Goal: Task Accomplishment & Management: Manage account settings

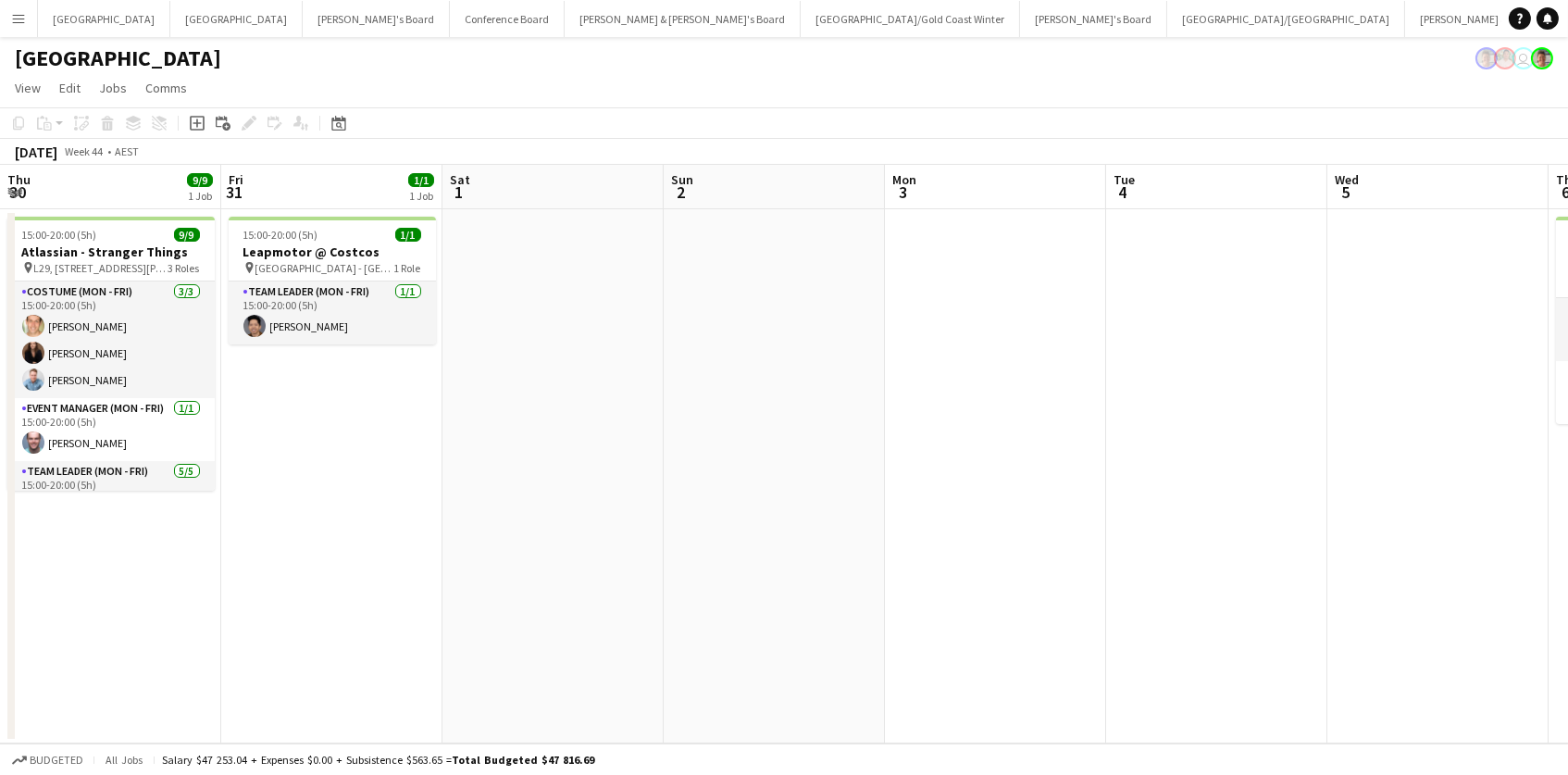
scroll to position [0, 772]
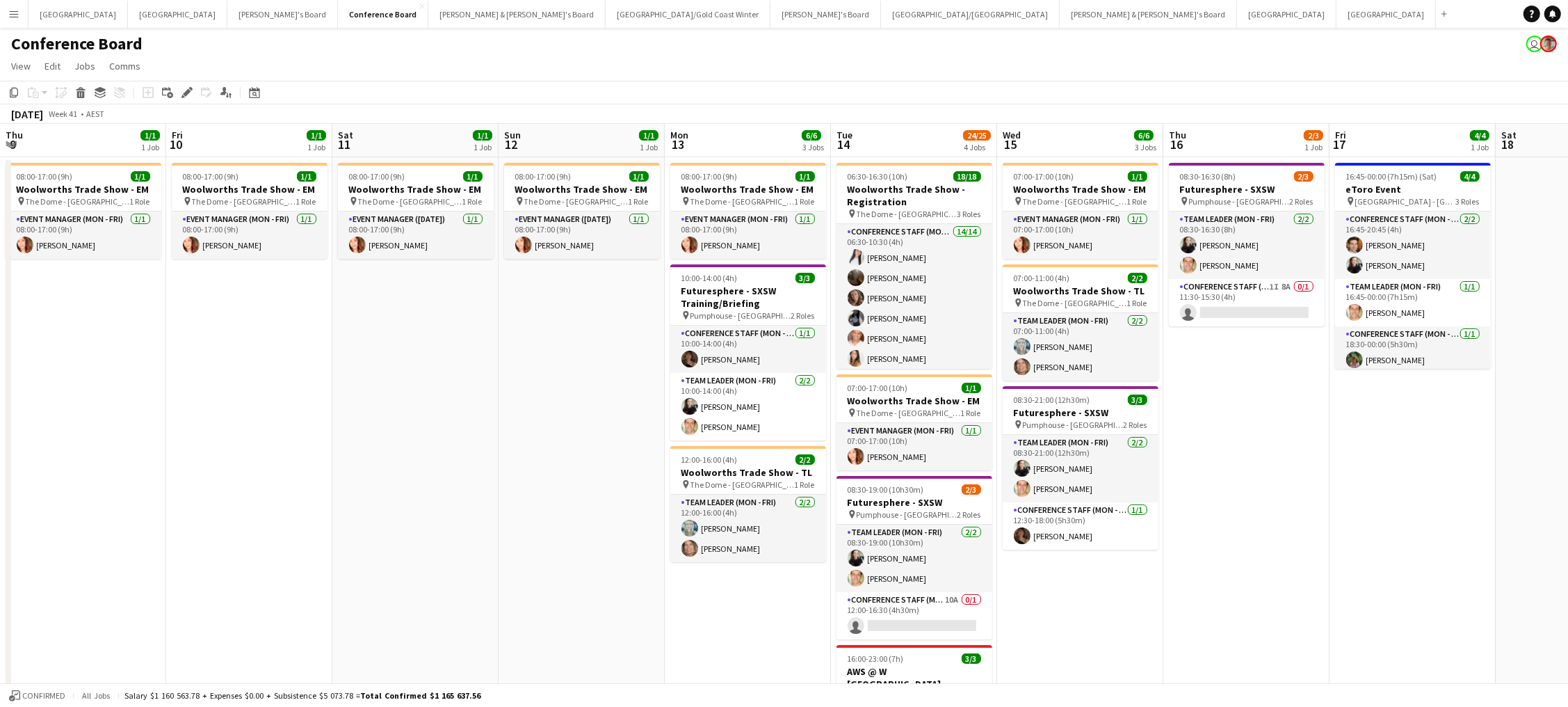
scroll to position [0, 424]
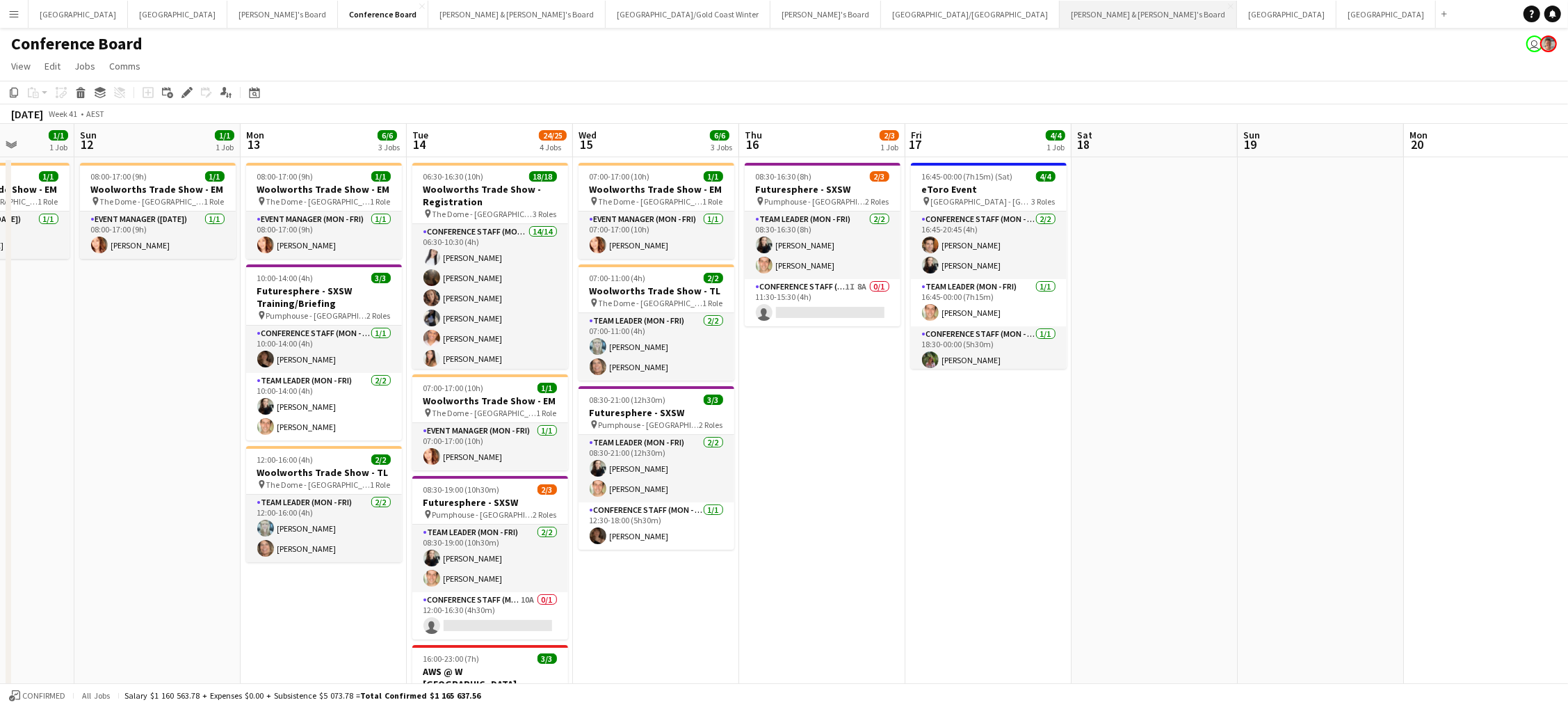
click at [1060, 7] on button "James & Arrence's Board Close" at bounding box center [1148, 14] width 177 height 27
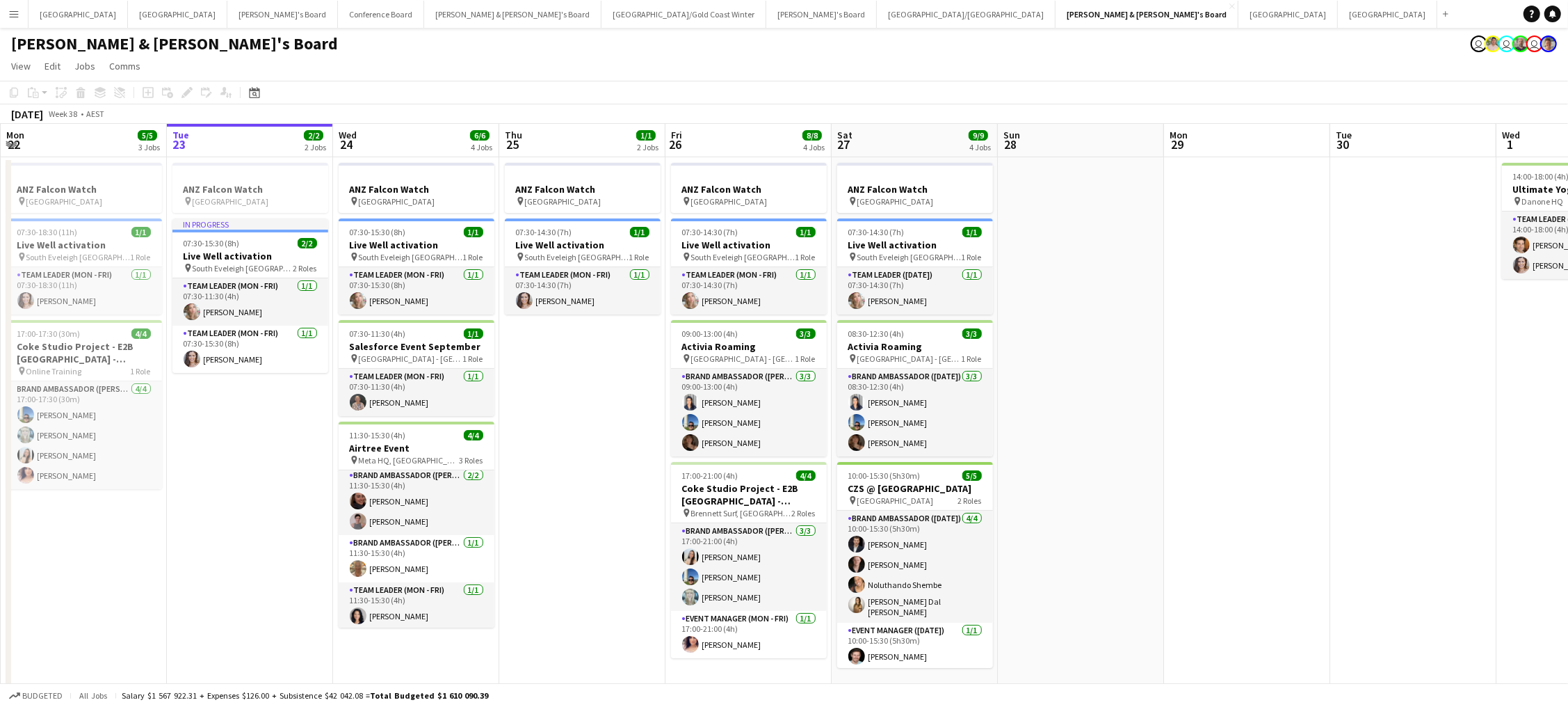
click at [545, 516] on app-date-cell "ANZ Falcon Watch pin Brisbane 07:30-14:30 (7h) 1/1 Live Well activation pin Sou…" at bounding box center [583, 427] width 166 height 540
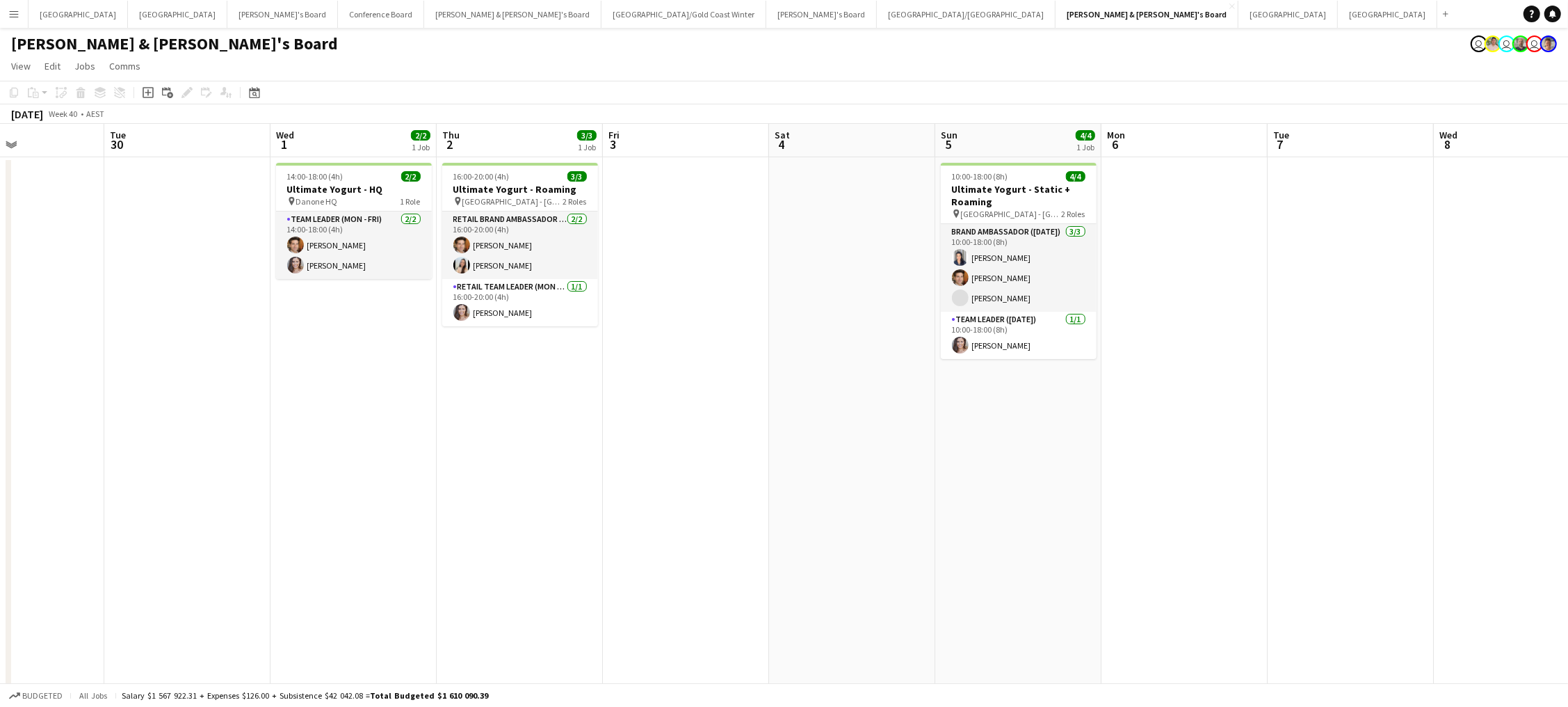
scroll to position [0, 442]
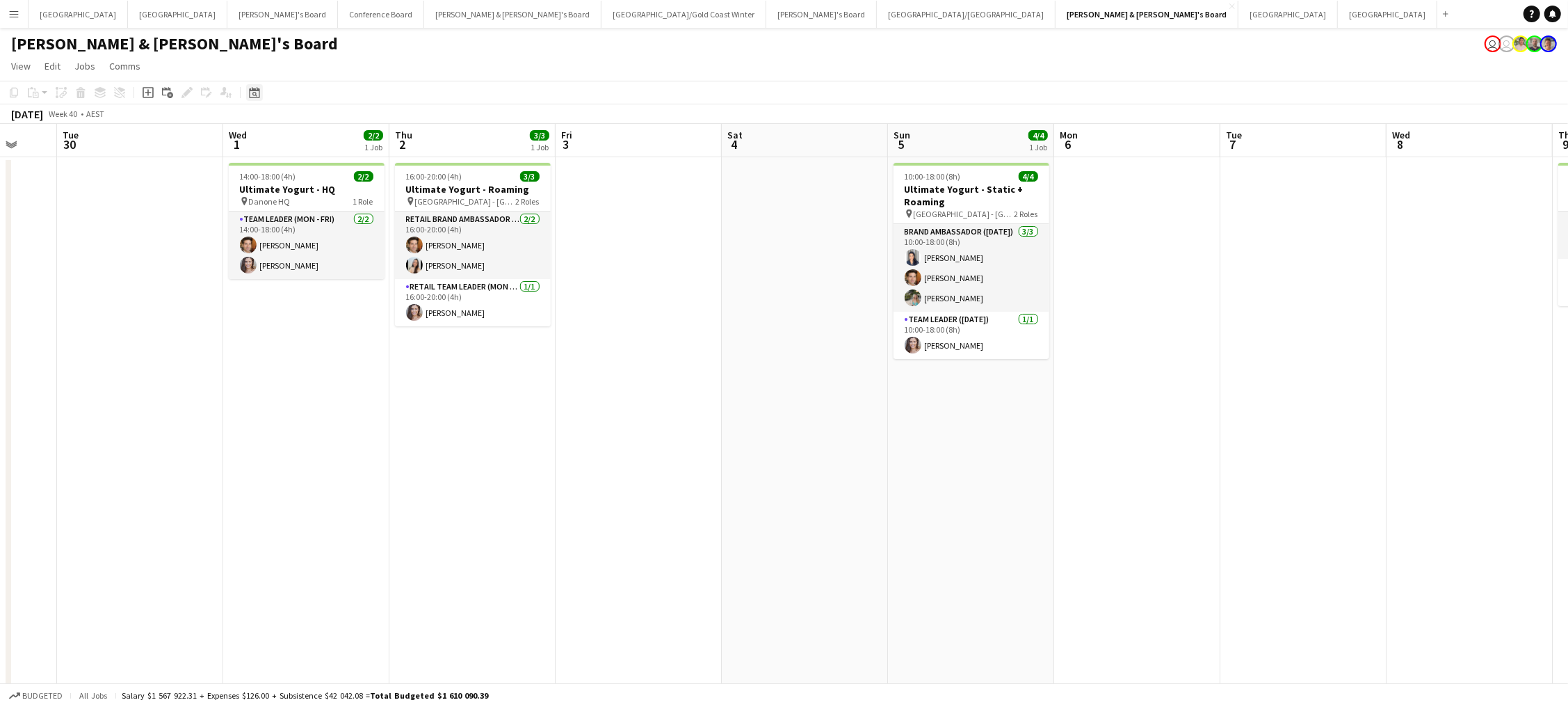
click at [250, 95] on icon "Date picker" at bounding box center [254, 92] width 11 height 11
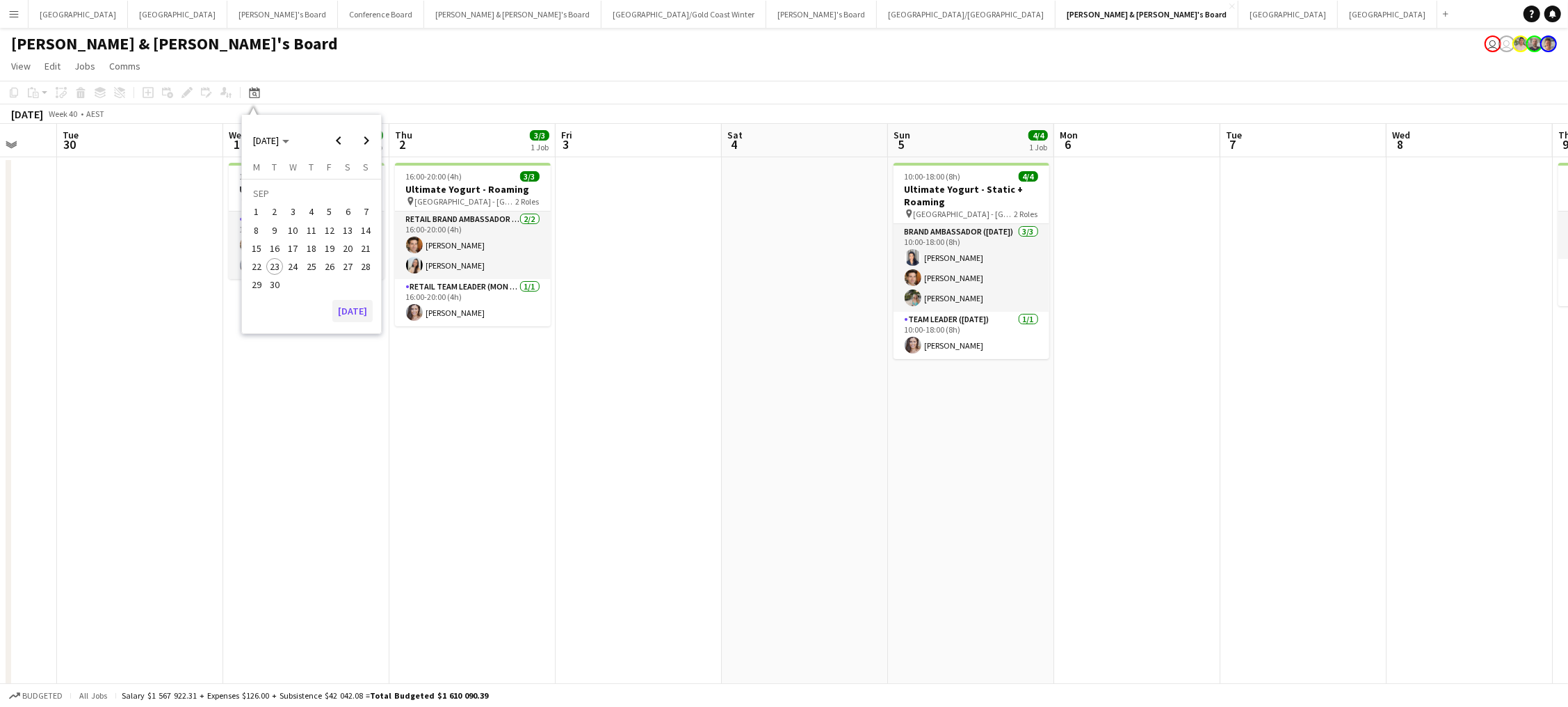
click at [355, 307] on button "[DATE]" at bounding box center [352, 311] width 40 height 22
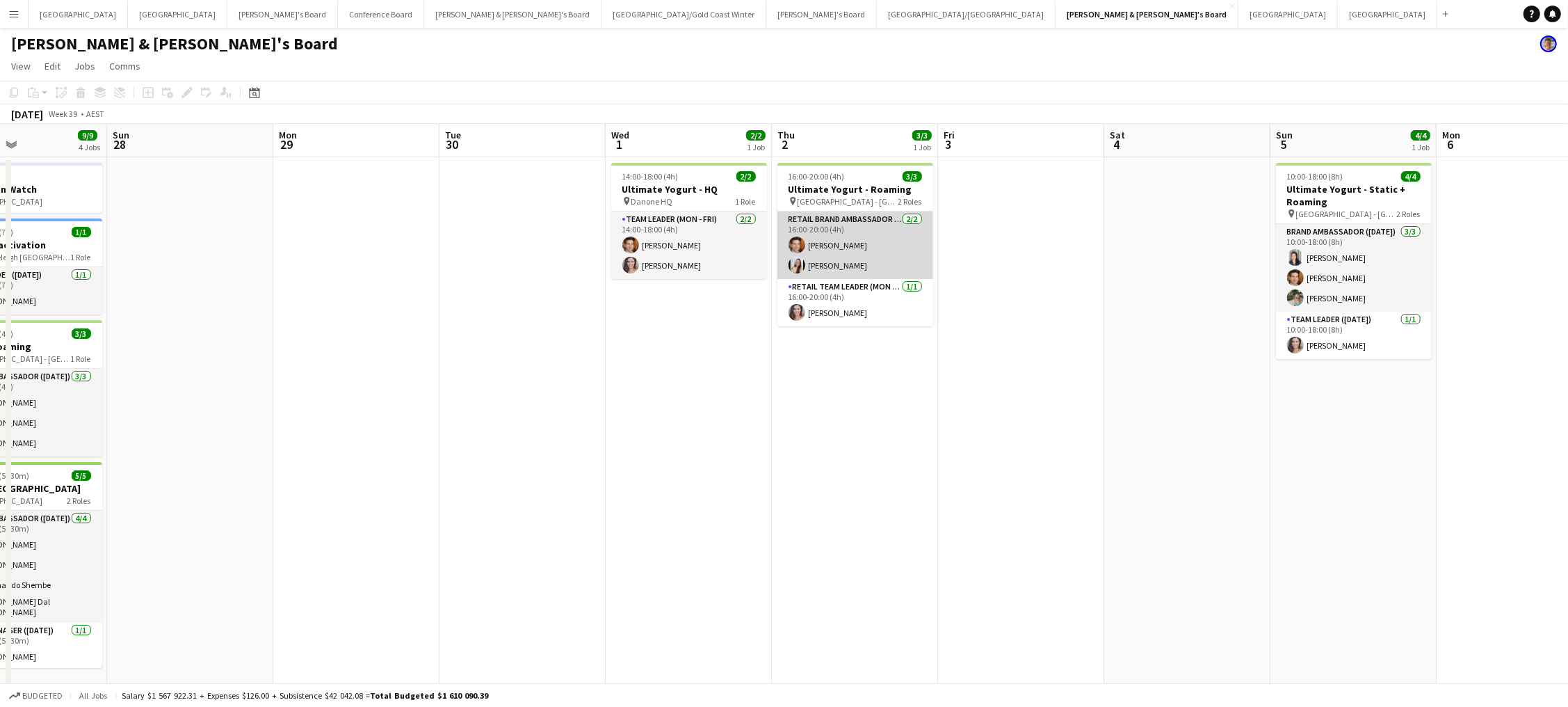
scroll to position [0, 453]
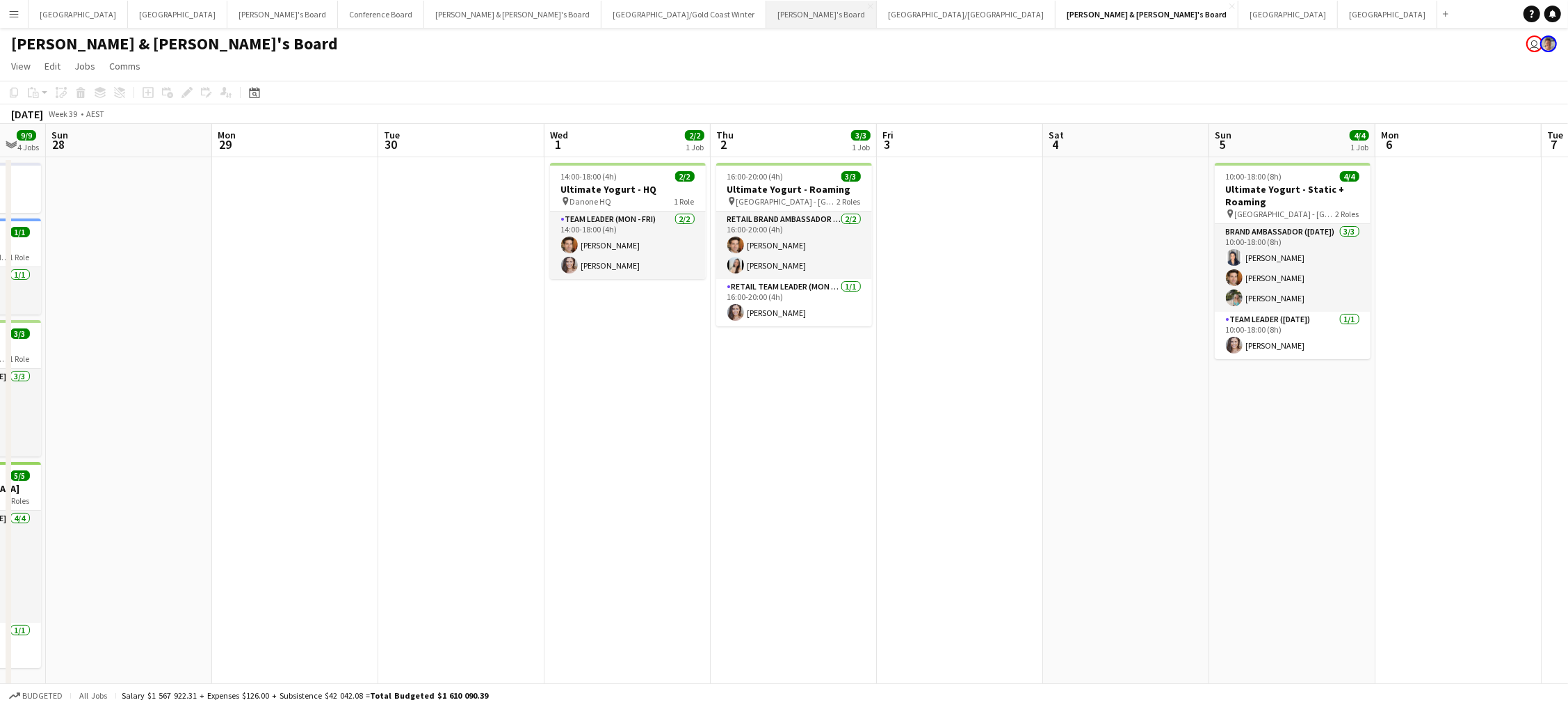
click at [766, 15] on button "Vicky's Board Close" at bounding box center [821, 14] width 110 height 27
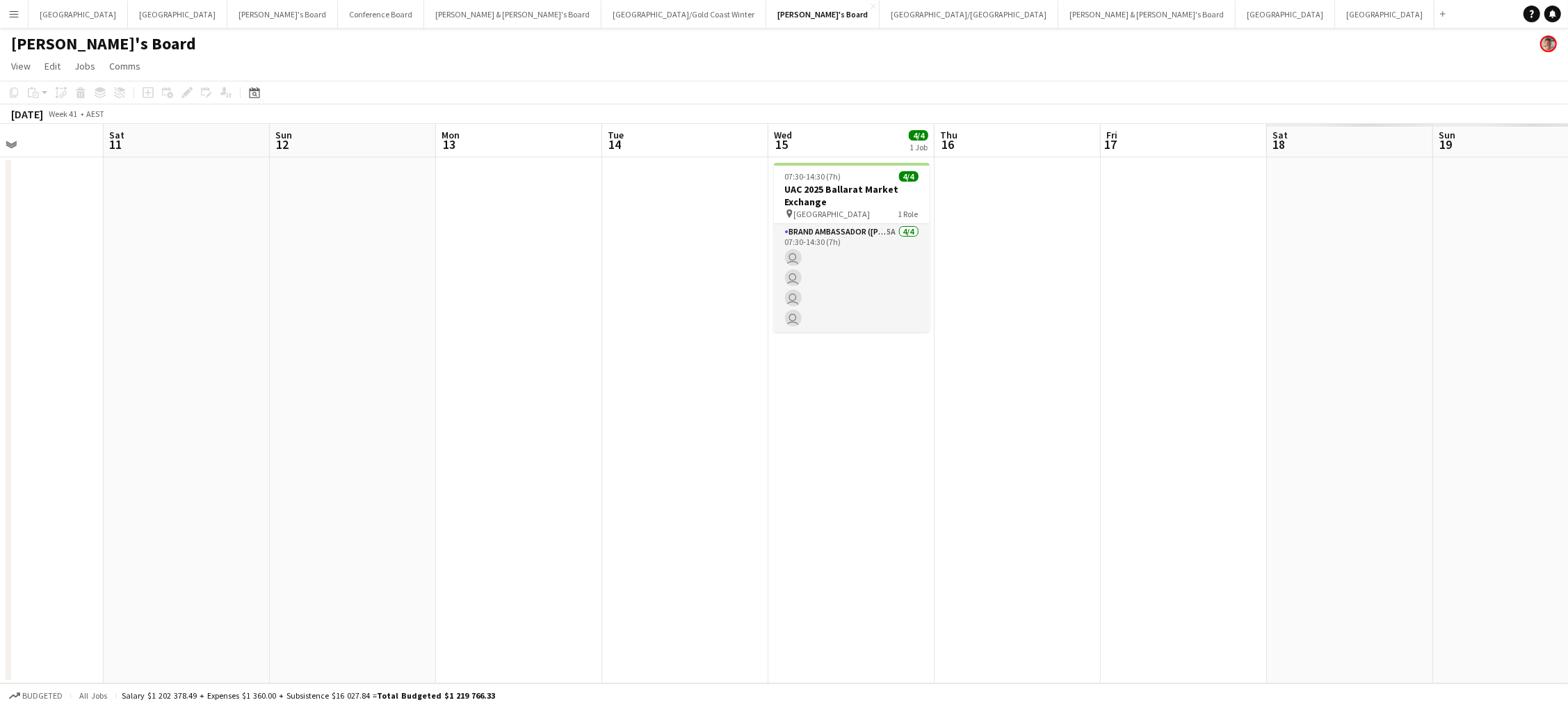
scroll to position [0, 626]
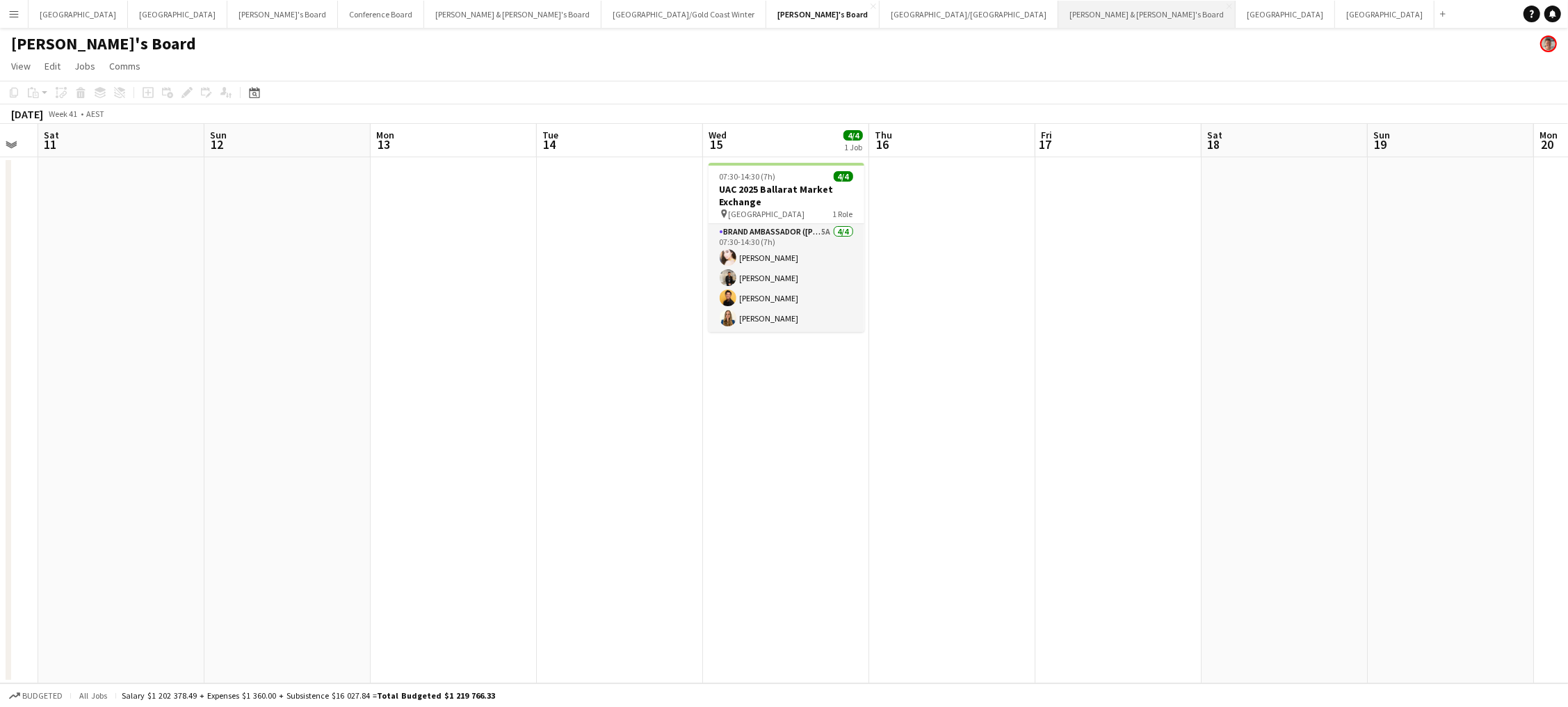
click at [1058, 15] on button "James & Arrence's Board Close" at bounding box center [1147, 14] width 177 height 27
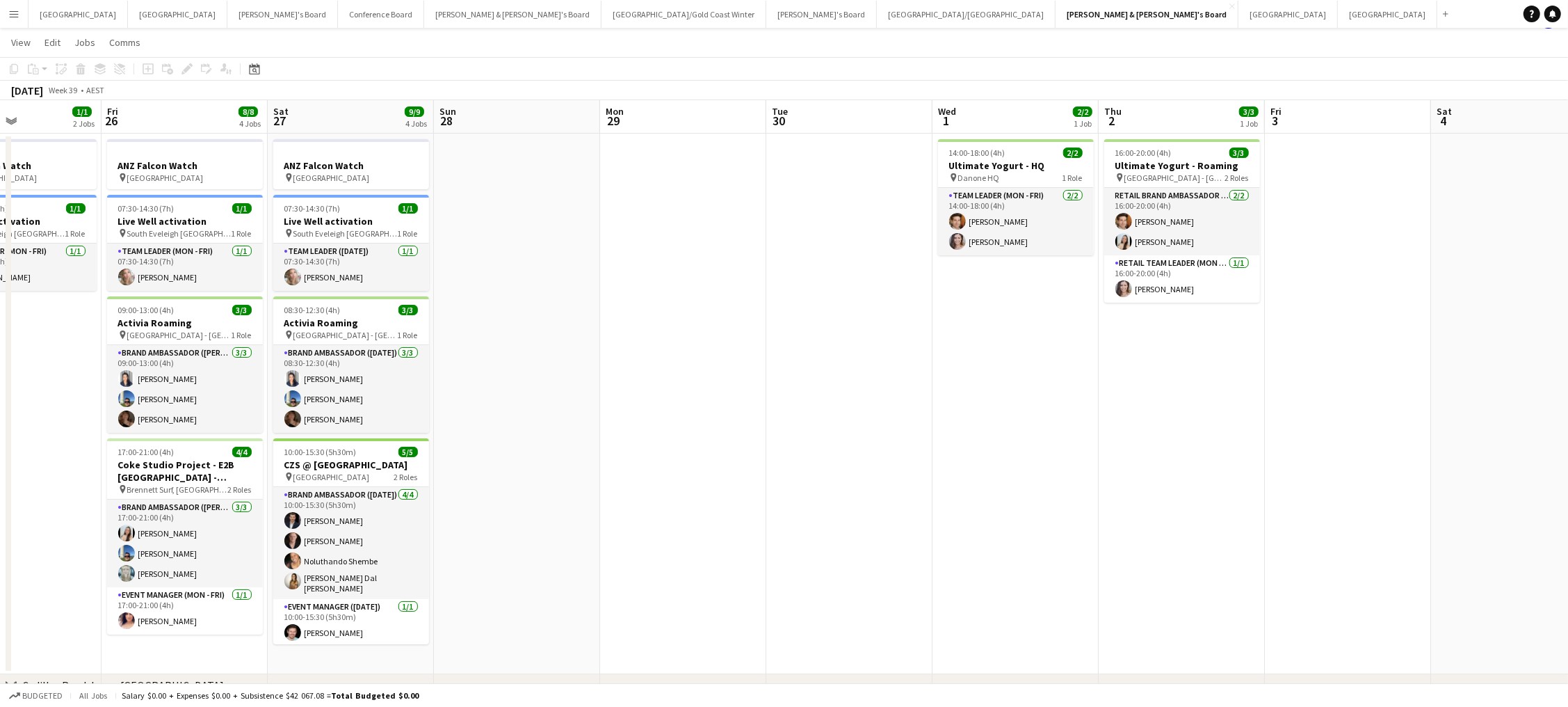
scroll to position [0, 614]
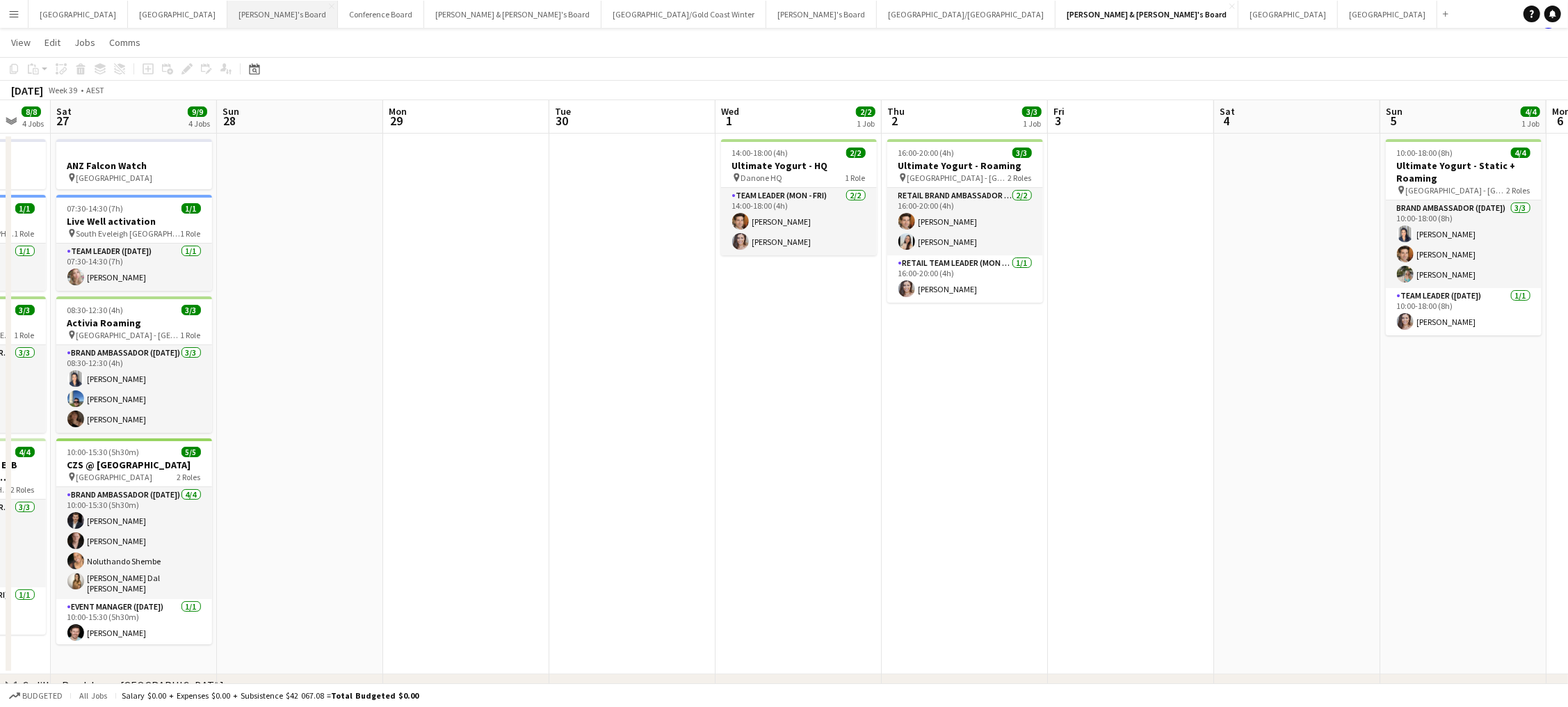
click at [227, 15] on button "Tennille's Board Close" at bounding box center [282, 14] width 110 height 27
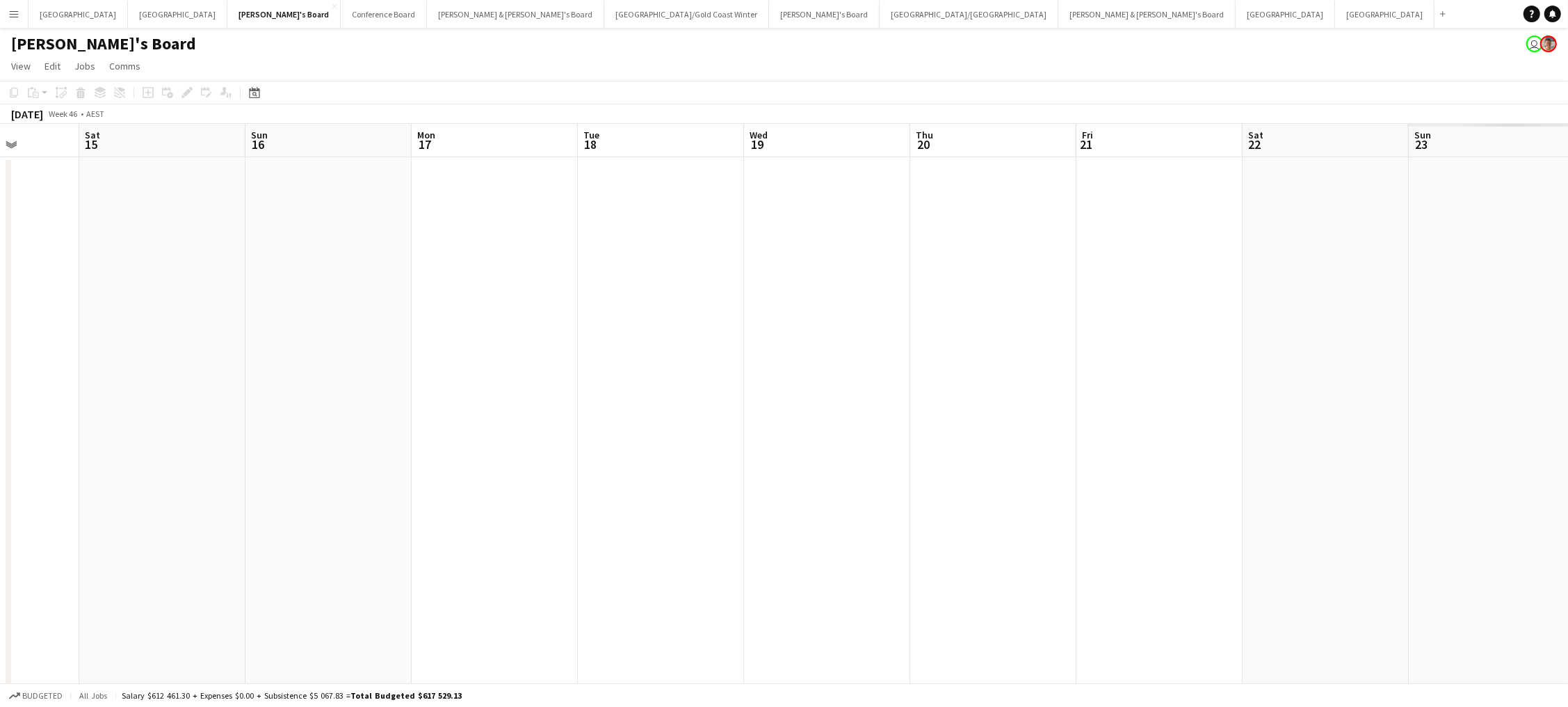
scroll to position [0, 619]
click at [341, 16] on button "Conference Board Close" at bounding box center [384, 14] width 86 height 27
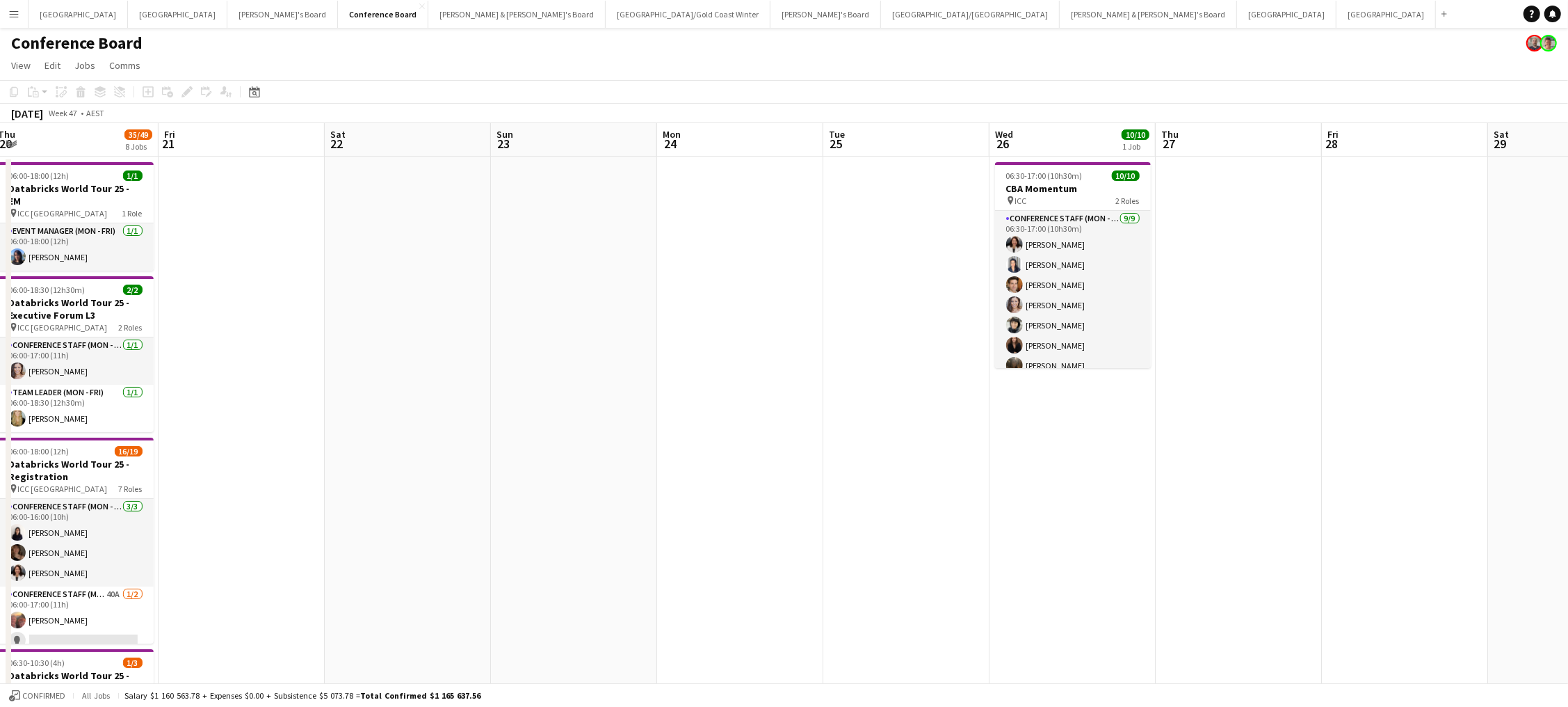
scroll to position [0, 470]
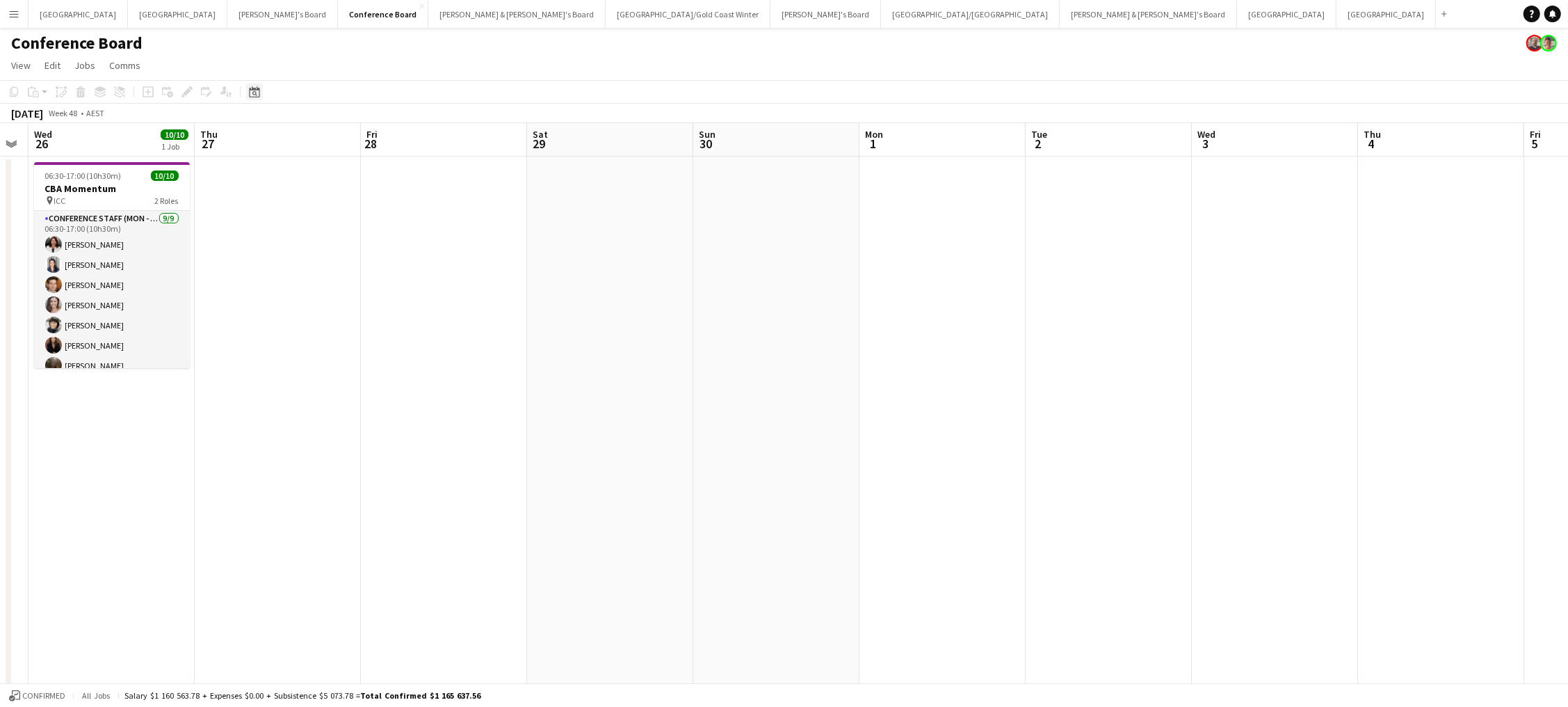
click at [253, 88] on icon at bounding box center [254, 91] width 10 height 11
click at [345, 303] on button "[DATE]" at bounding box center [352, 310] width 40 height 22
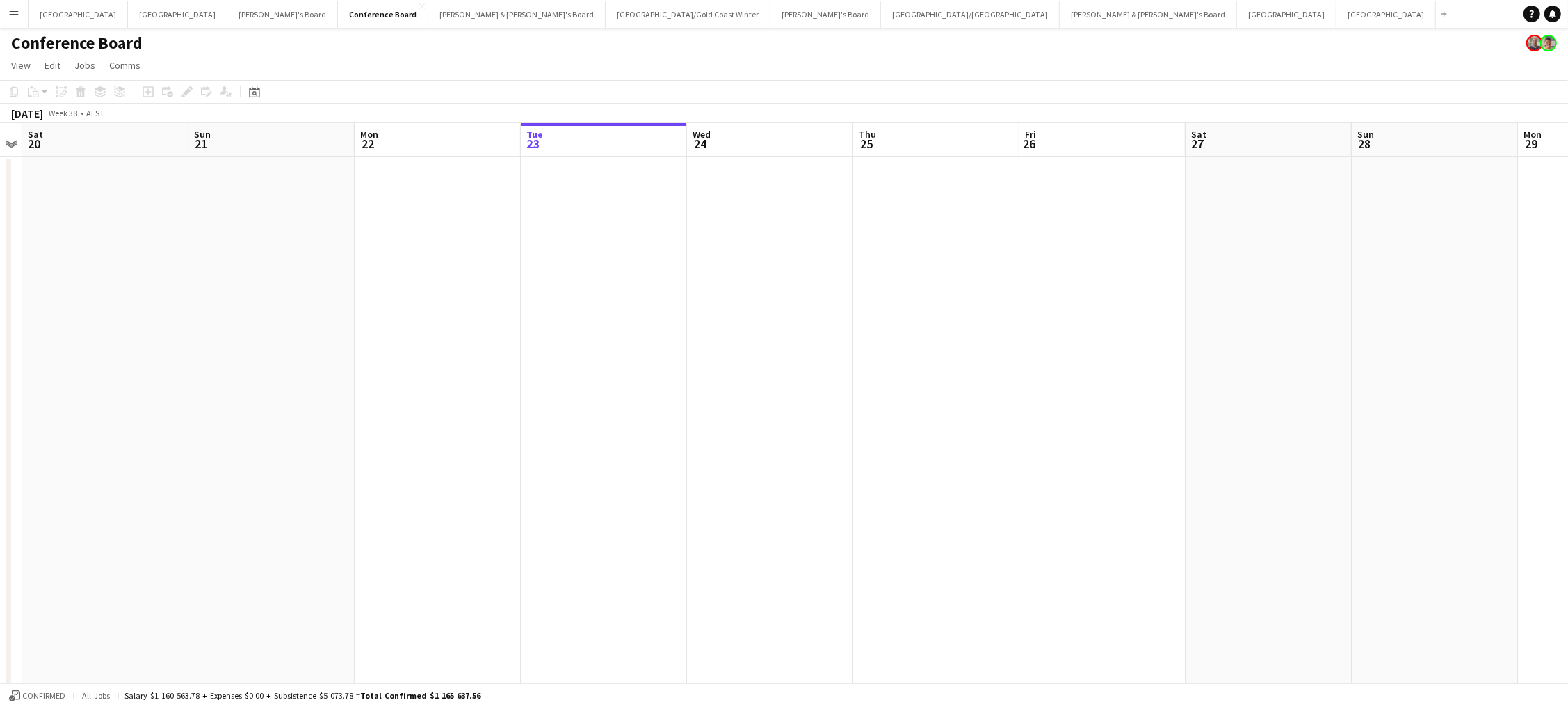
scroll to position [0, 0]
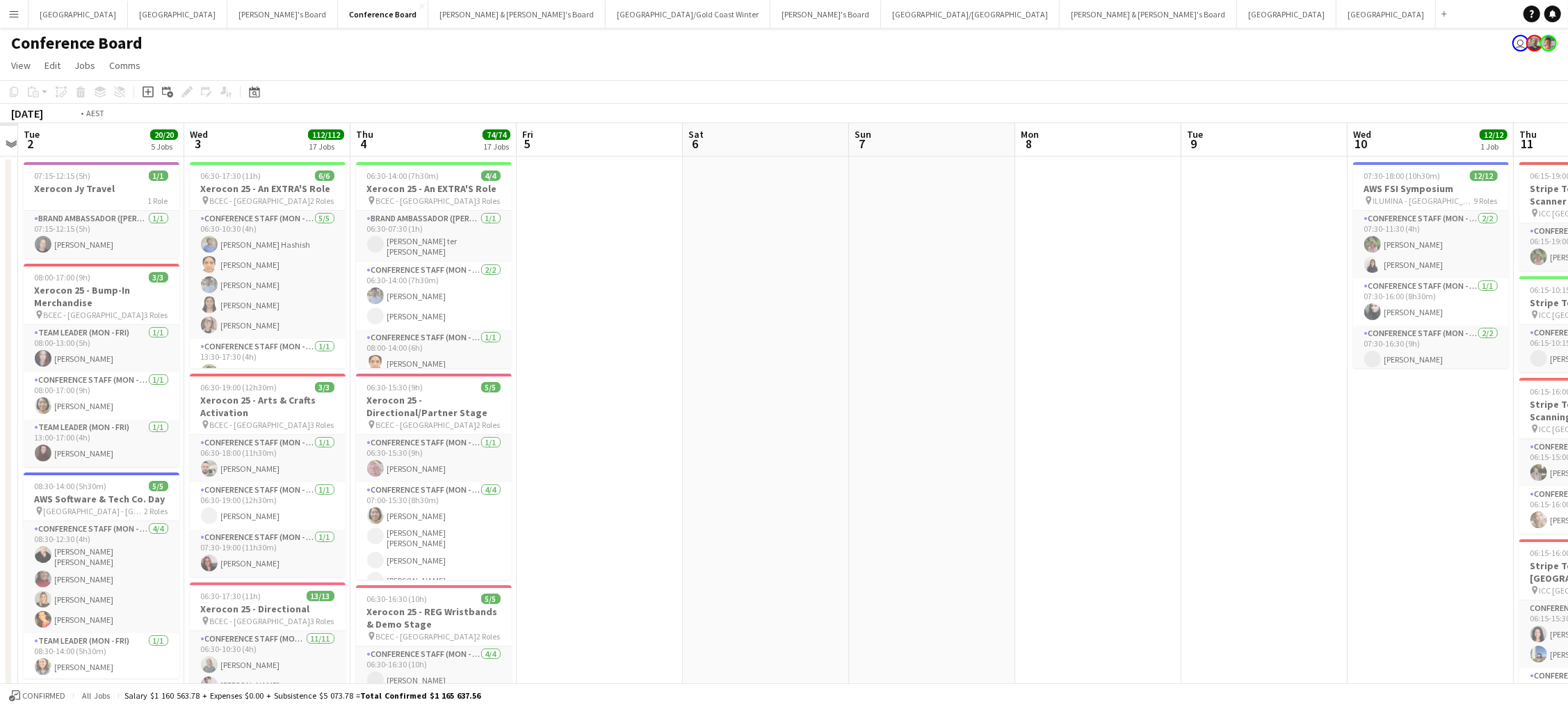
scroll to position [0, 316]
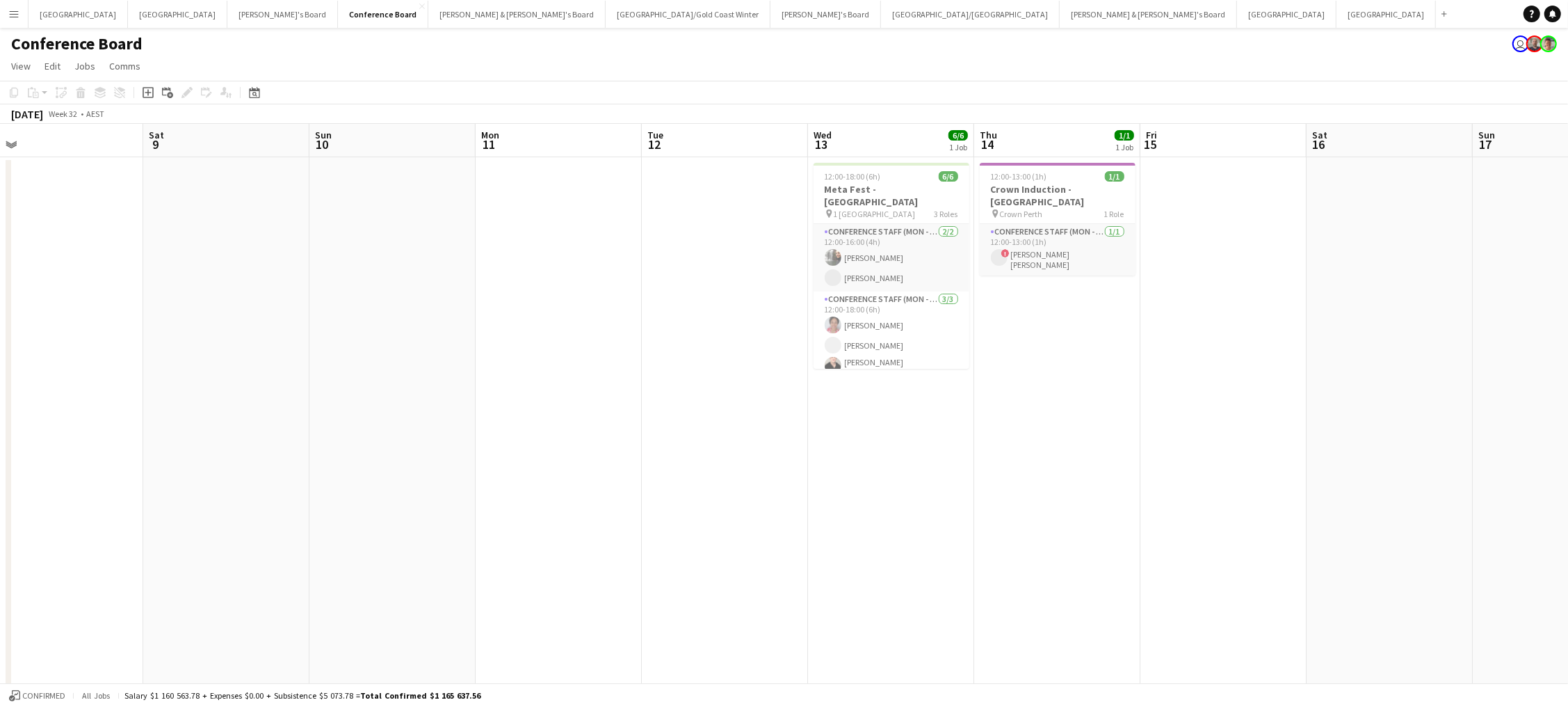
scroll to position [0, 293]
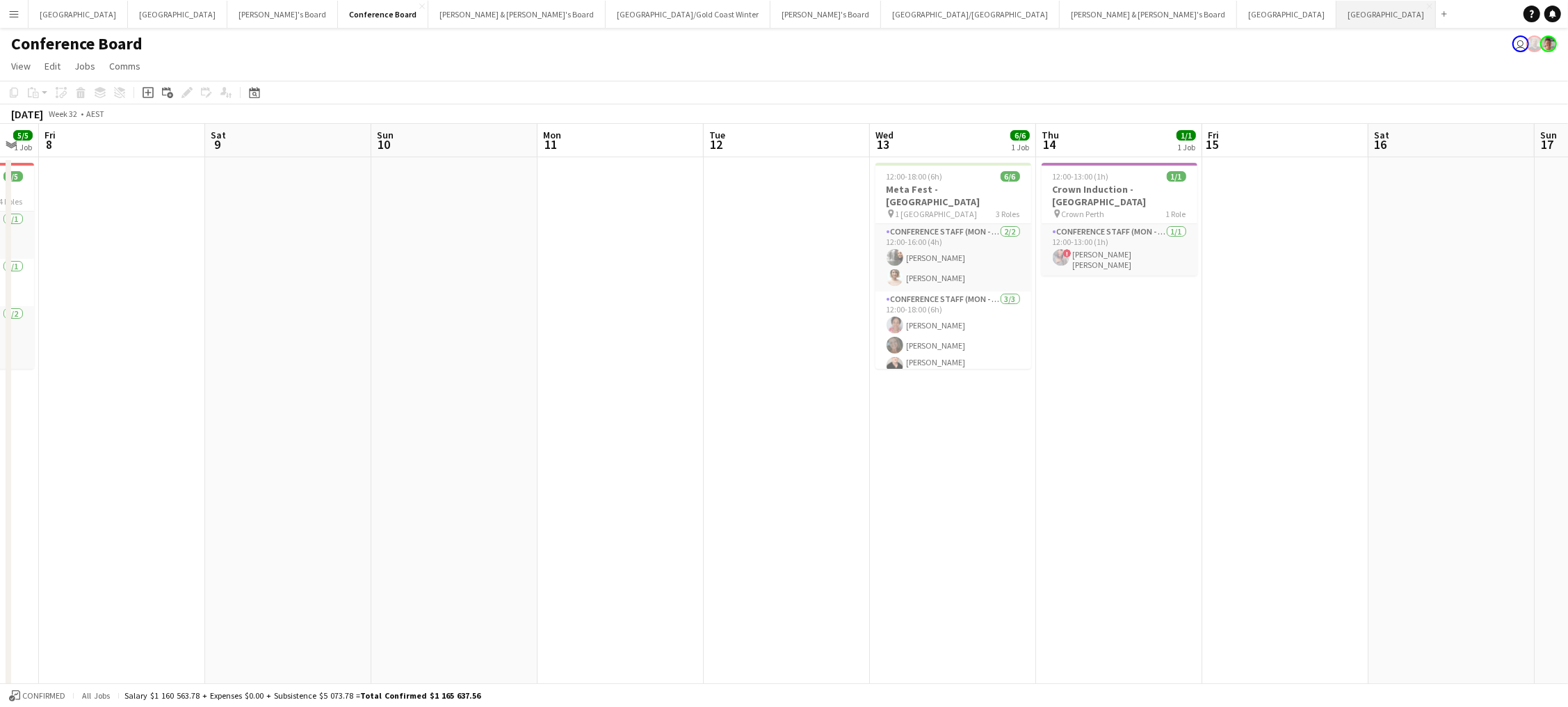
drag, startPoint x: 849, startPoint y: 15, endPoint x: 838, endPoint y: 13, distance: 11.2
click at [1337, 13] on button "Adelaide Close" at bounding box center [1386, 14] width 99 height 27
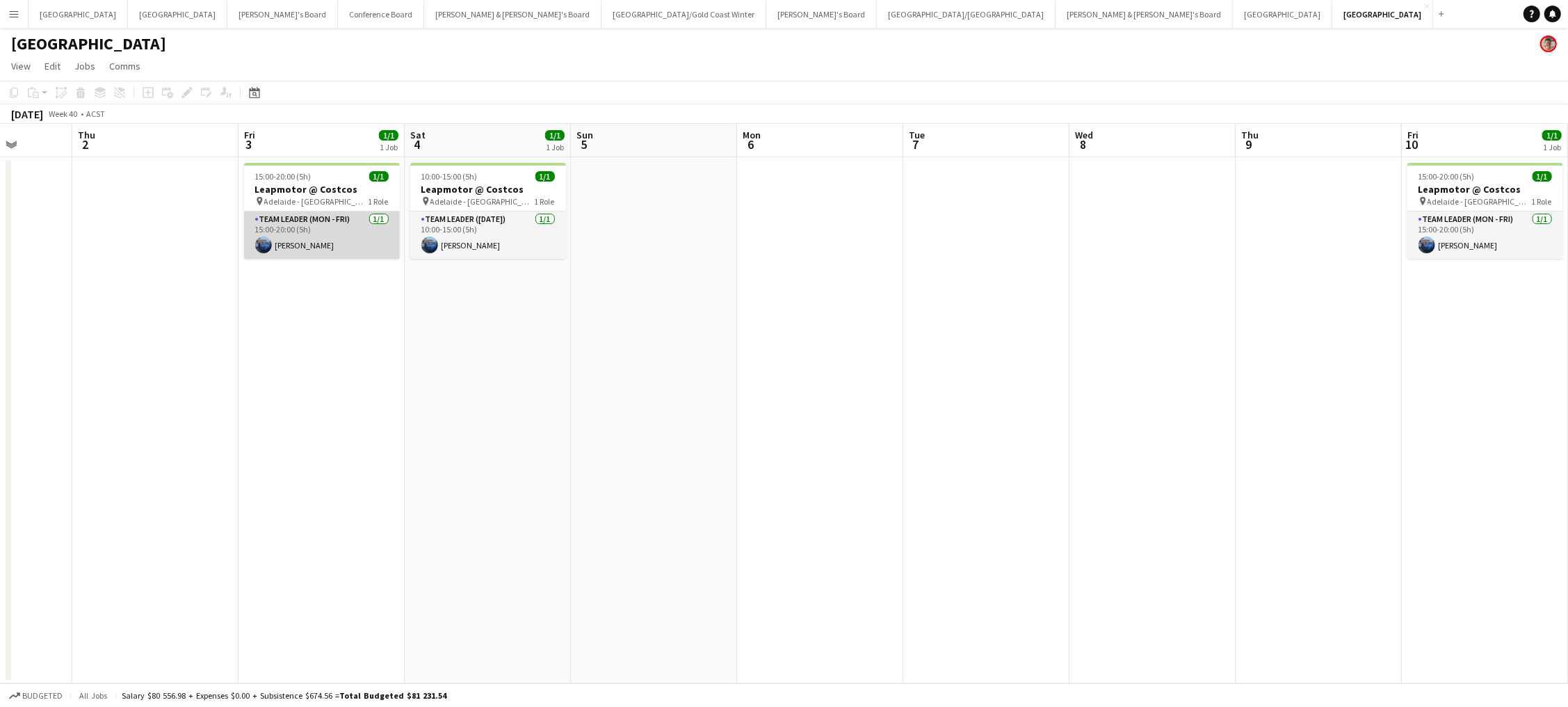
scroll to position [0, 364]
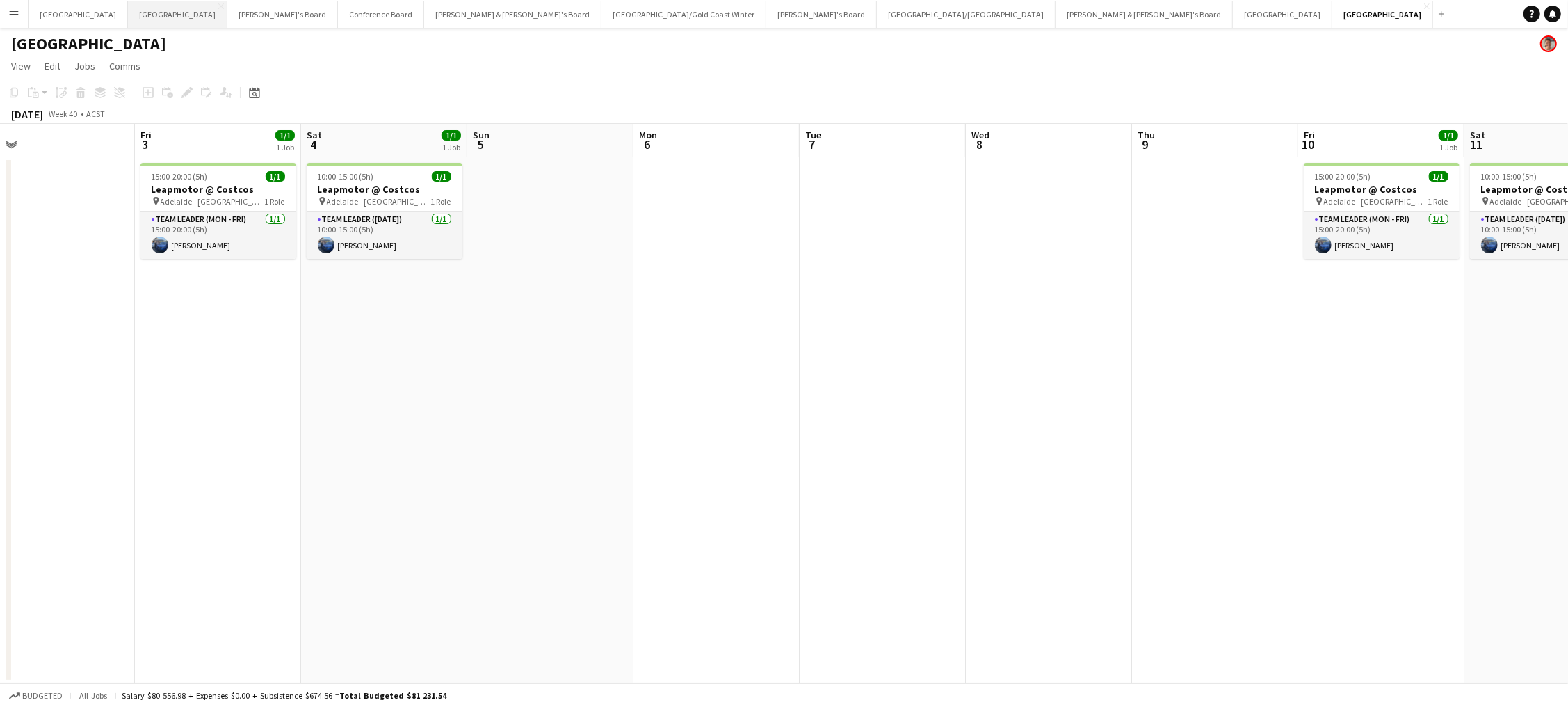
click at [128, 18] on button "Melbourne Close" at bounding box center [177, 14] width 99 height 27
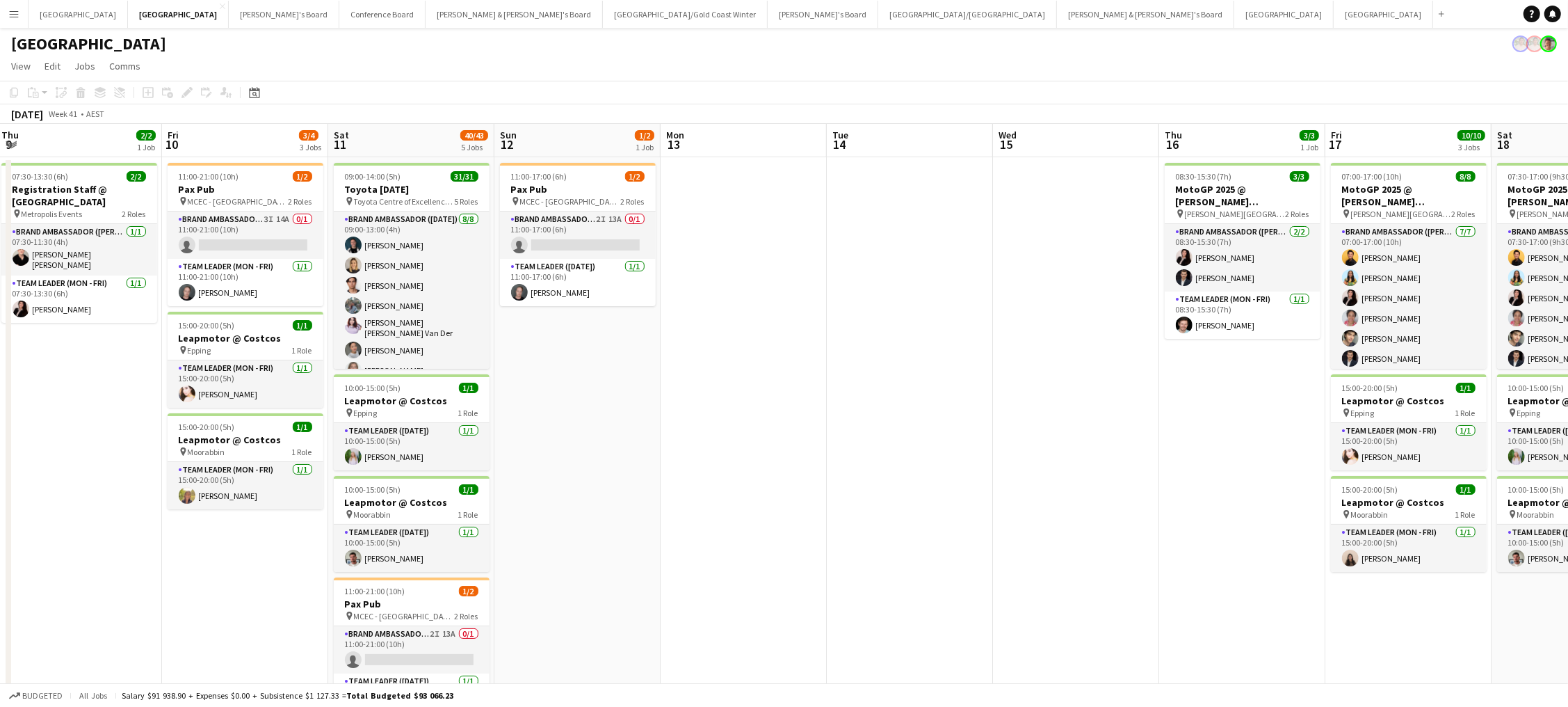
scroll to position [0, 331]
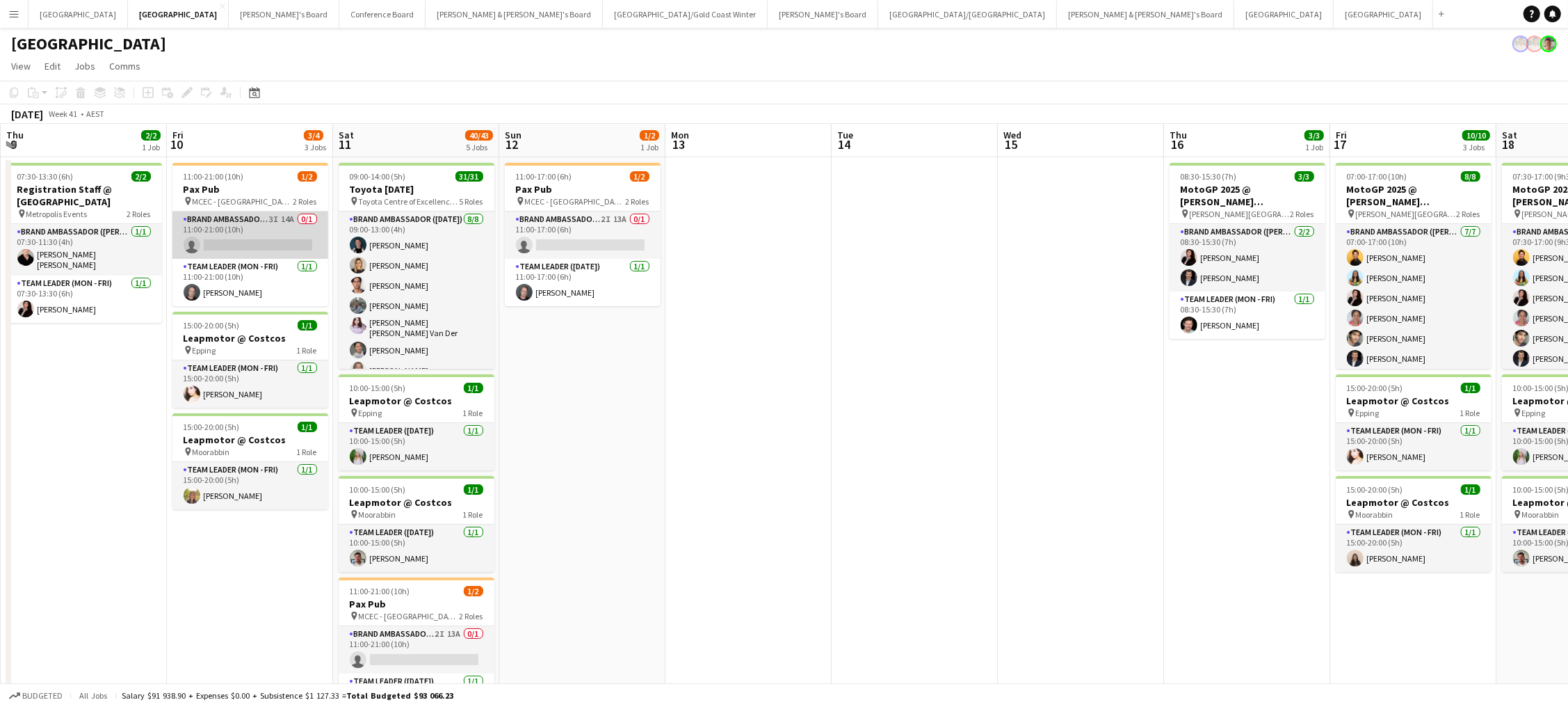
click at [285, 228] on app-card-role "Brand Ambassador (Mon - Fri) 3I 14A 0/1 11:00-21:00 (10h) single-neutral-actions" at bounding box center [250, 235] width 155 height 47
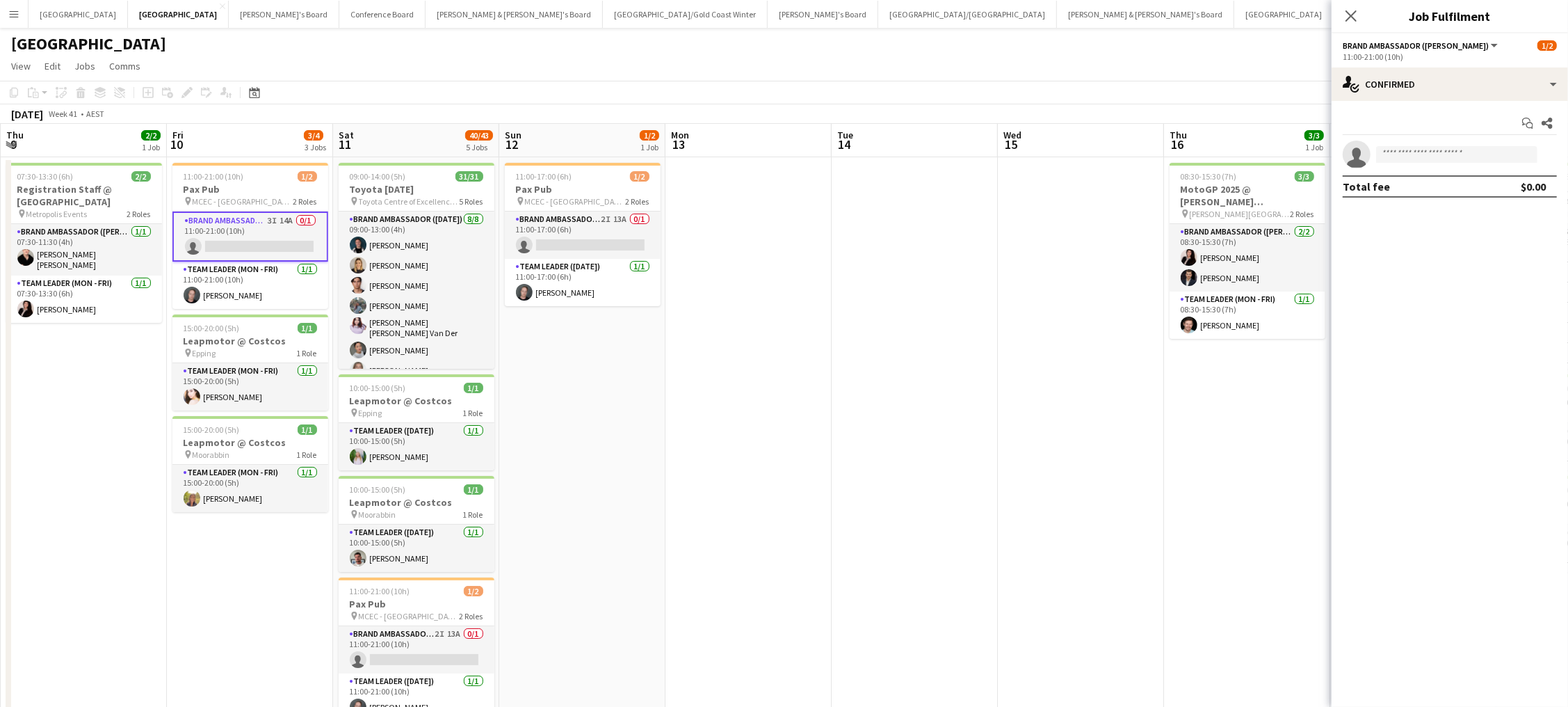
click at [1040, 260] on app-date-cell at bounding box center [1081, 560] width 166 height 806
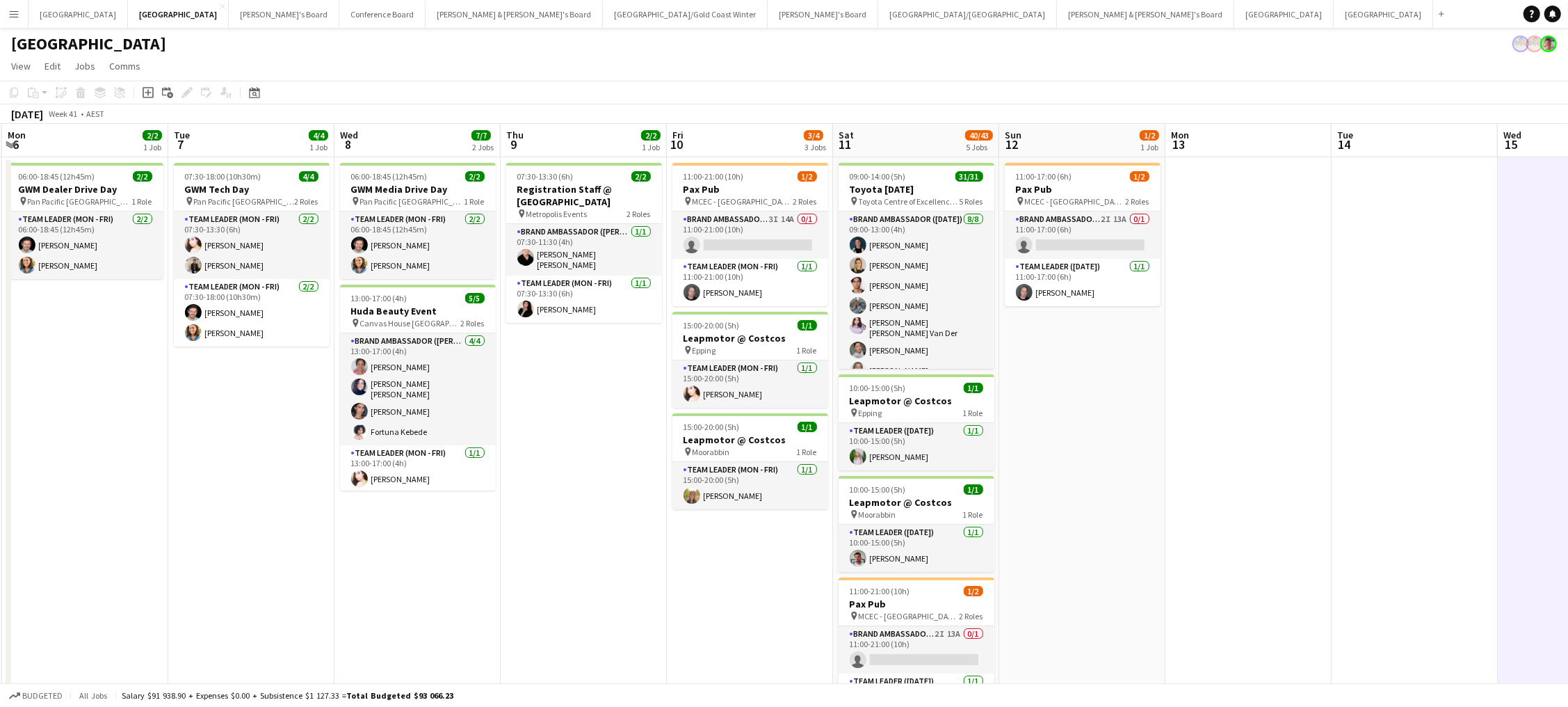
scroll to position [0, 423]
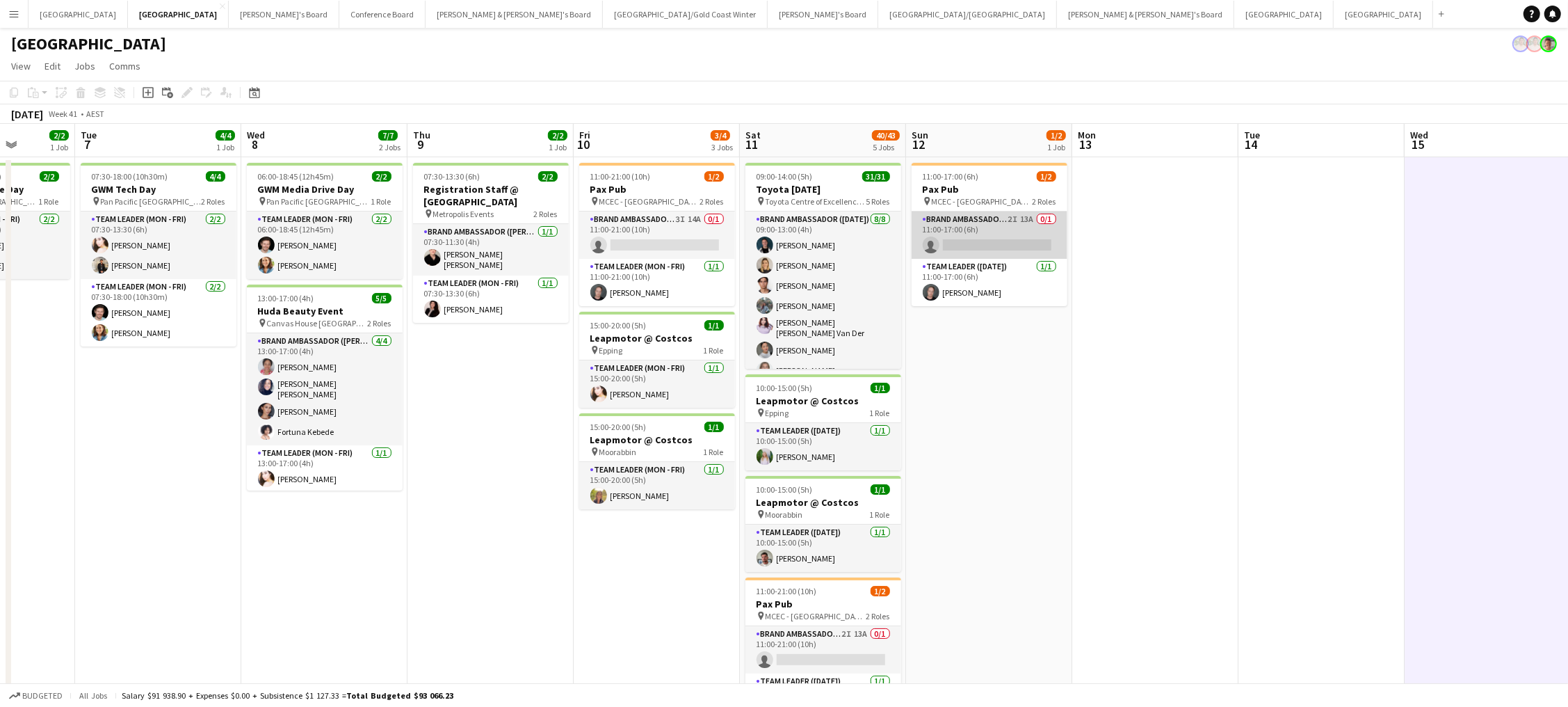
click at [1020, 247] on app-card-role "Brand Ambassador (Sunday) 2I 13A 0/1 11:00-17:00 (6h) single-neutral-actions" at bounding box center [989, 235] width 155 height 47
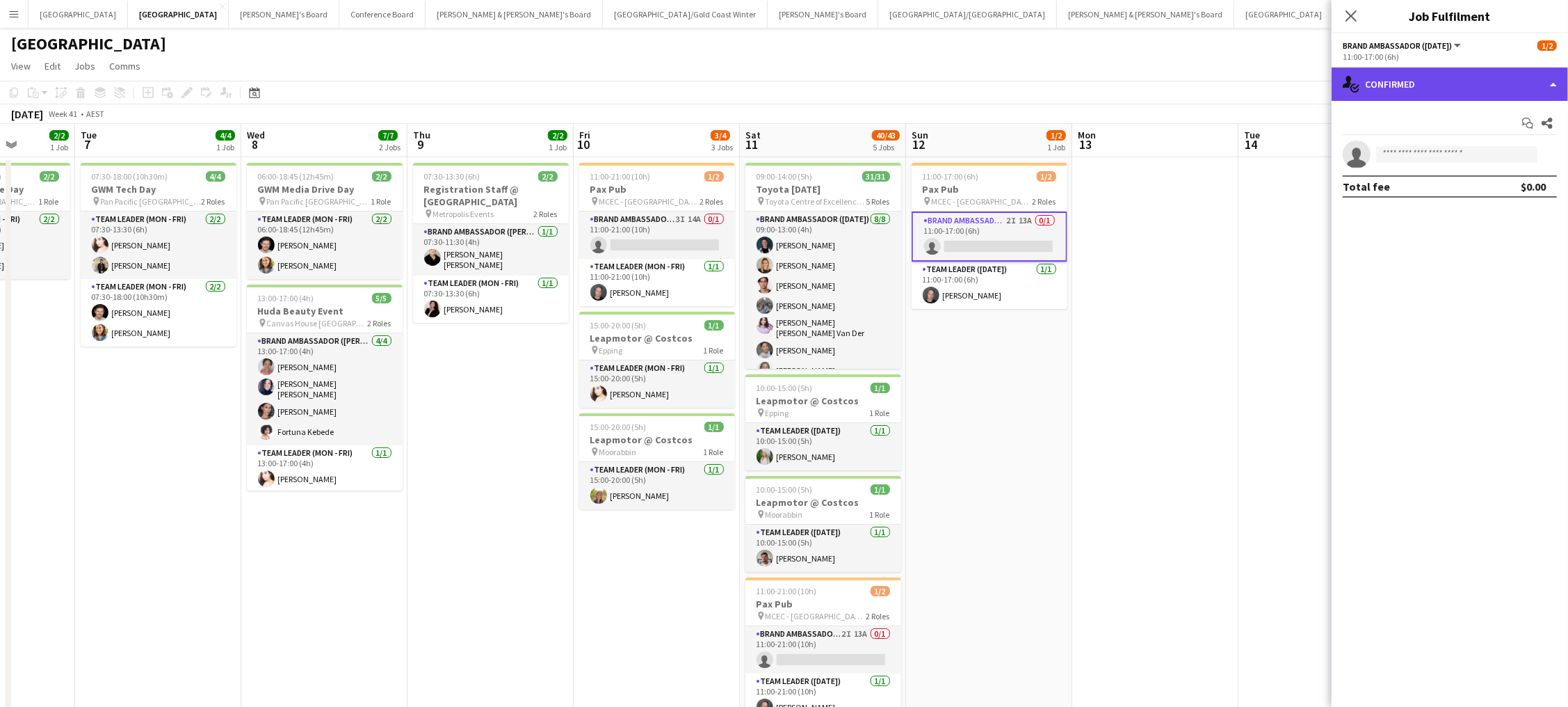
click at [1407, 93] on div "single-neutral-actions-check-2 Confirmed" at bounding box center [1450, 84] width 237 height 34
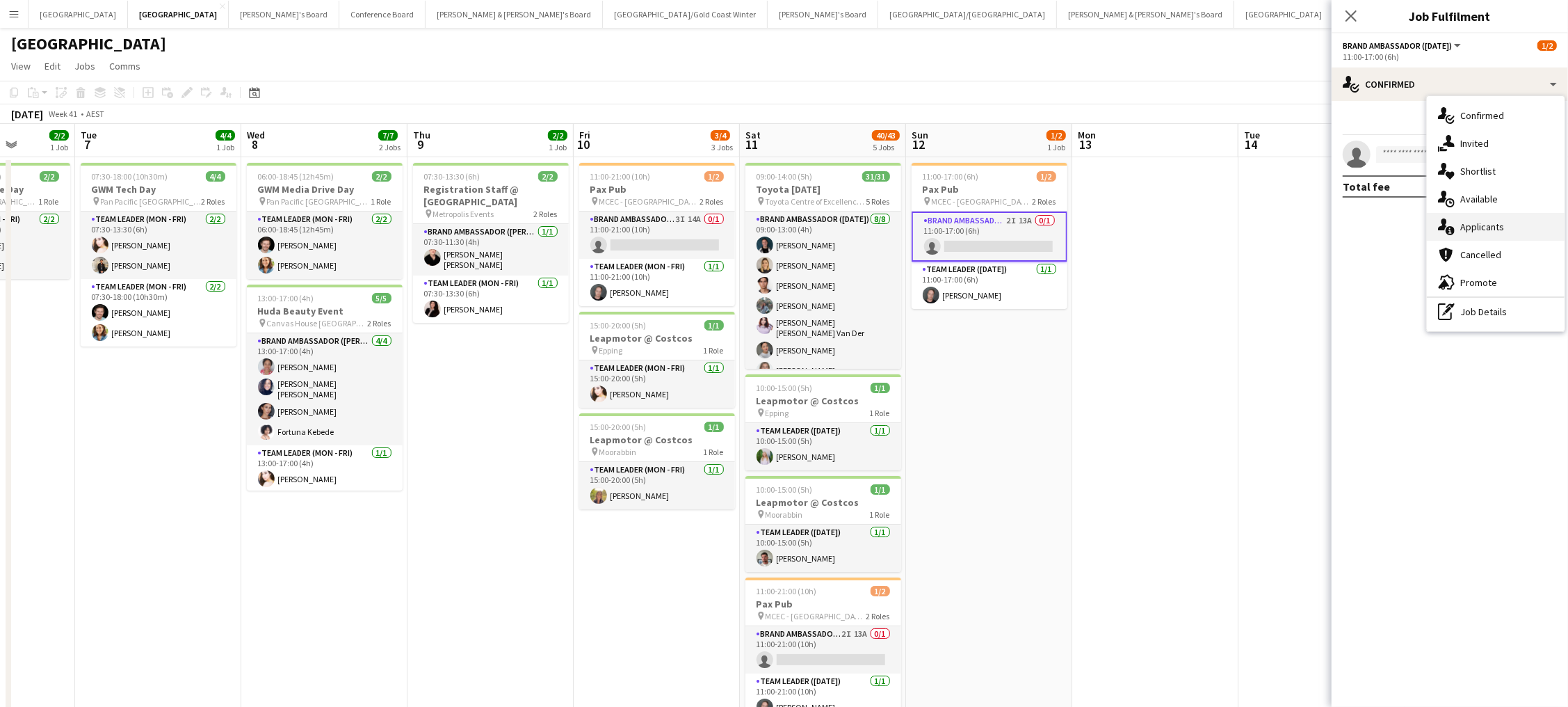
click at [1462, 232] on div "single-neutral-actions-information Applicants" at bounding box center [1495, 226] width 138 height 28
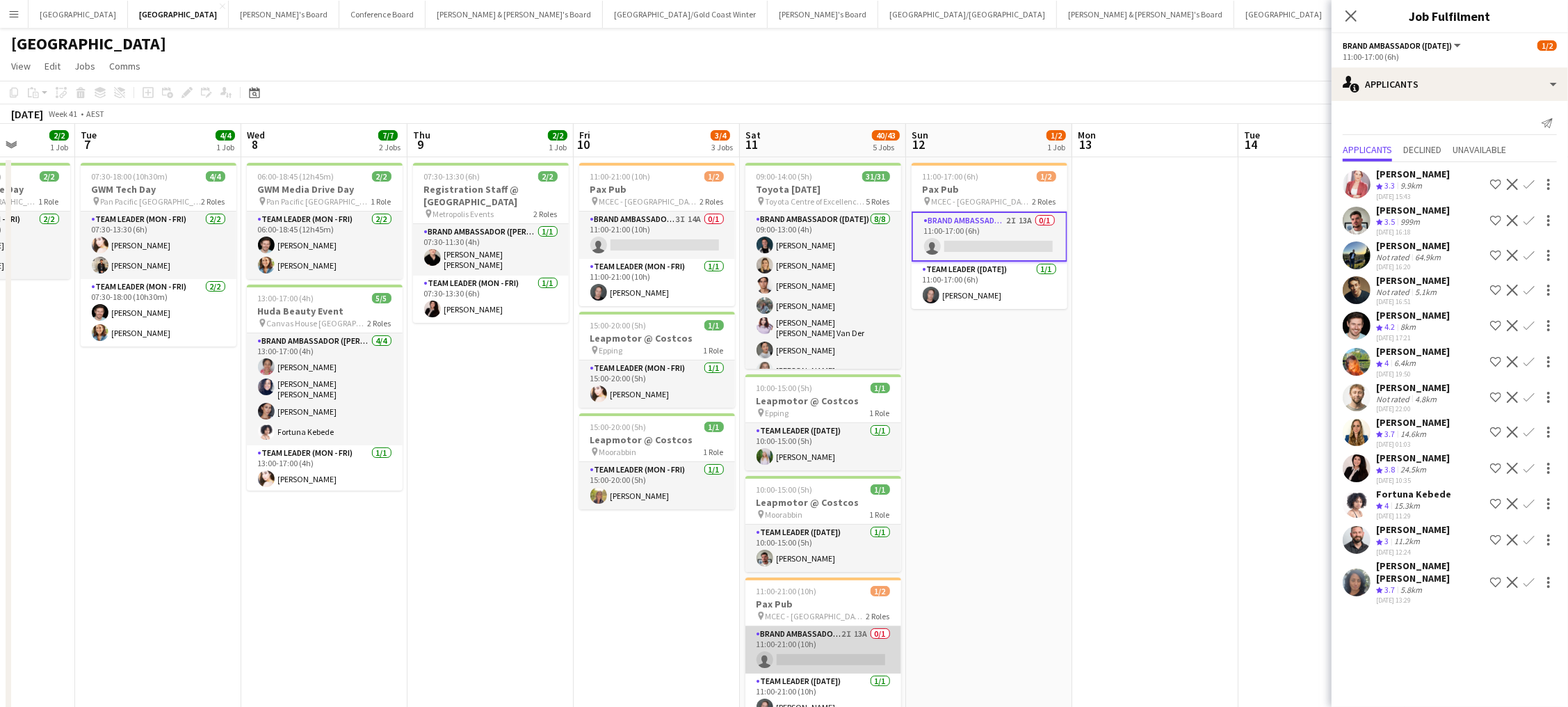
click at [835, 657] on app-card-role "Brand Ambassador (Saturday) 2I 13A 0/1 11:00-21:00 (10h) single-neutral-actions" at bounding box center [823, 649] width 155 height 47
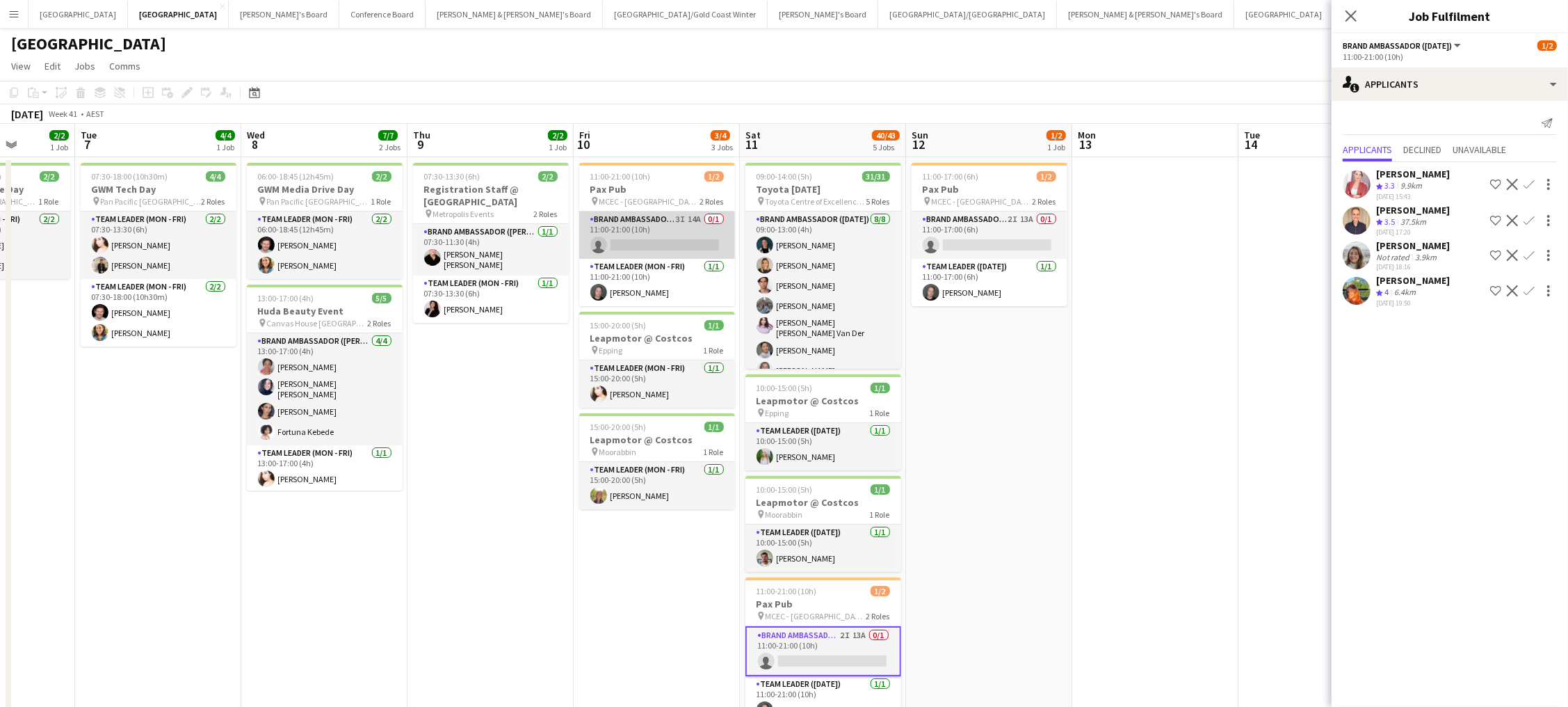
click at [657, 240] on app-card-role "Brand Ambassador (Mon - Fri) 3I 14A 0/1 11:00-21:00 (10h) single-neutral-actions" at bounding box center [656, 235] width 155 height 47
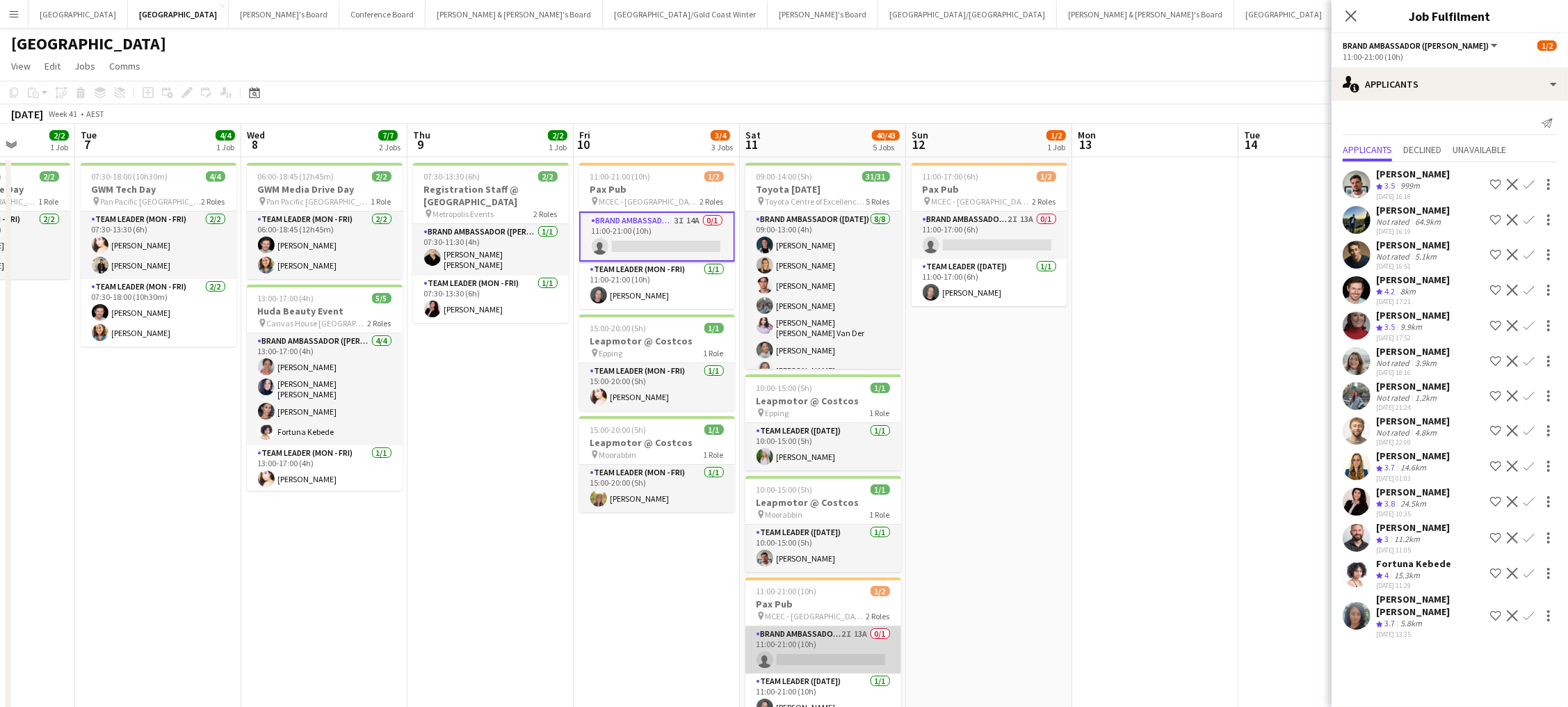
click at [845, 665] on app-card-role "Brand Ambassador (Saturday) 2I 13A 0/1 11:00-21:00 (10h) single-neutral-actions" at bounding box center [823, 649] width 155 height 47
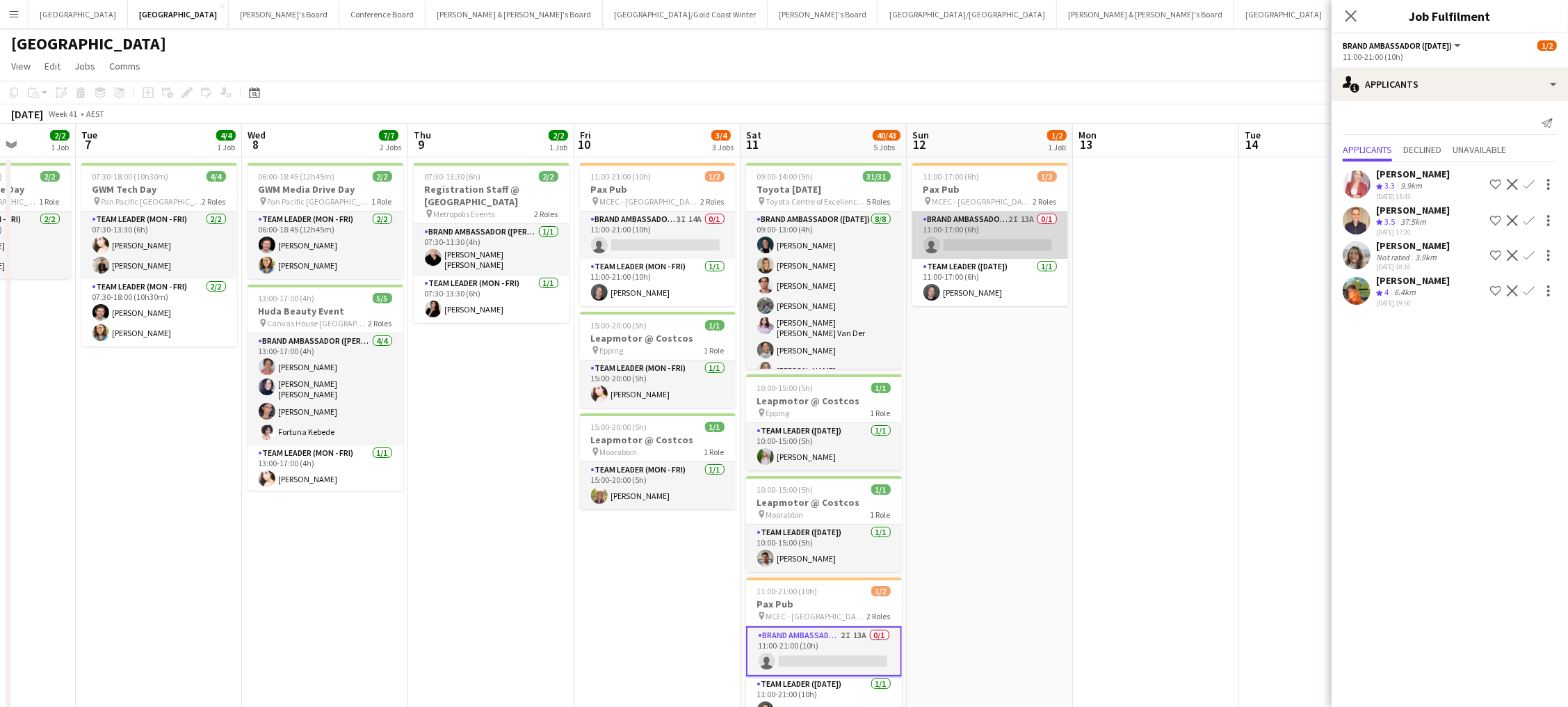
click at [1001, 247] on app-card-role "Brand Ambassador (Sunday) 2I 13A 0/1 11:00-17:00 (6h) single-neutral-actions" at bounding box center [990, 235] width 155 height 47
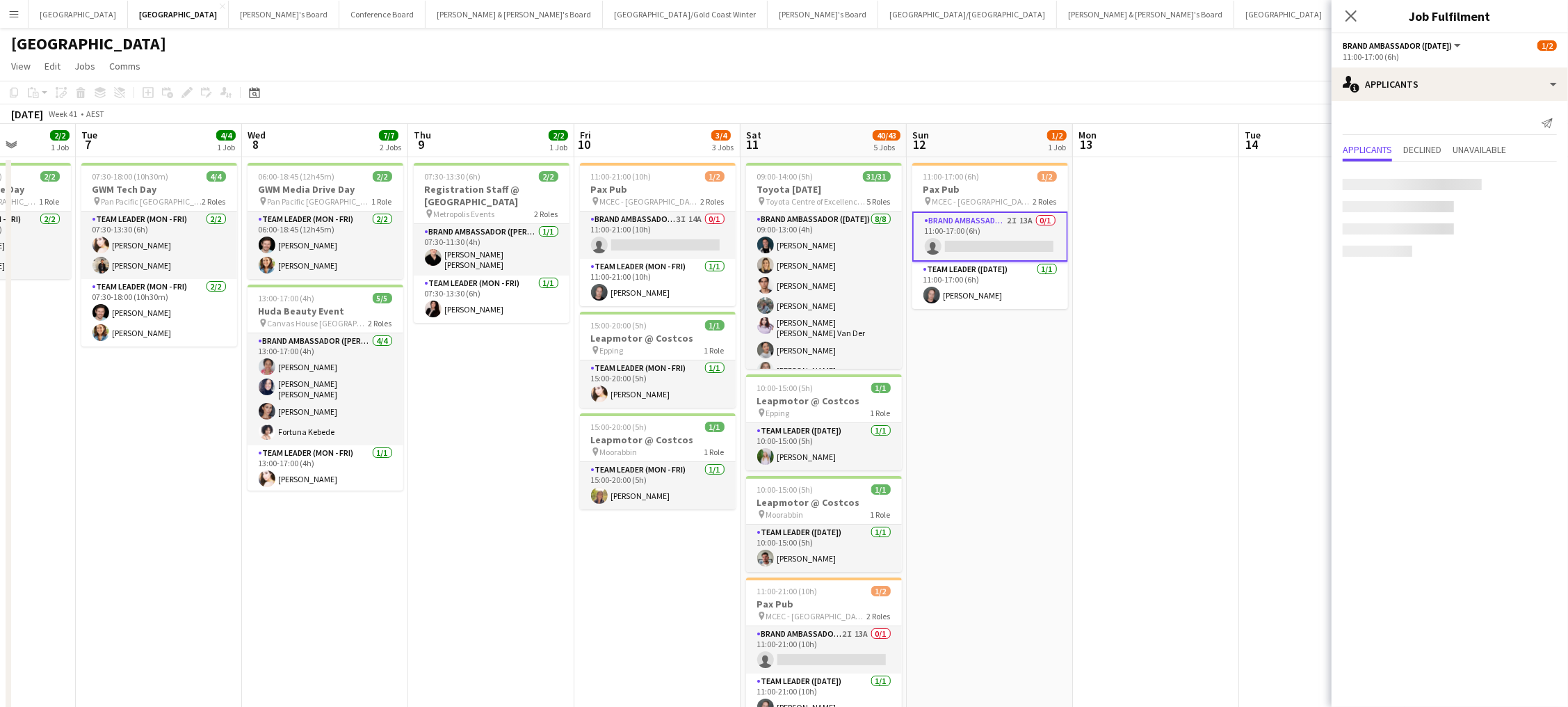
scroll to position [0, 423]
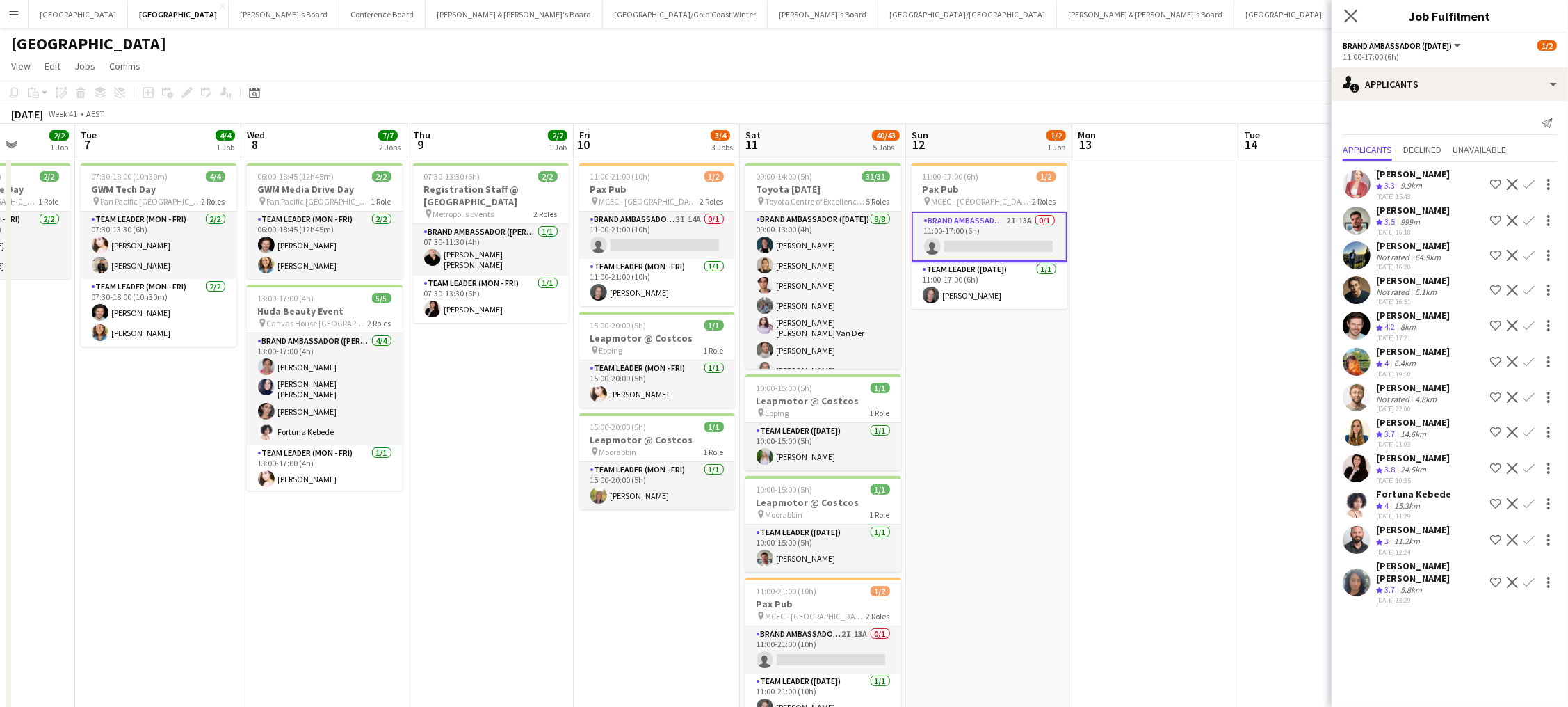
click at [1358, 18] on app-icon "Close pop-in" at bounding box center [1351, 17] width 20 height 20
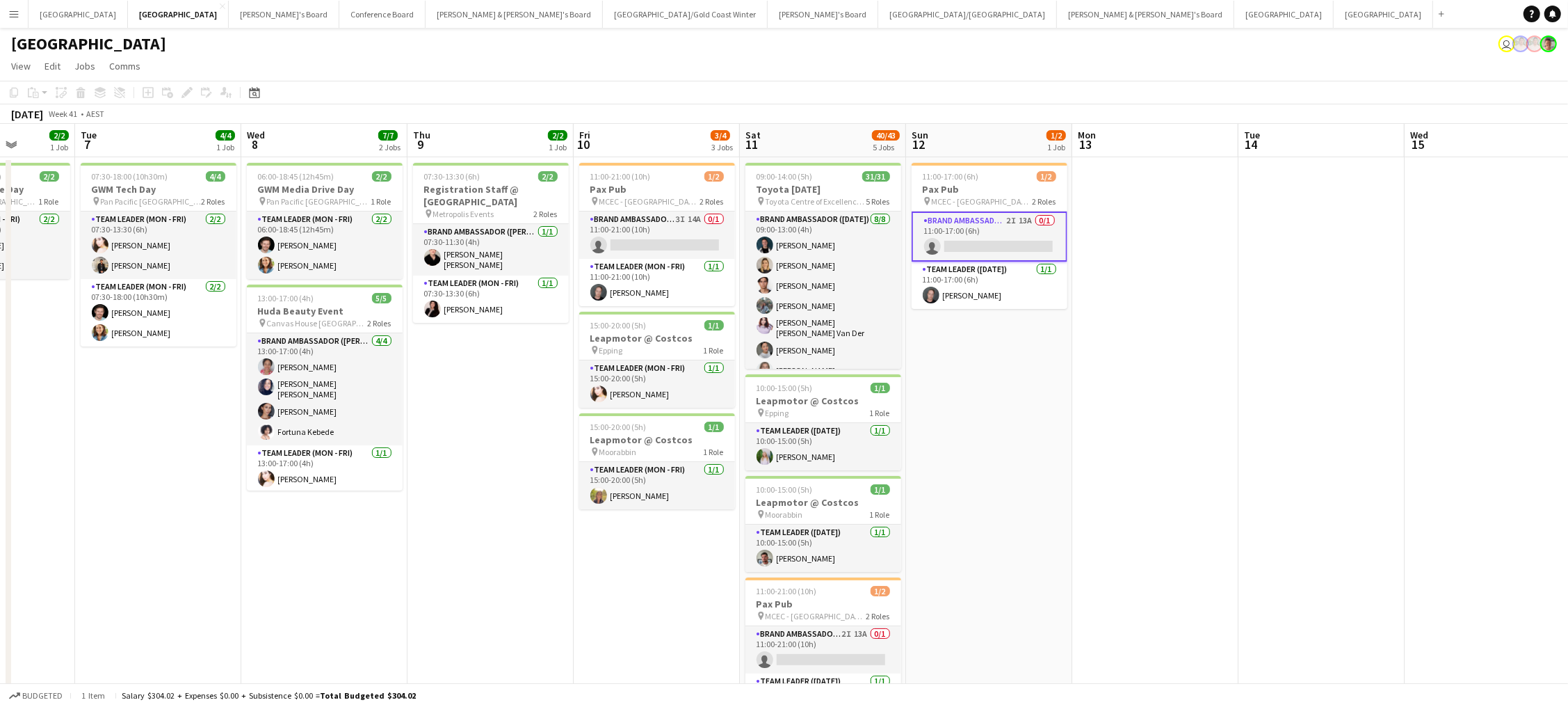
click at [1383, 95] on app-toolbar "Copy Paste Paste Command V Paste with crew Command Shift V Paste linked Job [GE…" at bounding box center [784, 92] width 1568 height 23
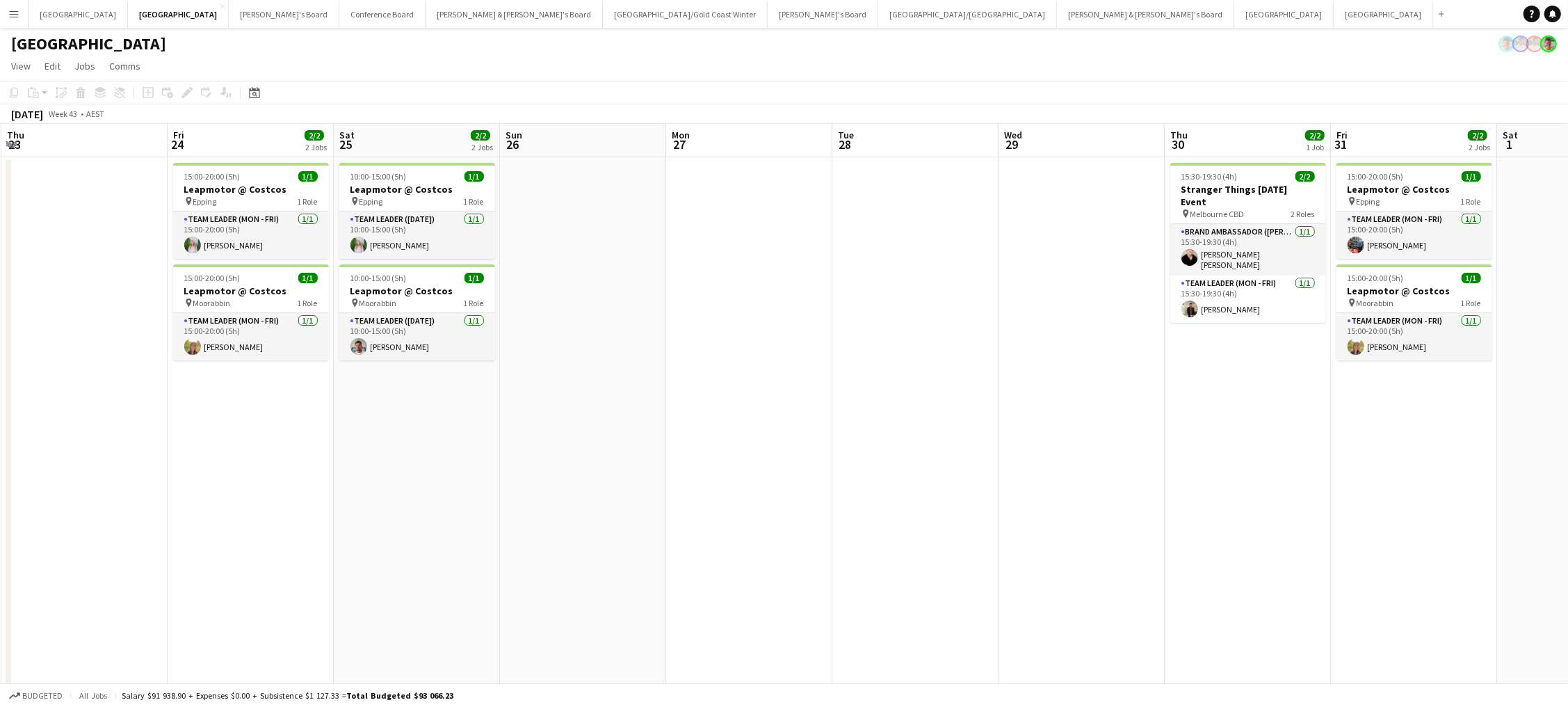
scroll to position [0, 0]
click at [339, 11] on button "Conference Board Close" at bounding box center [383, 14] width 86 height 27
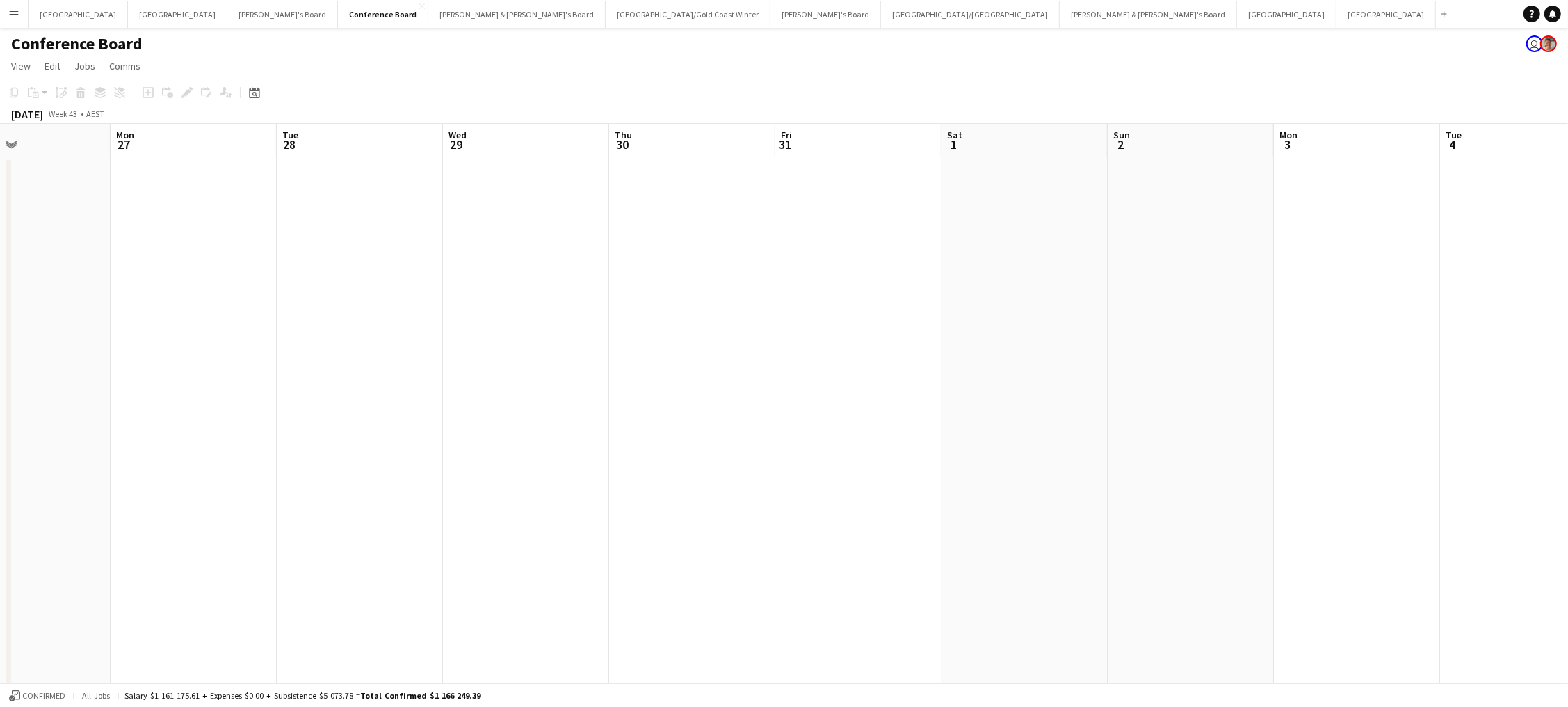
scroll to position [0, 558]
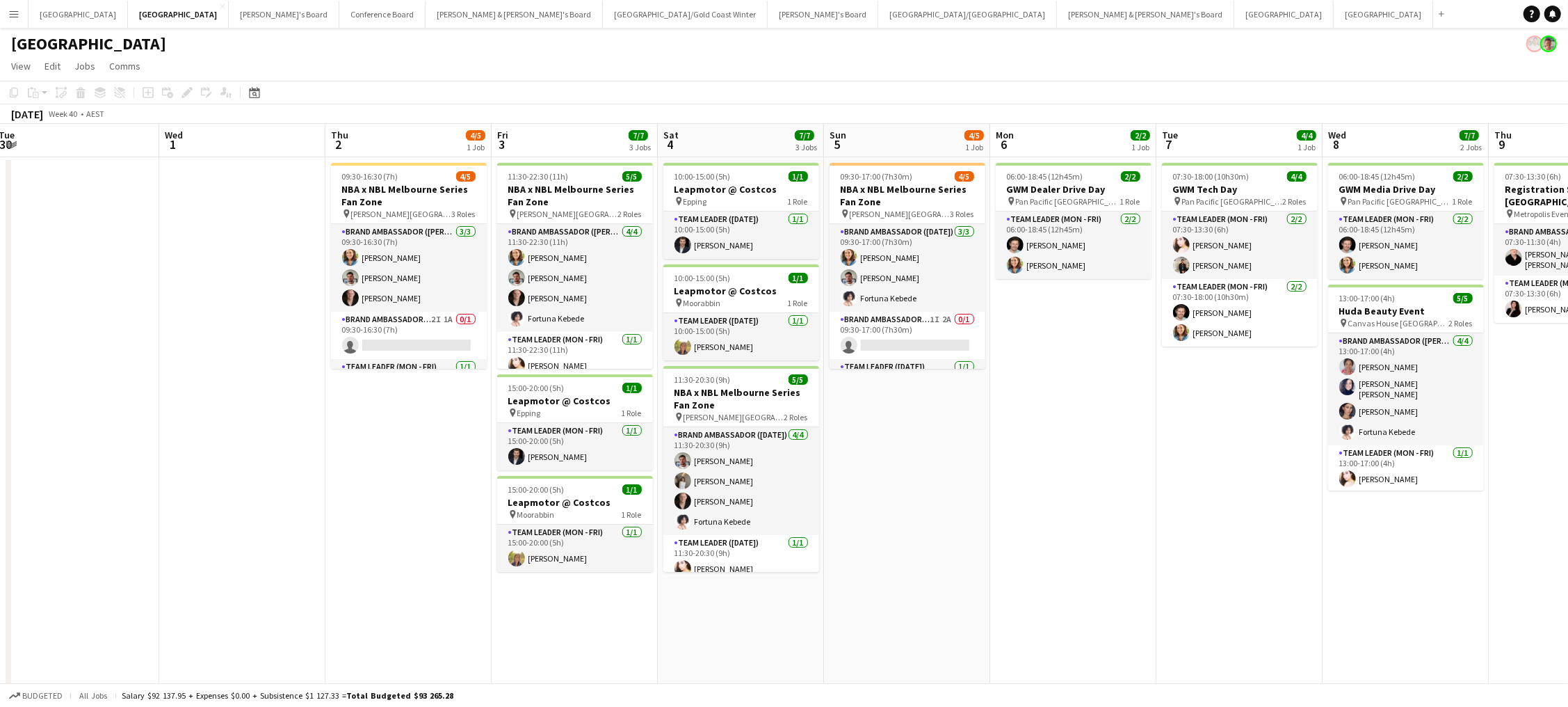
scroll to position [0, 291]
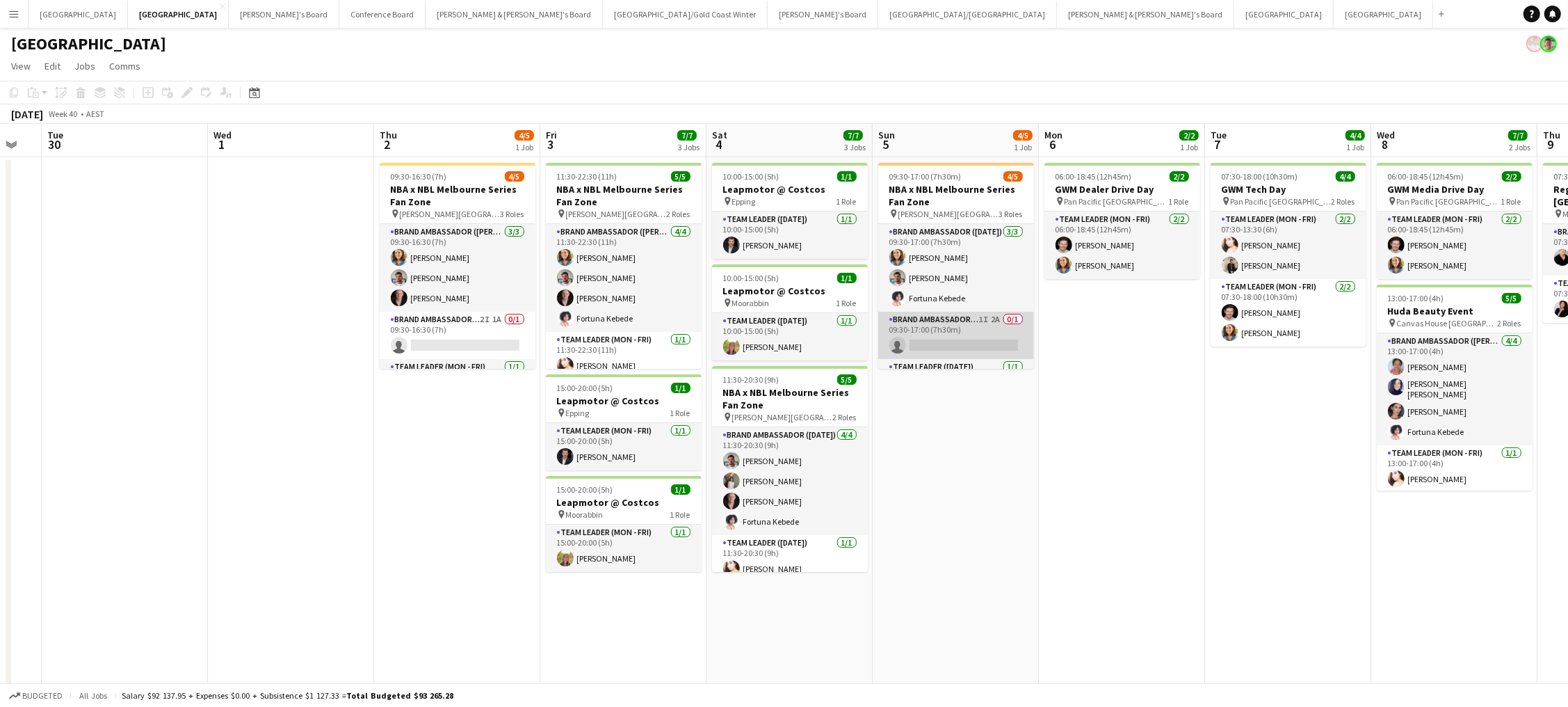
click at [968, 332] on app-card-role "Brand Ambassador ([DATE]) 1I 2A 0/1 09:30-17:00 (7h30m) single-neutral-actions" at bounding box center [956, 335] width 155 height 47
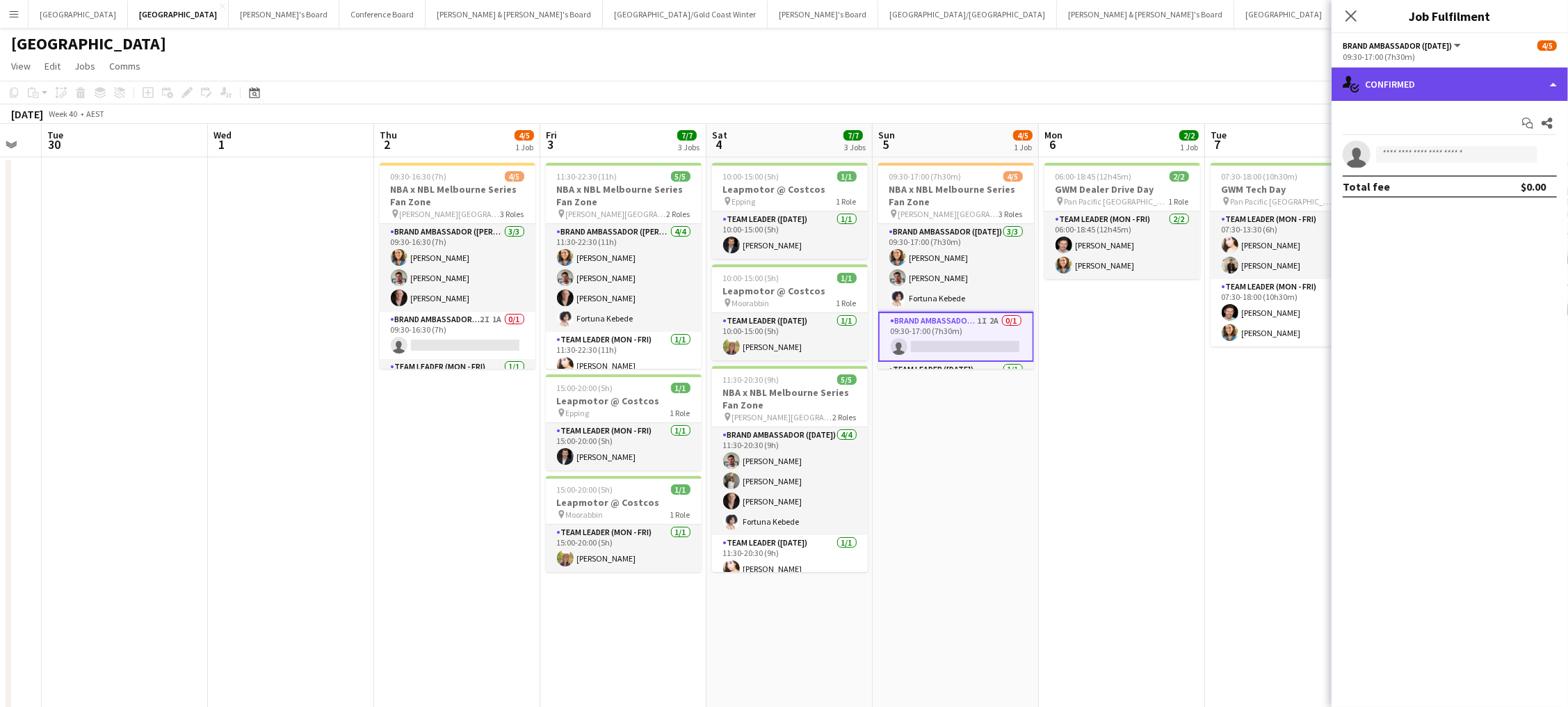
click at [1461, 72] on div "single-neutral-actions-check-2 Confirmed" at bounding box center [1450, 84] width 237 height 34
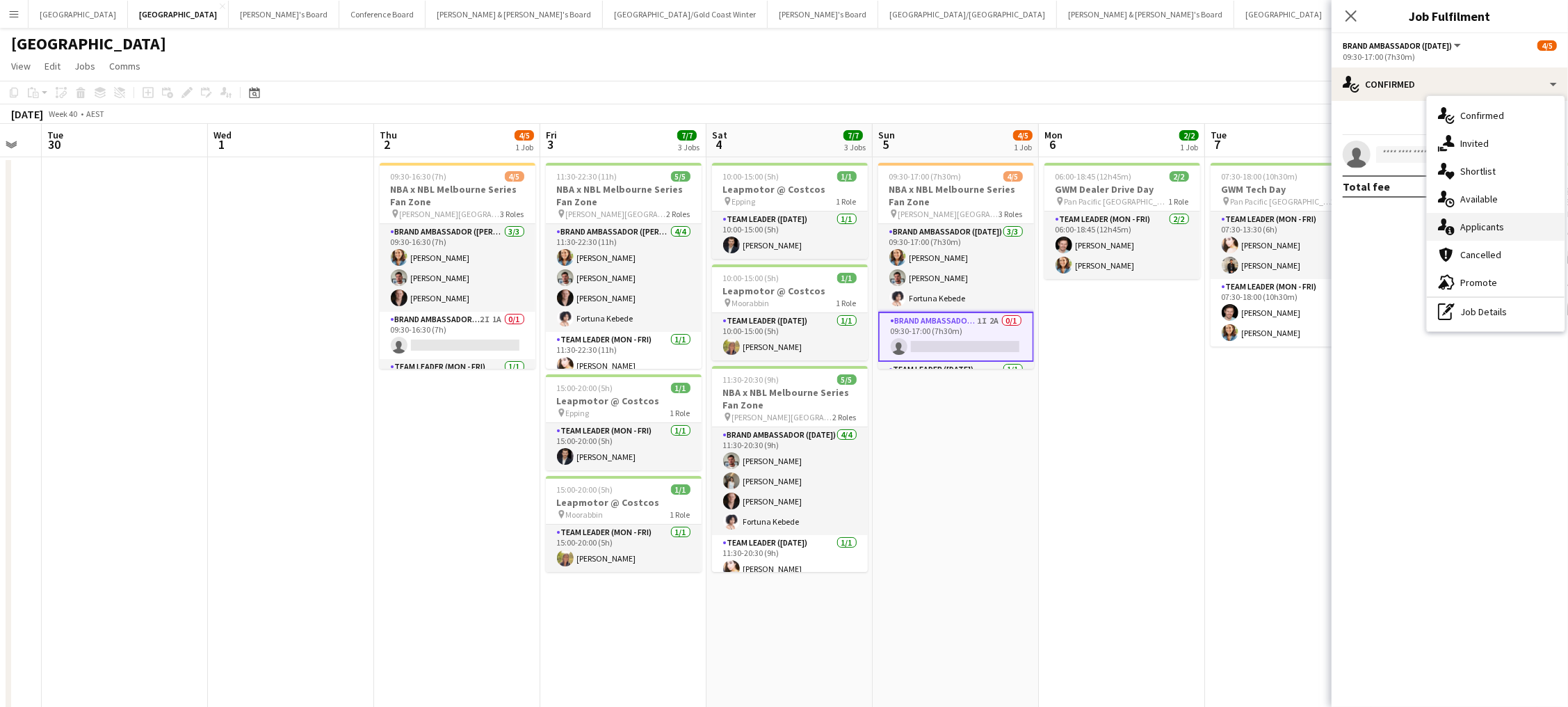
click at [1467, 226] on span "Applicants" at bounding box center [1482, 226] width 44 height 12
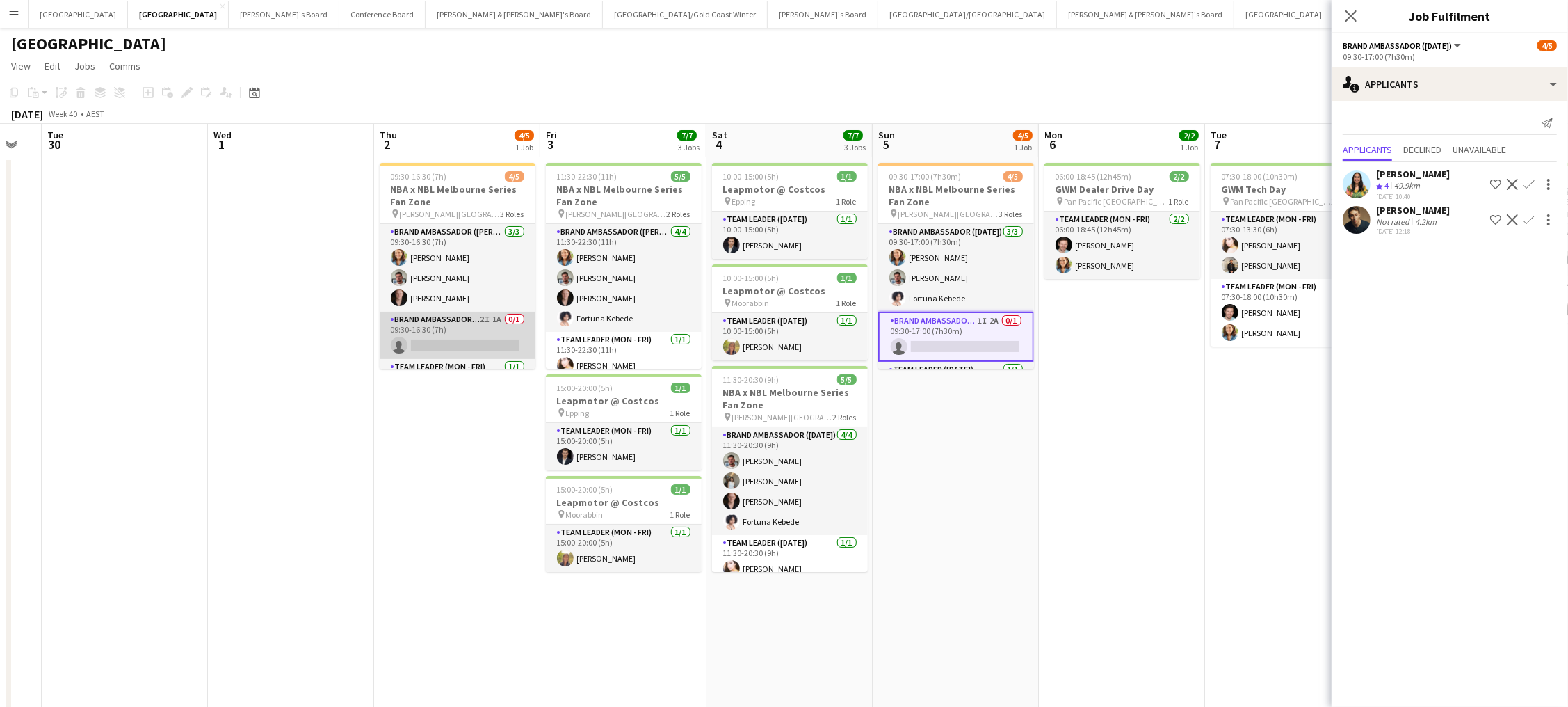
scroll to position [0, 290]
click at [418, 342] on app-card-role "Brand Ambassador (Mon - Fri) 2I 1A 0/1 09:30-16:30 (7h) single-neutral-actions" at bounding box center [458, 335] width 155 height 47
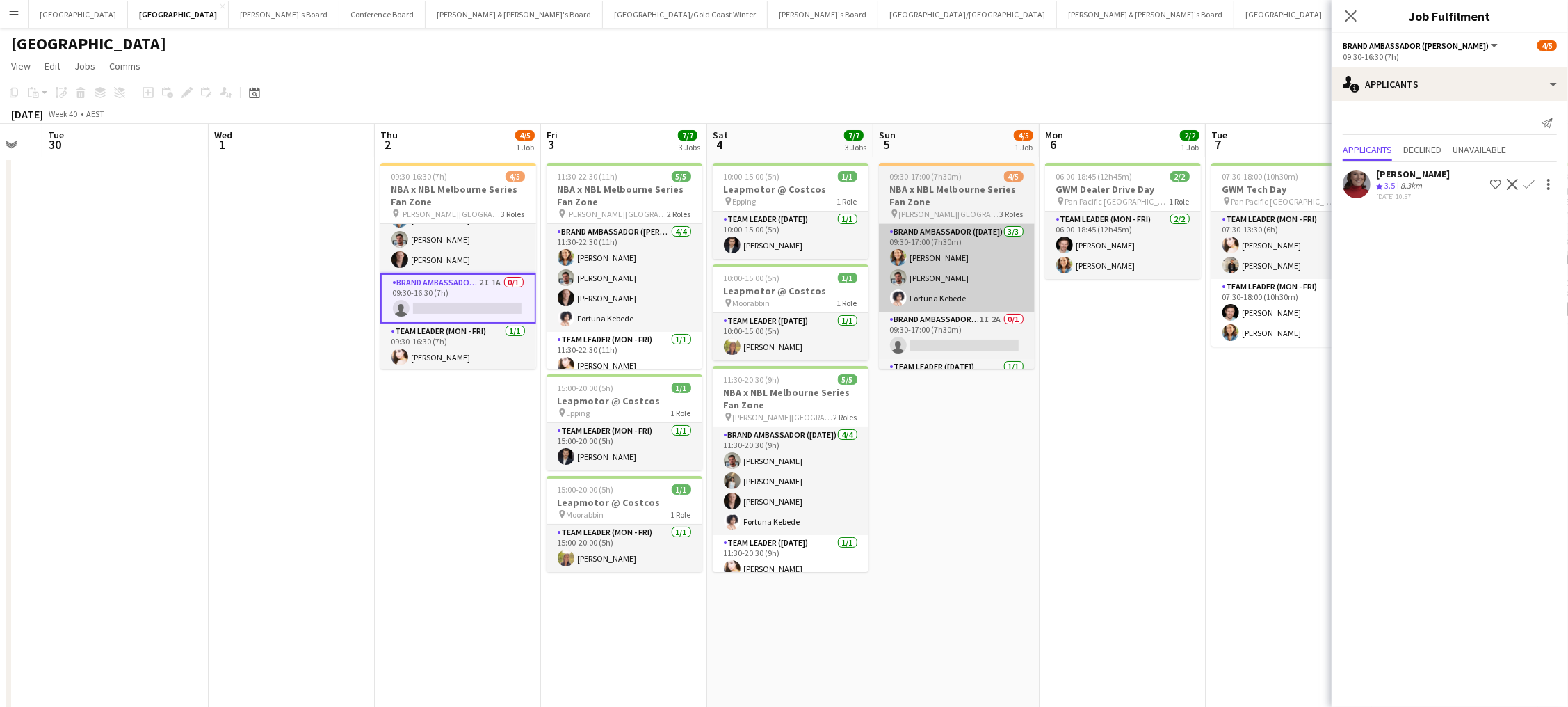
scroll to position [37, 0]
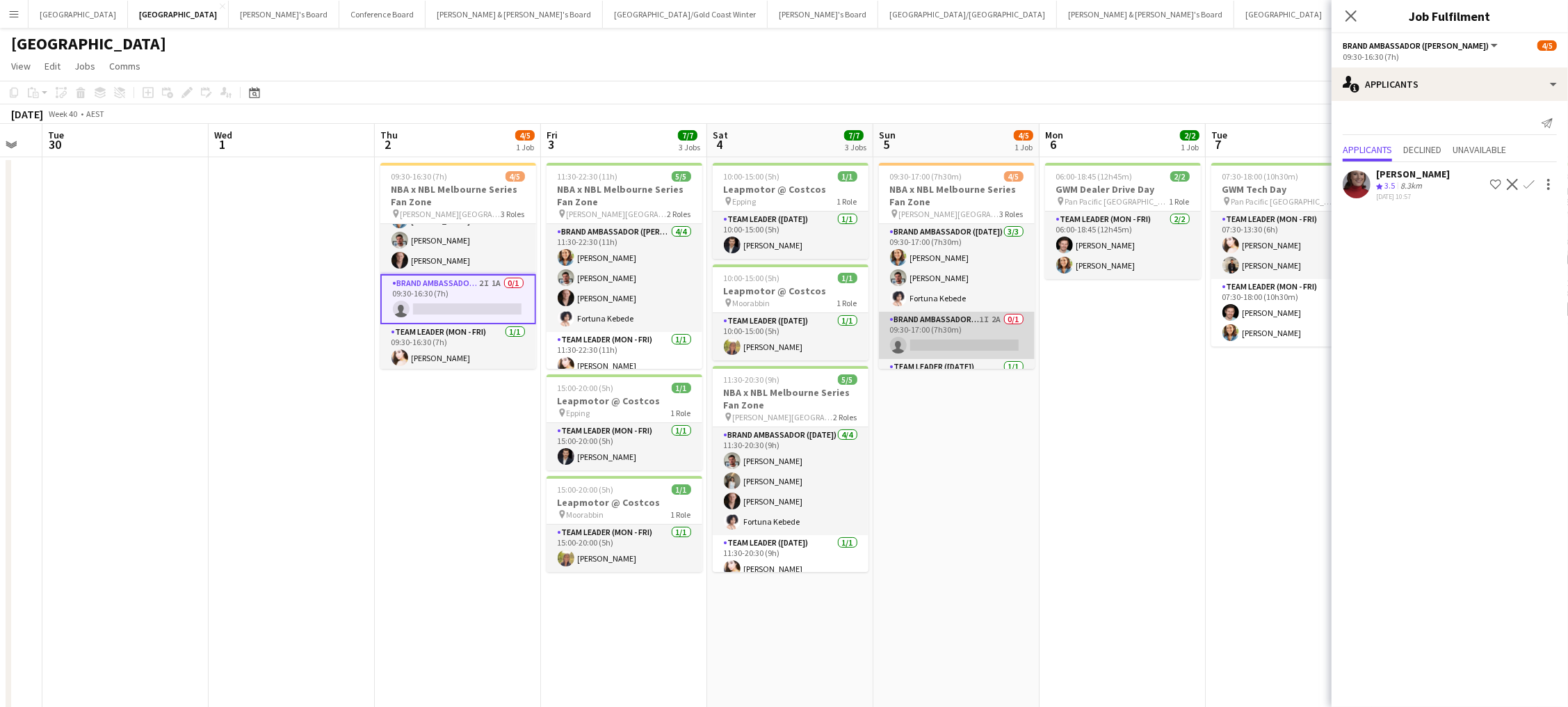
click at [978, 327] on app-card-role "Brand Ambassador ([DATE]) 1I 2A 0/1 09:30-17:00 (7h30m) single-neutral-actions" at bounding box center [956, 335] width 155 height 47
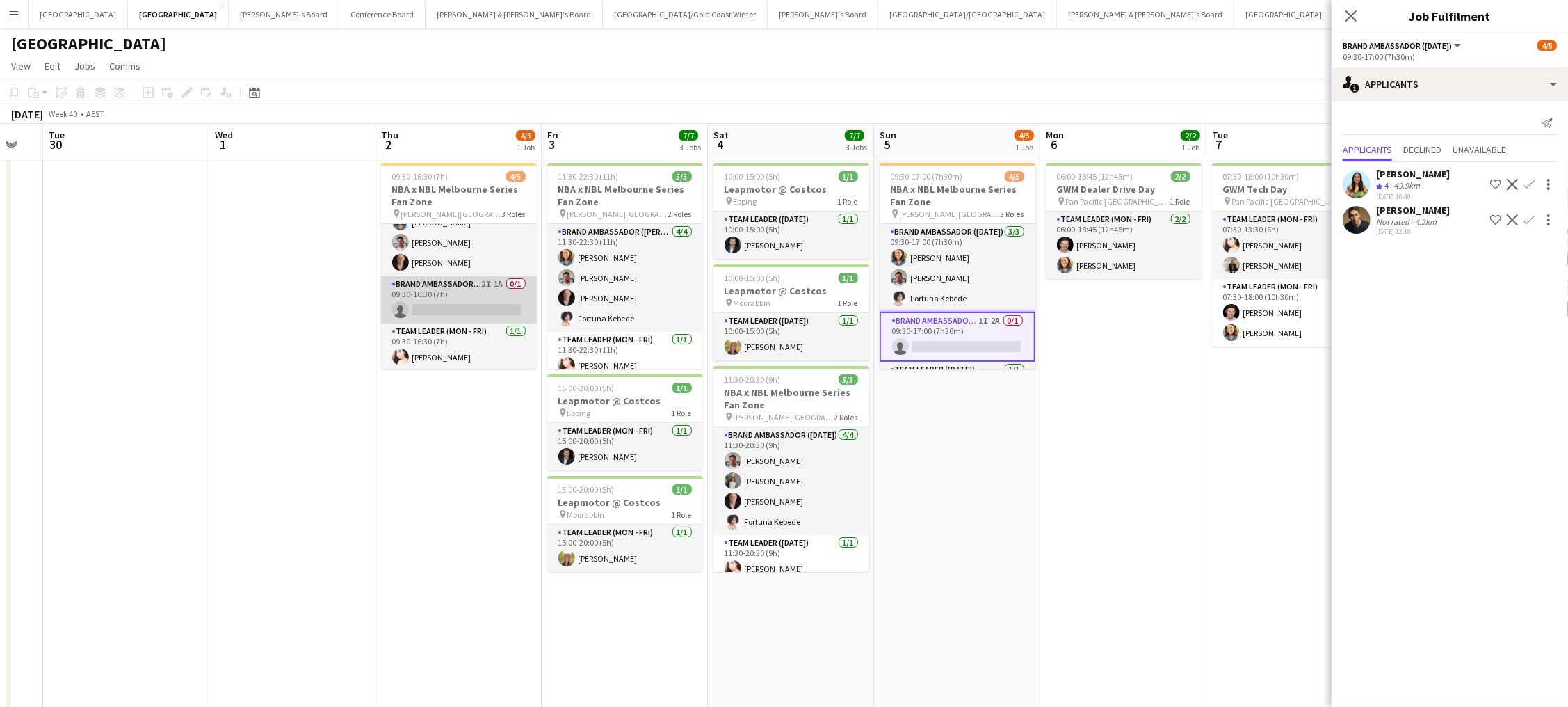
click at [483, 313] on app-card-role "Brand Ambassador (Mon - Fri) 2I 1A 0/1 09:30-16:30 (7h) single-neutral-actions" at bounding box center [458, 299] width 155 height 47
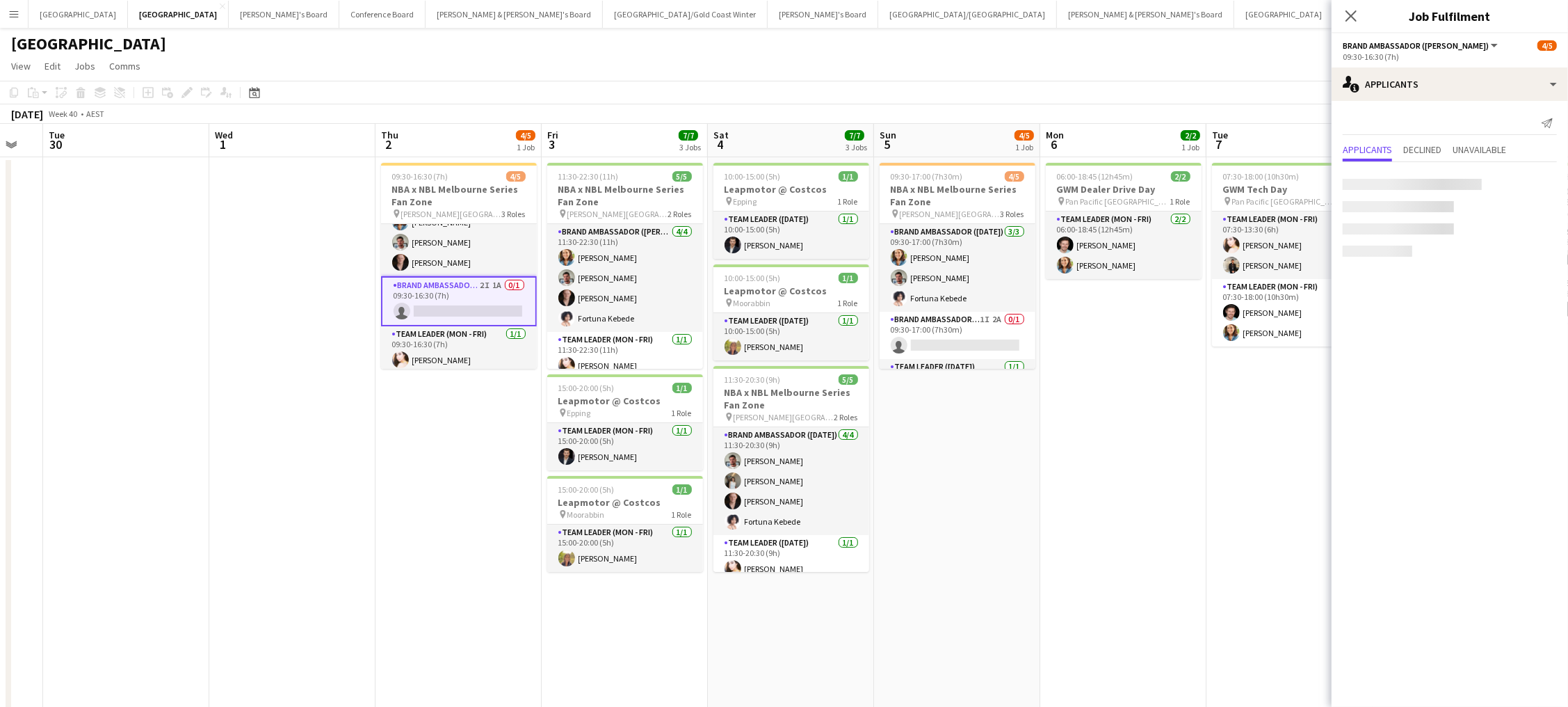
scroll to position [0, 288]
click at [1413, 66] on div "Brand Ambassador (Mon - Fri) All roles Brand Ambassador (Mon - Fri) 4/5 09:30-1…" at bounding box center [1450, 370] width 237 height 673
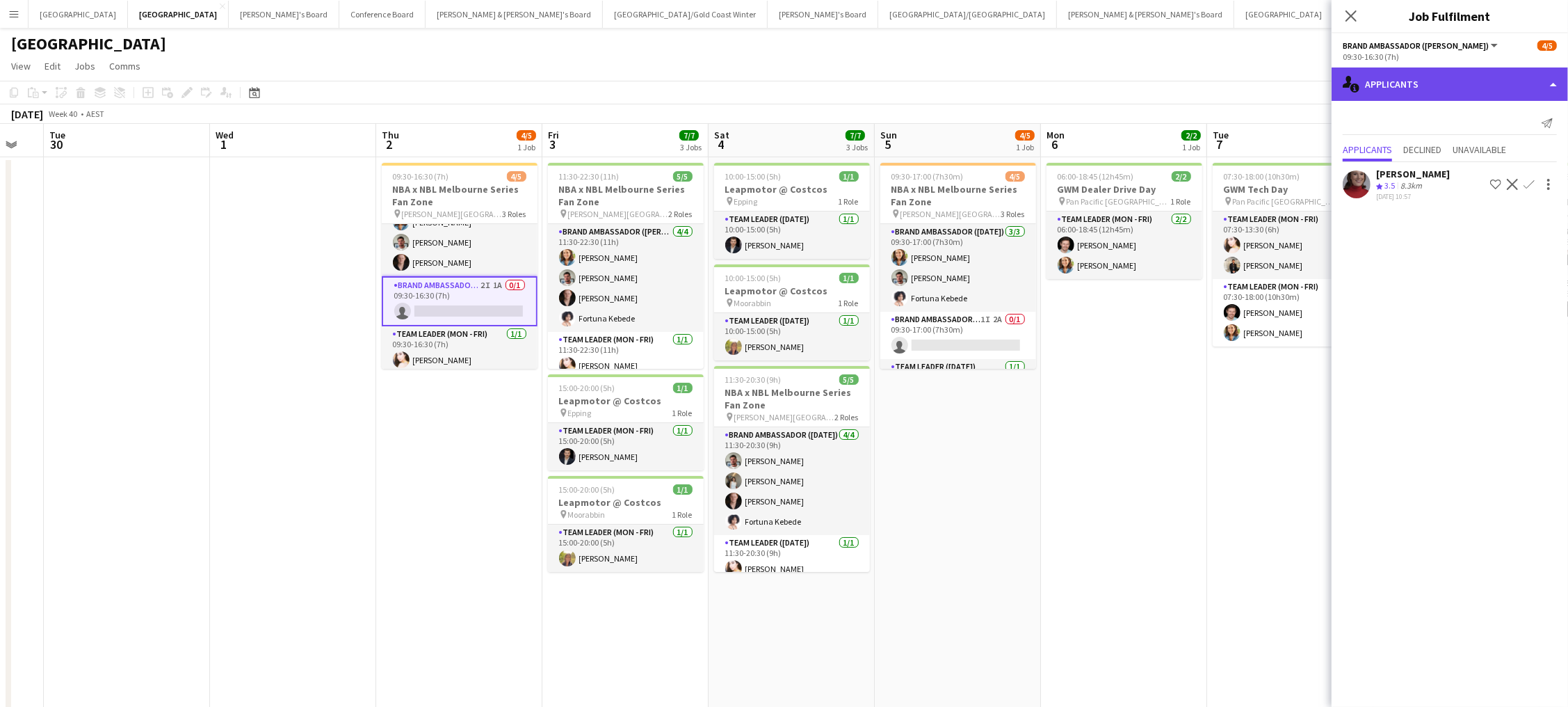
click at [1434, 83] on div "single-neutral-actions-information Applicants" at bounding box center [1450, 84] width 237 height 34
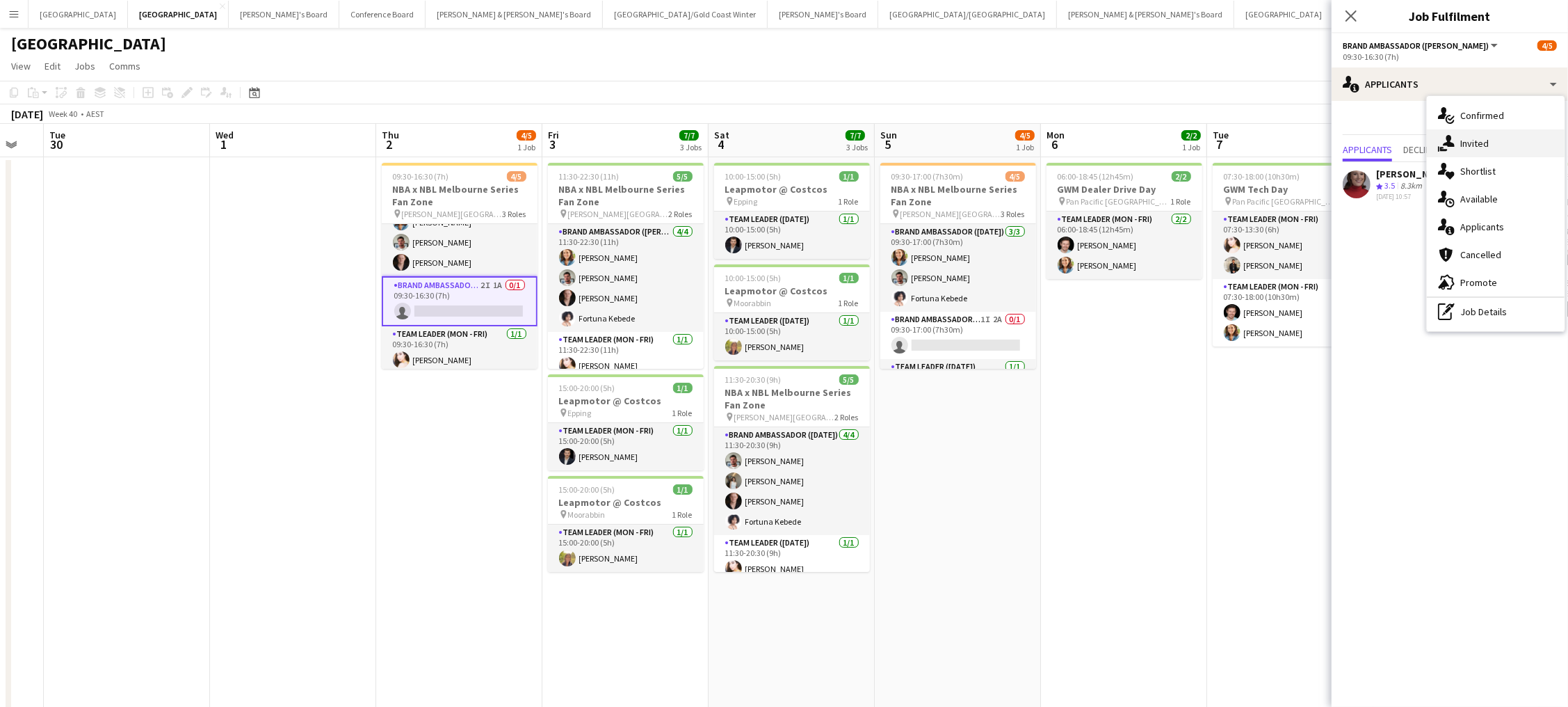
click at [1480, 148] on span "Invited" at bounding box center [1474, 143] width 28 height 12
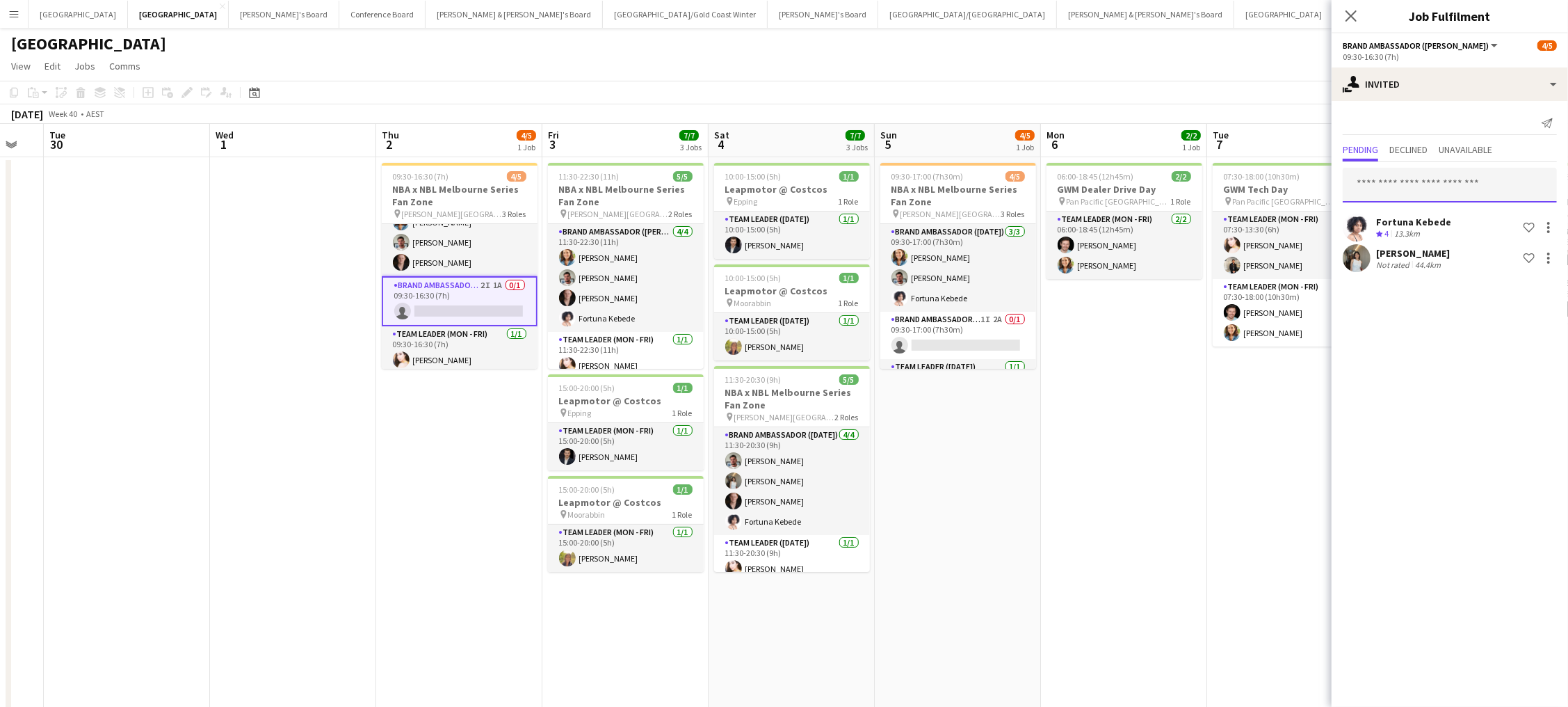
click at [1448, 186] on input "text" at bounding box center [1449, 186] width 214 height 35
type input "****"
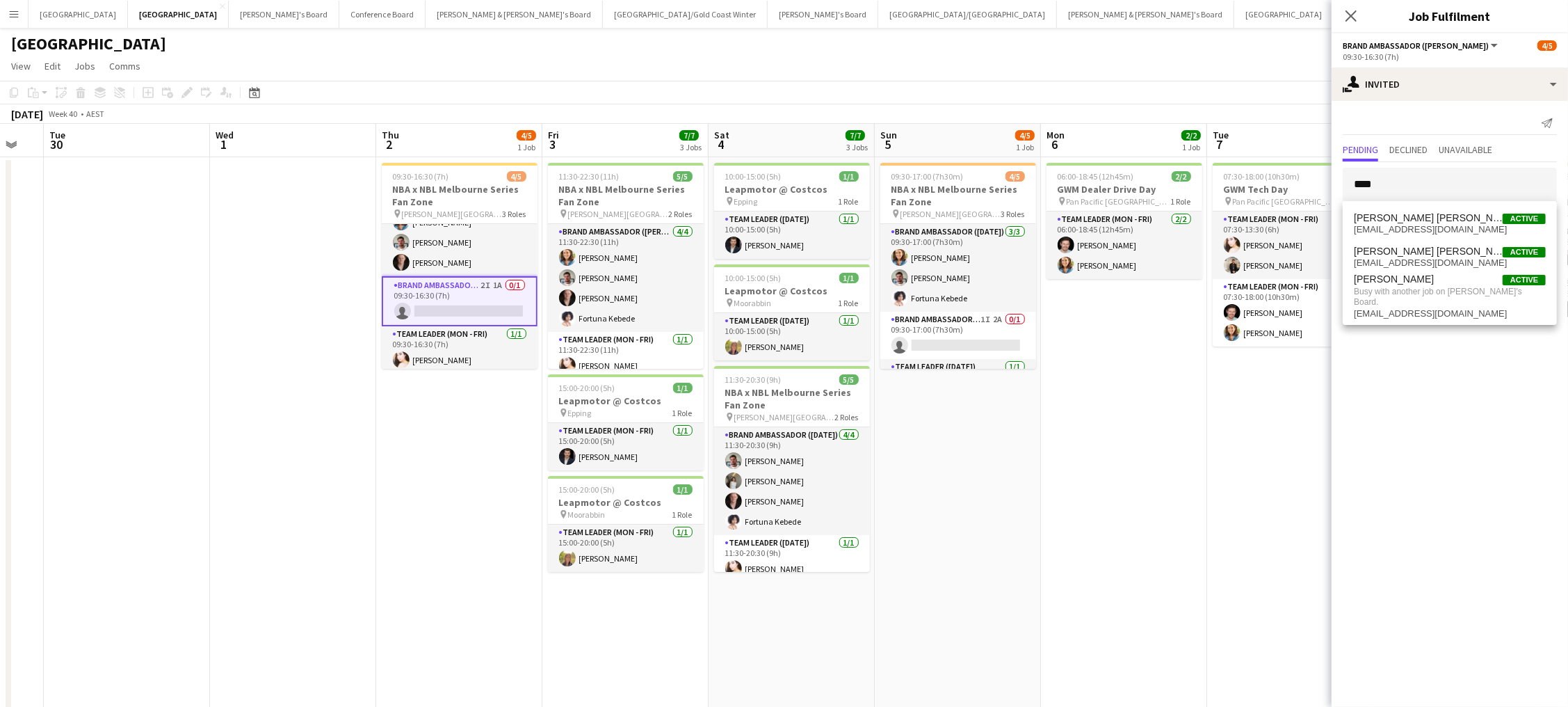
drag, startPoint x: 1426, startPoint y: 183, endPoint x: 1188, endPoint y: 158, distance: 239.3
click at [1188, 158] on body "Menu Boards Boards Boards All jobs Status Workforce Workforce My Workforce Recr…" at bounding box center [784, 494] width 1568 height 987
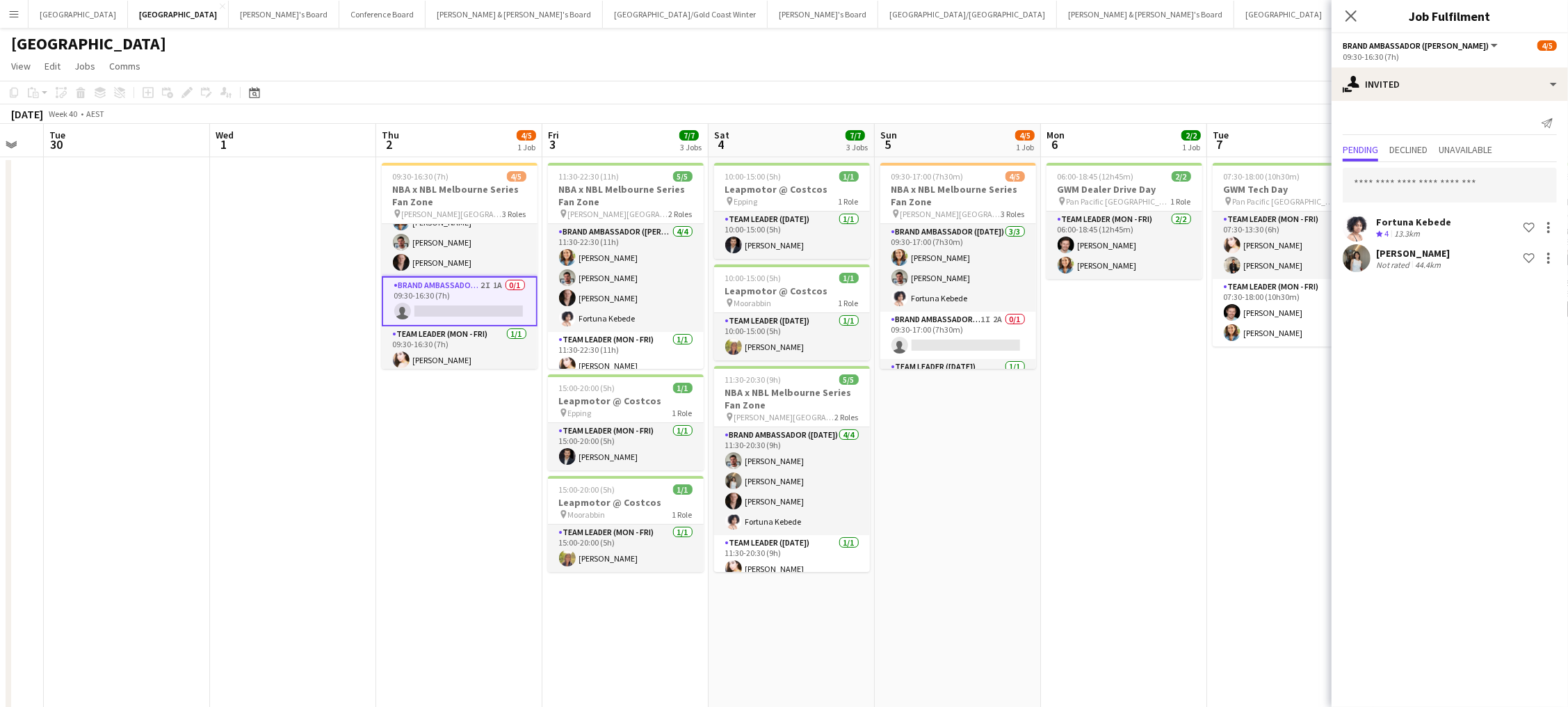
click at [1148, 122] on div "September 2025 Week 40 • AEST" at bounding box center [784, 114] width 1568 height 20
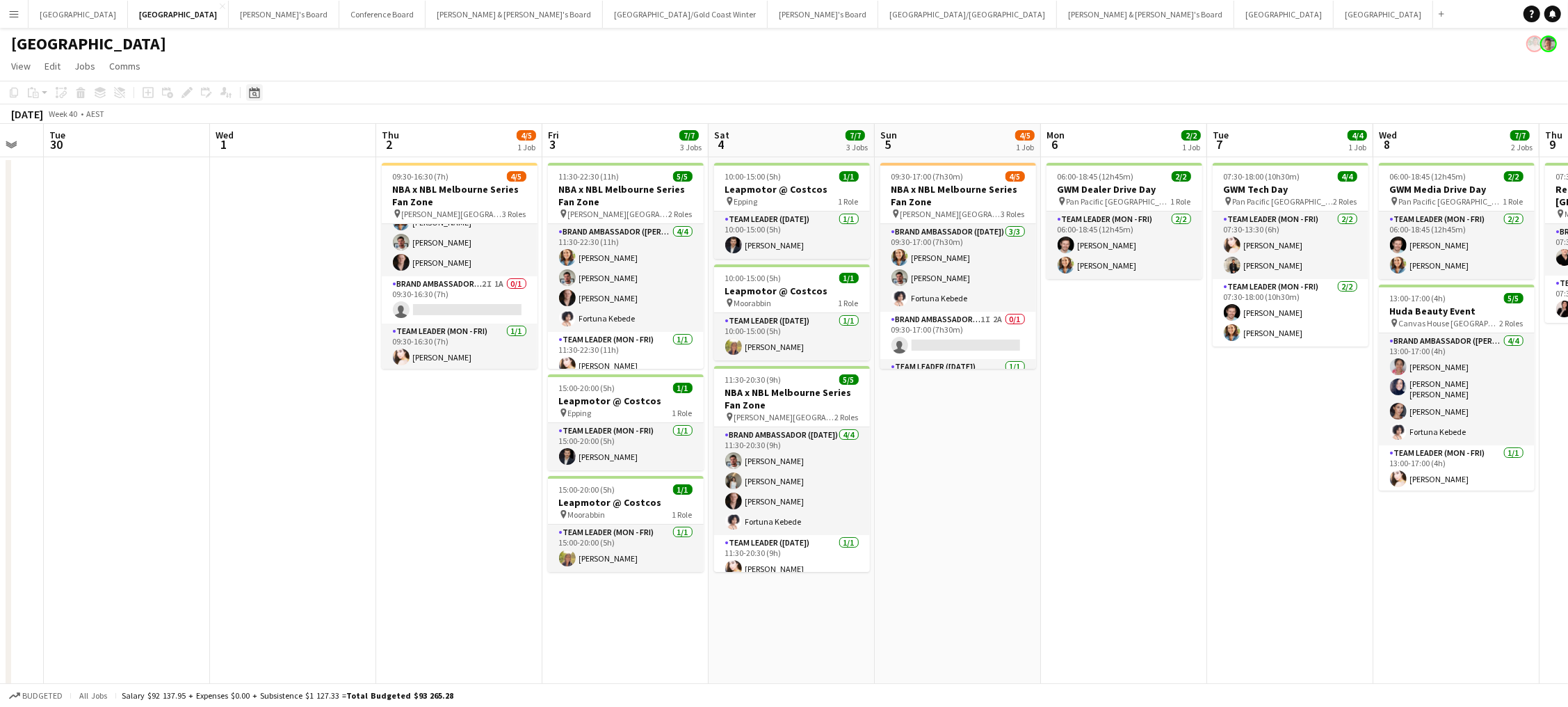
click at [248, 85] on div "Date picker" at bounding box center [254, 92] width 17 height 17
click at [366, 312] on button "[DATE]" at bounding box center [352, 311] width 40 height 22
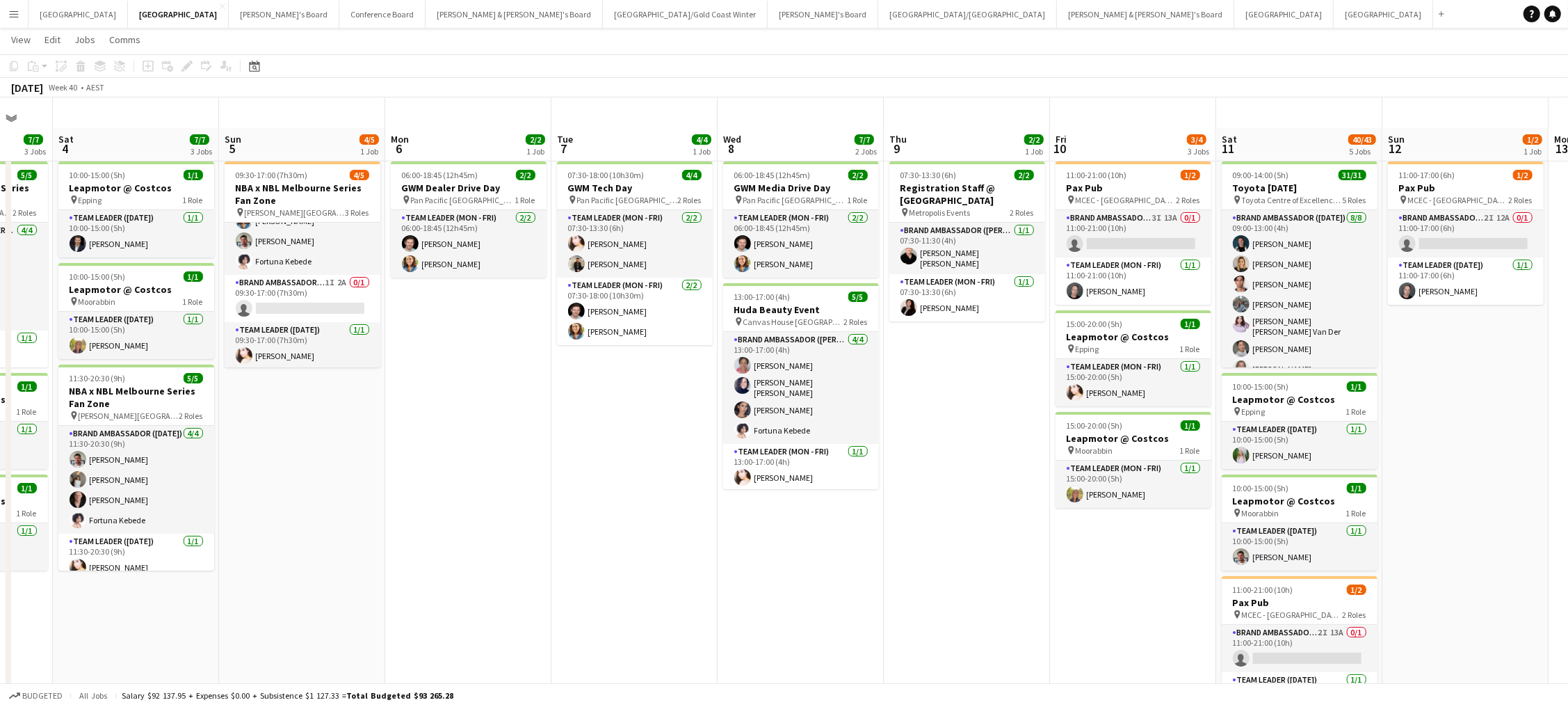
scroll to position [132, 0]
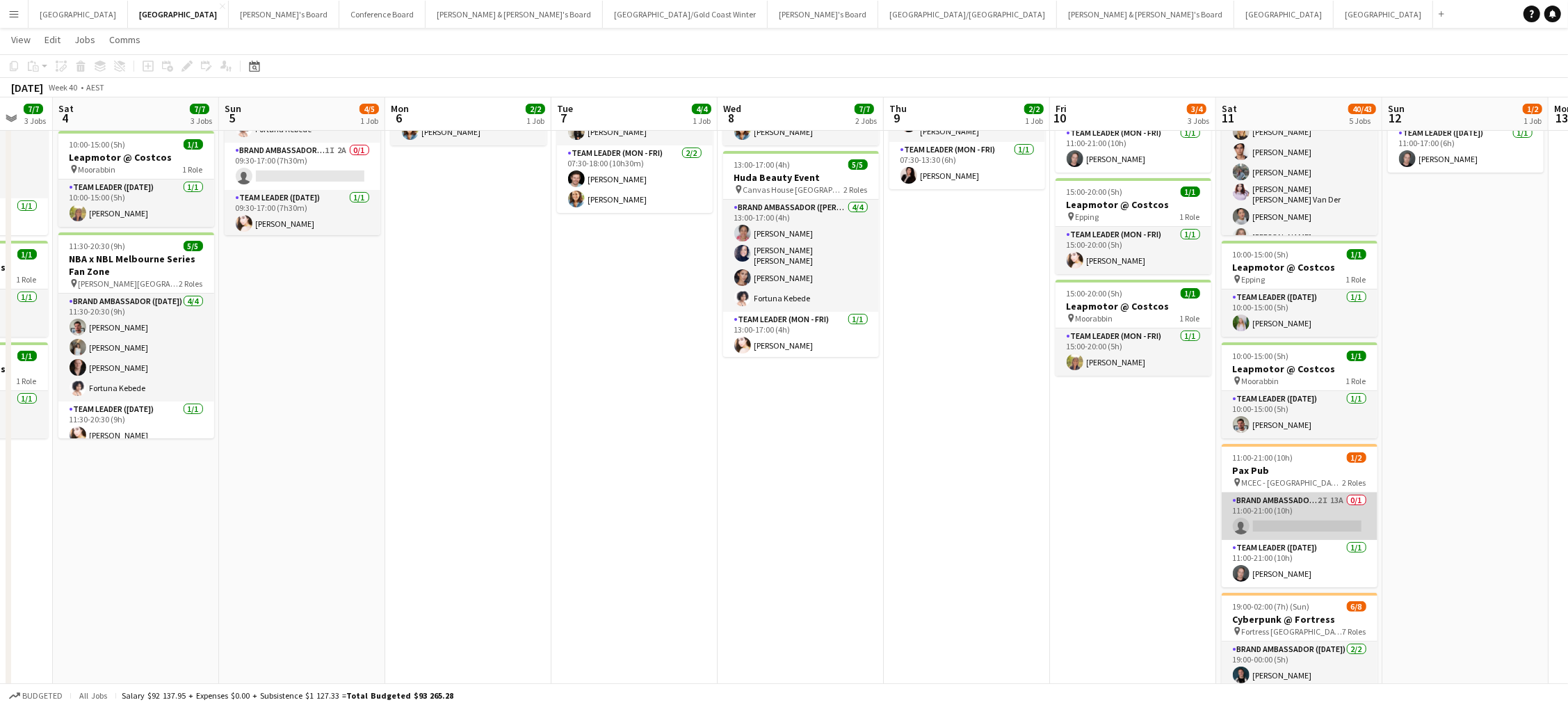
click at [1318, 526] on app-card-role "Brand Ambassador (Saturday) 2I 13A 0/1 11:00-21:00 (10h) single-neutral-actions" at bounding box center [1299, 516] width 155 height 47
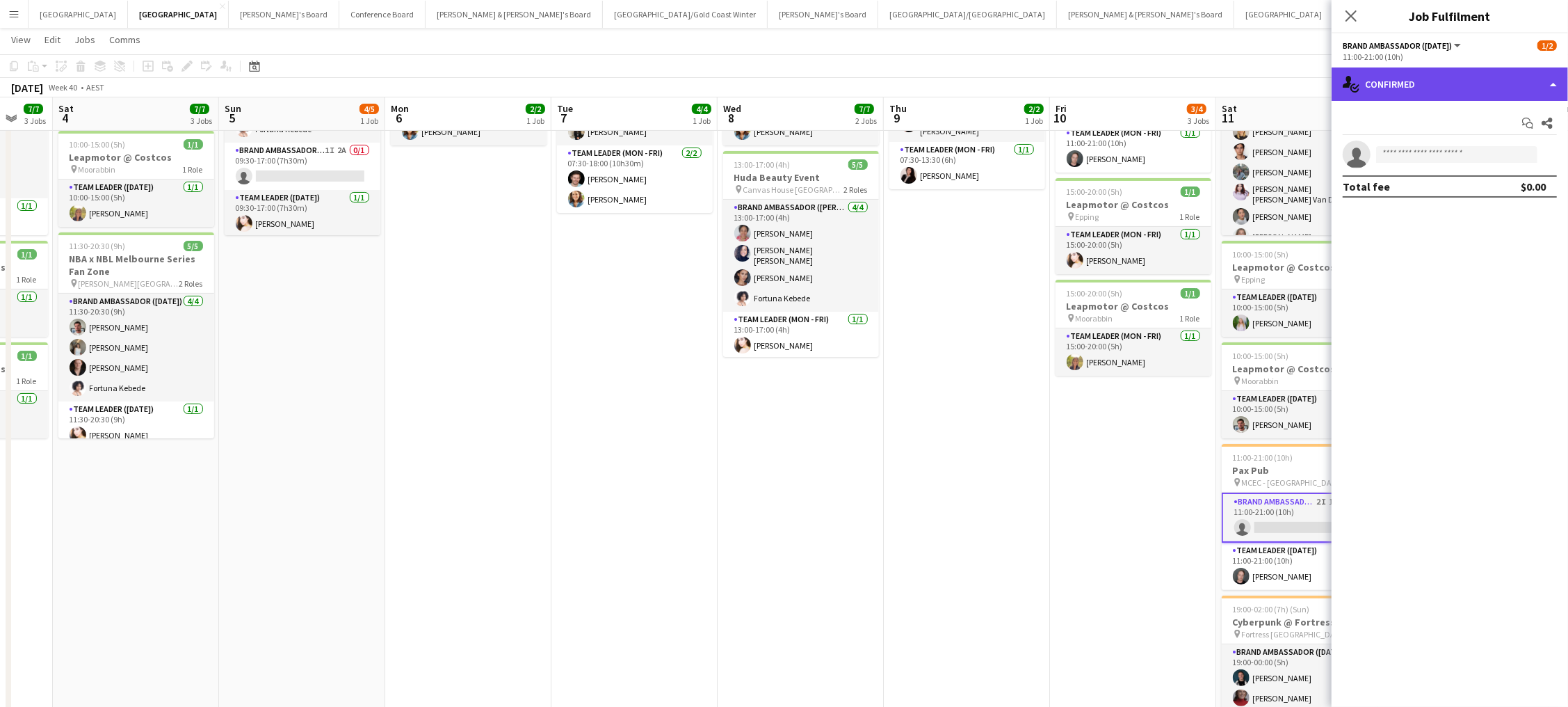
click at [1441, 98] on div "single-neutral-actions-check-2 Confirmed" at bounding box center [1450, 84] width 237 height 34
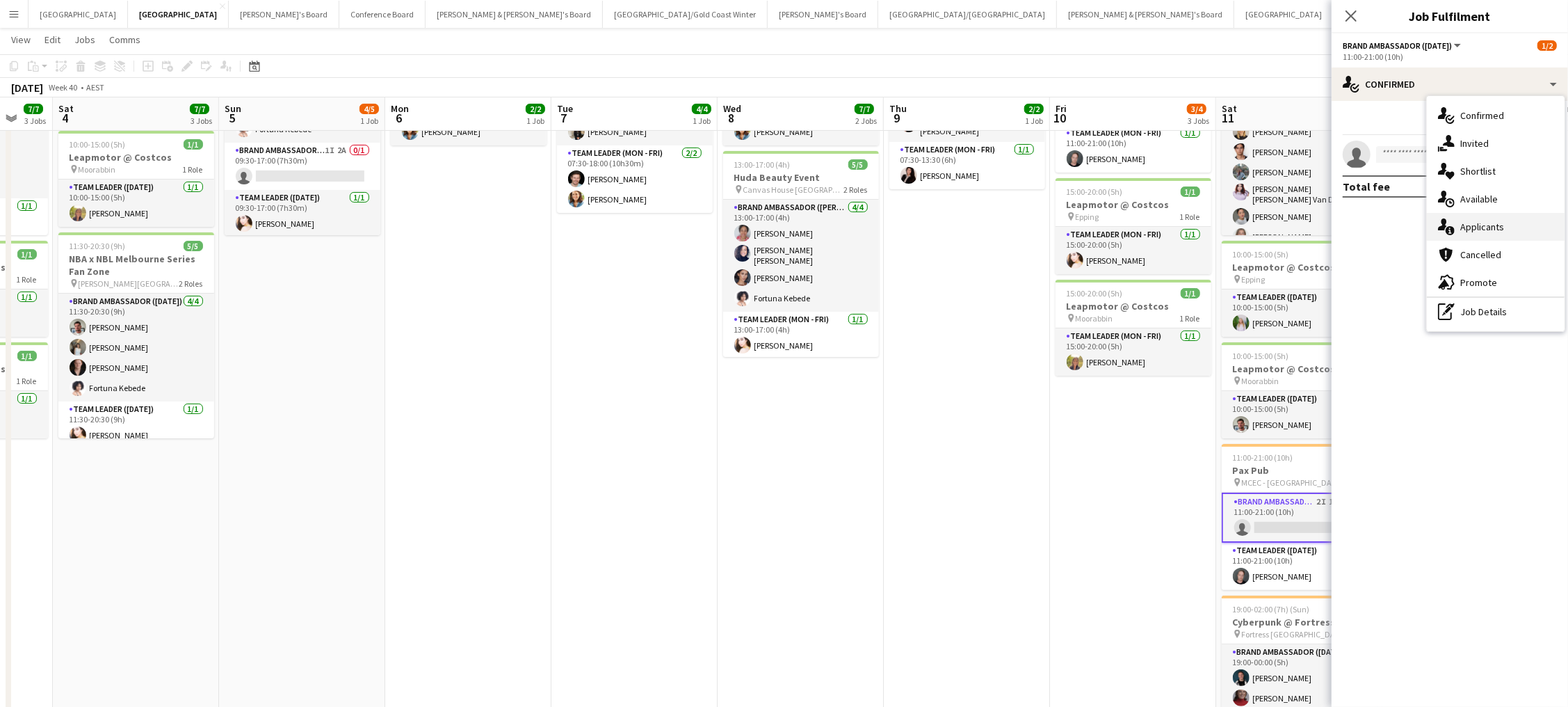
click at [1499, 235] on div "single-neutral-actions-information Applicants" at bounding box center [1495, 226] width 138 height 28
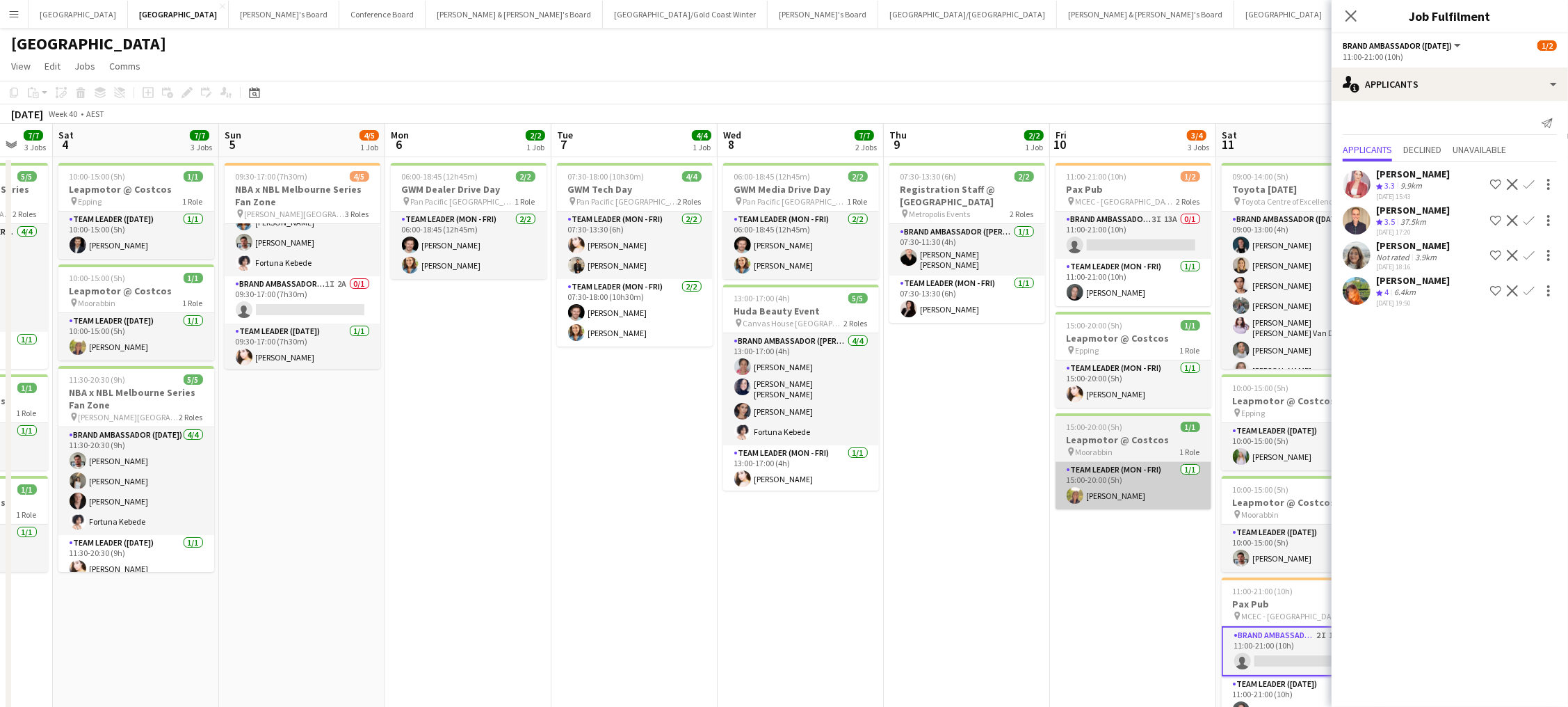
scroll to position [0, 0]
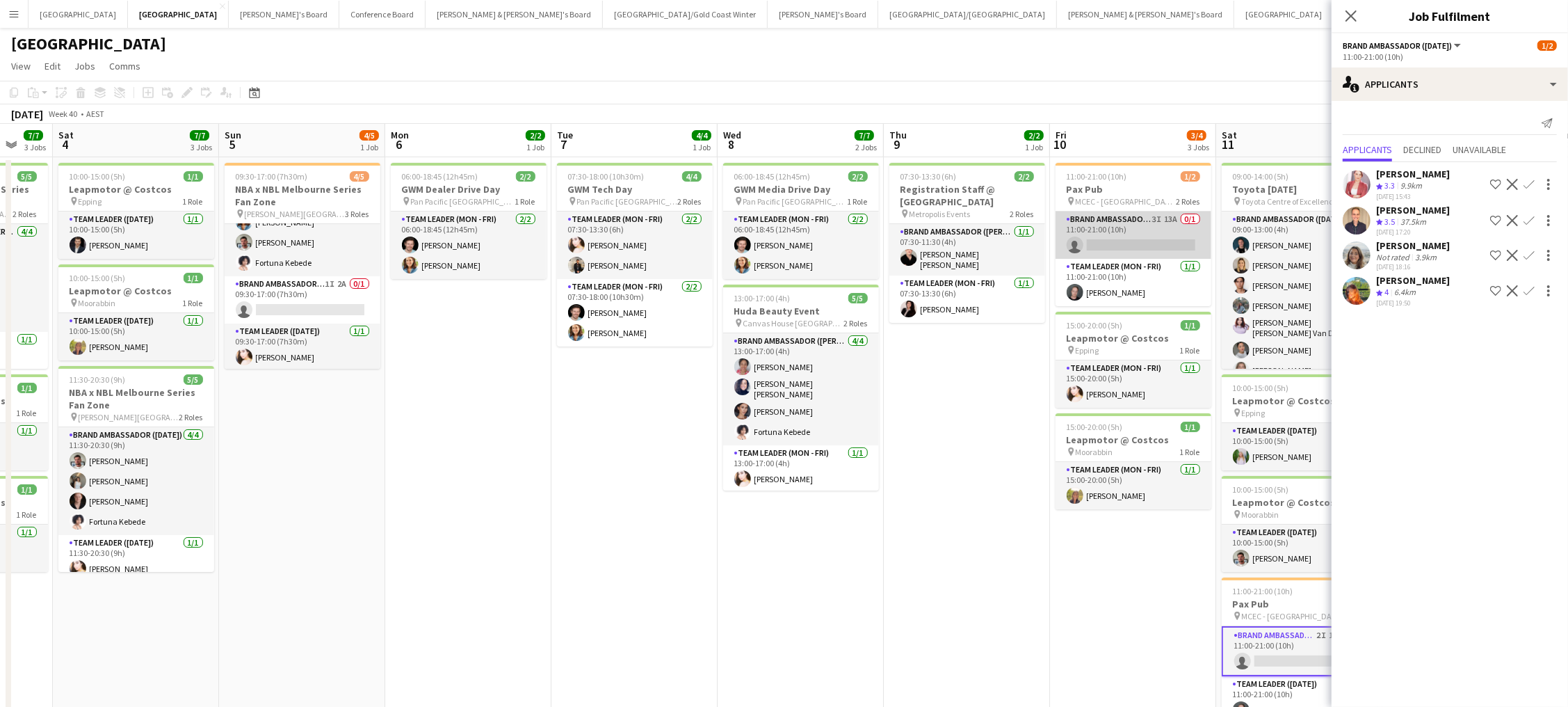
click at [1164, 242] on app-card-role "Brand Ambassador (Mon - Fri) 3I 13A 0/1 11:00-21:00 (10h) single-neutral-actions" at bounding box center [1133, 235] width 155 height 47
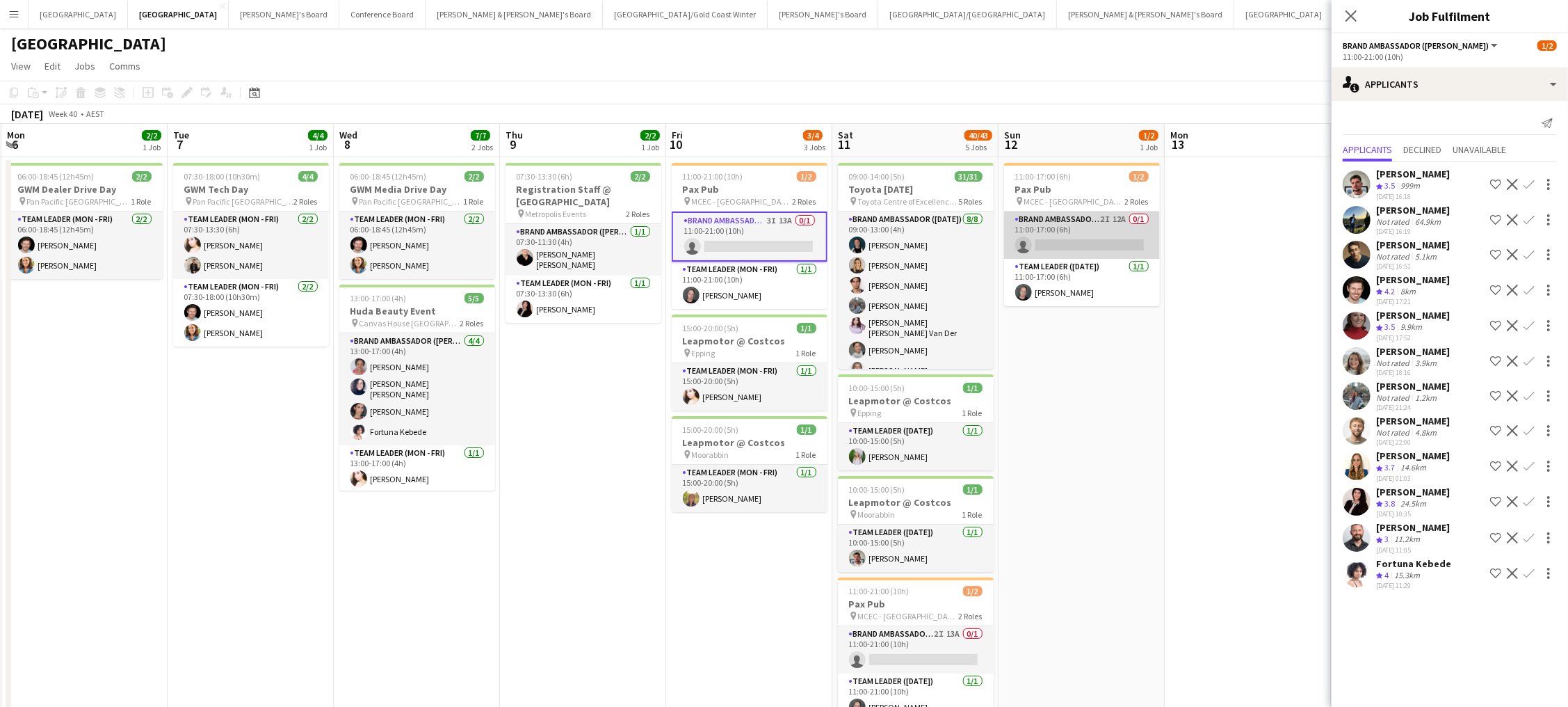
click at [1090, 227] on app-card-role "Brand Ambassador (Sunday) 2I 12A 0/1 11:00-17:00 (6h) single-neutral-actions" at bounding box center [1081, 235] width 155 height 47
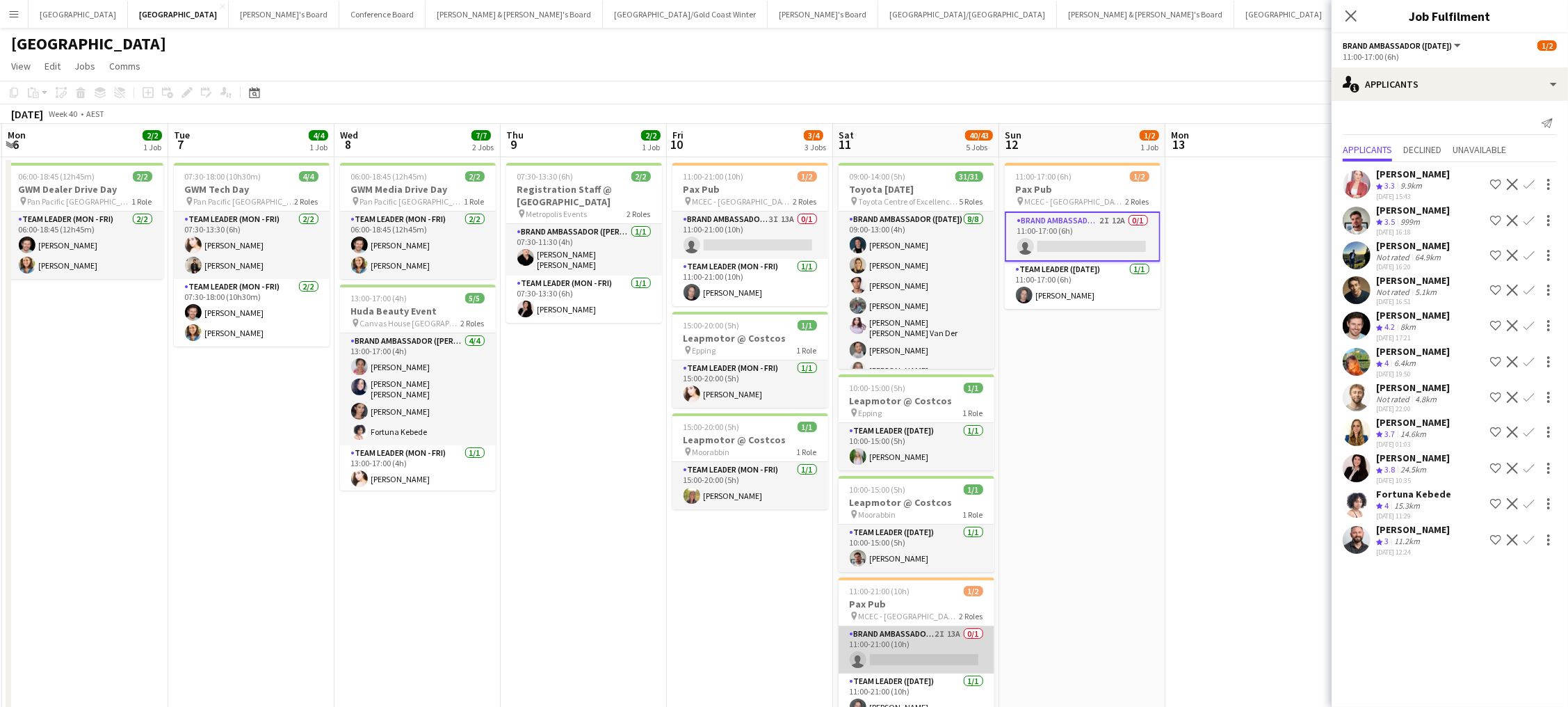
click at [942, 656] on app-card-role "Brand Ambassador (Saturday) 2I 13A 0/1 11:00-21:00 (10h) single-neutral-actions" at bounding box center [916, 649] width 155 height 47
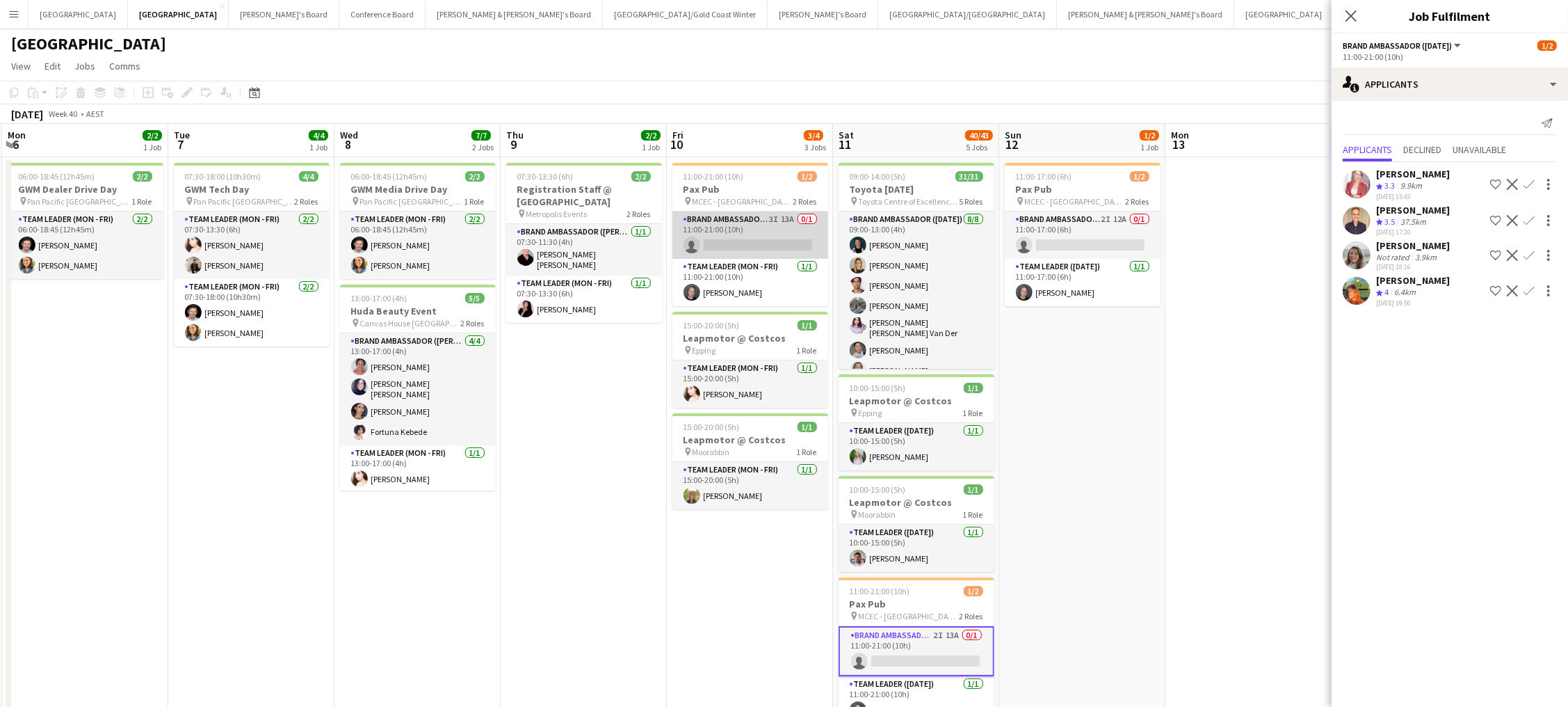
click at [780, 228] on app-card-role "Brand Ambassador (Mon - Fri) 3I 13A 0/1 11:00-21:00 (10h) single-neutral-actions" at bounding box center [750, 235] width 155 height 47
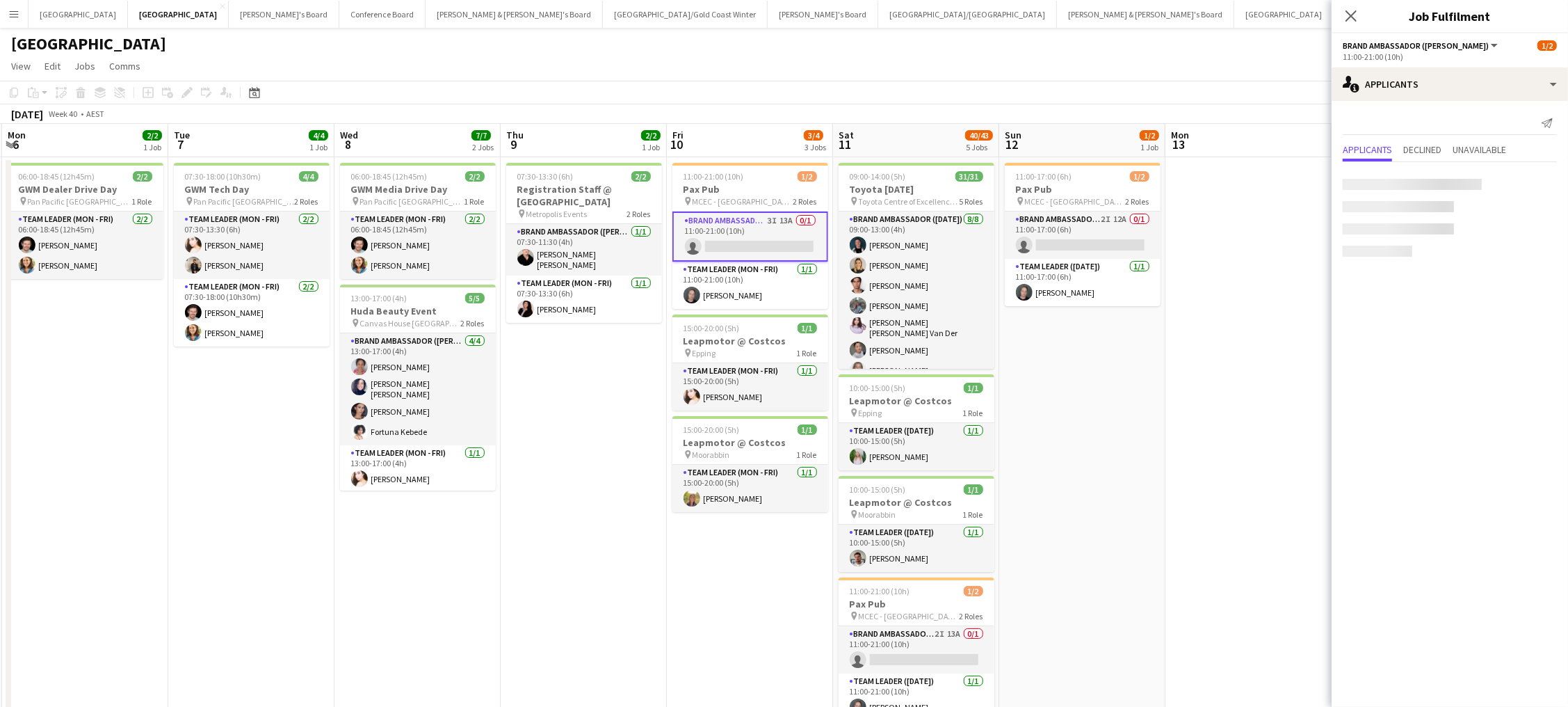
scroll to position [0, 495]
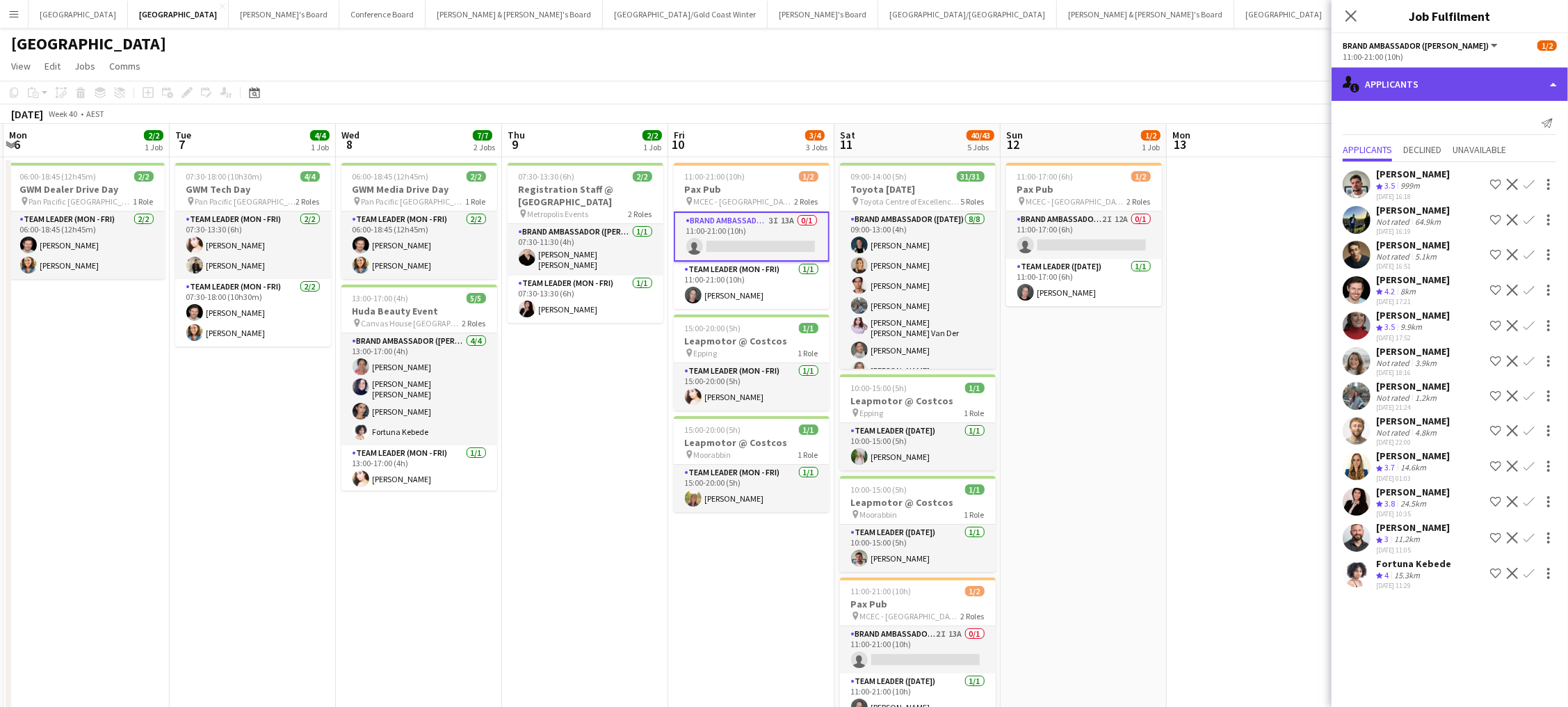
click at [1461, 78] on div "single-neutral-actions-information Applicants" at bounding box center [1450, 84] width 237 height 34
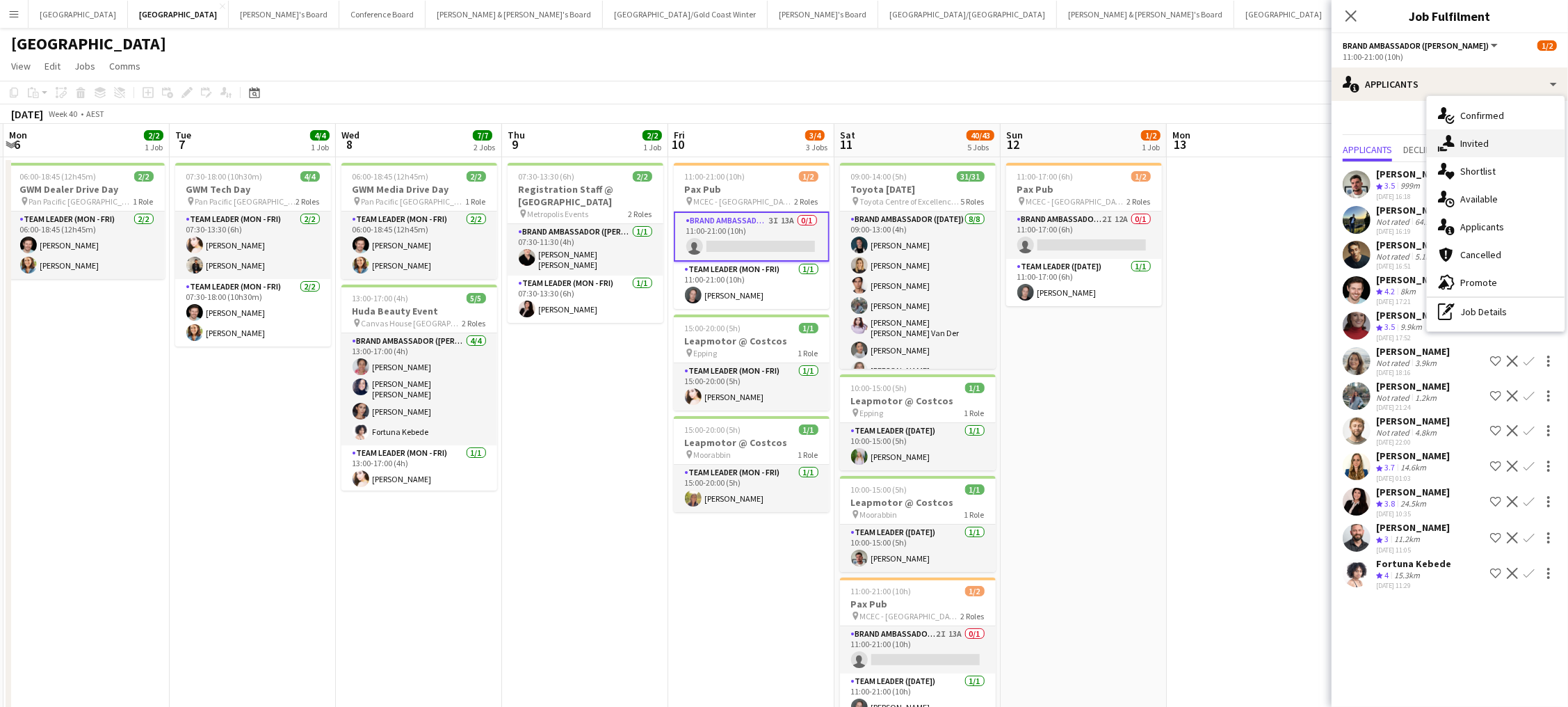
click at [1480, 145] on span "Invited" at bounding box center [1474, 143] width 28 height 12
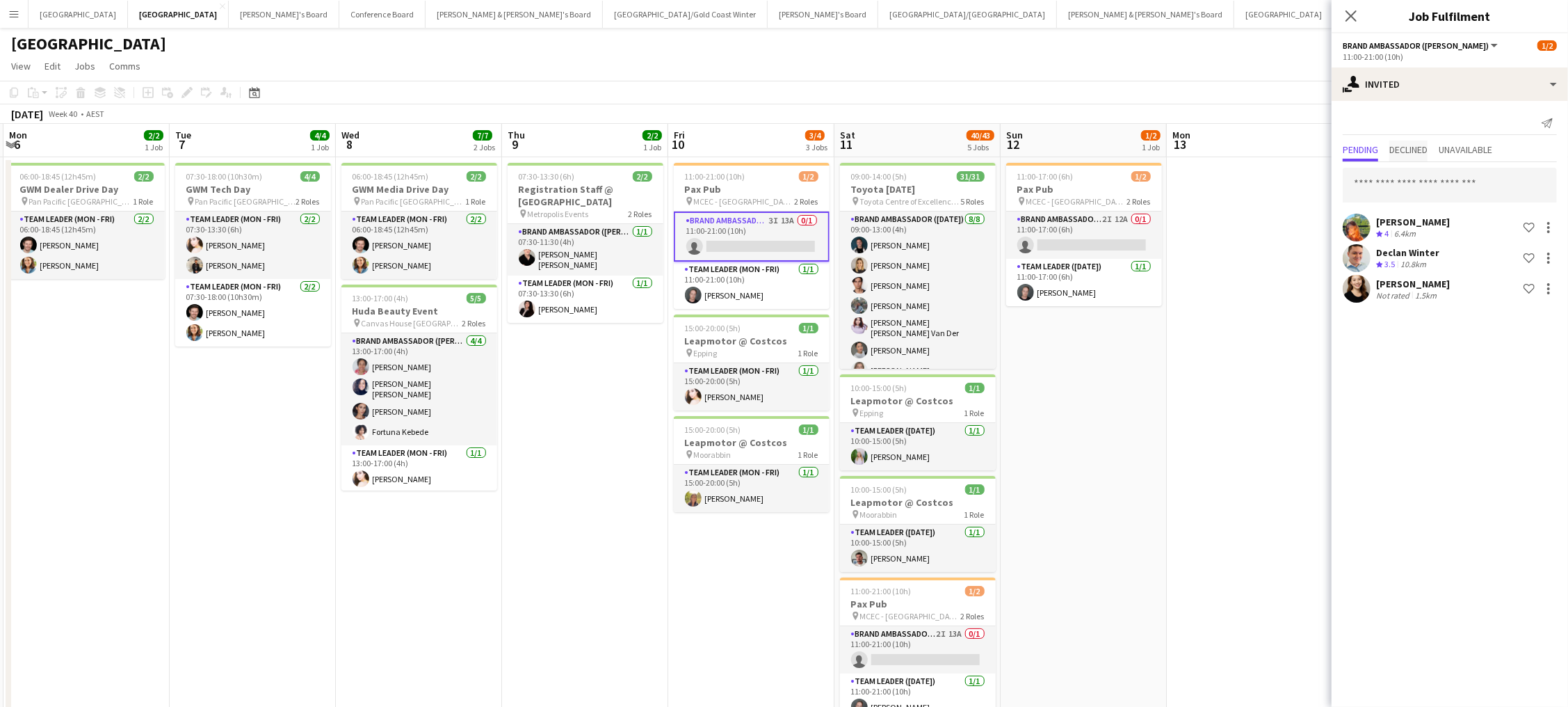
click at [1418, 153] on span "Declined" at bounding box center [1408, 149] width 38 height 9
click at [1265, 178] on app-date-cell at bounding box center [1250, 560] width 166 height 806
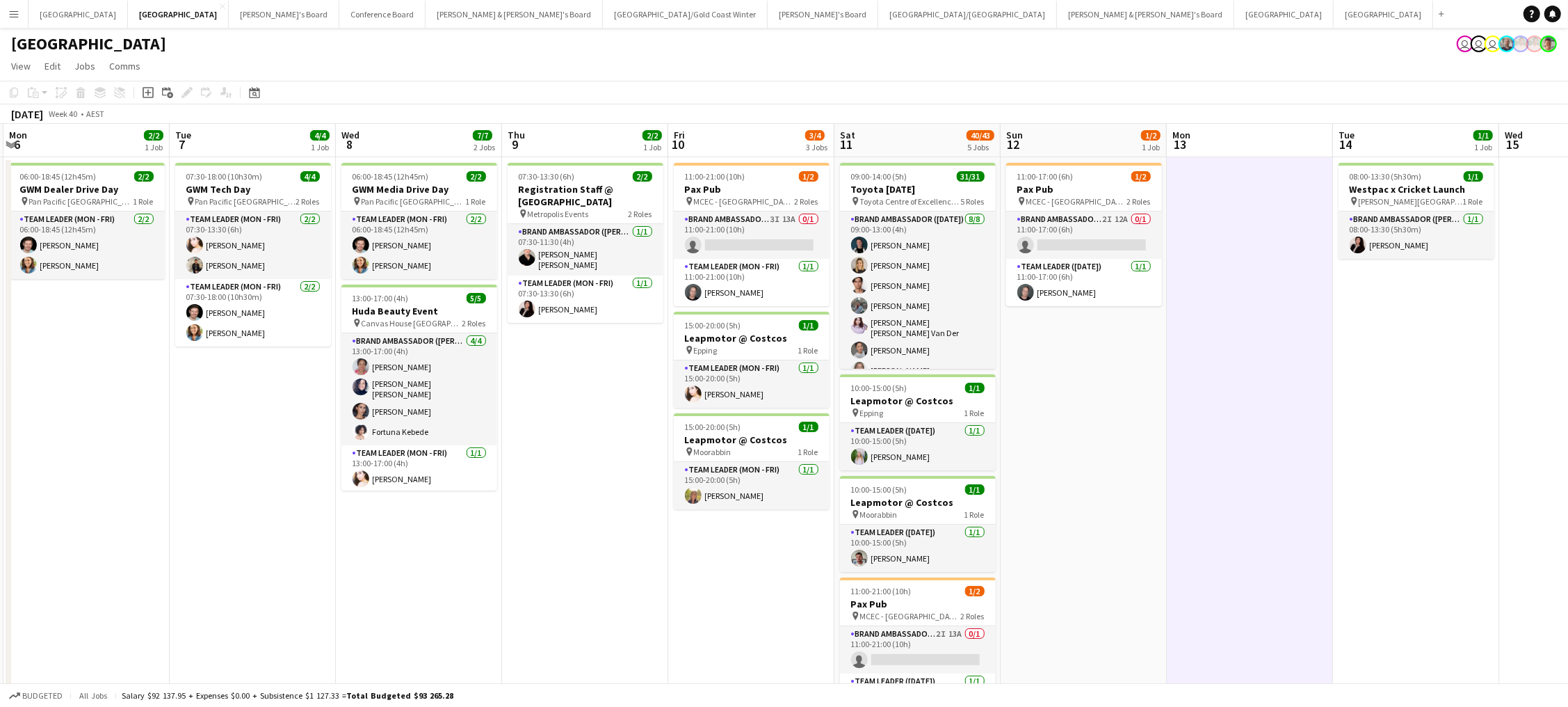
scroll to position [0, 494]
click at [773, 248] on app-card-role "Brand Ambassador (Mon - Fri) 3I 13A 0/1 11:00-21:00 (10h) single-neutral-actions" at bounding box center [752, 235] width 155 height 47
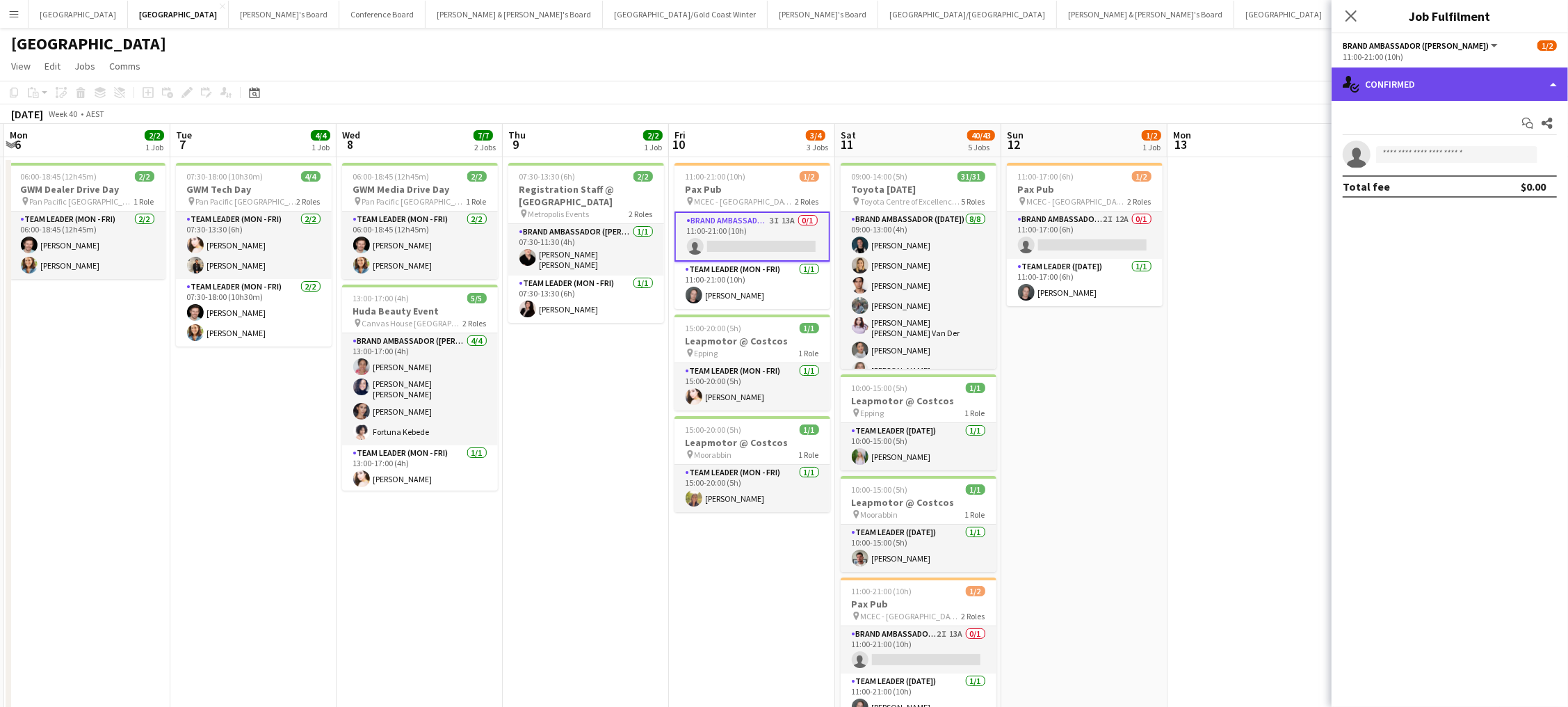
click at [1484, 80] on div "single-neutral-actions-check-2 Confirmed" at bounding box center [1450, 84] width 237 height 34
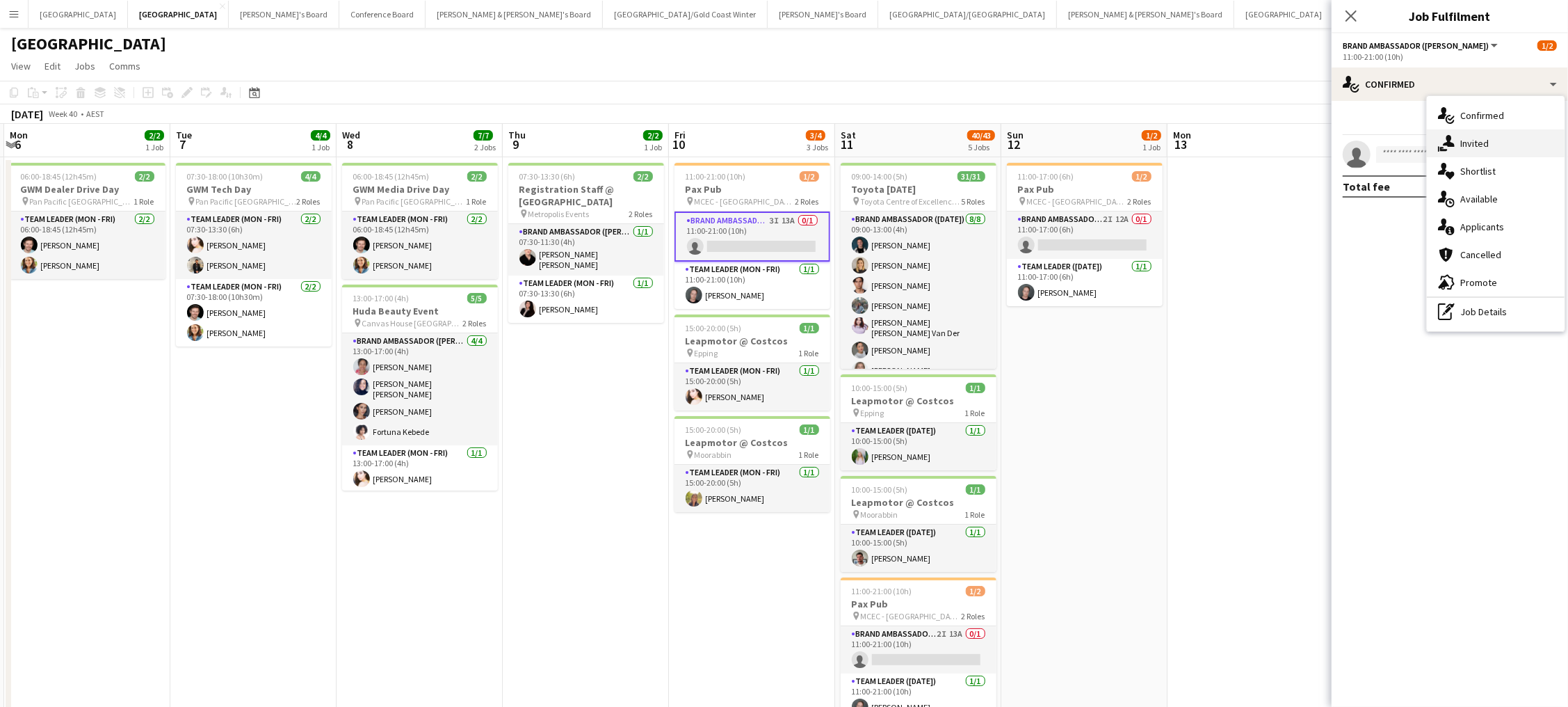
click at [1485, 142] on span "Invited" at bounding box center [1474, 143] width 28 height 12
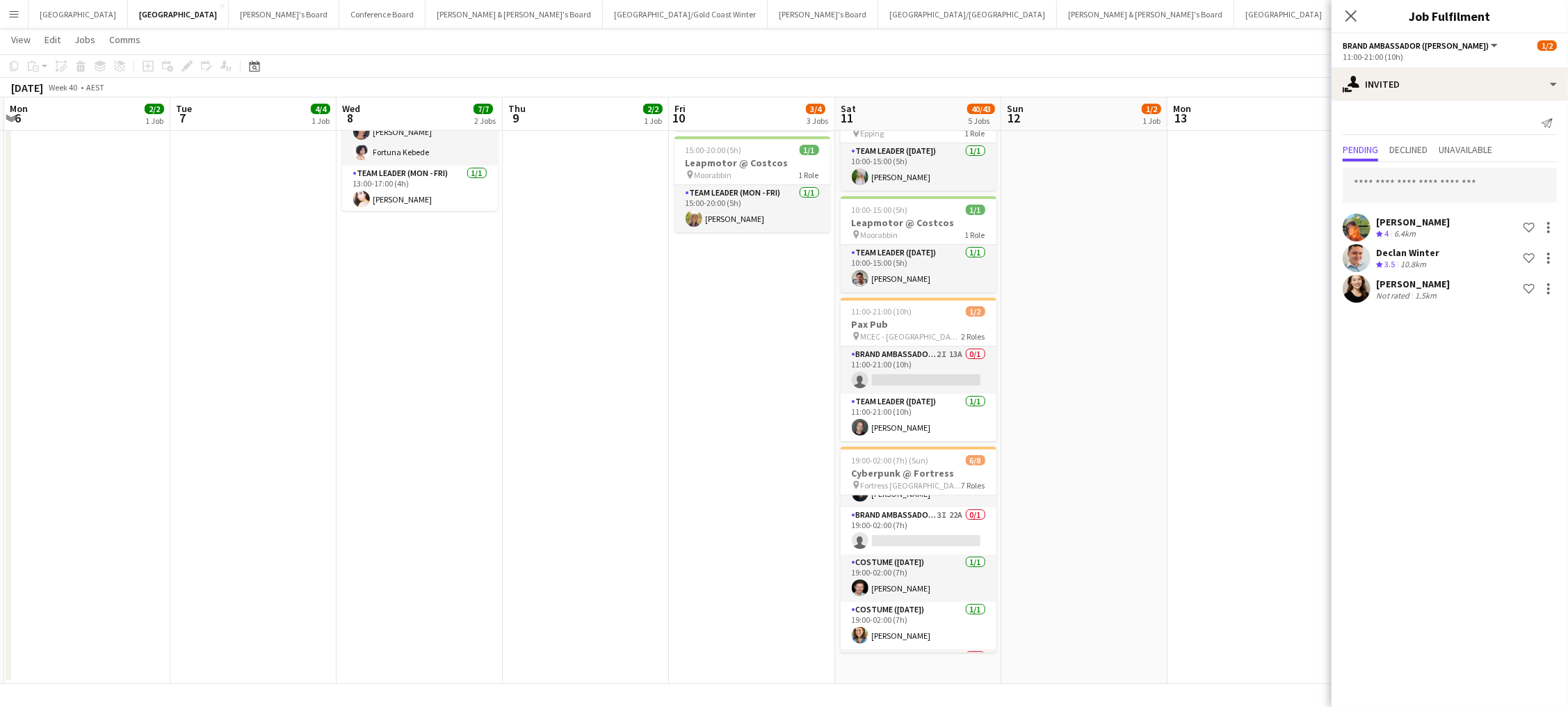
scroll to position [160, 0]
click at [887, 507] on app-card-role "Brand Ambassador (Saturday) 3I 22A 0/1 19:00-02:00 (7h) single-neutral-actions" at bounding box center [918, 521] width 155 height 47
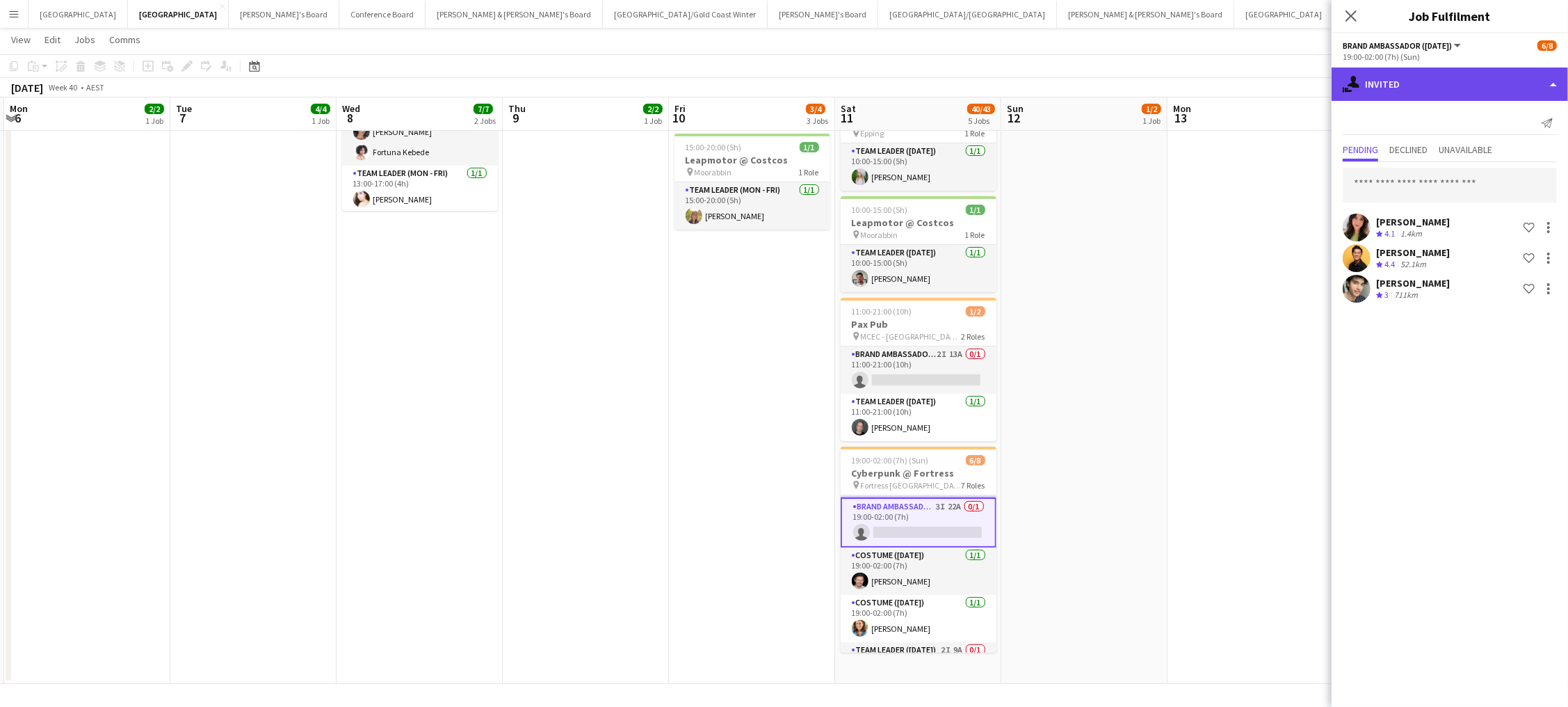
click at [1385, 91] on div "single-neutral-actions-share-1 Invited" at bounding box center [1450, 84] width 237 height 34
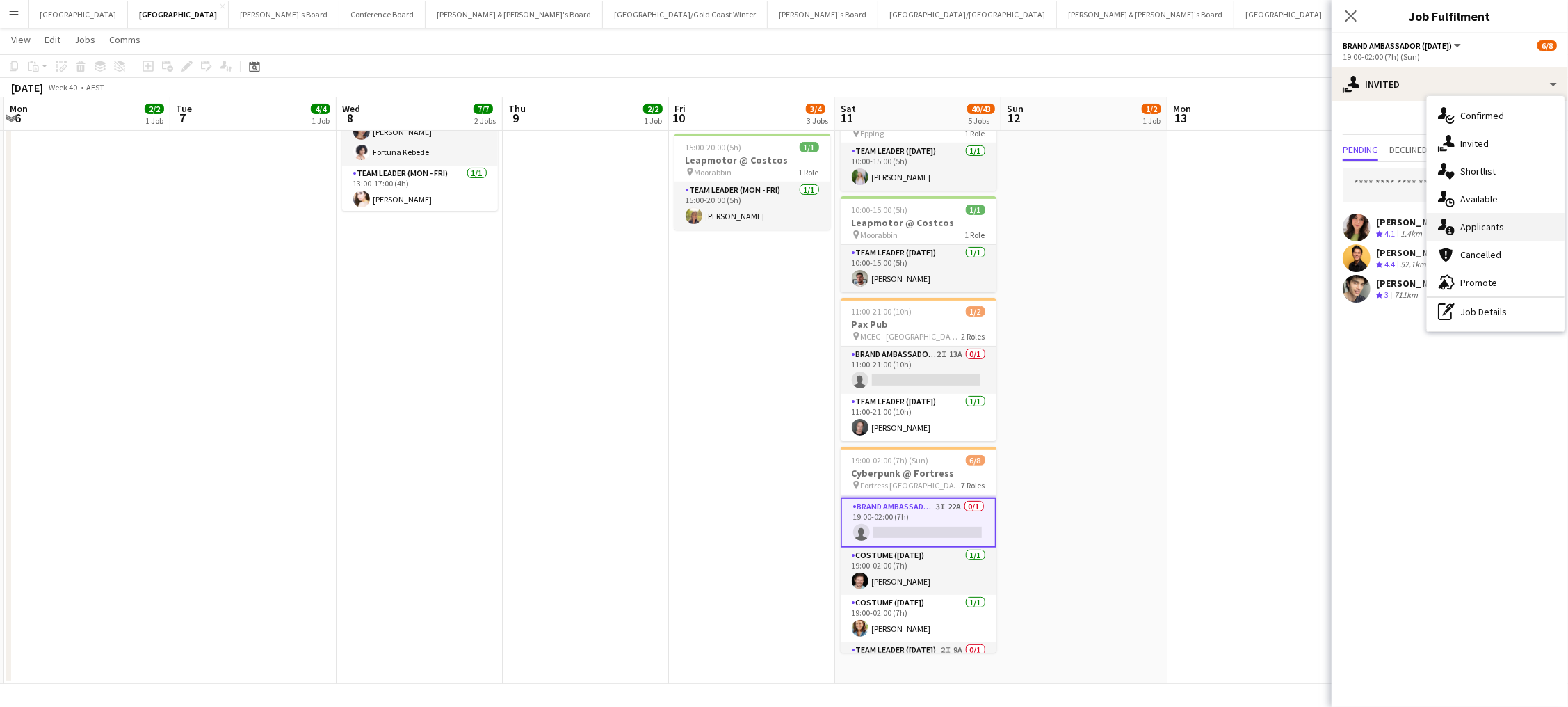
click at [1477, 227] on span "Applicants" at bounding box center [1482, 226] width 44 height 12
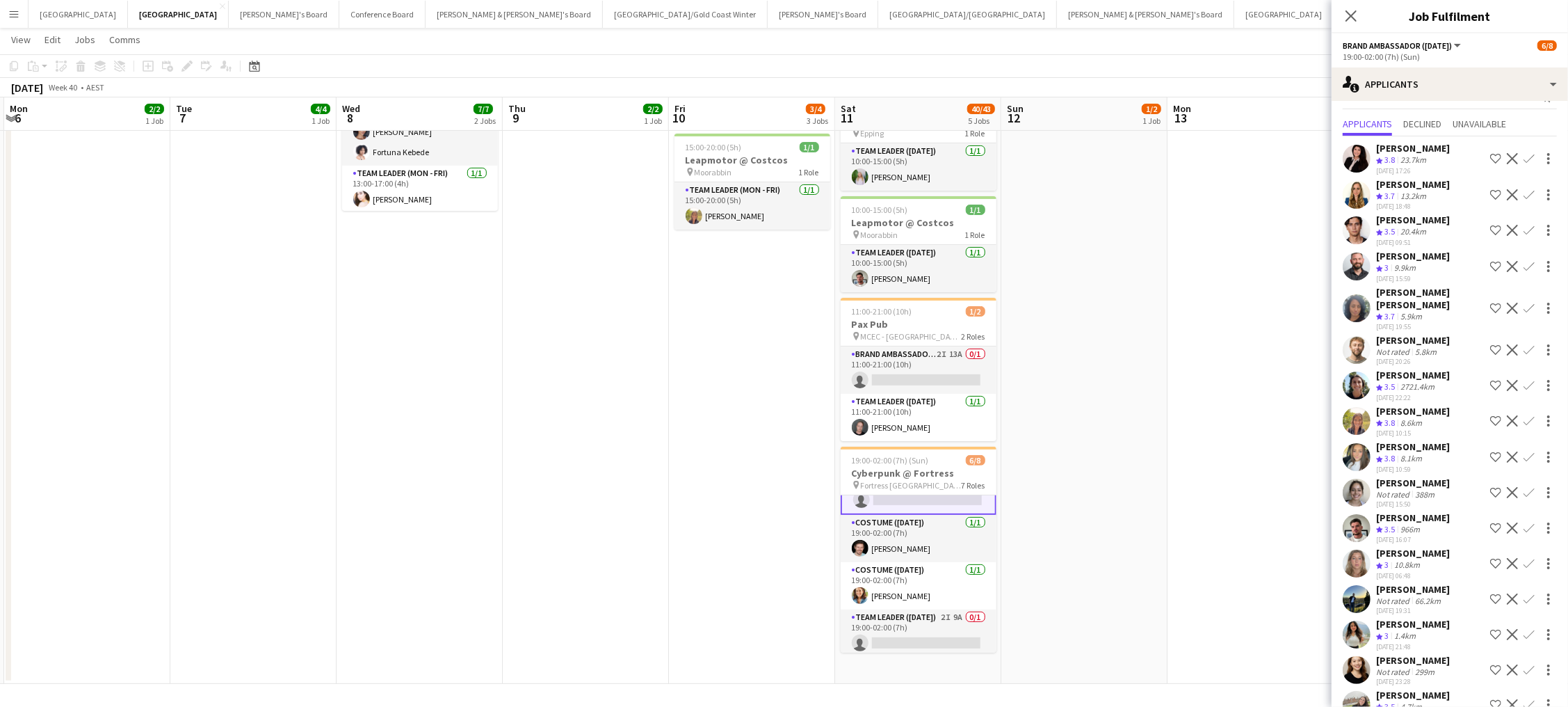
scroll to position [0, 493]
click at [1180, 339] on app-date-cell at bounding box center [1251, 280] width 166 height 806
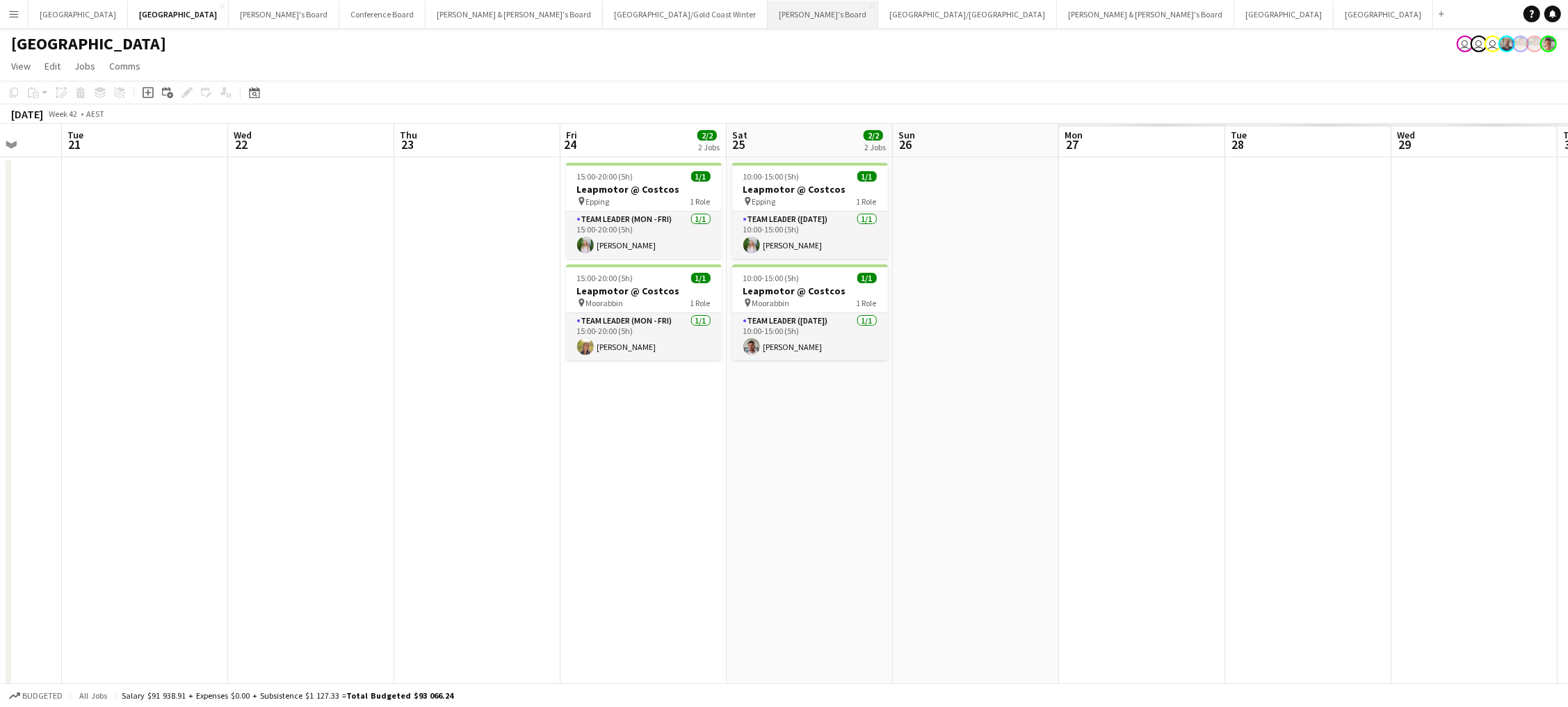
scroll to position [0, 487]
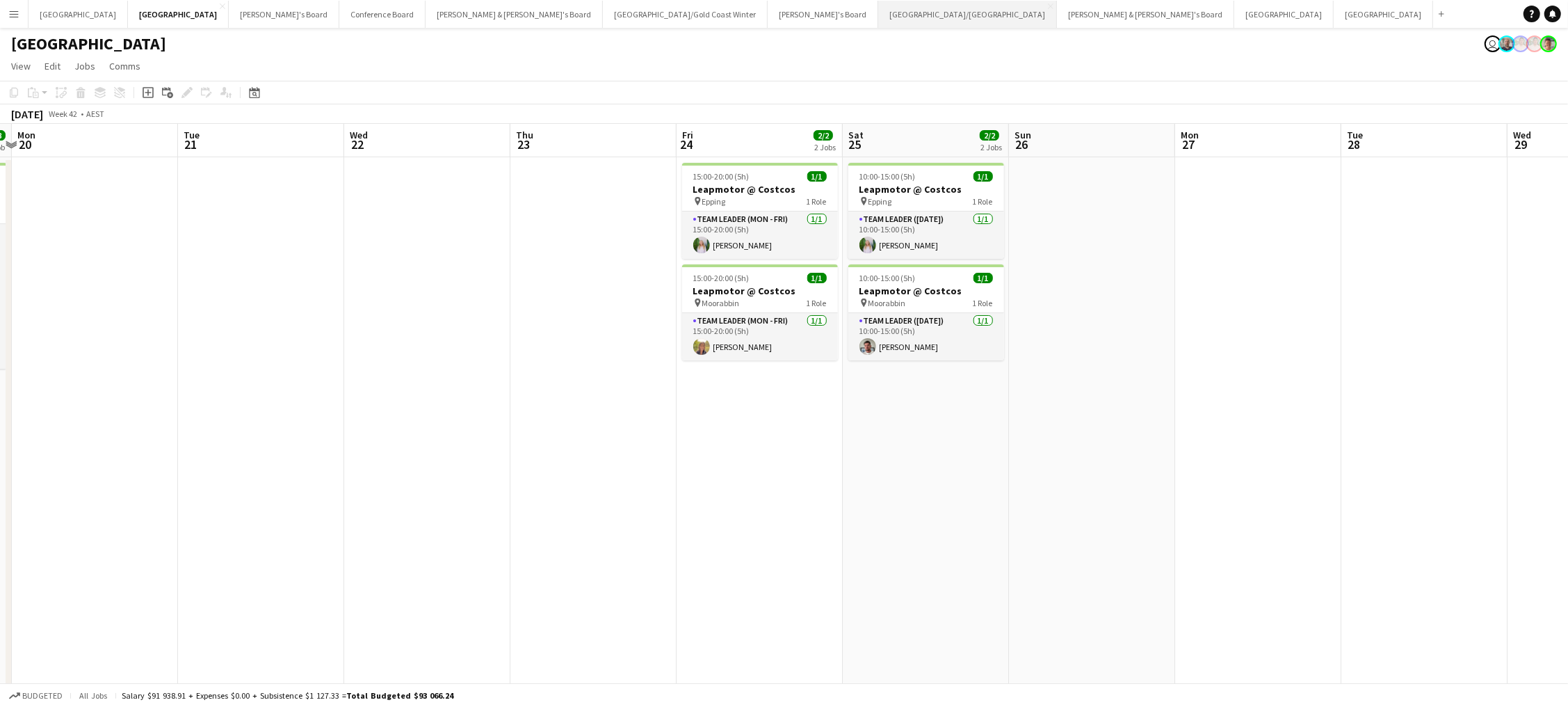
click at [878, 10] on button "Brisbane/Gold Coast Close" at bounding box center [967, 14] width 179 height 27
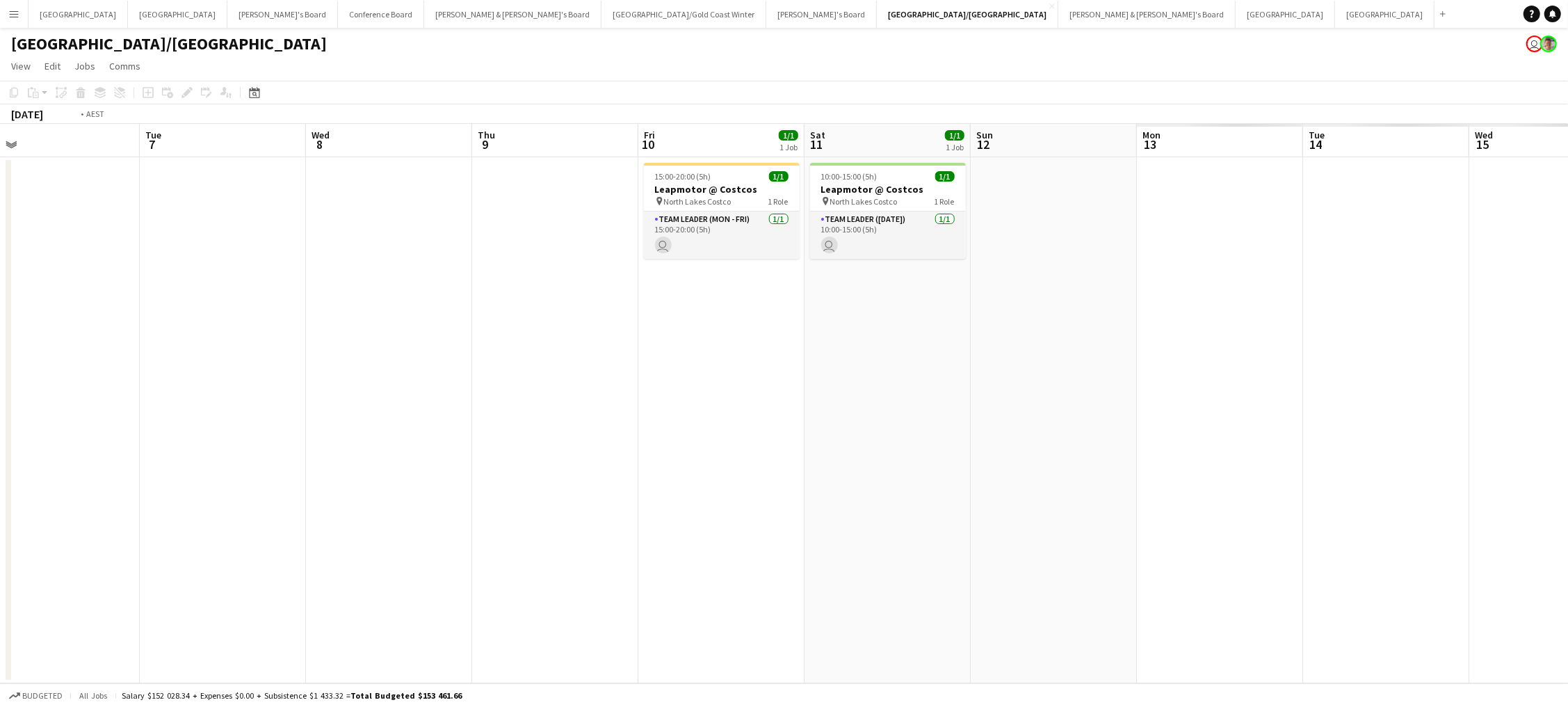
scroll to position [0, 442]
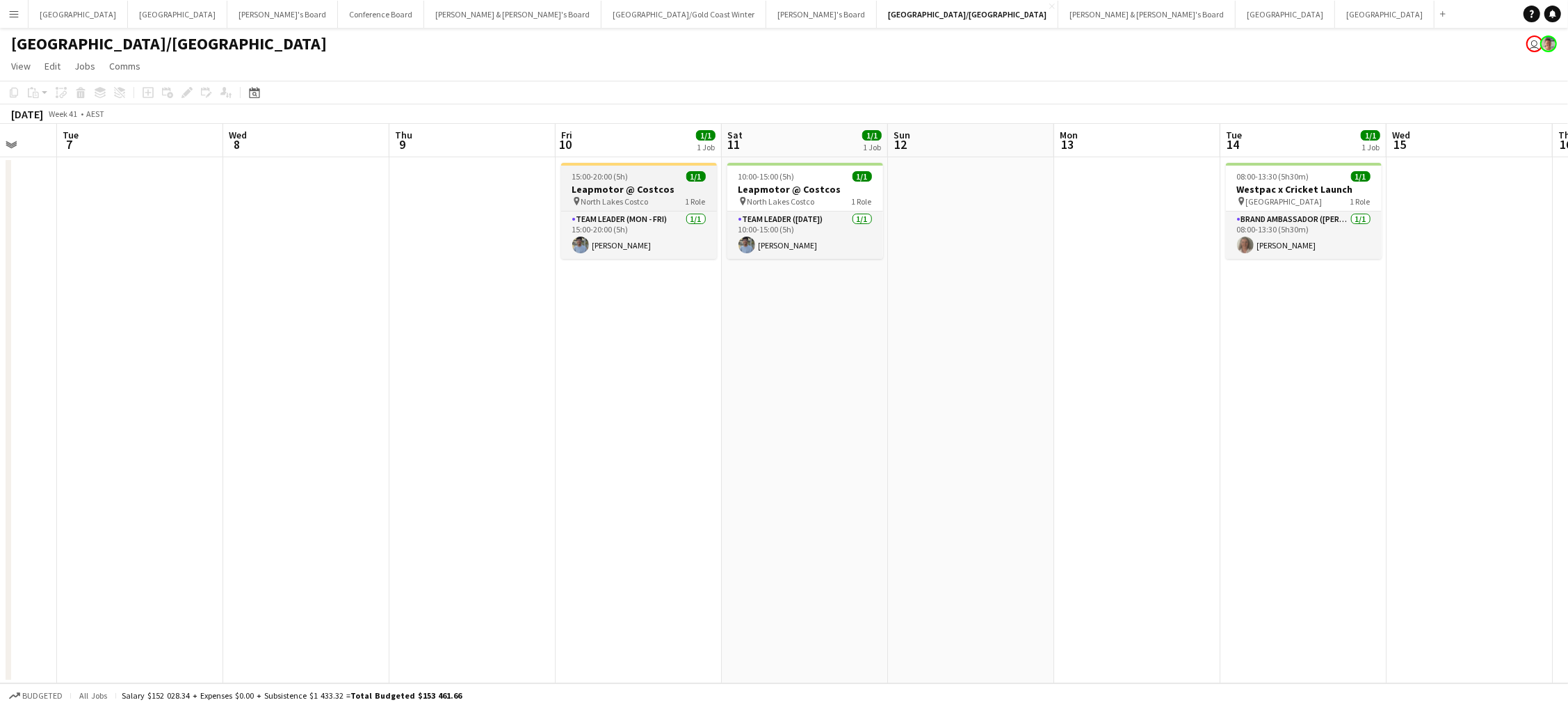
click at [652, 180] on div "15:00-20:00 (5h) 1/1" at bounding box center [639, 176] width 155 height 10
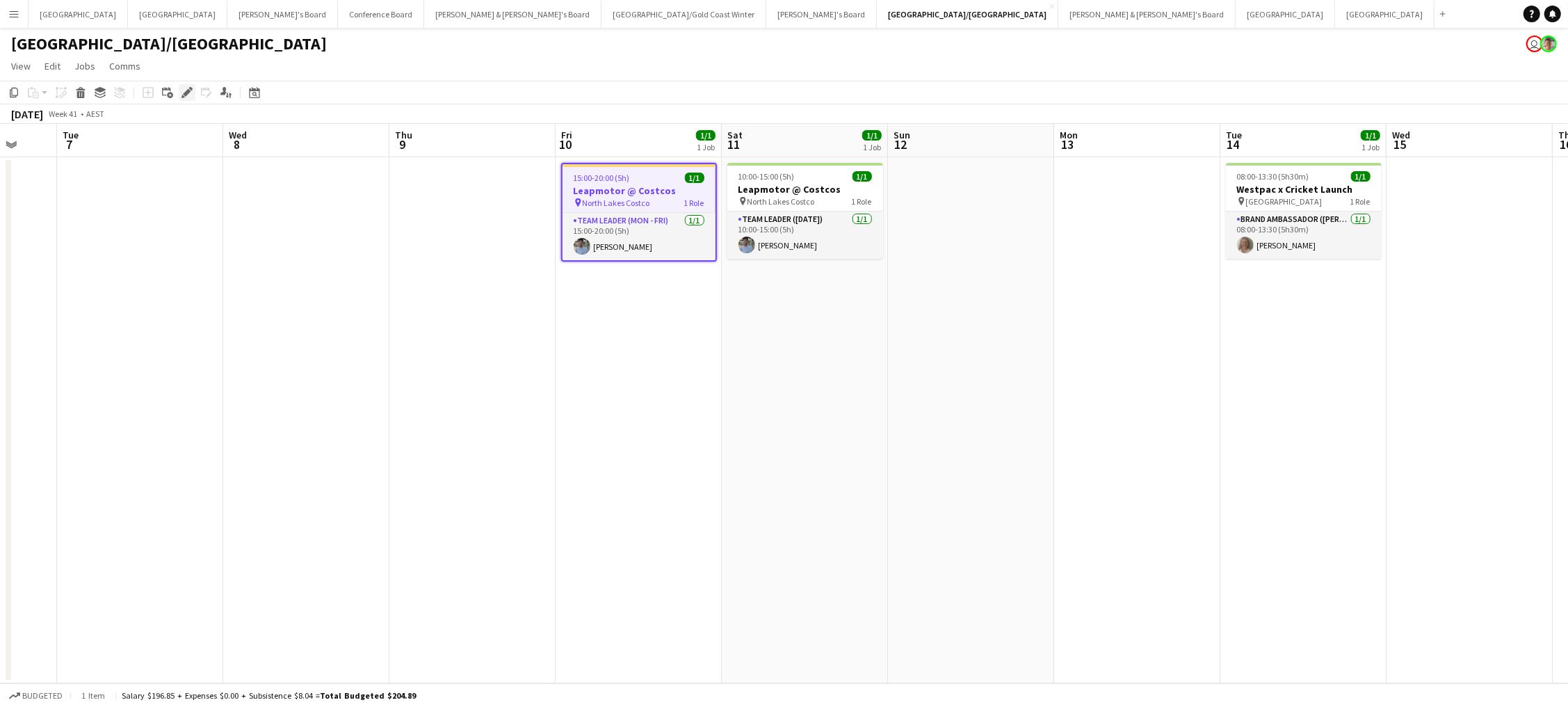
click at [182, 92] on icon at bounding box center [186, 93] width 7 height 7
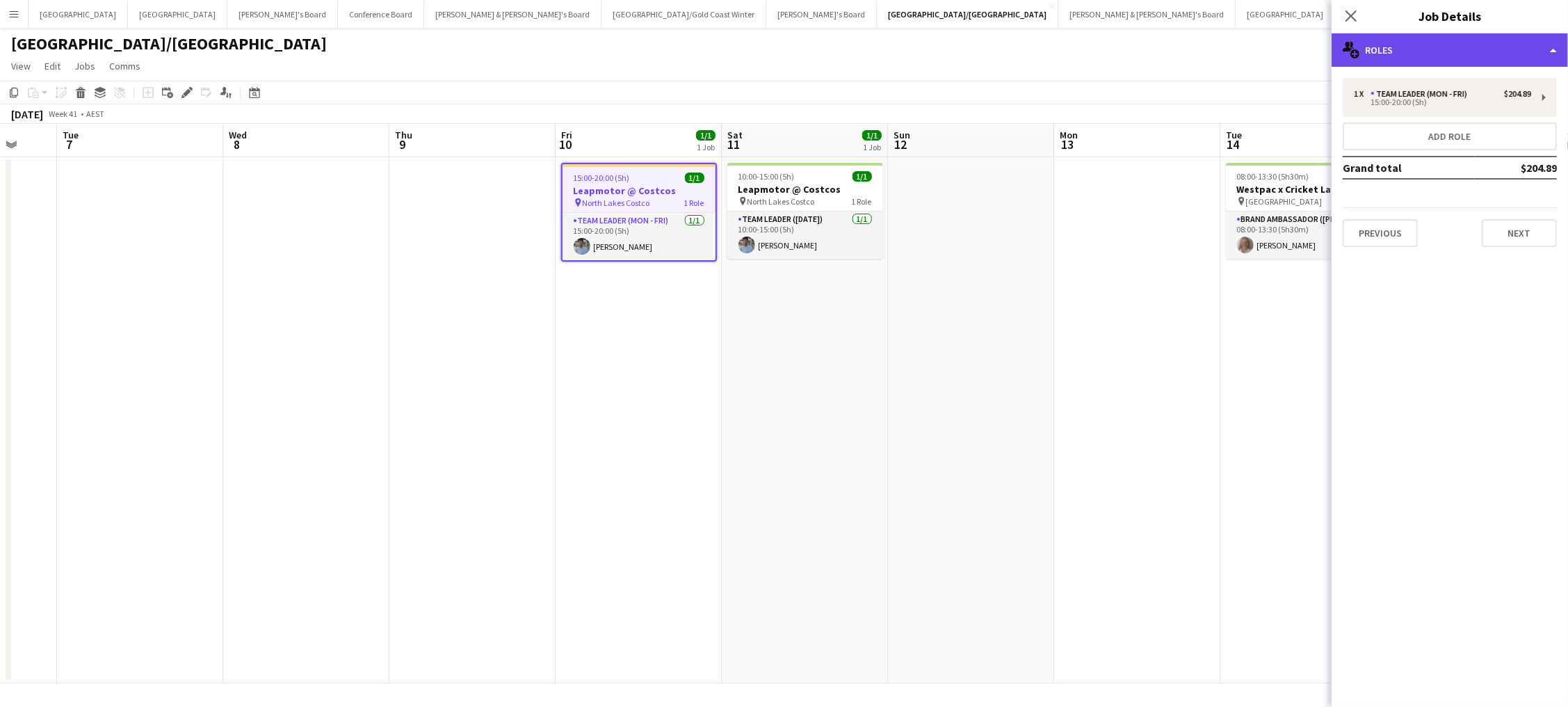
click at [1380, 40] on div "multiple-users-add Roles" at bounding box center [1450, 50] width 237 height 34
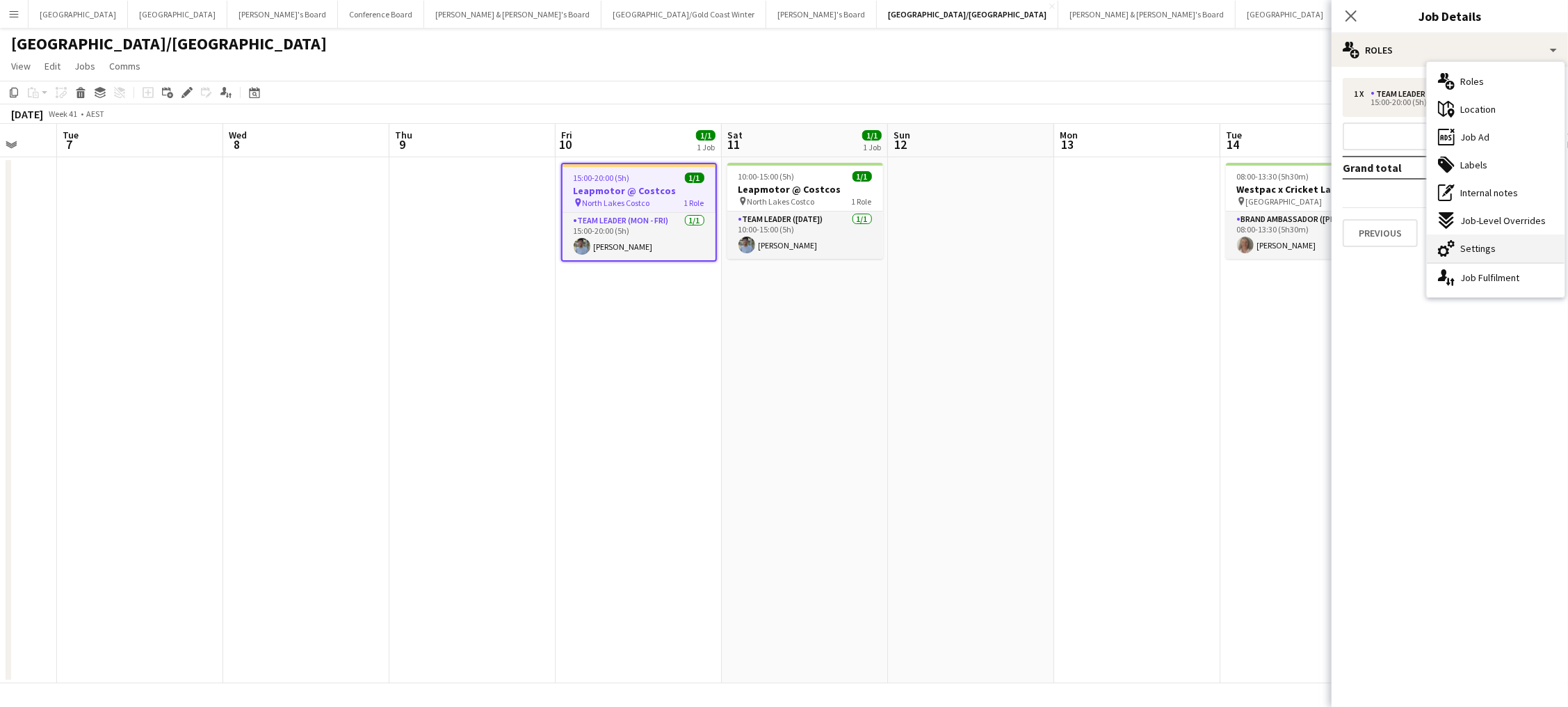
click at [1505, 248] on div "cog-double-3 Settings" at bounding box center [1495, 248] width 138 height 28
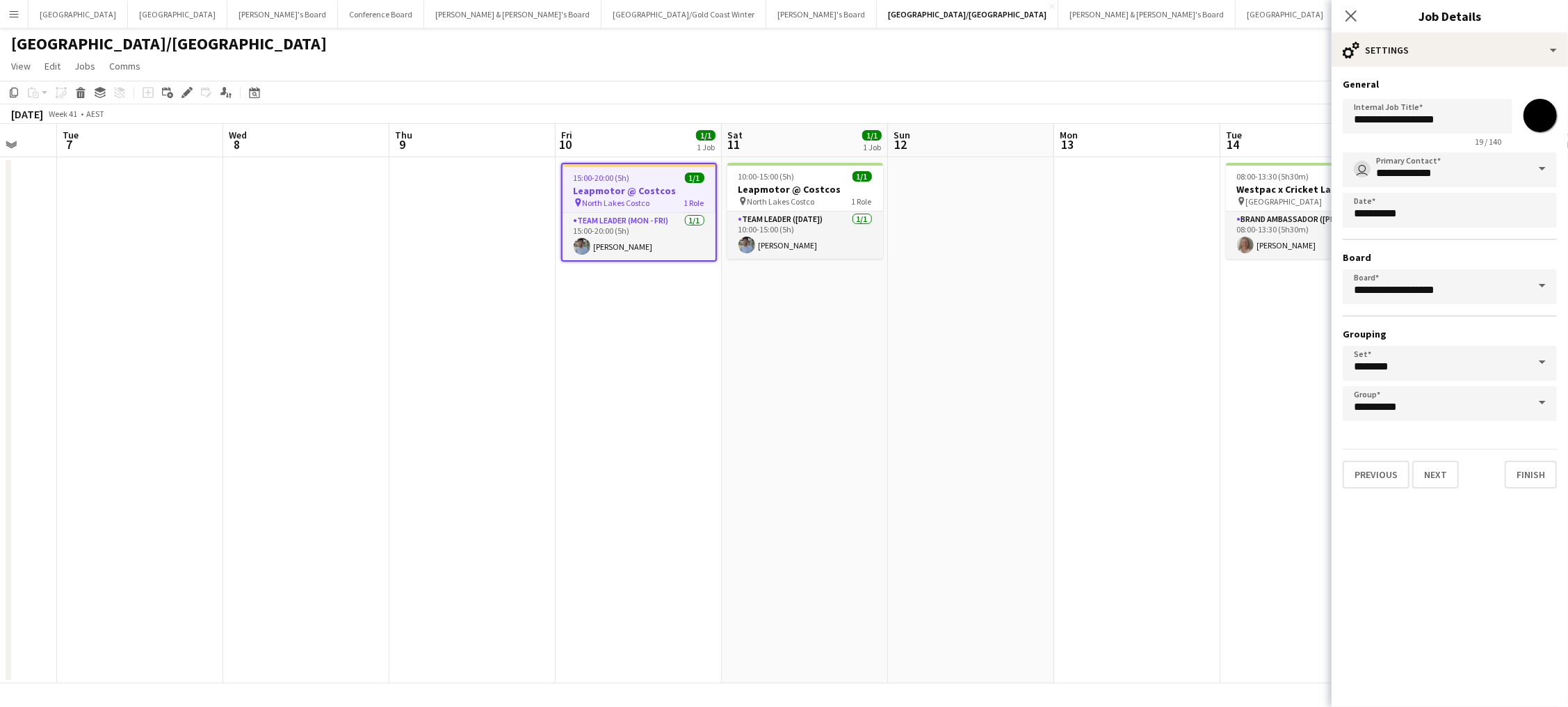
click at [1540, 113] on input "*******" at bounding box center [1540, 115] width 50 height 50
type input "*******"
click at [1077, 307] on app-date-cell at bounding box center [1137, 420] width 166 height 526
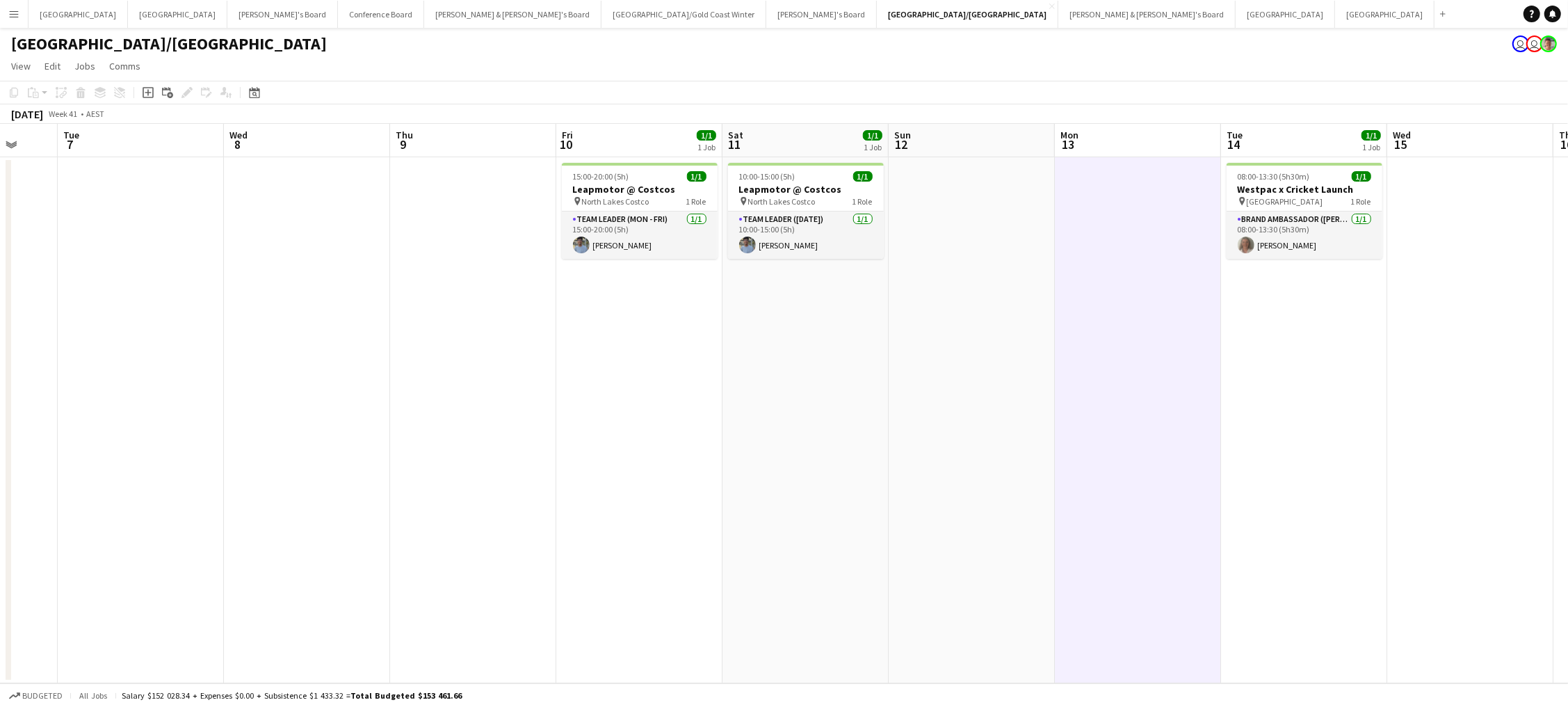
scroll to position [0, 0]
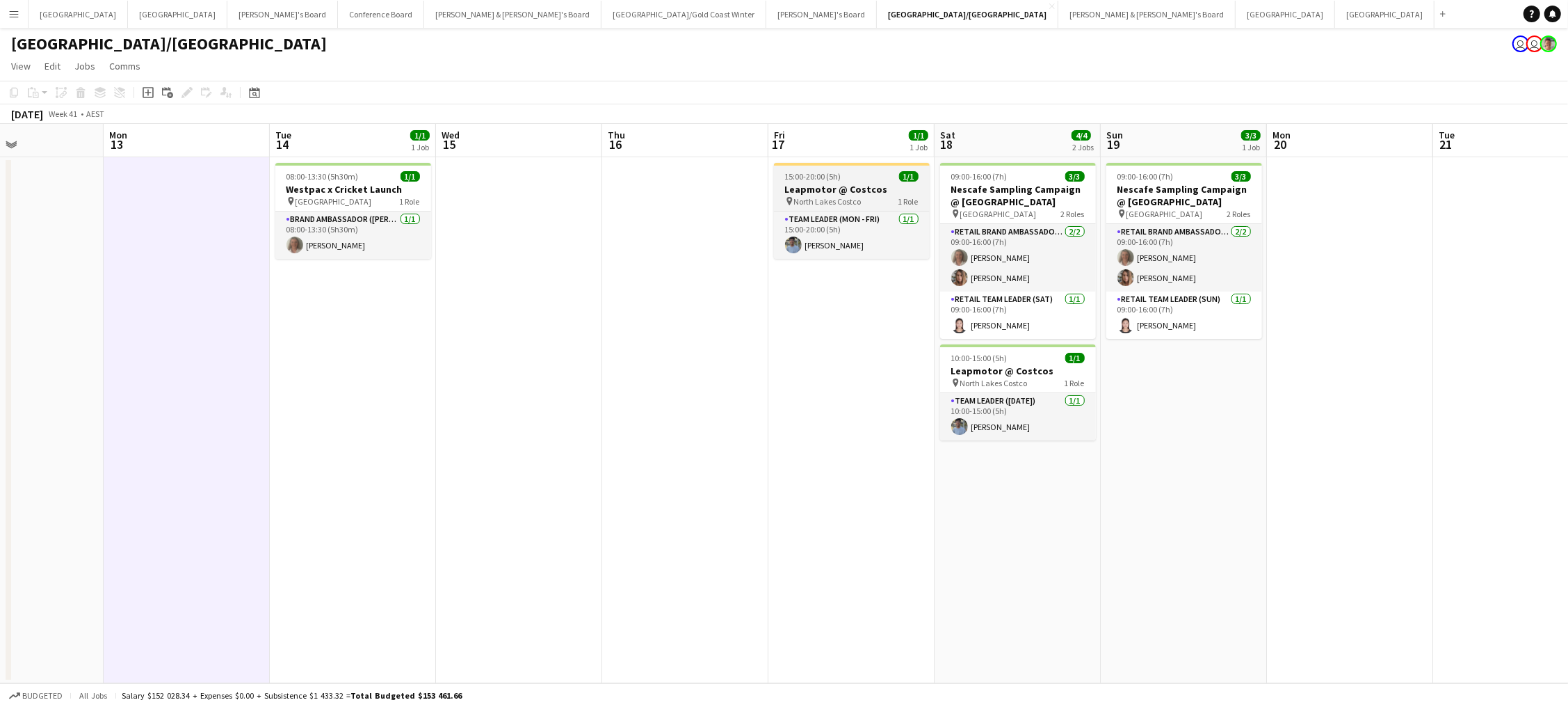
click at [872, 196] on div "pin North Lakes Costco 1 Role" at bounding box center [851, 201] width 155 height 11
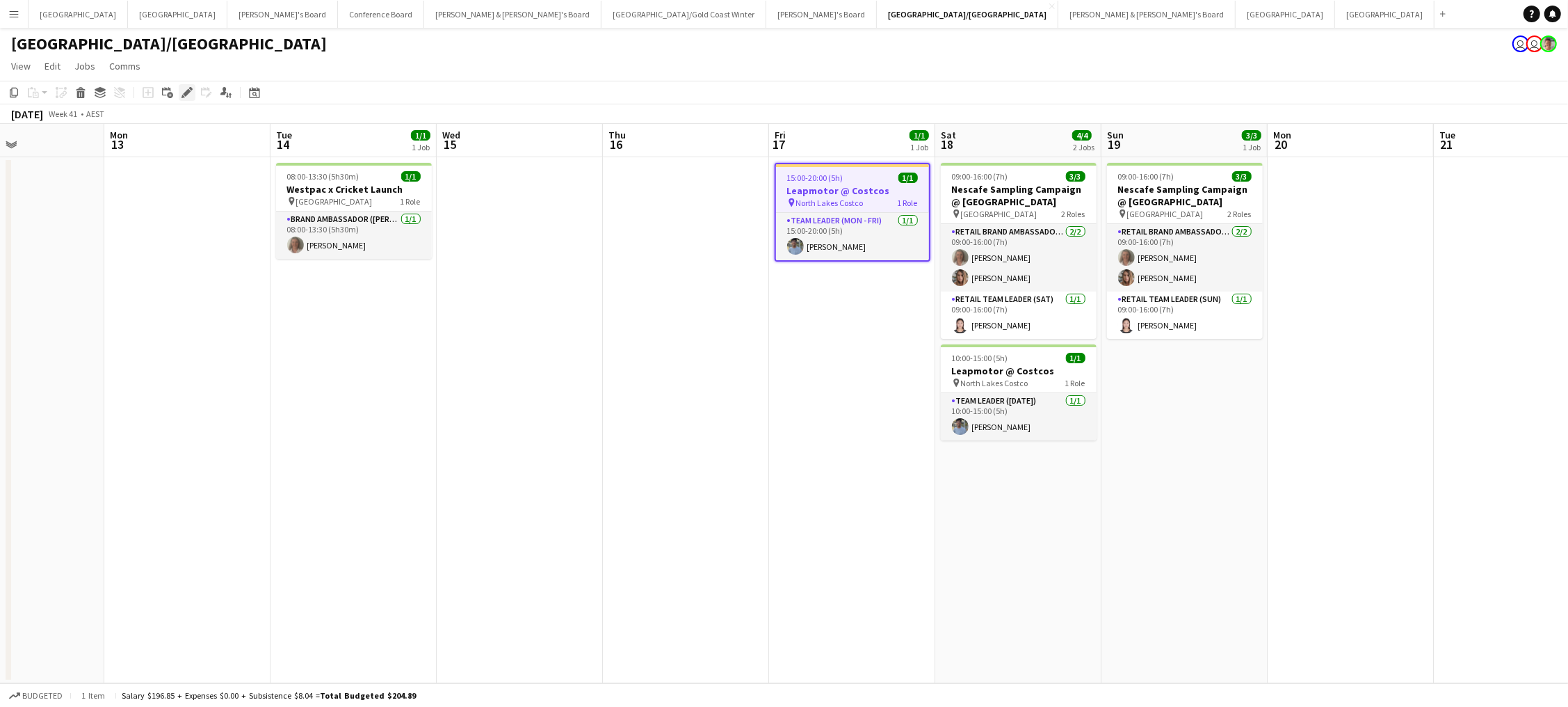
click at [186, 91] on icon at bounding box center [186, 93] width 7 height 7
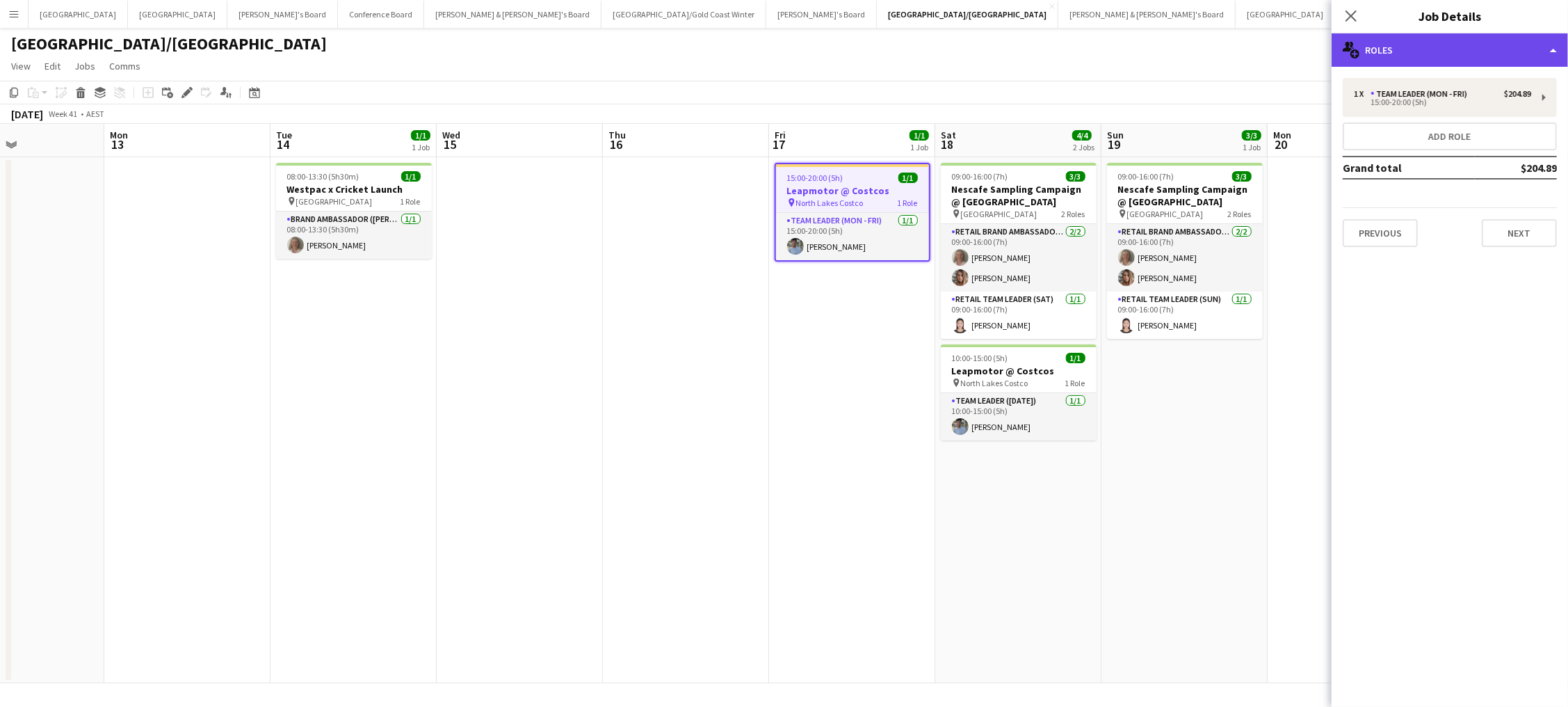
click at [1368, 48] on div "multiple-users-add Roles" at bounding box center [1450, 50] width 237 height 34
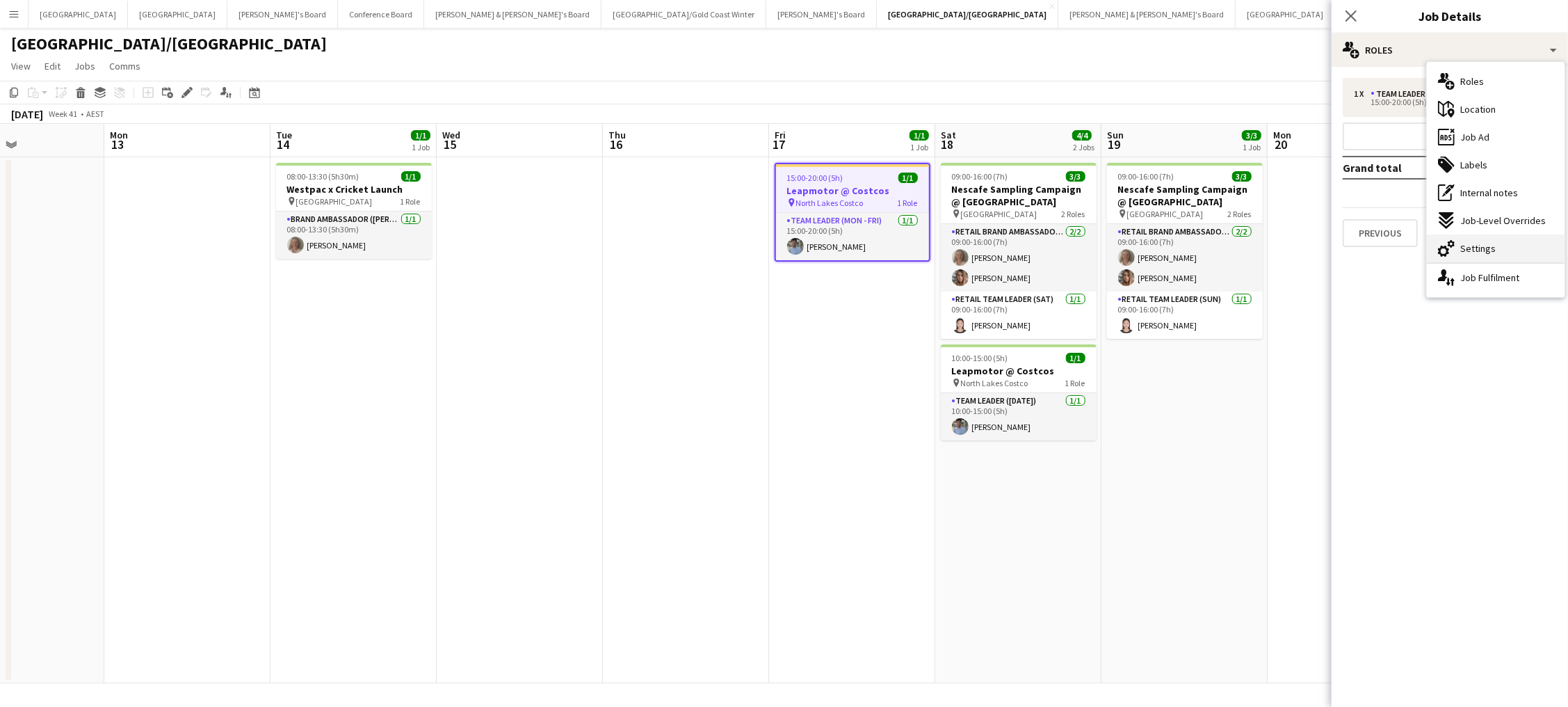
click at [1455, 242] on div "cog-double-3 Settings" at bounding box center [1495, 248] width 138 height 28
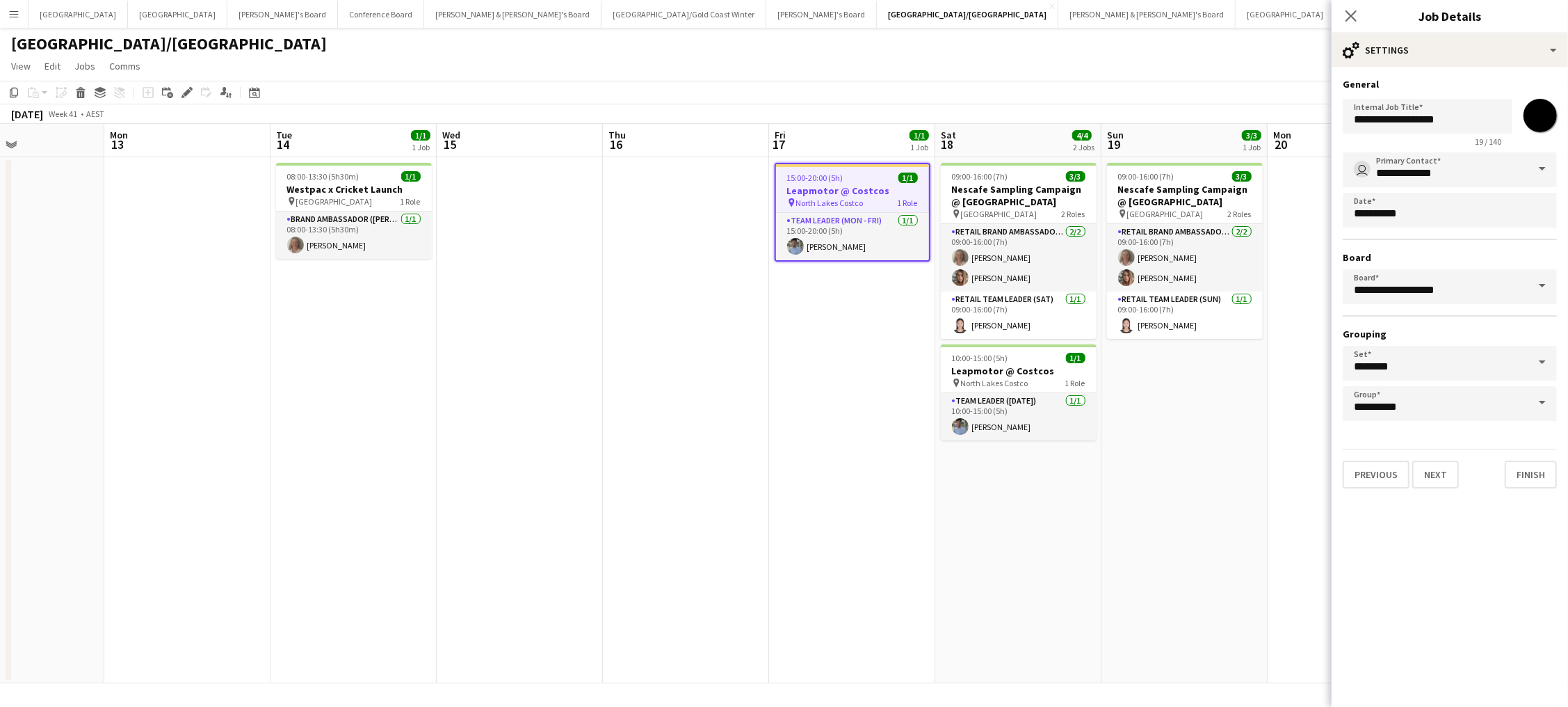
click at [1540, 117] on input "*******" at bounding box center [1540, 115] width 50 height 50
type input "*******"
click at [1241, 89] on app-toolbar "Copy Paste Paste Command V Paste with crew Command Shift V Paste linked Job Del…" at bounding box center [784, 92] width 1568 height 23
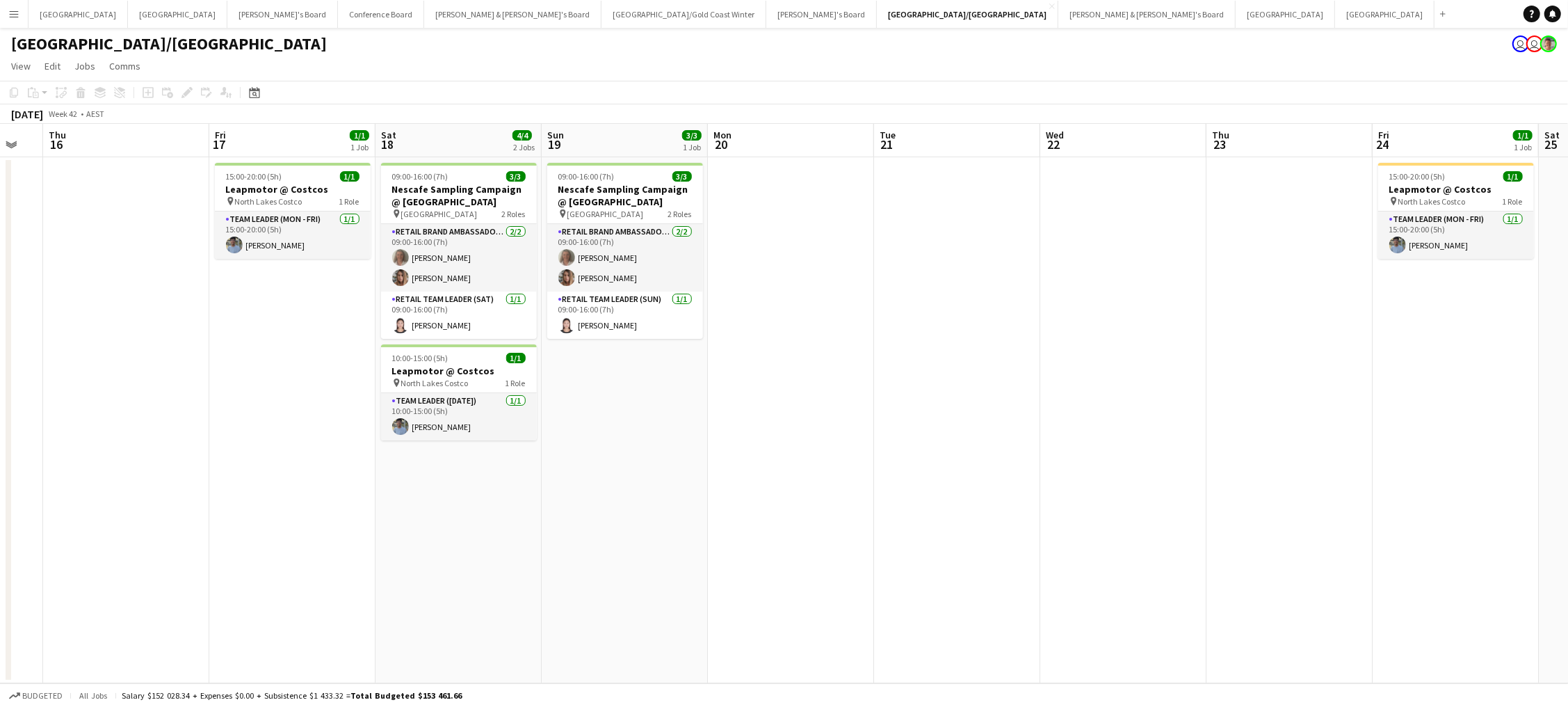
scroll to position [0, 529]
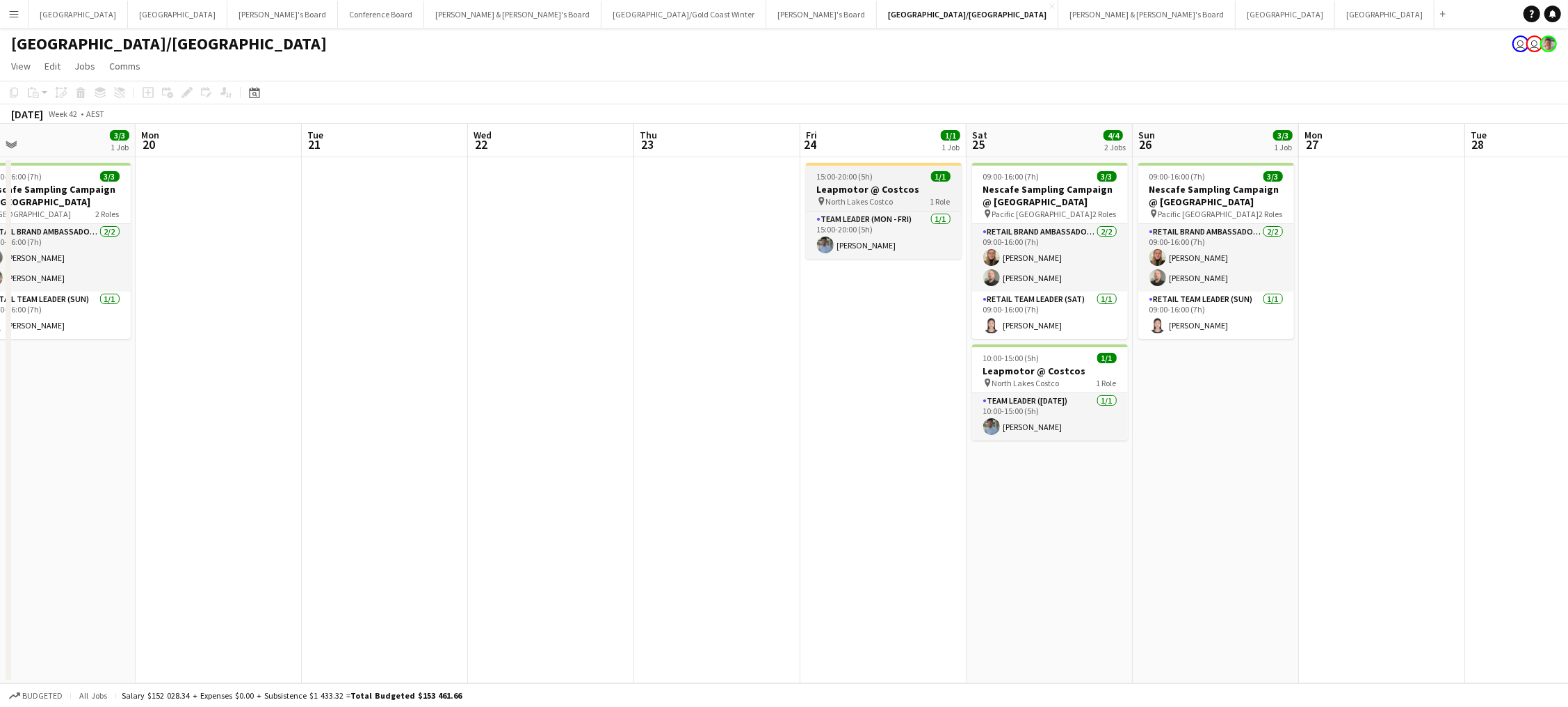
click at [854, 188] on h3 "Leapmotor @ Costcos" at bounding box center [883, 188] width 155 height 12
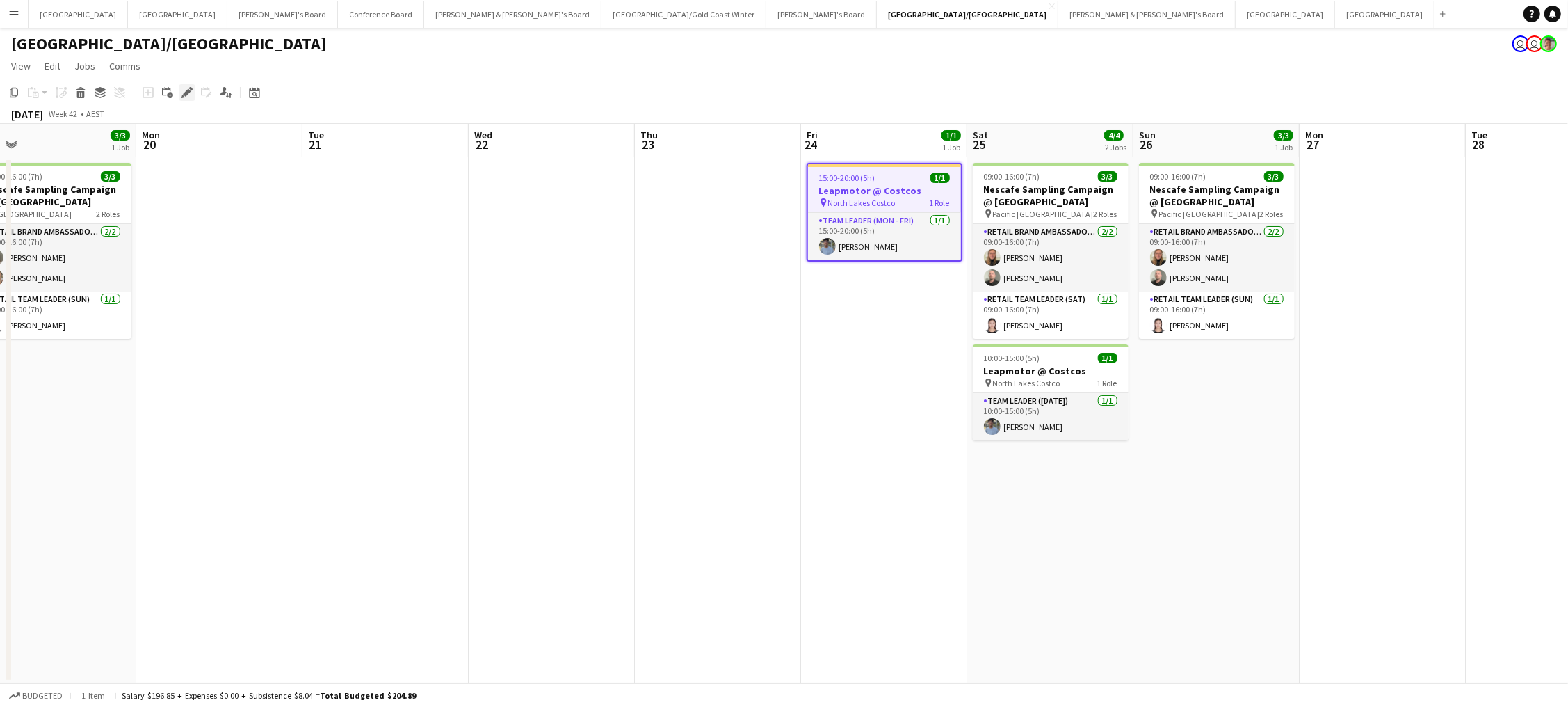
click at [182, 91] on icon "Edit" at bounding box center [187, 92] width 11 height 11
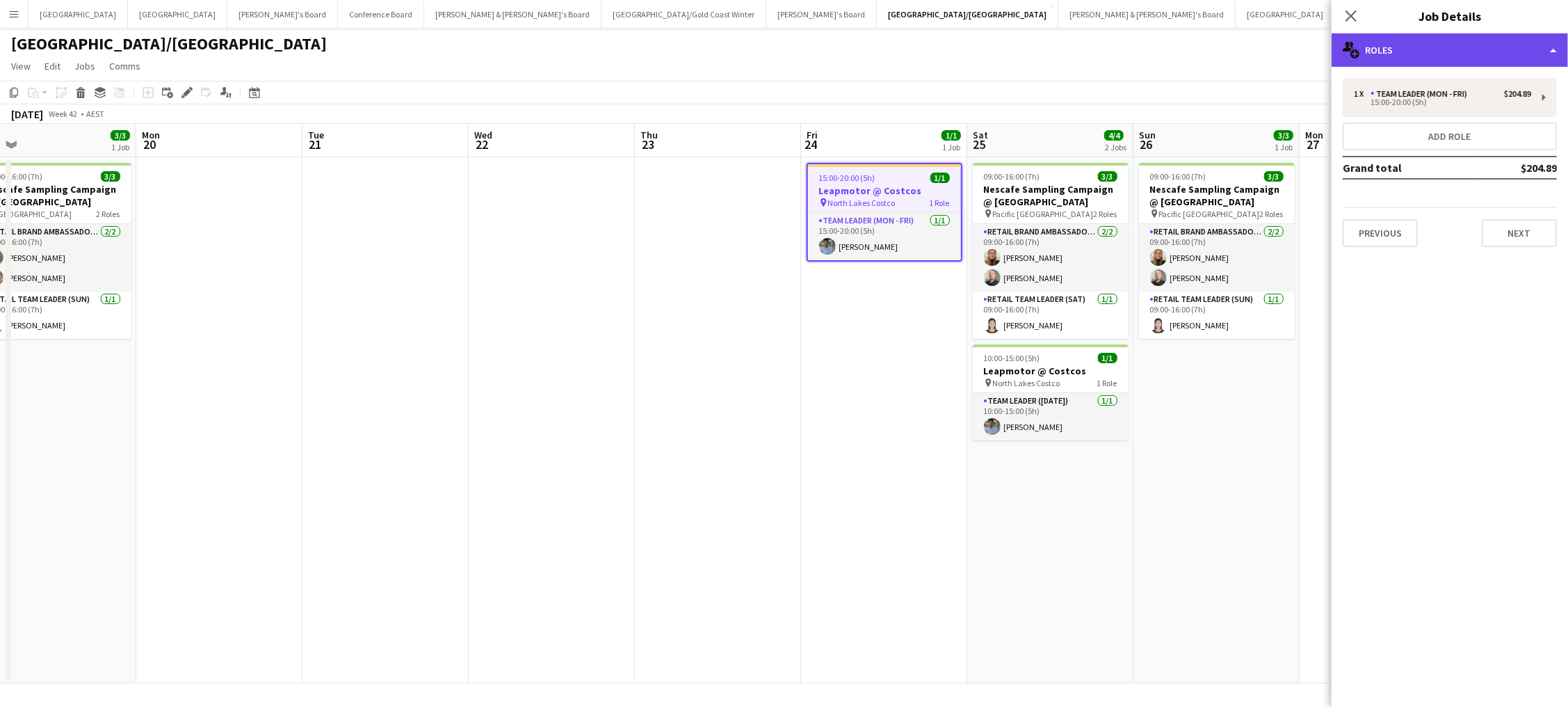
click at [1406, 52] on div "multiple-users-add Roles" at bounding box center [1450, 50] width 237 height 34
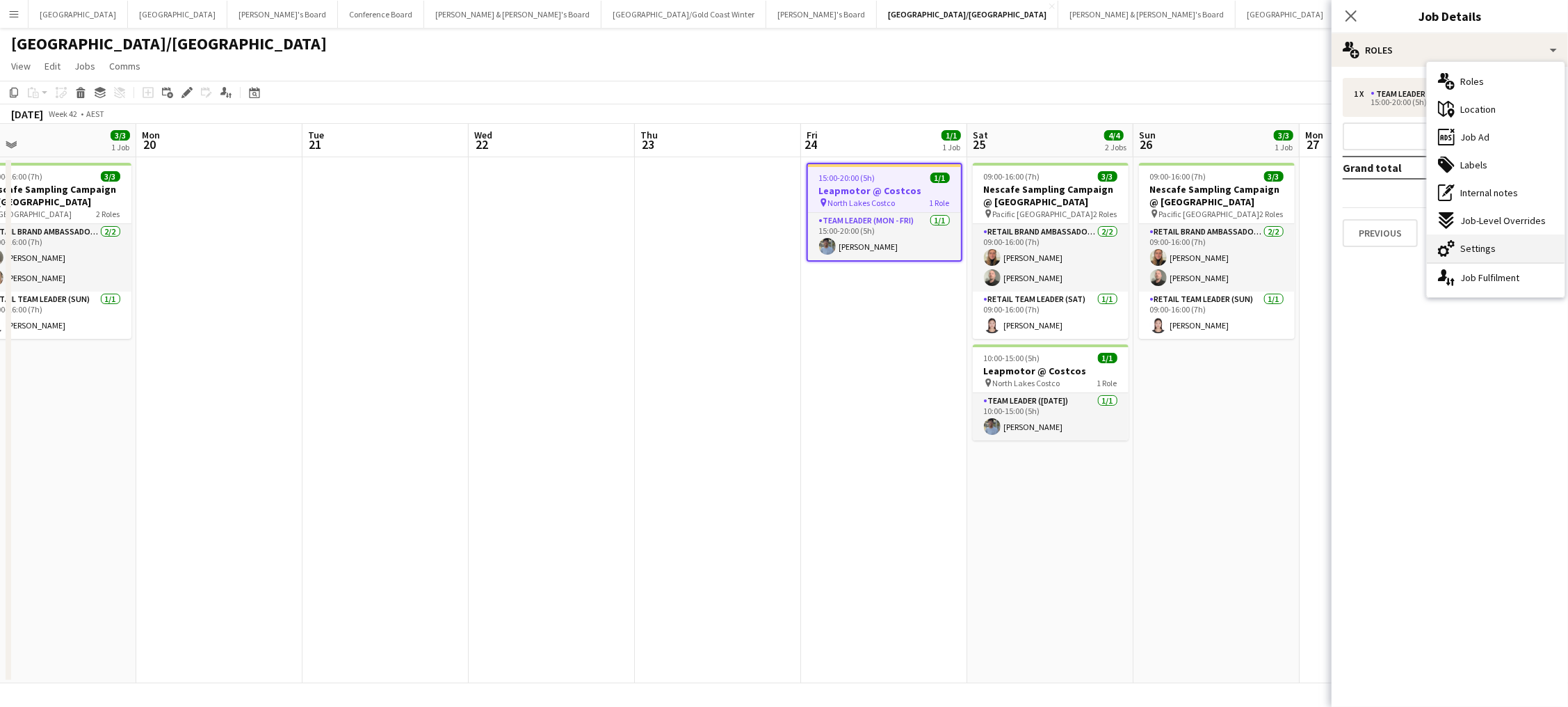
click at [1480, 242] on span "Settings" at bounding box center [1477, 248] width 36 height 12
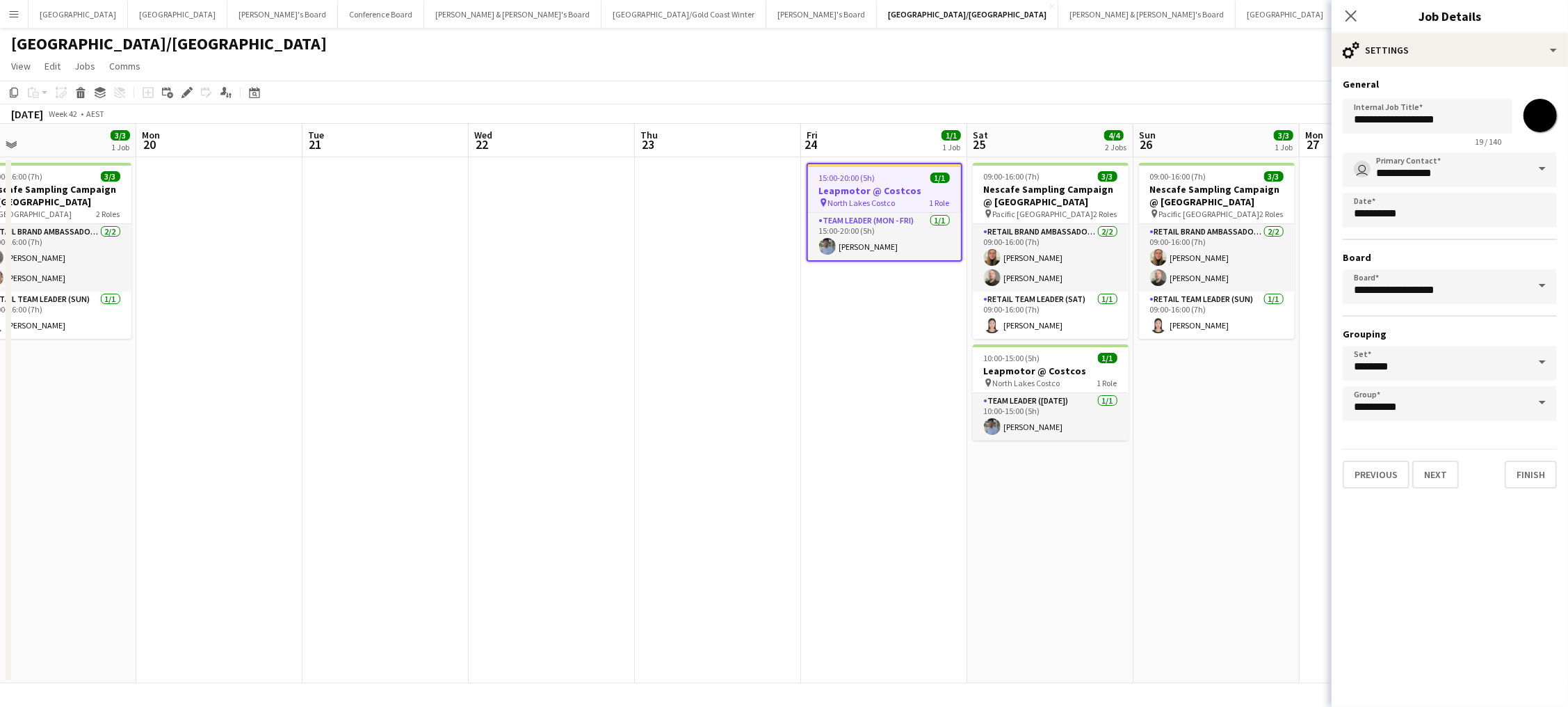
click at [1543, 120] on input "*******" at bounding box center [1540, 115] width 50 height 50
click at [1543, 118] on input "*******" at bounding box center [1540, 115] width 50 height 50
type input "*******"
click at [1265, 386] on app-date-cell "09:00-16:00 (7h) 3/3 Nescafe Sampling Campaign @ Pacific Fair Mall pin Pacific …" at bounding box center [1217, 420] width 166 height 526
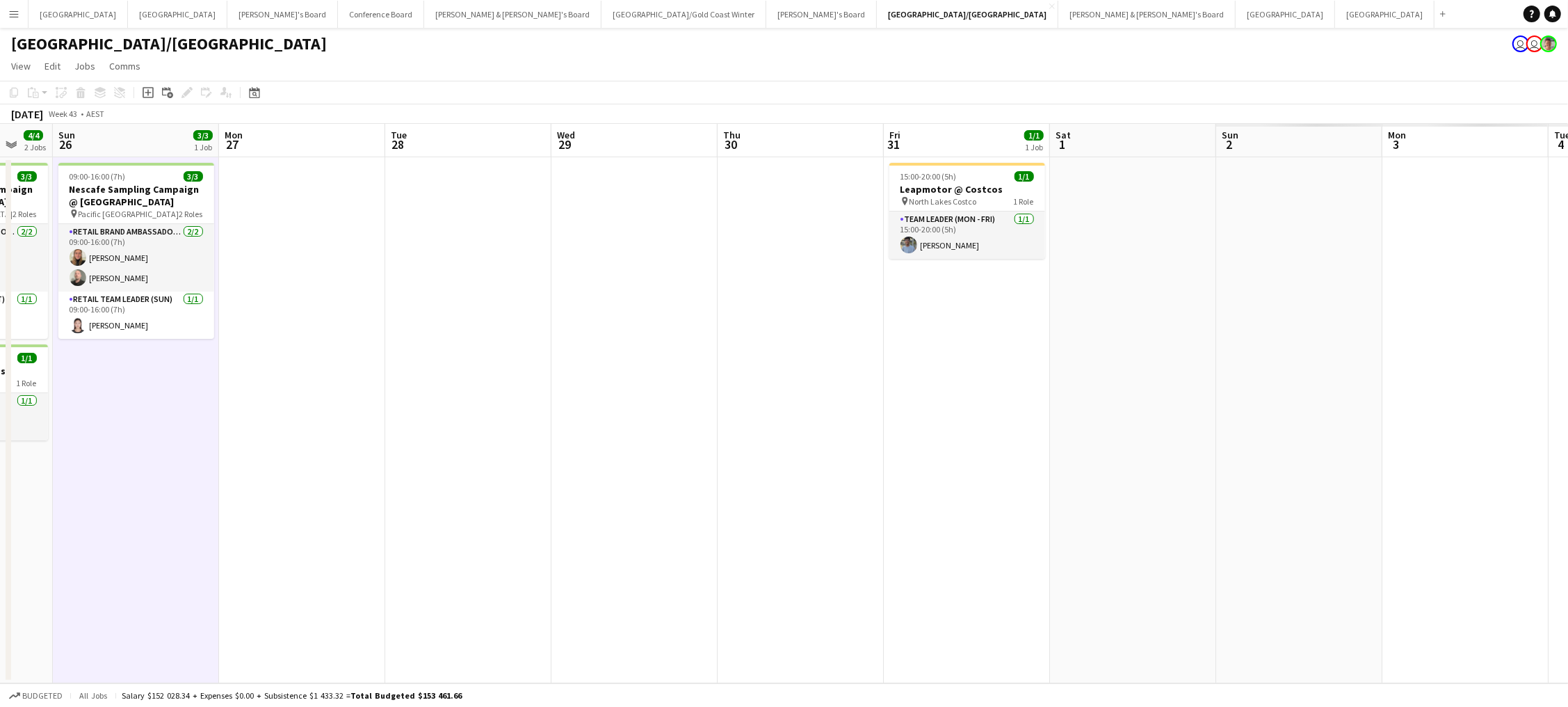
scroll to position [0, 513]
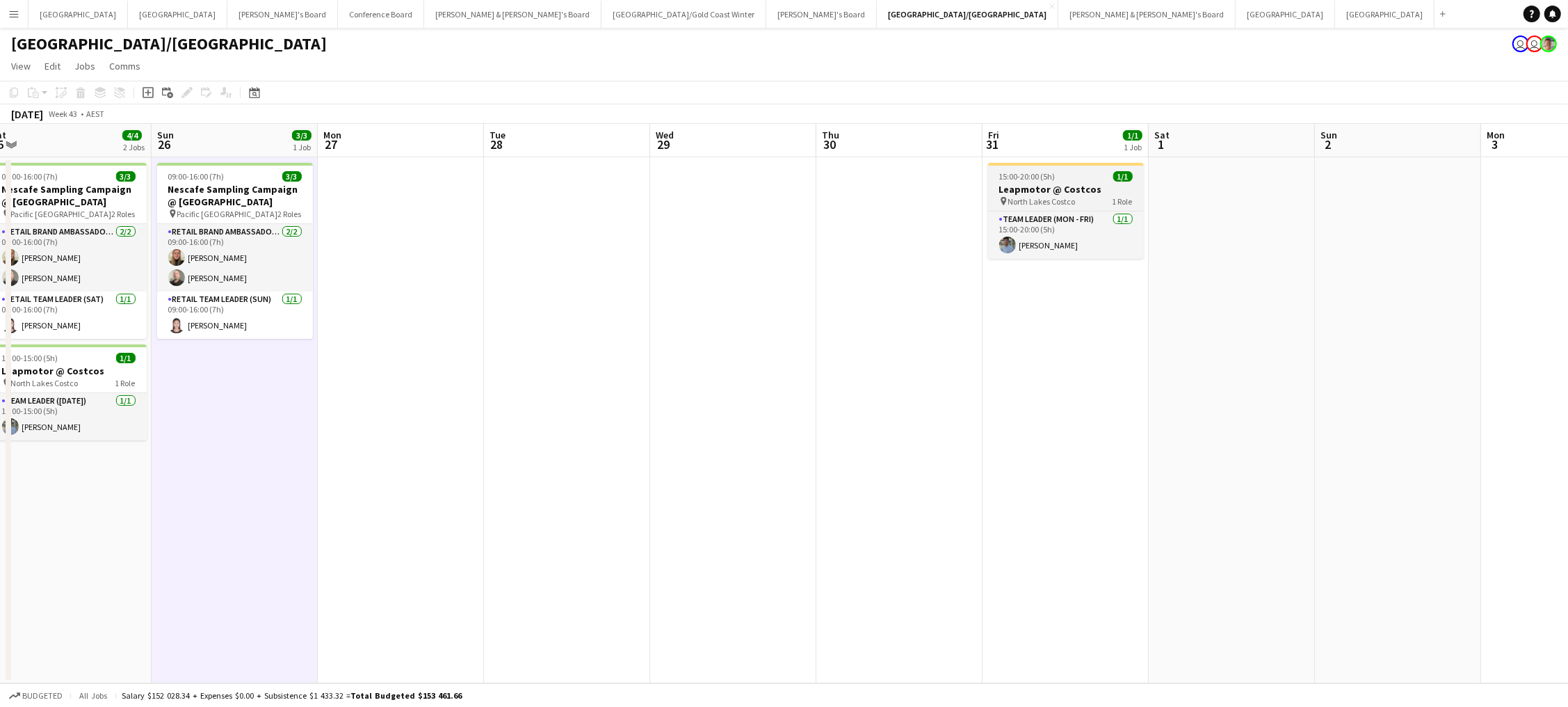
click at [1090, 186] on h3 "Leapmotor @ Costcos" at bounding box center [1065, 188] width 155 height 12
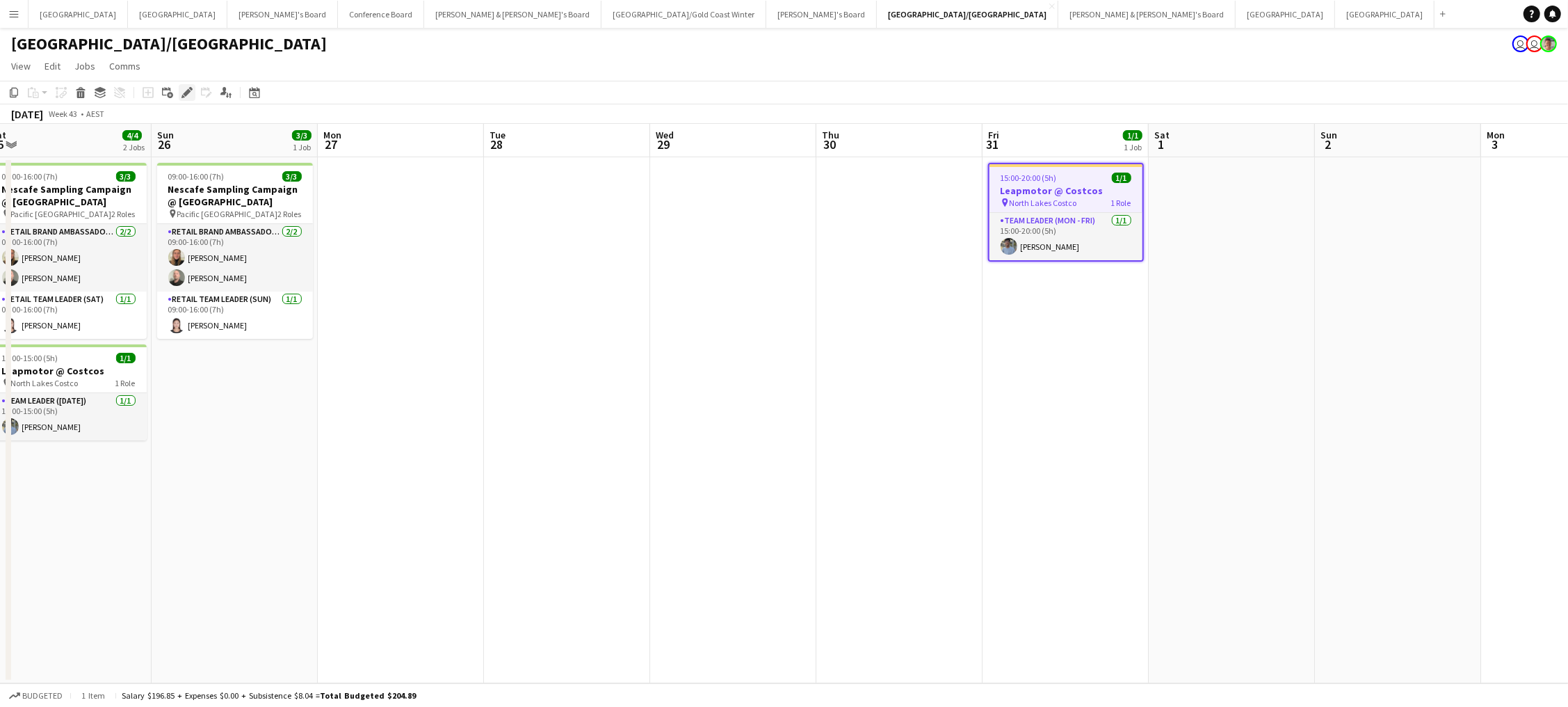
click at [182, 92] on icon at bounding box center [186, 93] width 7 height 7
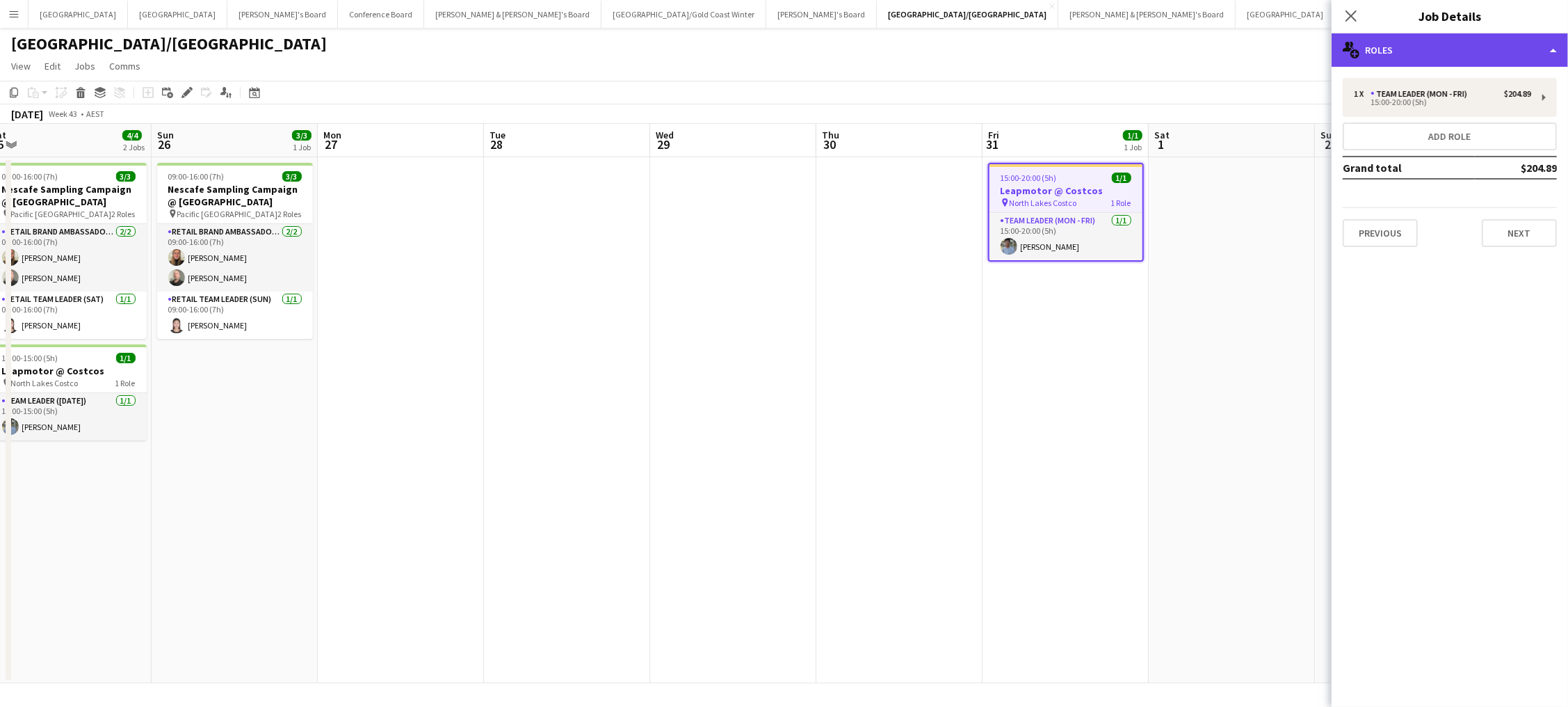
click at [1380, 37] on div "multiple-users-add Roles" at bounding box center [1450, 50] width 237 height 34
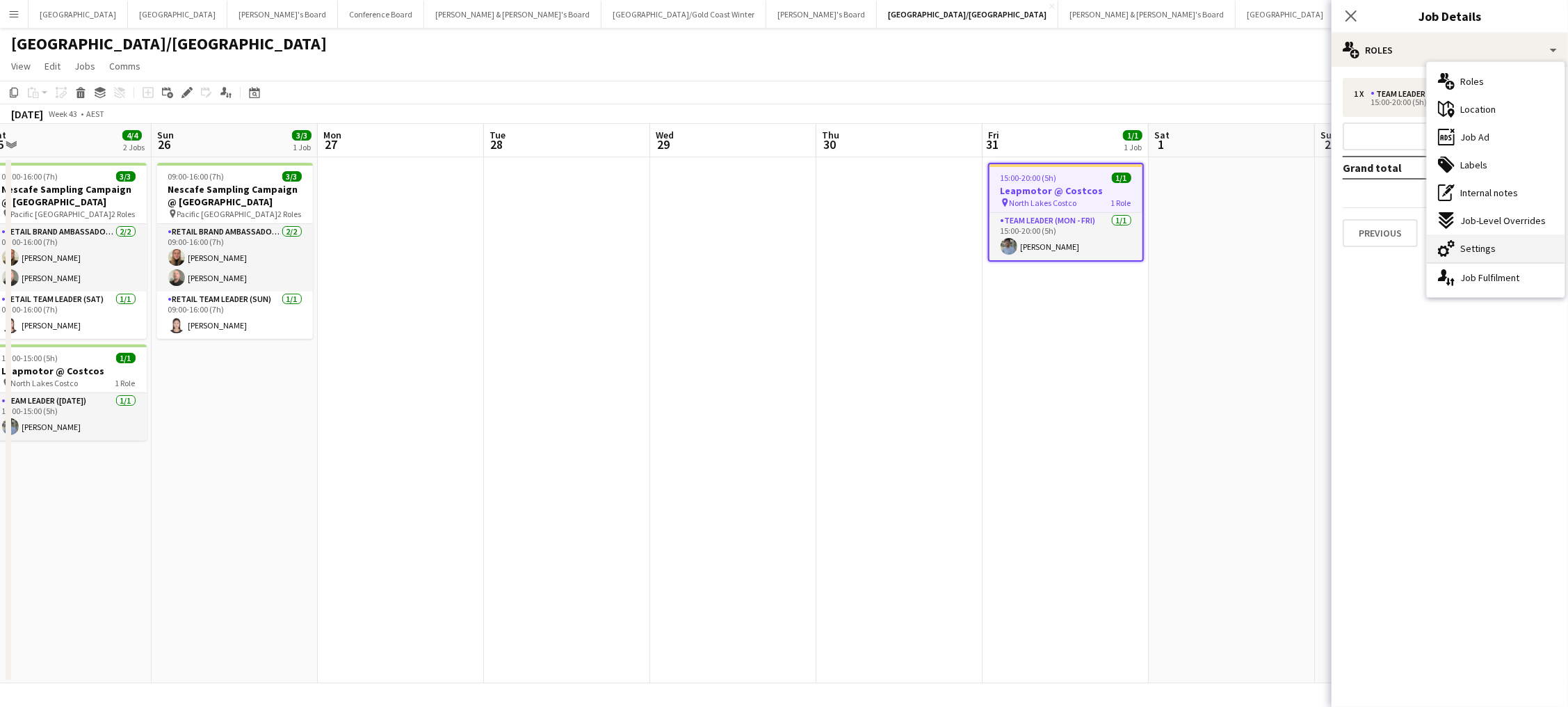
click at [1513, 242] on div "cog-double-3 Settings" at bounding box center [1495, 248] width 138 height 28
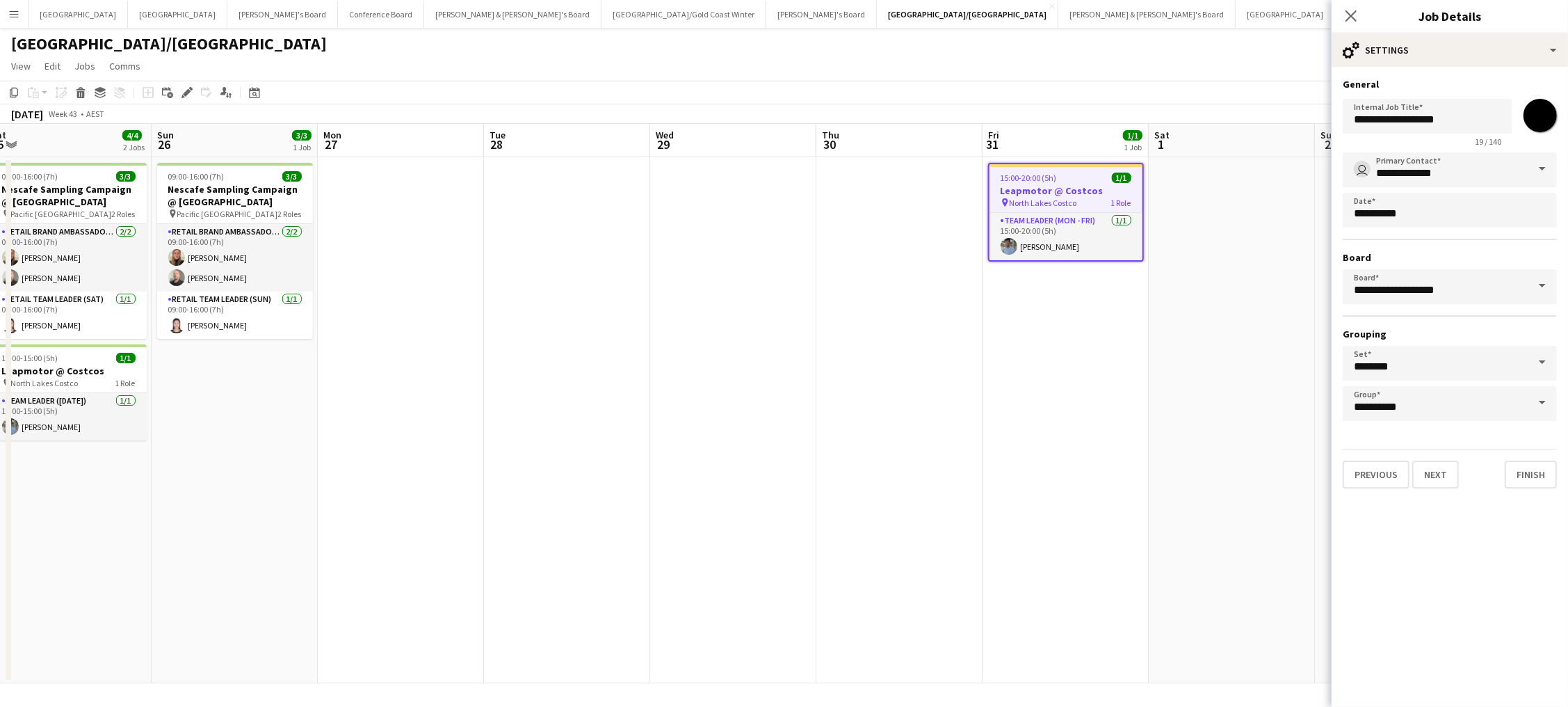
click at [1541, 113] on input "*******" at bounding box center [1540, 115] width 50 height 50
type input "*******"
click at [1134, 315] on app-date-cell "15:00-20:00 (5h) 1/1 Leapmotor @ Costcos pin North Lakes Costco 1 Role Team Lea…" at bounding box center [1066, 420] width 166 height 526
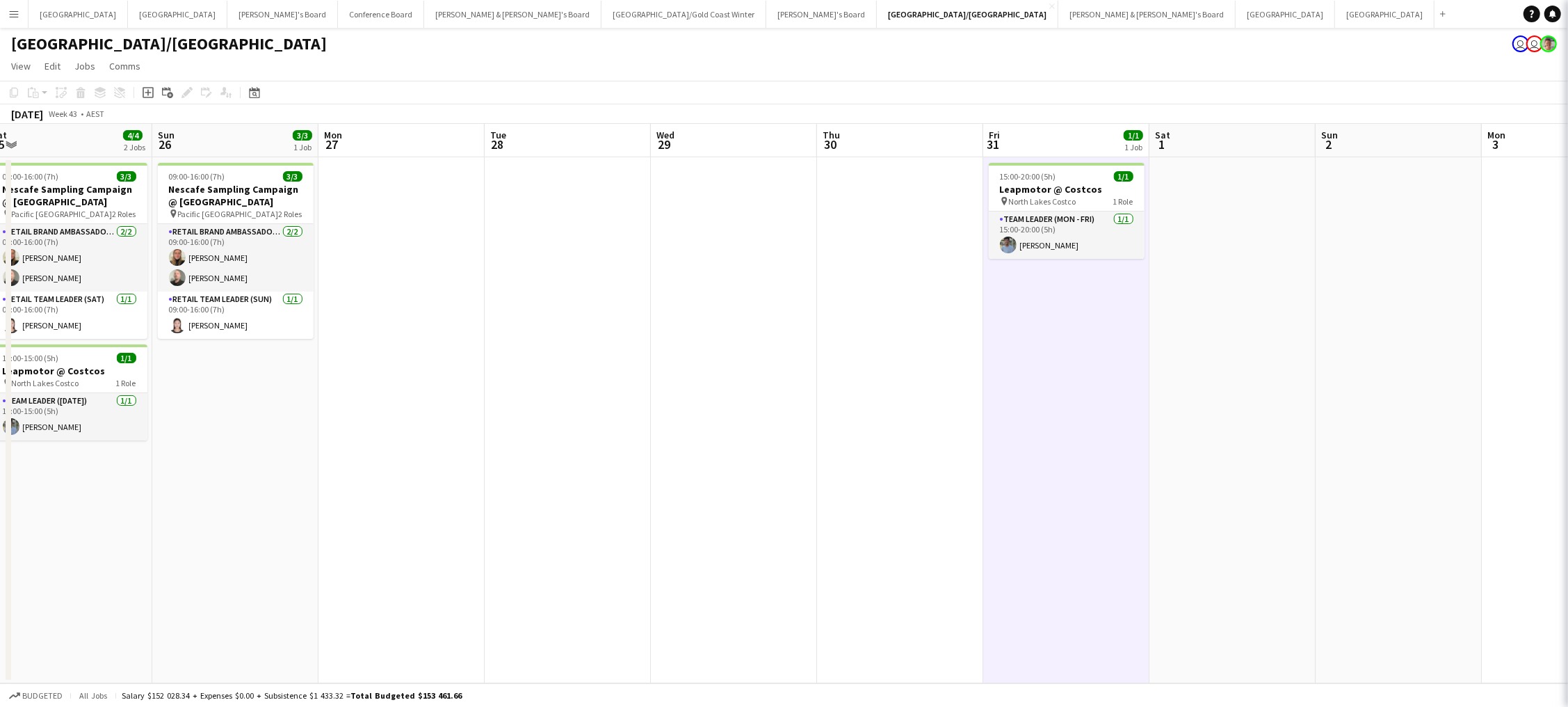
scroll to position [0, 457]
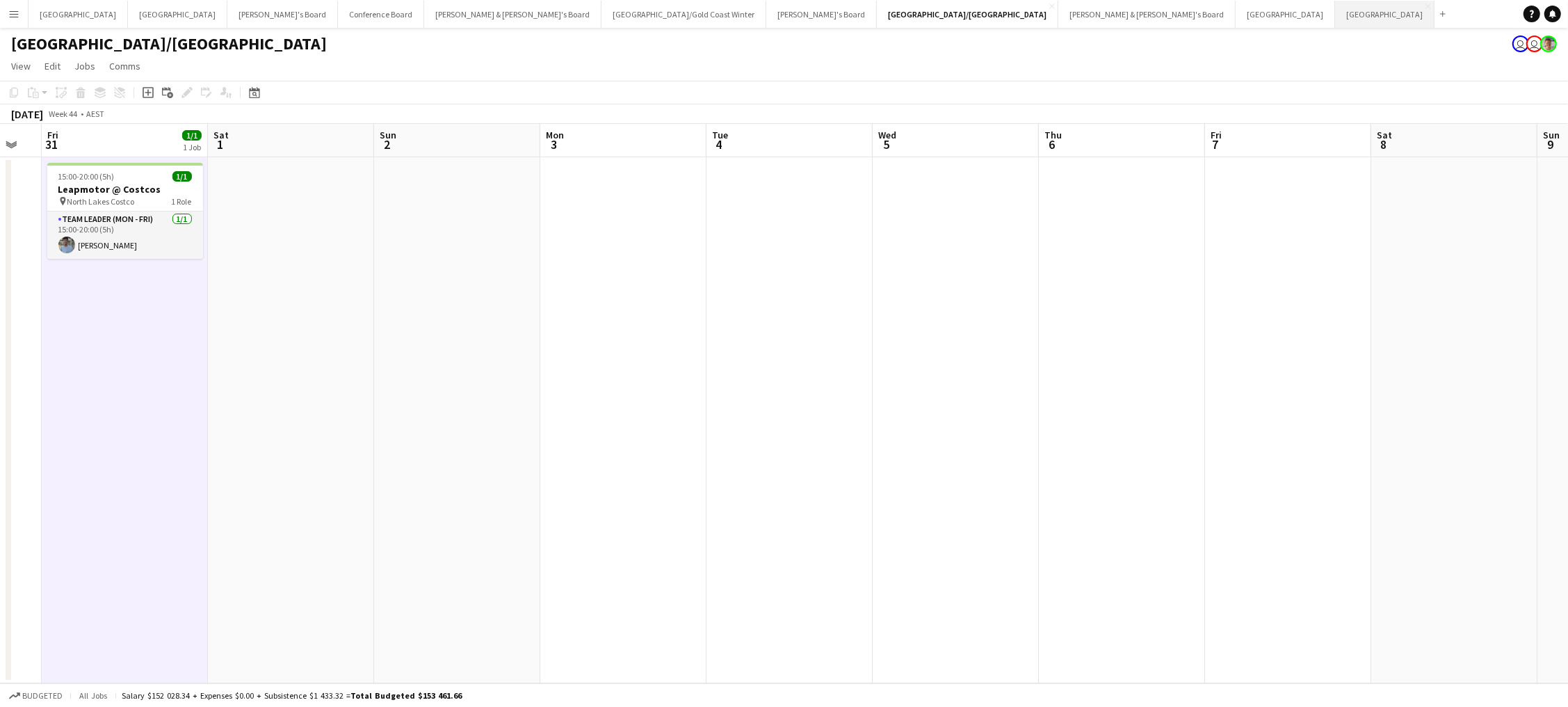
click at [1335, 18] on button "Adelaide Close" at bounding box center [1385, 14] width 99 height 27
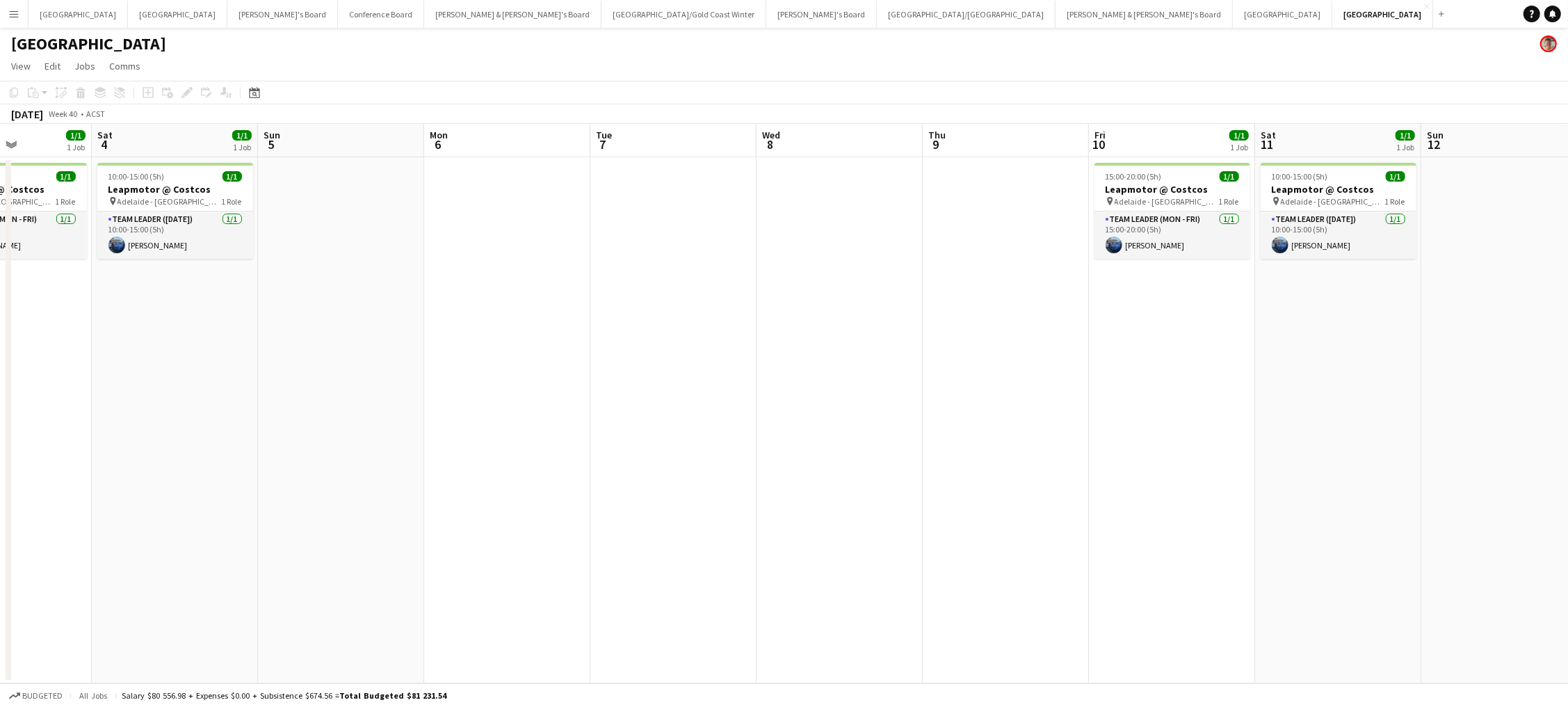
scroll to position [0, 610]
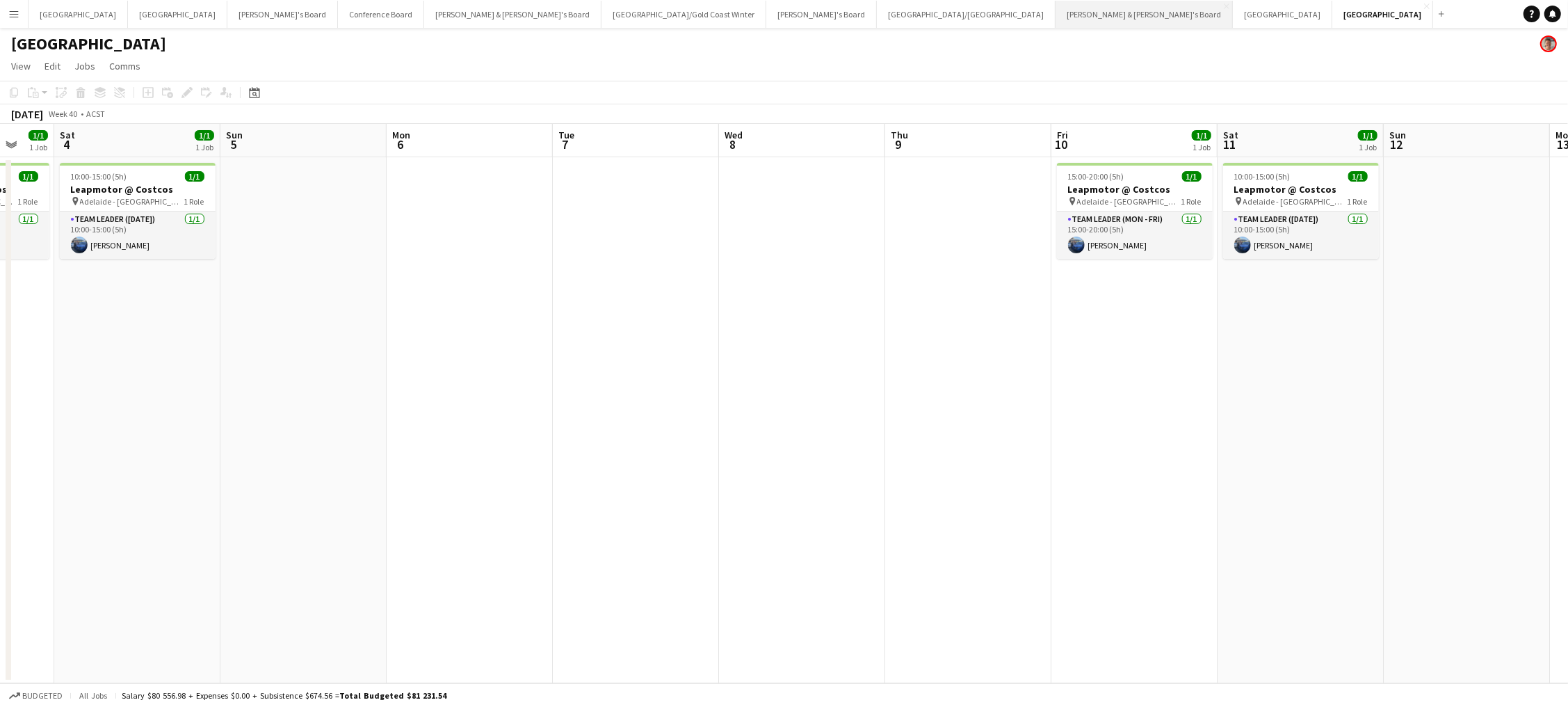
click at [1056, 18] on button "James & Arrence's Board Close" at bounding box center [1144, 14] width 177 height 27
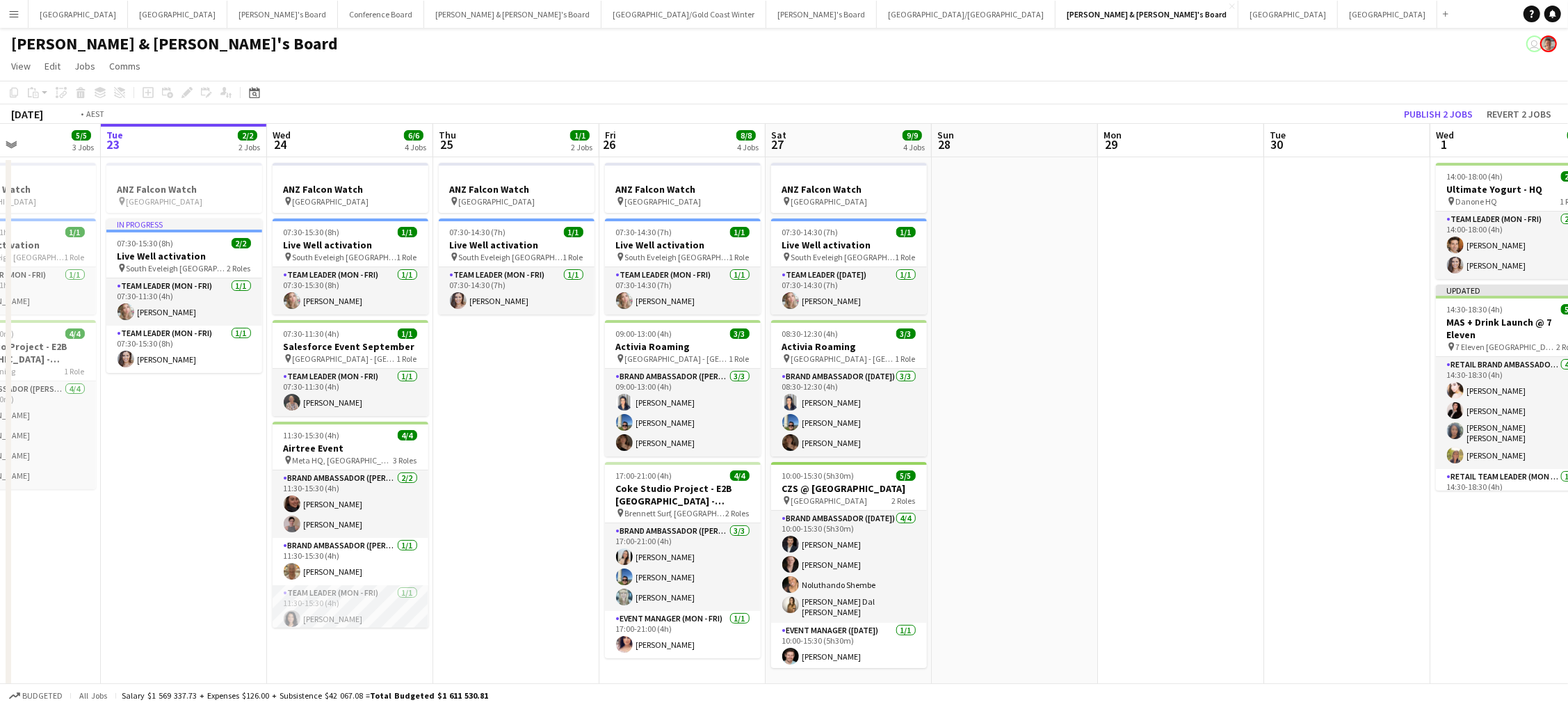
scroll to position [0, 588]
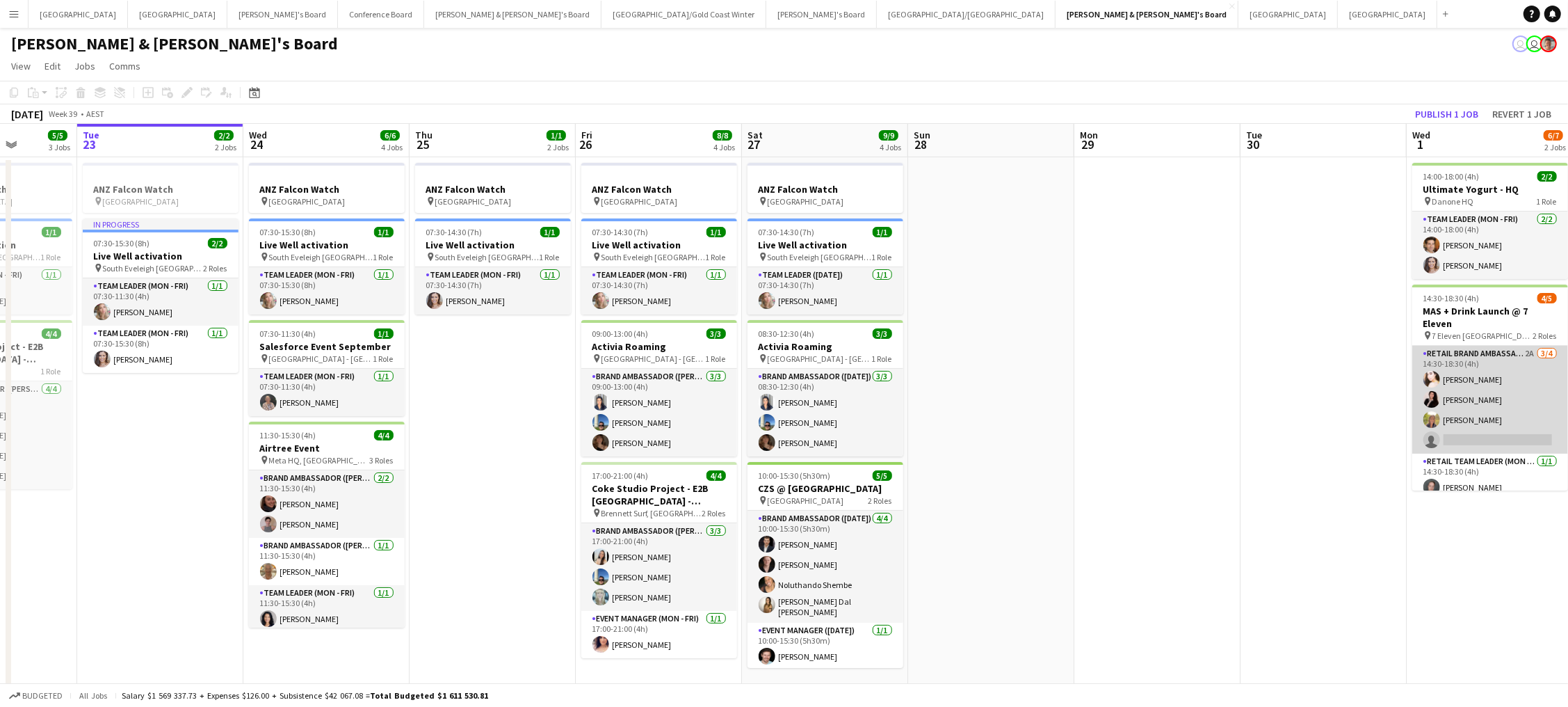
click at [1518, 395] on app-card-role "RETAIL Brand Ambassador (Mon - Fri) 2A 3/4 14:30-18:30 (4h) Bianca Baykara Angi…" at bounding box center [1489, 400] width 155 height 108
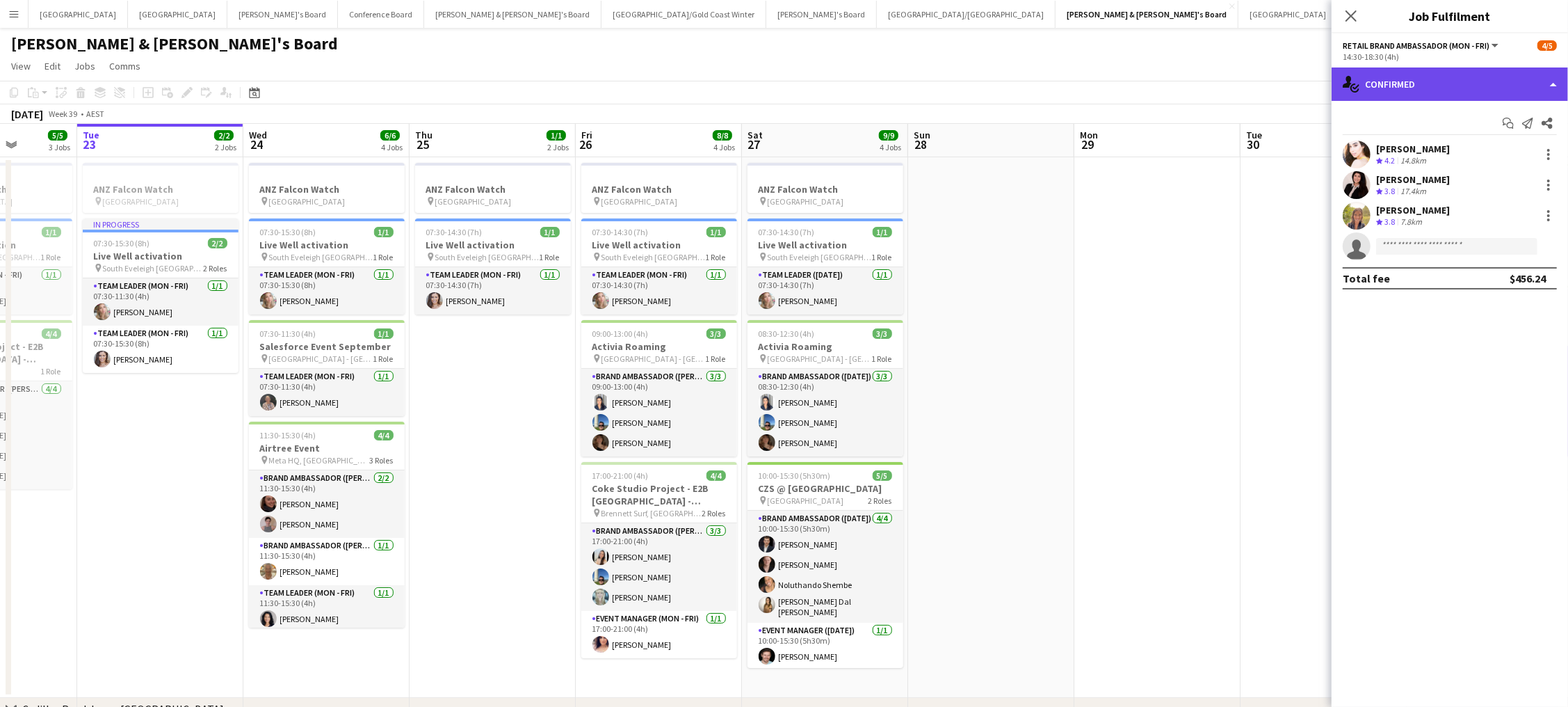
scroll to position [0, 1]
click at [1451, 80] on div "single-neutral-actions-check-2 Confirmed" at bounding box center [1450, 84] width 237 height 34
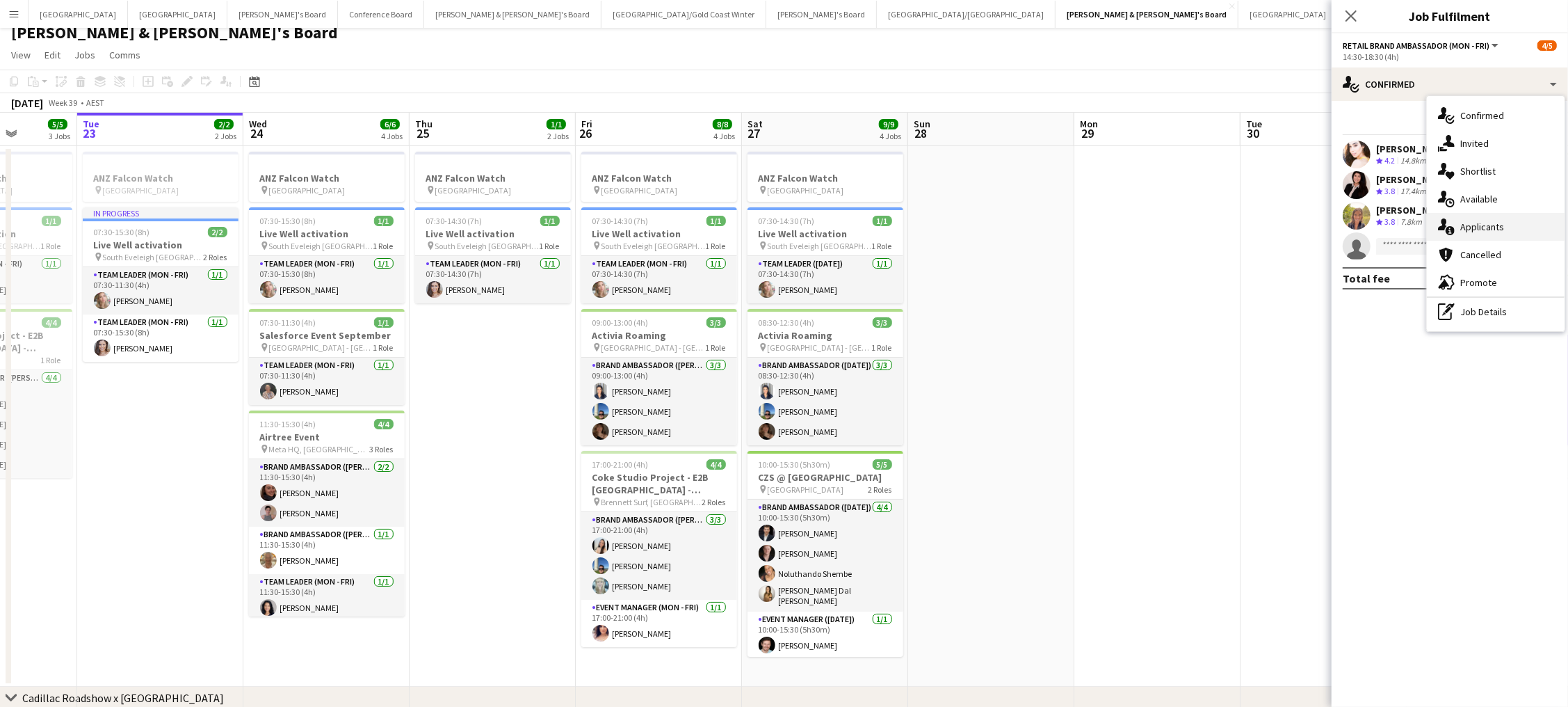
click at [1479, 234] on div "single-neutral-actions-information Applicants" at bounding box center [1495, 226] width 138 height 28
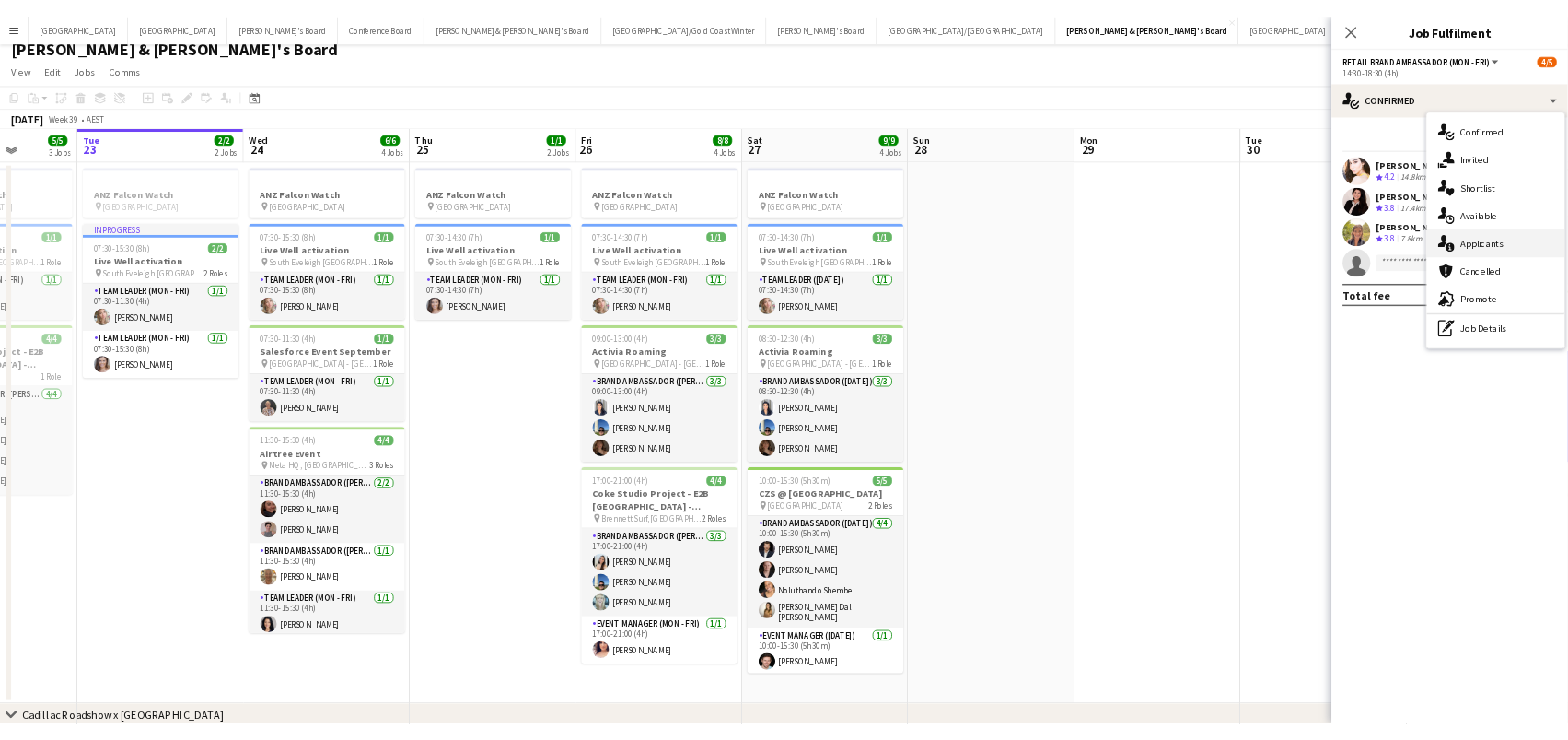
scroll to position [15, 0]
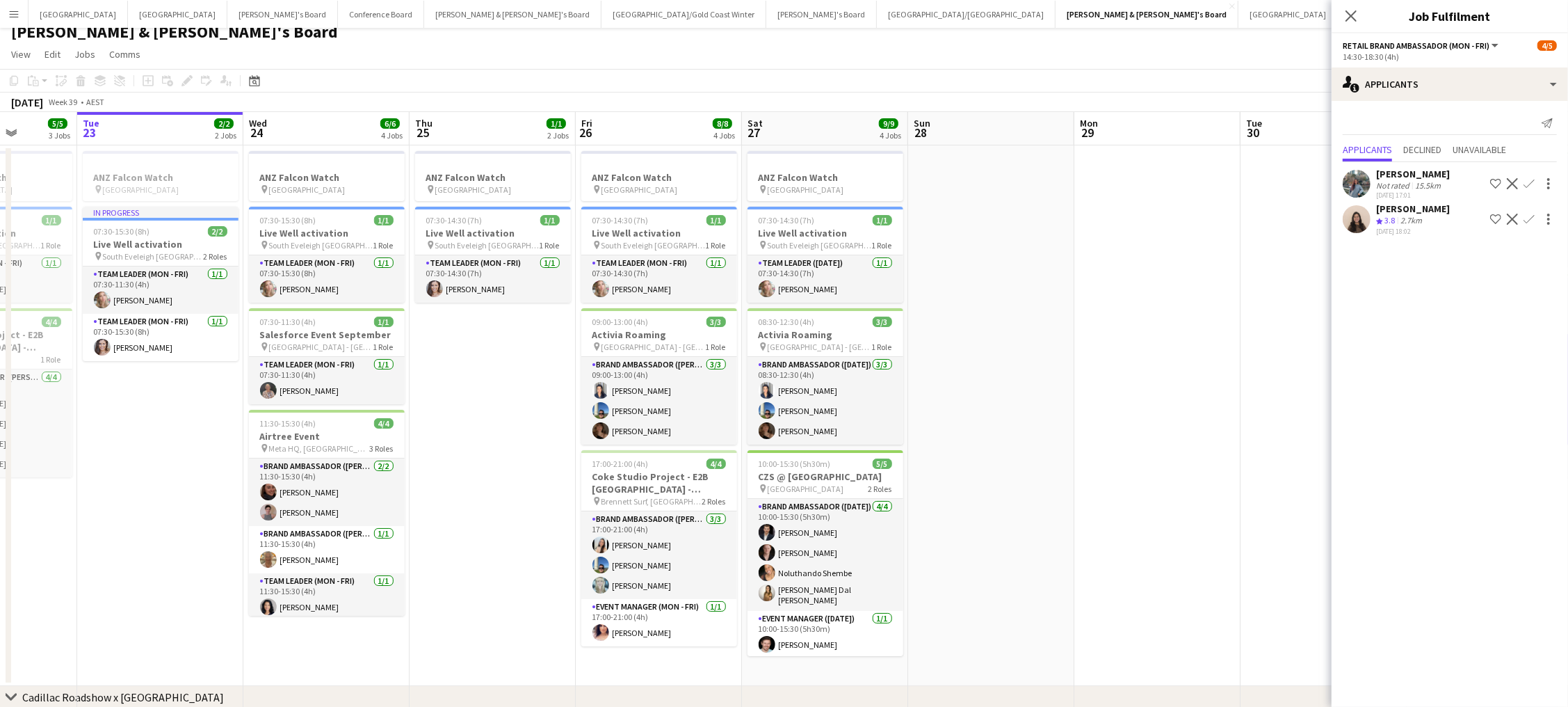
click at [1134, 85] on app-toolbar "Copy Paste Paste Command V Paste with crew Command Shift V Paste linked Job Del…" at bounding box center [784, 80] width 1568 height 23
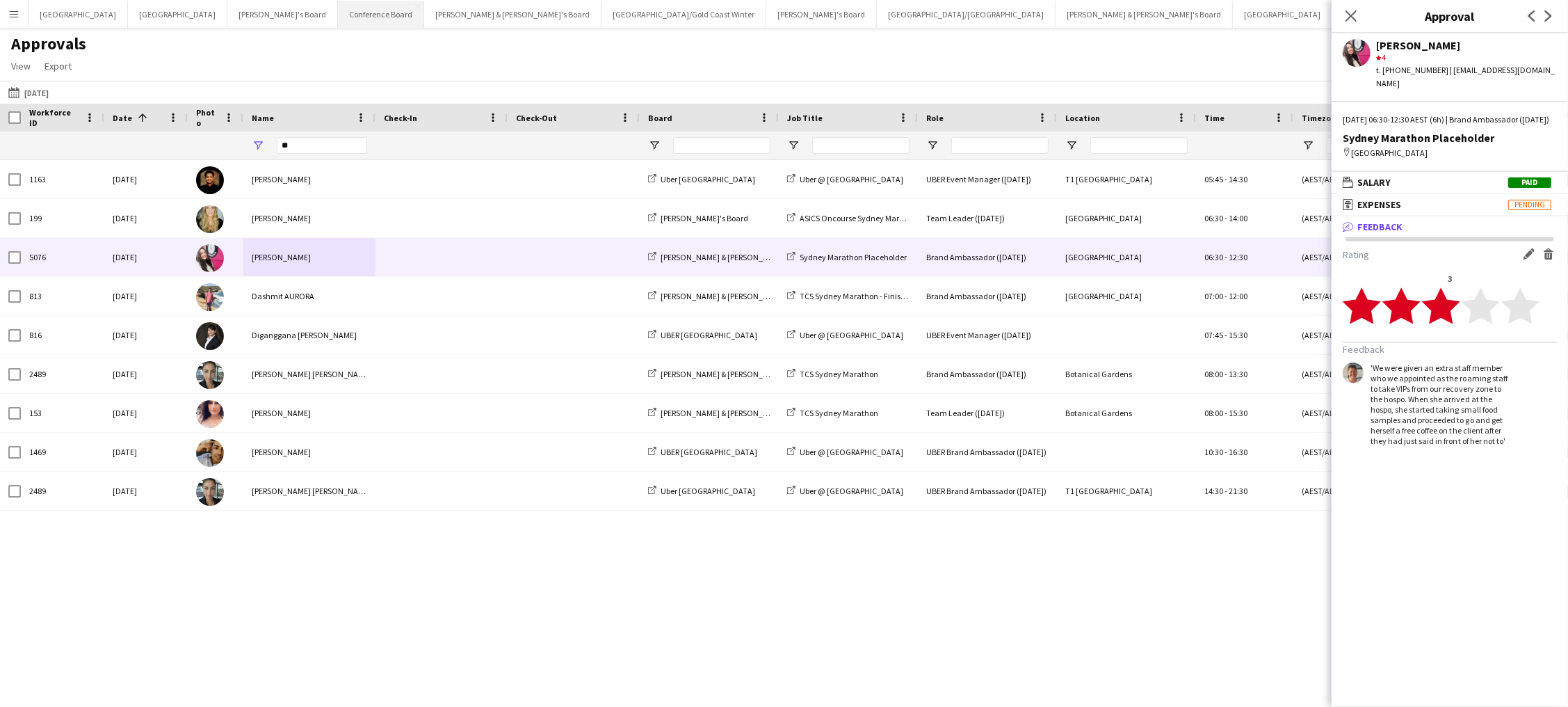
click at [338, 18] on button "Conference Board Close" at bounding box center [381, 14] width 86 height 27
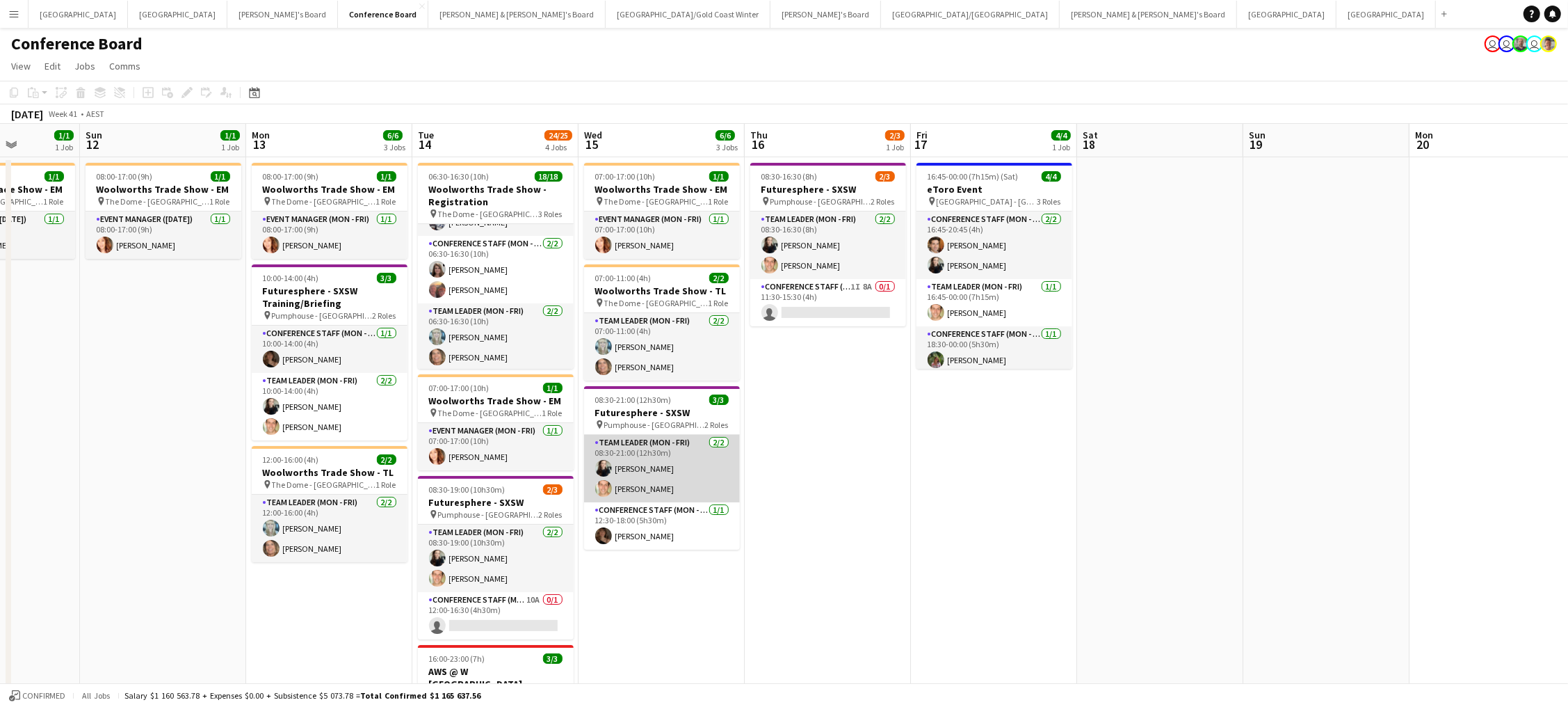
scroll to position [0, 420]
click at [338, 24] on button "Conference Board Close" at bounding box center [383, 14] width 91 height 27
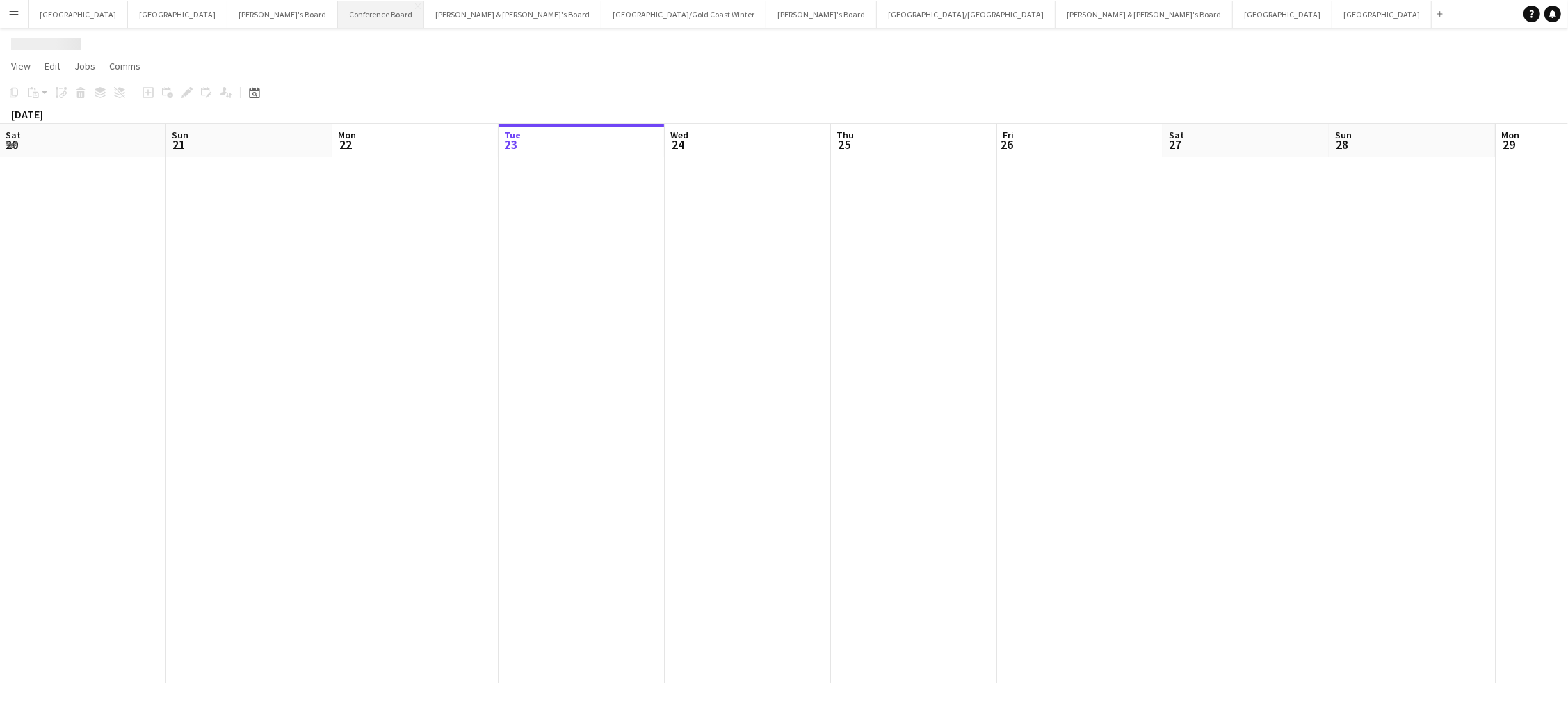
scroll to position [0, 331]
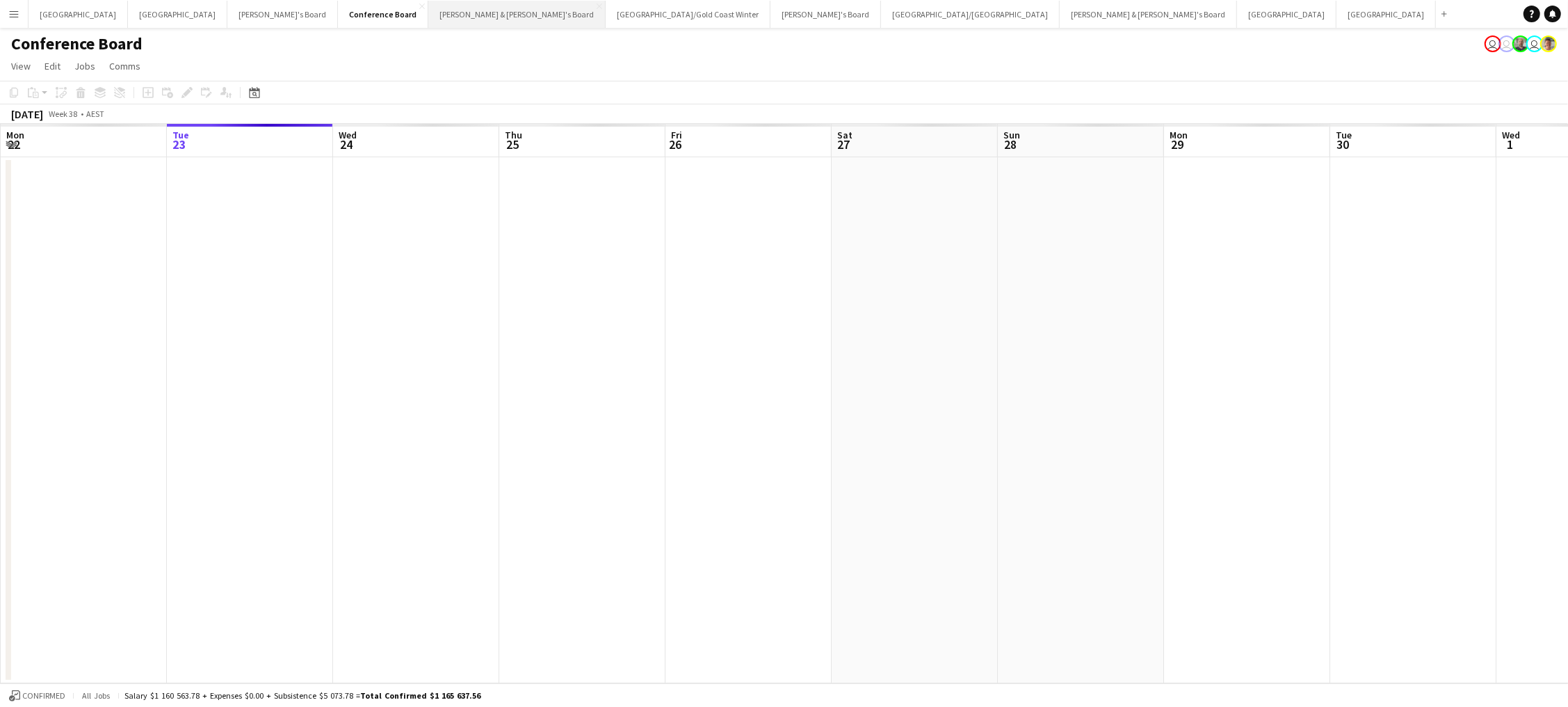
click at [428, 19] on button "Neil & Jenny's Board Close" at bounding box center [517, 14] width 177 height 27
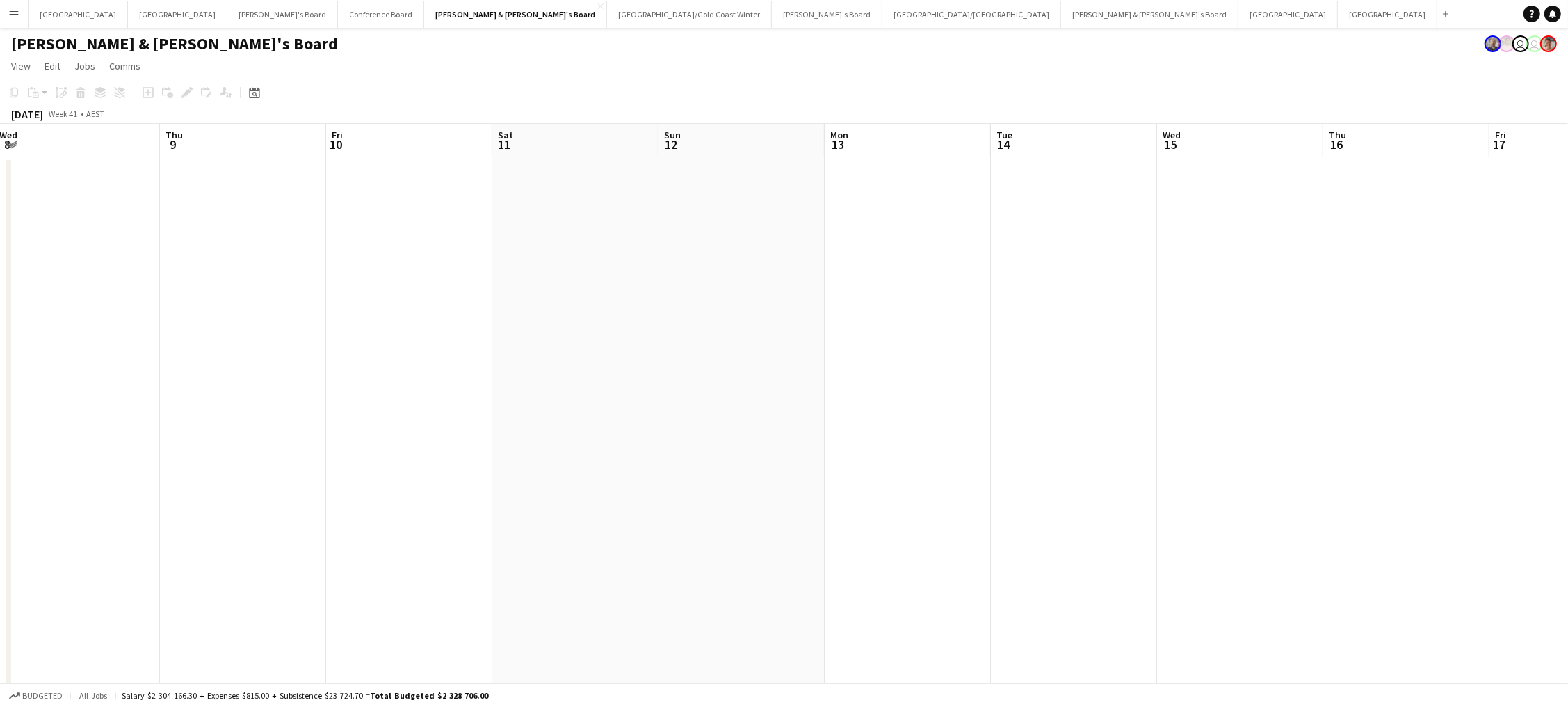
scroll to position [0, 336]
click at [227, 9] on button "Tennille's Board Close" at bounding box center [282, 14] width 110 height 27
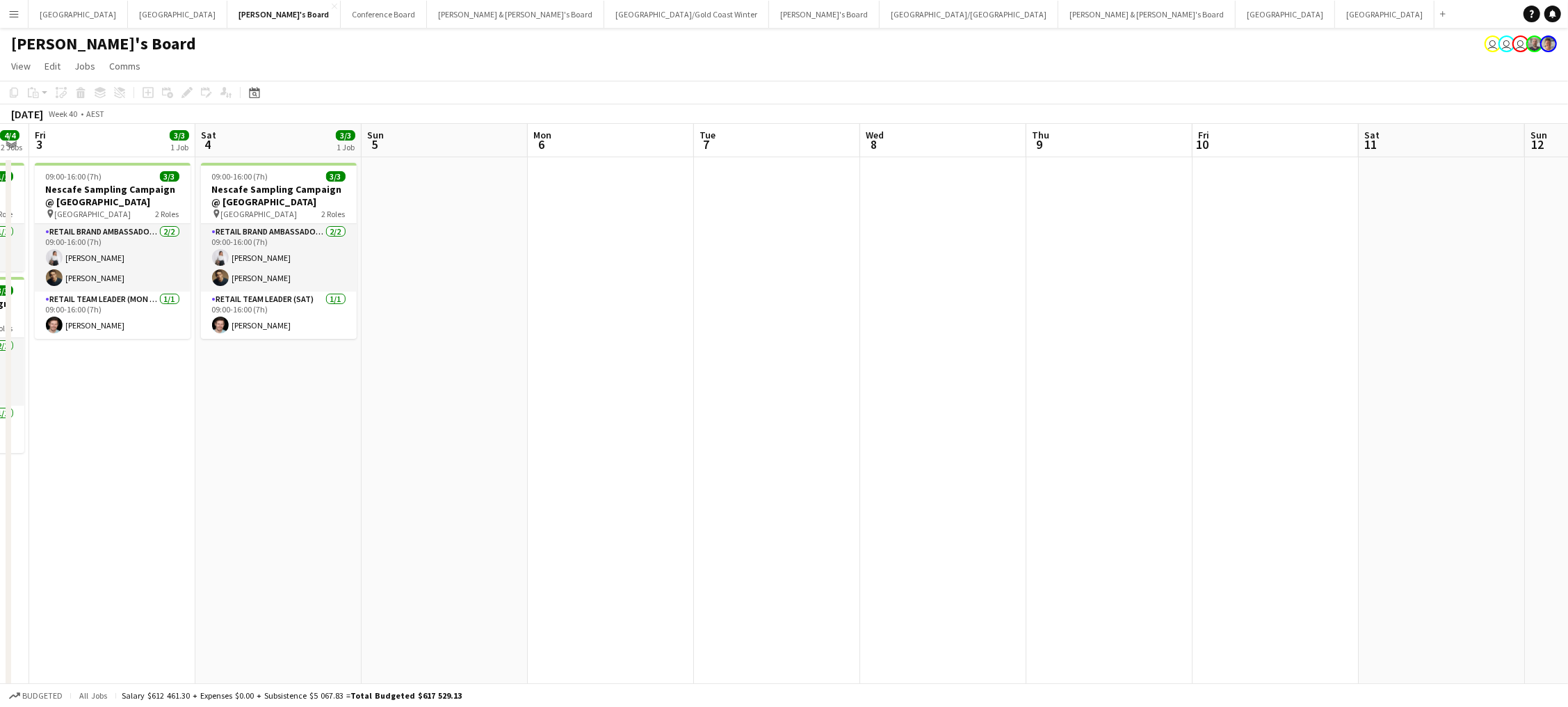
scroll to position [0, 638]
click at [270, 164] on div at bounding box center [275, 164] width 155 height 3
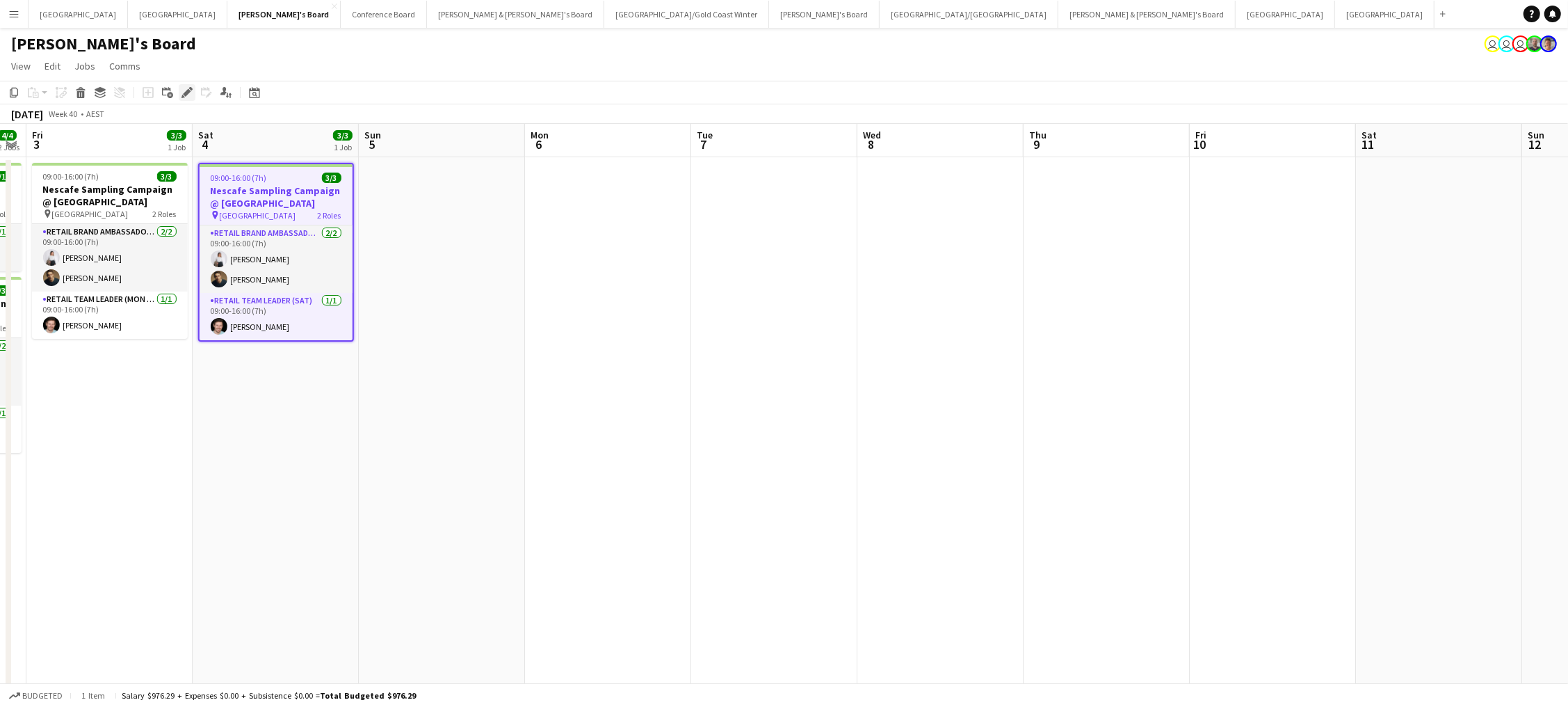
click at [187, 95] on icon "Edit" at bounding box center [187, 92] width 11 height 11
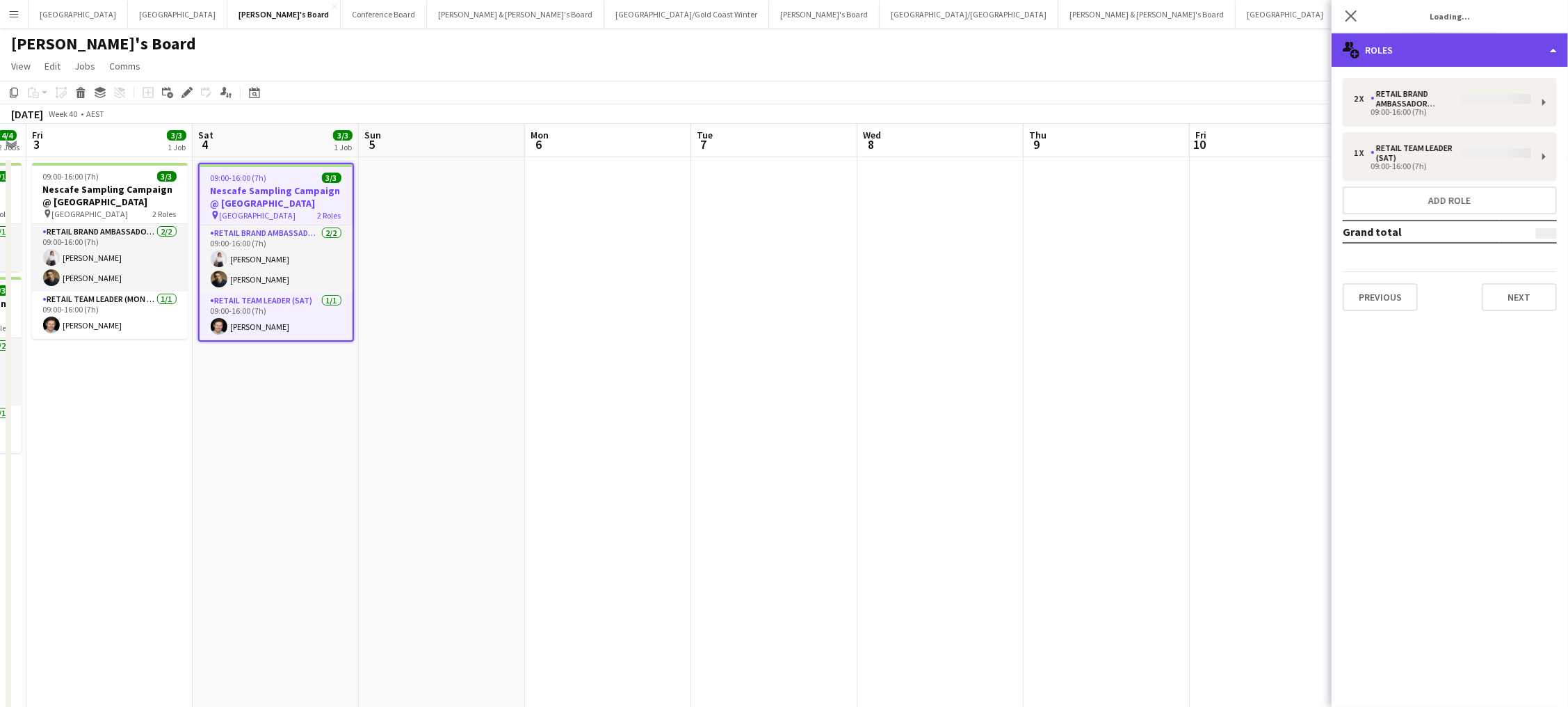
click at [1501, 47] on div "multiple-users-add Roles" at bounding box center [1450, 50] width 237 height 34
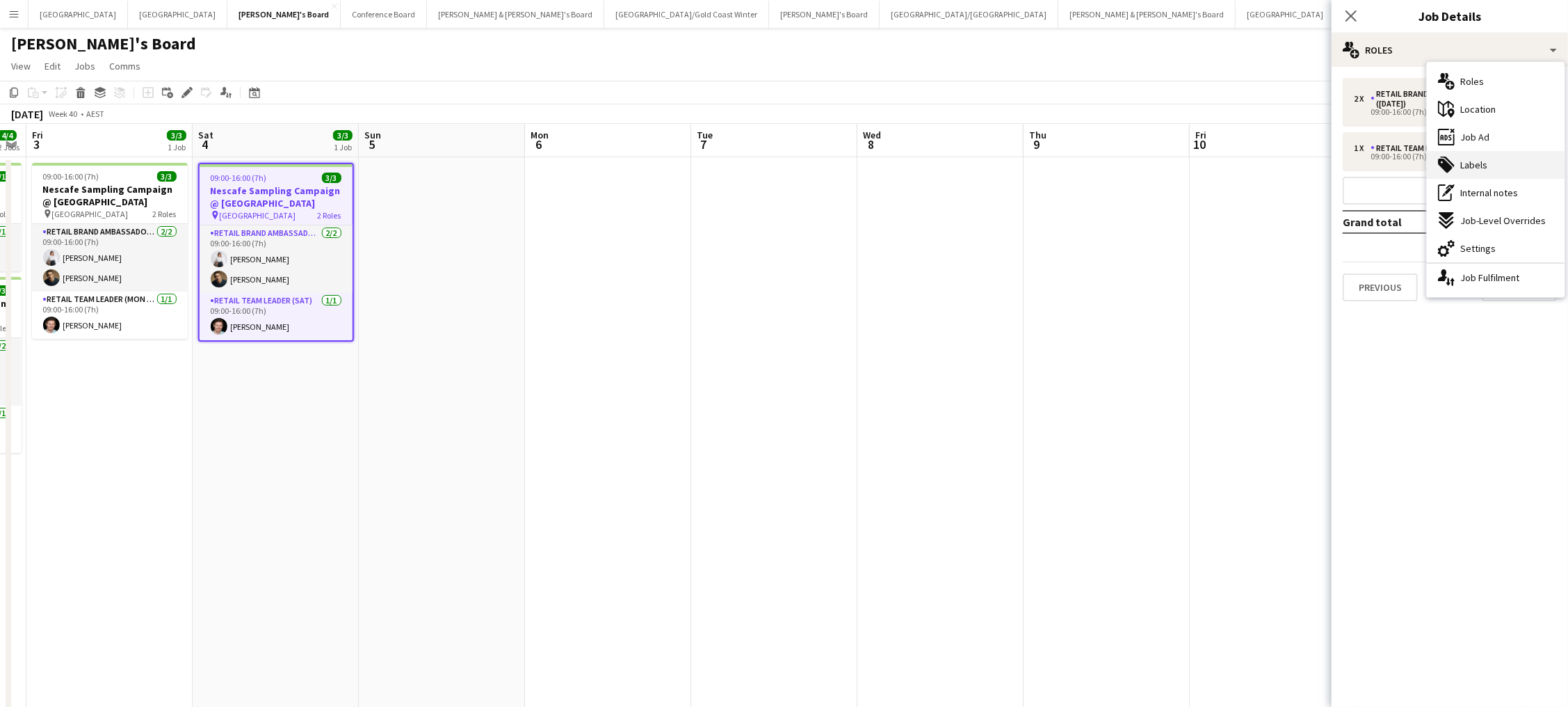
click at [1485, 172] on div "tags-double Labels" at bounding box center [1495, 165] width 138 height 28
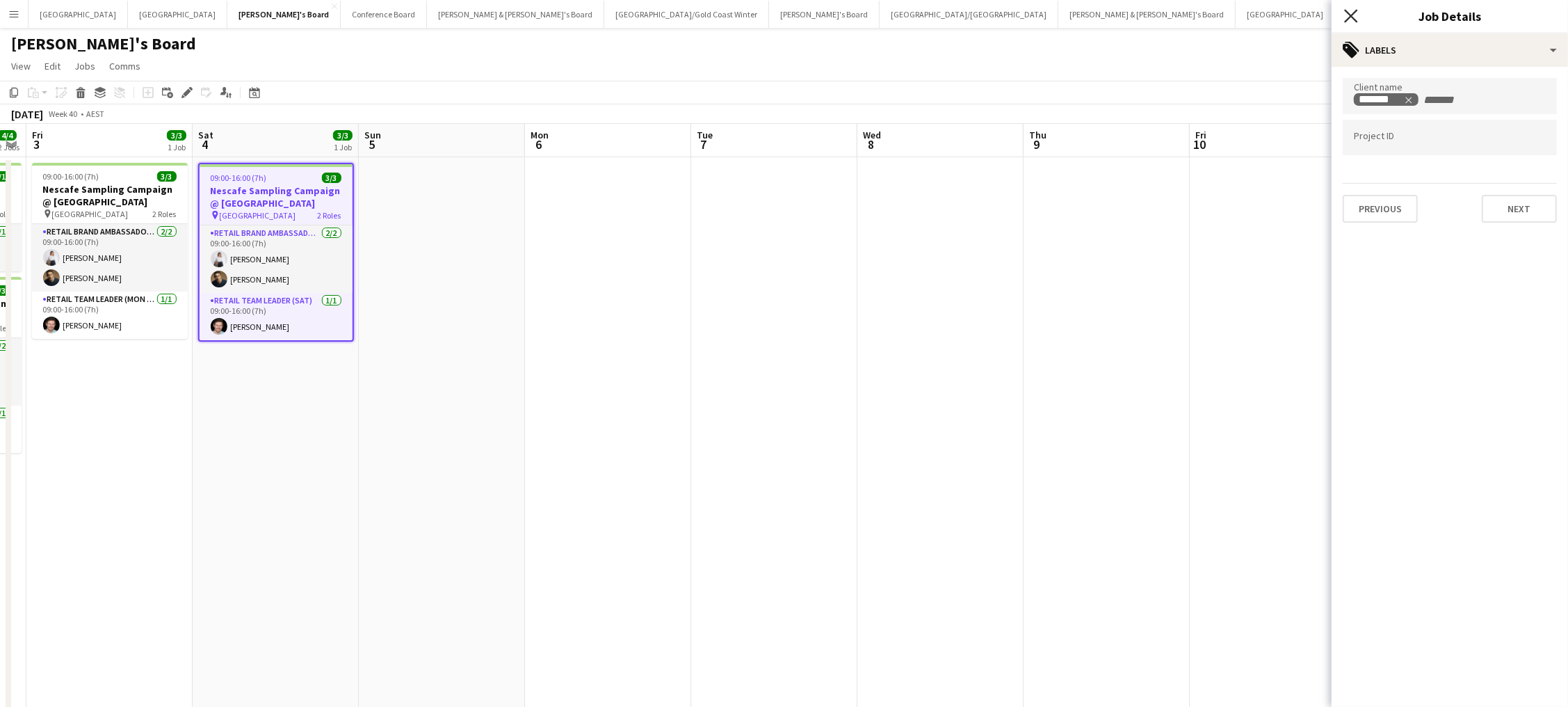
drag, startPoint x: 1353, startPoint y: 16, endPoint x: 1348, endPoint y: 22, distance: 7.8
click at [1353, 16] on icon "Close pop-in" at bounding box center [1350, 15] width 13 height 13
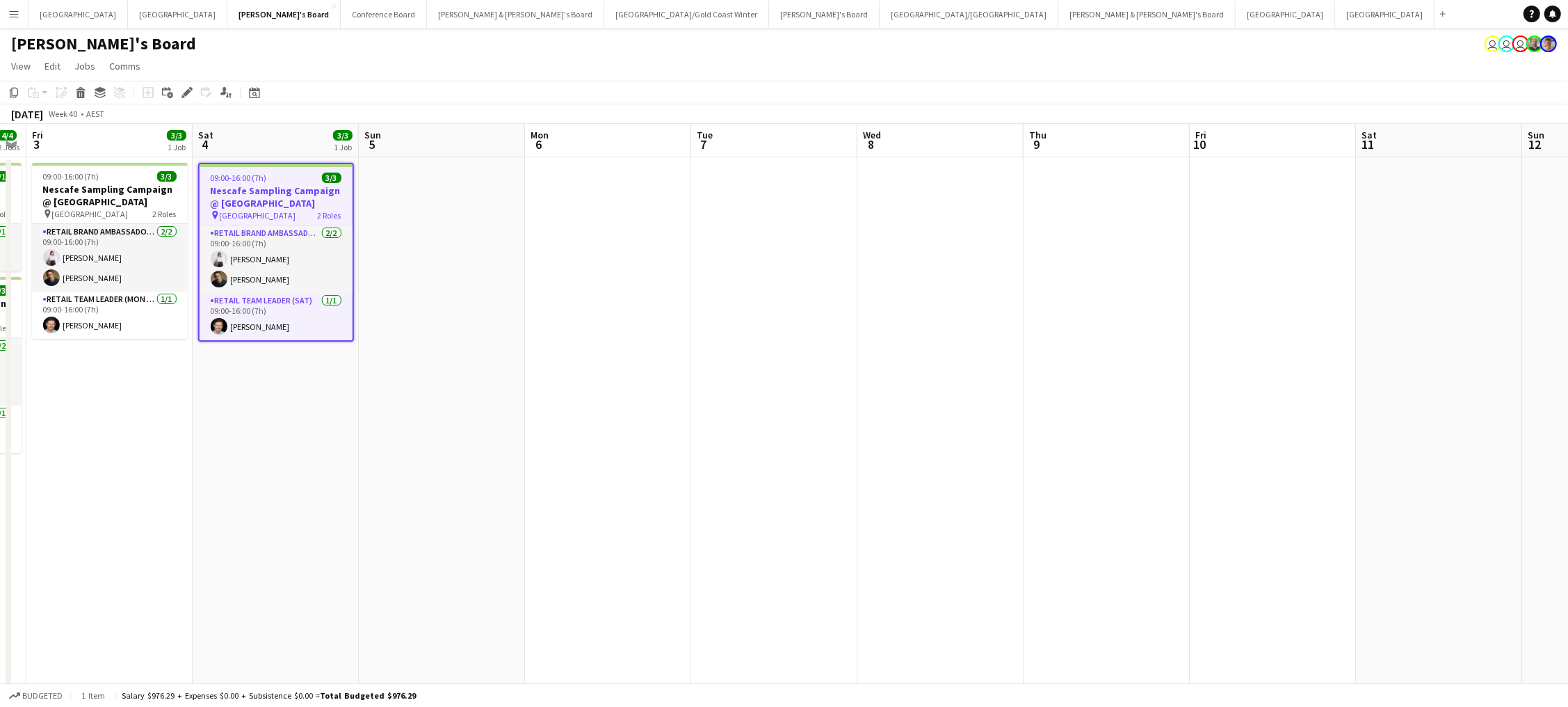
click at [1263, 266] on app-date-cell at bounding box center [1273, 525] width 166 height 736
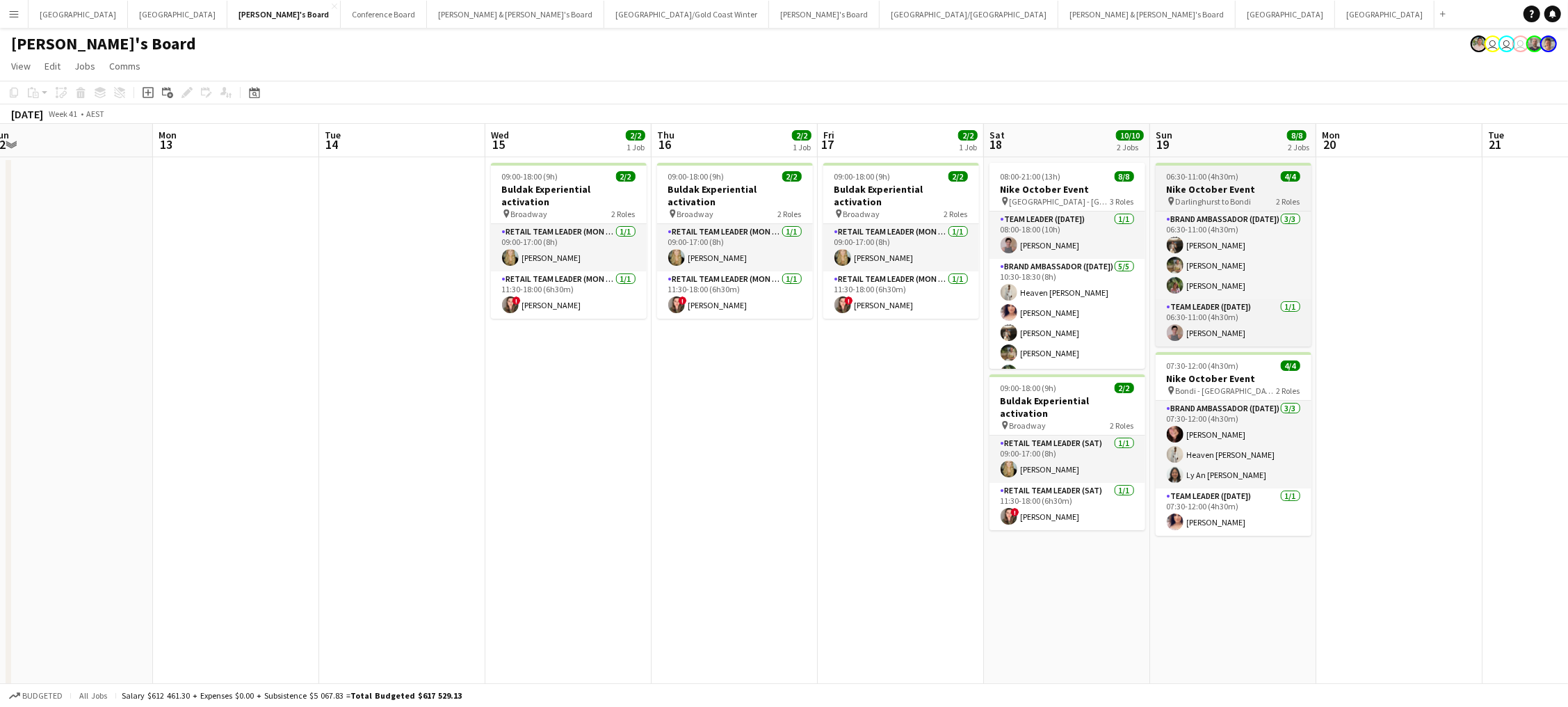
scroll to position [0, 521]
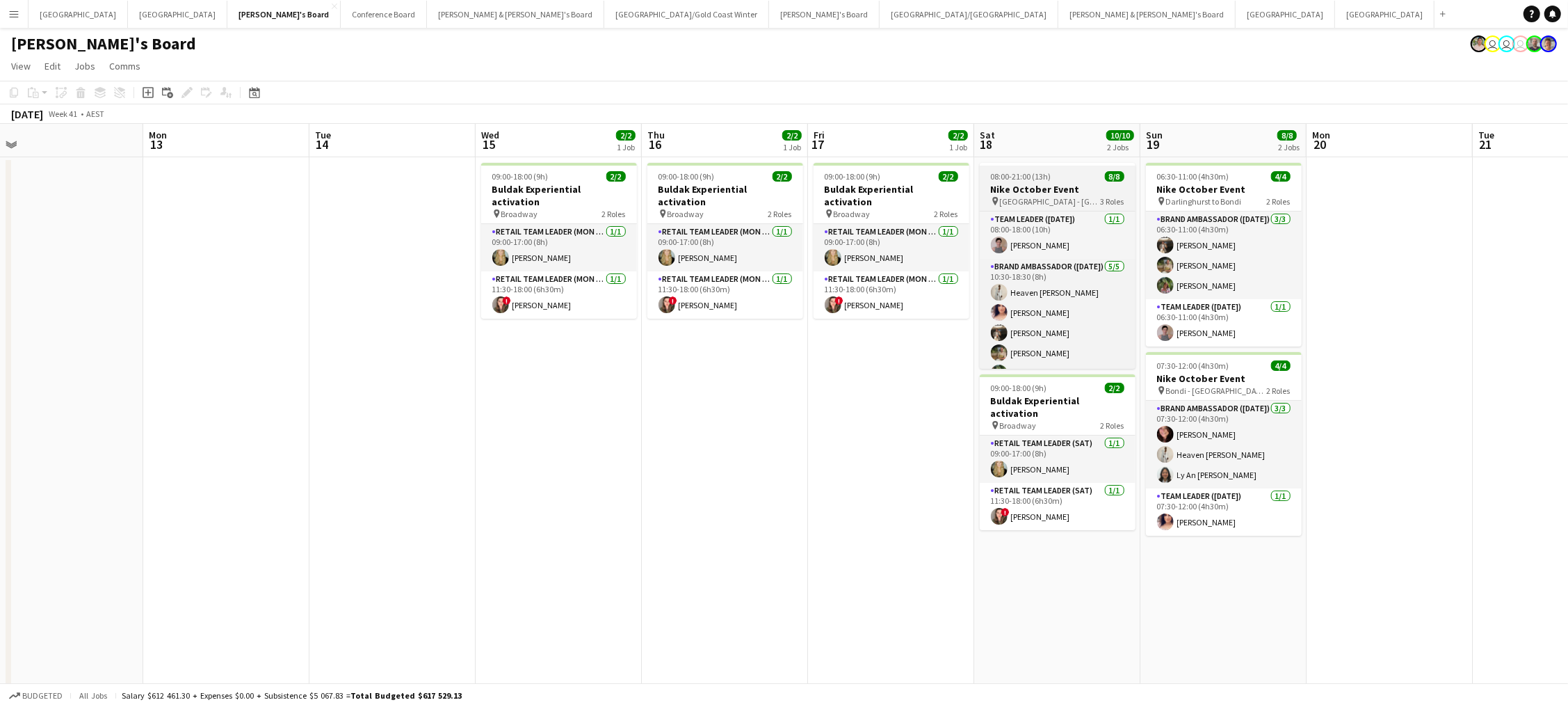
click at [1056, 183] on h3 "Nike October Event" at bounding box center [1057, 188] width 155 height 12
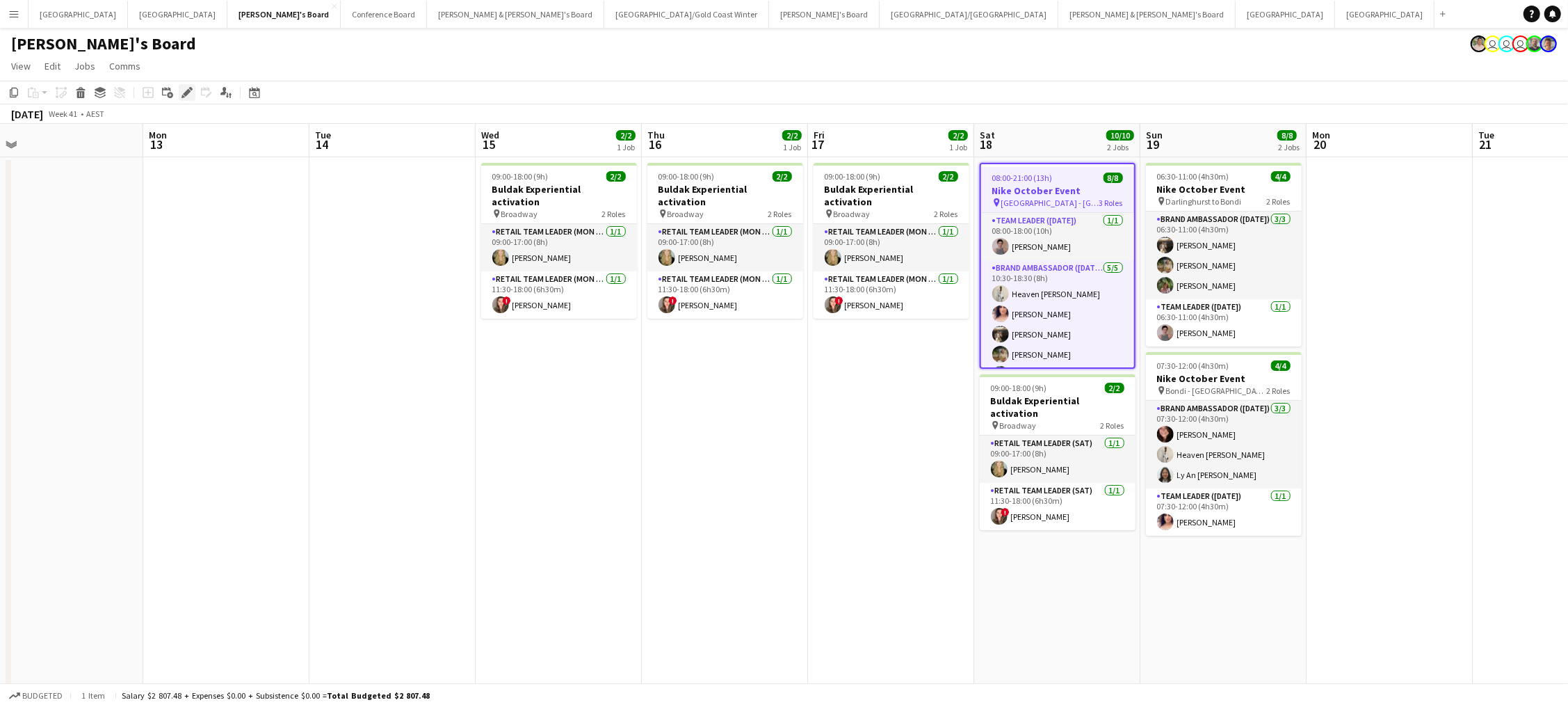
click at [184, 94] on icon at bounding box center [186, 93] width 7 height 7
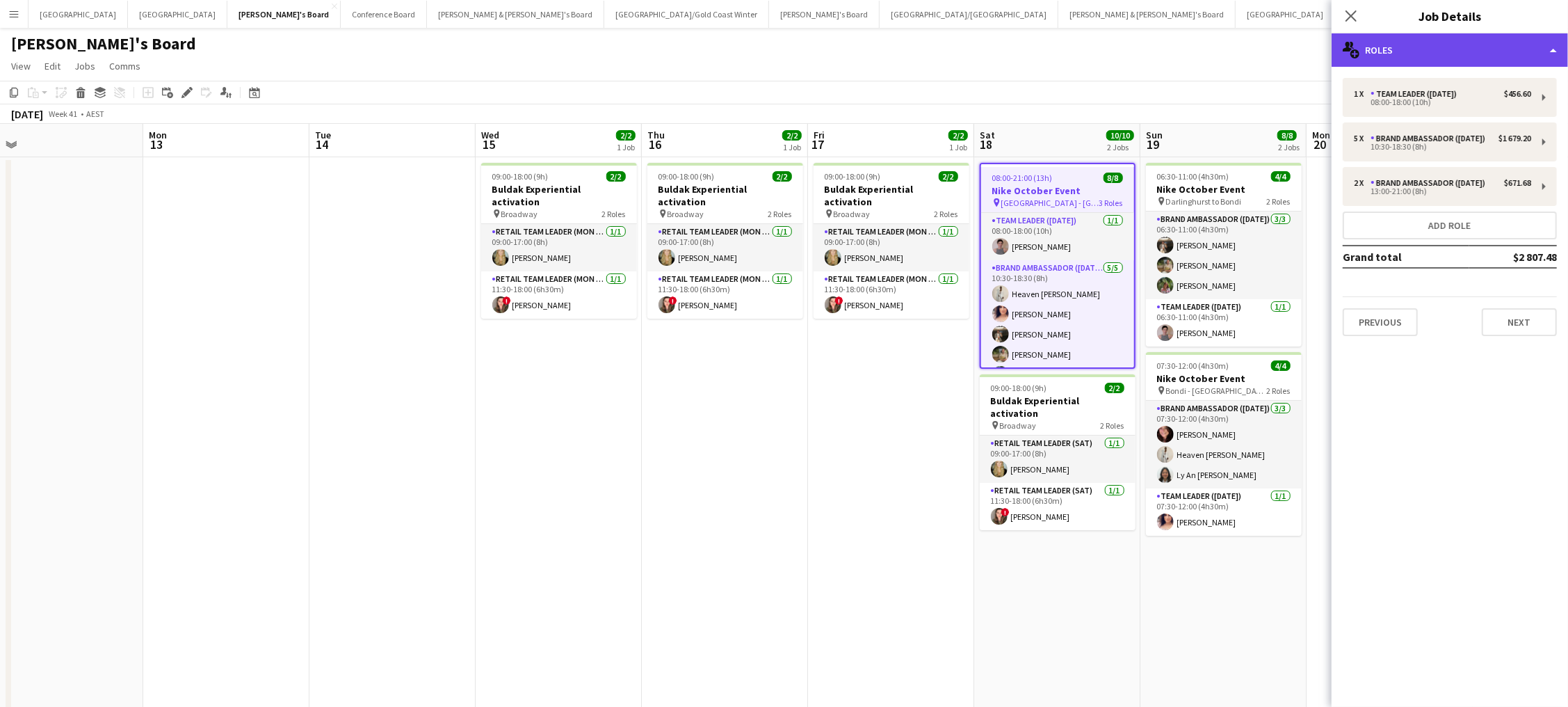
click at [1400, 52] on div "multiple-users-add Roles" at bounding box center [1450, 50] width 237 height 34
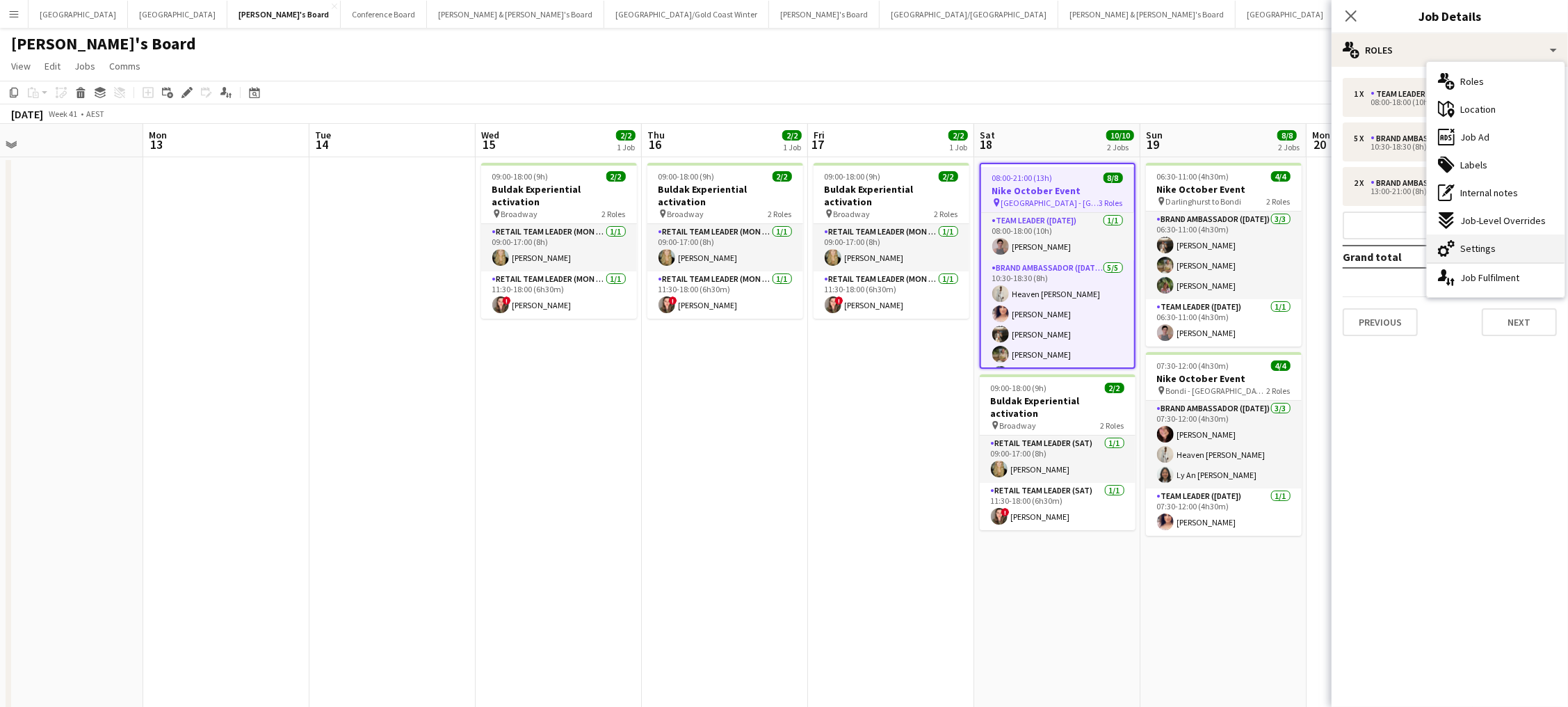
click at [1518, 250] on div "cog-double-3 Settings" at bounding box center [1495, 248] width 138 height 28
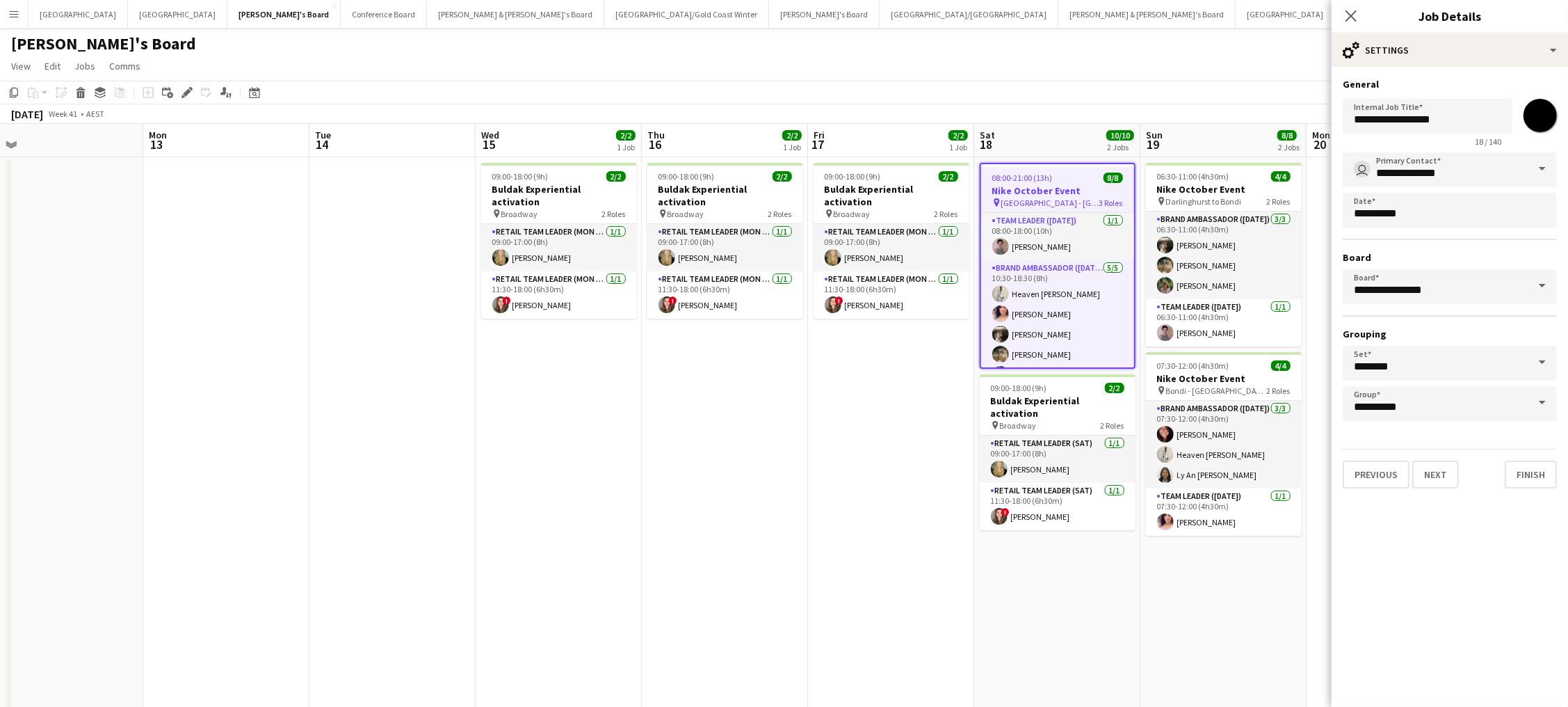
click at [1546, 118] on input "*******" at bounding box center [1540, 115] width 50 height 50
type input "*******"
click at [1242, 61] on app-page-menu "View Day view expanded Day view collapsed Month view Date picker Jump to today …" at bounding box center [784, 67] width 1568 height 26
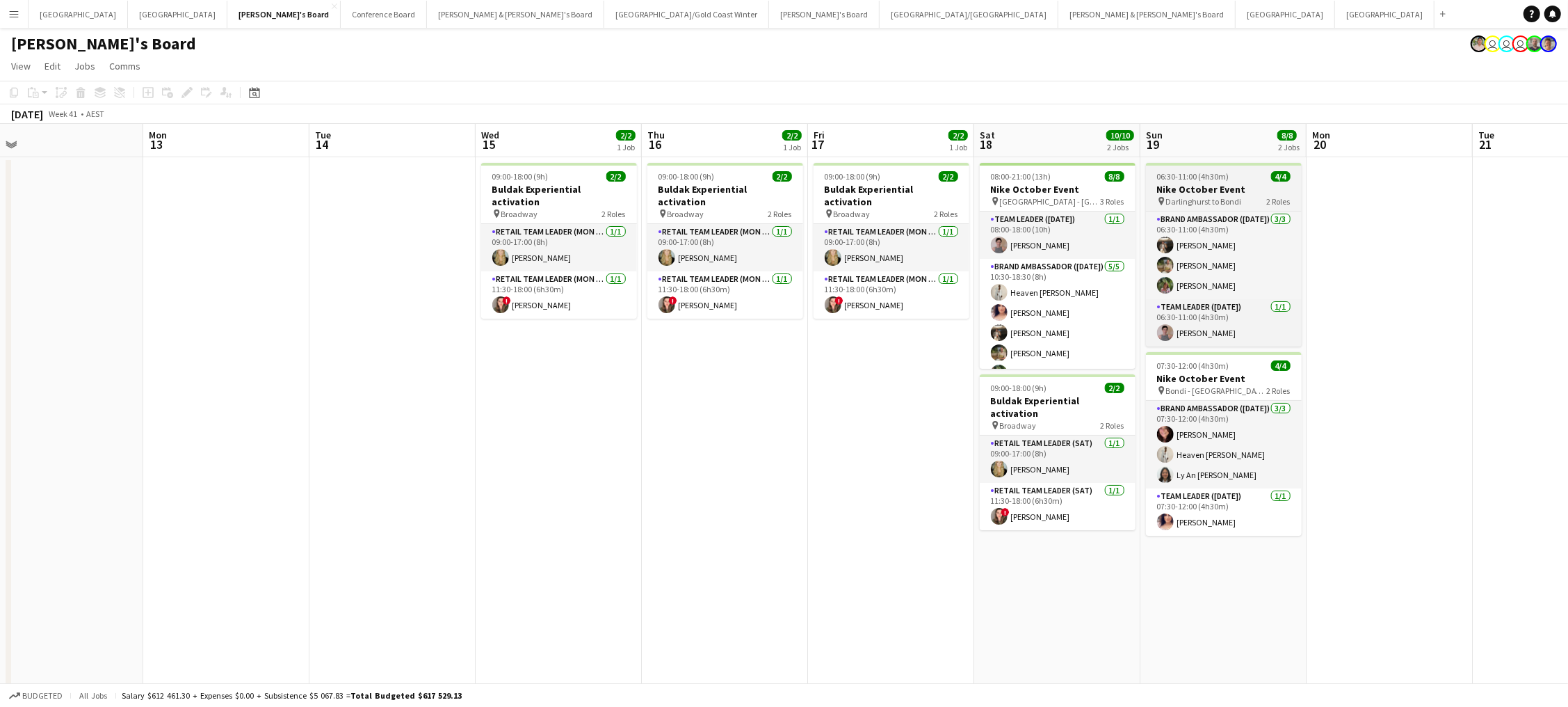
click at [1223, 187] on h3 "Nike October Event" at bounding box center [1223, 188] width 155 height 12
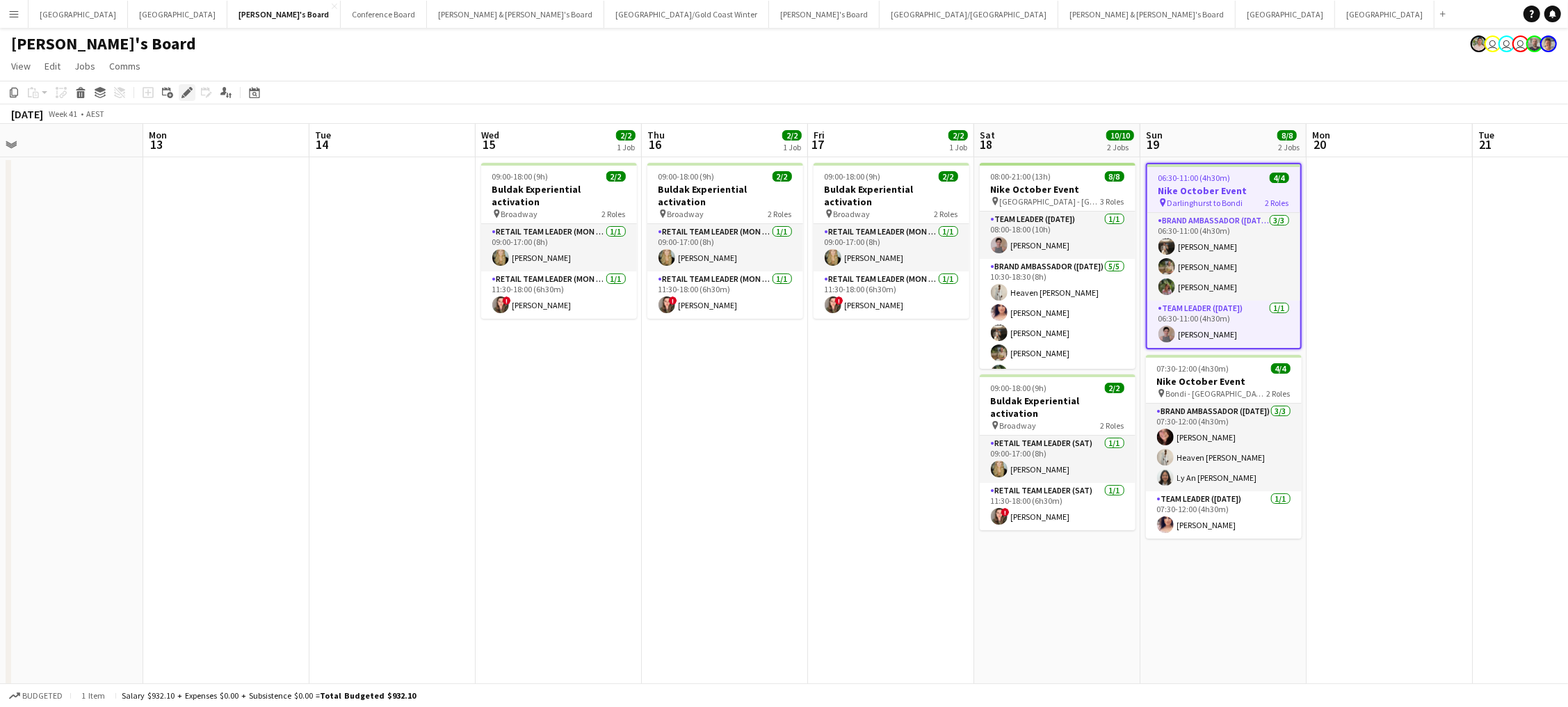
click at [188, 91] on icon "Edit" at bounding box center [187, 92] width 11 height 11
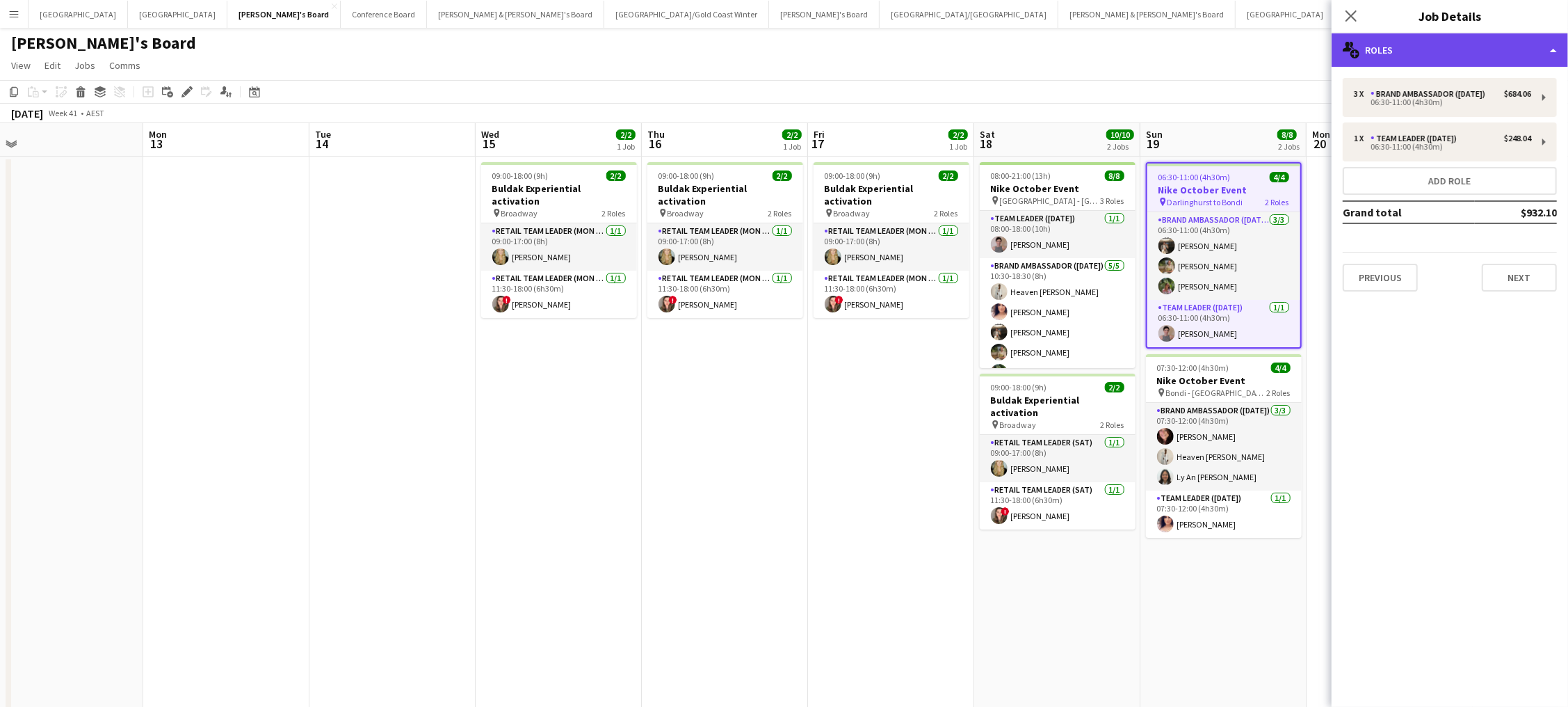
scroll to position [0, 1]
click at [1433, 50] on div "multiple-users-add Roles" at bounding box center [1450, 50] width 237 height 34
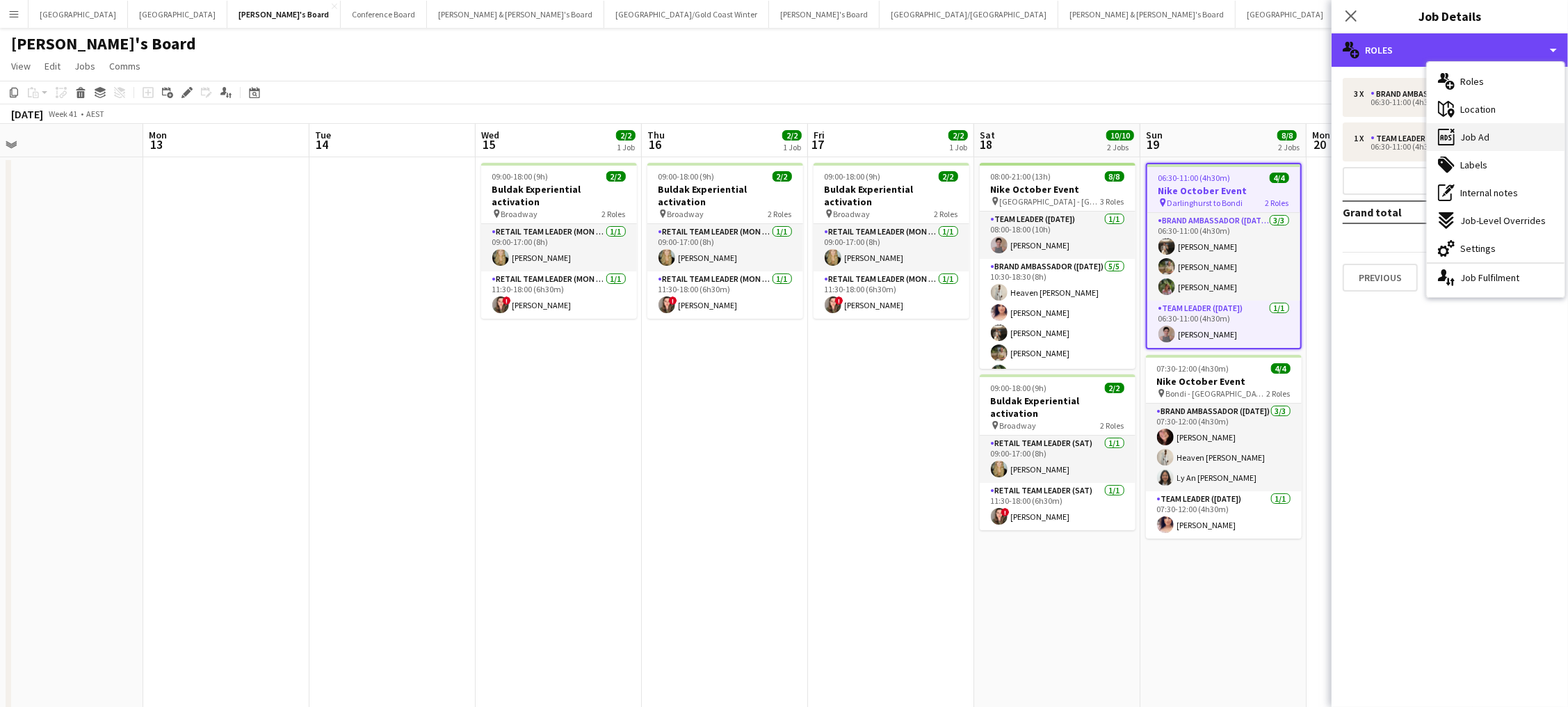
scroll to position [0, 0]
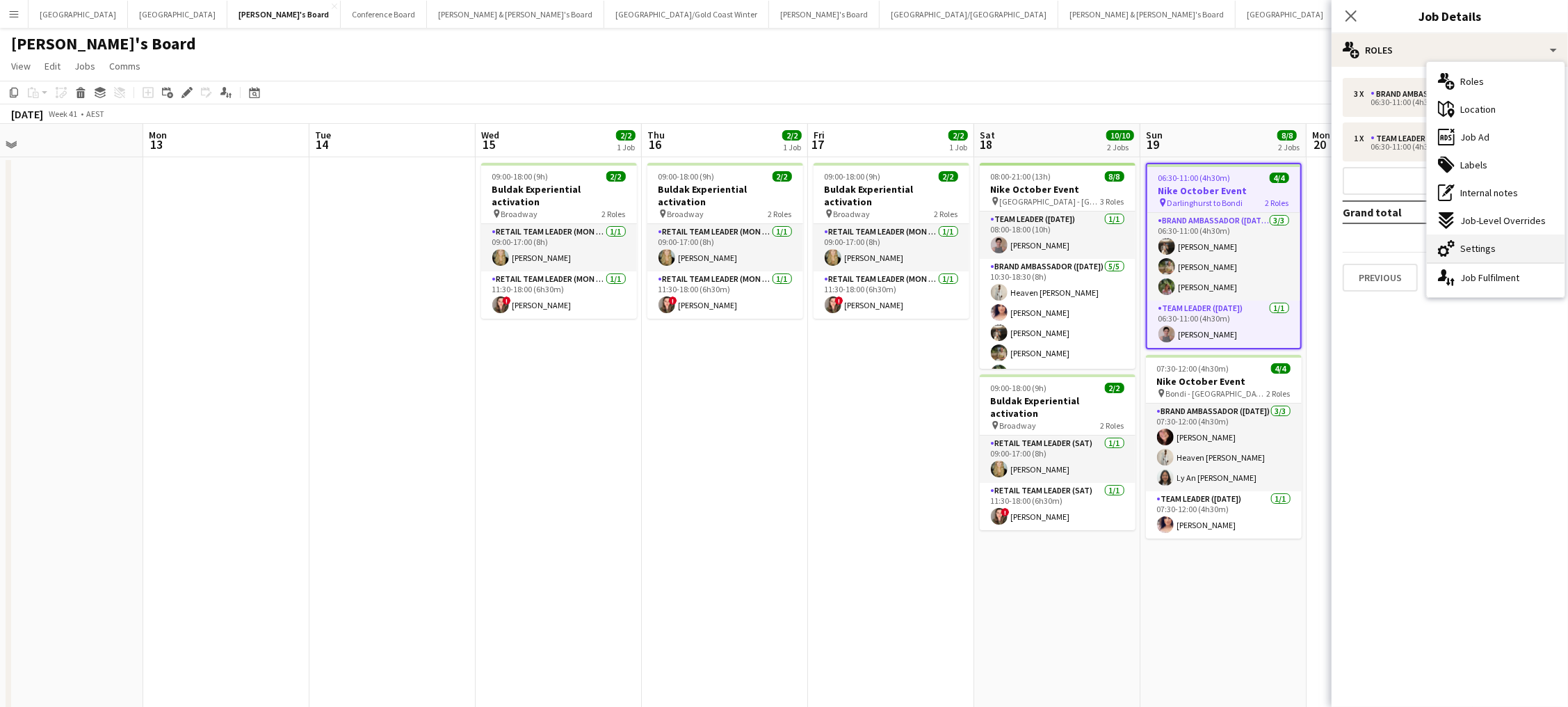
click at [1467, 248] on span "Settings" at bounding box center [1477, 248] width 36 height 12
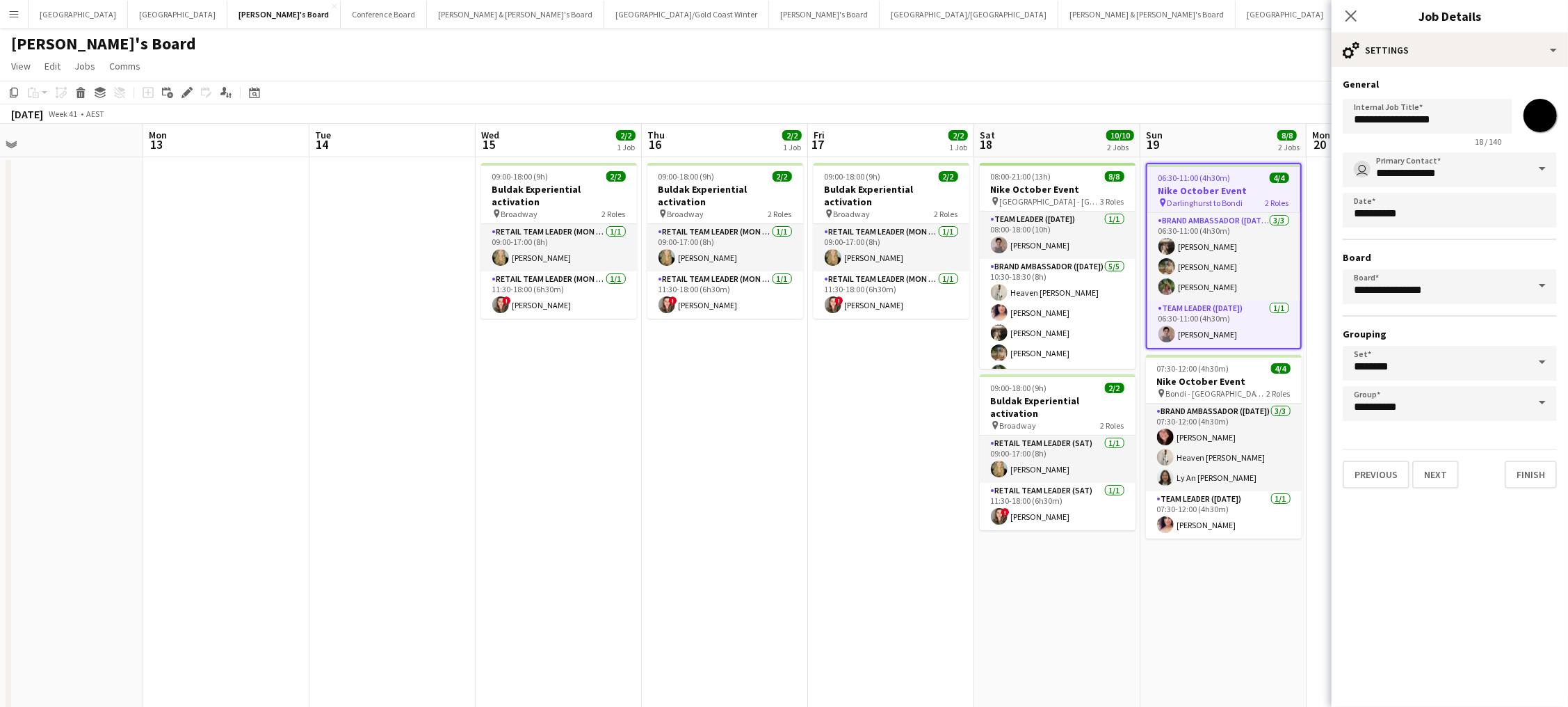
click at [1547, 115] on input "*******" at bounding box center [1540, 115] width 50 height 50
type input "*******"
click at [1280, 86] on app-toolbar "Copy Paste Paste Command V Paste with crew Command Shift V Paste linked Job Del…" at bounding box center [784, 92] width 1568 height 23
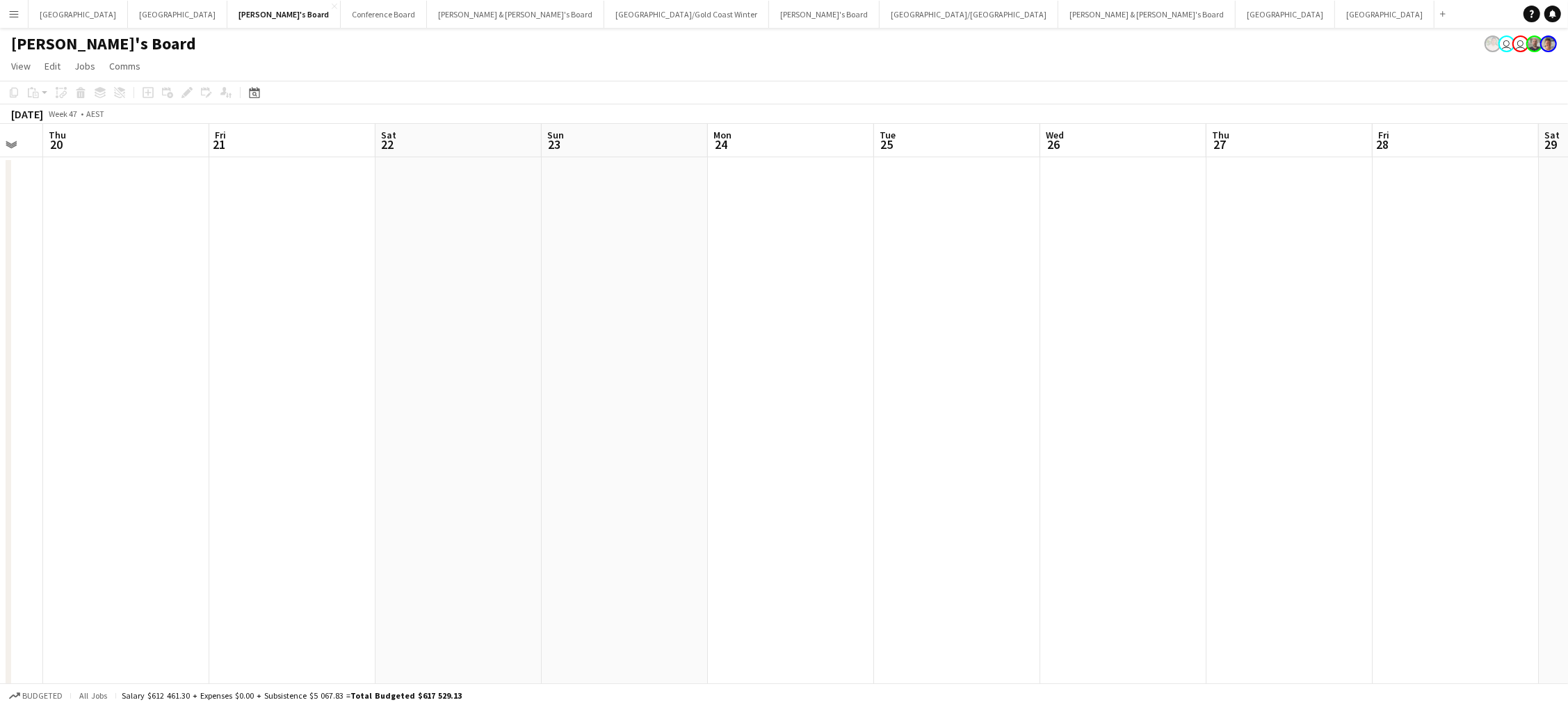
scroll to position [0, 645]
click at [249, 91] on icon "Date picker" at bounding box center [254, 92] width 11 height 11
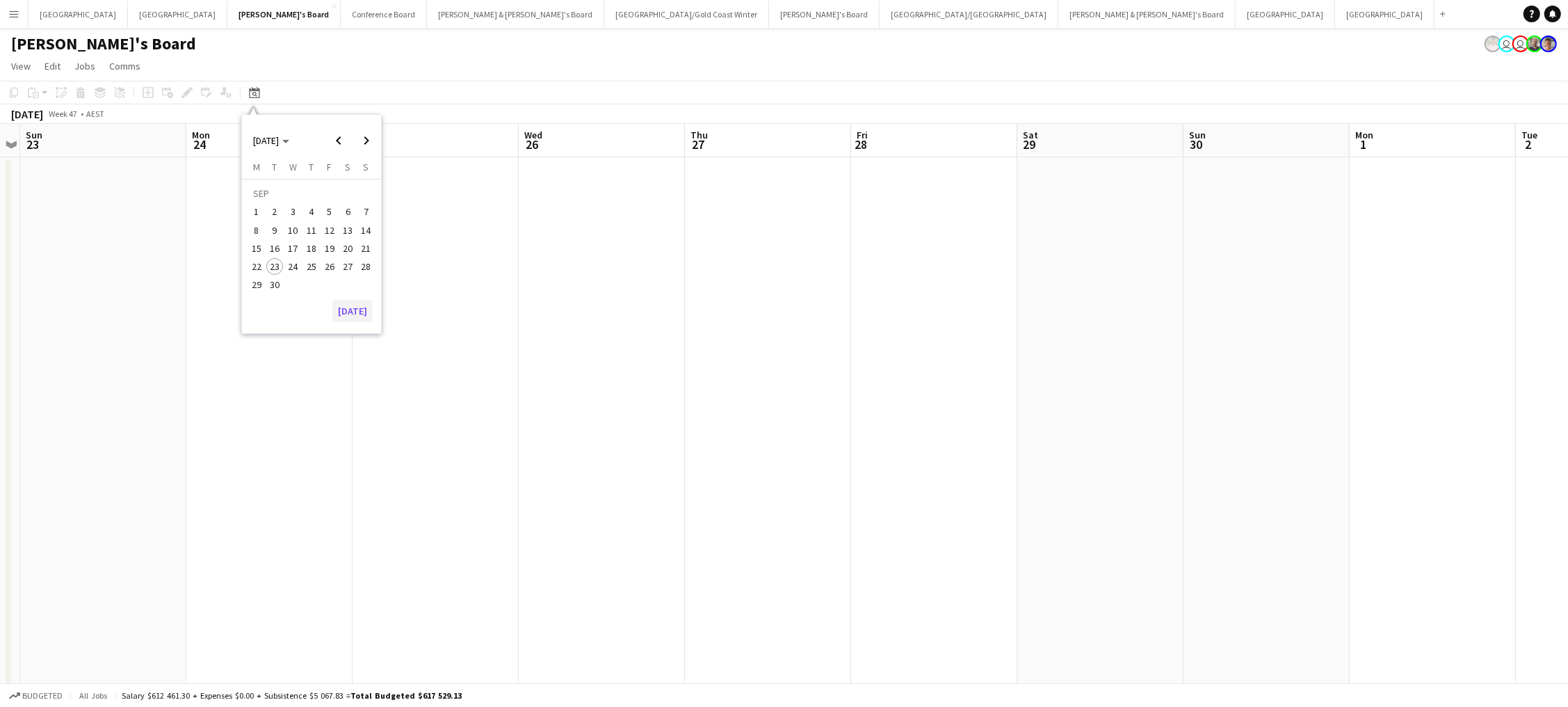
click at [342, 312] on button "Today" at bounding box center [352, 311] width 40 height 22
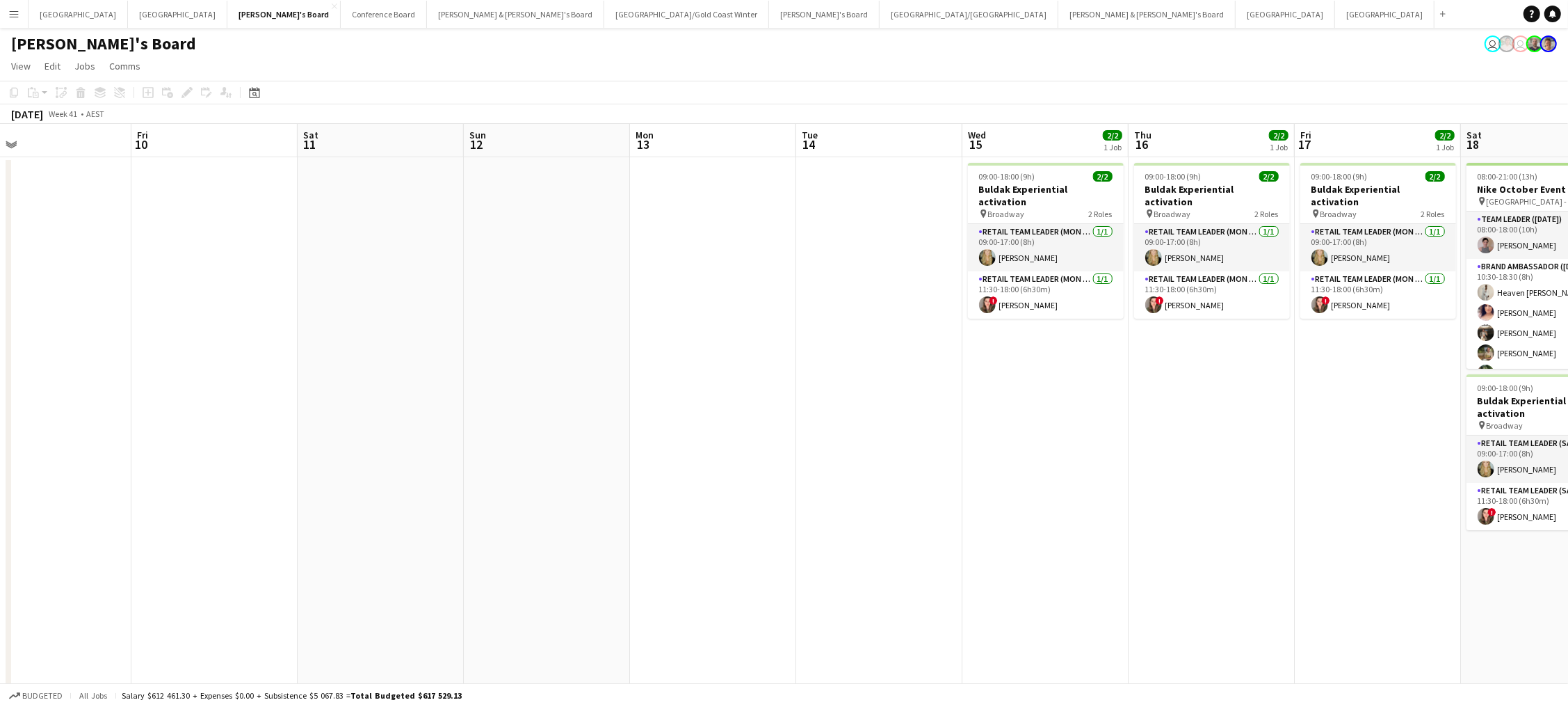
scroll to position [0, 427]
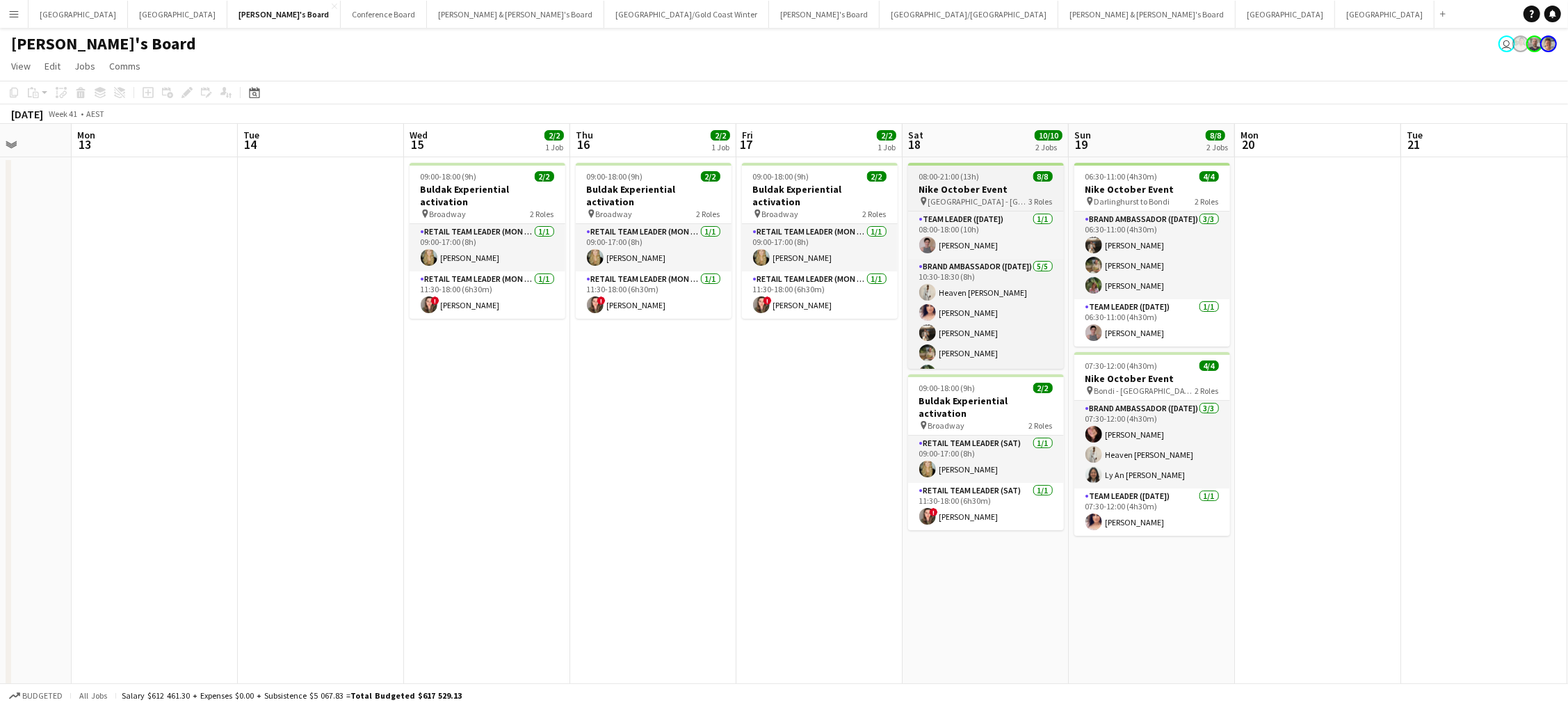
click at [1020, 202] on div "pin Darlinghurst - Sydney 3 Roles" at bounding box center [985, 201] width 155 height 11
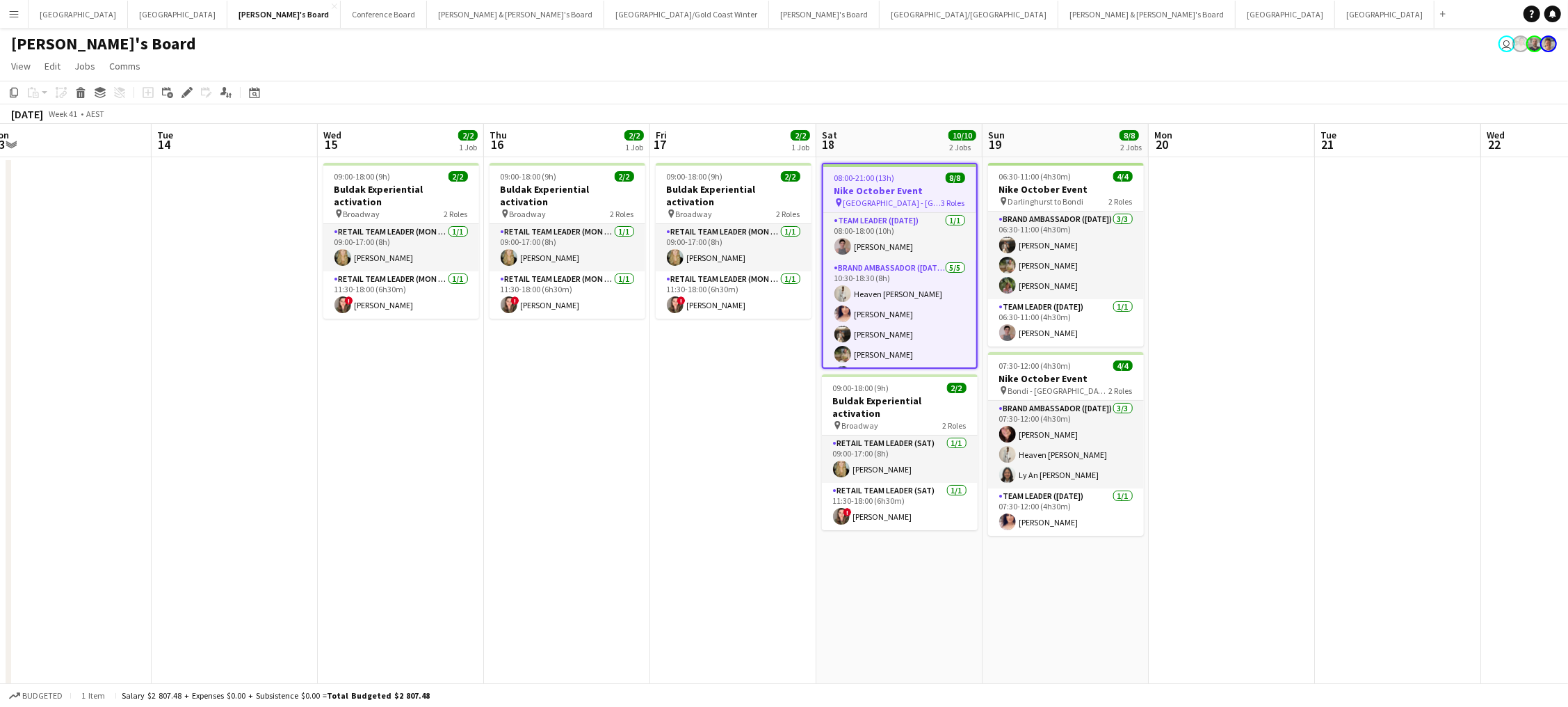
scroll to position [0, 542]
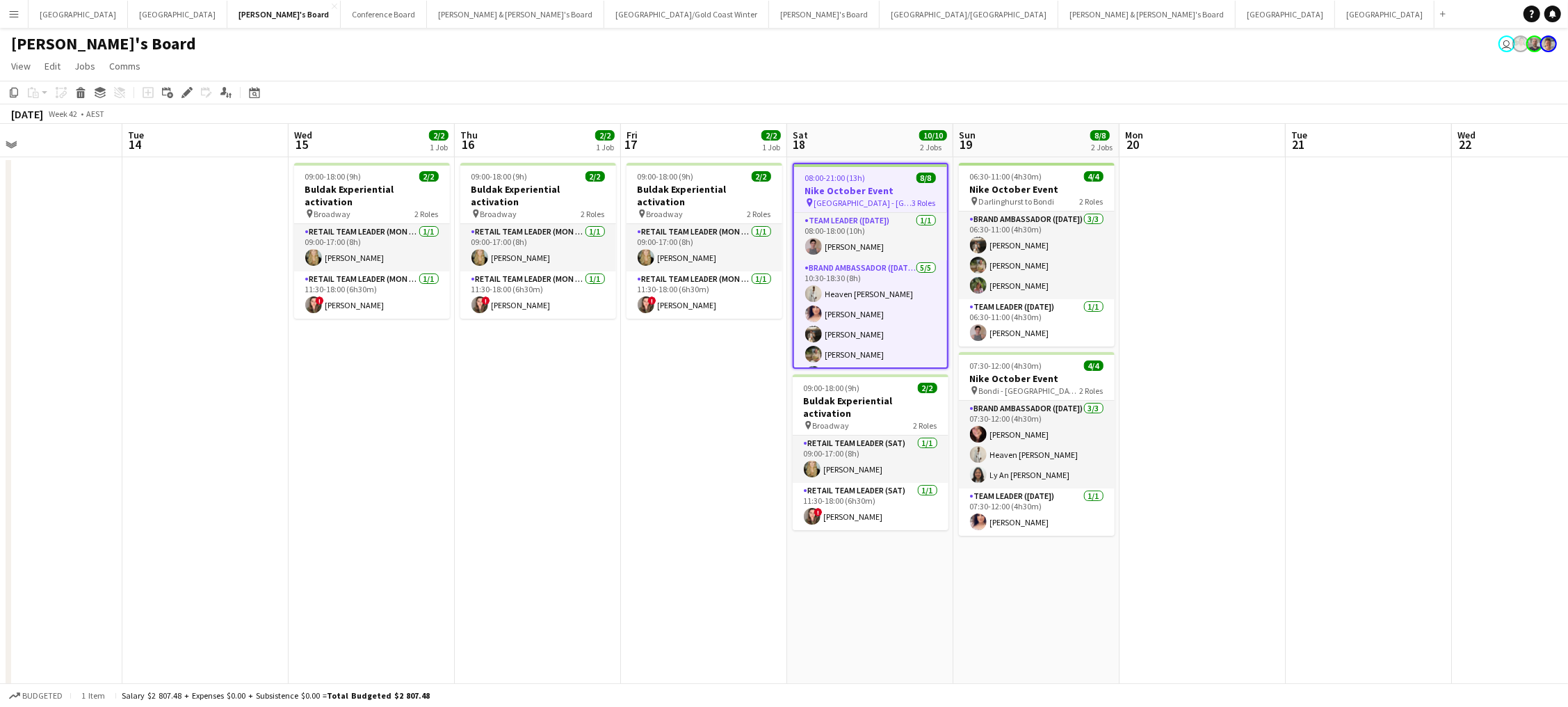
click at [626, 353] on app-date-cell "09:00-18:00 (9h) 2/2 Buldak Experiential activation pin Broadway 2 Roles RETAIL…" at bounding box center [704, 525] width 166 height 736
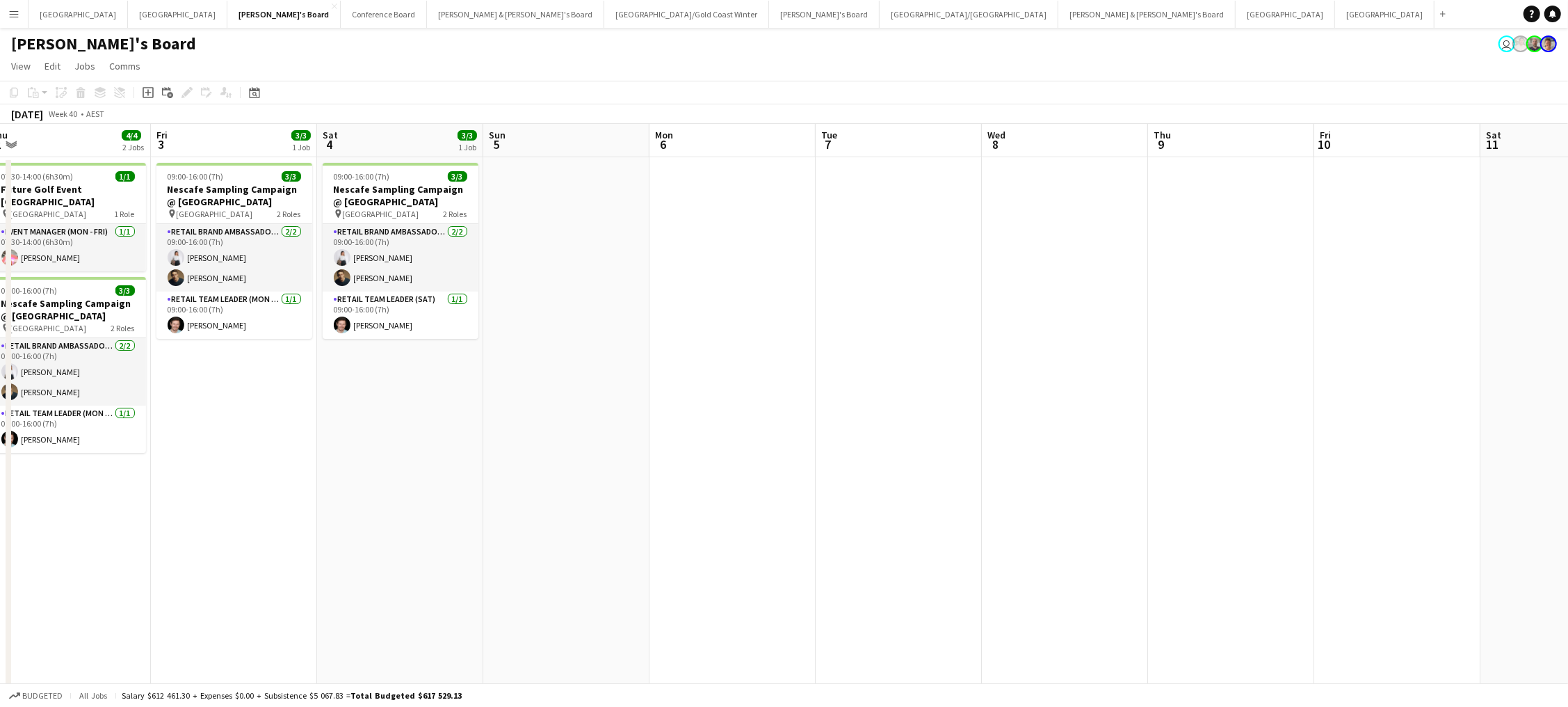
scroll to position [0, 330]
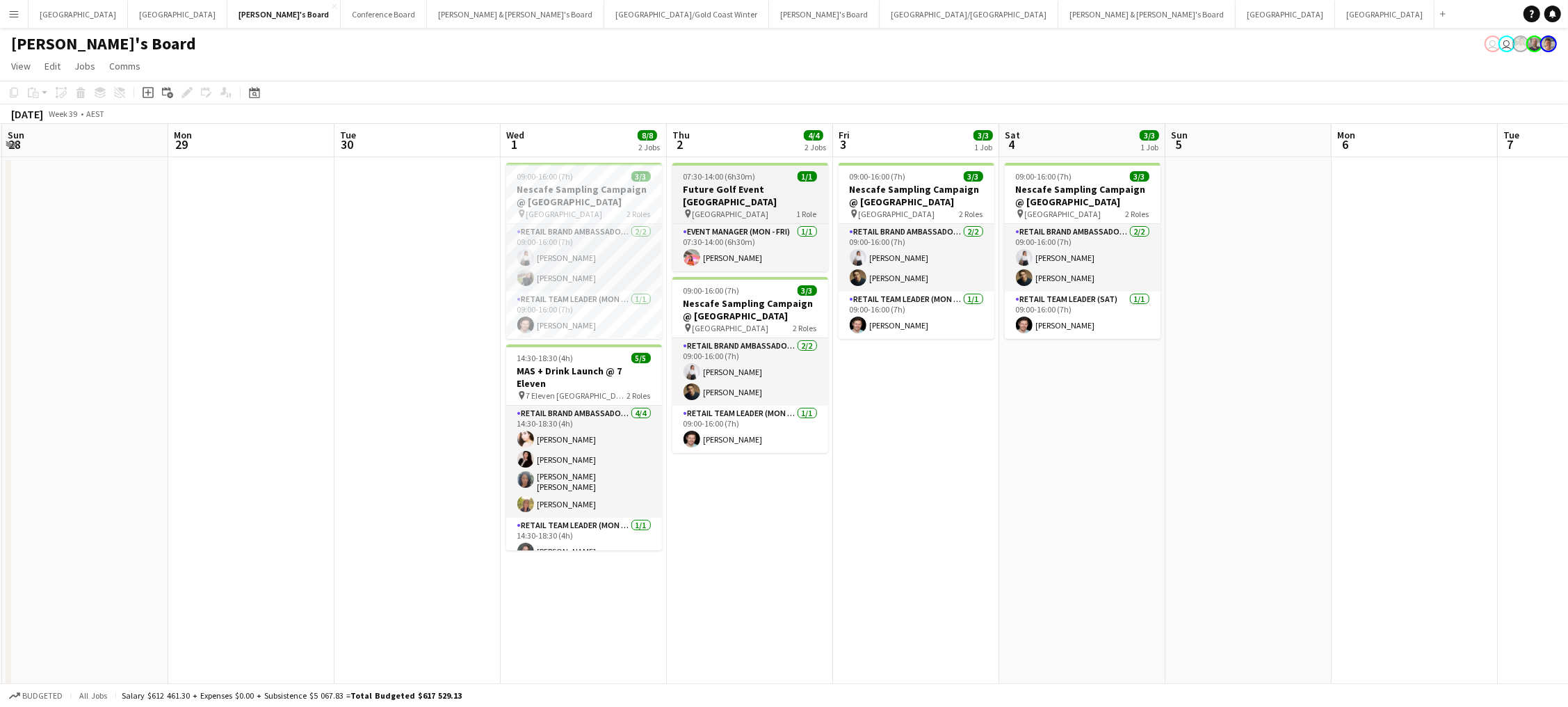
click at [714, 199] on h3 "Future Golf Event Northbridge Golf Course" at bounding box center [750, 195] width 155 height 25
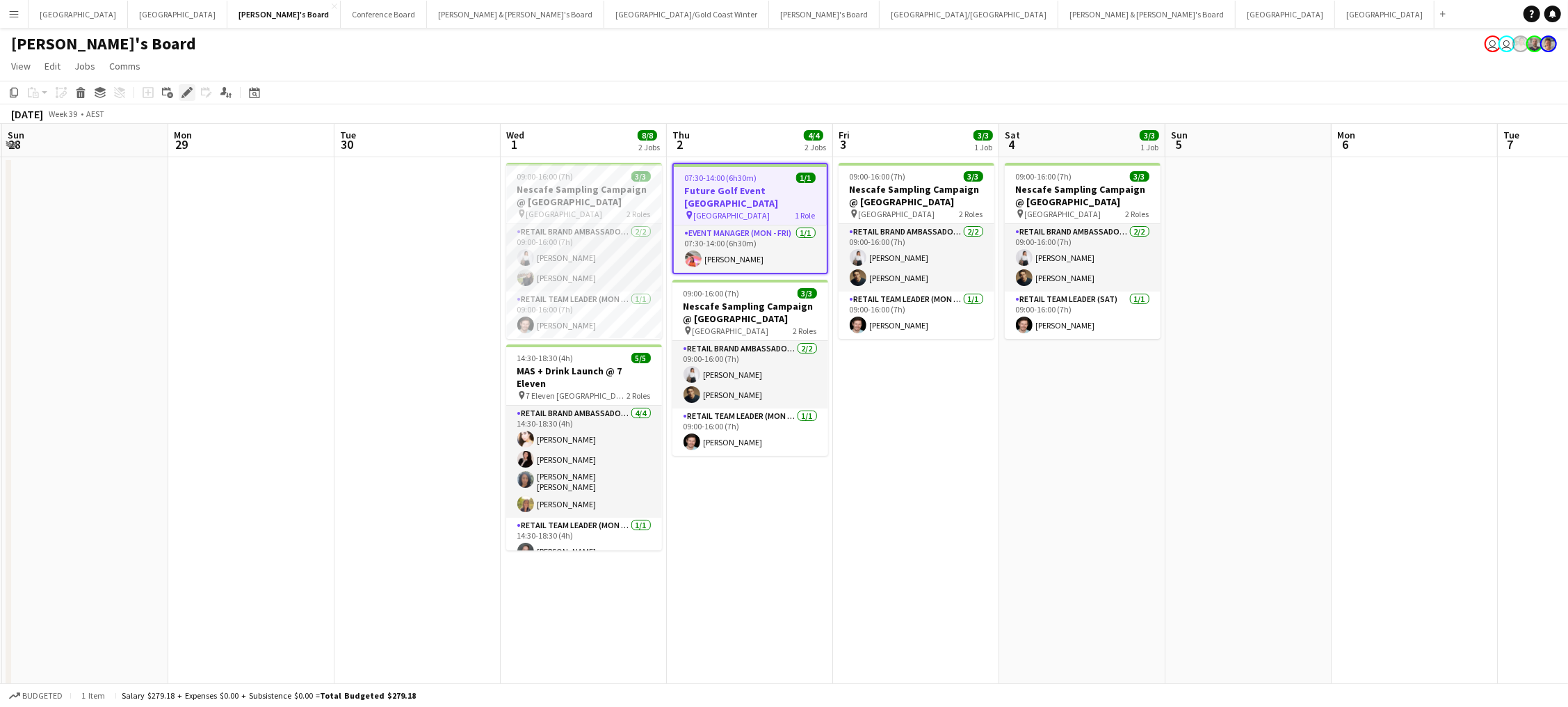
click at [188, 91] on icon at bounding box center [186, 93] width 7 height 7
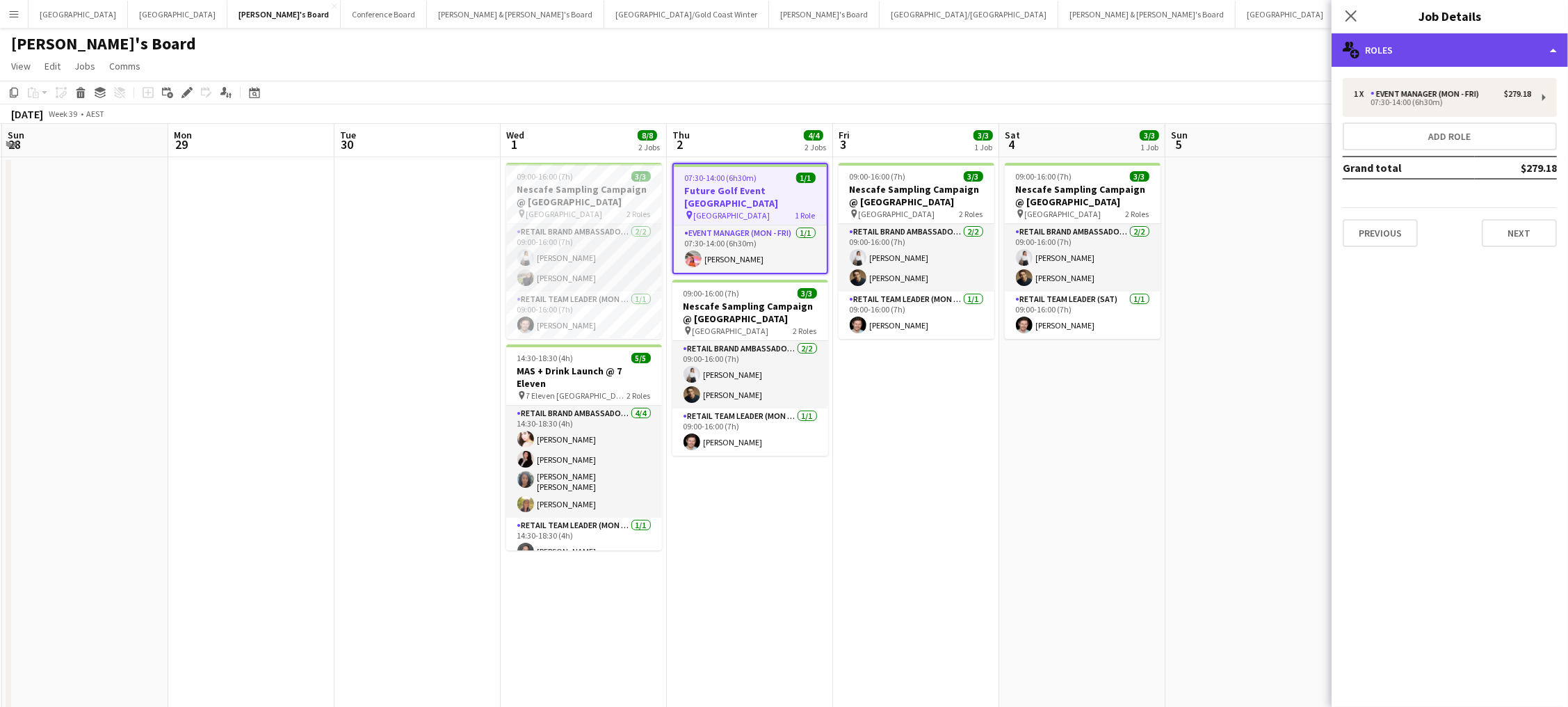
click at [1403, 49] on div "multiple-users-add Roles" at bounding box center [1450, 50] width 237 height 34
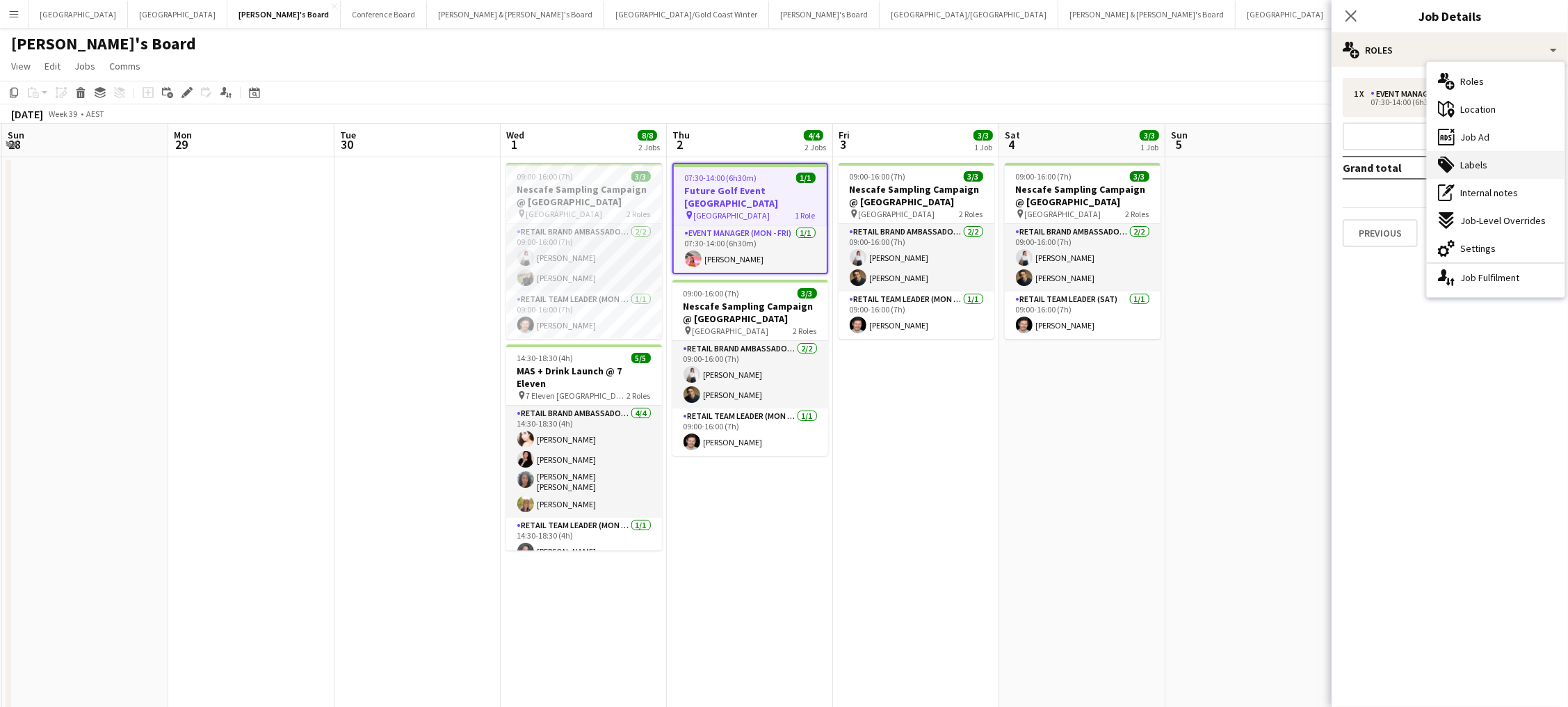
click at [1480, 172] on div "tags-double Labels" at bounding box center [1495, 165] width 138 height 28
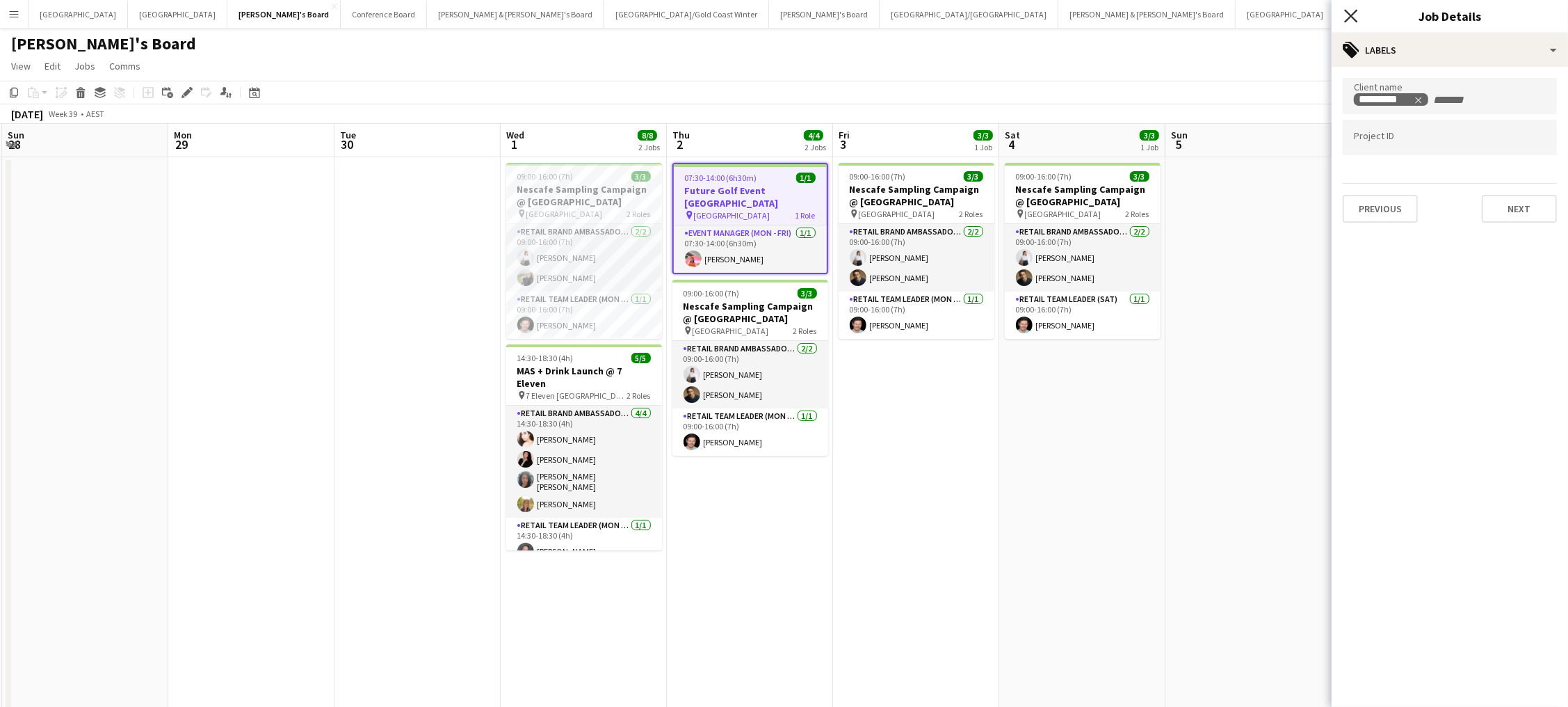
click at [1351, 15] on icon at bounding box center [1350, 15] width 13 height 13
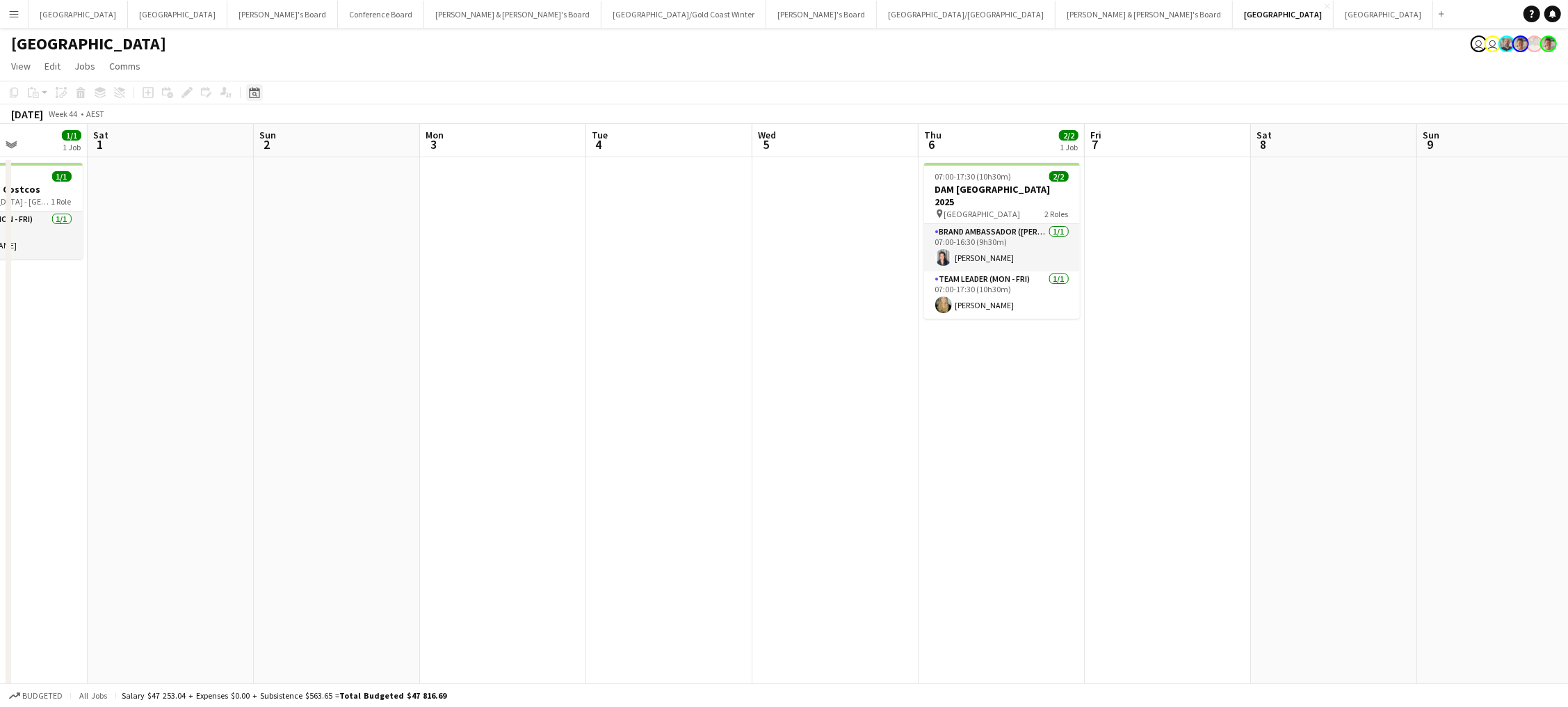
click at [251, 93] on icon "Date picker" at bounding box center [254, 92] width 11 height 11
click at [356, 313] on button "[DATE]" at bounding box center [352, 311] width 40 height 22
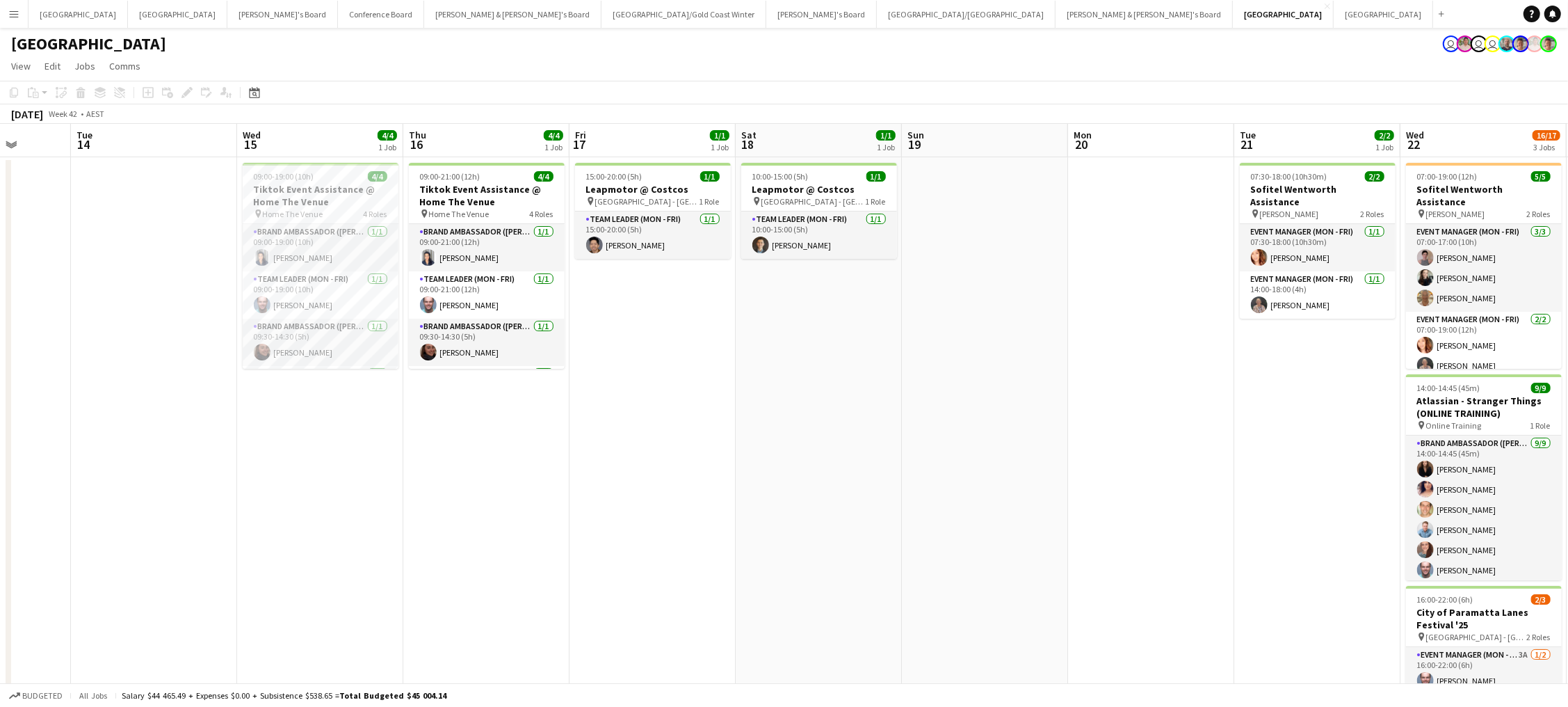
scroll to position [0, 451]
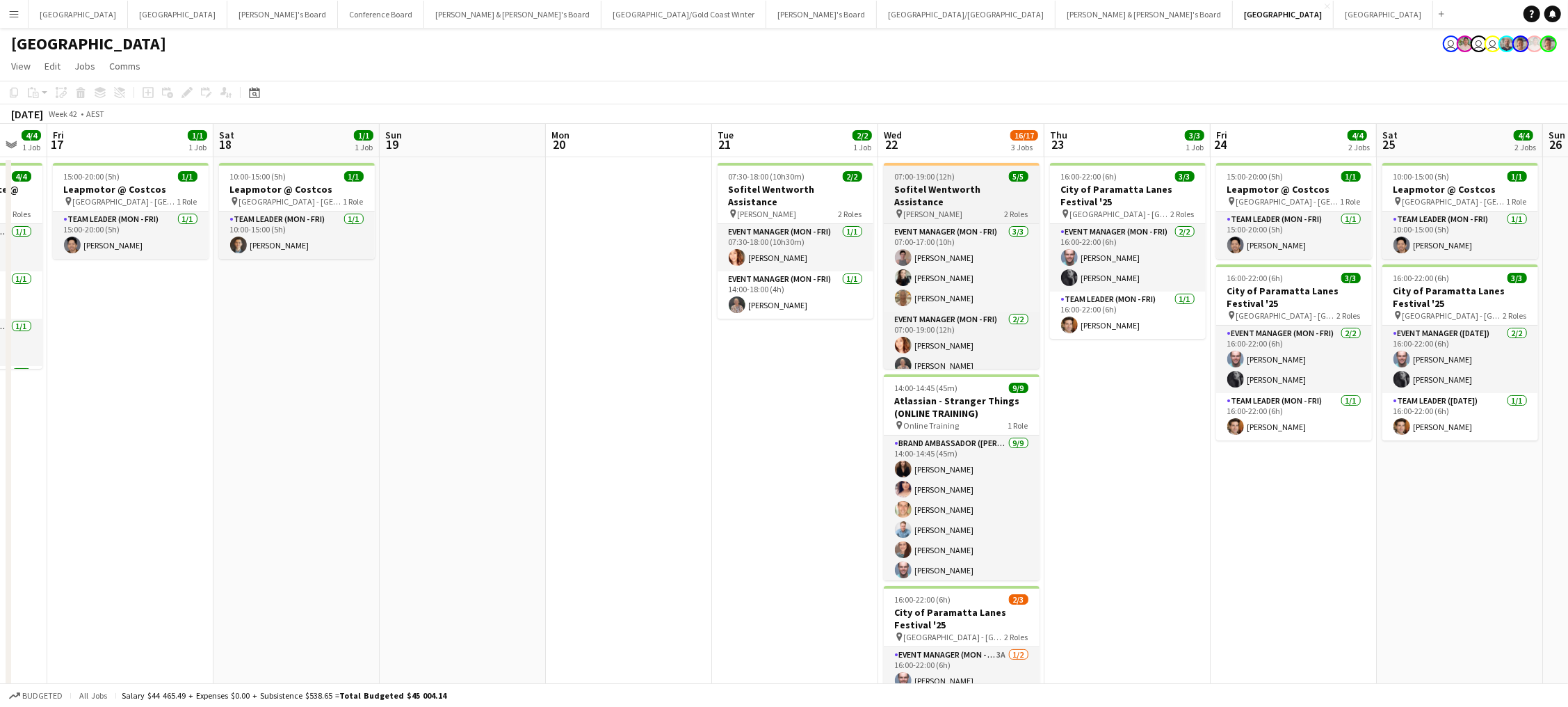
click at [958, 209] on span "[PERSON_NAME]" at bounding box center [933, 214] width 59 height 10
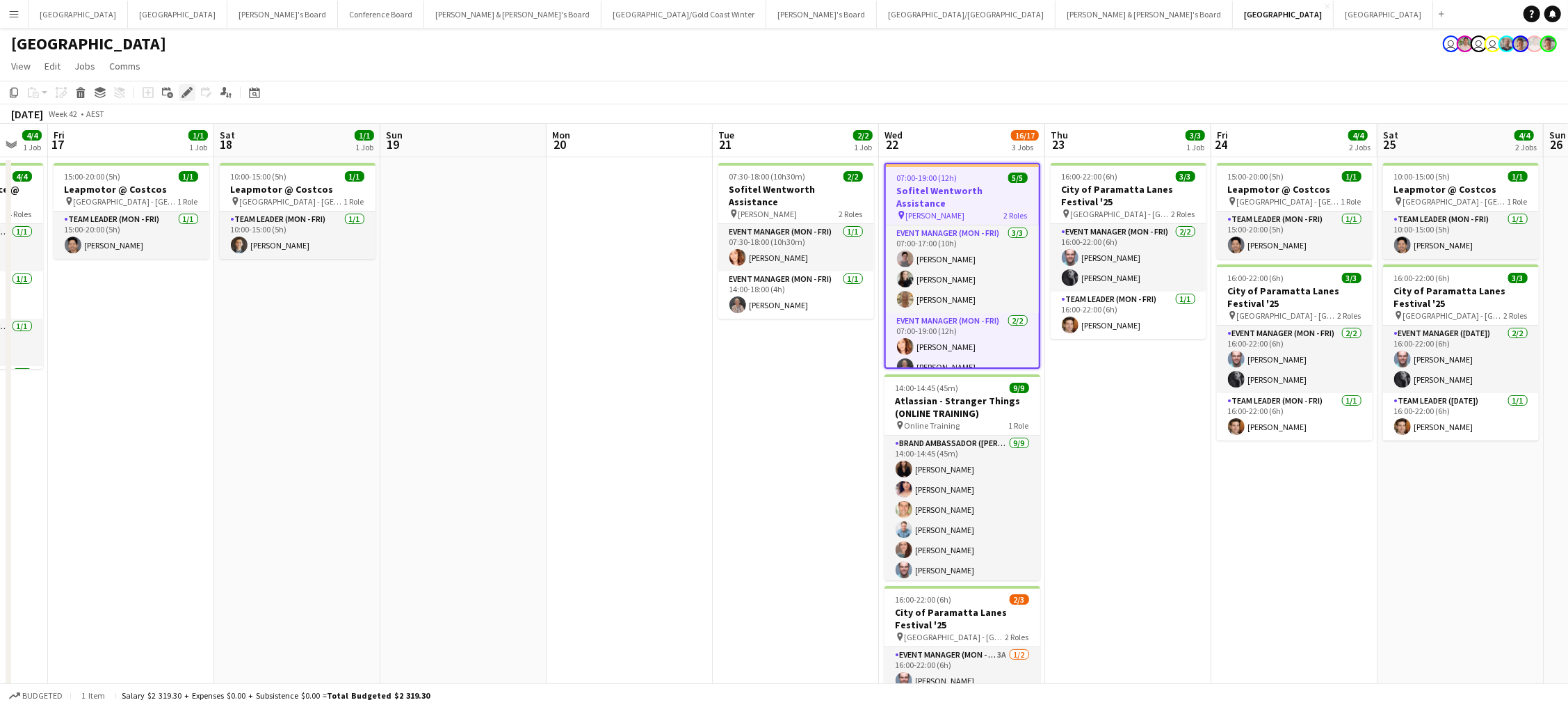
click at [188, 91] on icon "Edit" at bounding box center [187, 92] width 11 height 11
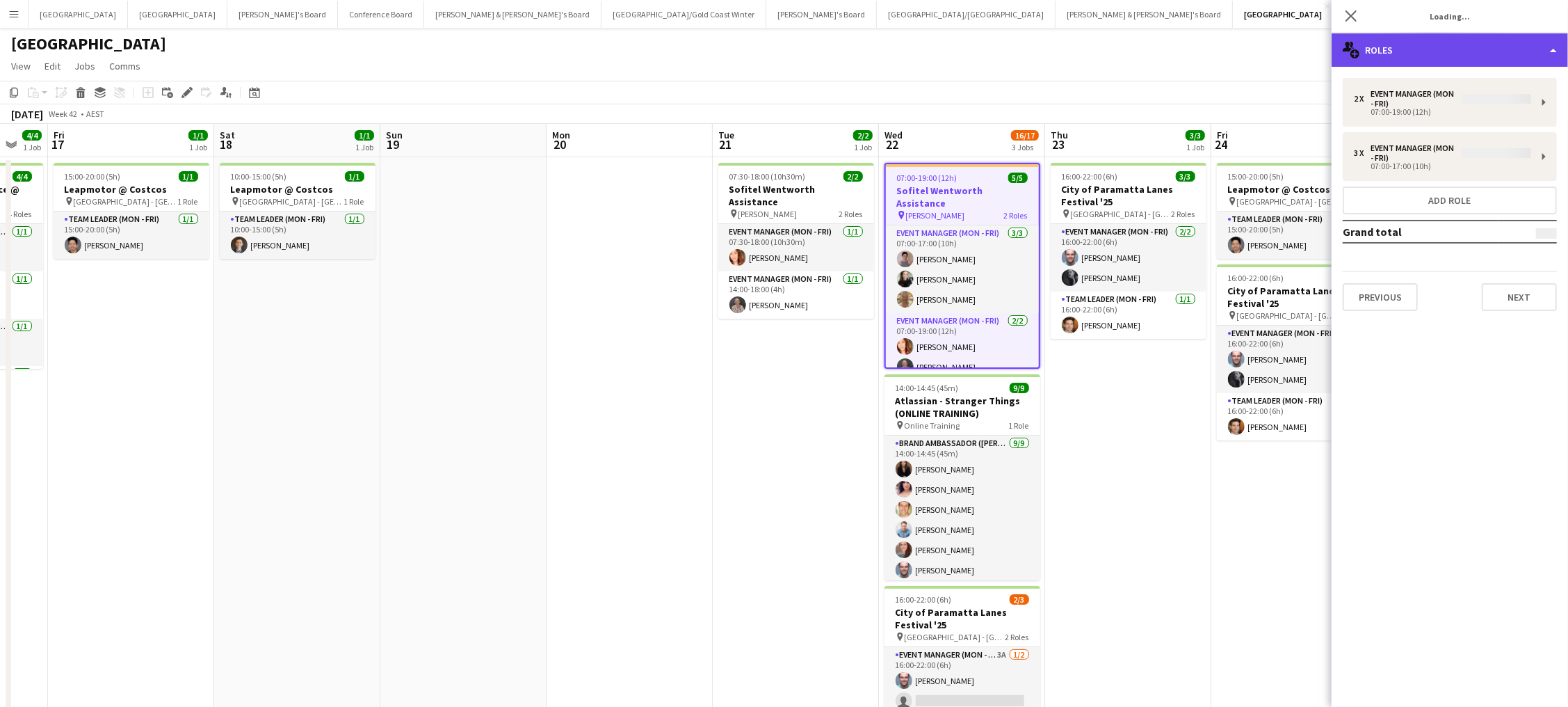
click at [1420, 44] on div "multiple-users-add Roles" at bounding box center [1450, 50] width 237 height 34
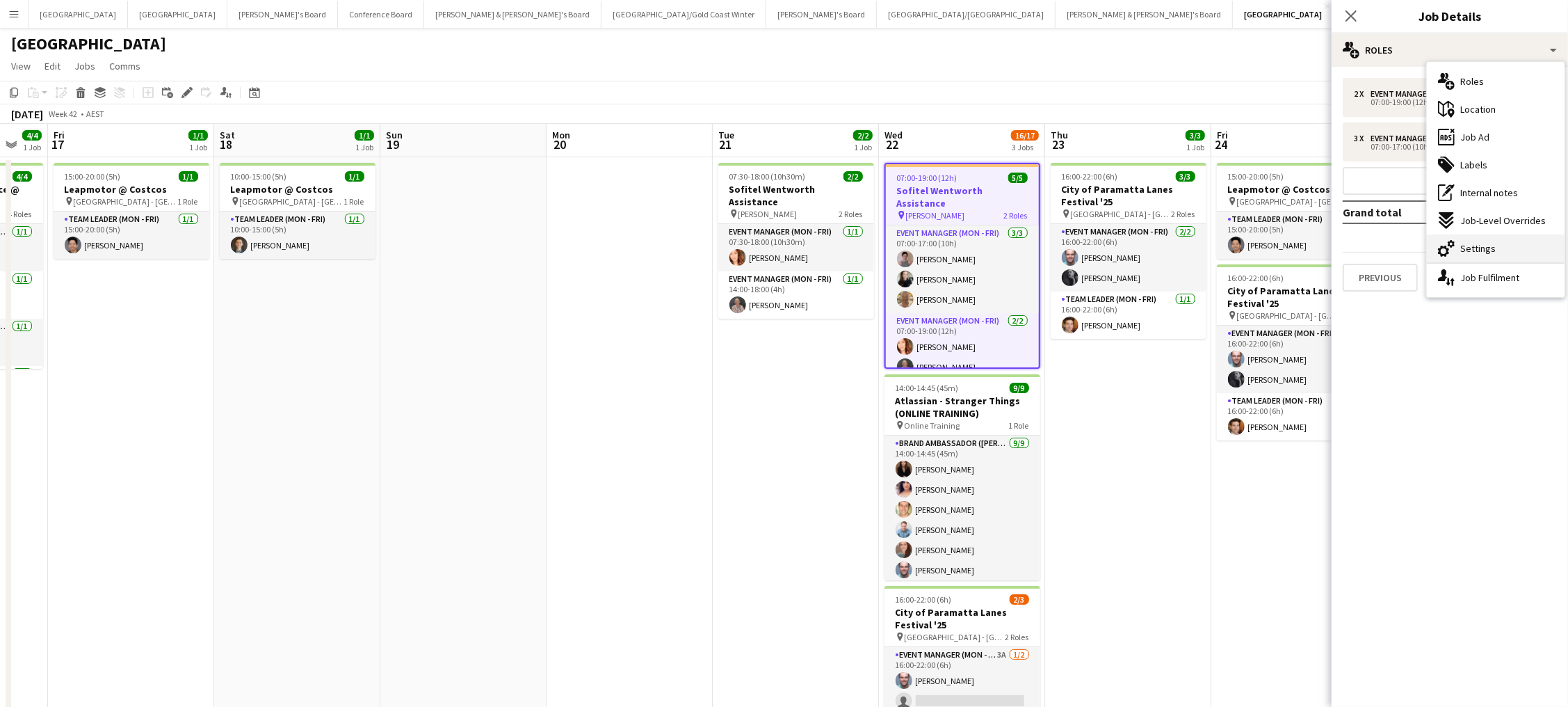
click at [1512, 247] on div "cog-double-3 Settings" at bounding box center [1495, 248] width 138 height 28
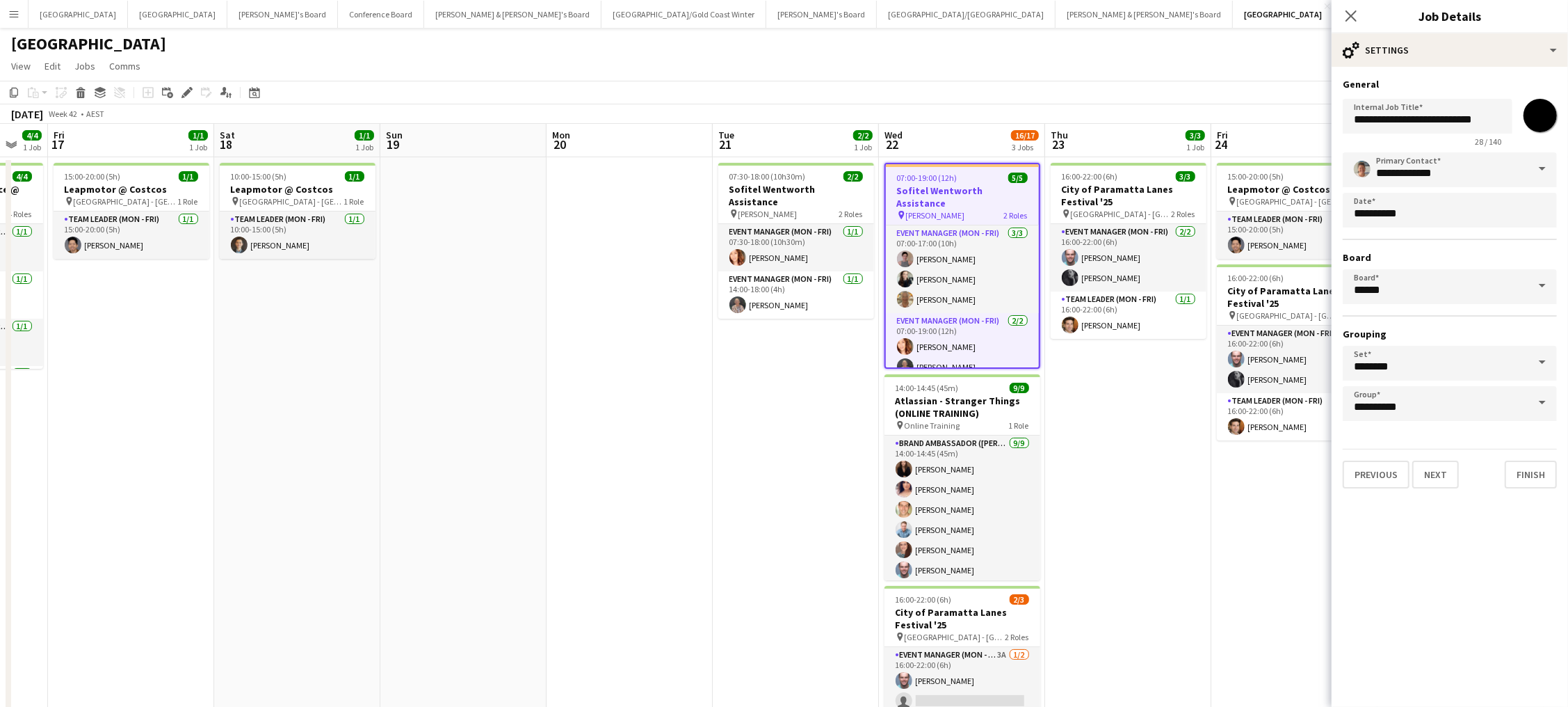
click at [1540, 105] on input "*******" at bounding box center [1540, 115] width 50 height 50
type input "*******"
click at [1150, 104] on div "[DATE] Week 42 • AEST" at bounding box center [784, 114] width 1568 height 20
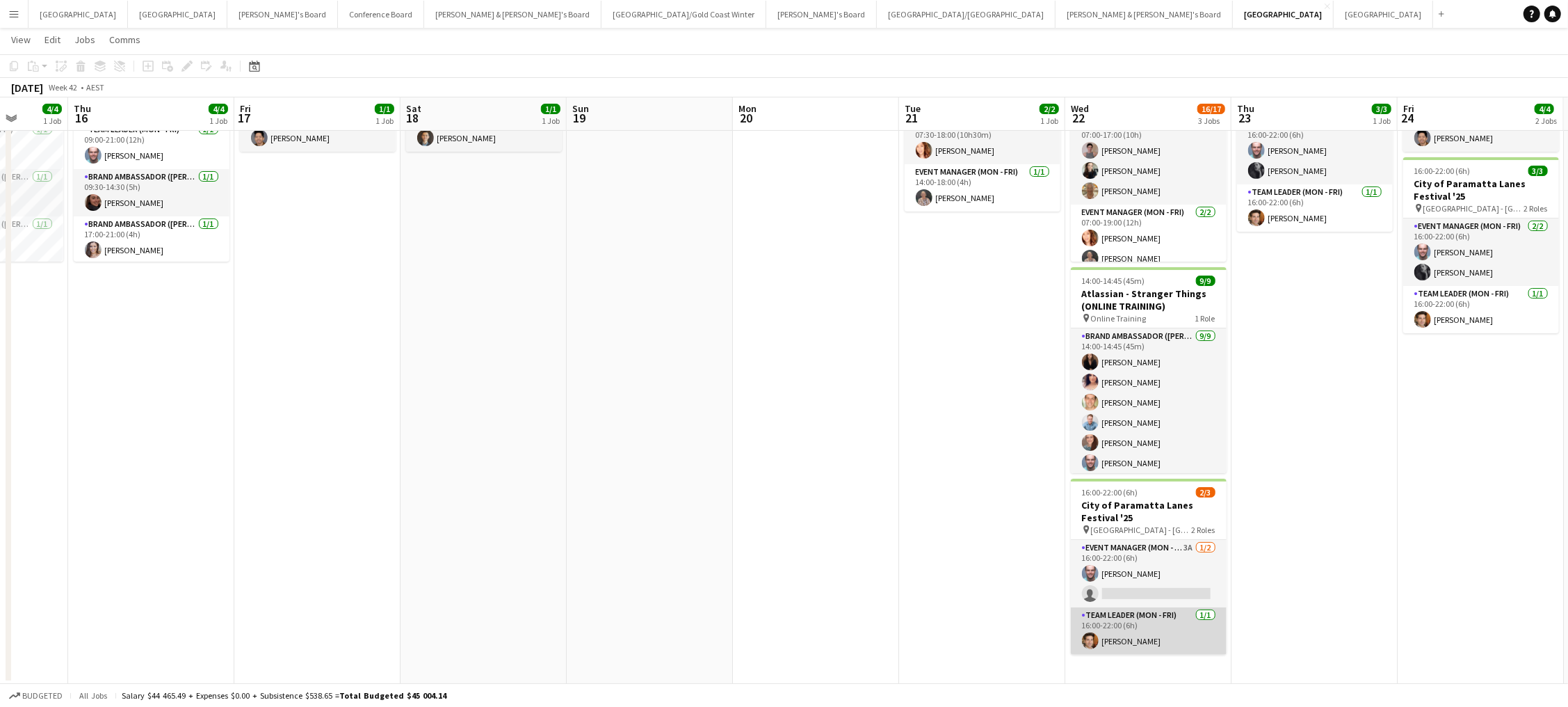
scroll to position [105, 0]
click at [1151, 622] on app-card-role "Team Leader (Mon - Fri) [DATE] 16:00-22:00 (6h) [PERSON_NAME]" at bounding box center [1148, 631] width 155 height 47
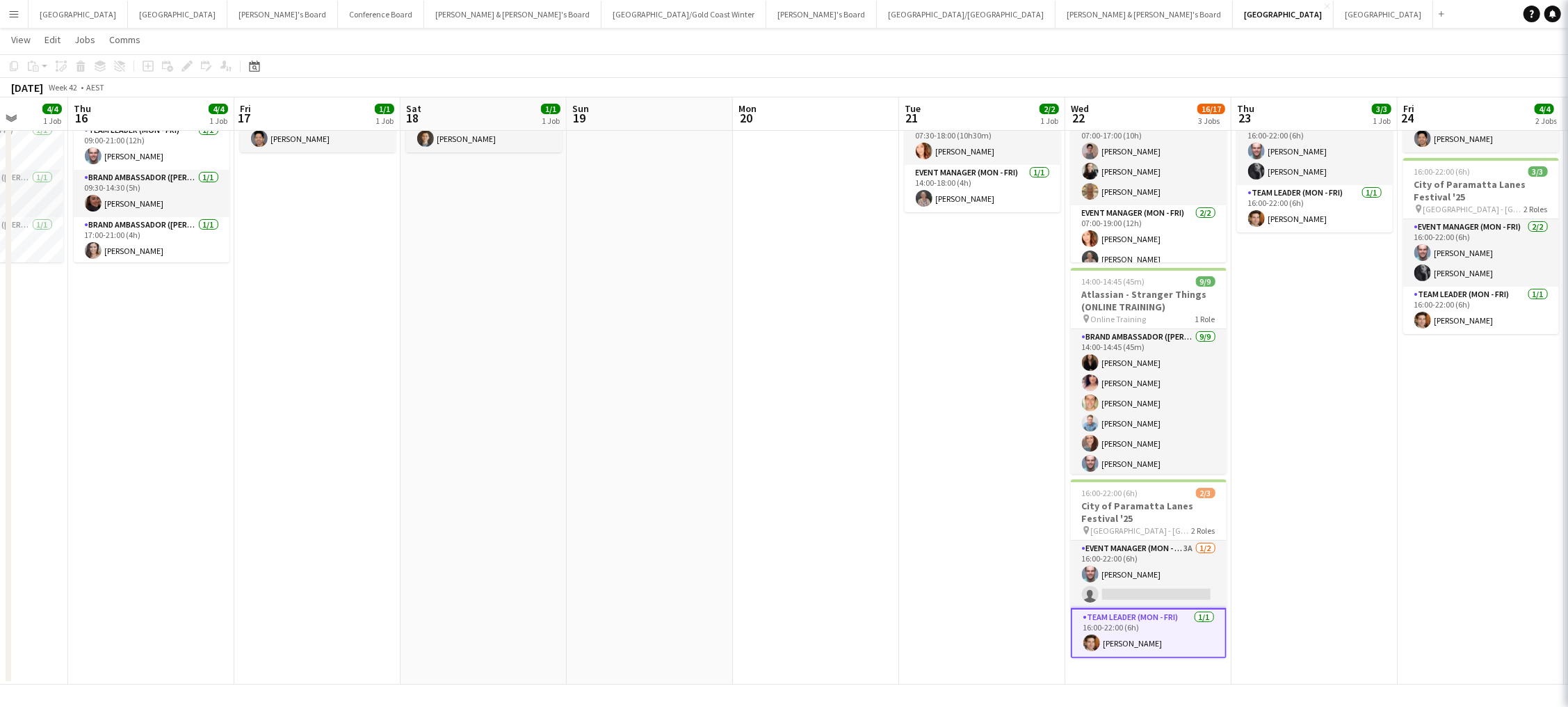
scroll to position [0, 596]
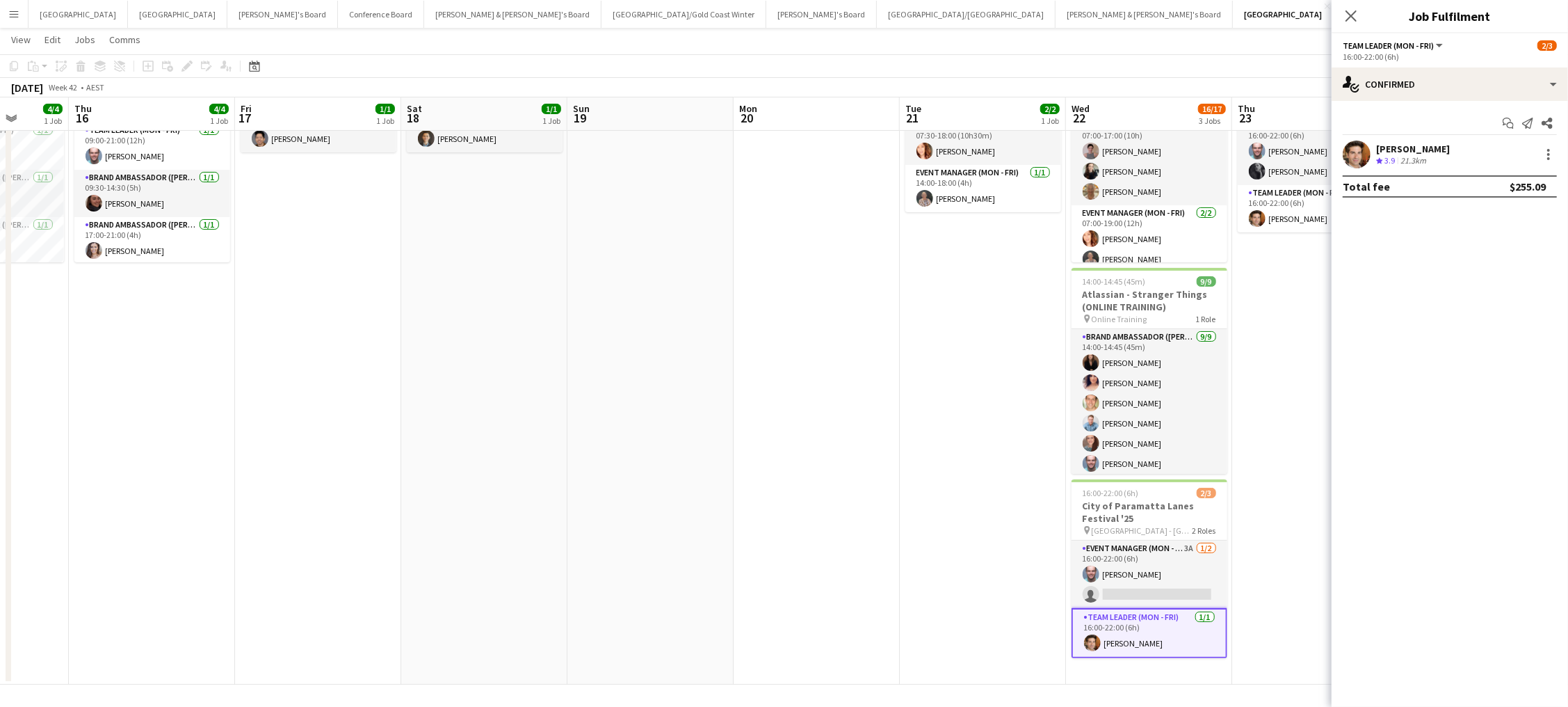
click at [1249, 554] on app-date-cell "16:00-22:00 (6h) 3/3 City of Paramatta Lanes Festival '25 pin Paramatta - NSW 2…" at bounding box center [1315, 368] width 166 height 634
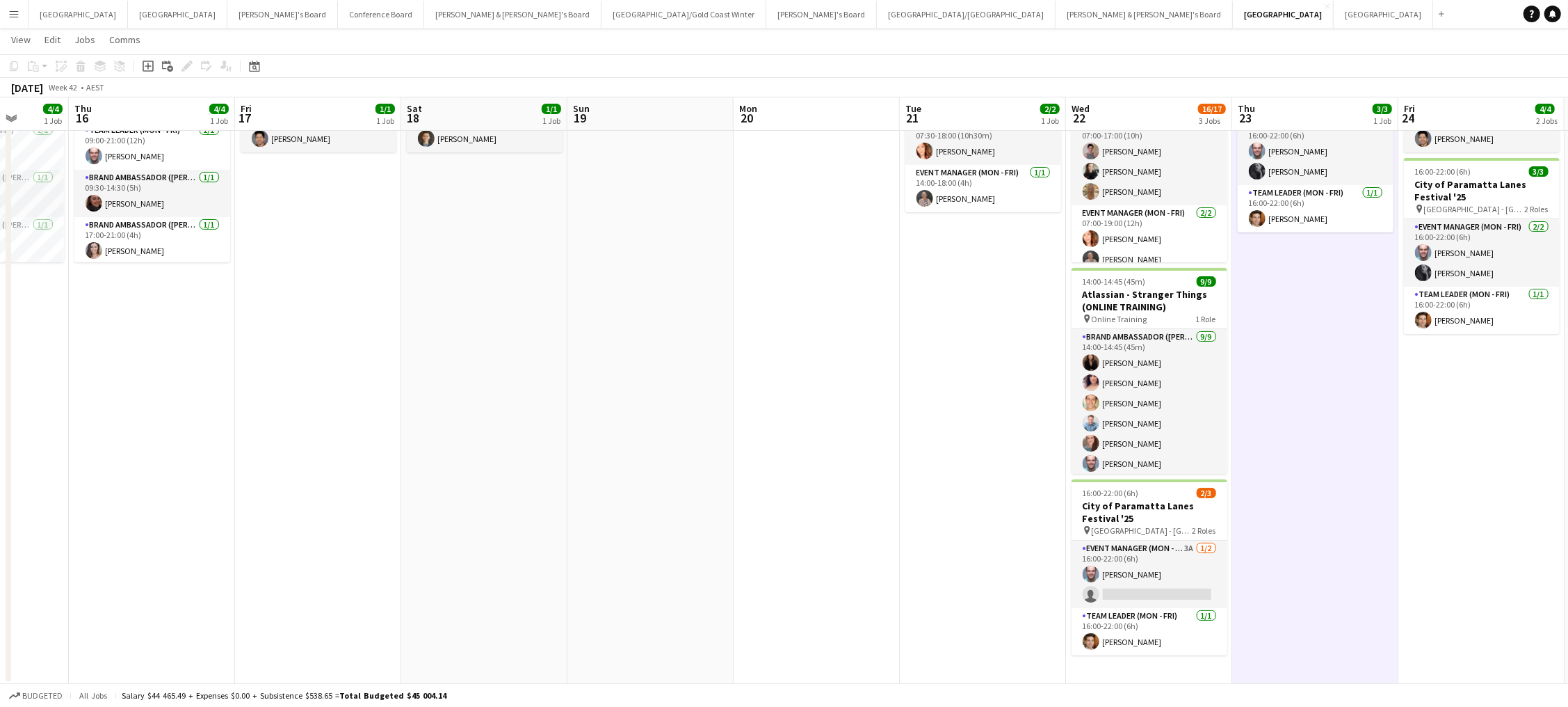
scroll to position [0, 595]
click at [1164, 544] on app-card-role "Event Manager (Mon - Fri) 3A [DATE] 16:00-22:00 (6h) [PERSON_NAME] single-neutr…" at bounding box center [1150, 574] width 155 height 67
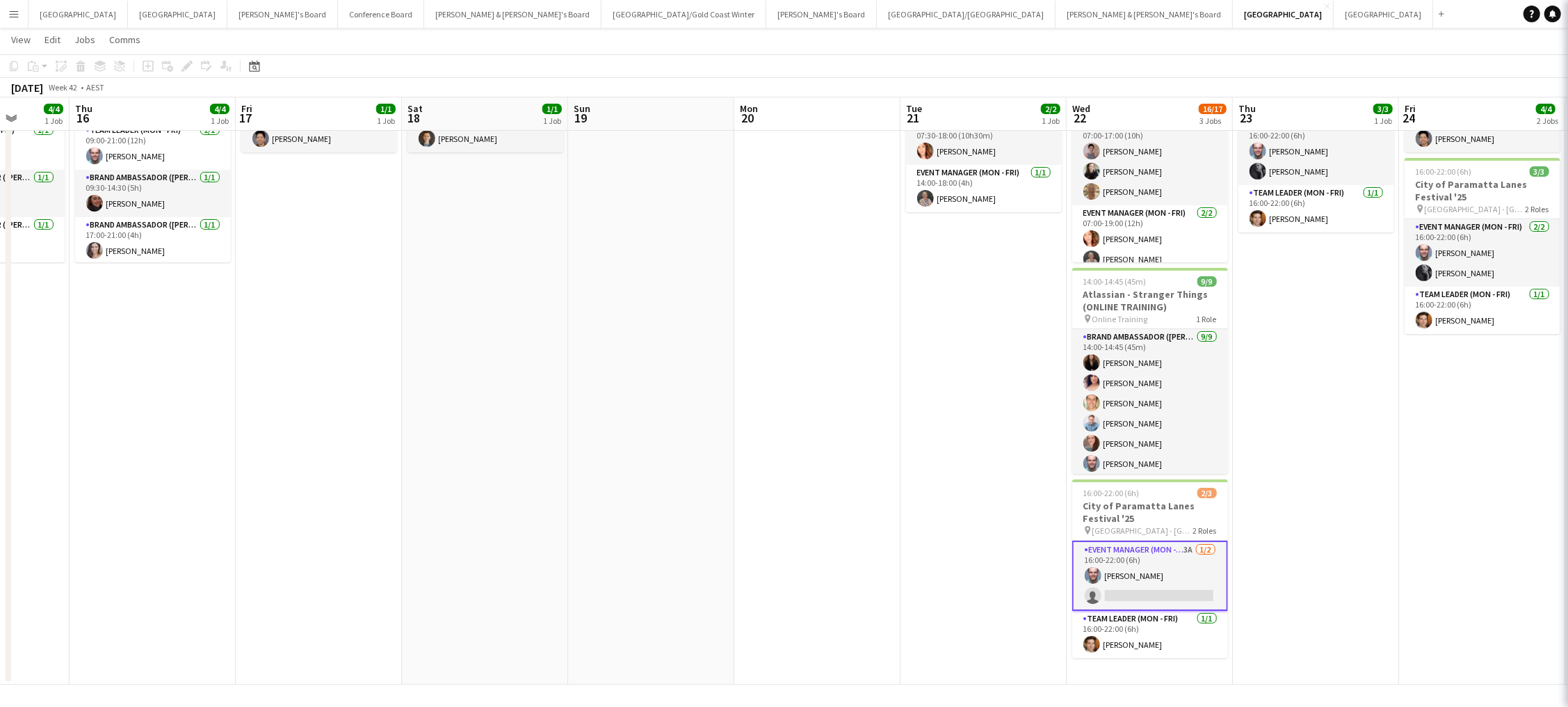
scroll to position [0, 594]
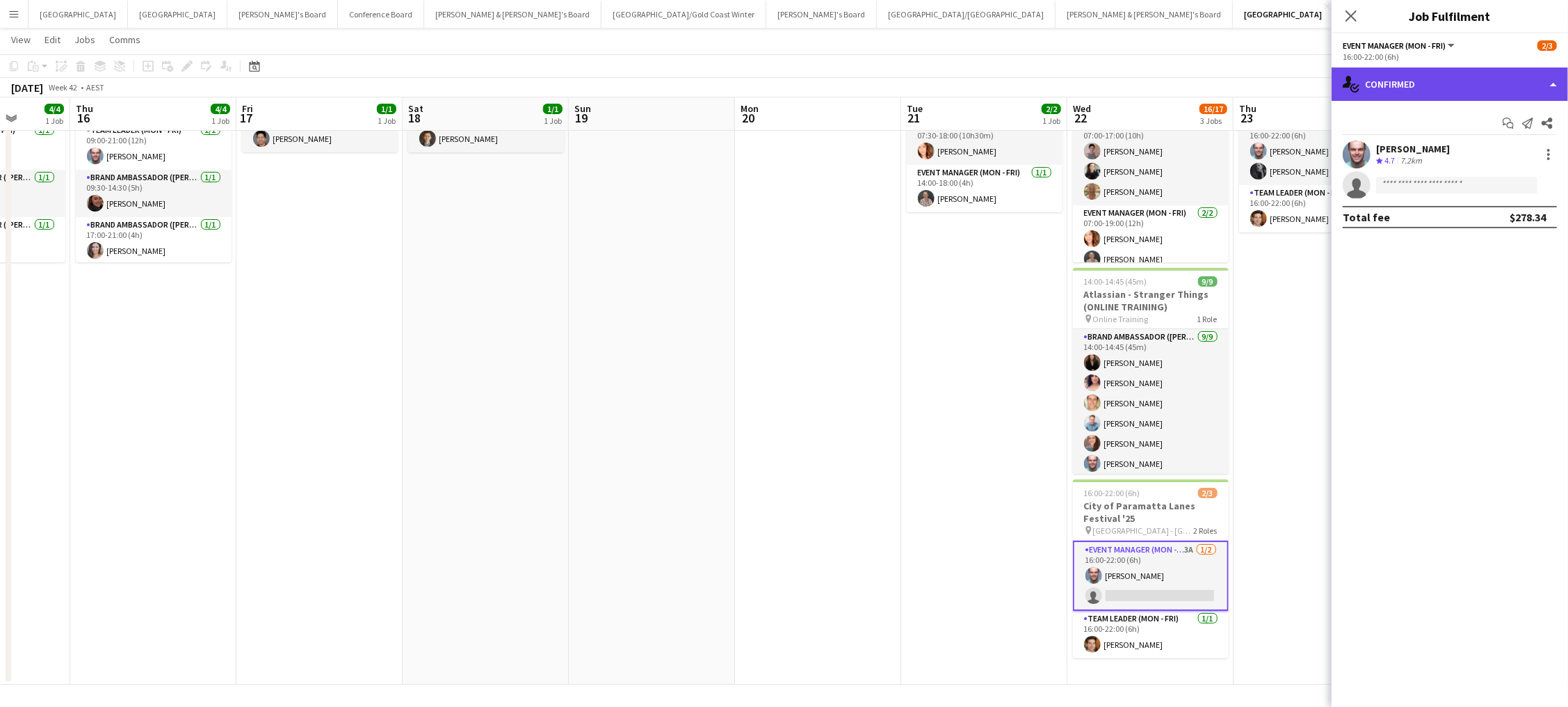
click at [1475, 82] on div "single-neutral-actions-check-2 Confirmed" at bounding box center [1450, 84] width 237 height 34
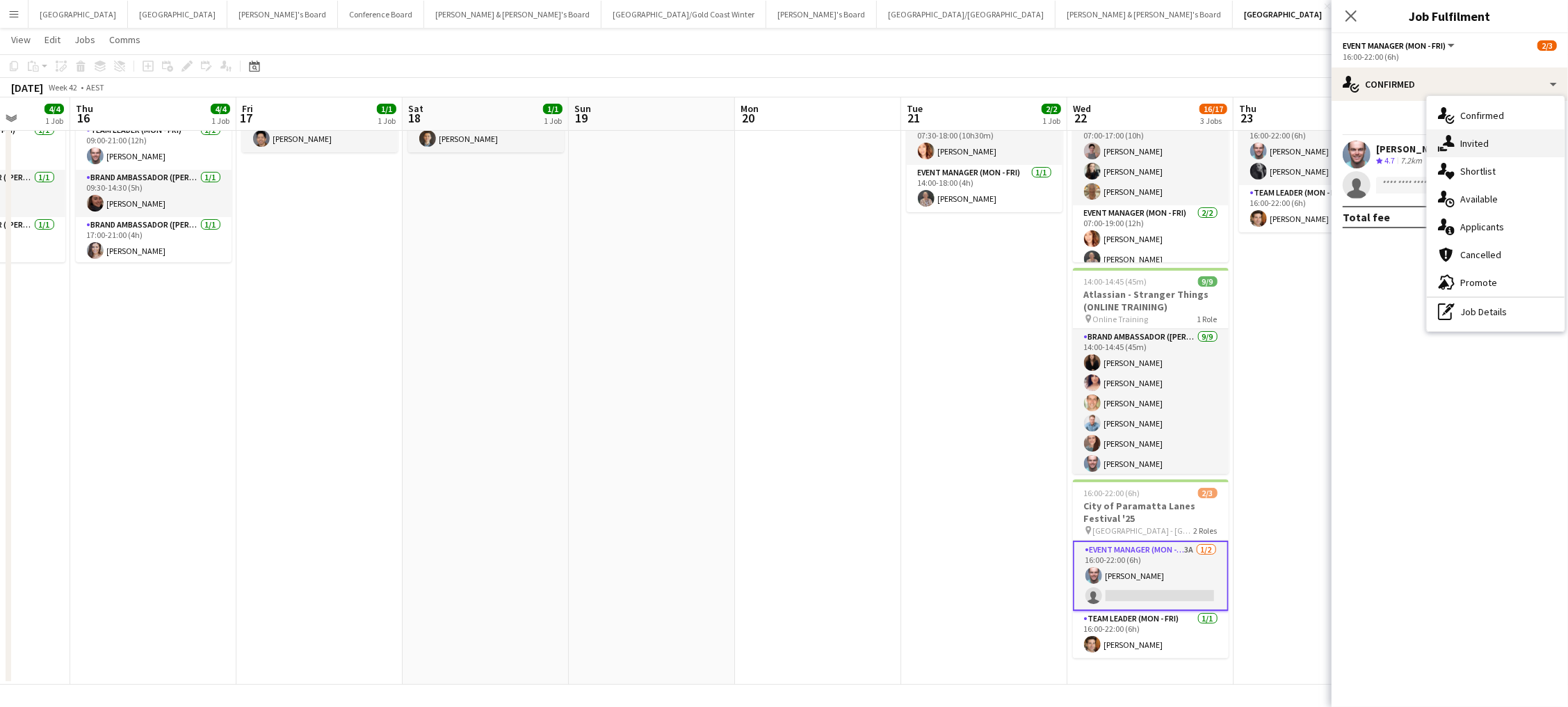
click at [1491, 140] on div "single-neutral-actions-share-1 Invited" at bounding box center [1495, 143] width 138 height 28
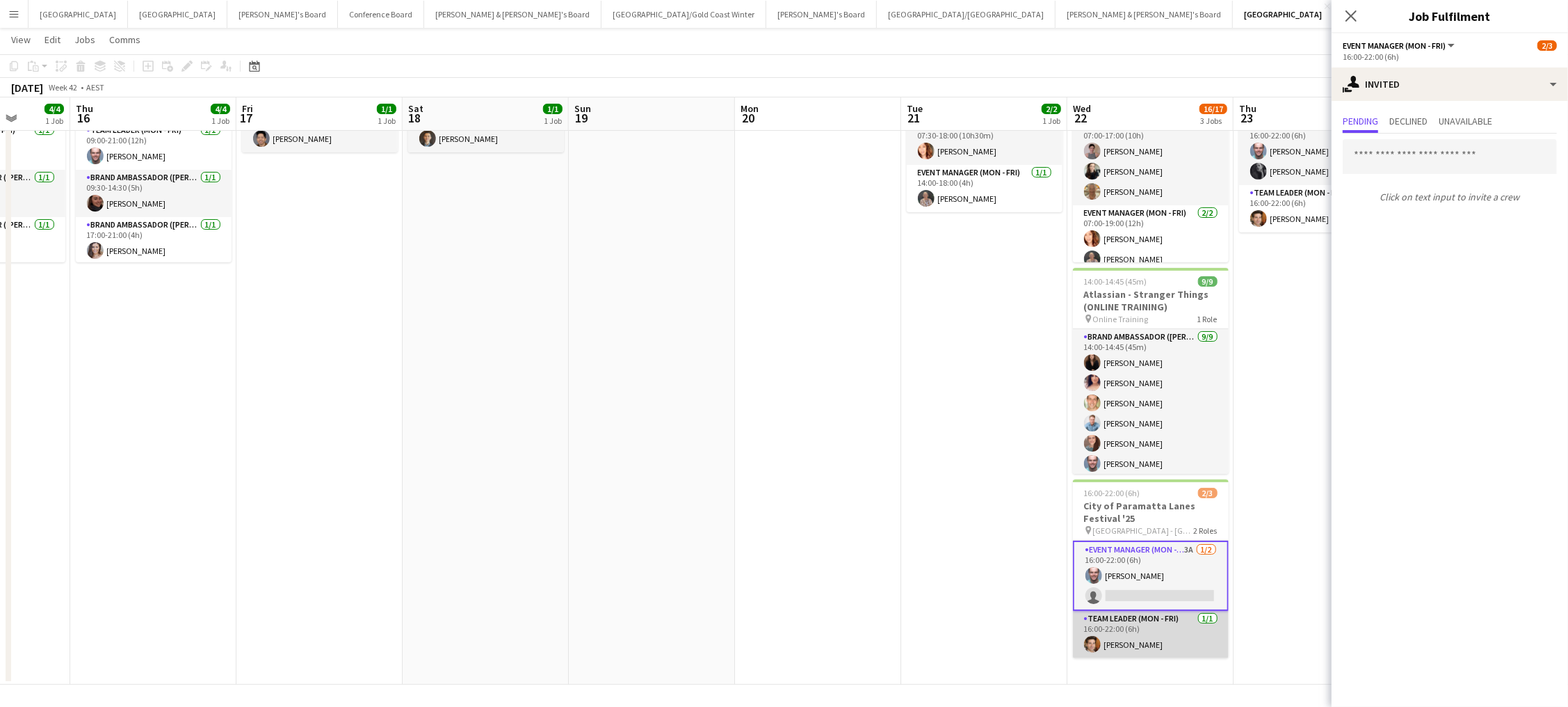
click at [1171, 621] on app-card-role "Team Leader (Mon - Fri) [DATE] 16:00-22:00 (6h) [PERSON_NAME]" at bounding box center [1150, 634] width 155 height 47
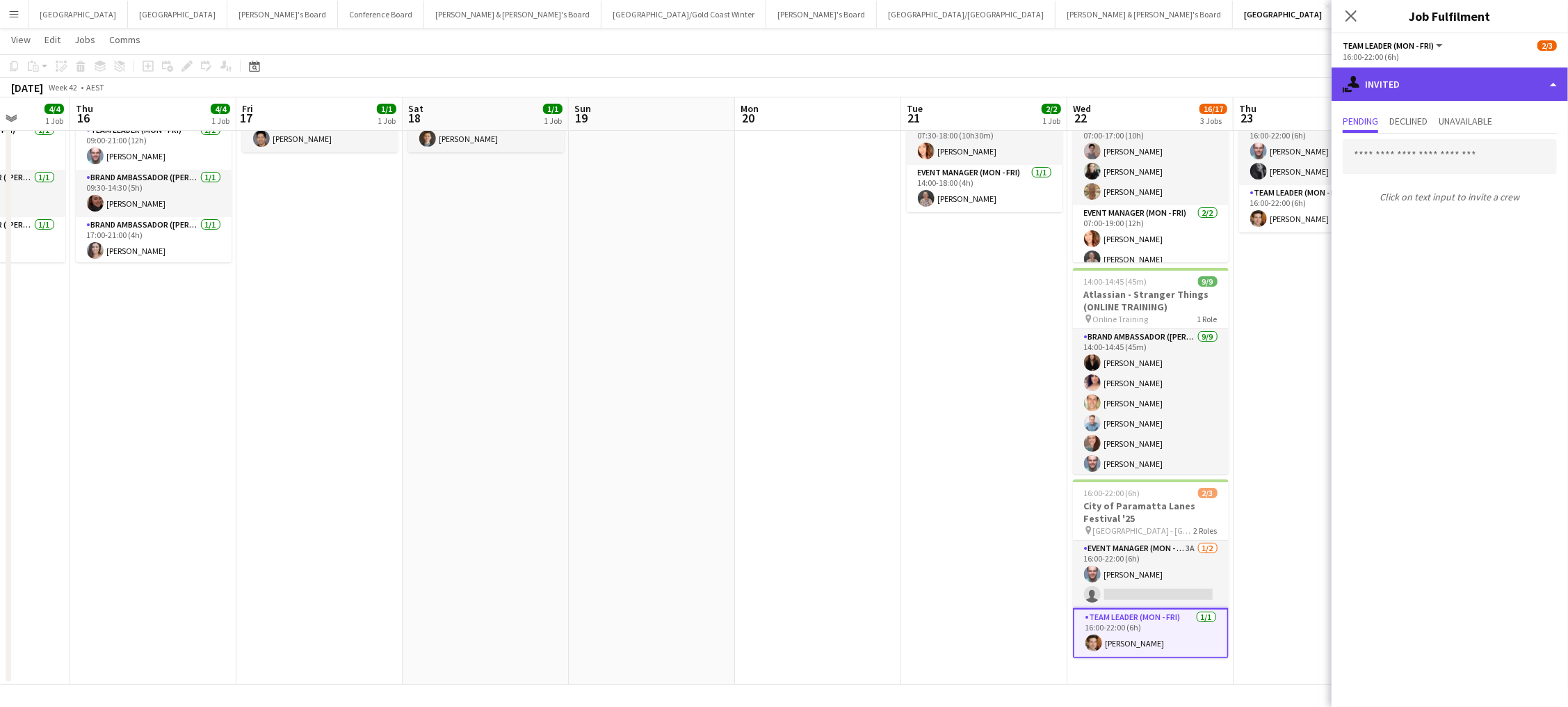
click at [1499, 86] on div "single-neutral-actions-share-1 Invited" at bounding box center [1450, 84] width 237 height 34
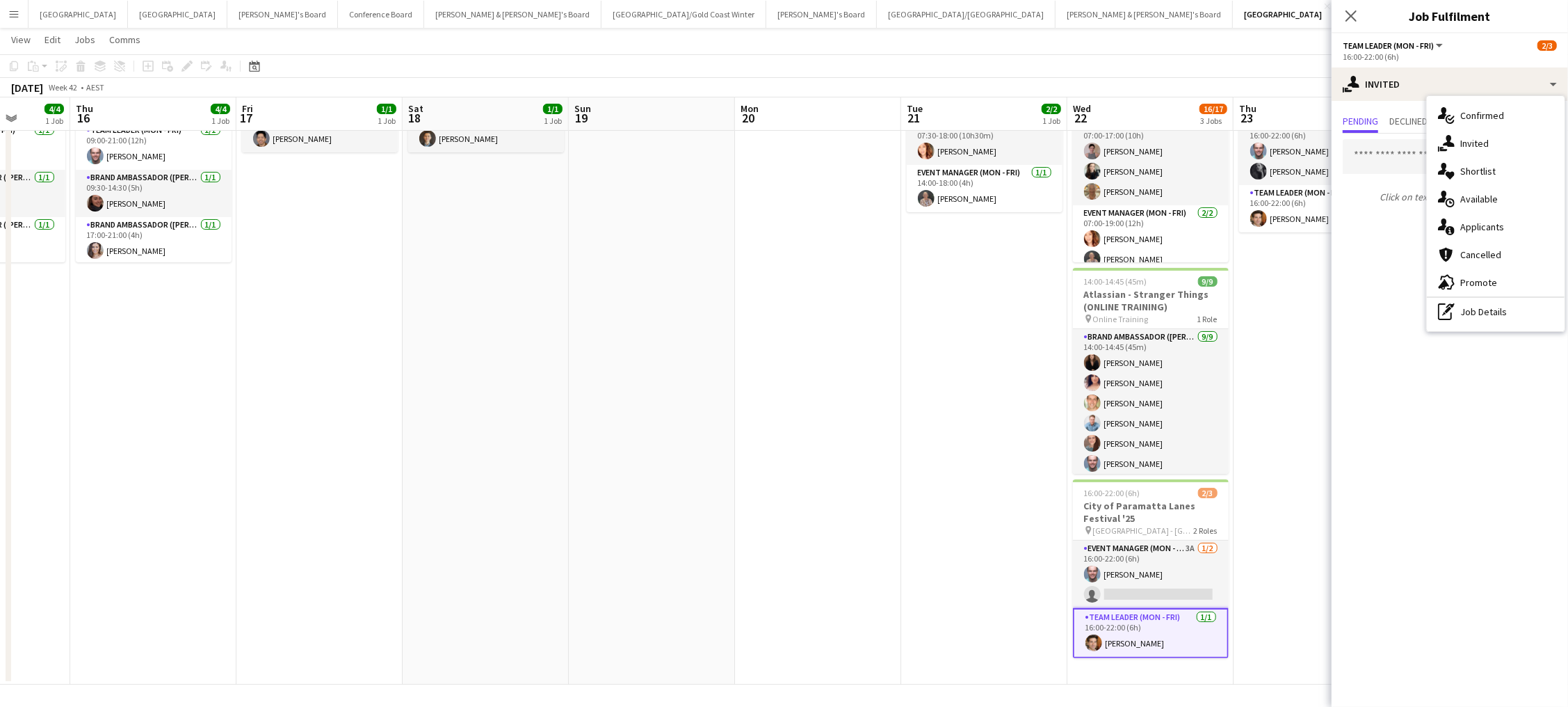
click at [1194, 627] on app-card-role "Team Leader (Mon - Fri) [DATE] 16:00-22:00 (6h) [PERSON_NAME]" at bounding box center [1150, 633] width 155 height 50
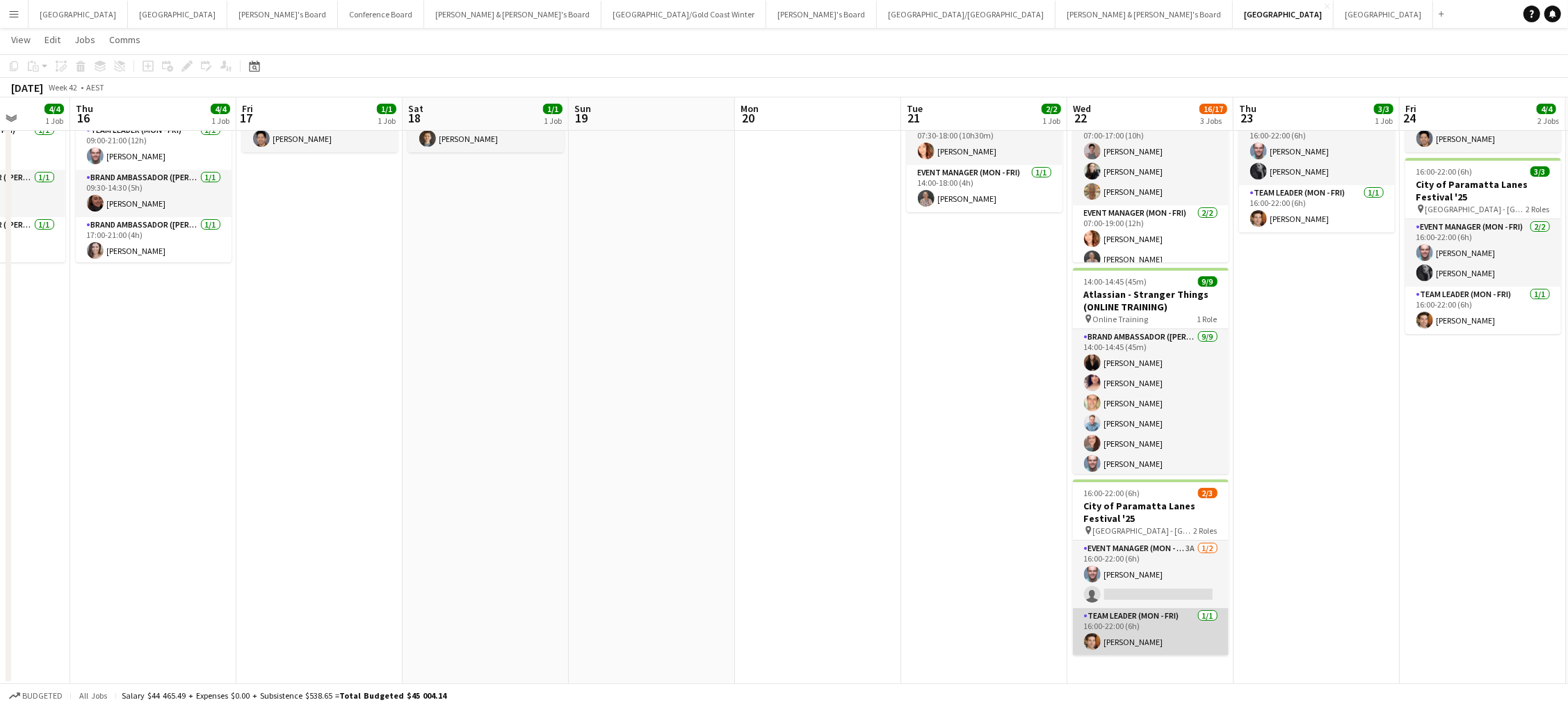
scroll to position [0, 593]
click at [1194, 627] on app-card-role "Team Leader (Mon - Fri) [DATE] 16:00-22:00 (6h) [PERSON_NAME]" at bounding box center [1151, 631] width 155 height 47
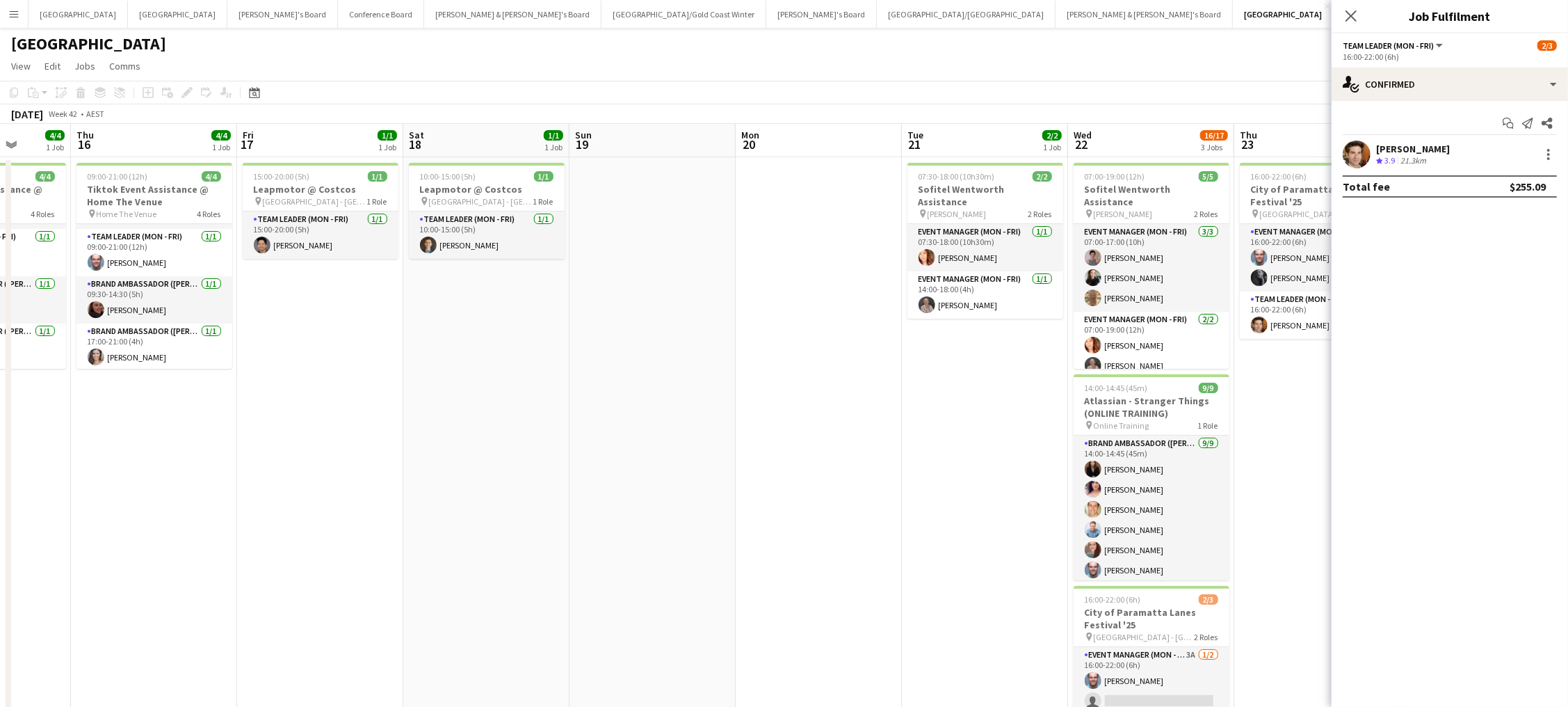
scroll to position [0, 0]
click at [1545, 156] on div at bounding box center [1548, 154] width 17 height 17
click at [1530, 218] on span "Switch crew" at bounding box center [1503, 213] width 86 height 12
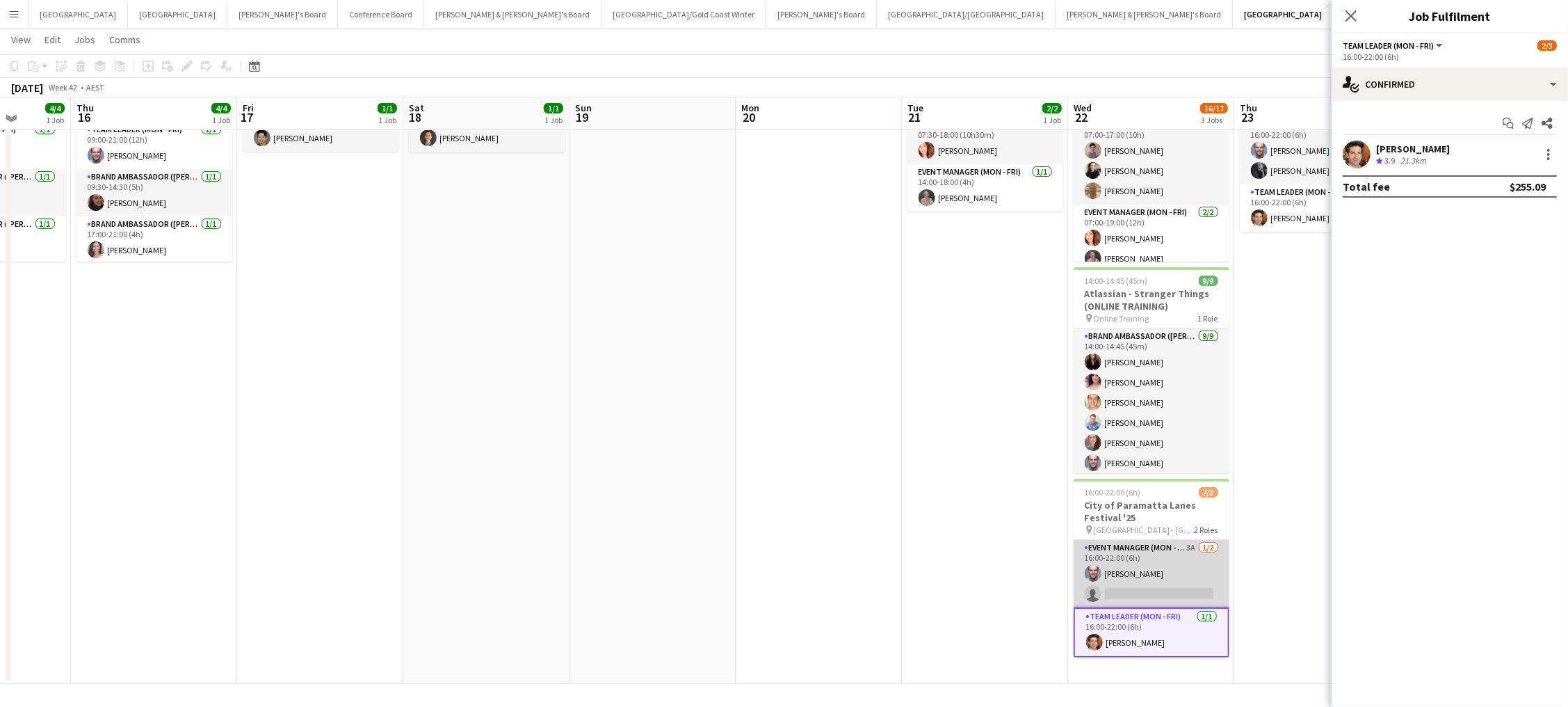
click at [1141, 581] on app-card-role "Event Manager (Mon - Fri) 3A [DATE] 16:00-22:00 (6h) [PERSON_NAME] single-neutr…" at bounding box center [1151, 573] width 155 height 67
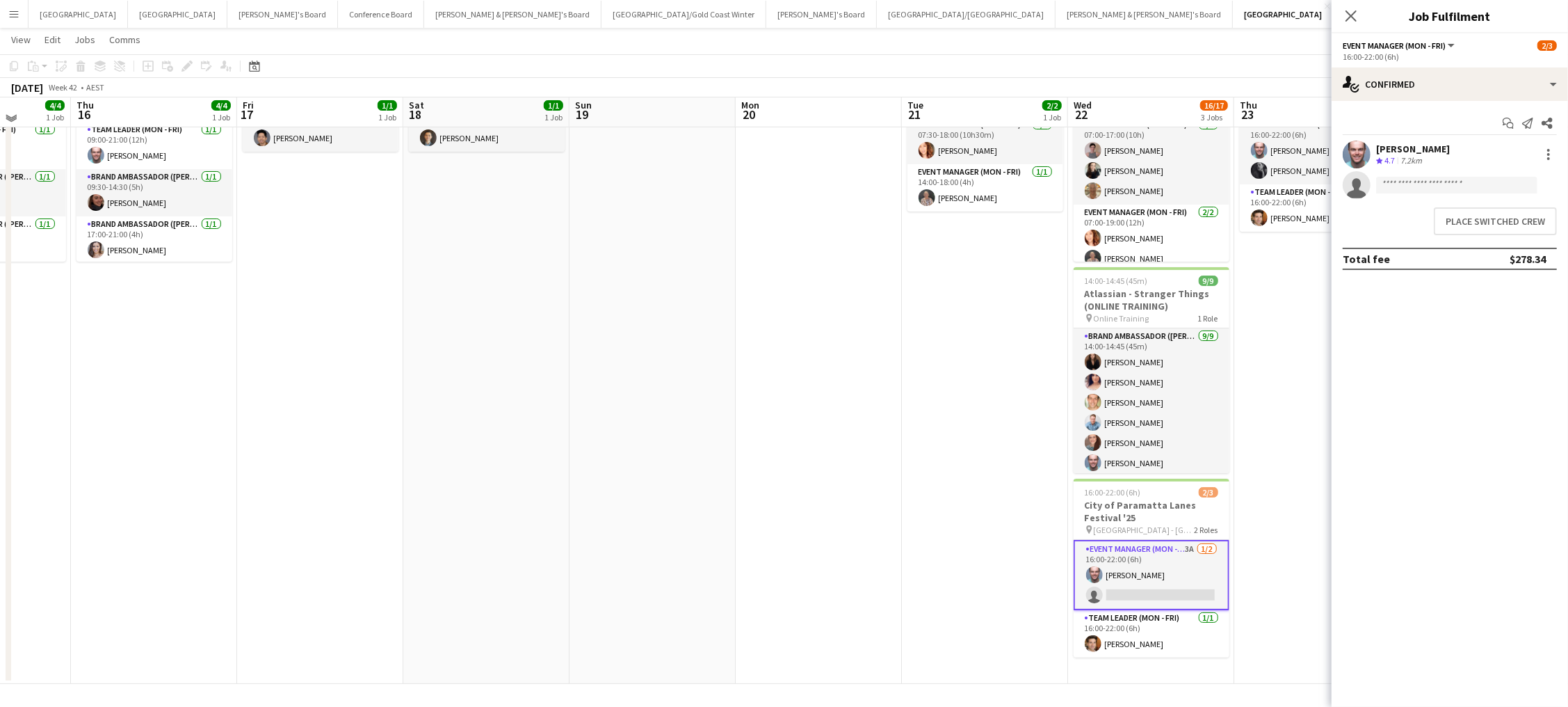
scroll to position [134, 0]
click at [1482, 218] on button "Place switched crew" at bounding box center [1495, 221] width 123 height 28
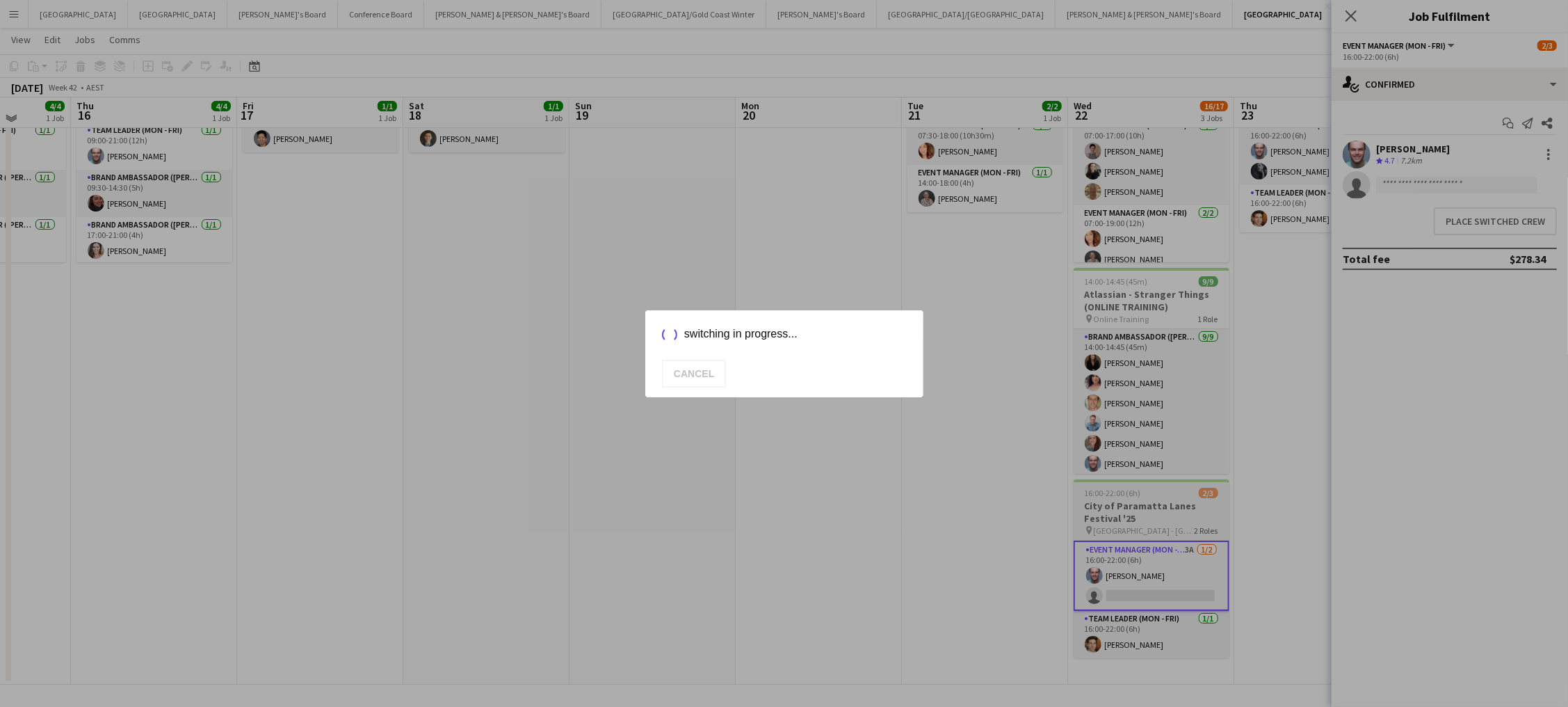
scroll to position [117, 0]
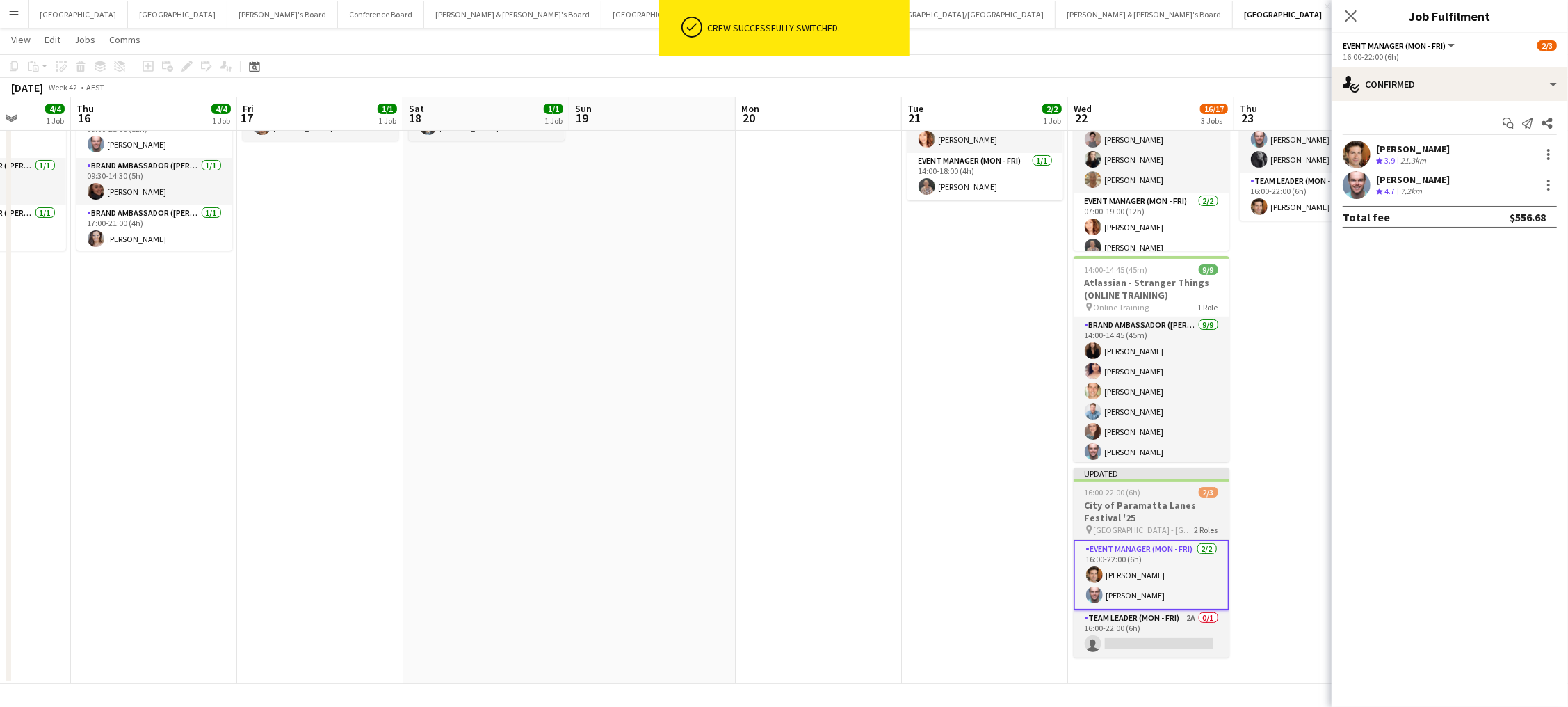
click at [1114, 508] on h3 "City of Paramatta Lanes Festival '25" at bounding box center [1151, 511] width 155 height 25
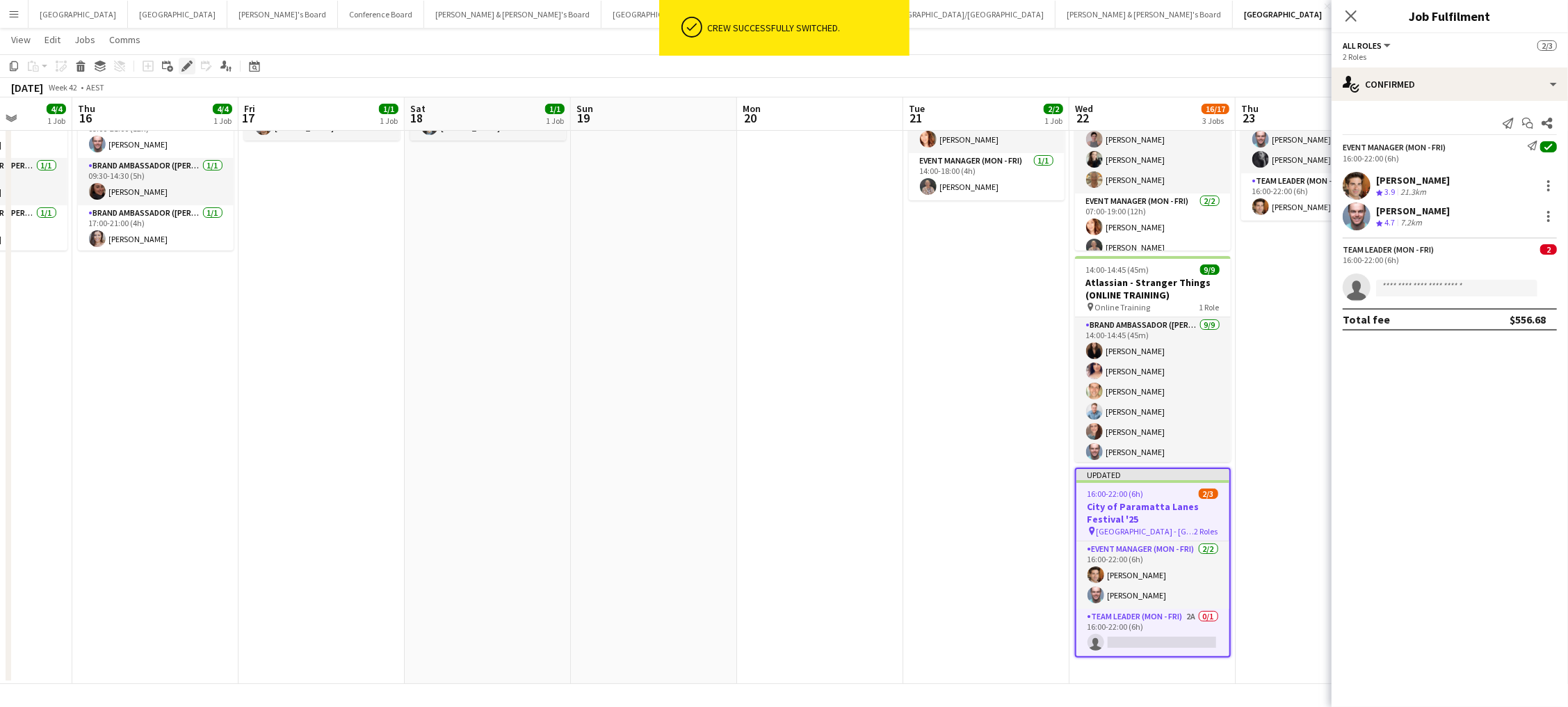
click at [188, 71] on icon "Edit" at bounding box center [187, 66] width 11 height 11
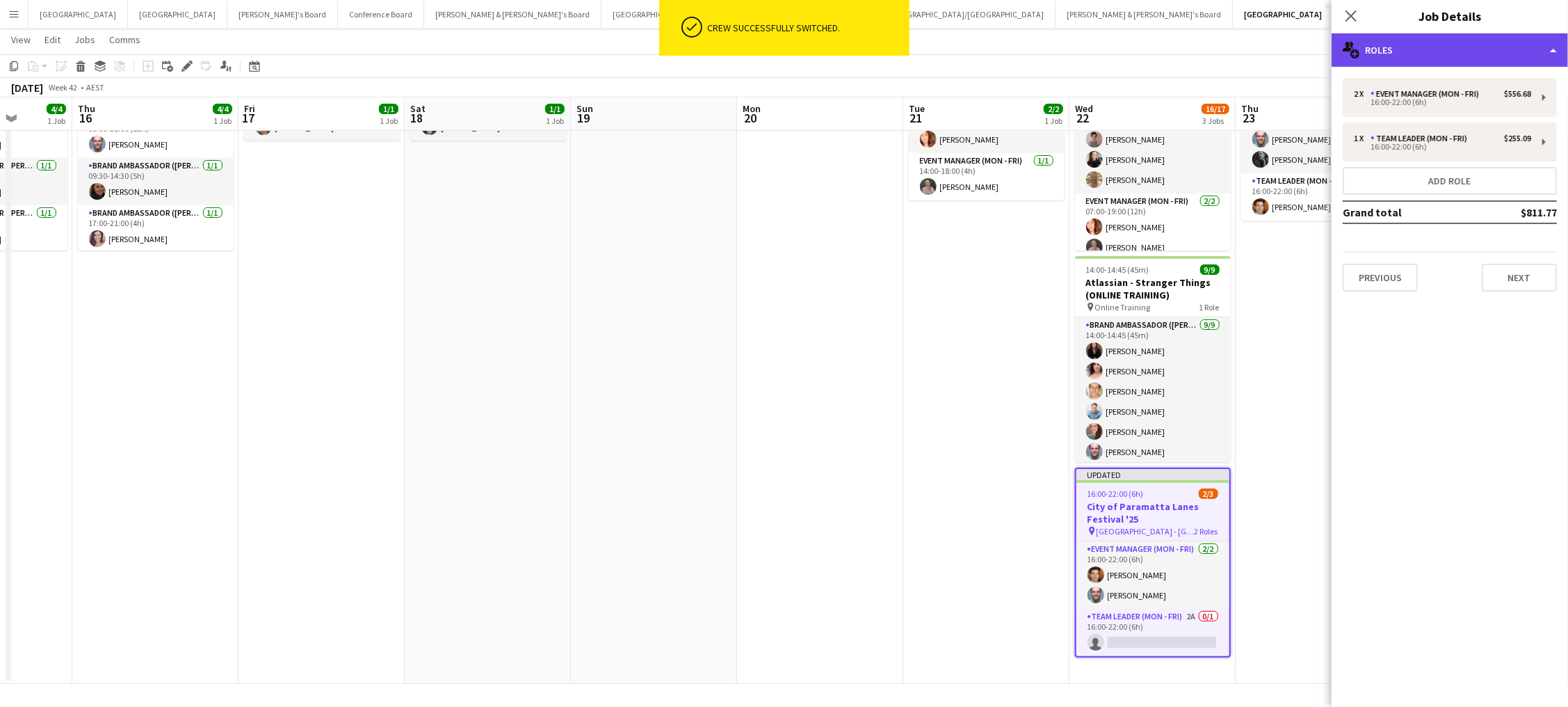
click at [1438, 37] on div "multiple-users-add Roles" at bounding box center [1450, 50] width 237 height 34
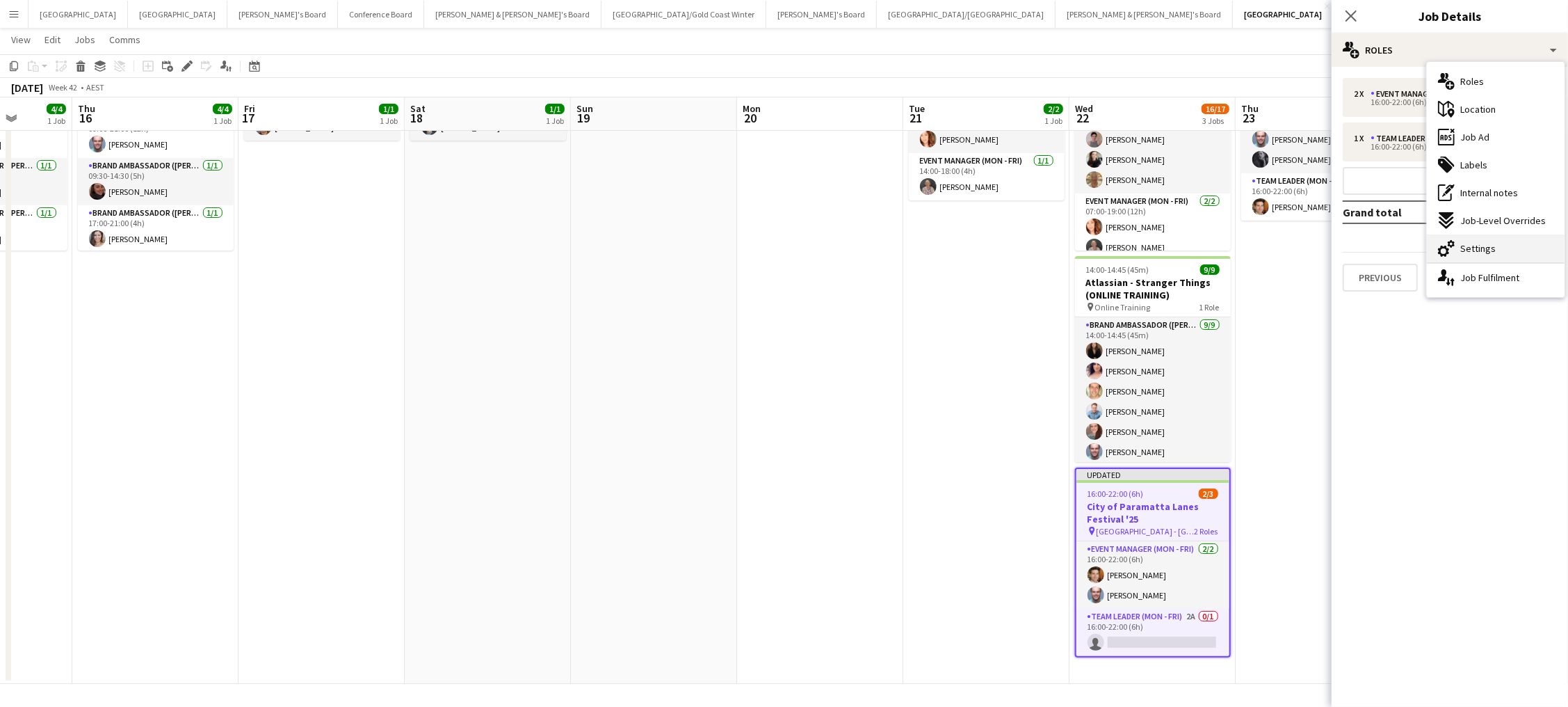
click at [1489, 253] on span "Settings" at bounding box center [1477, 248] width 36 height 12
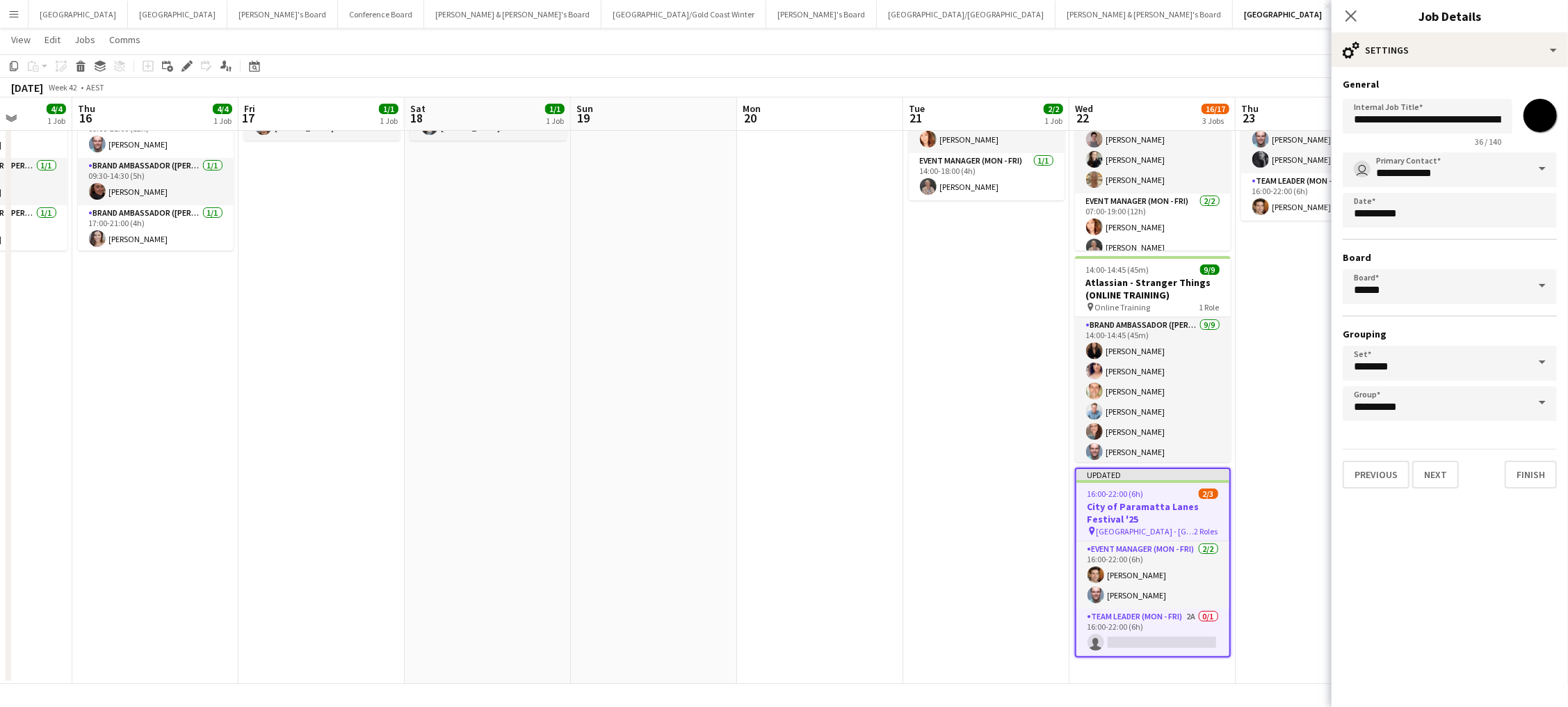
click at [1541, 115] on input "*******" at bounding box center [1540, 115] width 50 height 50
type input "*******"
click at [1282, 367] on app-date-cell "16:00-22:00 (6h) 3/3 City of Paramatta Lanes Festival '25 pin Paramatta - NSW 2…" at bounding box center [1319, 361] width 166 height 645
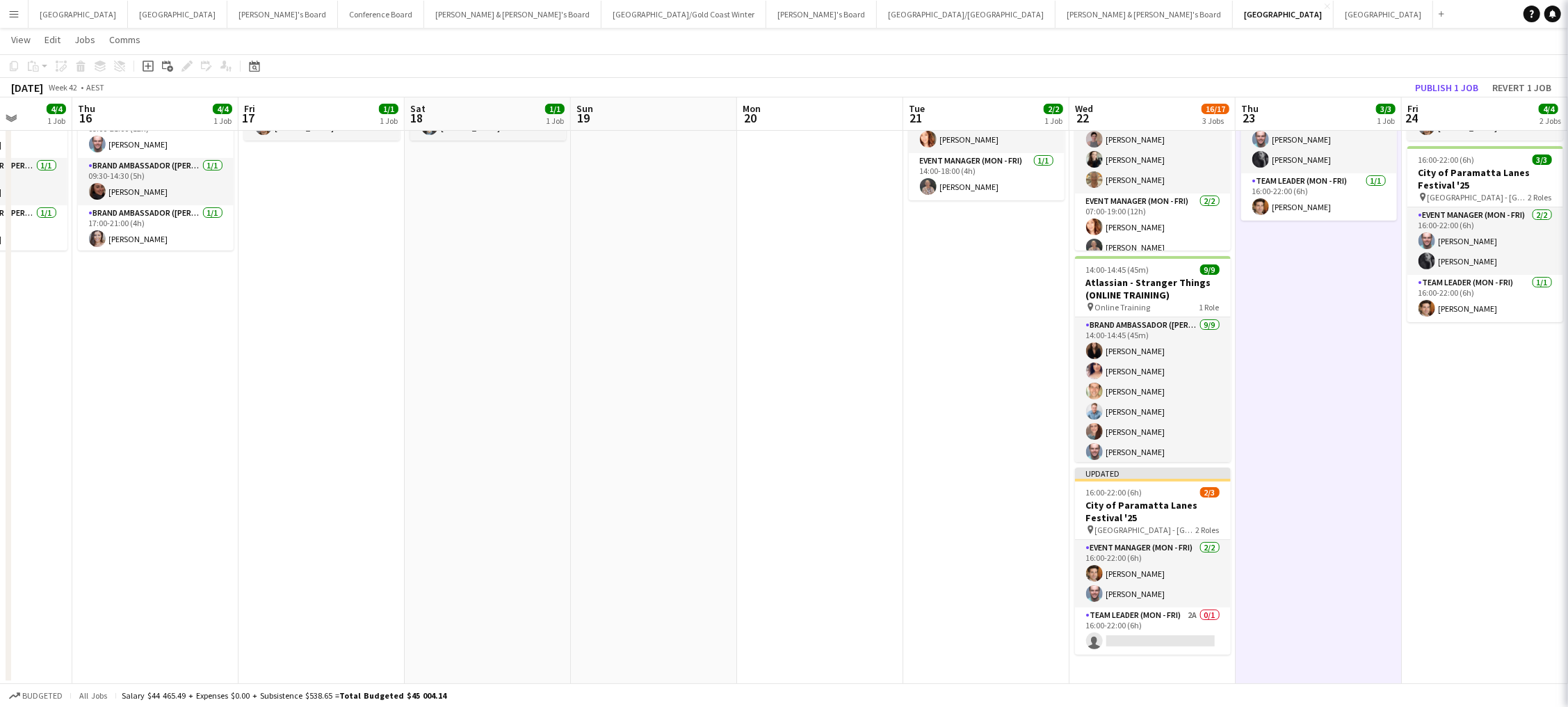
scroll to position [0, 592]
click at [1437, 97] on app-board-header-date "Fri 24 4/4 2 Jobs" at bounding box center [1486, 114] width 166 height 34
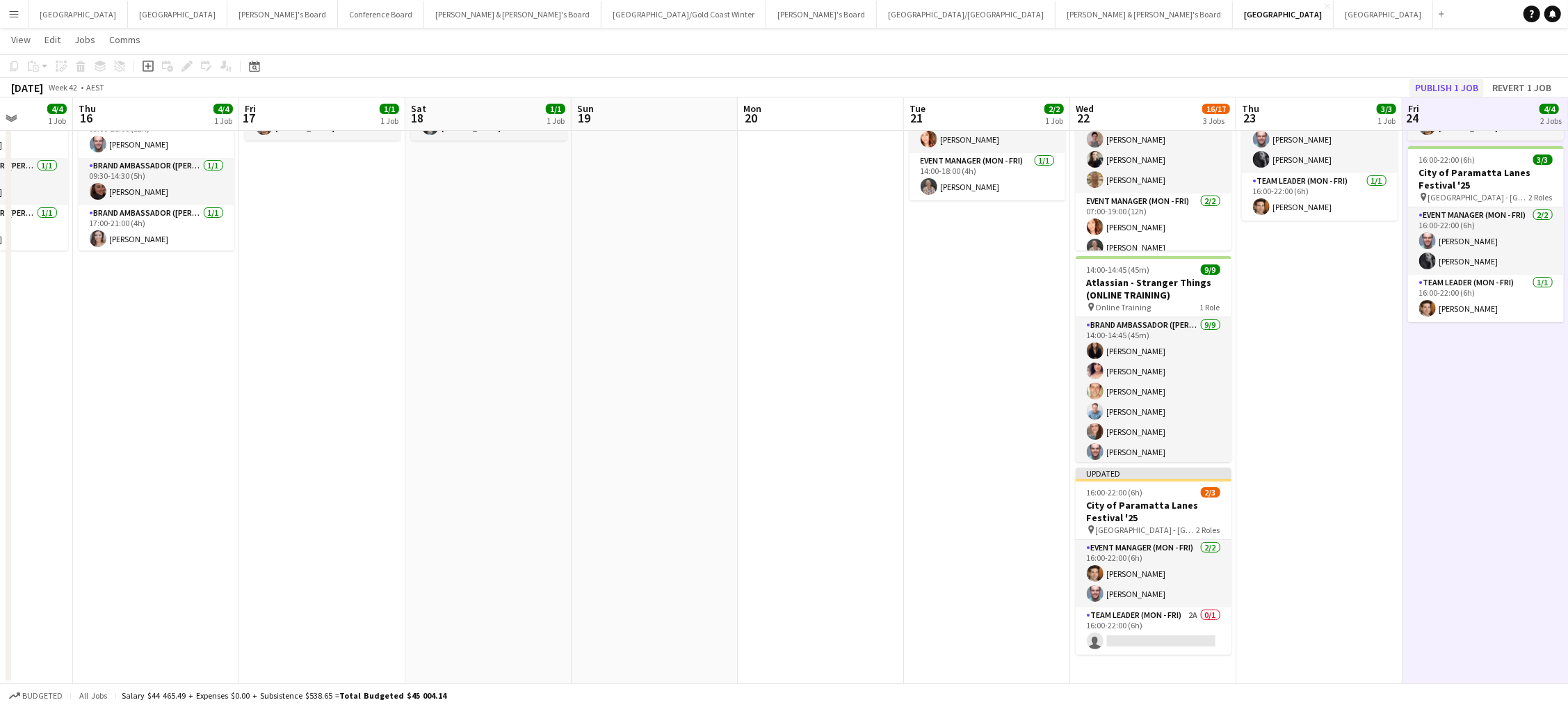
click at [1436, 86] on button "Publish 1 job" at bounding box center [1447, 88] width 74 height 18
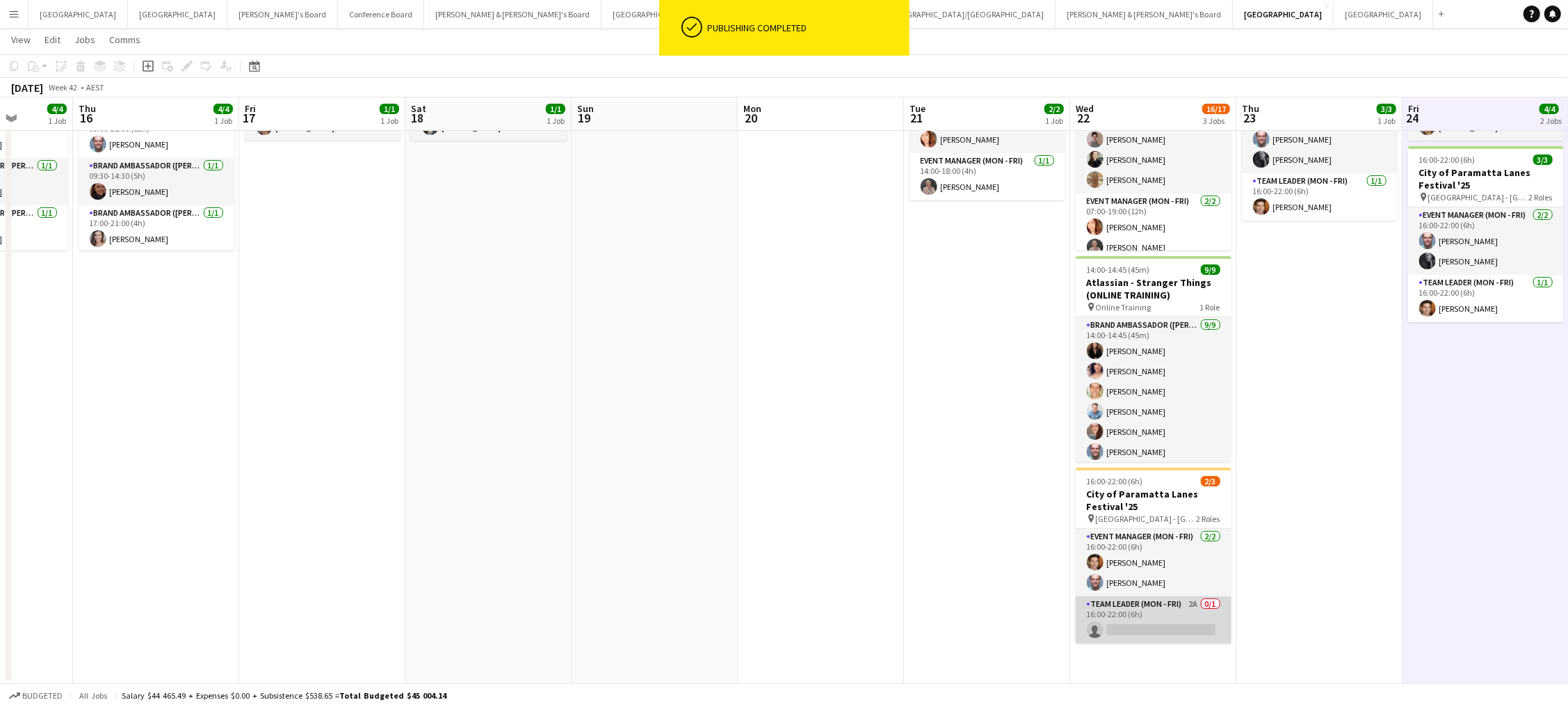
click at [1178, 624] on app-card-role "Team Leader (Mon - Fri) 2A 0/1 16:00-22:00 (6h) single-neutral-actions" at bounding box center [1153, 619] width 155 height 47
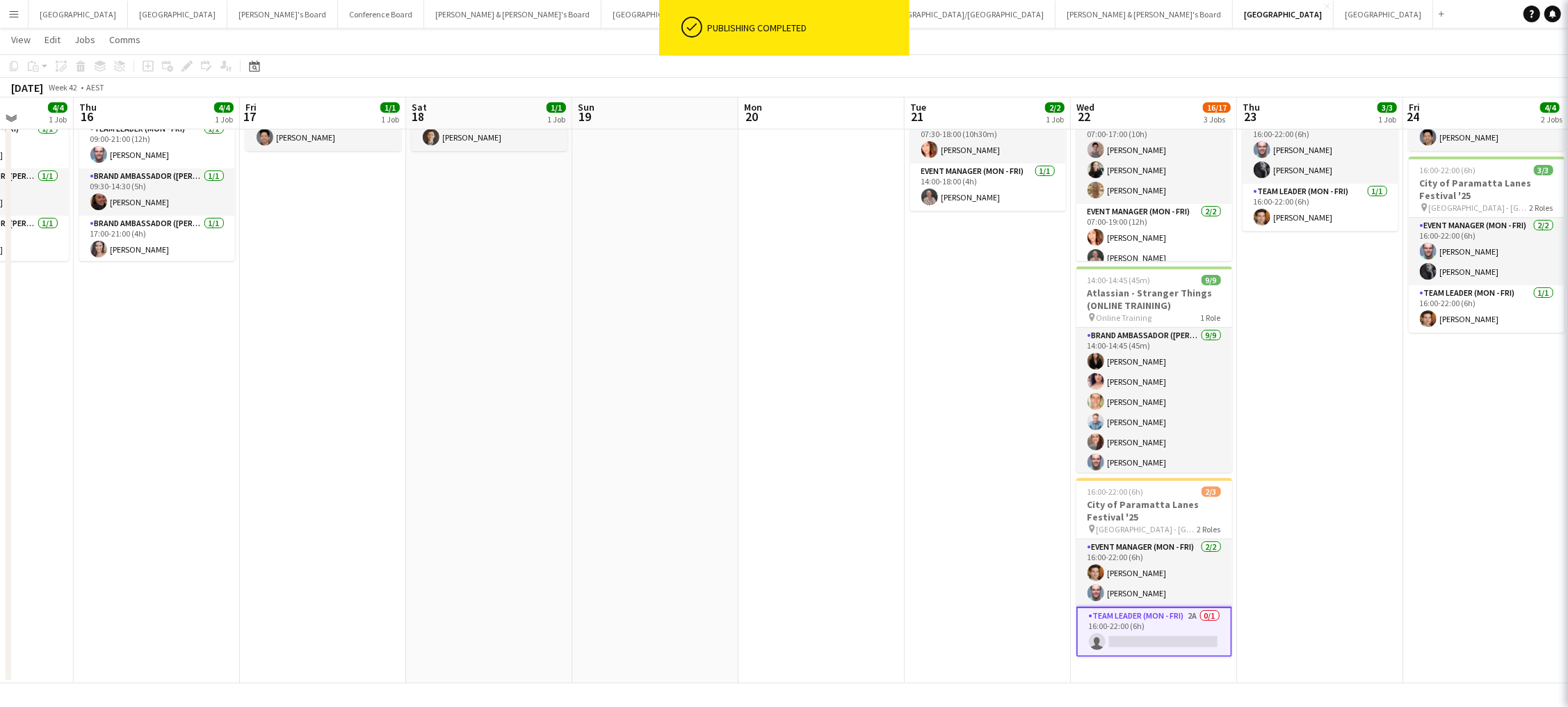
scroll to position [105, 0]
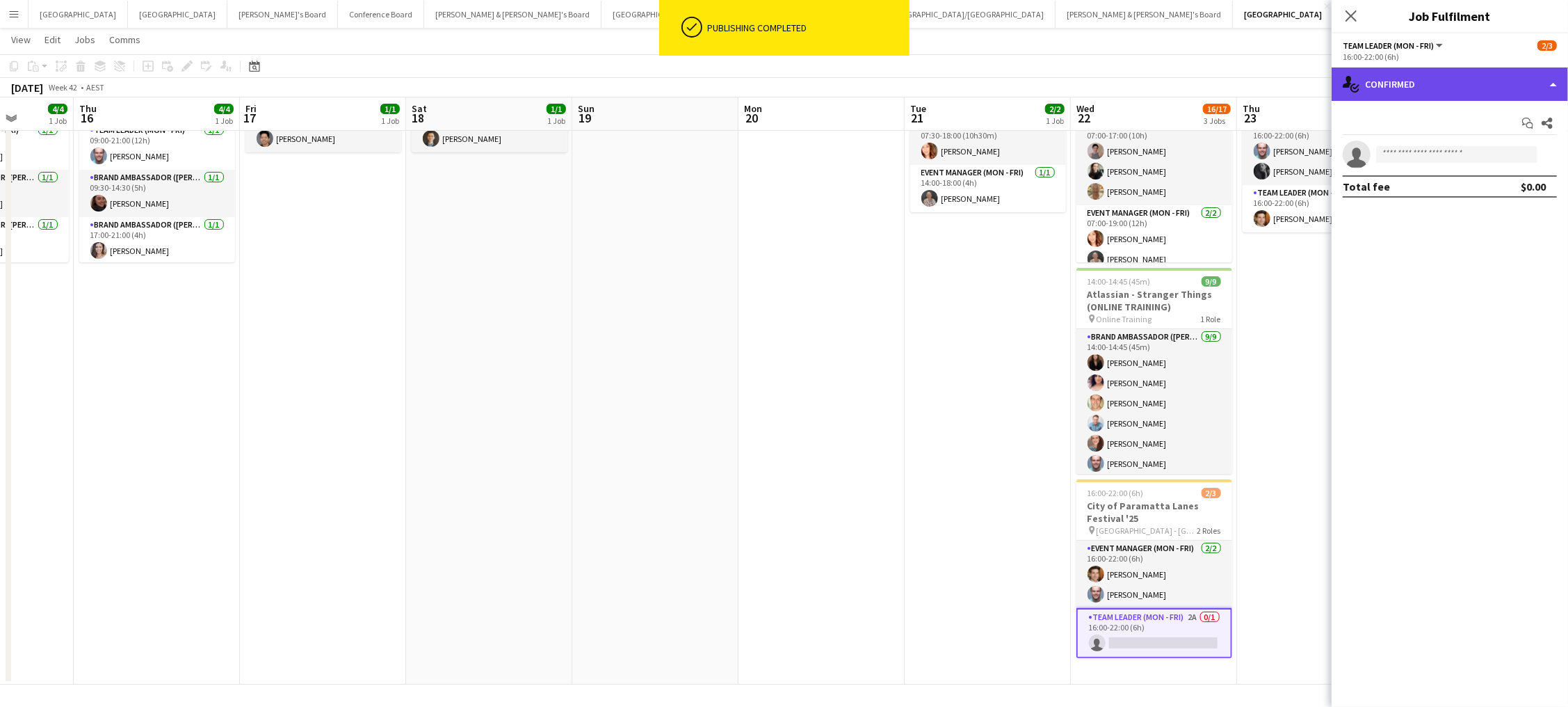
click at [1461, 69] on div "single-neutral-actions-check-2 Confirmed" at bounding box center [1450, 84] width 237 height 34
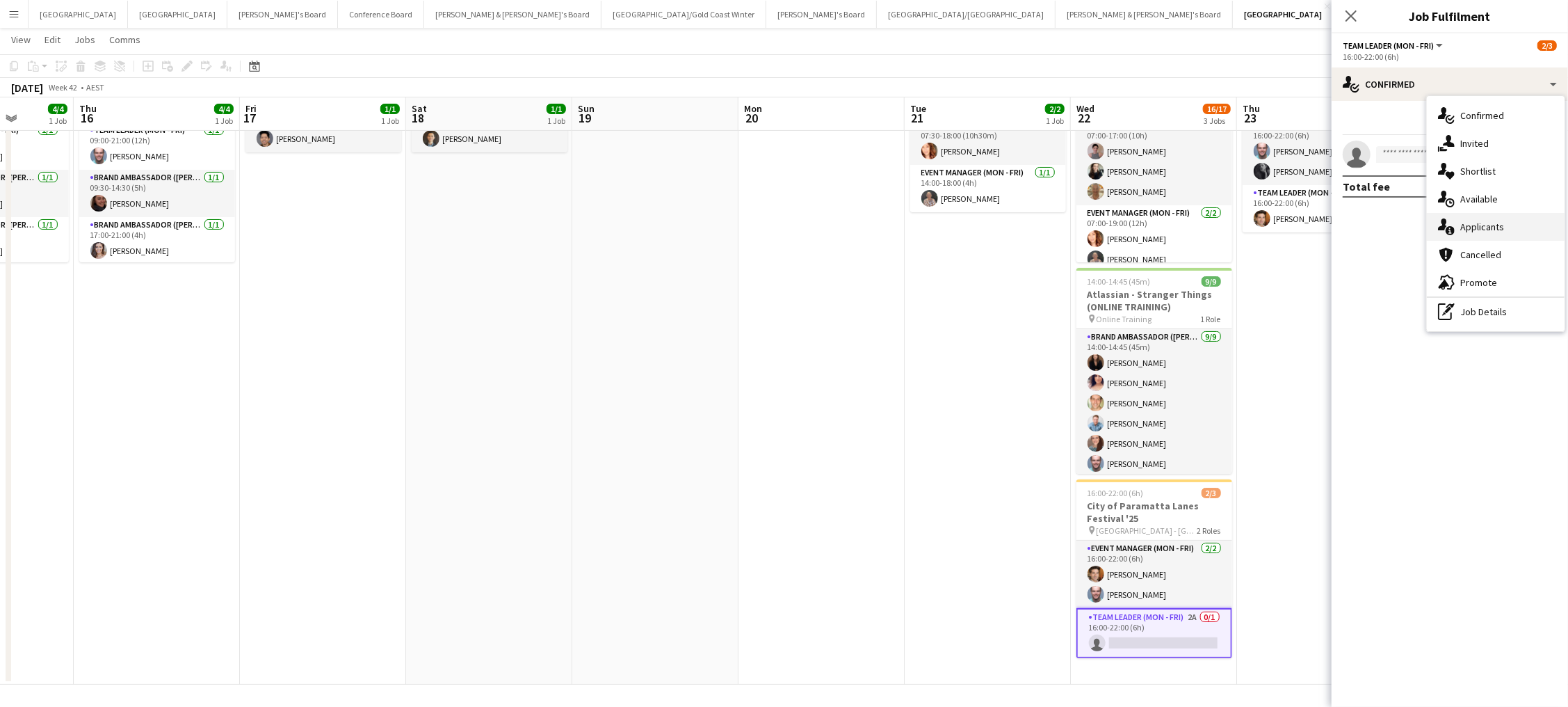
click at [1490, 230] on span "Applicants" at bounding box center [1482, 226] width 44 height 12
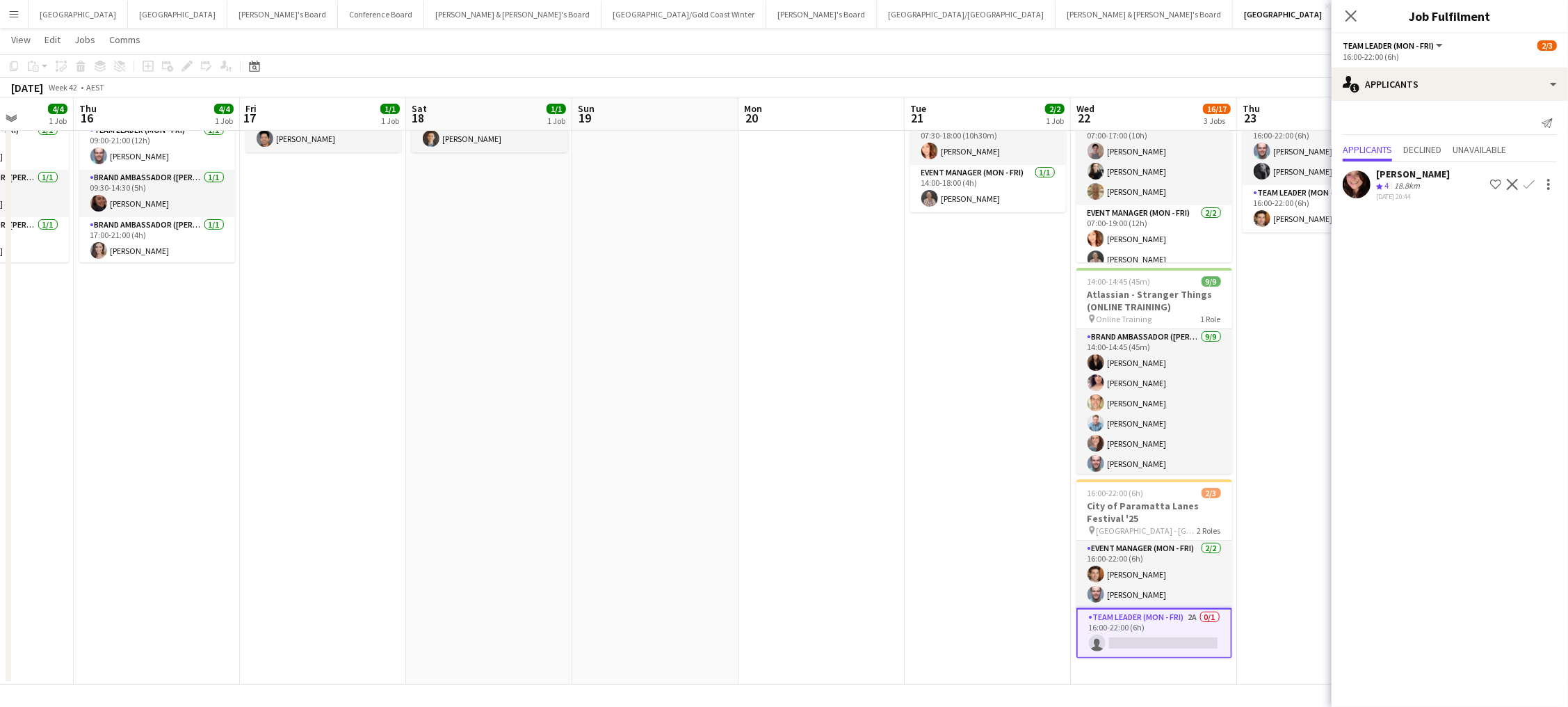
click at [1529, 180] on app-icon "Confirm" at bounding box center [1529, 184] width 11 height 11
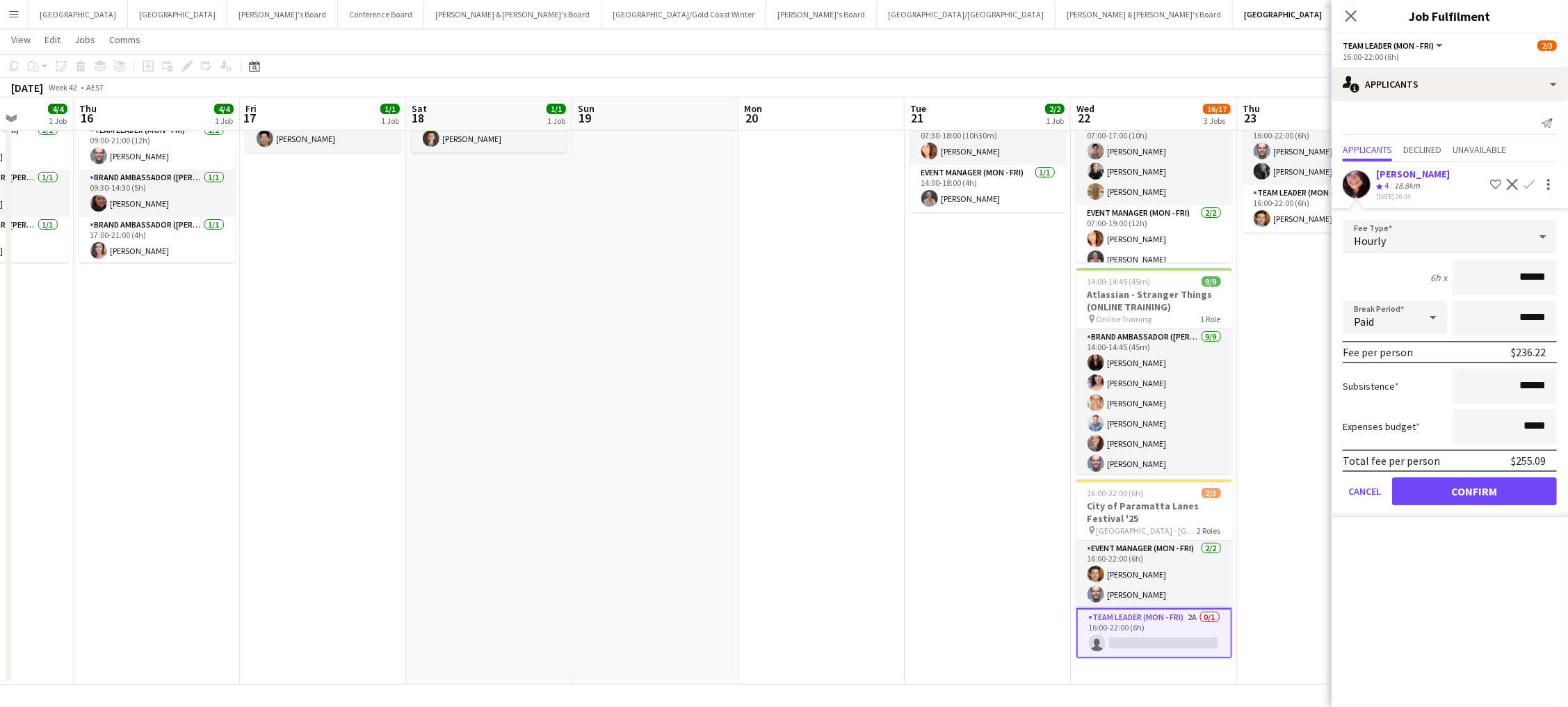
click at [1300, 414] on app-date-cell "16:00-22:00 (6h) 3/3 City of Paramatta Lanes Festival '25 pin Paramatta - NSW 2…" at bounding box center [1320, 368] width 166 height 634
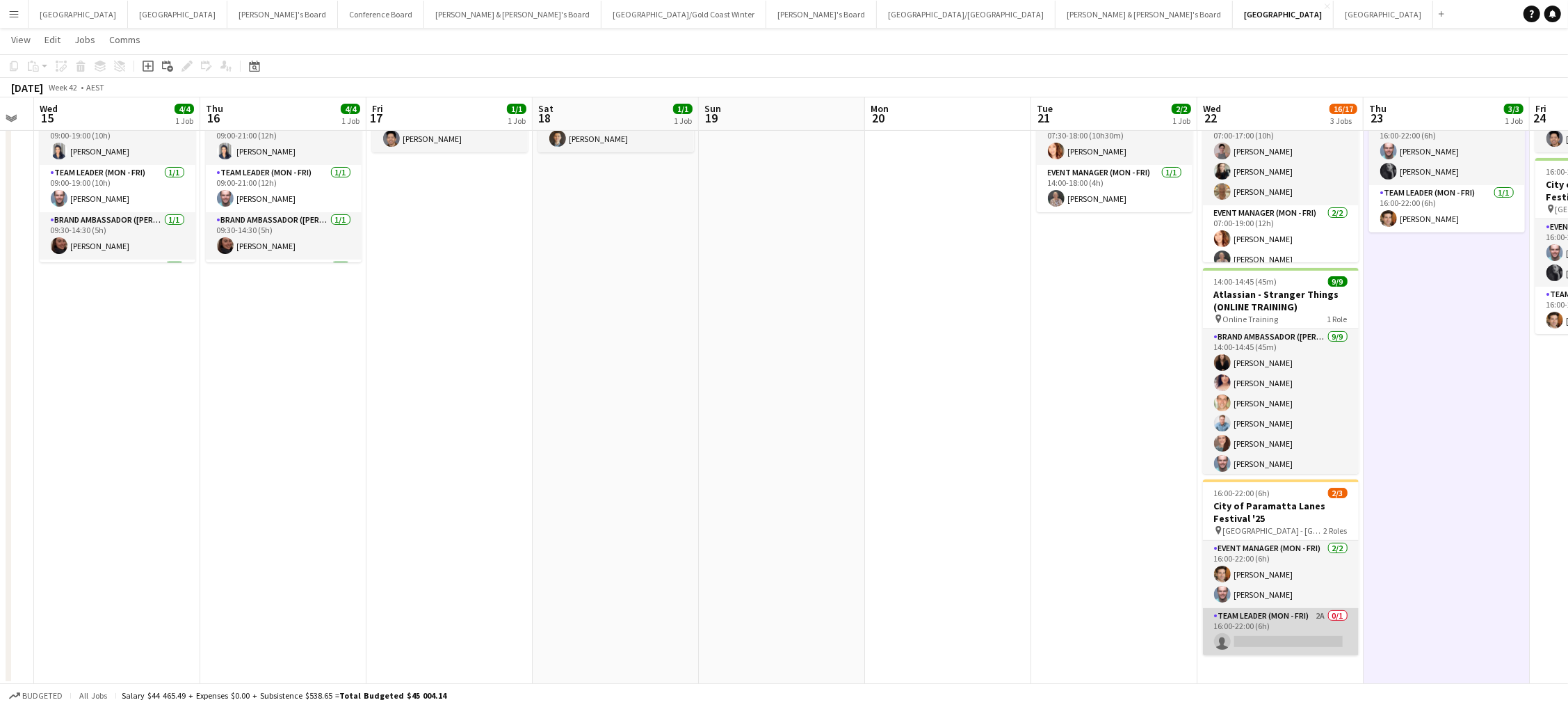
click at [1323, 622] on app-card-role "Team Leader (Mon - Fri) 2A 0/1 16:00-22:00 (6h) single-neutral-actions" at bounding box center [1280, 631] width 155 height 47
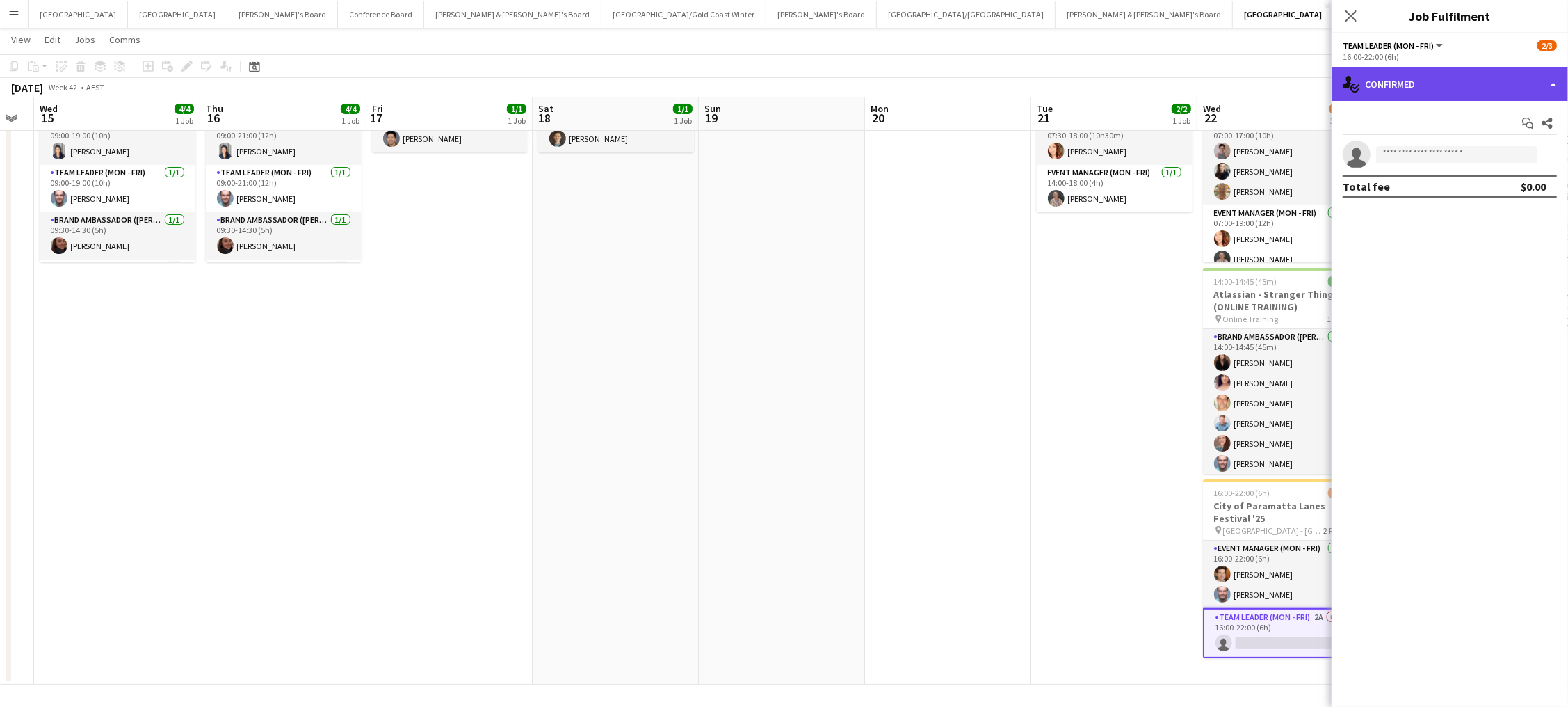
click at [1467, 99] on div "single-neutral-actions-check-2 Confirmed" at bounding box center [1450, 84] width 237 height 34
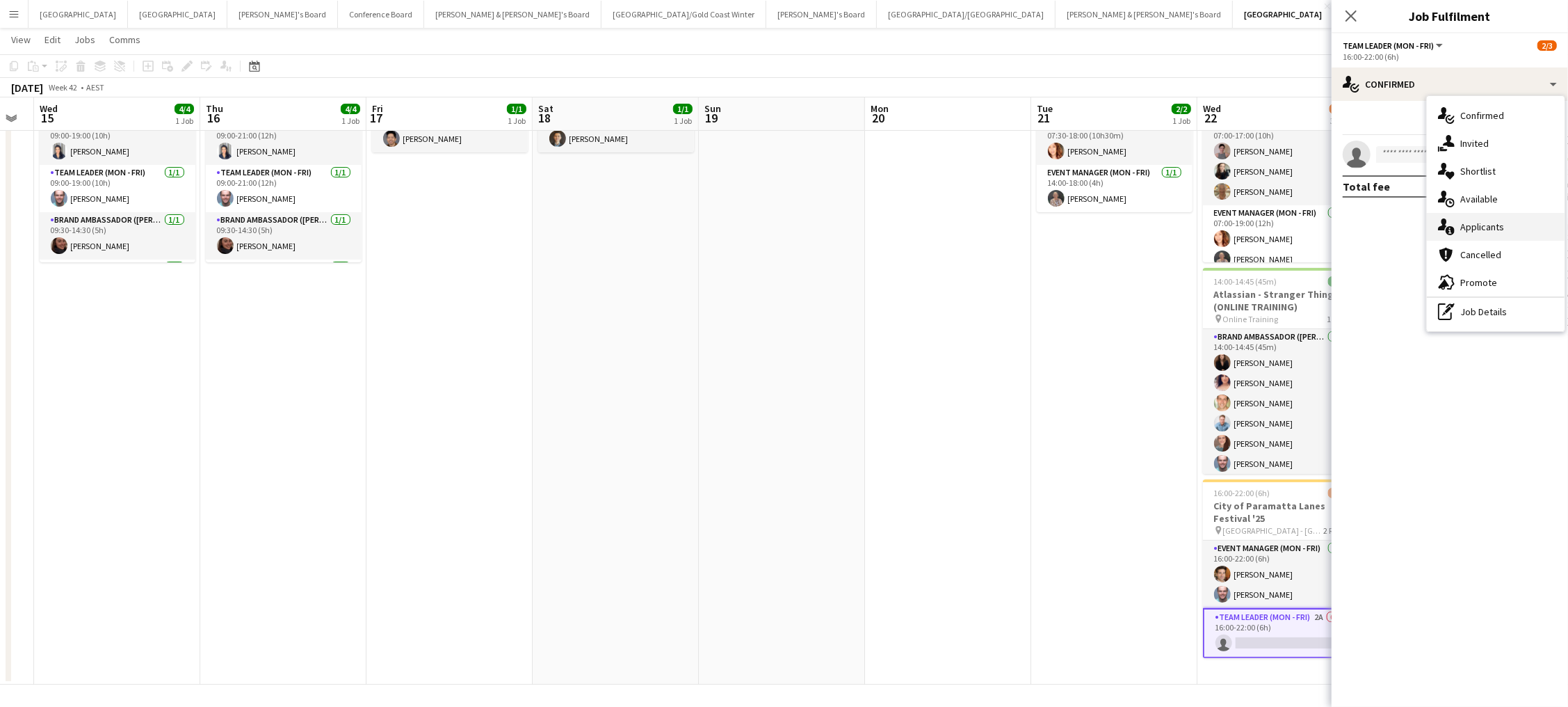
click at [1522, 229] on div "single-neutral-actions-information Applicants" at bounding box center [1495, 226] width 138 height 28
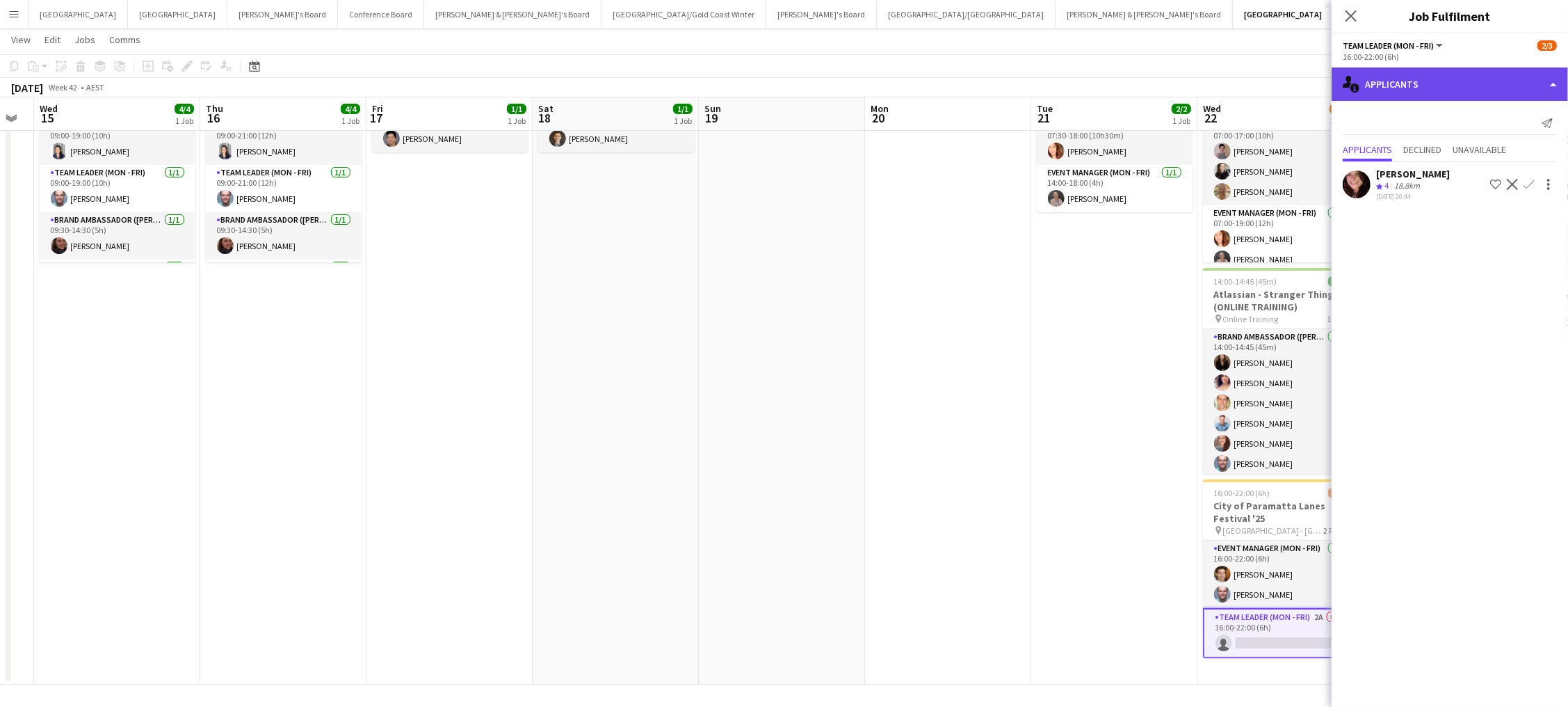
click at [1456, 82] on div "single-neutral-actions-information Applicants" at bounding box center [1450, 84] width 237 height 34
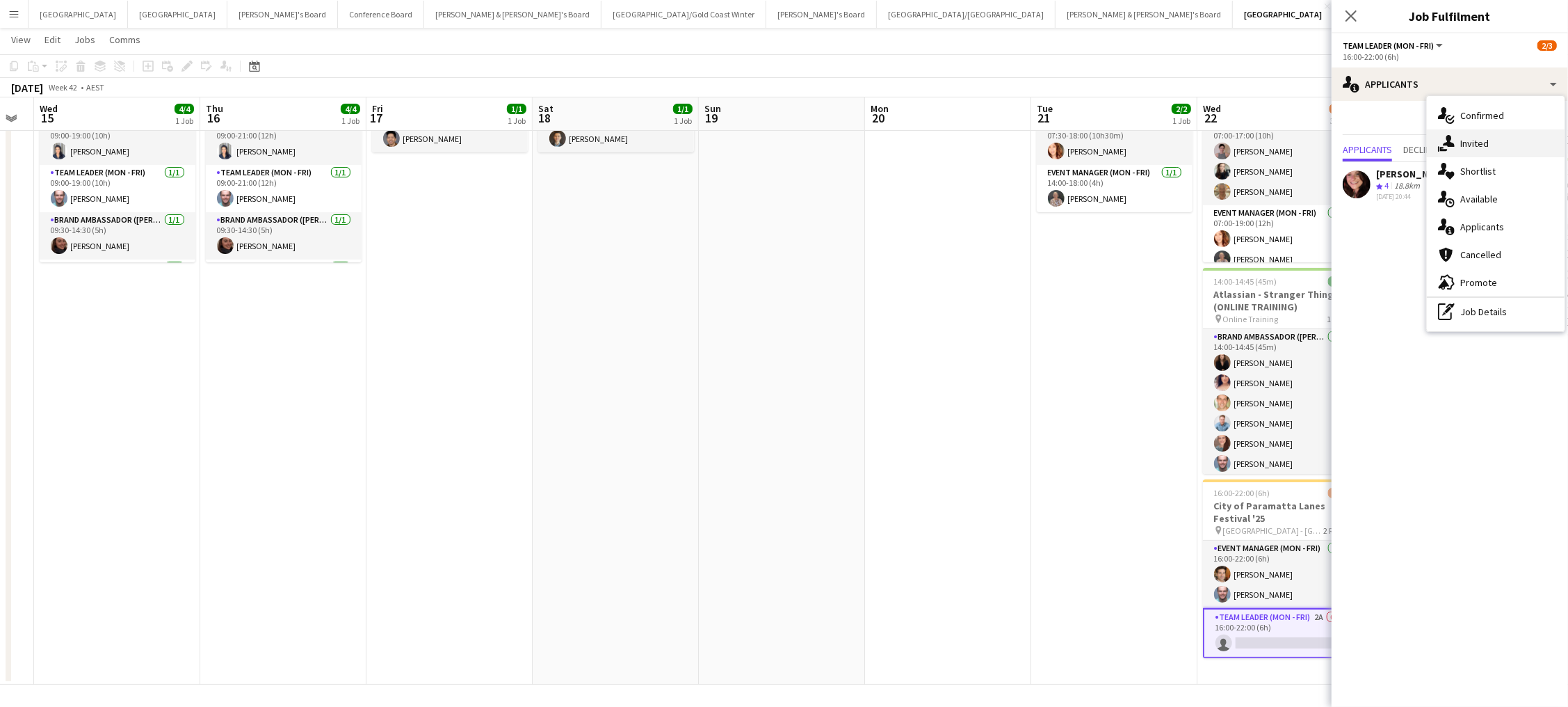
click at [1480, 150] on div "single-neutral-actions-share-1 Invited" at bounding box center [1495, 143] width 138 height 28
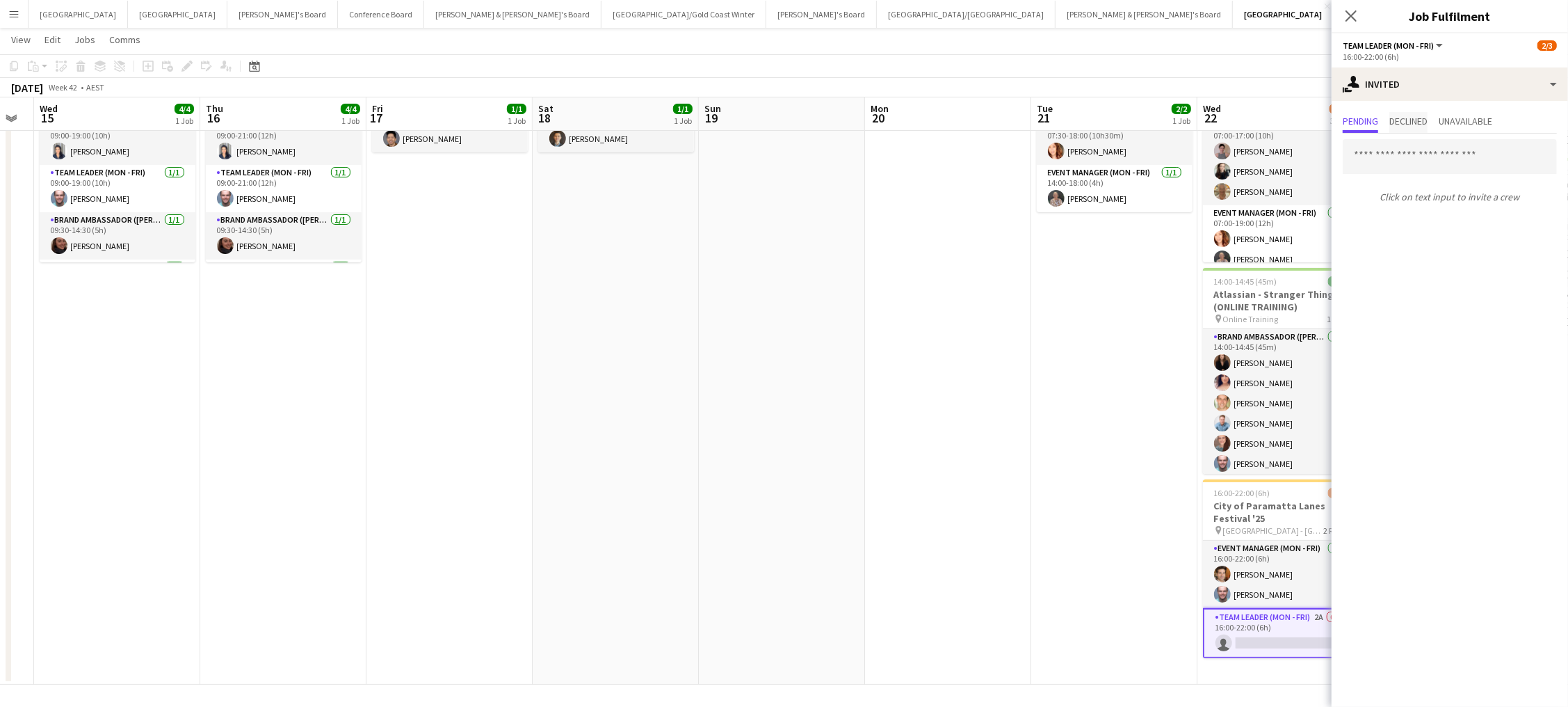
click at [1421, 119] on span "Declined" at bounding box center [1408, 121] width 38 height 9
click at [1357, 126] on span "Pending" at bounding box center [1360, 122] width 36 height 21
click at [1375, 151] on input "text" at bounding box center [1449, 156] width 214 height 35
type input "***"
click at [1380, 186] on span "Mel Goh" at bounding box center [1394, 184] width 80 height 12
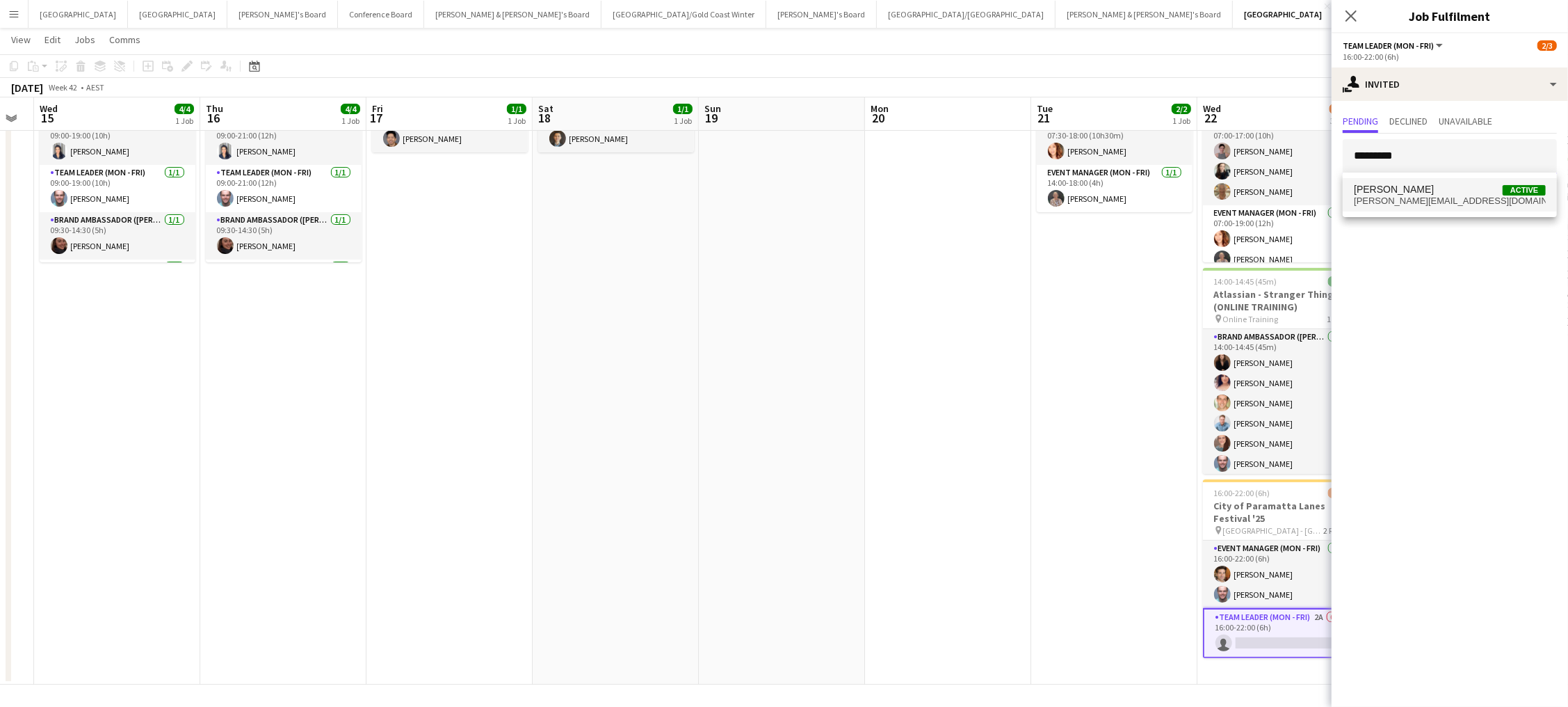
type input "*********"
click at [1414, 182] on mat-option "Laura Sanchidrian-Martinez Active laura.sanchimartinez@gmail.com" at bounding box center [1449, 195] width 214 height 34
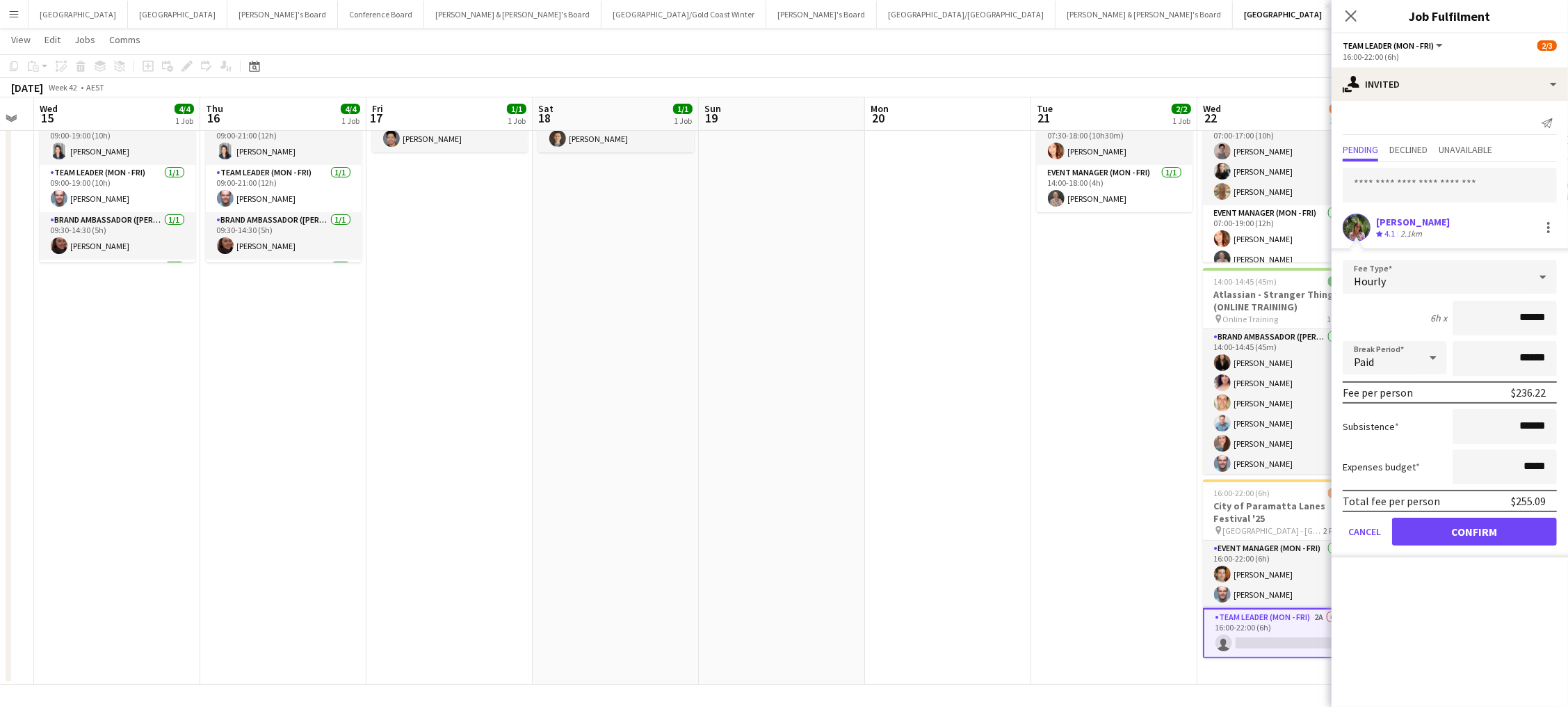
click at [1474, 527] on button "Confirm" at bounding box center [1475, 532] width 165 height 28
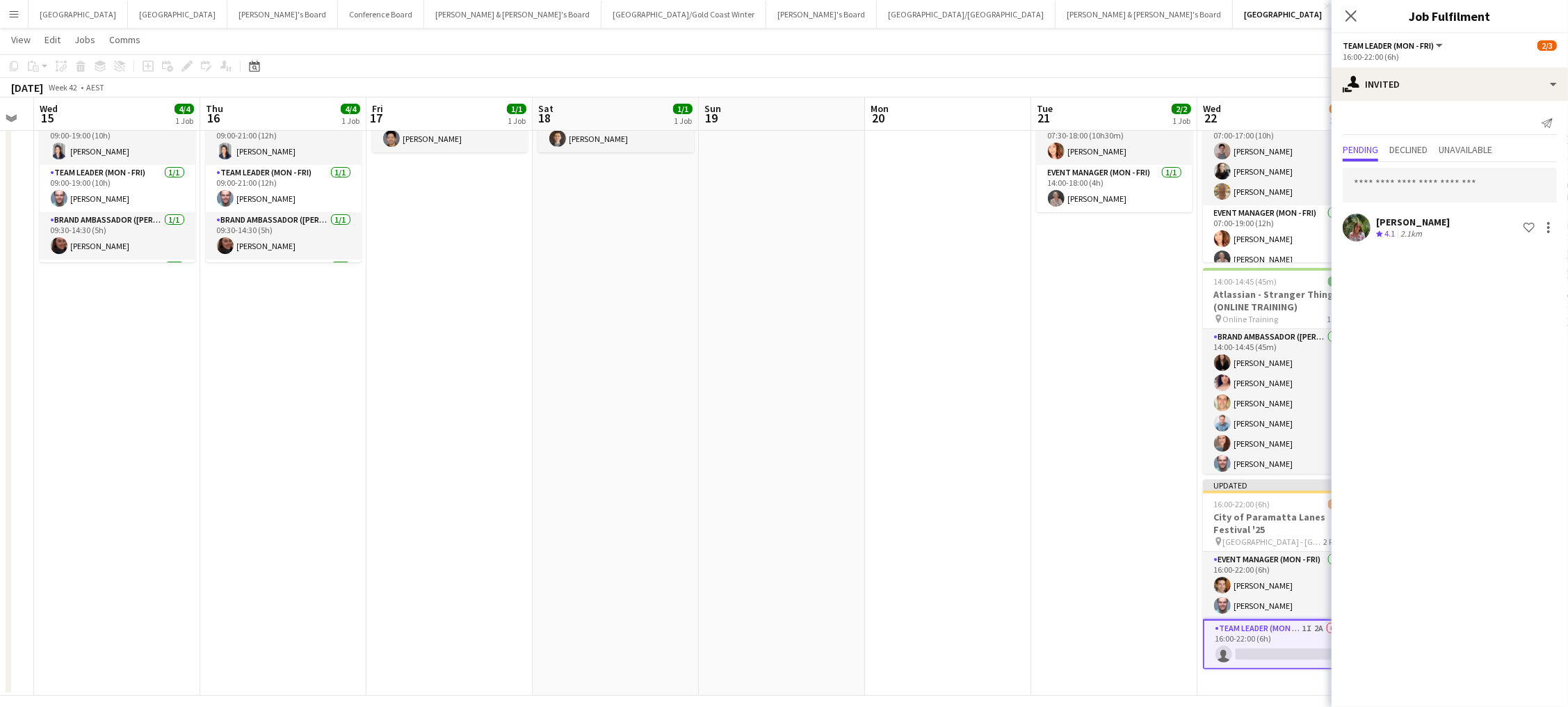
click at [1185, 76] on app-toolbar "Copy Paste Paste Command V Paste with crew Command Shift V Paste linked Job Del…" at bounding box center [784, 66] width 1568 height 23
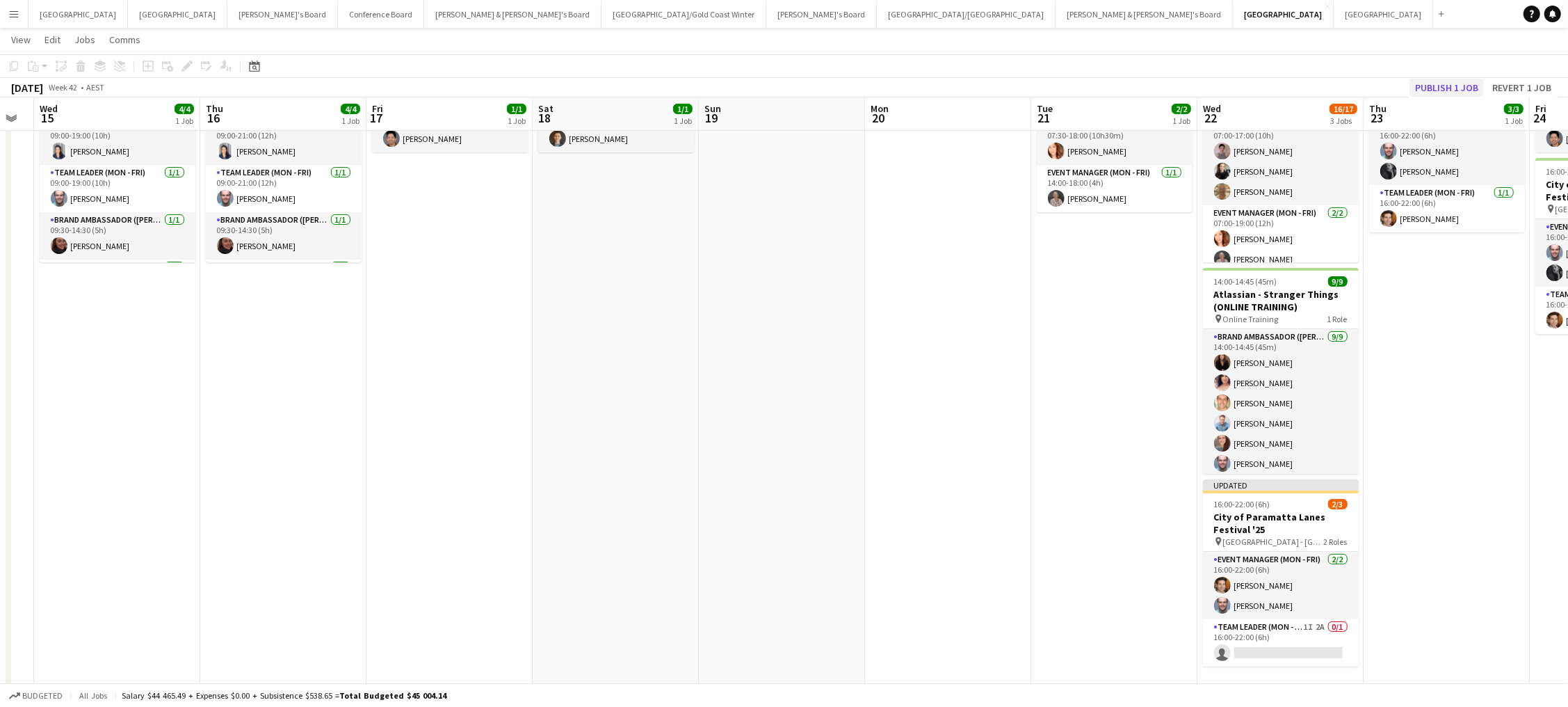
click at [1433, 82] on button "Publish 1 job" at bounding box center [1447, 88] width 74 height 18
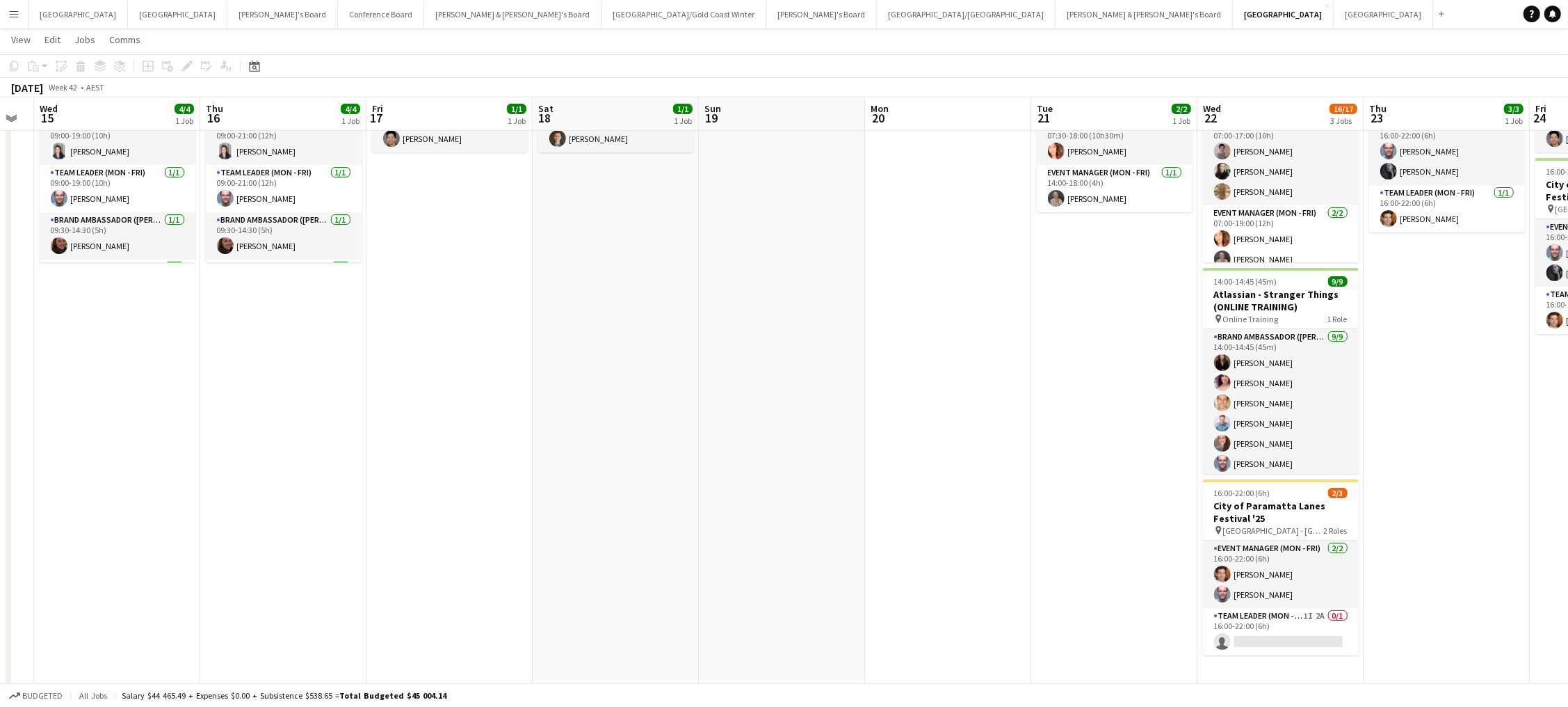
click at [937, 246] on app-date-cell at bounding box center [948, 373] width 166 height 645
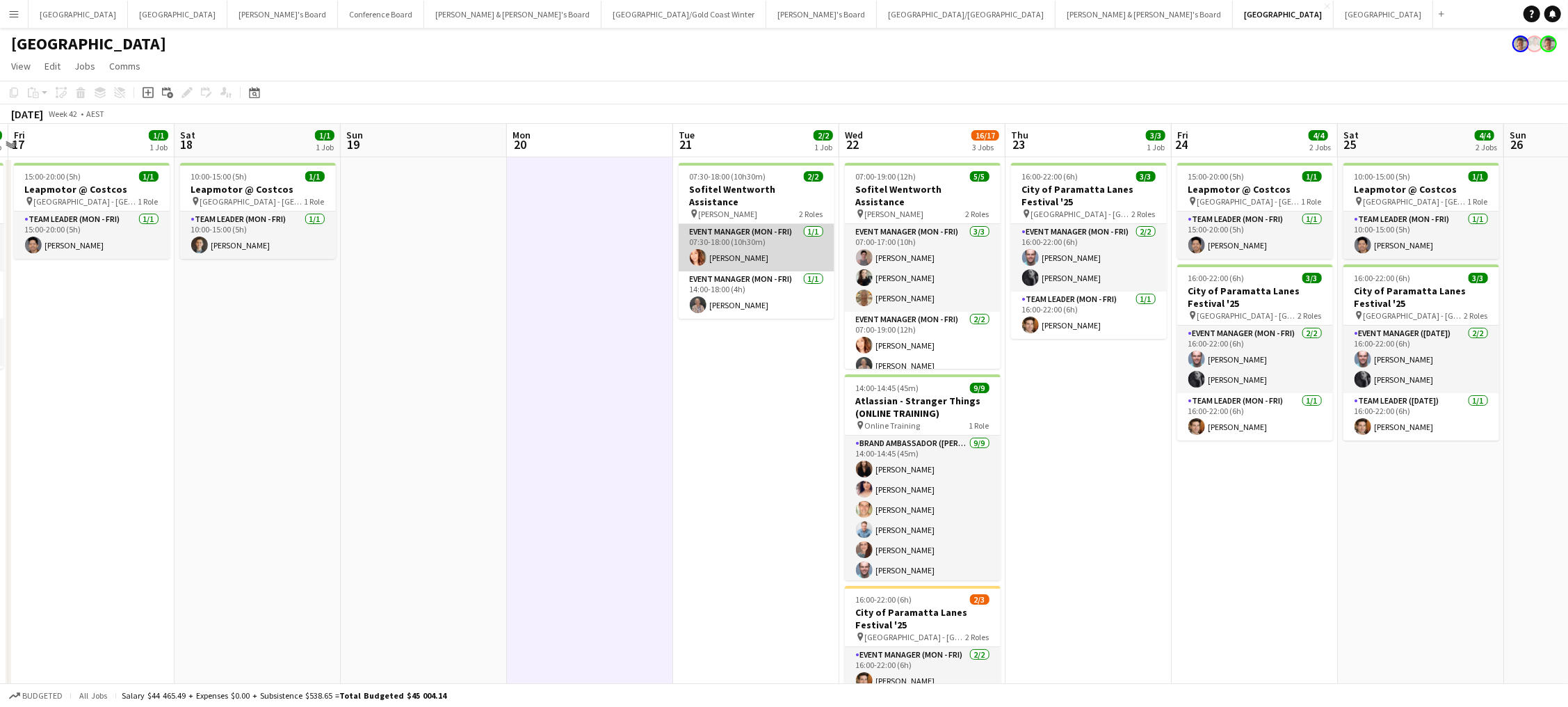
scroll to position [0, 490]
click at [338, 15] on button "Conference Board Close" at bounding box center [381, 14] width 86 height 27
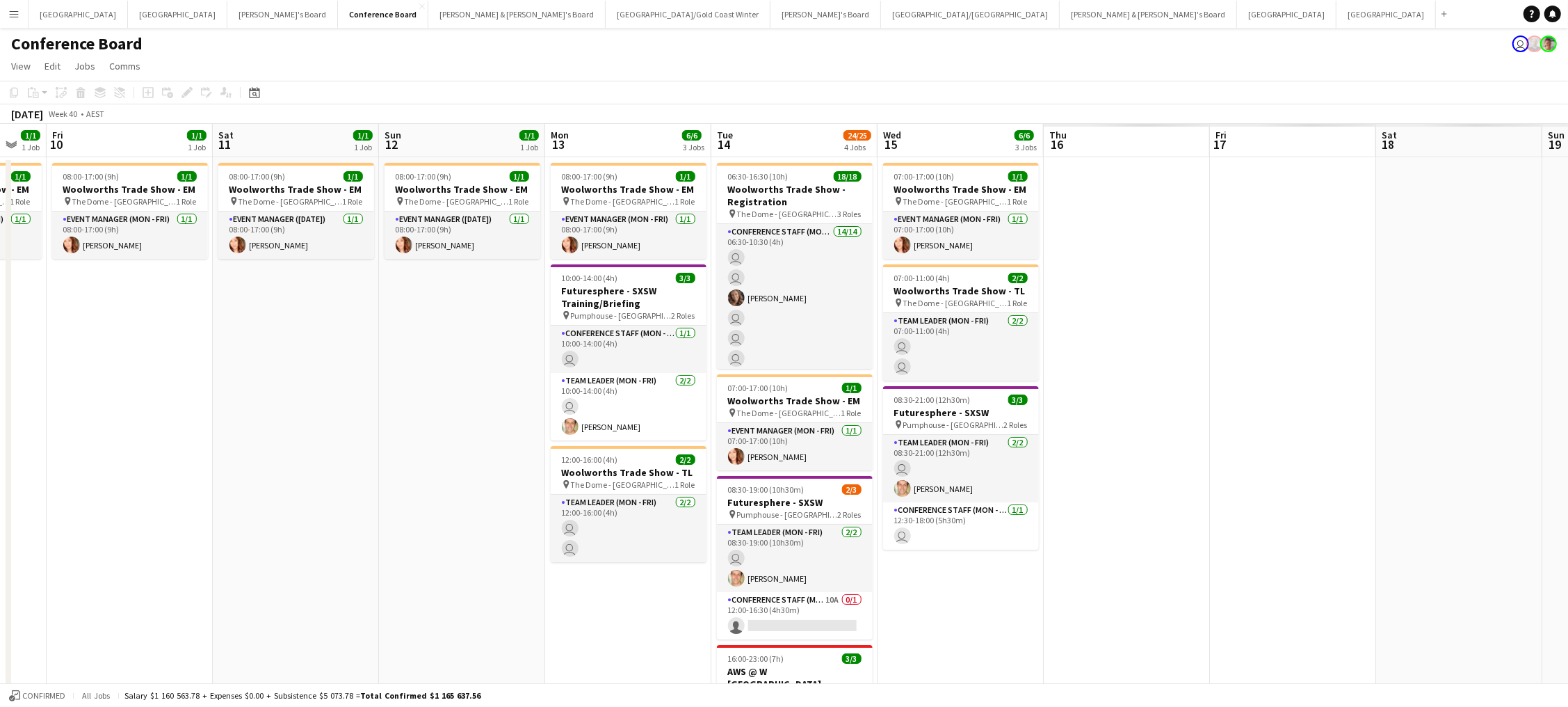
scroll to position [0, 377]
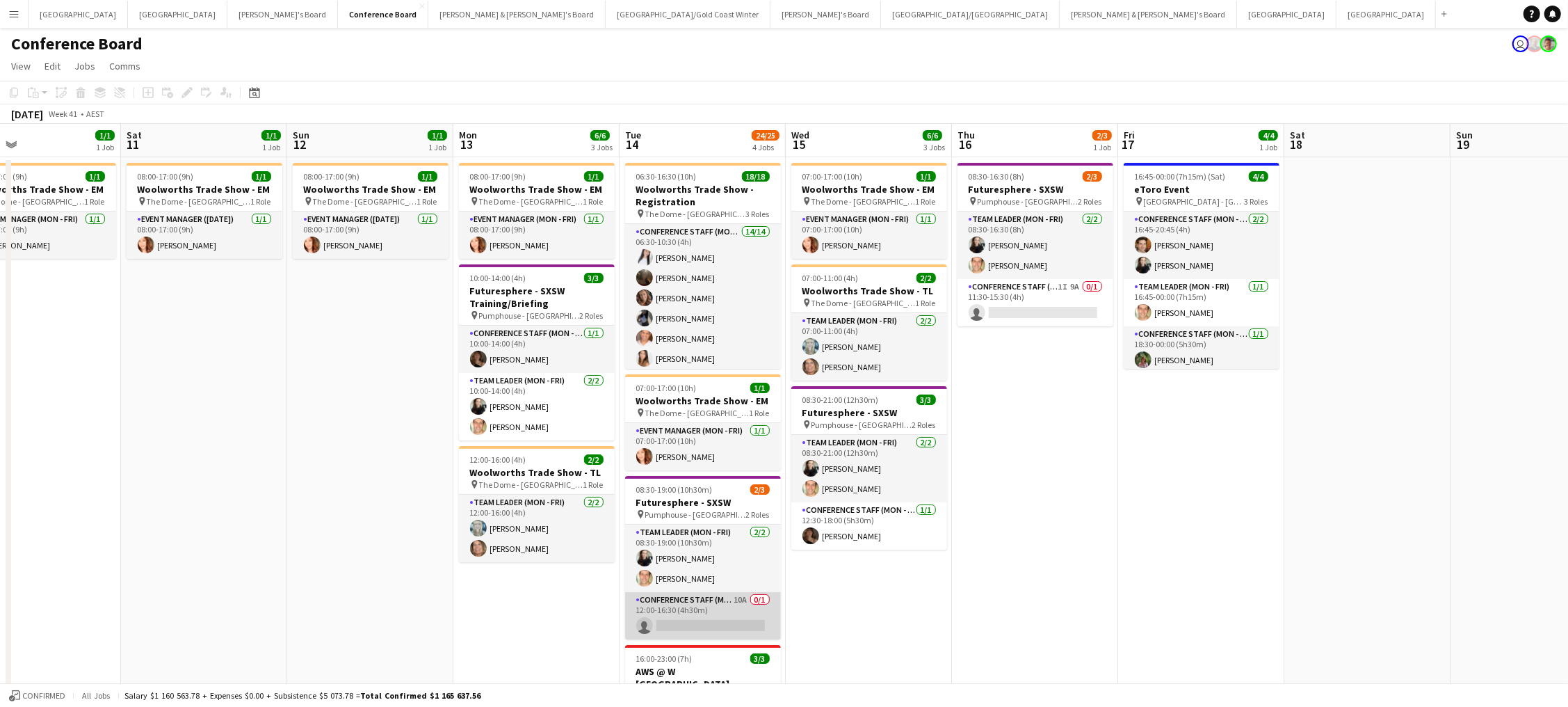
click at [710, 620] on app-card-role "Conference Staff (Mon - Fri) 10A 0/1 12:00-16:30 (4h30m) single-neutral-actions" at bounding box center [702, 616] width 155 height 47
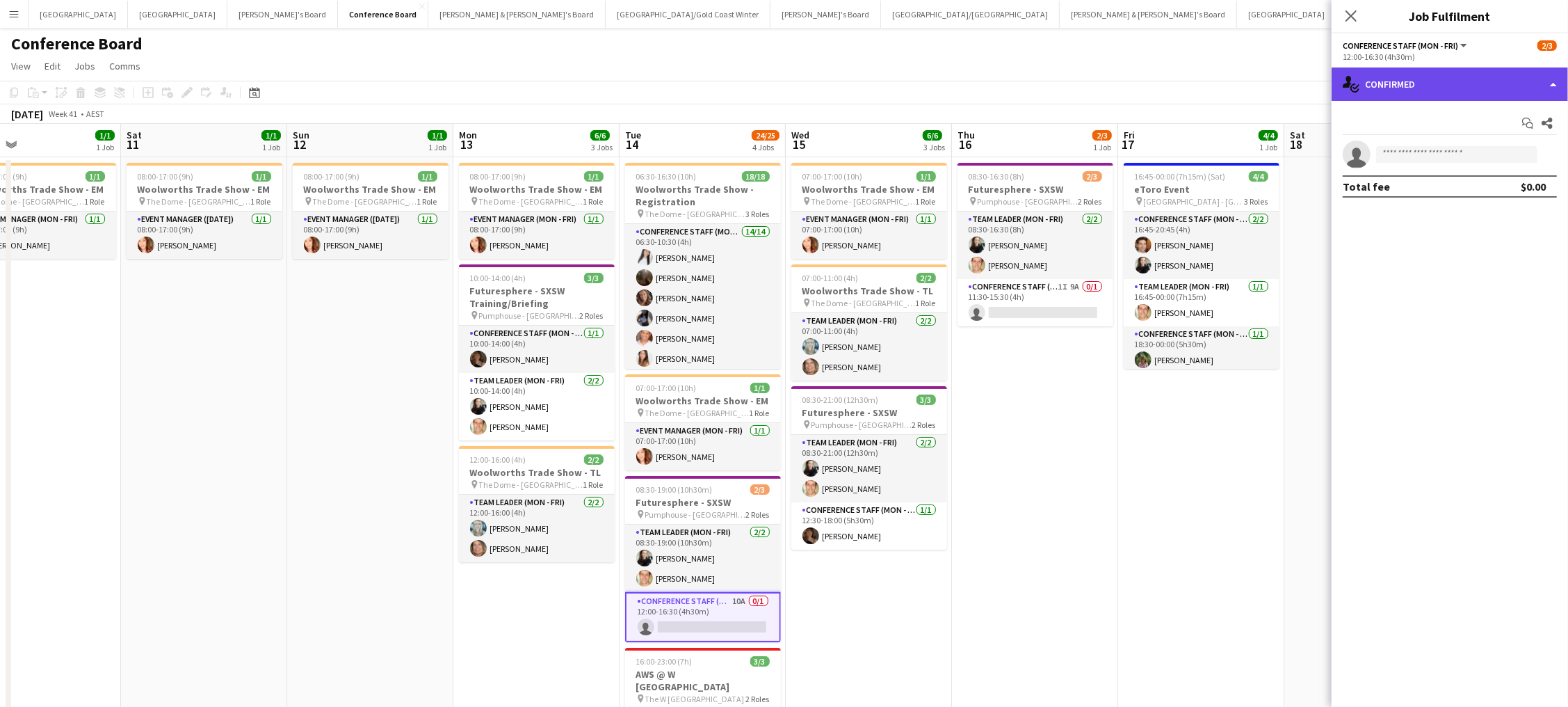
click at [1401, 81] on div "single-neutral-actions-check-2 Confirmed" at bounding box center [1450, 84] width 237 height 34
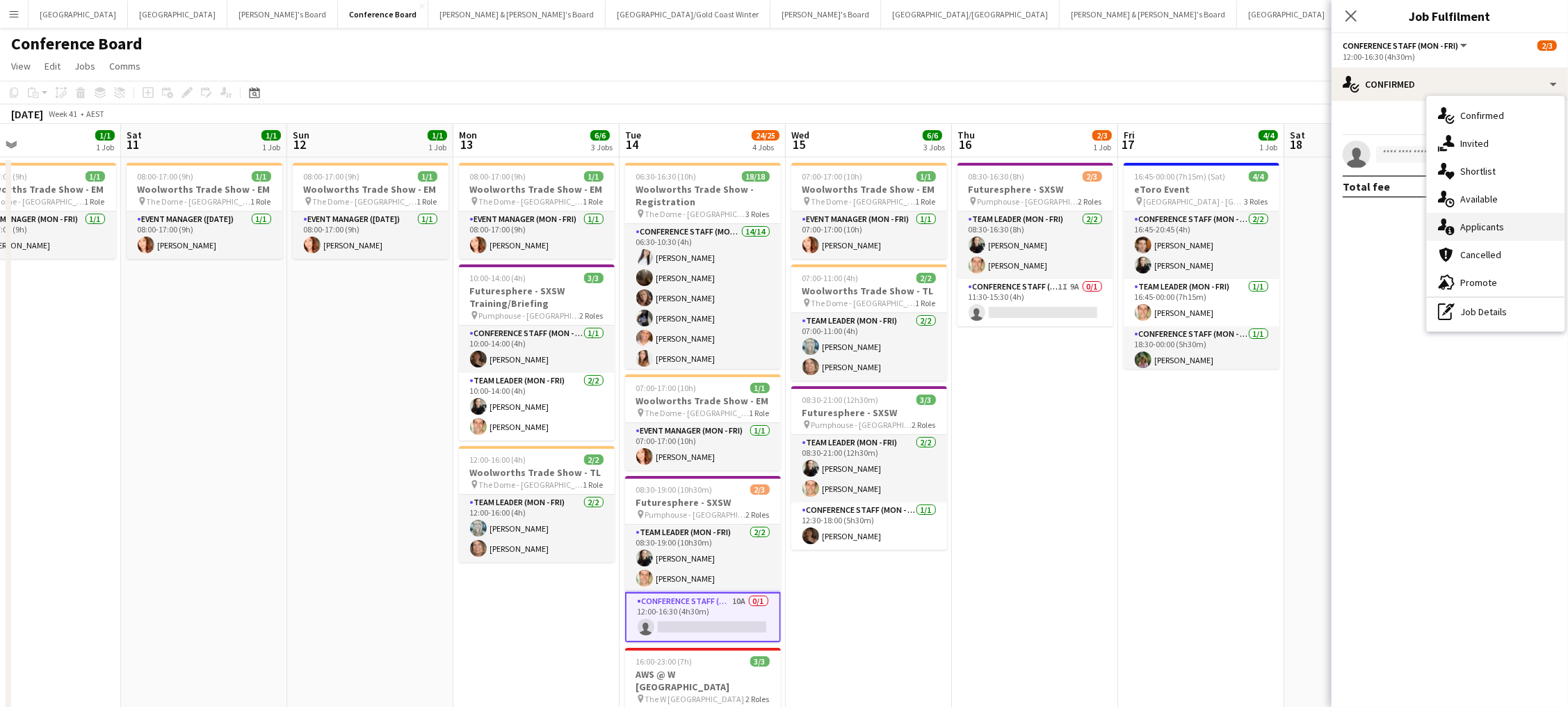
click at [1531, 230] on div "single-neutral-actions-information Applicants" at bounding box center [1495, 226] width 138 height 28
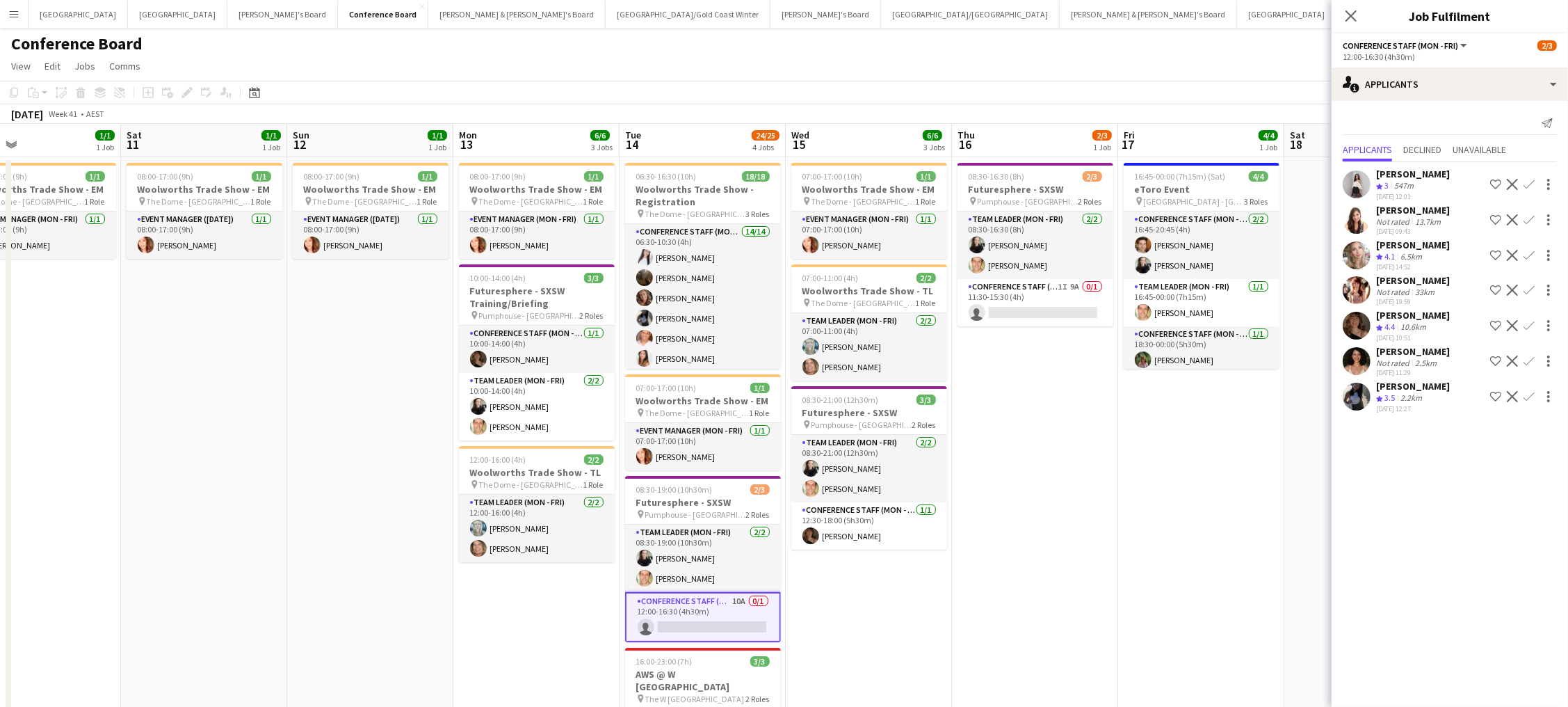
click at [1529, 320] on app-icon "Confirm" at bounding box center [1529, 325] width 11 height 11
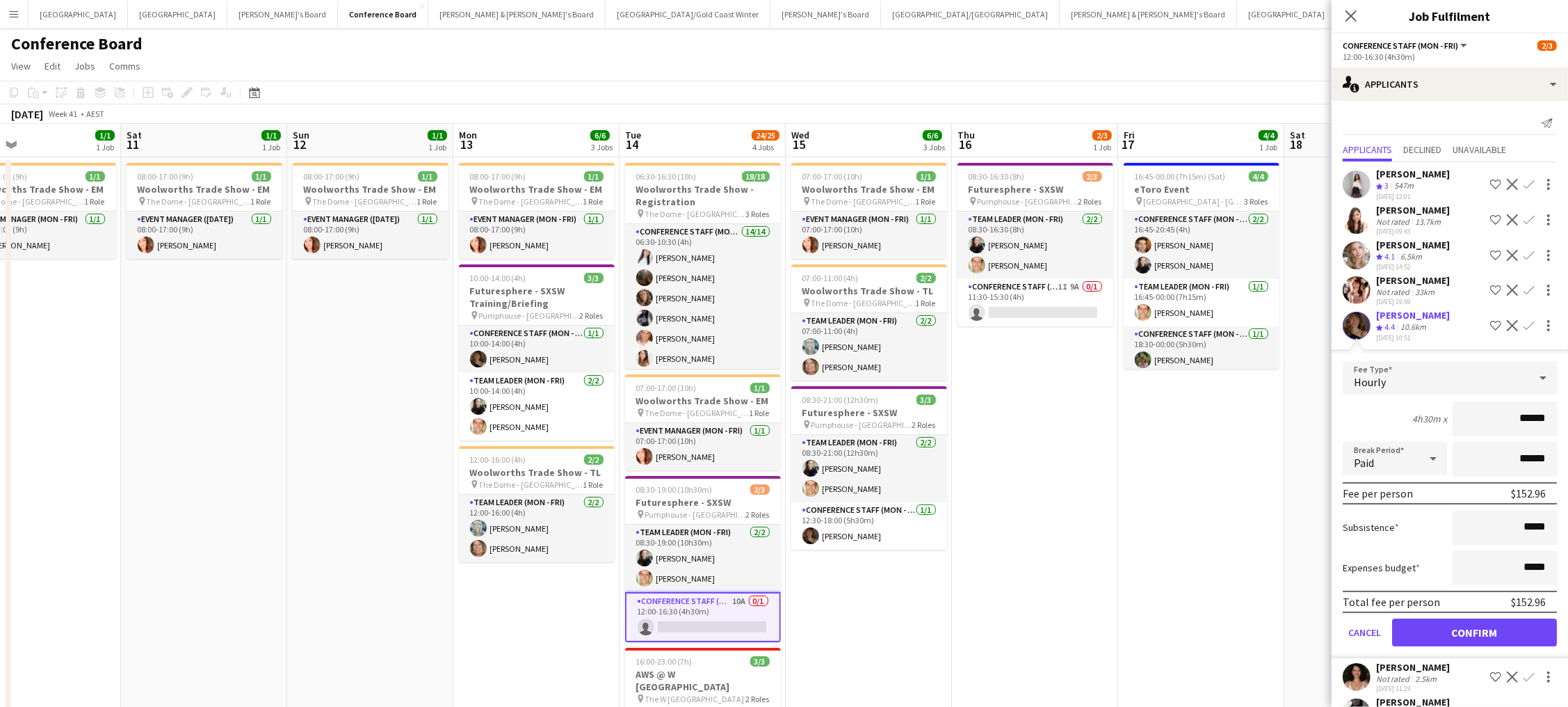
click at [1474, 622] on button "Confirm" at bounding box center [1475, 633] width 165 height 28
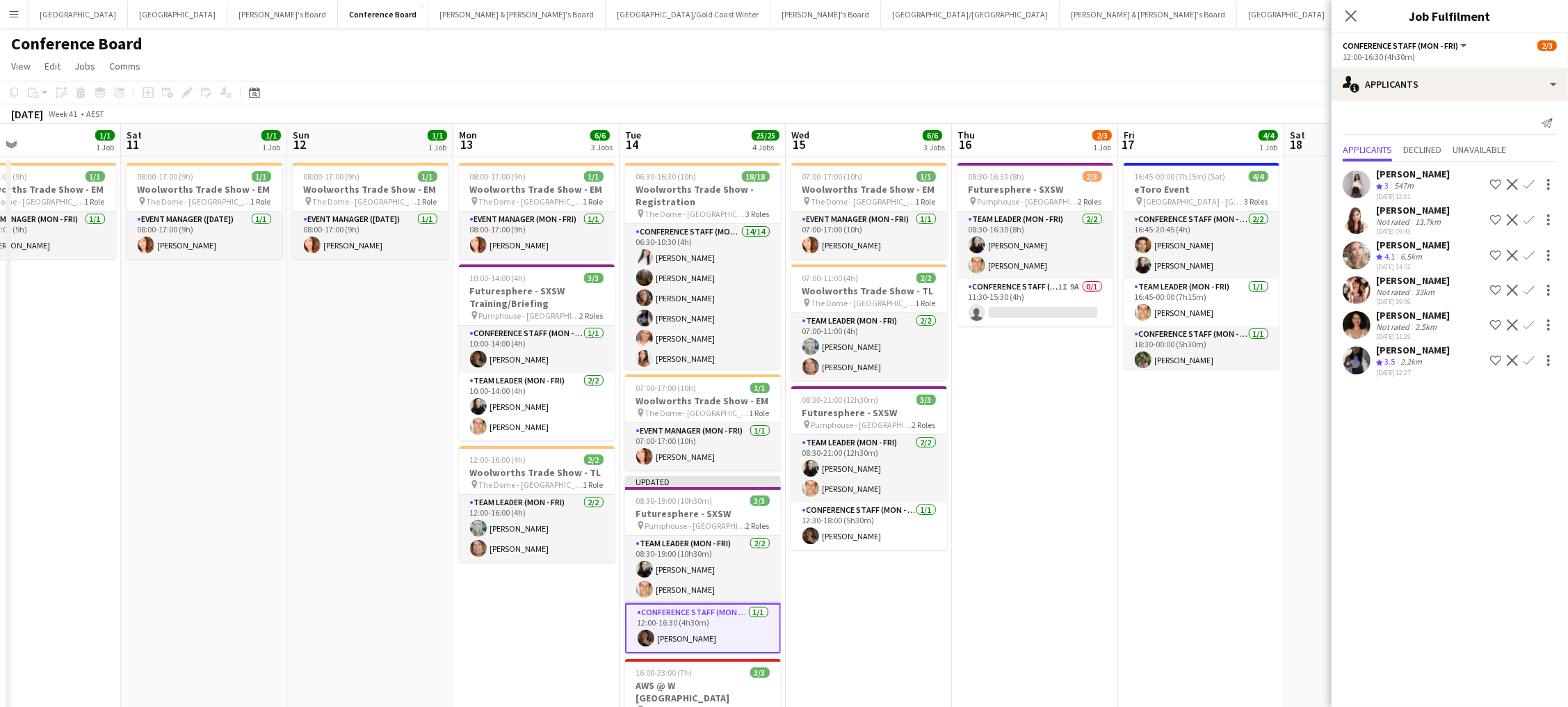
scroll to position [0, 1]
click at [1160, 44] on div "Conference Board user" at bounding box center [784, 41] width 1568 height 26
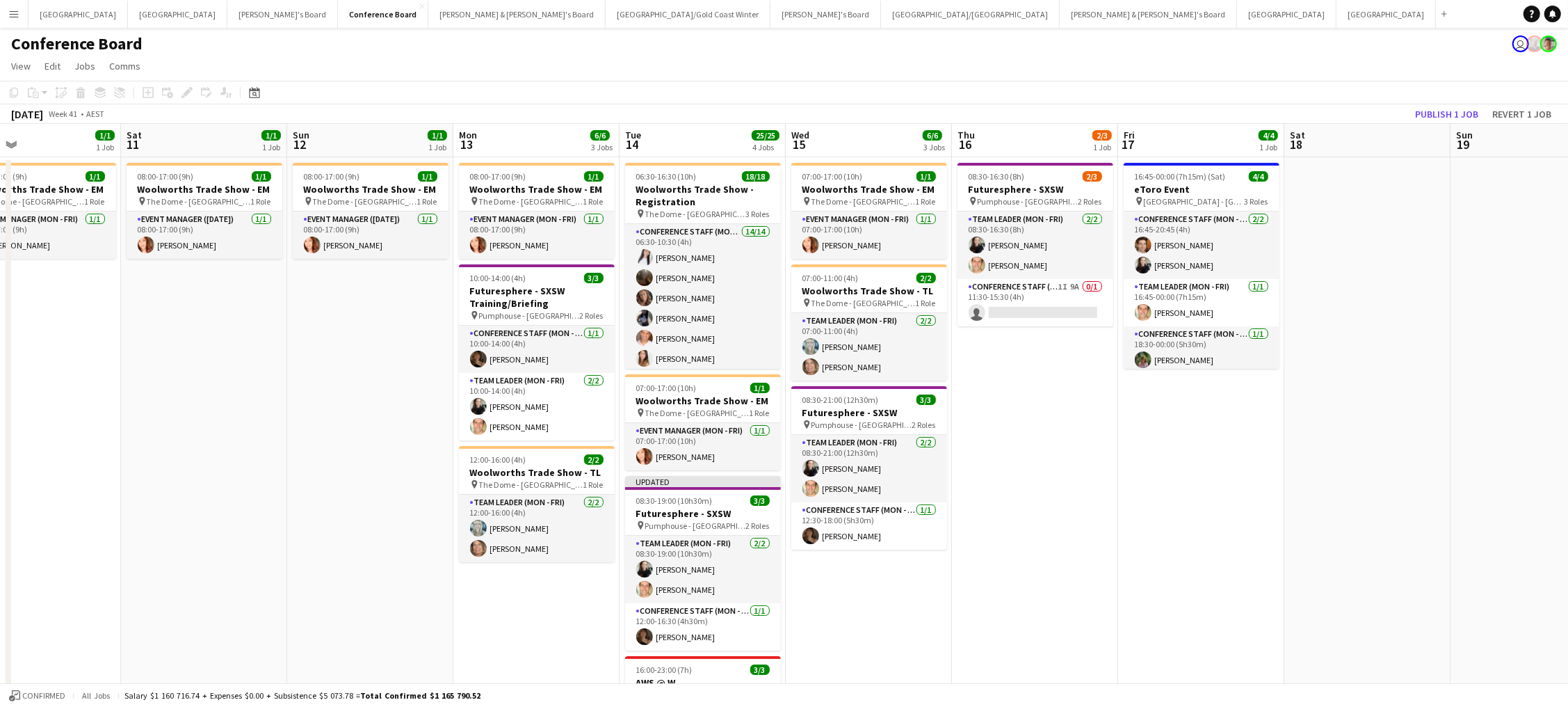
scroll to position [0, 0]
click at [1439, 102] on app-toolbar "Copy Paste Paste Command V Paste with crew Command Shift V Paste linked Job Del…" at bounding box center [784, 92] width 1568 height 23
click at [1439, 110] on button "Publish 1 job" at bounding box center [1447, 114] width 74 height 18
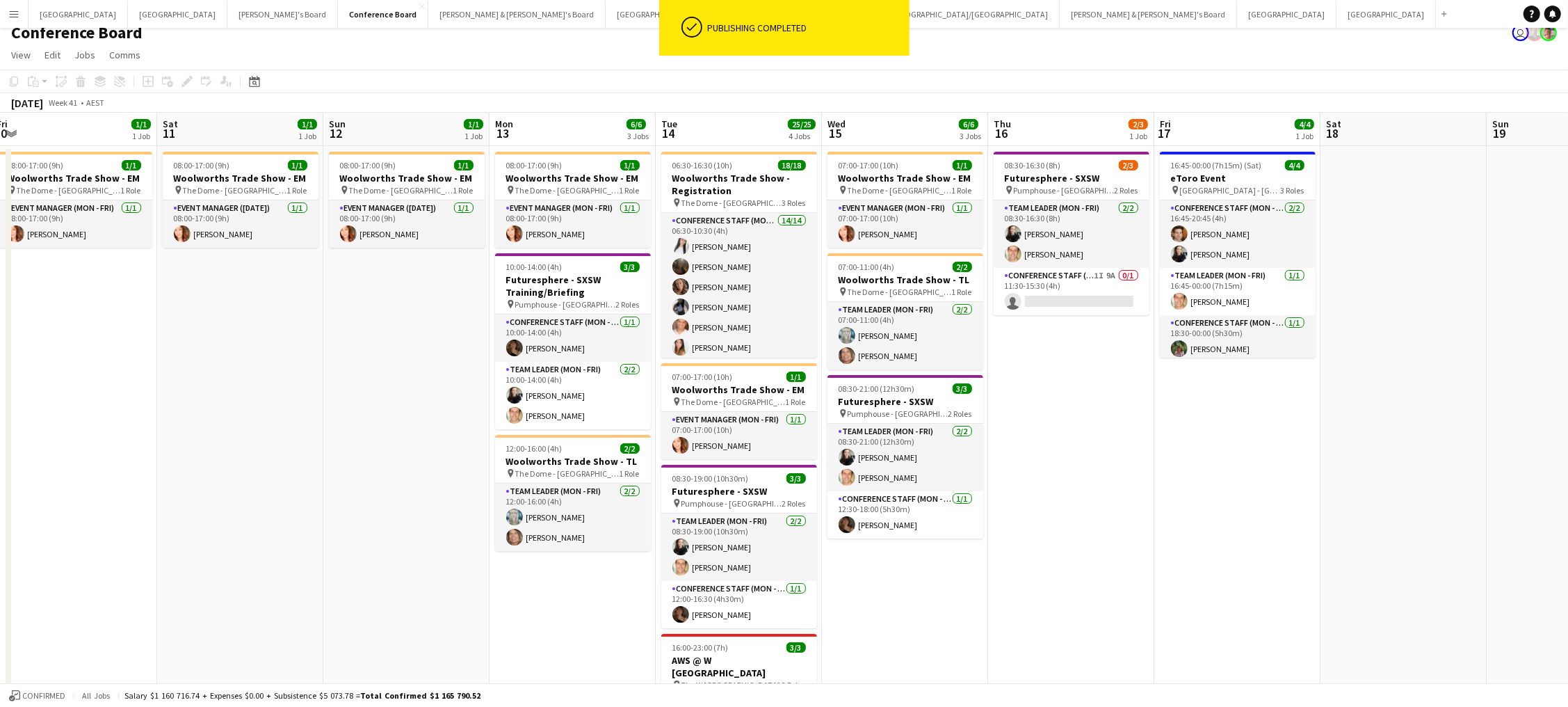
scroll to position [0, 341]
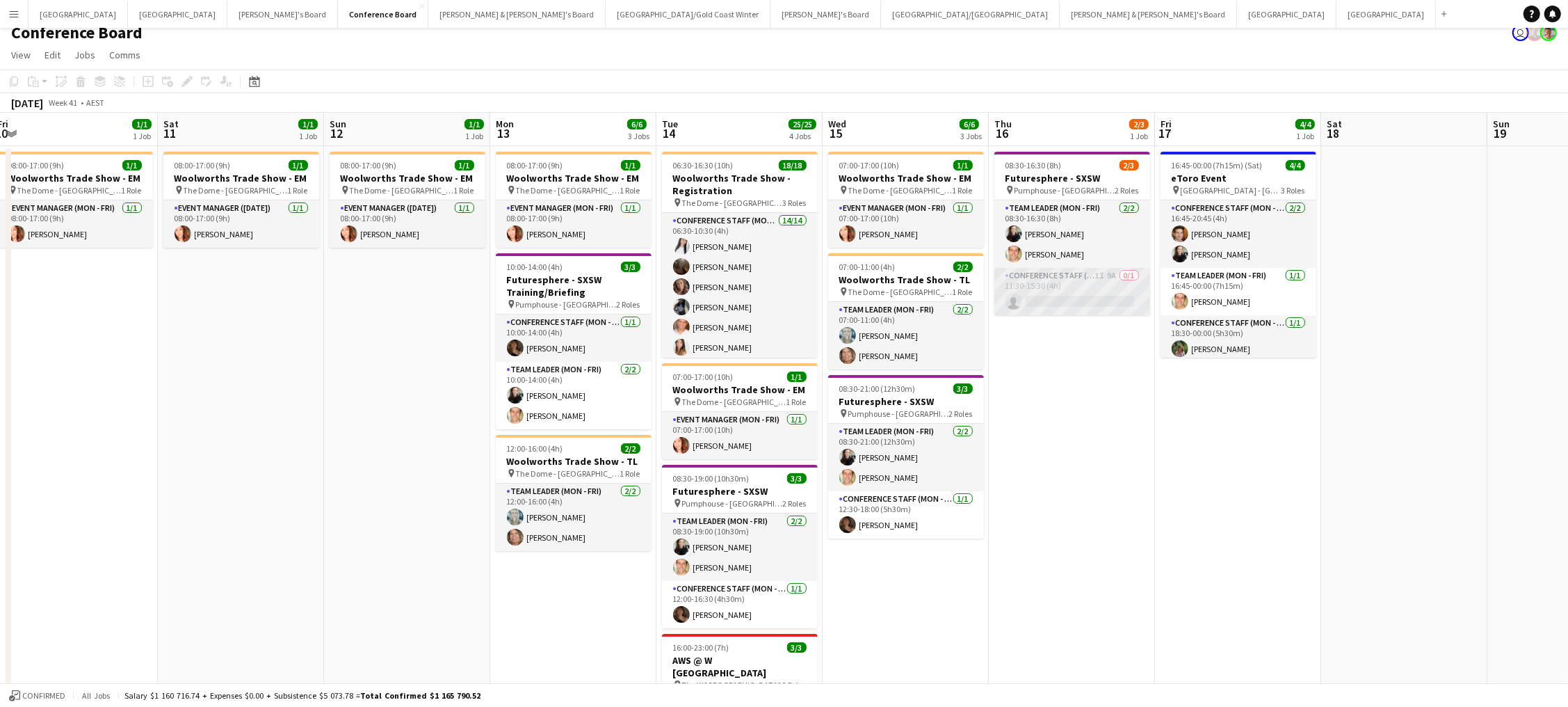
click at [1070, 289] on app-card-role "Conference Staff (Mon - Fri) 1I 9A 0/1 11:30-15:30 (4h) single-neutral-actions" at bounding box center [1072, 291] width 155 height 47
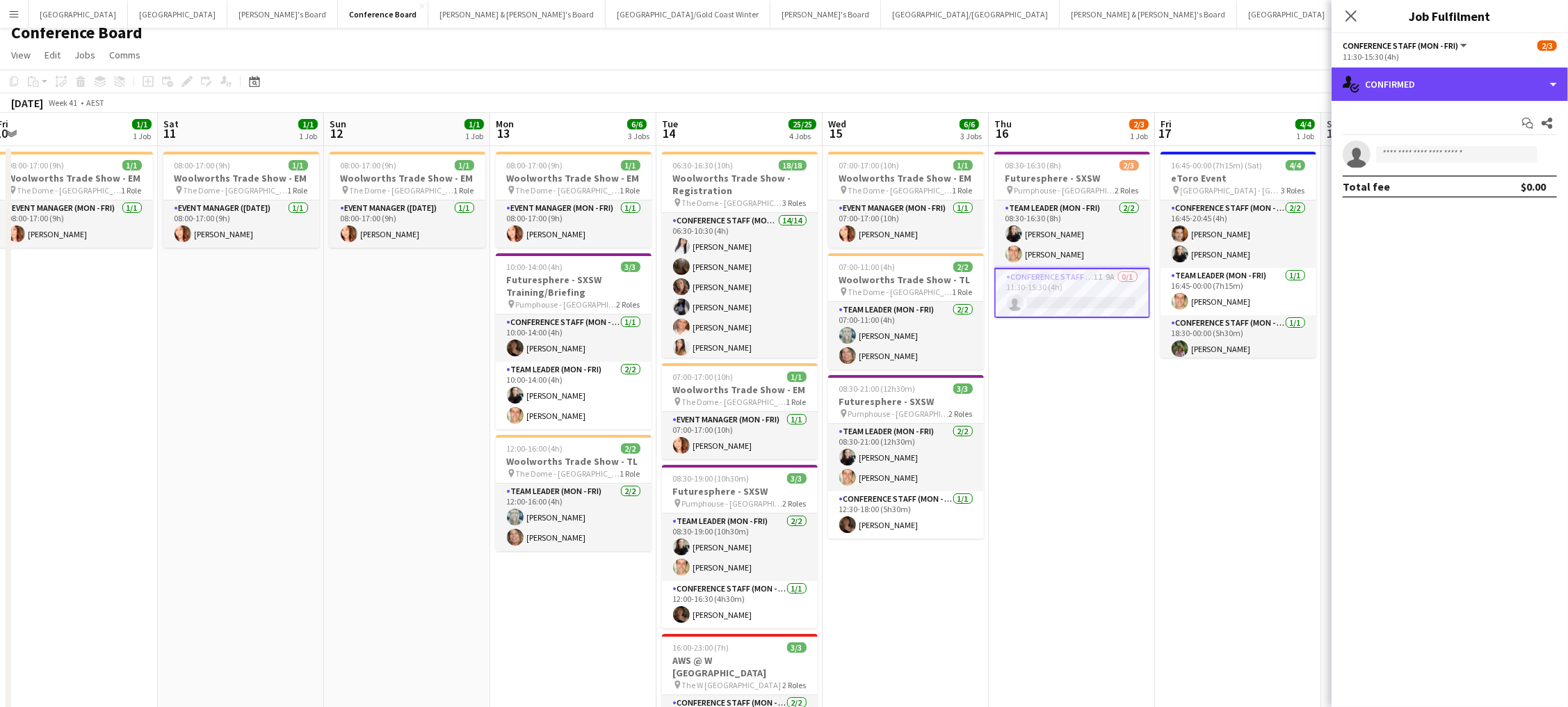
drag, startPoint x: 1388, startPoint y: 73, endPoint x: 1424, endPoint y: 105, distance: 48.2
click at [1388, 73] on div "single-neutral-actions-check-2 Confirmed" at bounding box center [1450, 84] width 237 height 34
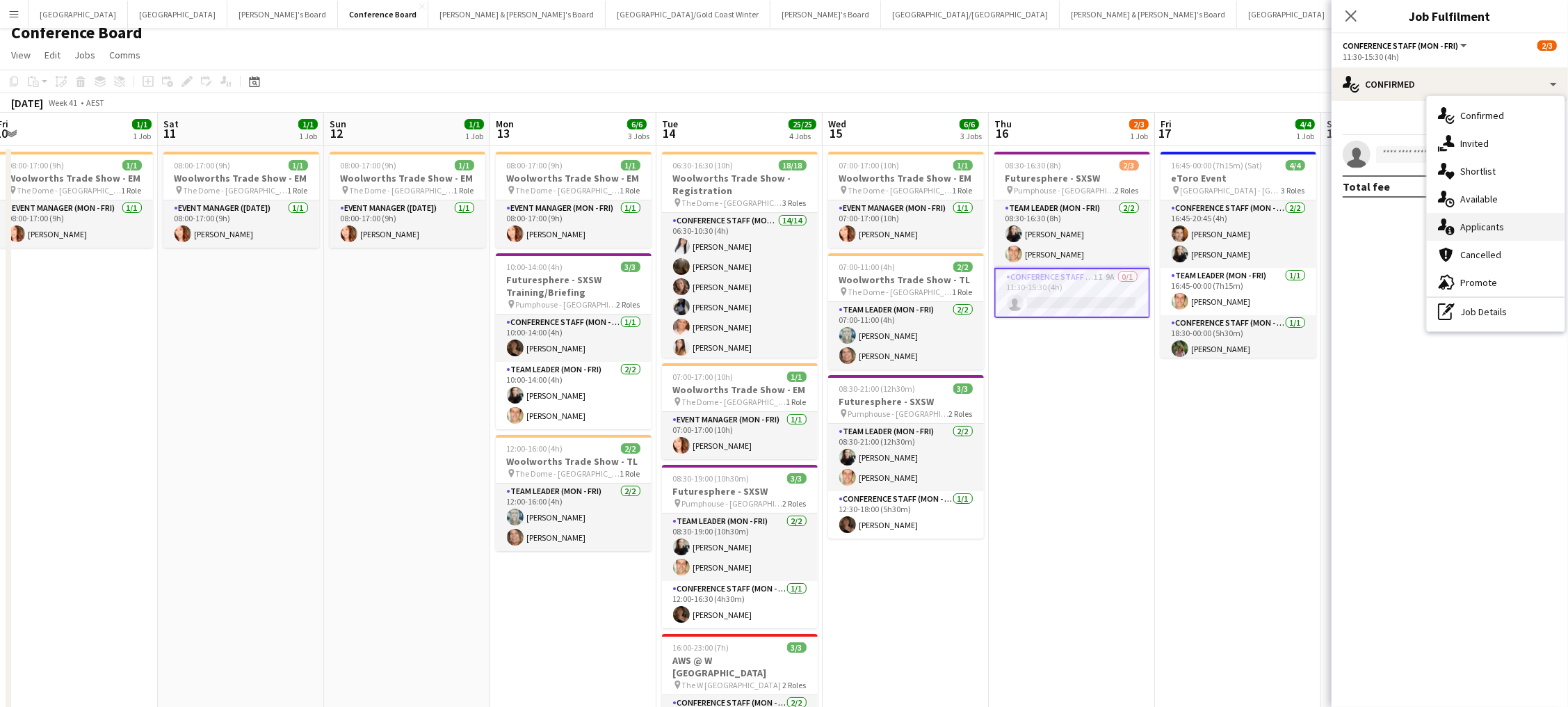
click at [1440, 221] on icon "single-neutral-actions-information" at bounding box center [1446, 226] width 17 height 17
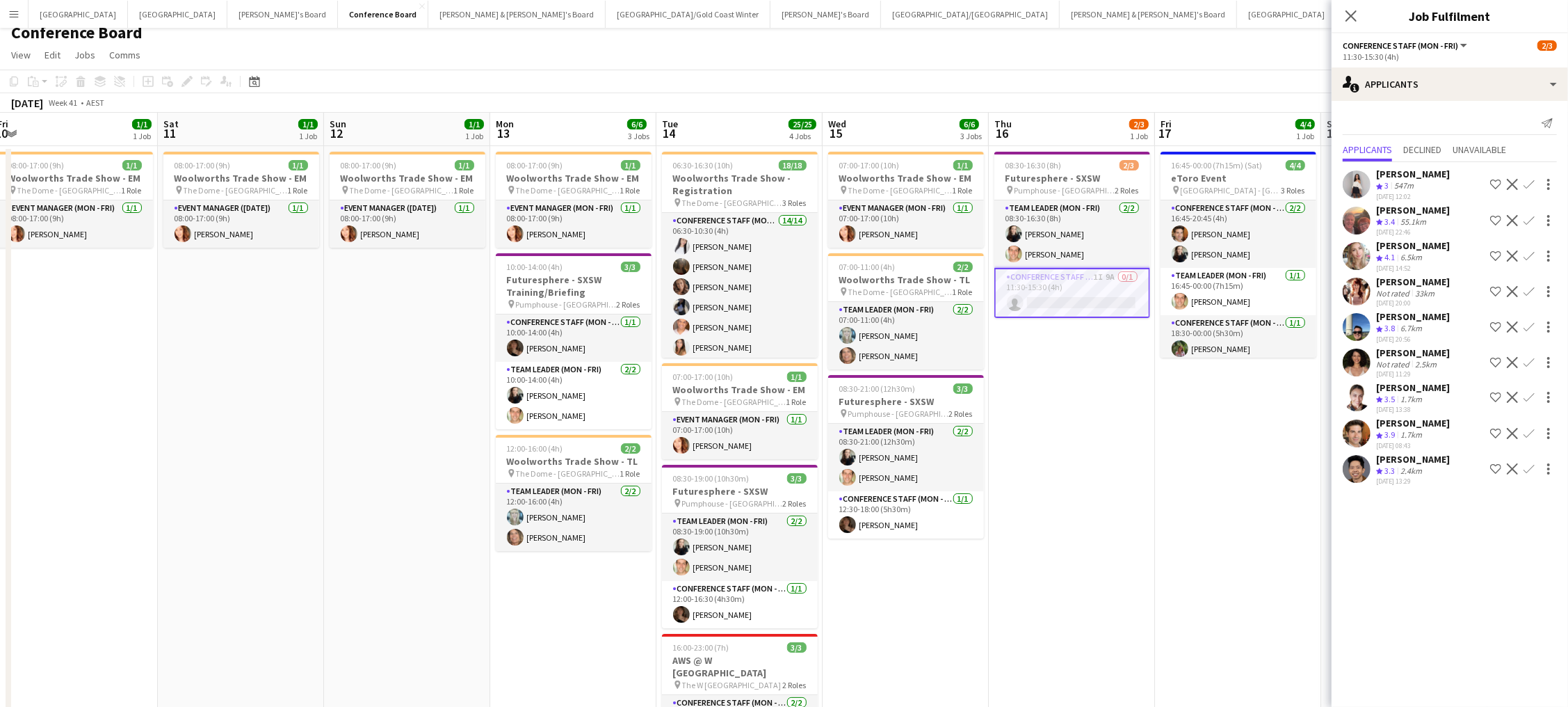
scroll to position [3, 0]
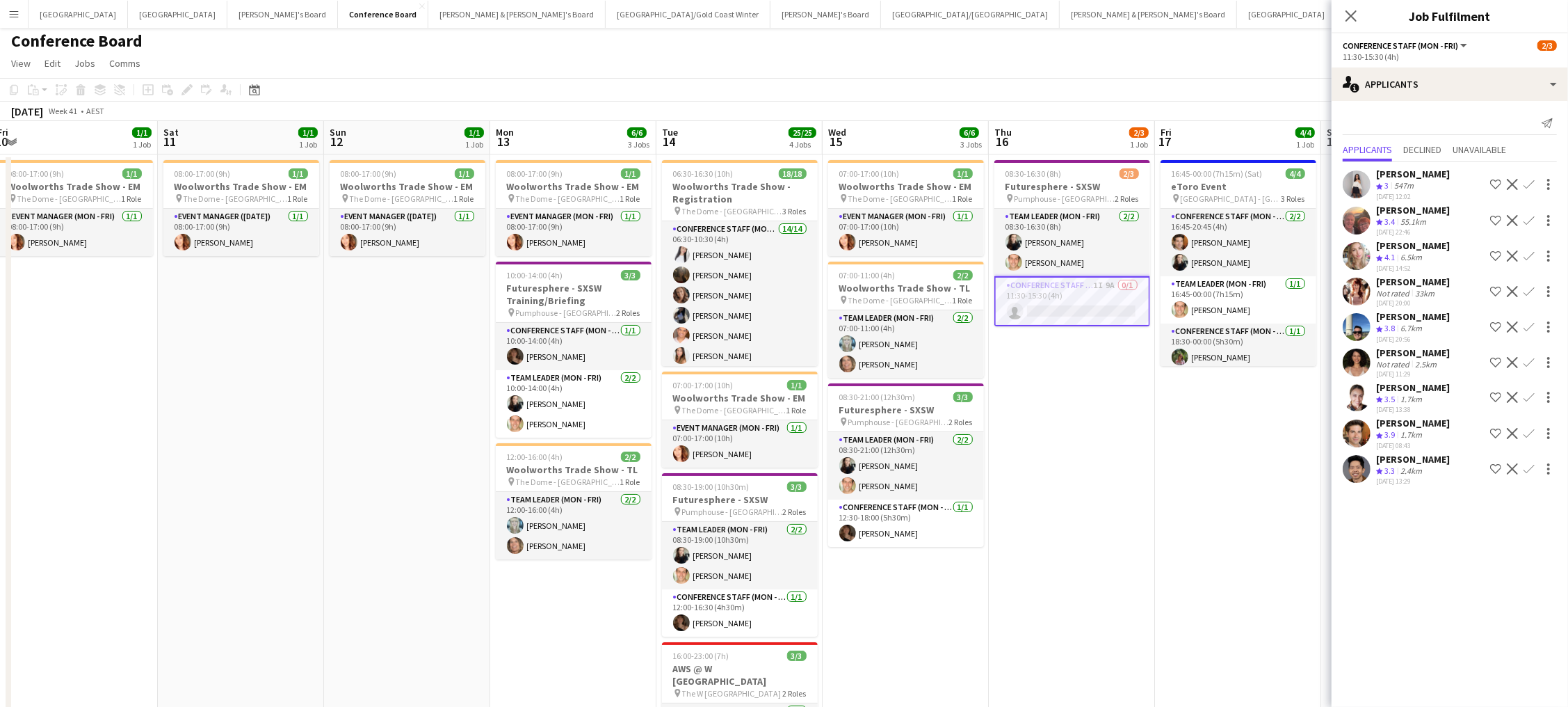
click at [1063, 441] on app-date-cell "08:30-16:30 (8h) 2/3 Futuresphere - SXSW pin Pumphouse - Sydney 2 Roles Team Le…" at bounding box center [1072, 508] width 166 height 708
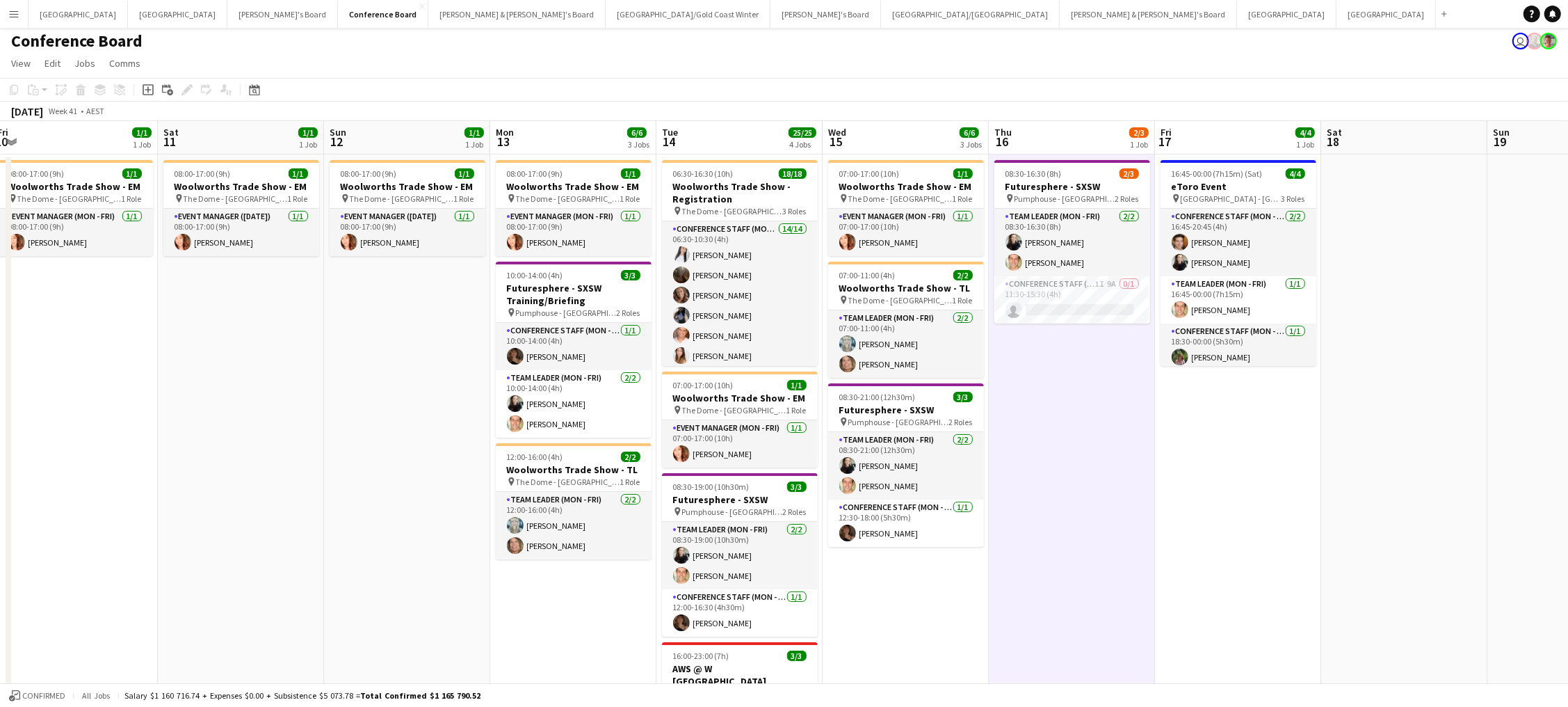
scroll to position [4, 0]
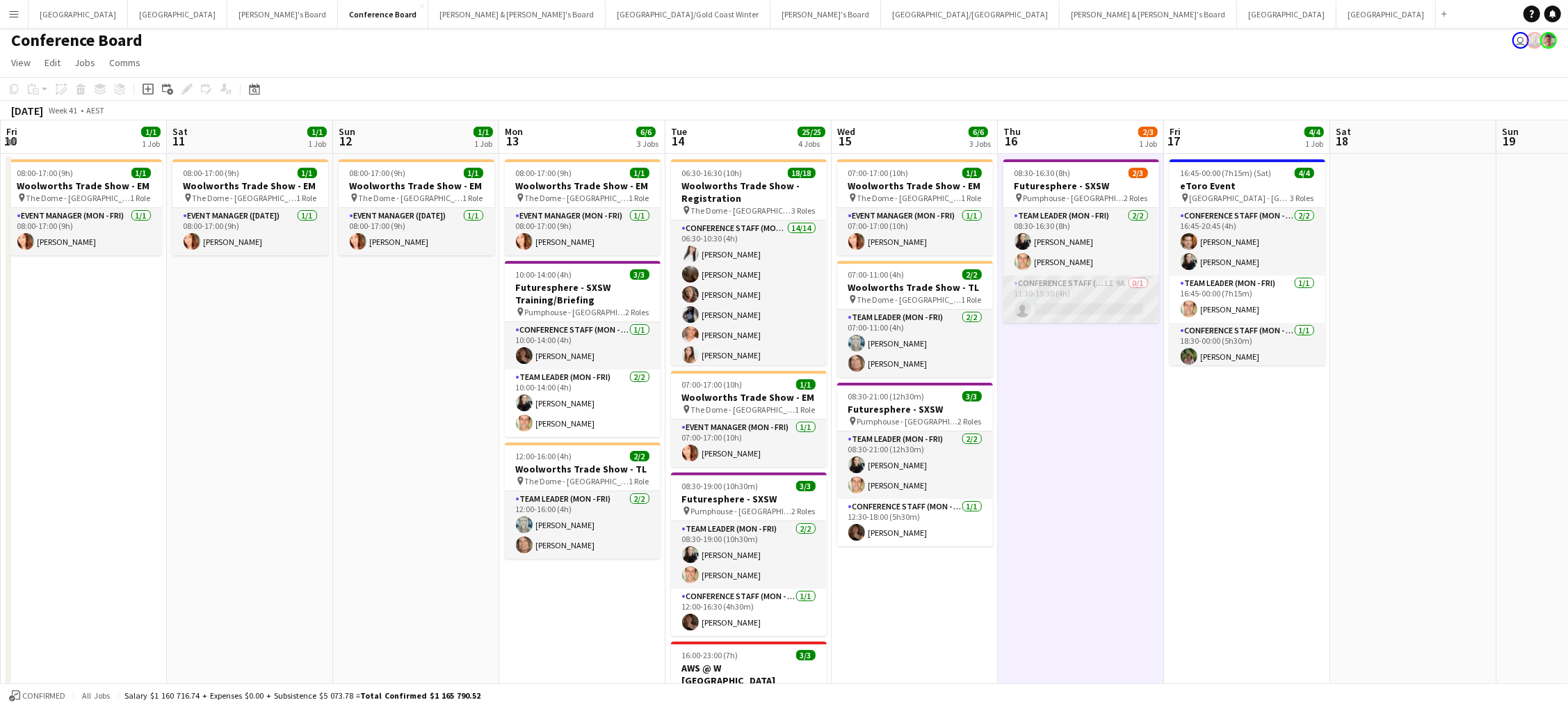
drag, startPoint x: 1067, startPoint y: 290, endPoint x: 1077, endPoint y: 295, distance: 11.2
click at [1067, 290] on app-card-role "Conference Staff (Mon - Fri) 1I 9A 0/1 11:30-15:30 (4h) single-neutral-actions" at bounding box center [1080, 299] width 155 height 47
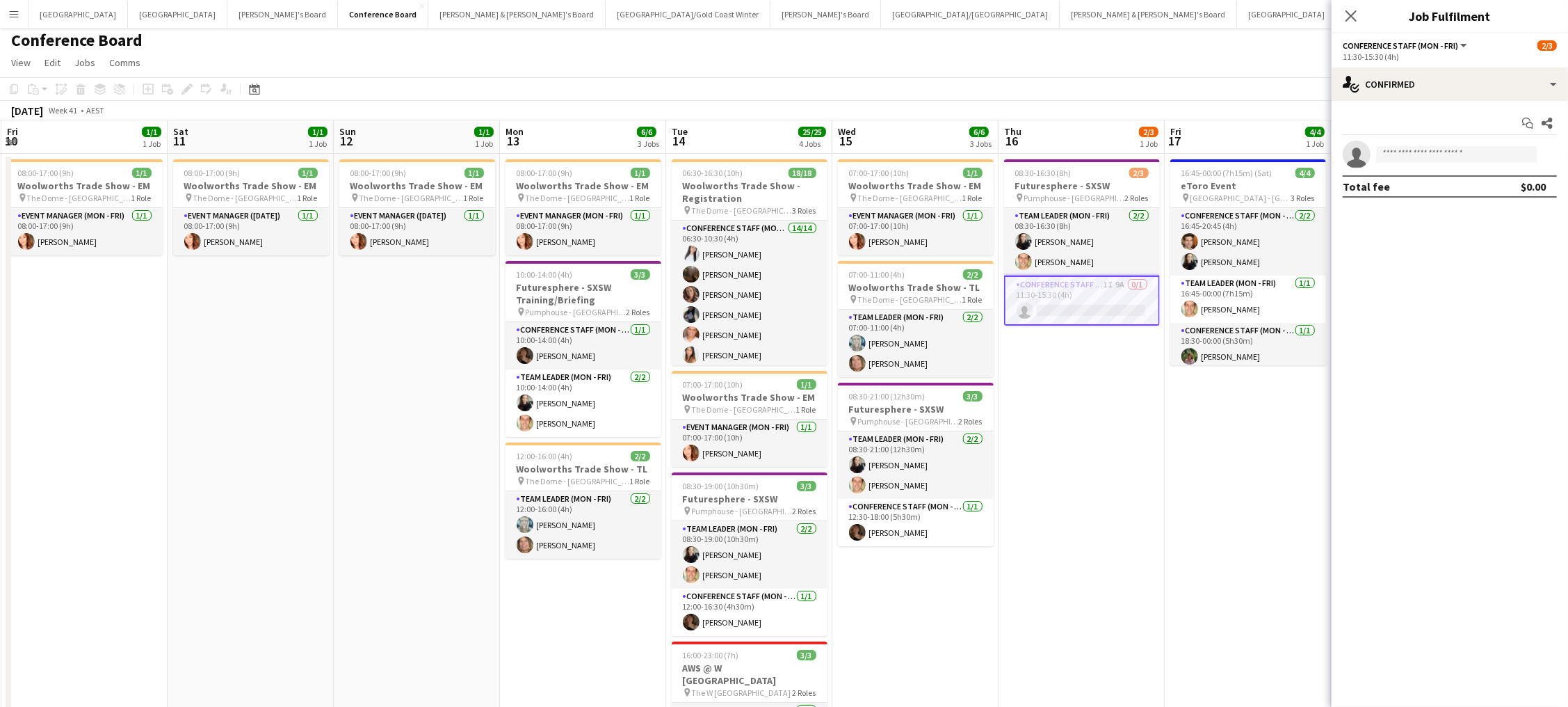
scroll to position [0, 331]
click at [1429, 78] on div "single-neutral-actions-check-2 Confirmed" at bounding box center [1450, 84] width 237 height 34
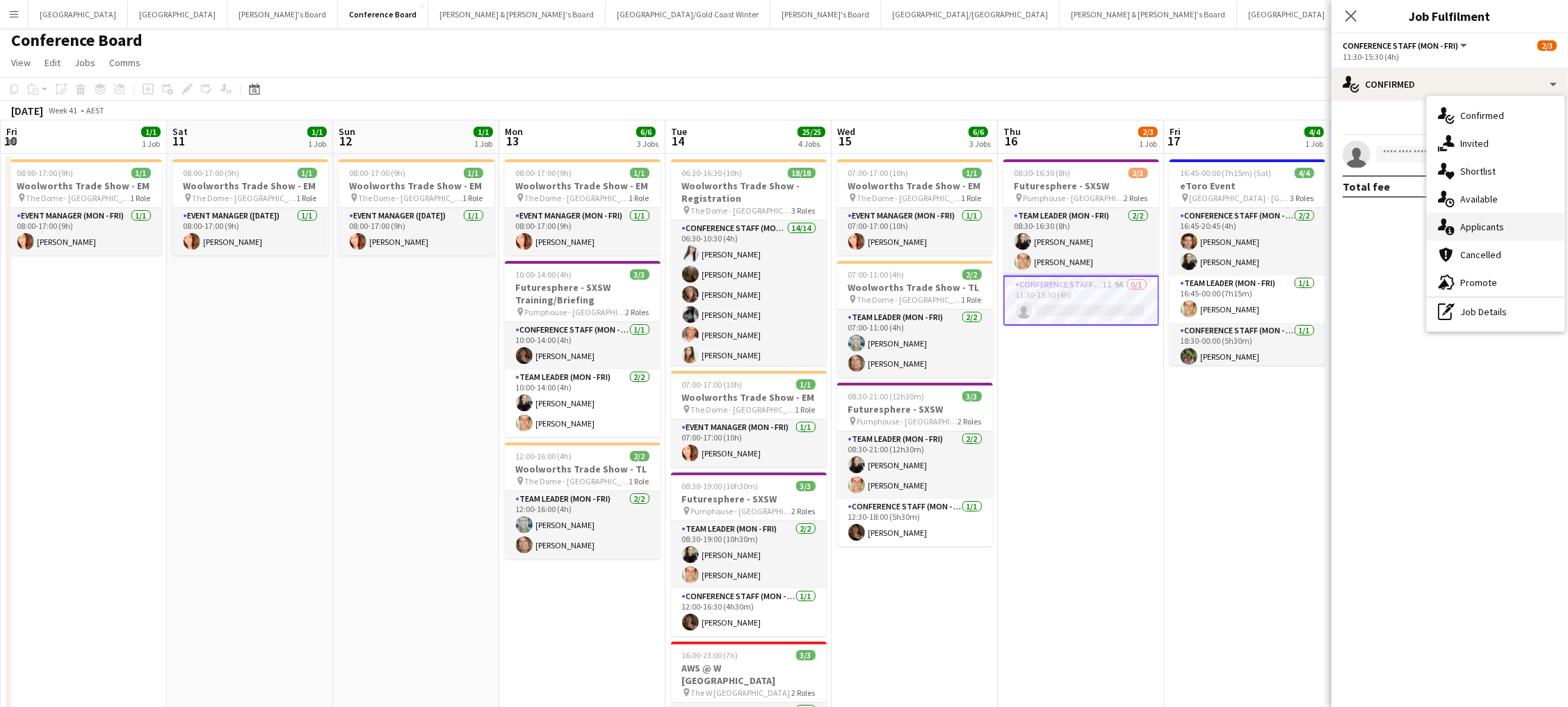
click at [1507, 222] on div "single-neutral-actions-information Applicants" at bounding box center [1495, 226] width 138 height 28
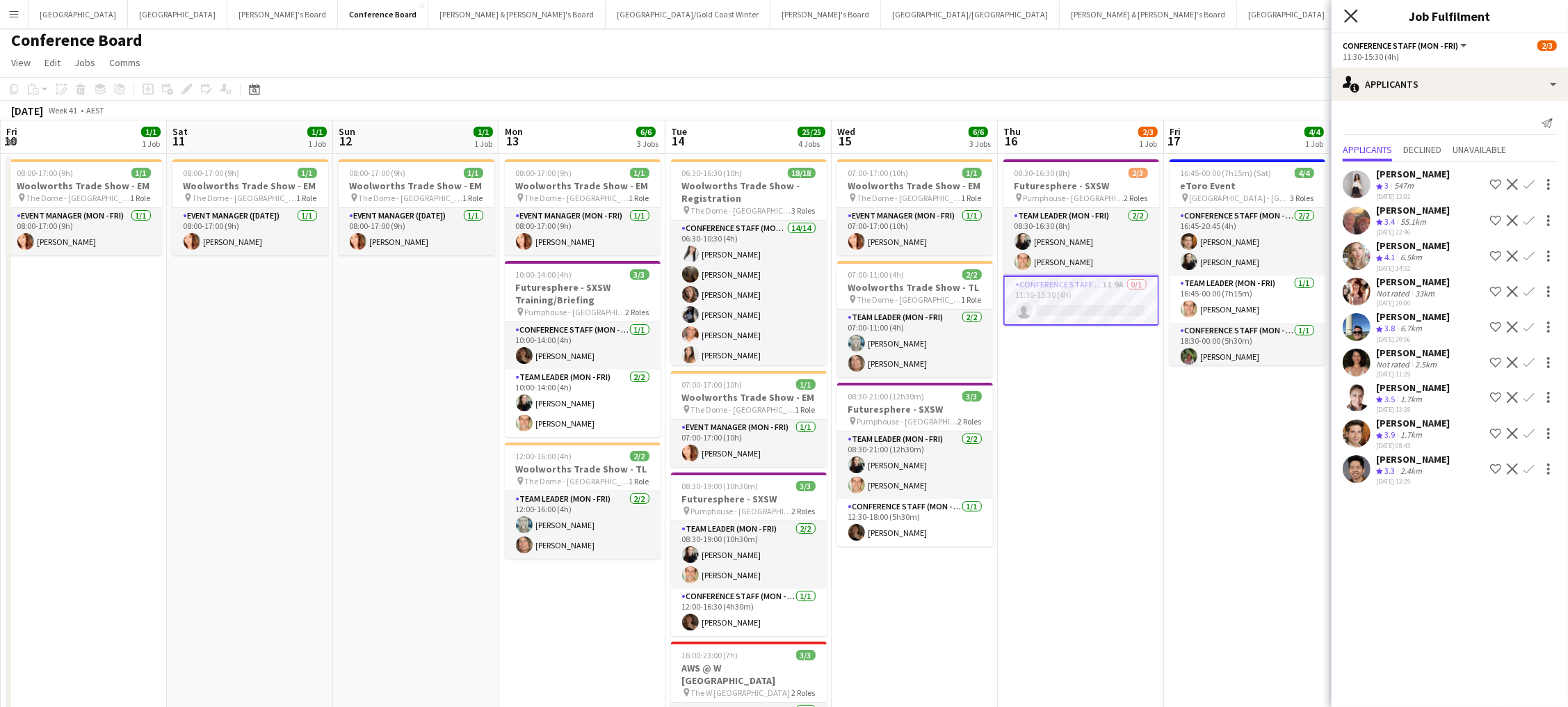
click at [1348, 15] on icon "Close pop-in" at bounding box center [1350, 15] width 13 height 13
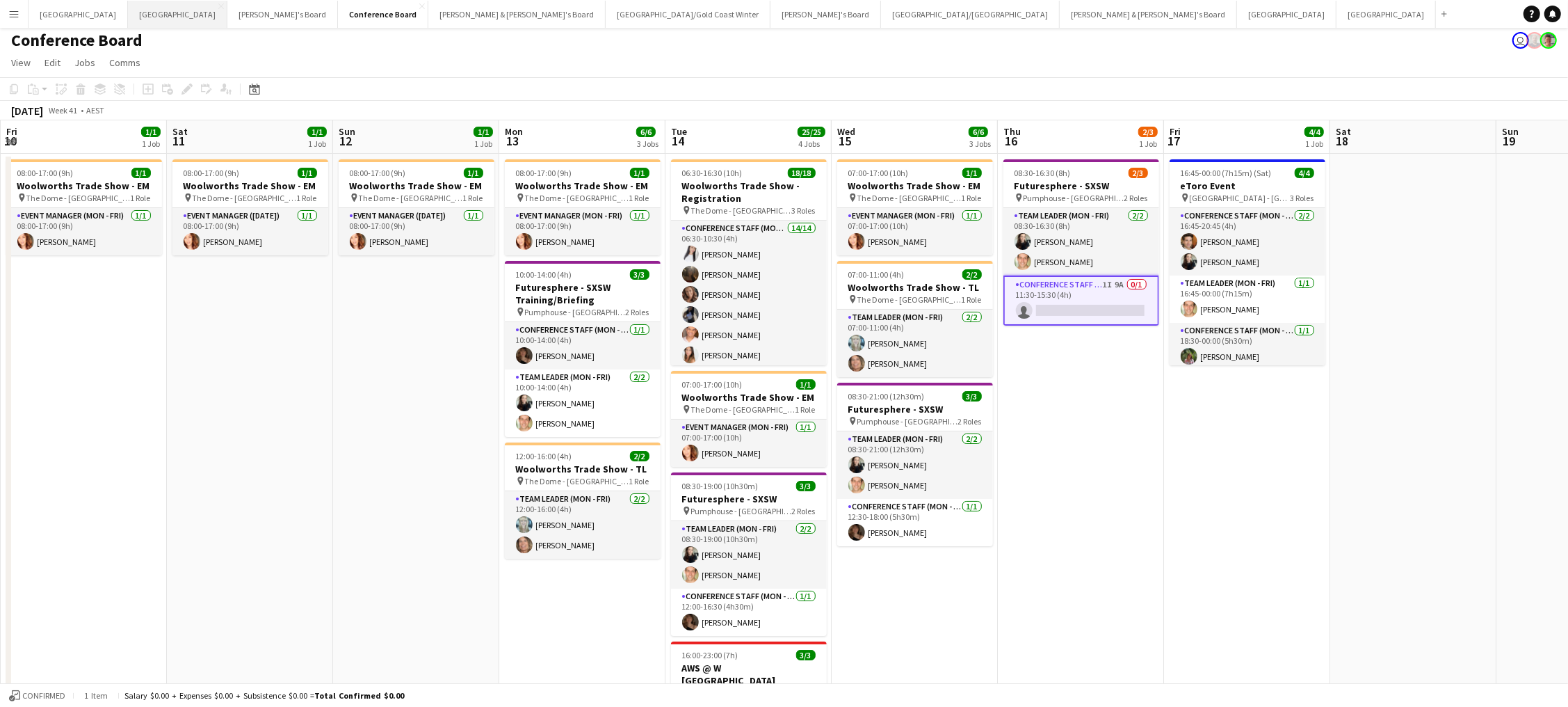
click at [128, 20] on button "Melbourne Close" at bounding box center [177, 14] width 99 height 27
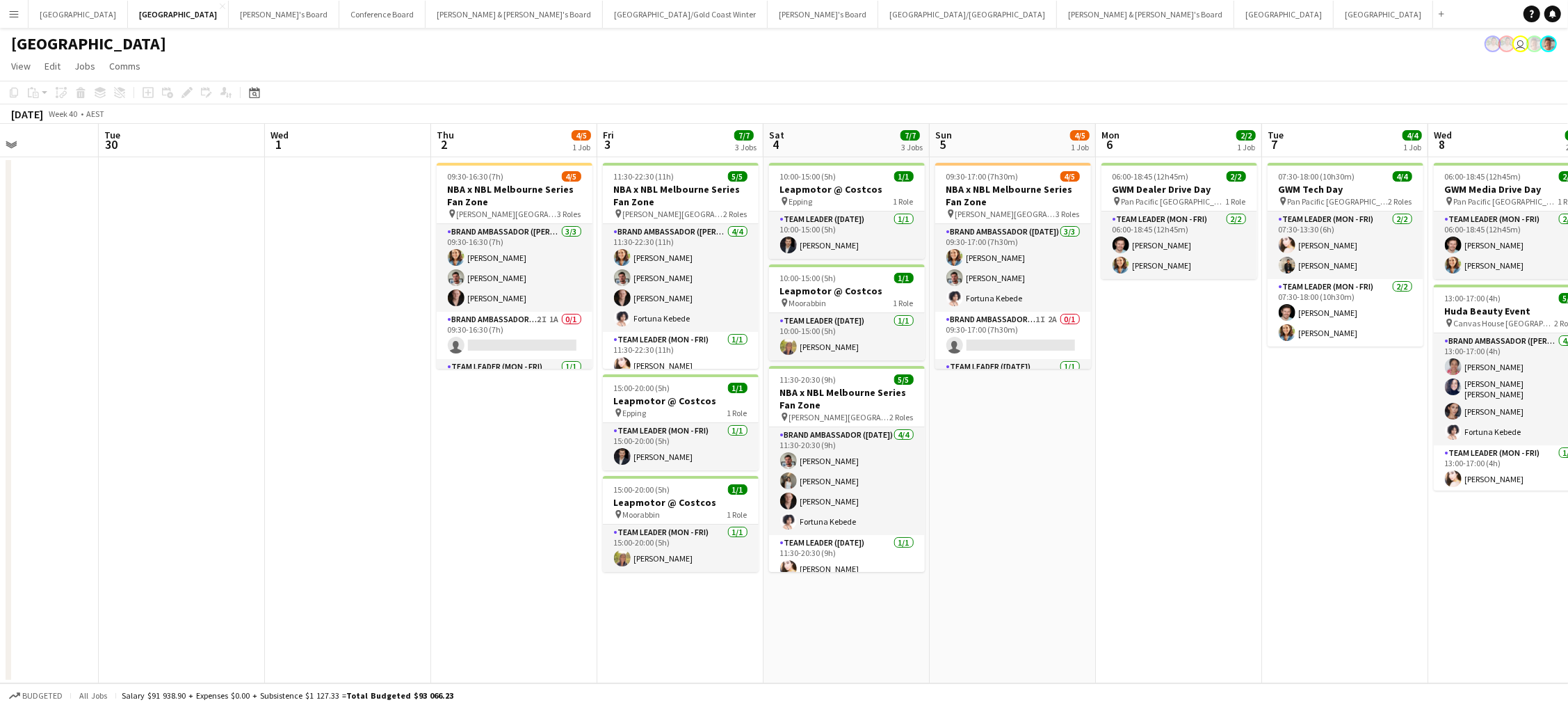
scroll to position [0, 426]
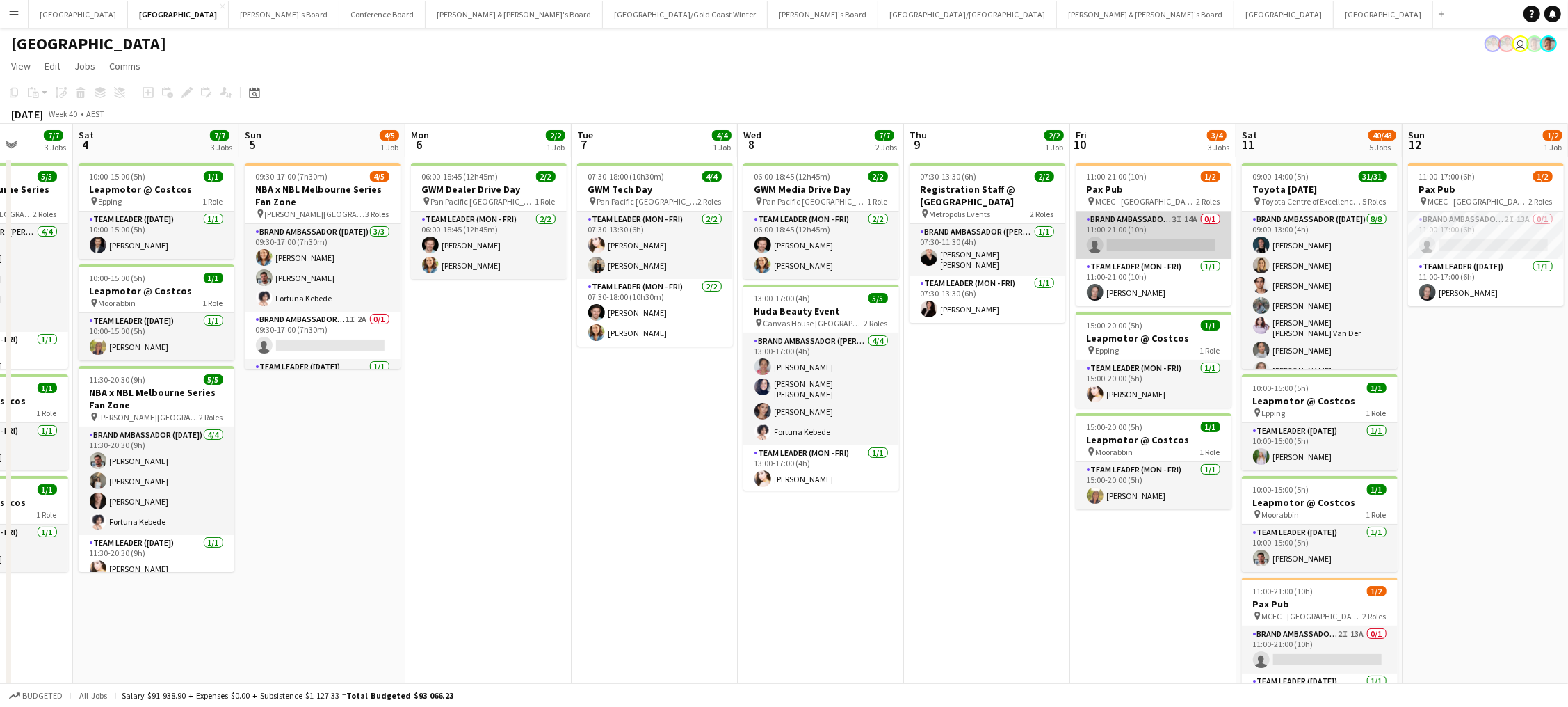
click at [1172, 242] on app-card-role "Brand Ambassador (Mon - Fri) 3I 14A 0/1 11:00-21:00 (10h) single-neutral-actions" at bounding box center [1153, 235] width 155 height 47
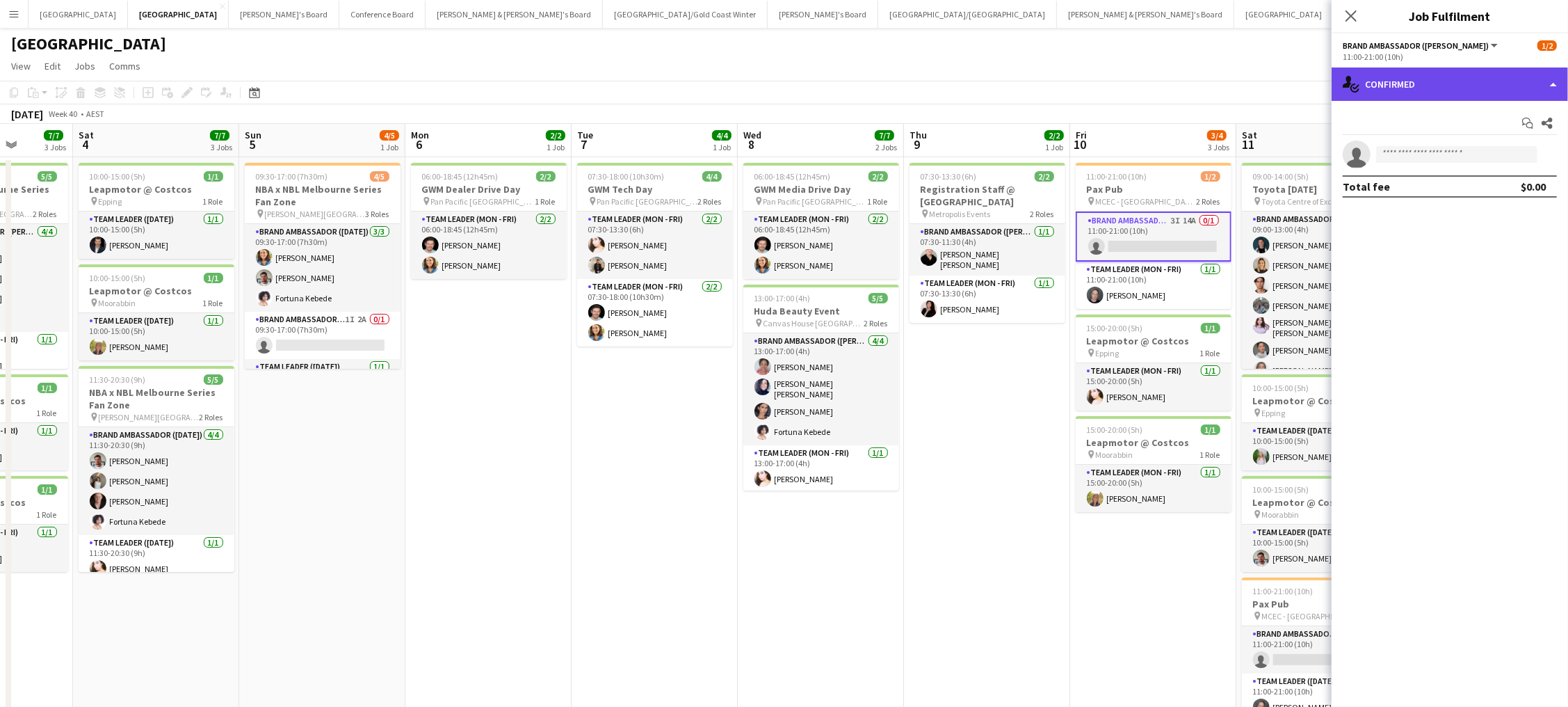
click at [1459, 70] on div "single-neutral-actions-check-2 Confirmed" at bounding box center [1450, 84] width 237 height 34
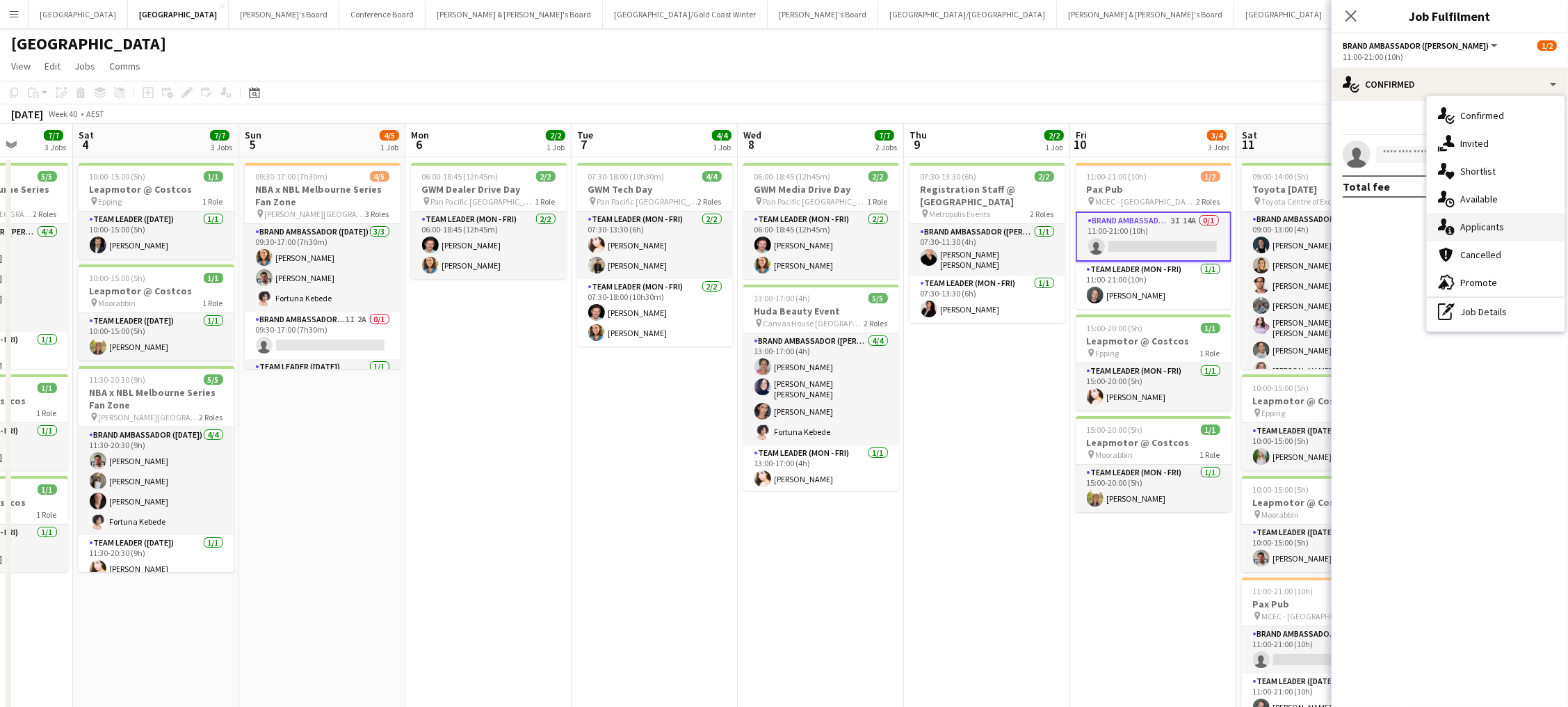
click at [1479, 225] on span "Applicants" at bounding box center [1482, 226] width 44 height 12
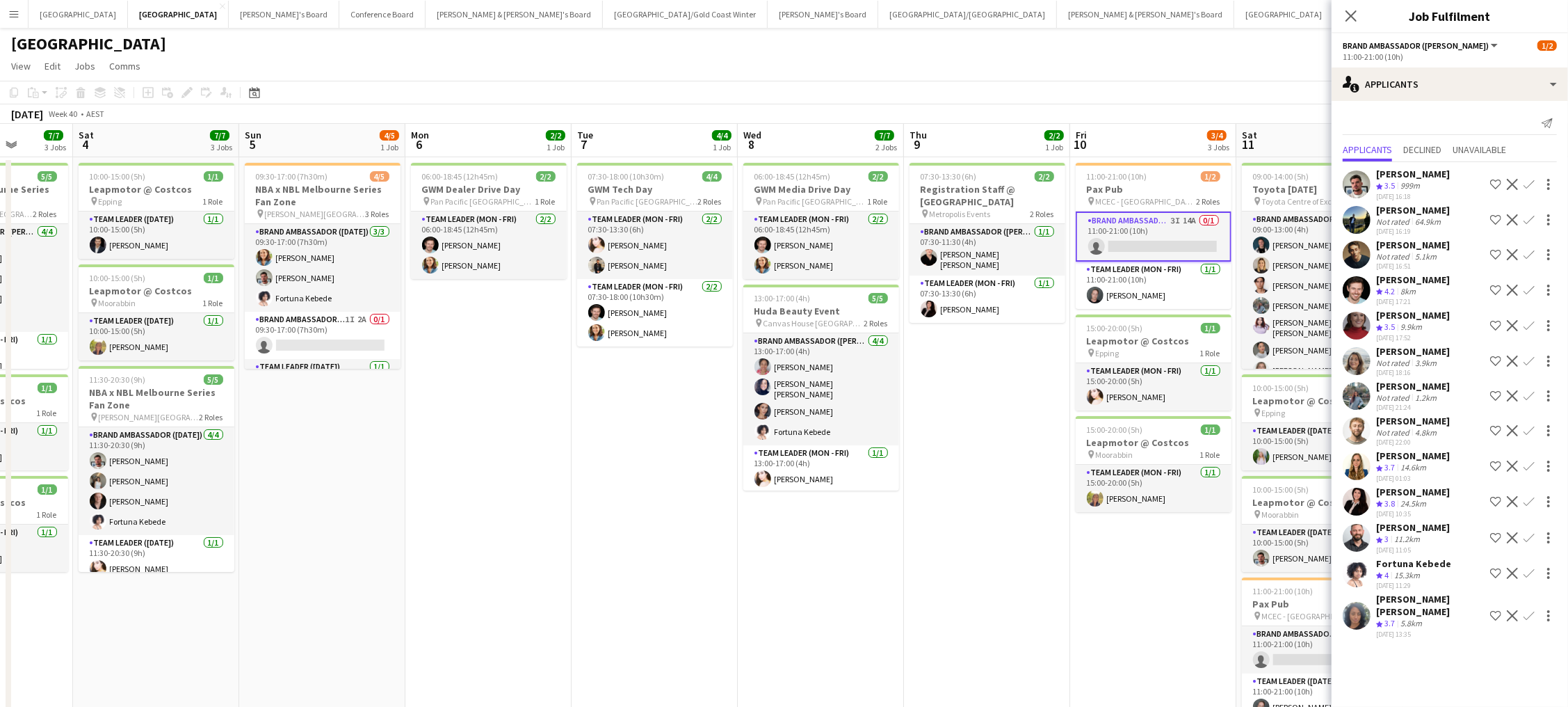
click at [1399, 546] on div "23-09-2025 11:05" at bounding box center [1413, 550] width 74 height 9
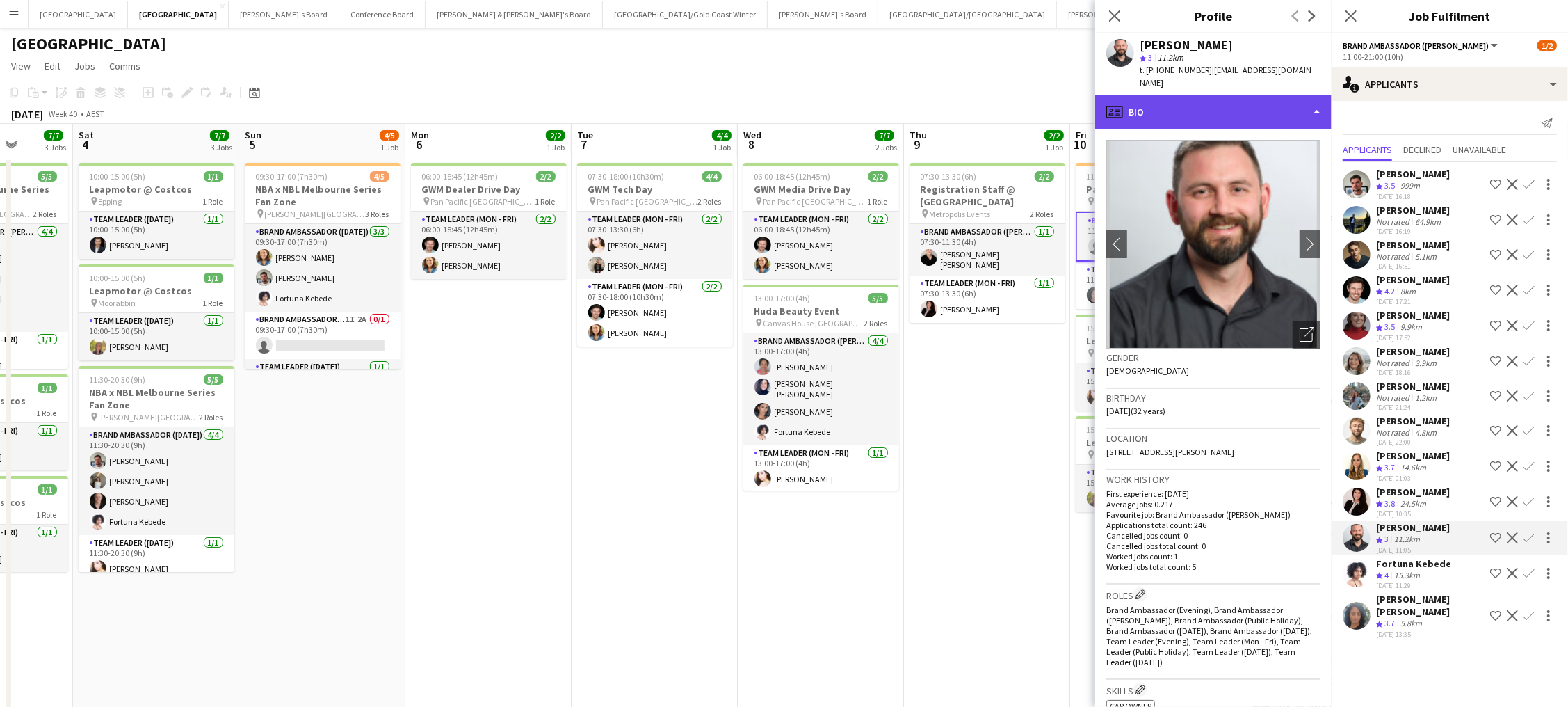
click at [1277, 104] on div "profile Bio" at bounding box center [1213, 112] width 237 height 34
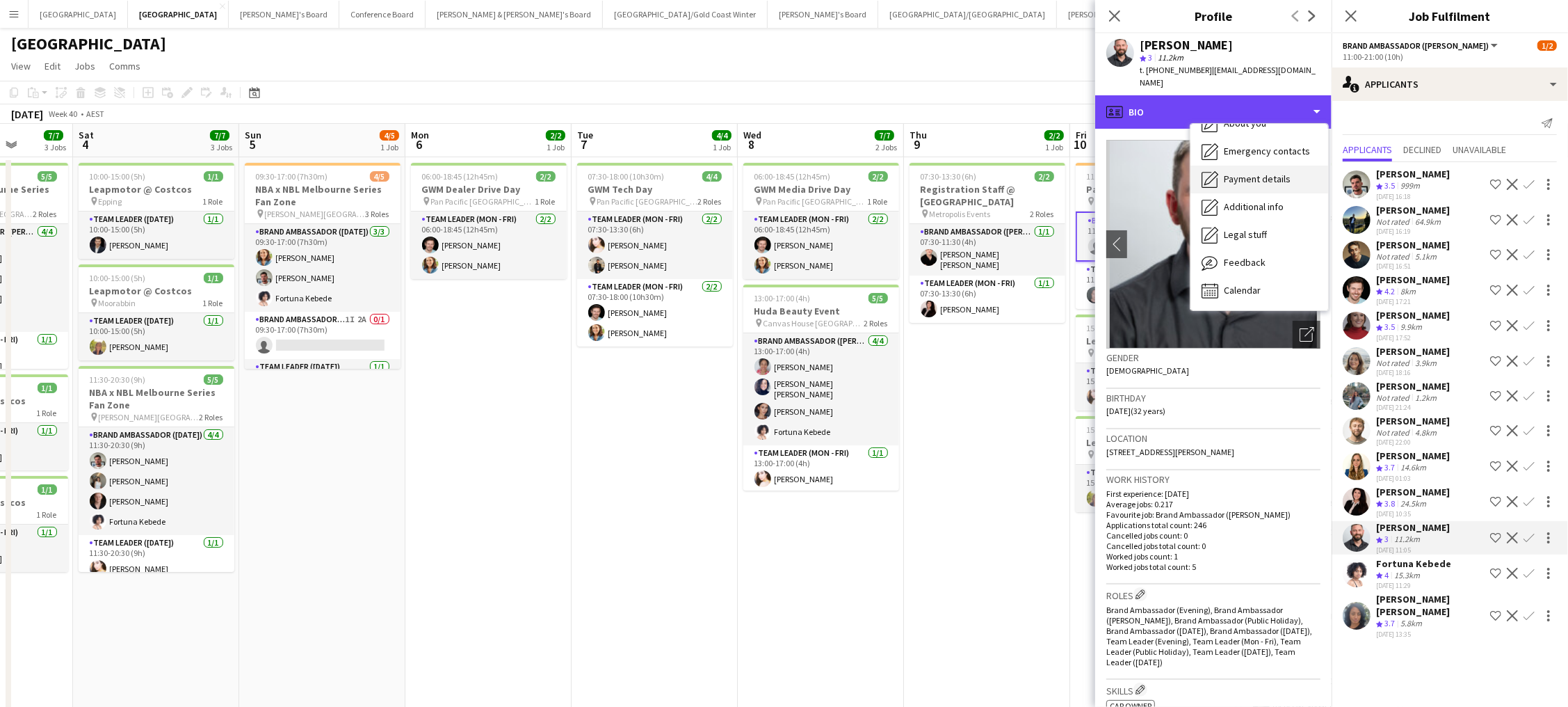
scroll to position [102, 0]
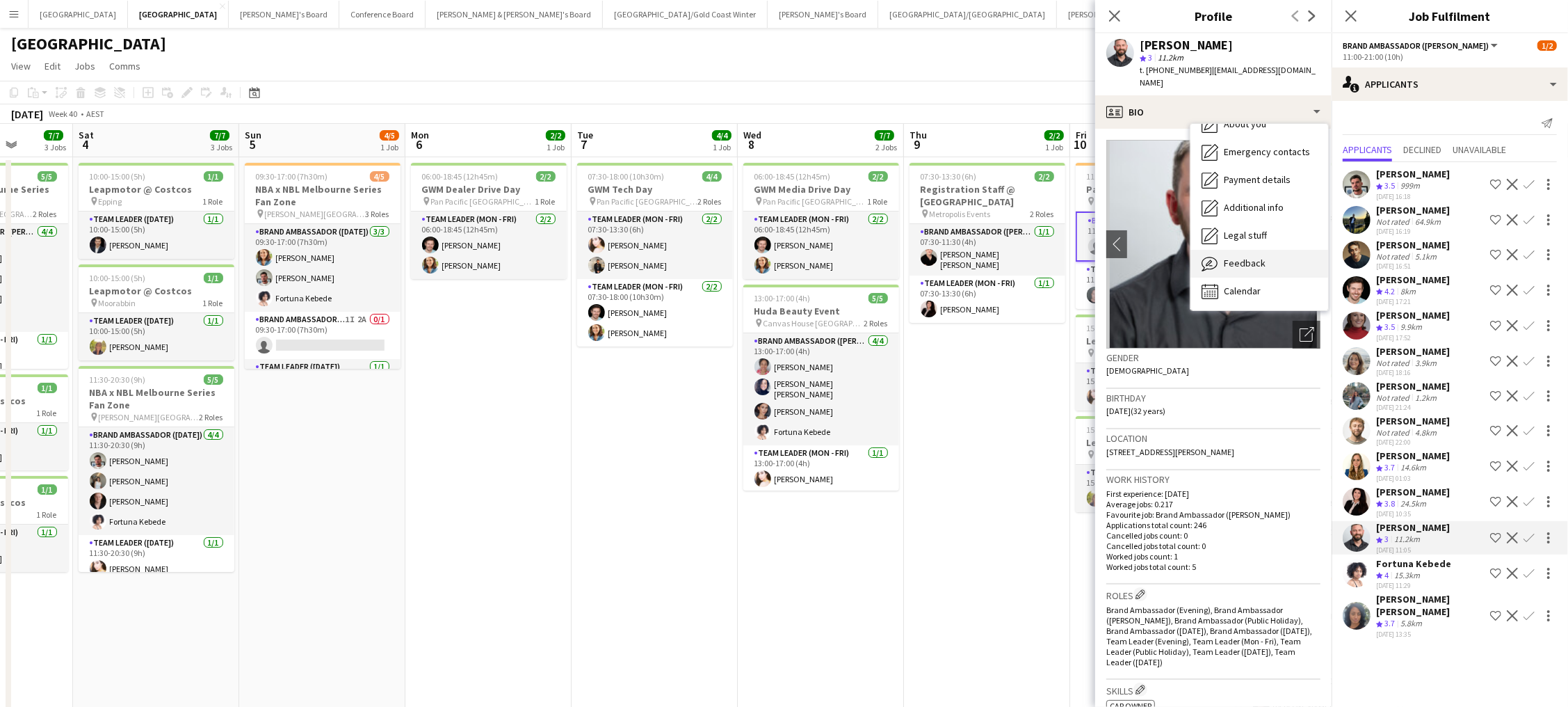
click at [1276, 261] on div "Feedback Feedback" at bounding box center [1259, 264] width 138 height 28
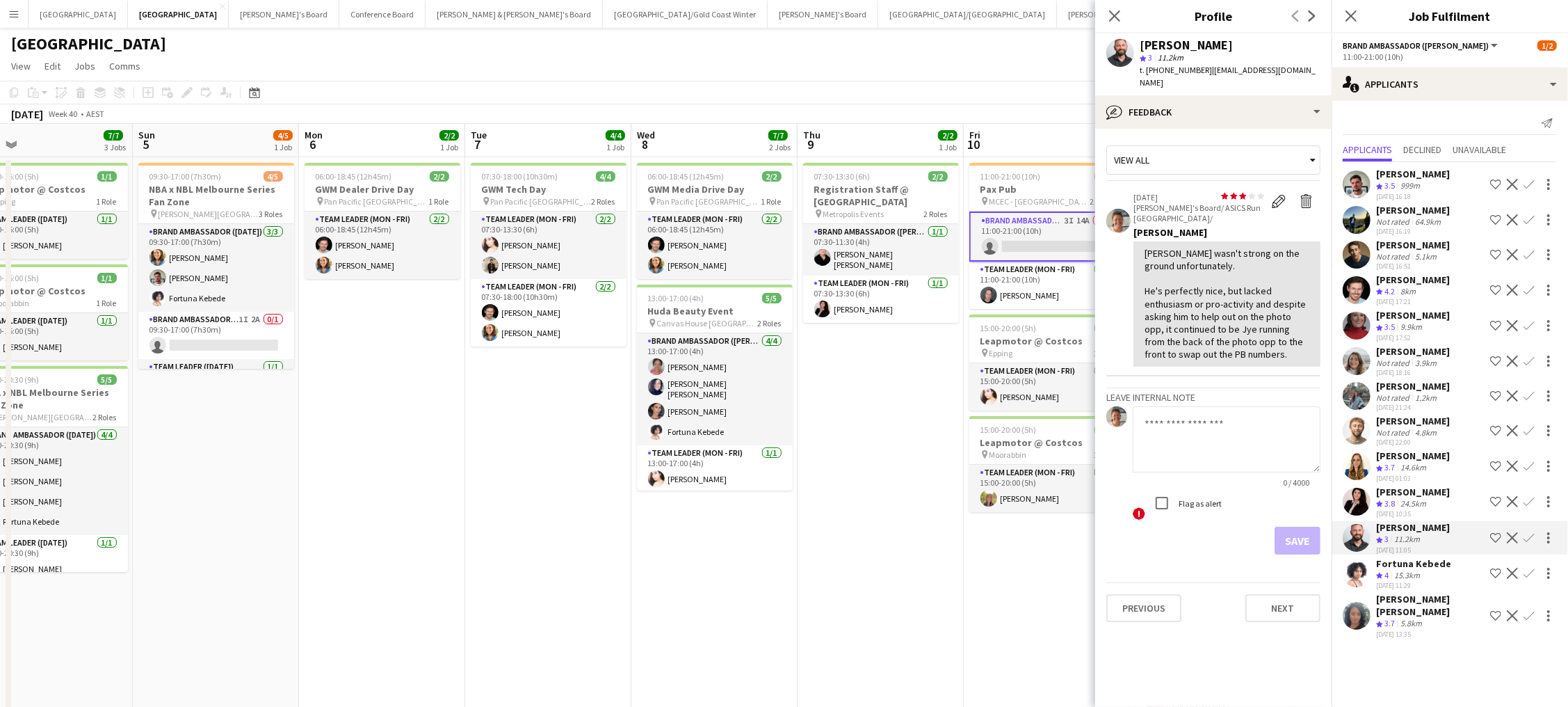
scroll to position [0, 542]
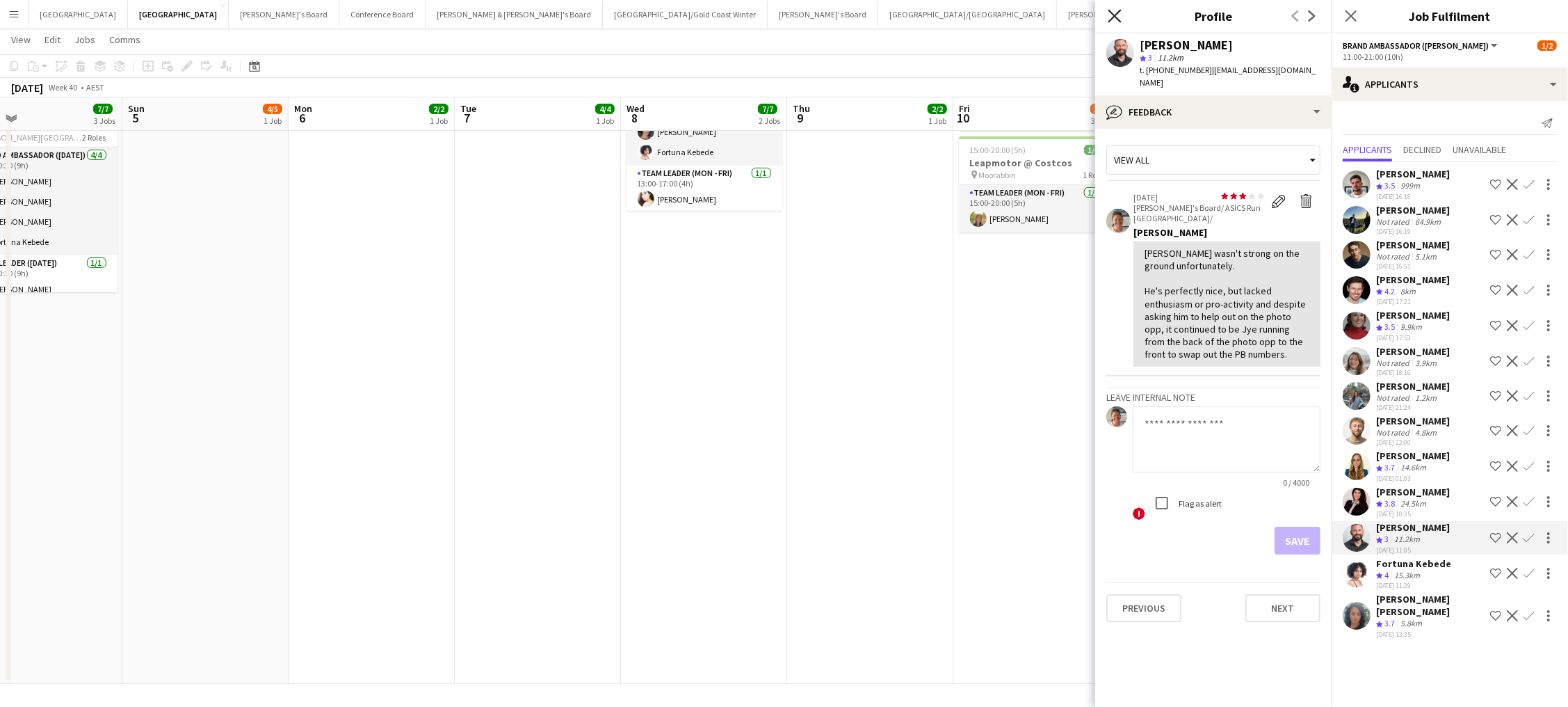
click at [1119, 15] on icon "Close pop-in" at bounding box center [1114, 15] width 13 height 13
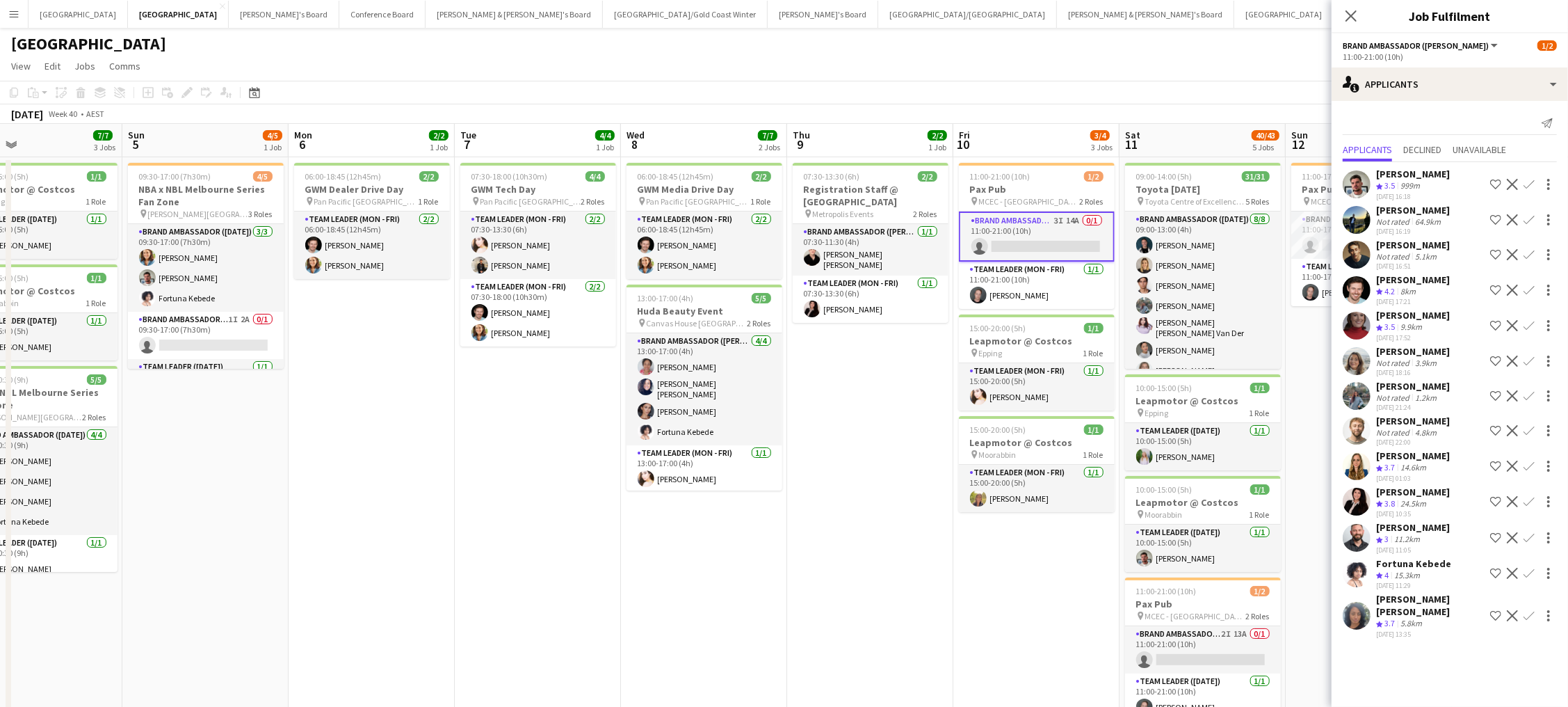
scroll to position [0, 0]
click at [1352, 13] on icon at bounding box center [1350, 15] width 13 height 13
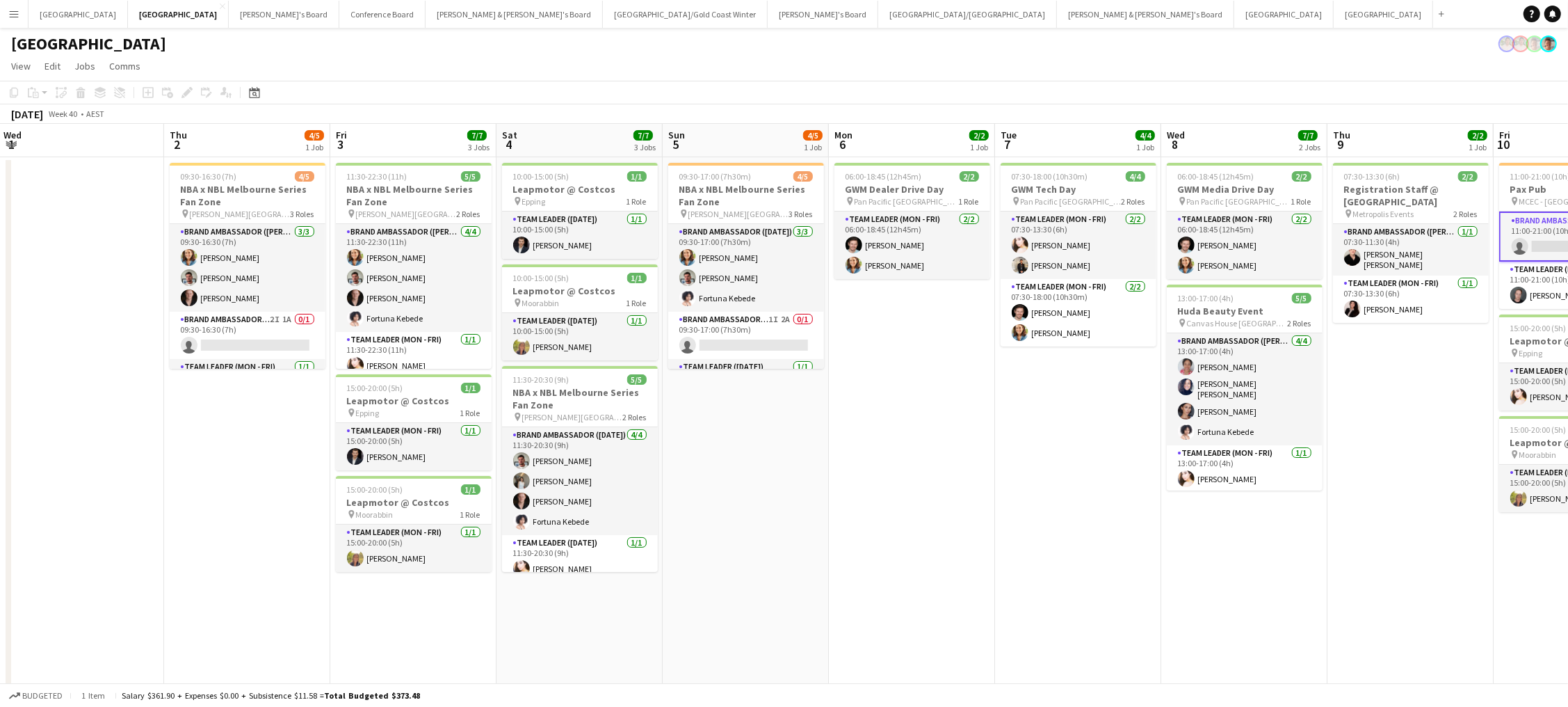
scroll to position [0, 328]
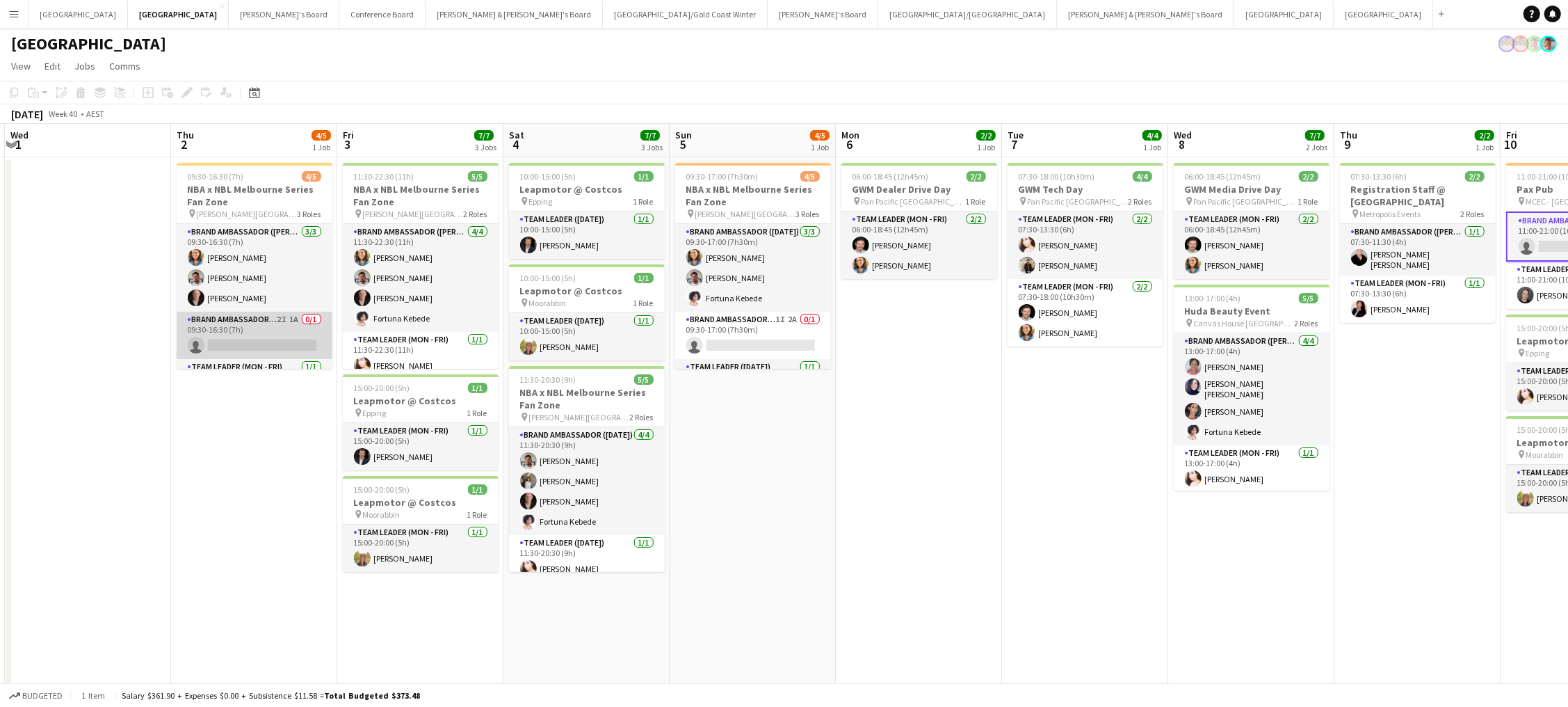
click at [234, 332] on app-card-role "Brand Ambassador (Mon - Fri) 2I 1A 0/1 09:30-16:30 (7h) single-neutral-actions" at bounding box center [254, 335] width 155 height 47
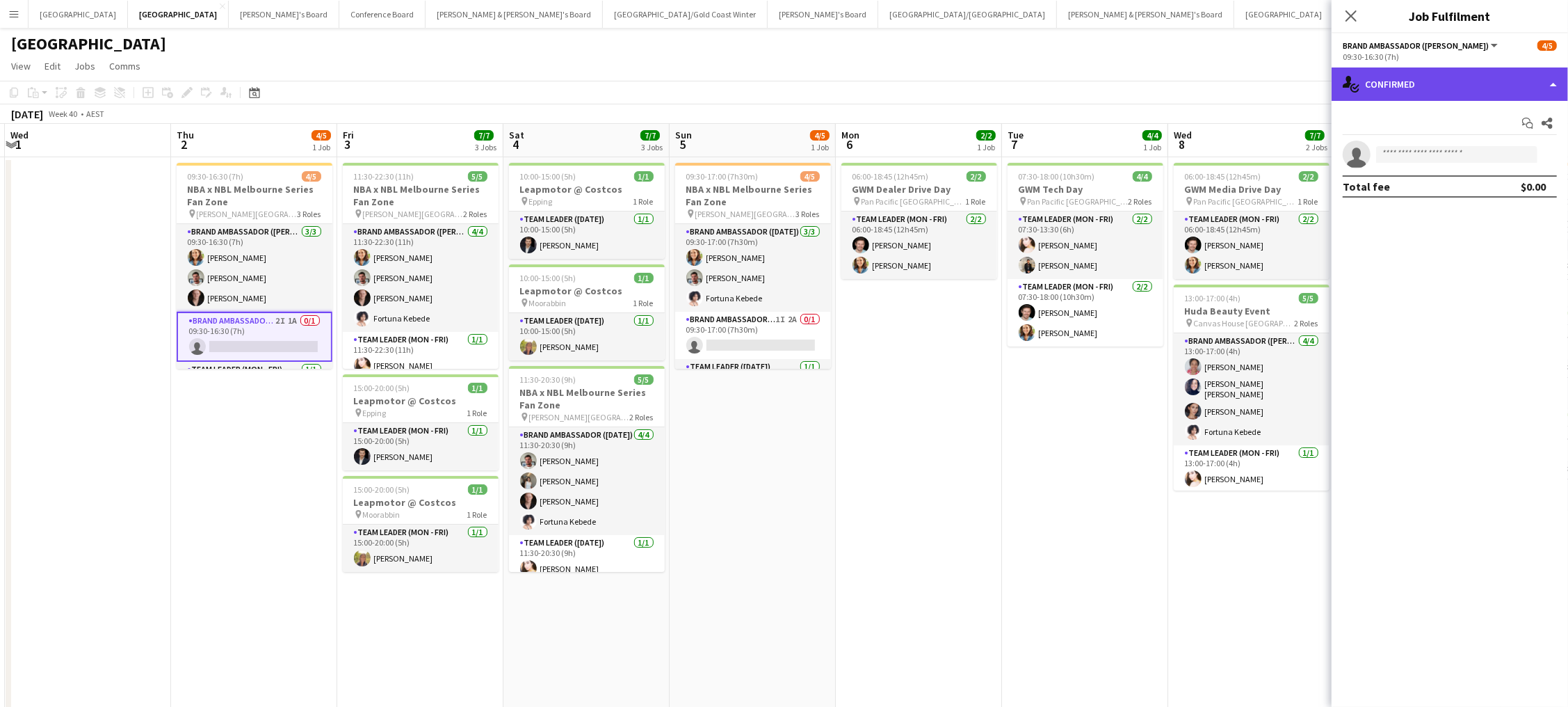
click at [1418, 74] on div "single-neutral-actions-check-2 Confirmed" at bounding box center [1450, 84] width 237 height 34
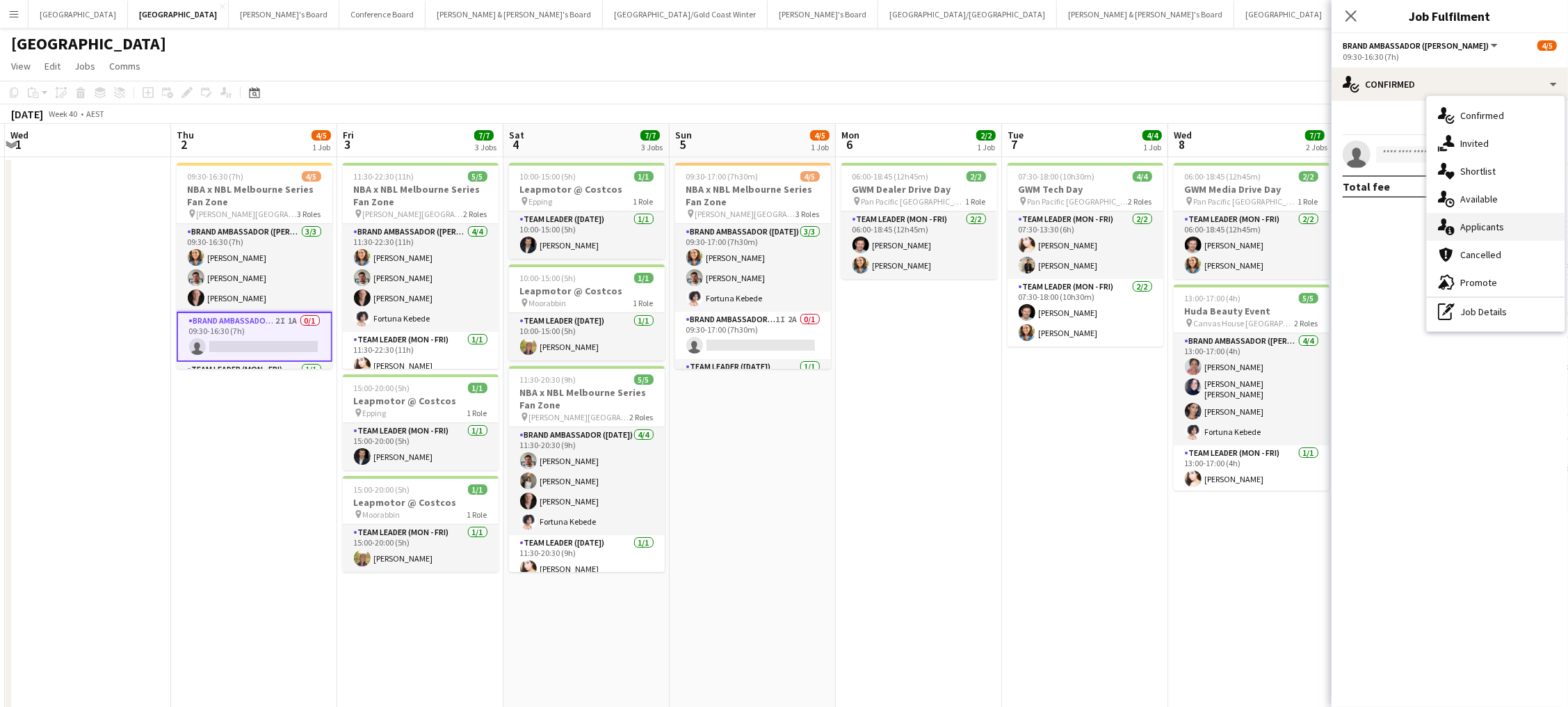
click at [1489, 233] on div "single-neutral-actions-information Applicants" at bounding box center [1495, 226] width 138 height 28
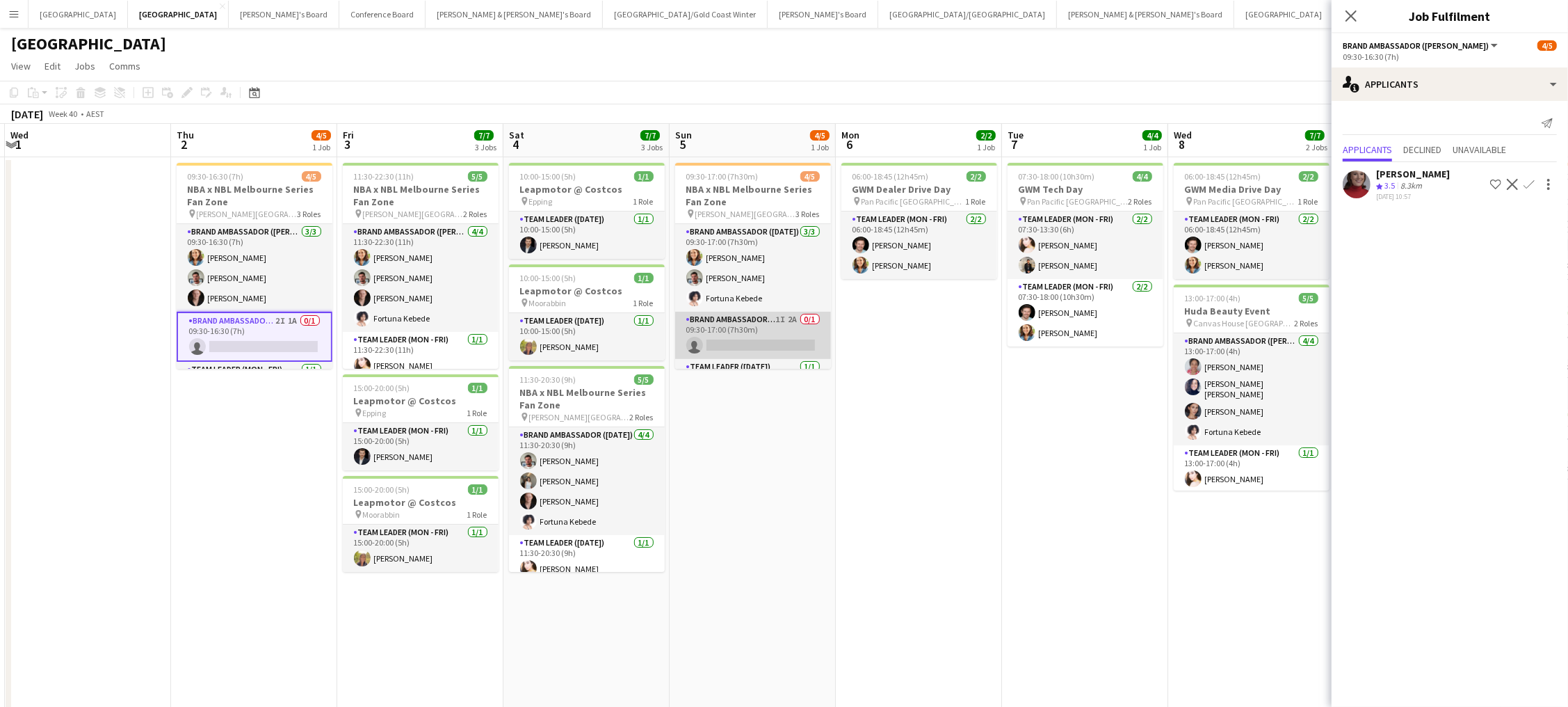
click at [790, 328] on app-card-role "Brand Ambassador (Sunday) 1I 2A 0/1 09:30-17:00 (7h30m) single-neutral-actions" at bounding box center [753, 335] width 155 height 47
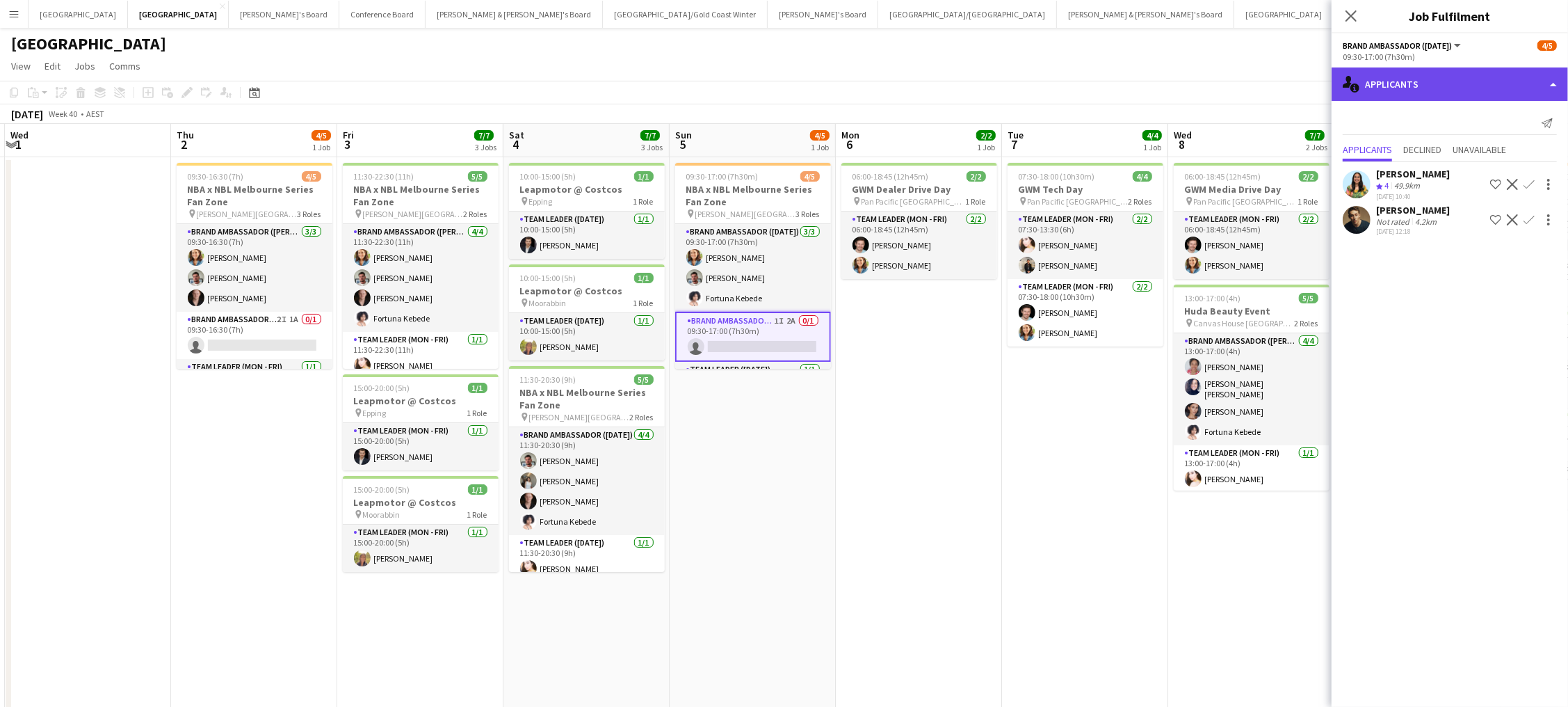
click at [1412, 85] on div "single-neutral-actions-information Applicants" at bounding box center [1450, 84] width 237 height 34
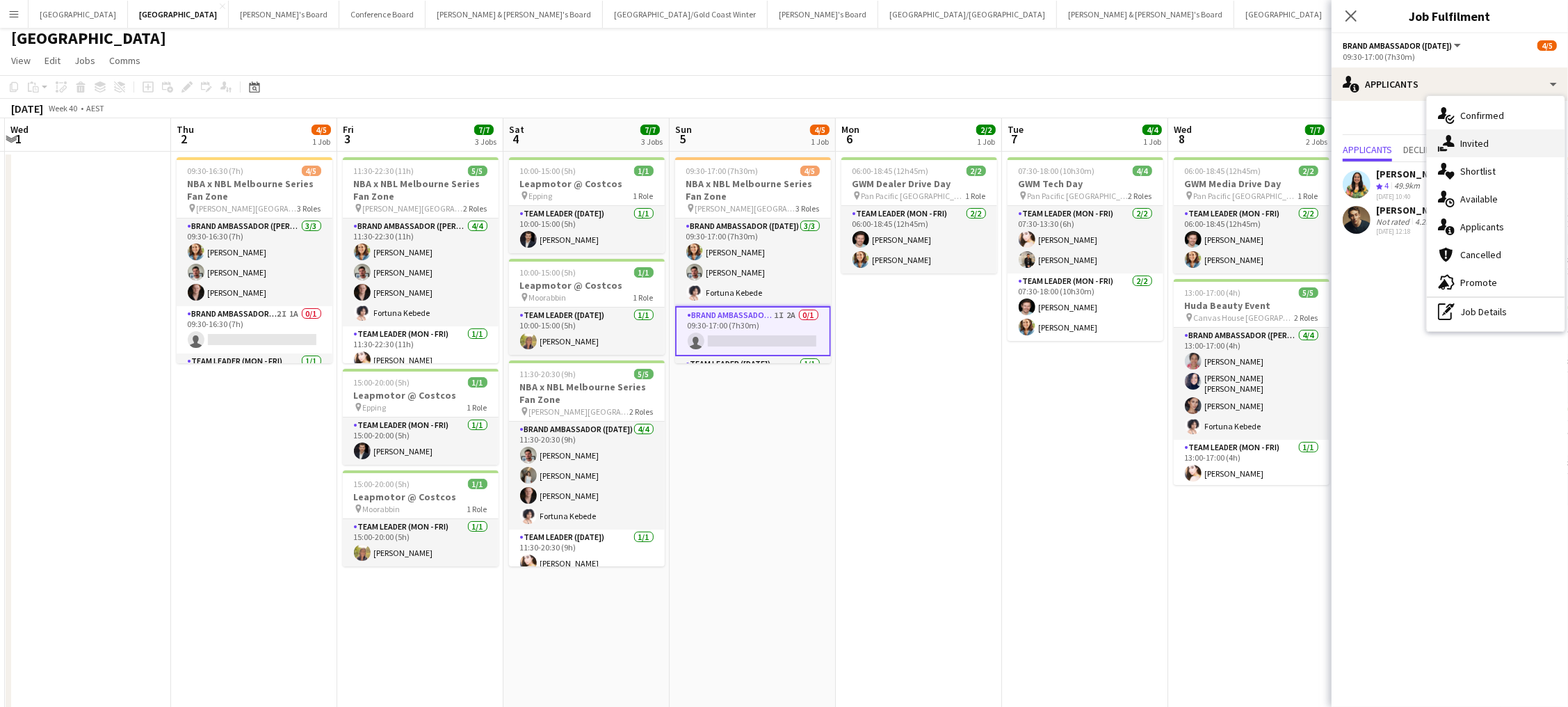
click at [1467, 140] on span "Invited" at bounding box center [1474, 143] width 28 height 12
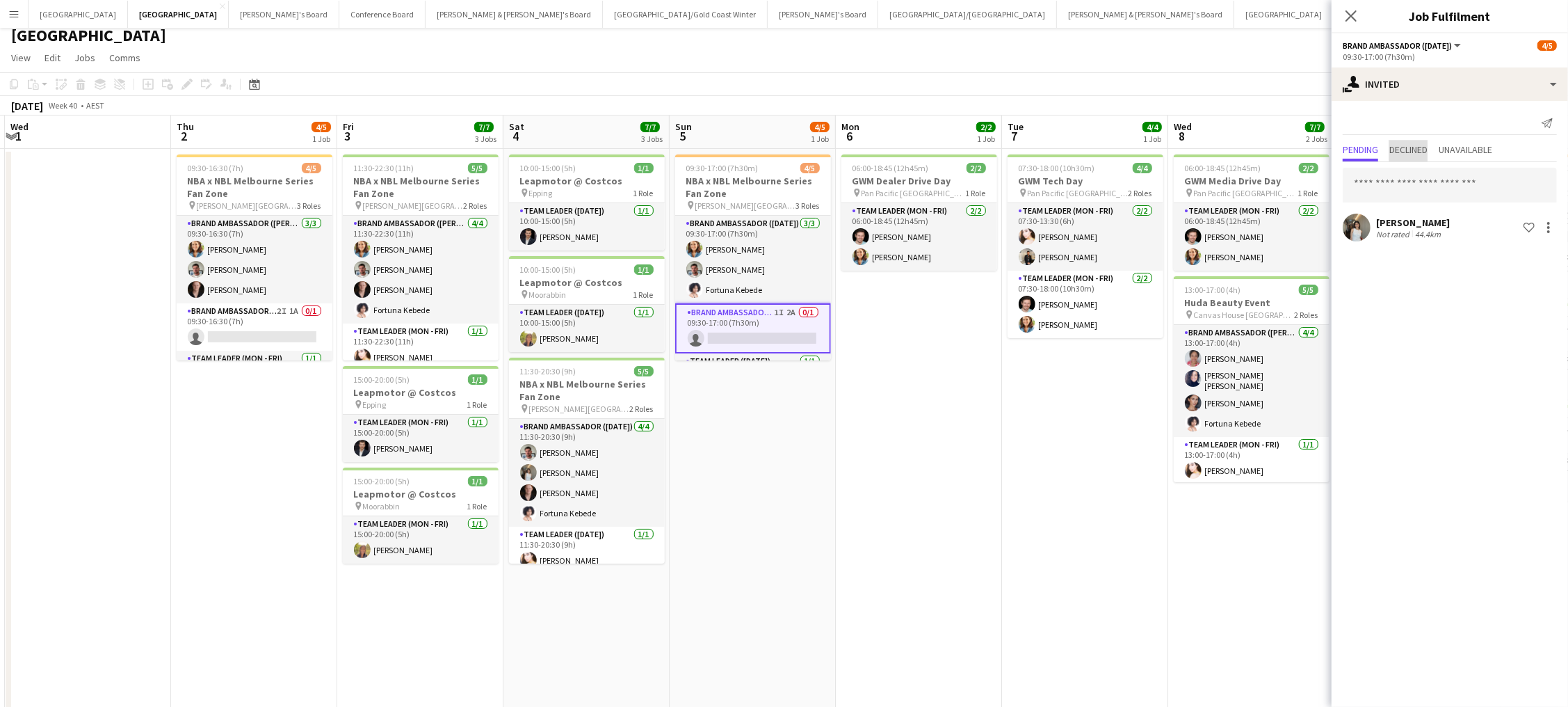
click at [1425, 149] on span "Declined" at bounding box center [1408, 149] width 38 height 9
click at [1348, 147] on span "Pending" at bounding box center [1360, 149] width 36 height 9
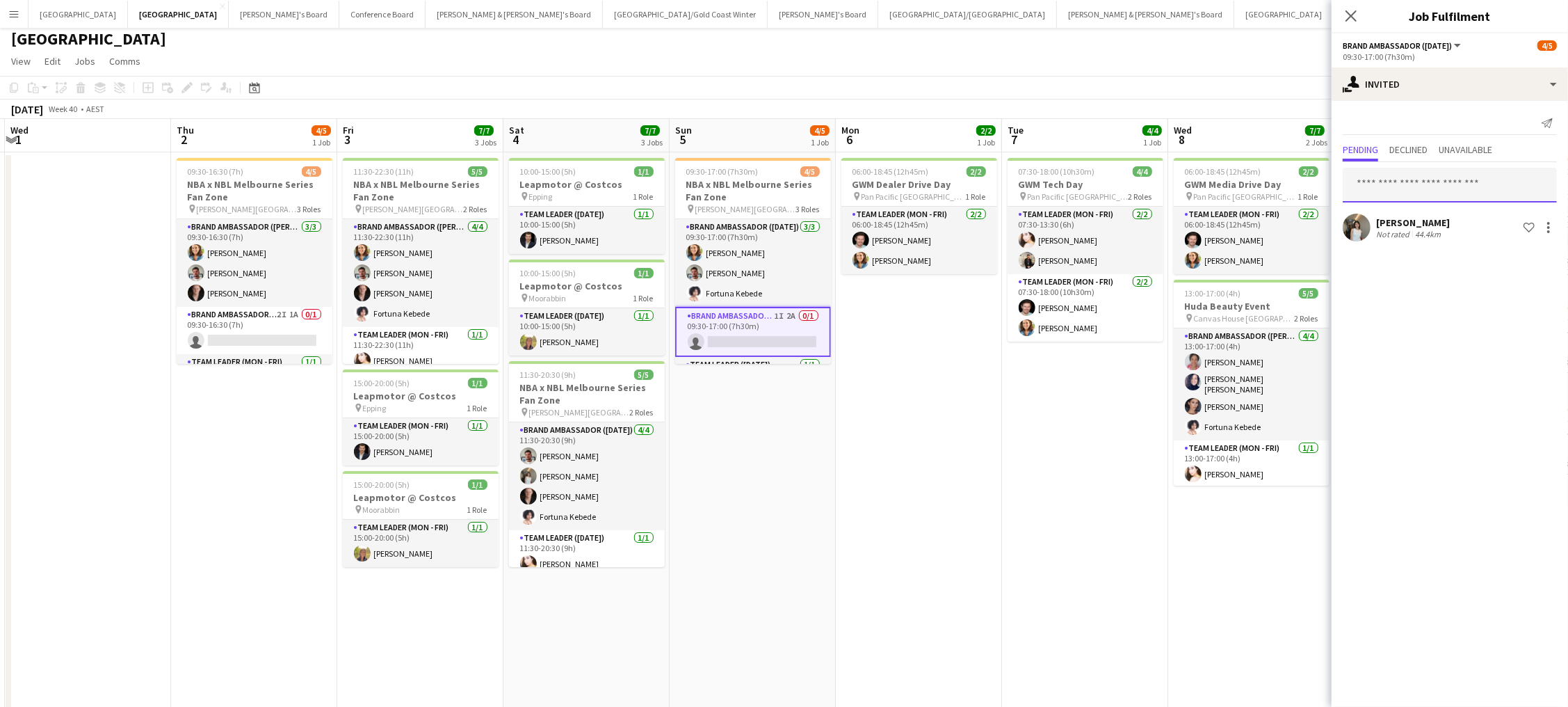
click at [1373, 187] on input "text" at bounding box center [1449, 186] width 214 height 35
type input "***"
drag, startPoint x: 1404, startPoint y: 215, endPoint x: 1383, endPoint y: 212, distance: 21.2
click at [1402, 215] on span "Mia Jabara Active" at bounding box center [1449, 218] width 192 height 12
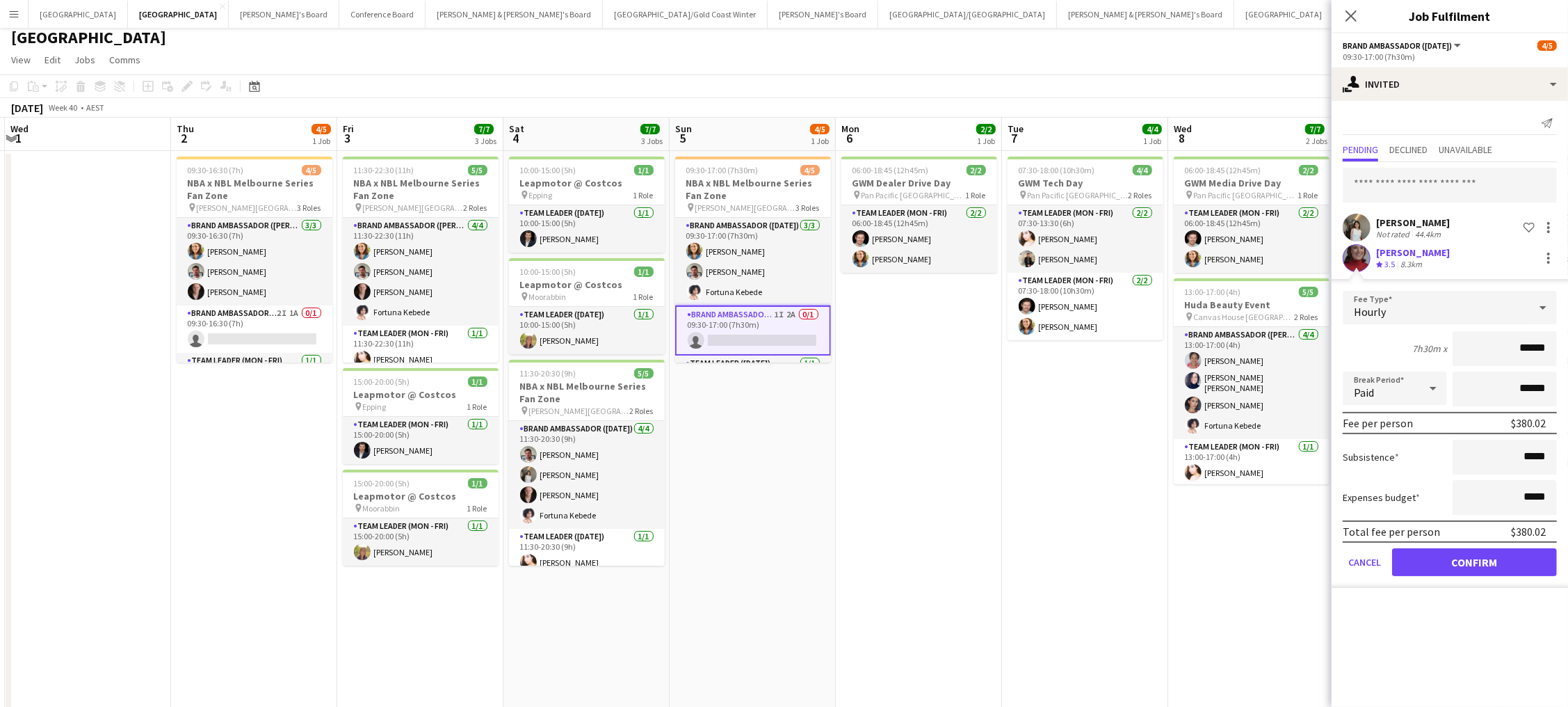
drag, startPoint x: 1470, startPoint y: 555, endPoint x: 1201, endPoint y: 548, distance: 269.1
click at [1455, 553] on button "Confirm" at bounding box center [1475, 562] width 165 height 28
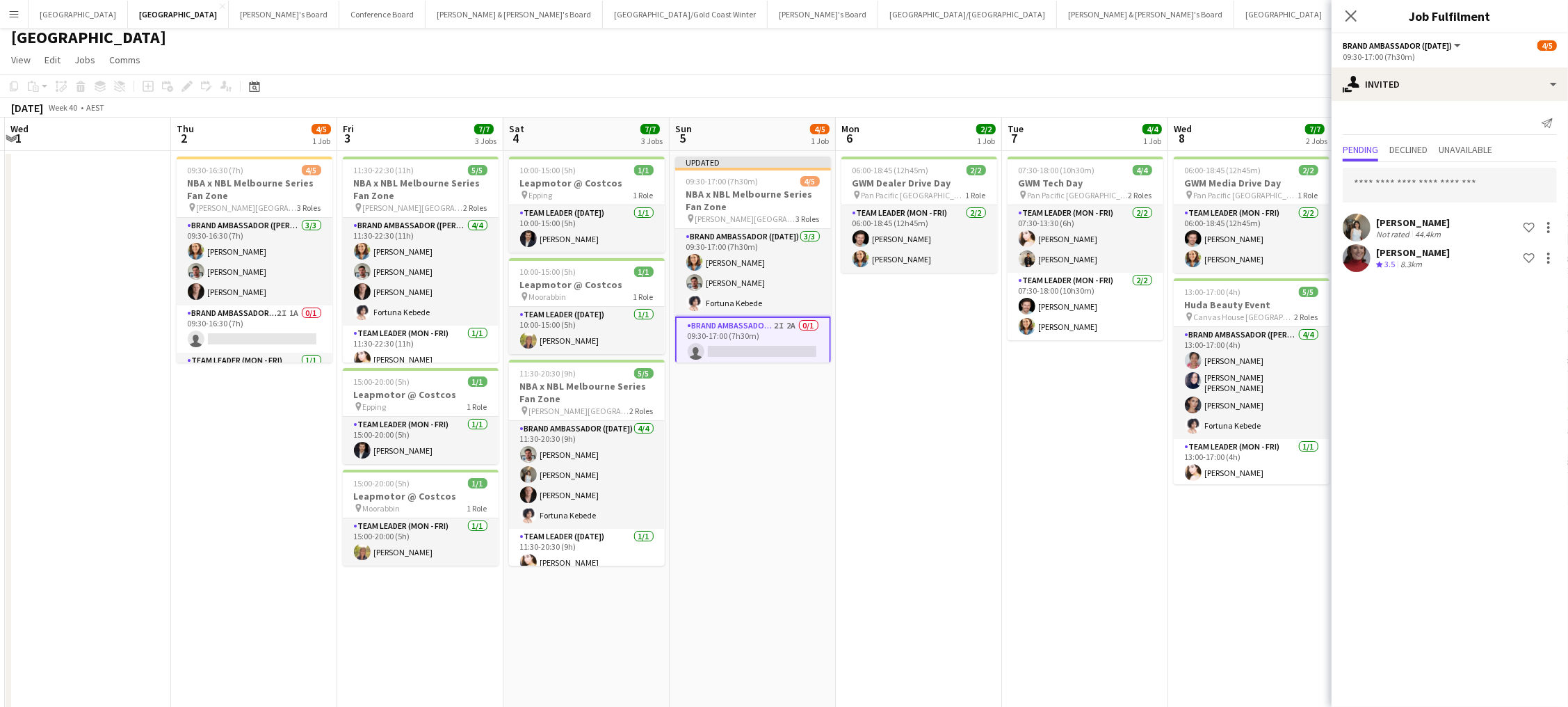
click at [1174, 549] on app-date-cell "06:00-18:45 (12h45m) 2/2 GWM Media Drive Day pin Pan Pacific Melbourne 1 Role T…" at bounding box center [1251, 554] width 166 height 806
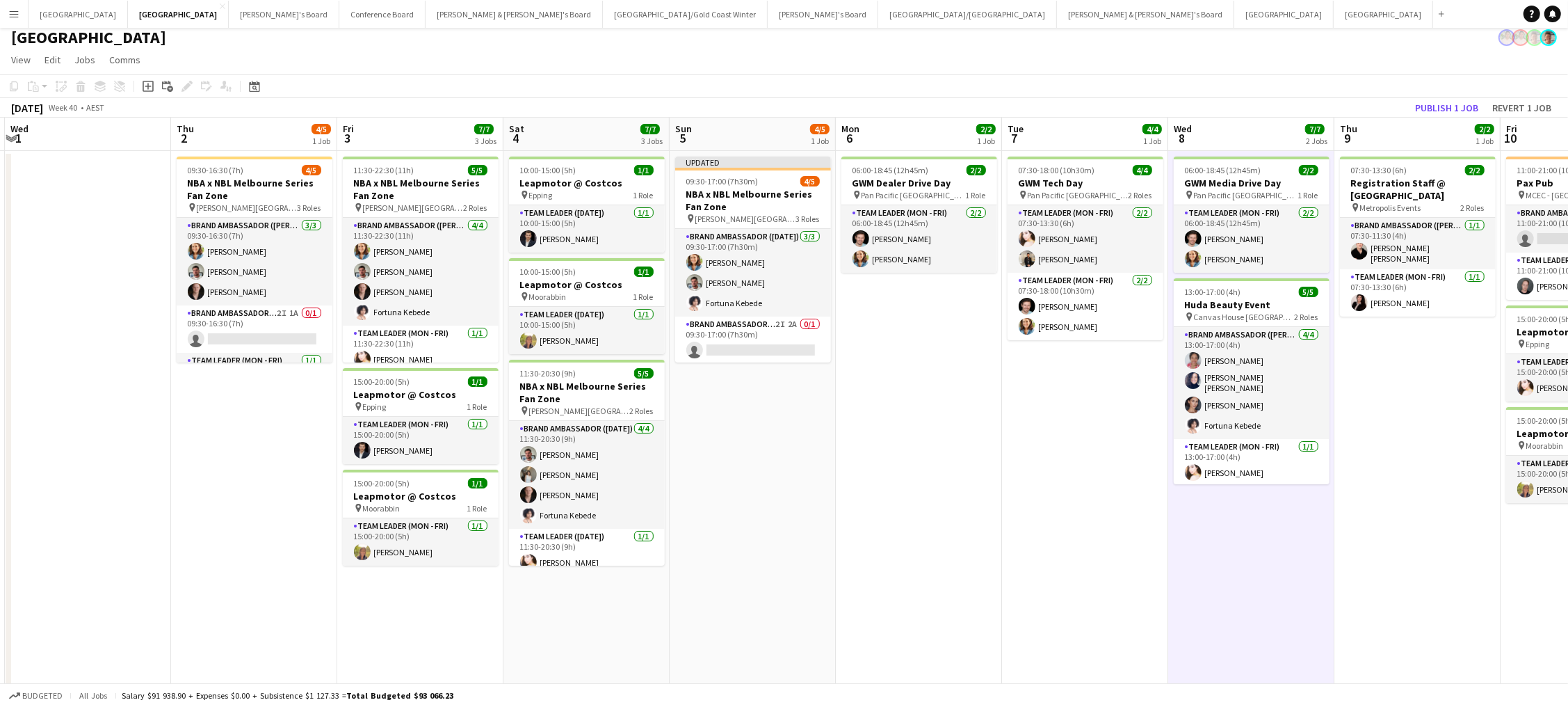
scroll to position [7, 0]
click at [1457, 102] on button "Publish 1 job" at bounding box center [1447, 107] width 74 height 18
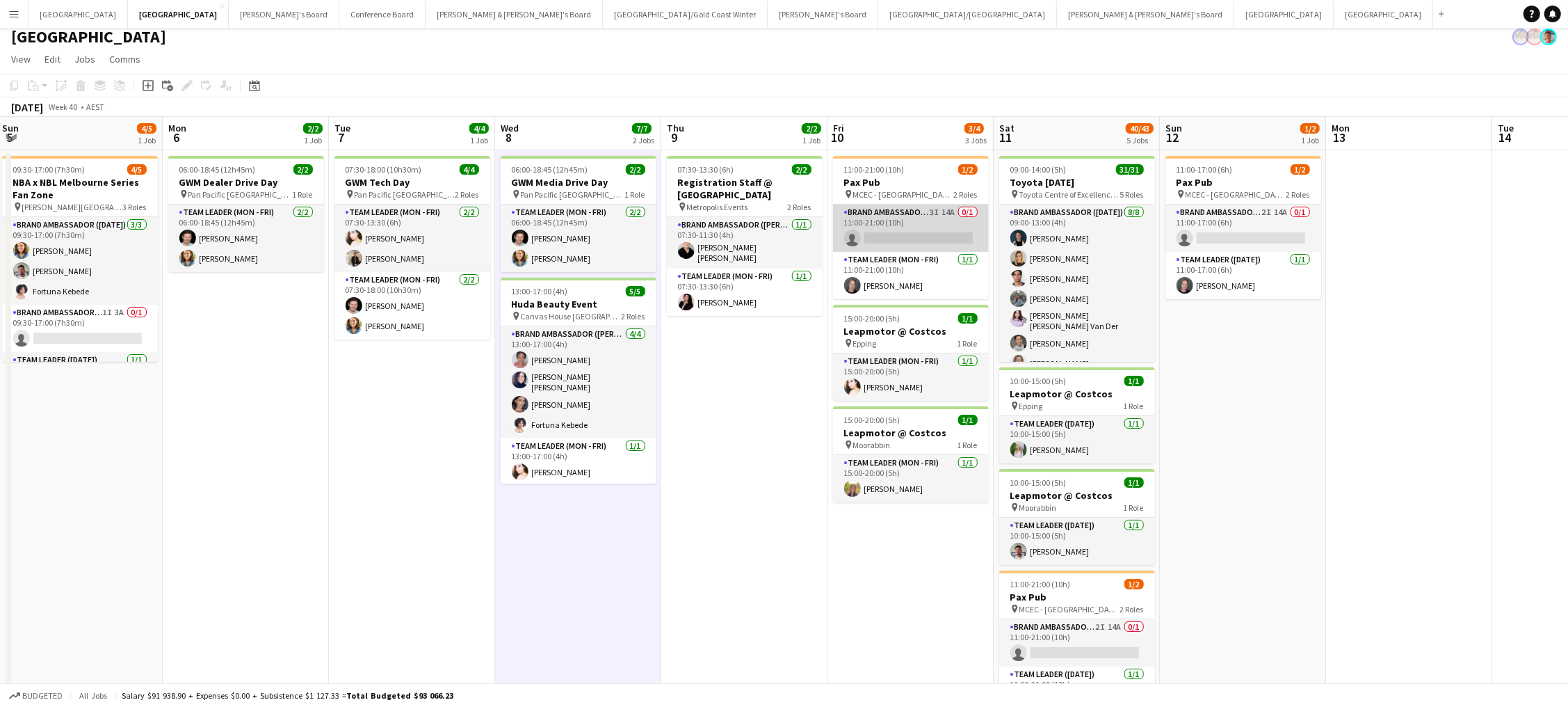
scroll to position [0, 507]
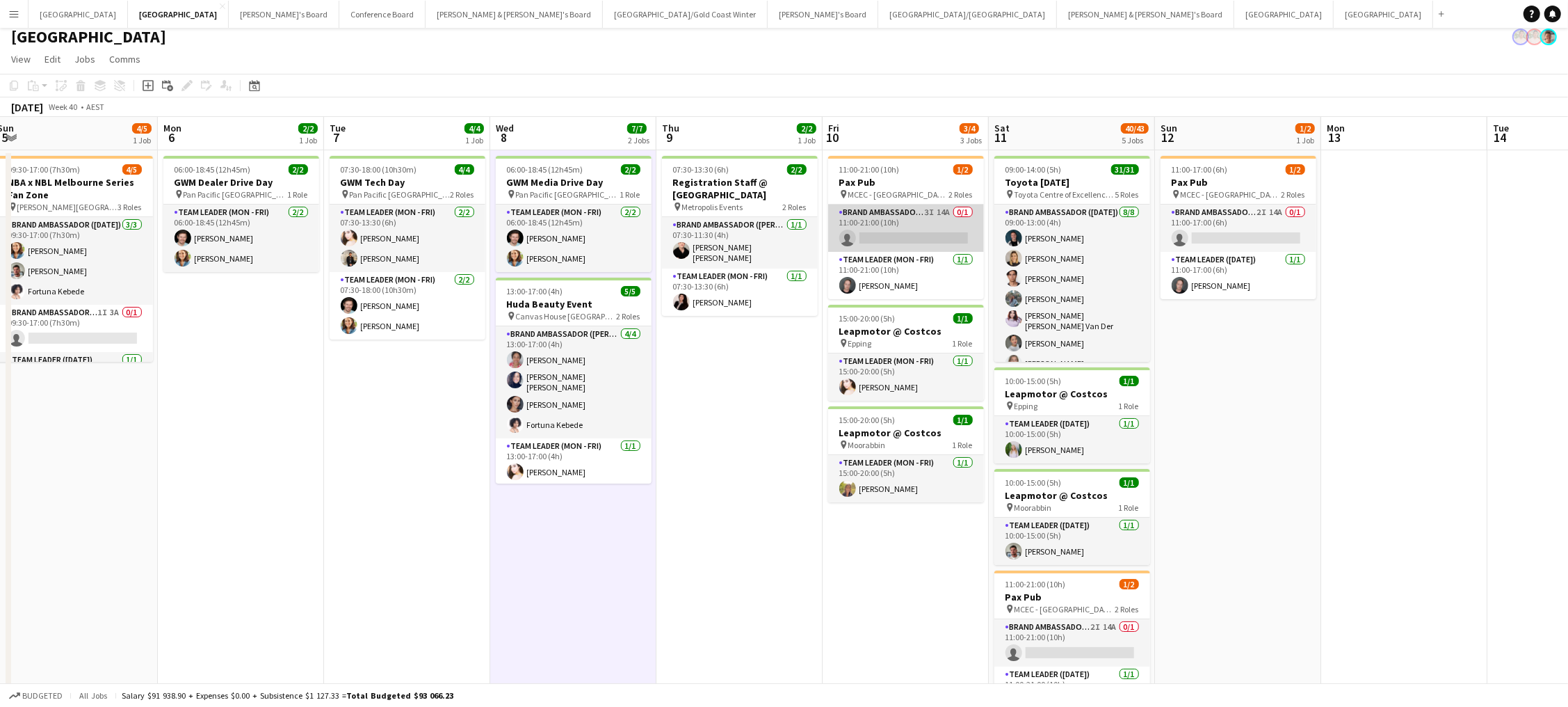
click at [896, 234] on app-card-role "Brand Ambassador (Mon - Fri) 3I 14A 0/1 11:00-21:00 (10h) single-neutral-actions" at bounding box center [905, 228] width 155 height 47
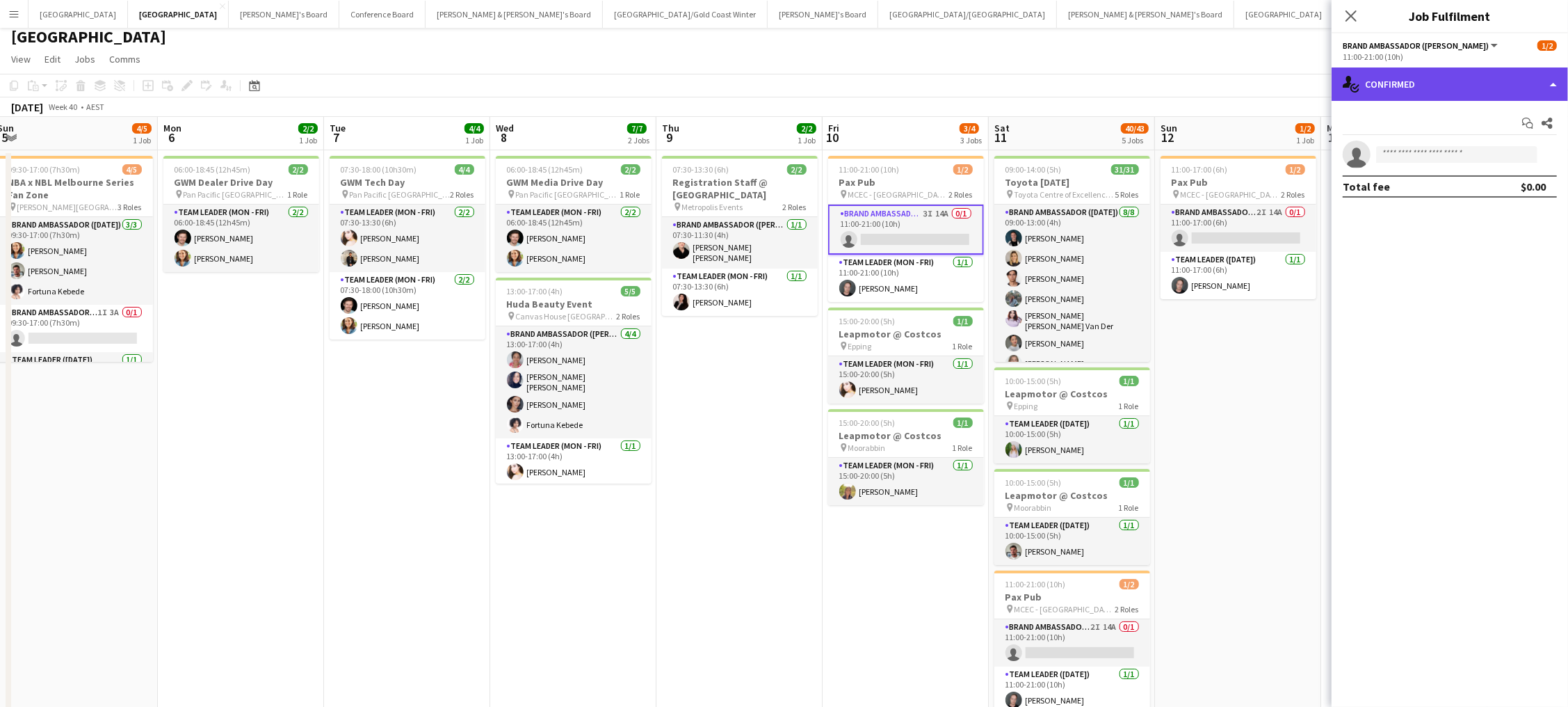
click at [1449, 77] on div "single-neutral-actions-check-2 Confirmed" at bounding box center [1450, 84] width 237 height 34
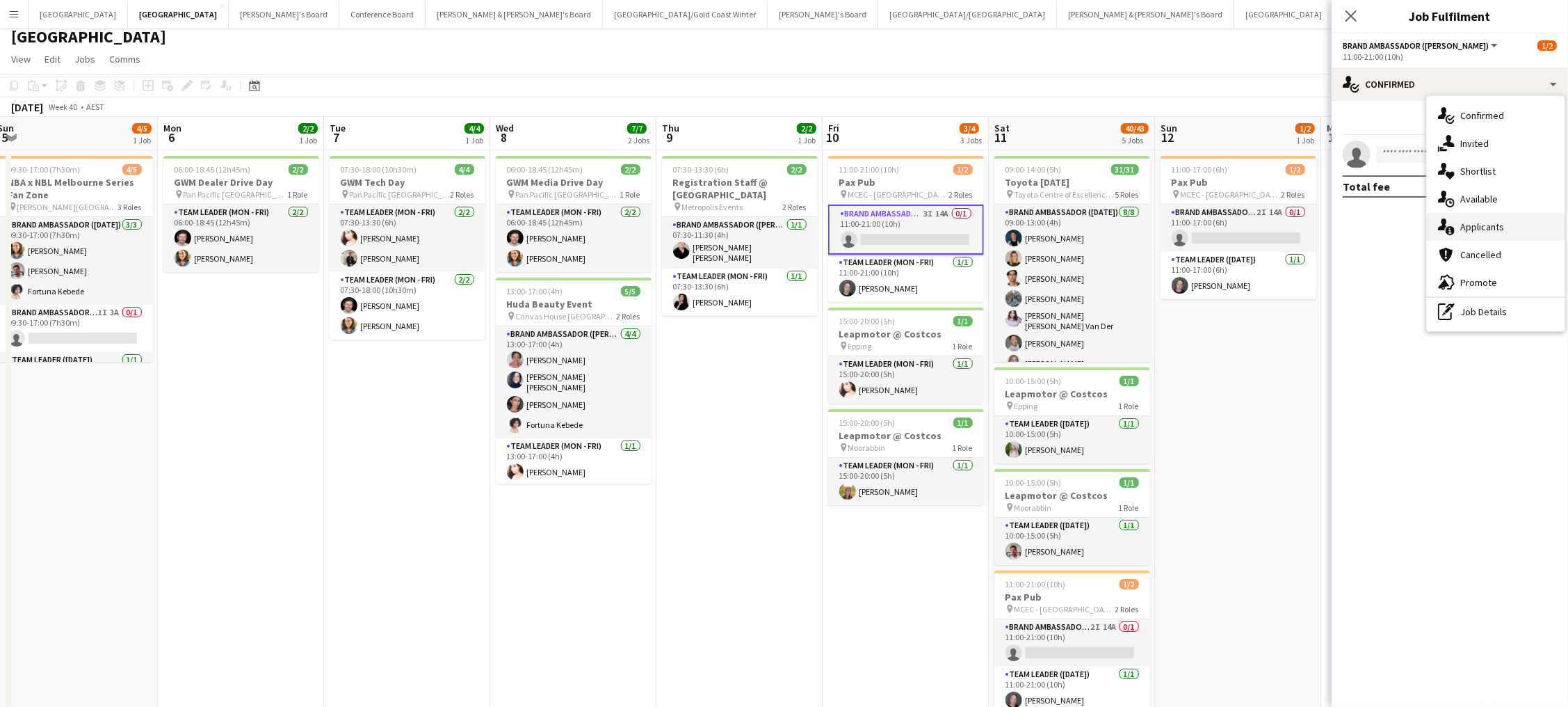
click at [1483, 230] on span "Applicants" at bounding box center [1482, 226] width 44 height 12
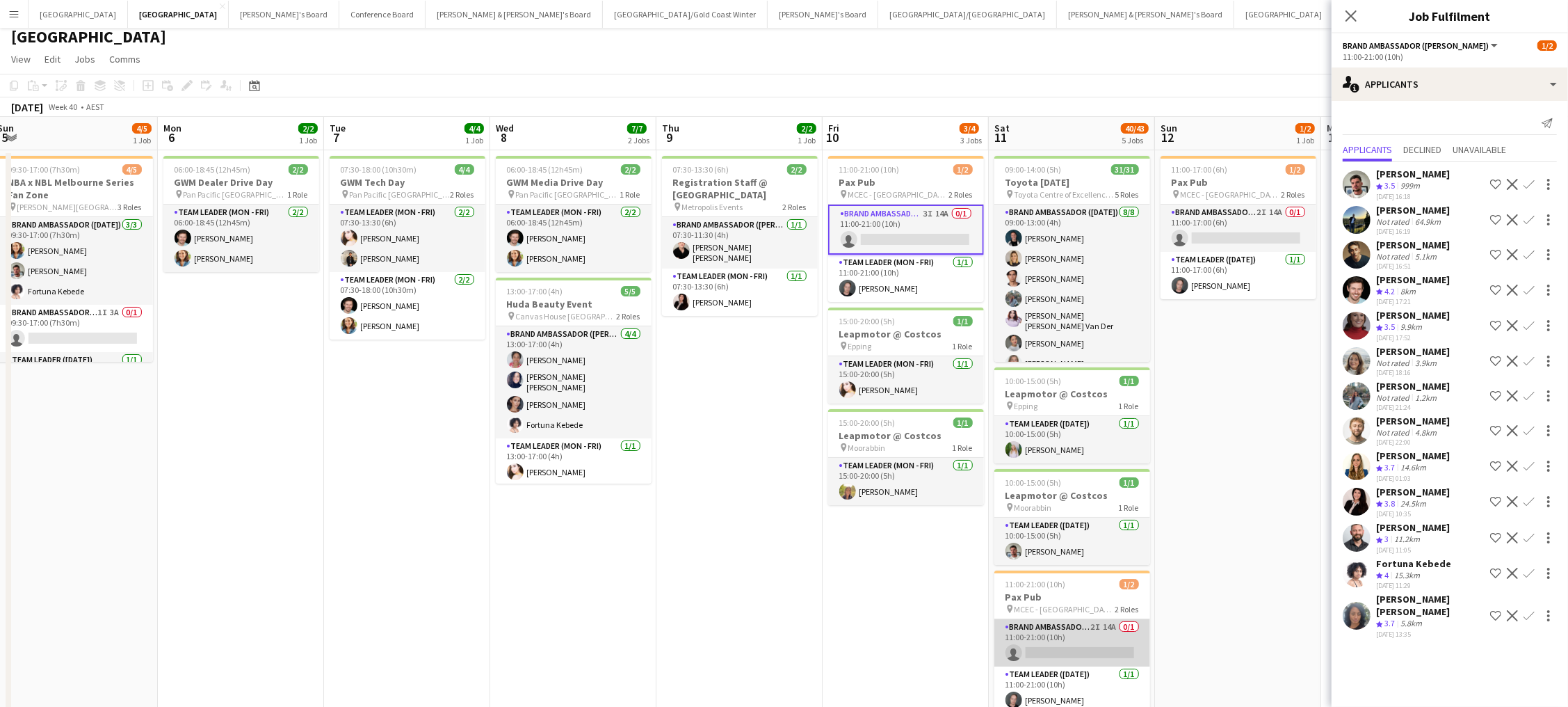
click at [1124, 652] on app-card-role "Brand Ambassador (Saturday) 2I 14A 0/1 11:00-21:00 (10h) single-neutral-actions" at bounding box center [1072, 643] width 155 height 47
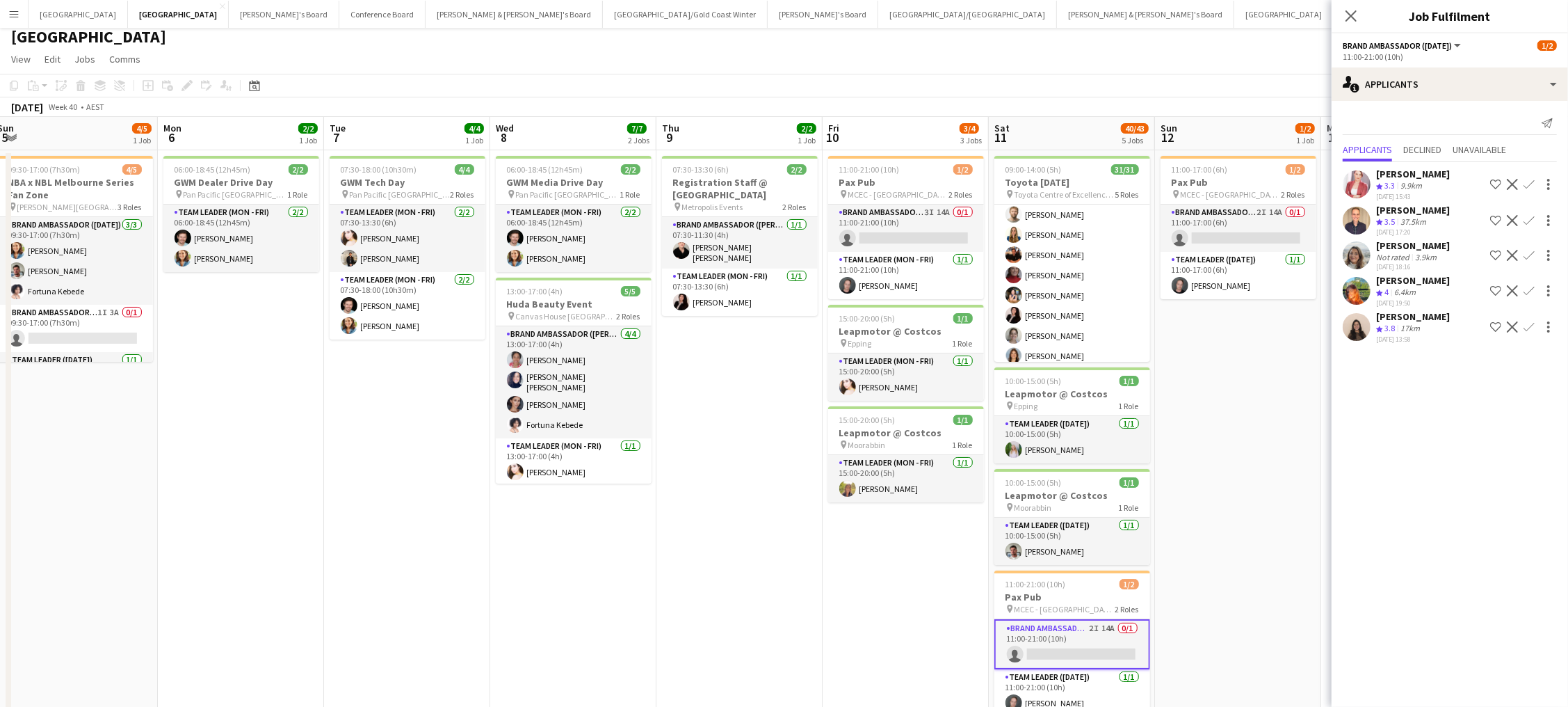
scroll to position [473, 0]
click at [1287, 62] on app-page-menu "View Day view expanded Day view collapsed Month view Date picker Jump to today …" at bounding box center [784, 61] width 1568 height 26
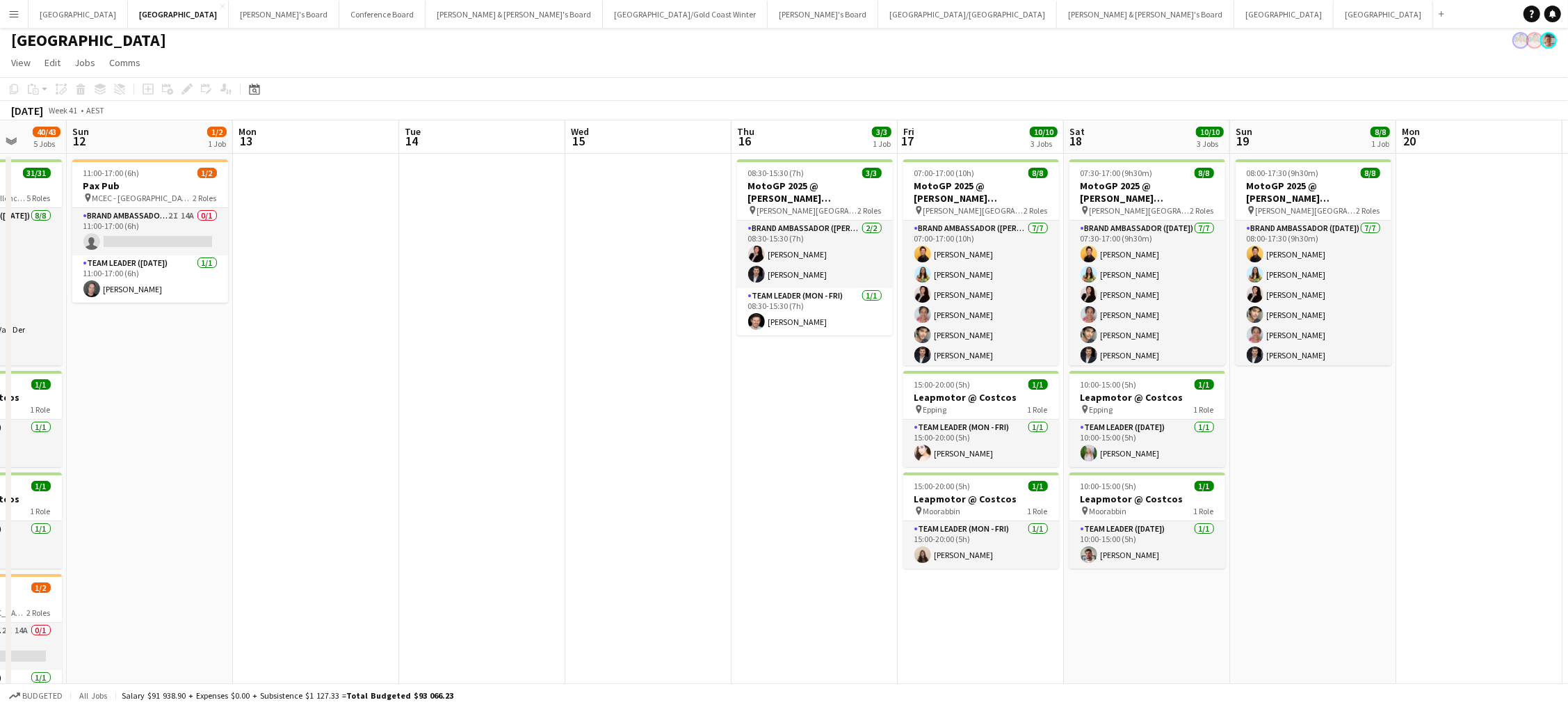
scroll to position [4, 0]
click at [1234, 19] on button "Sydney Close" at bounding box center [1284, 14] width 99 height 27
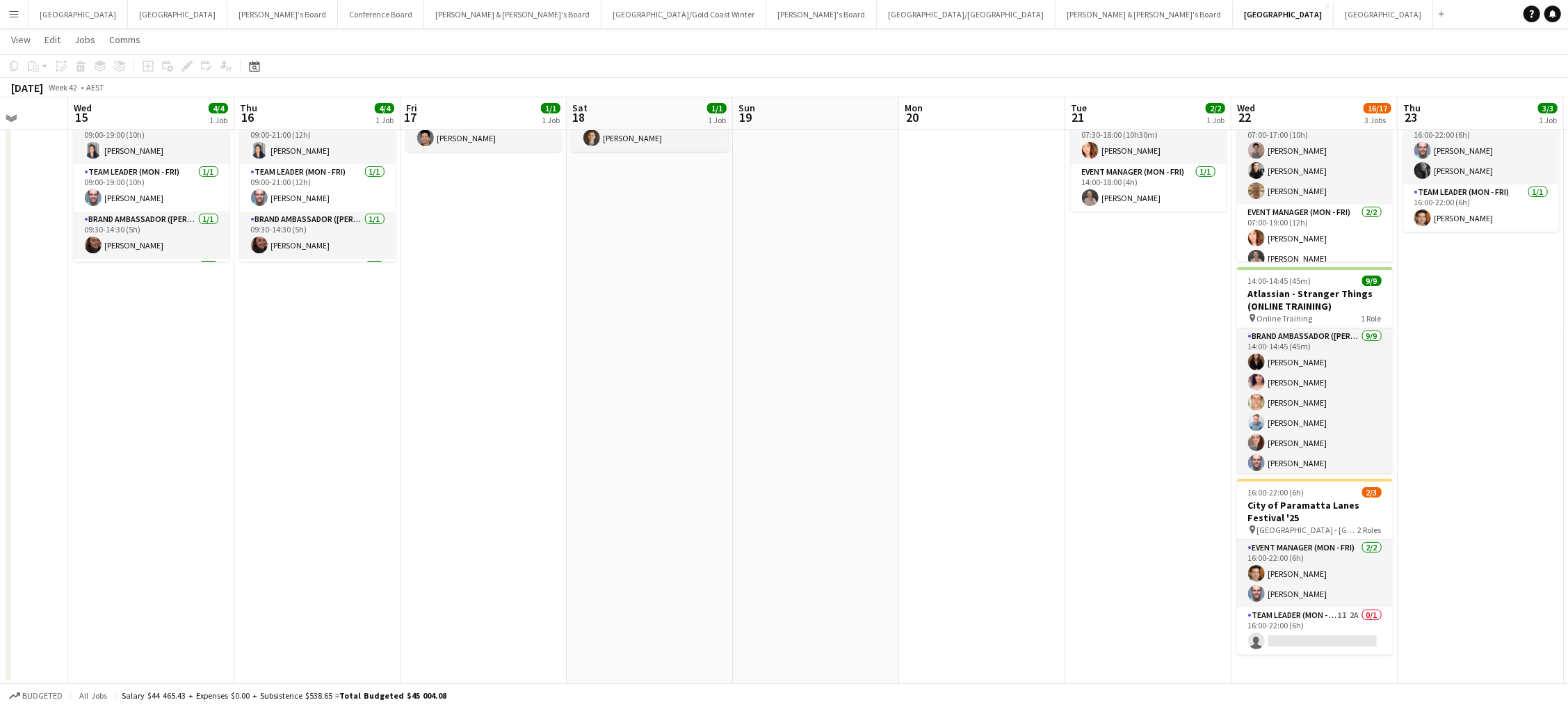
scroll to position [105, 0]
click at [1298, 633] on app-card-role "Team Leader (Mon - Fri) 1I 2A 0/1 16:00-22:00 (6h) single-neutral-actions" at bounding box center [1314, 631] width 155 height 47
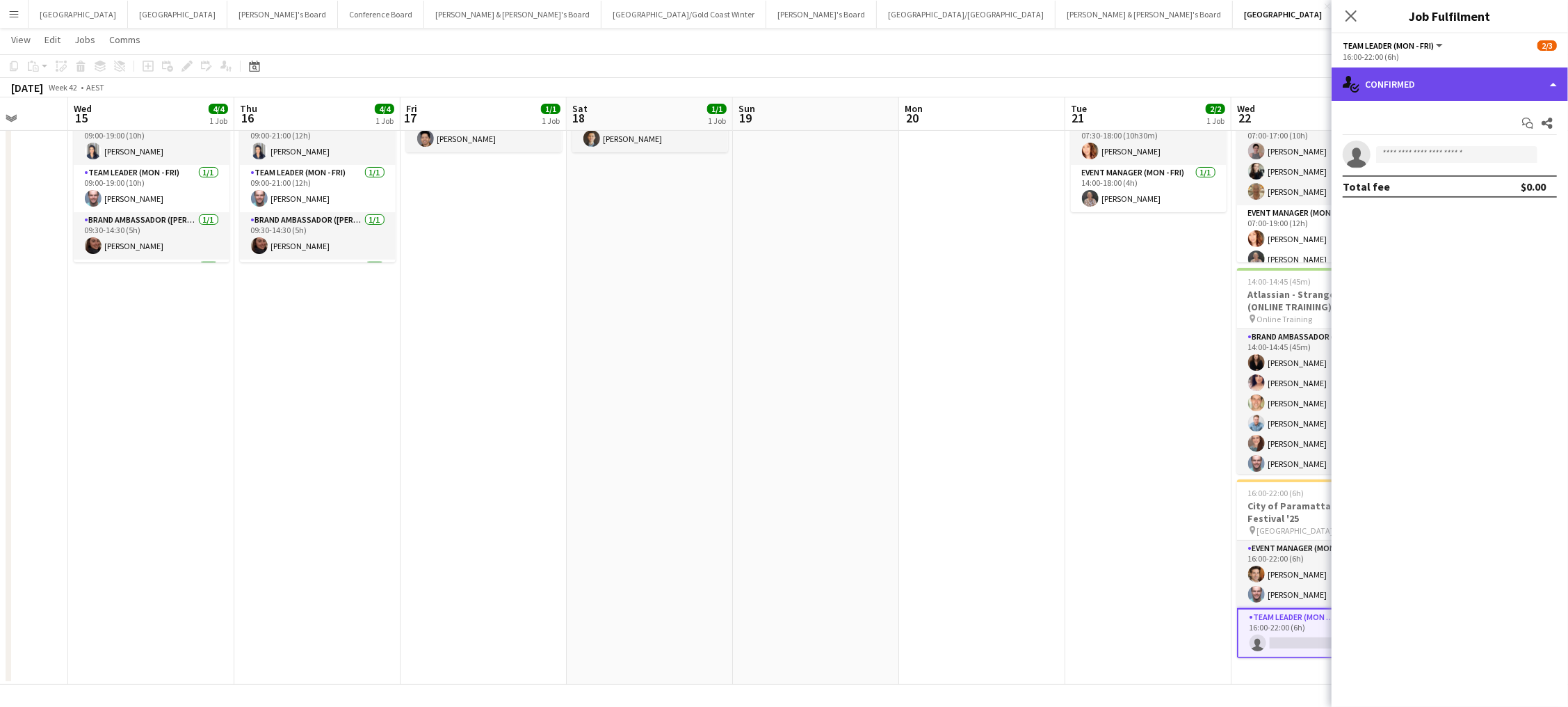
click at [1433, 76] on div "single-neutral-actions-check-2 Confirmed" at bounding box center [1450, 84] width 237 height 34
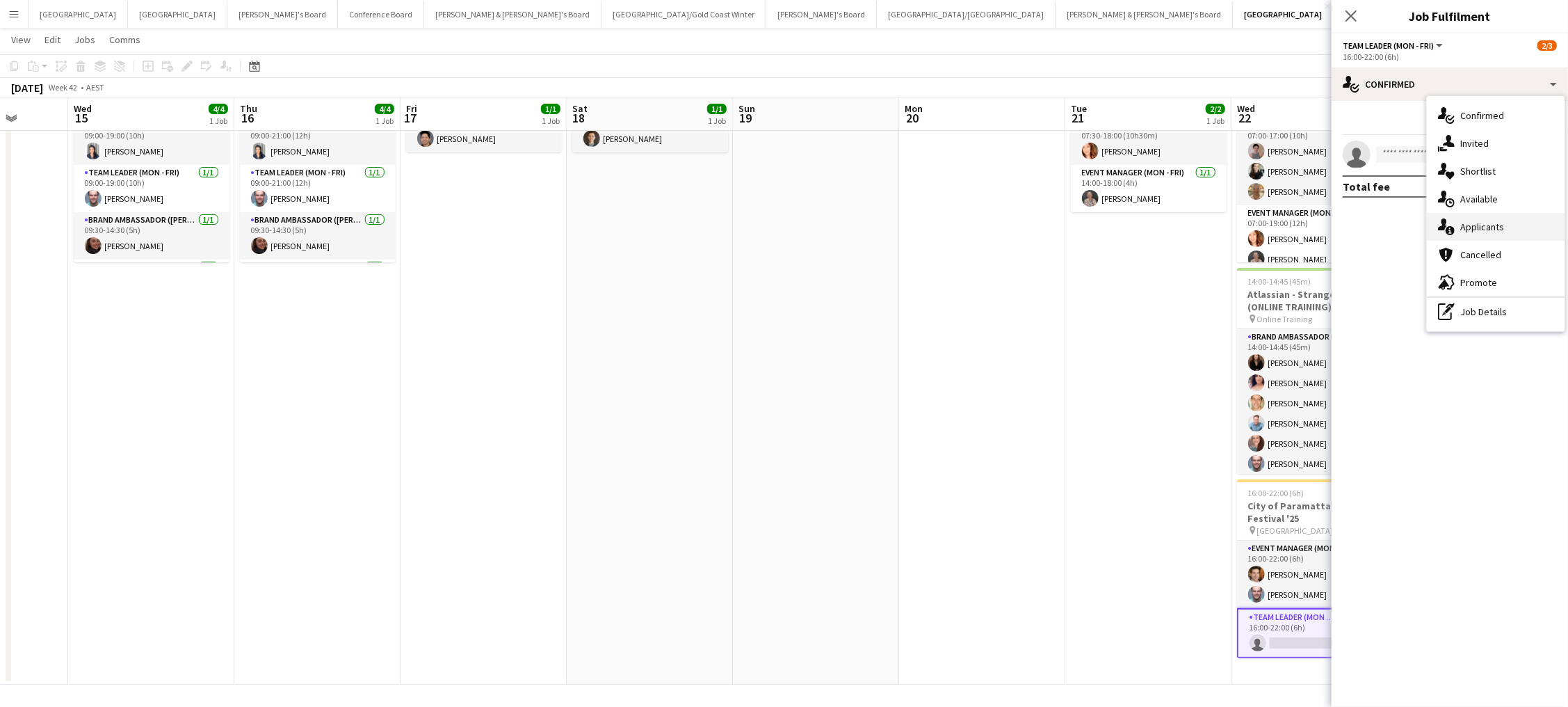
click at [1484, 224] on span "Applicants" at bounding box center [1482, 226] width 44 height 12
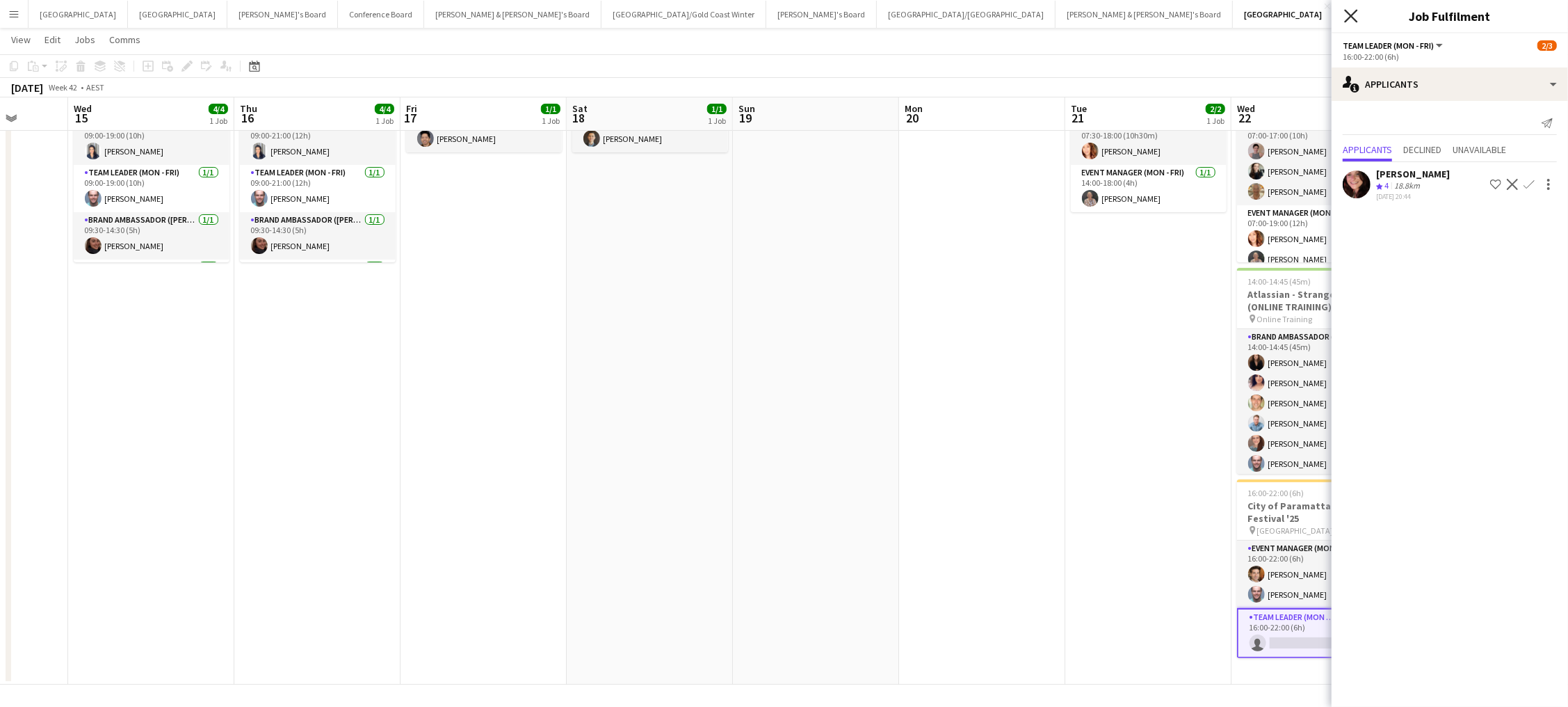
click at [1352, 16] on icon at bounding box center [1350, 15] width 13 height 13
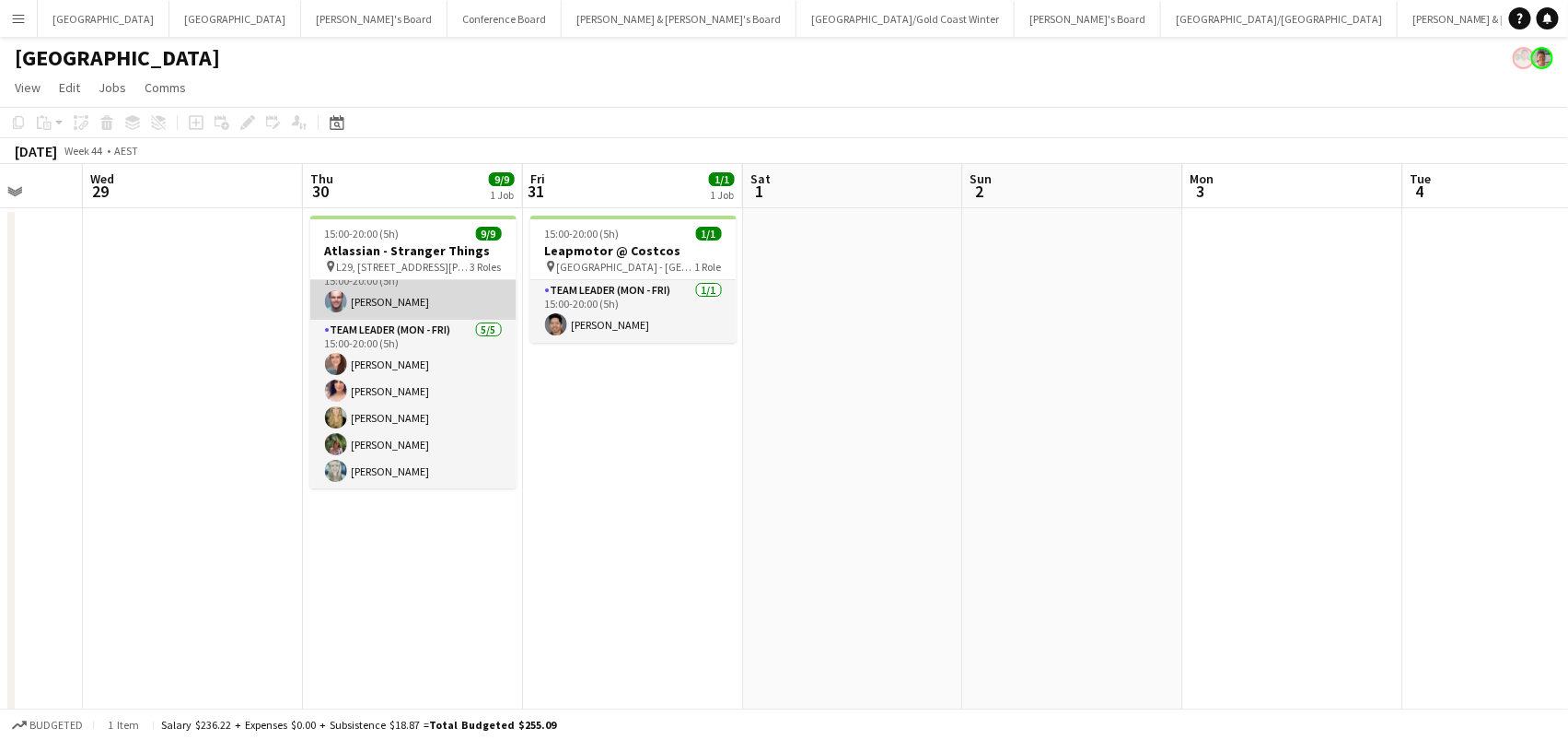
scroll to position [138, 0]
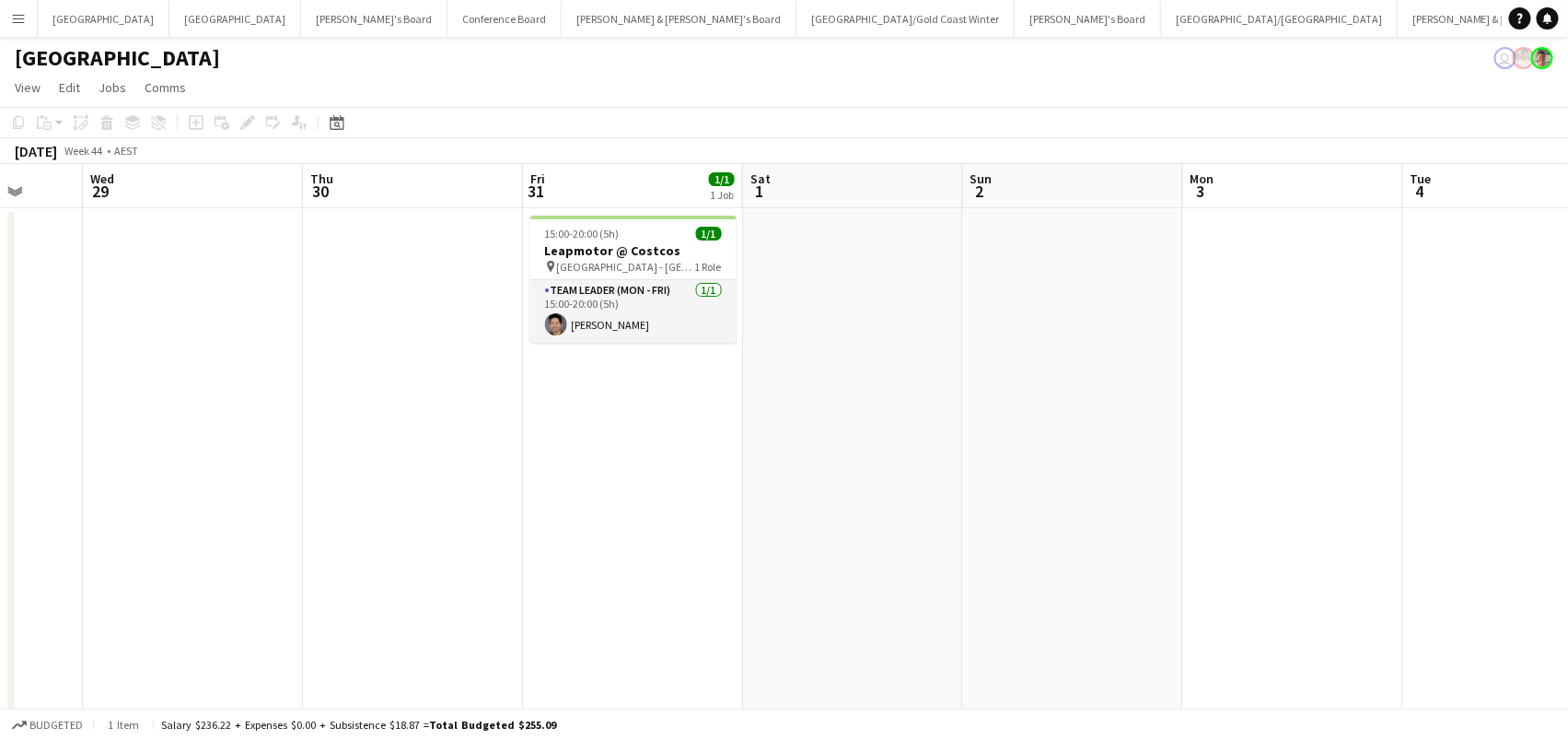
click at [25, 21] on app-icon "Menu" at bounding box center [17, 17] width 15 height 15
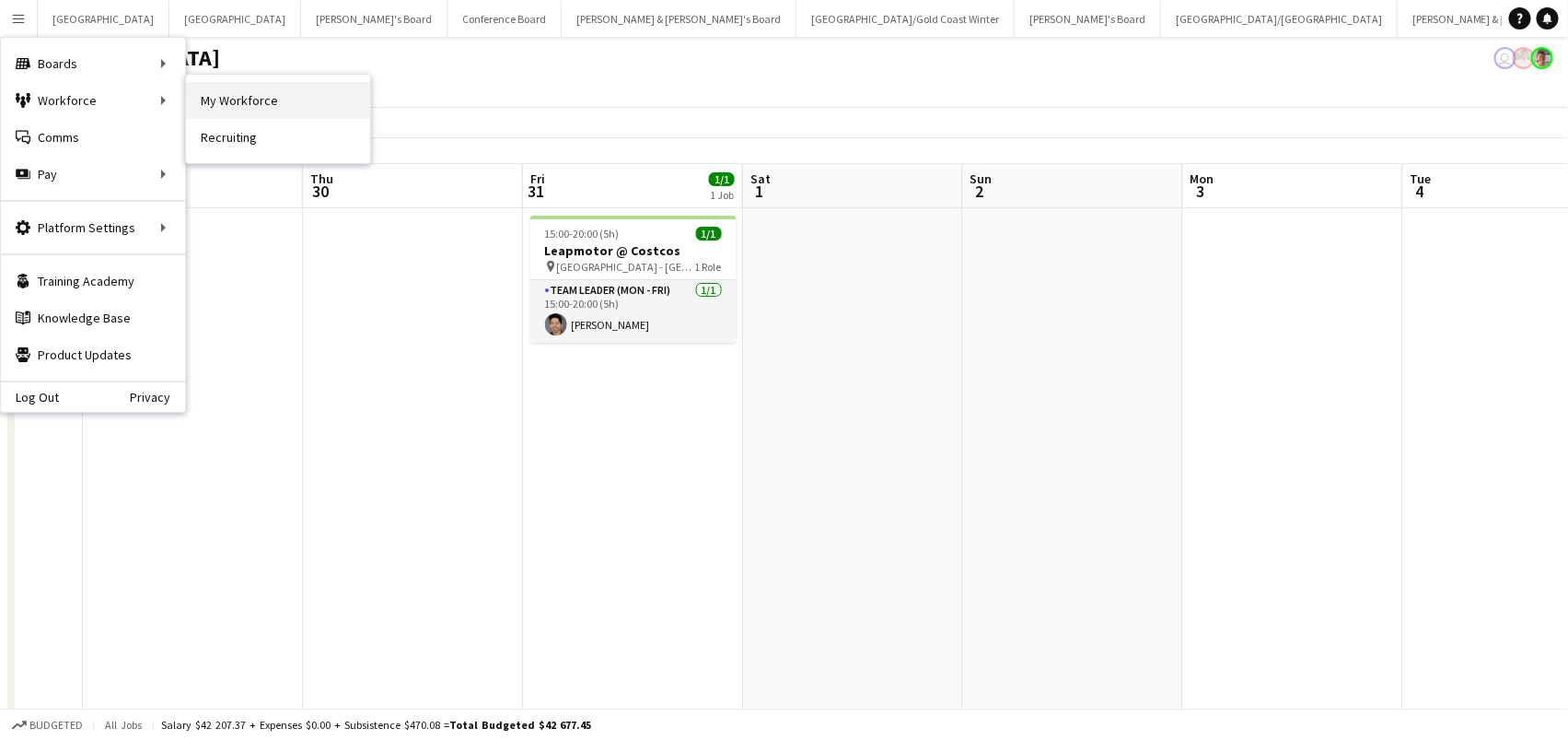
click at [268, 88] on link "My Workforce" at bounding box center [277, 101] width 184 height 37
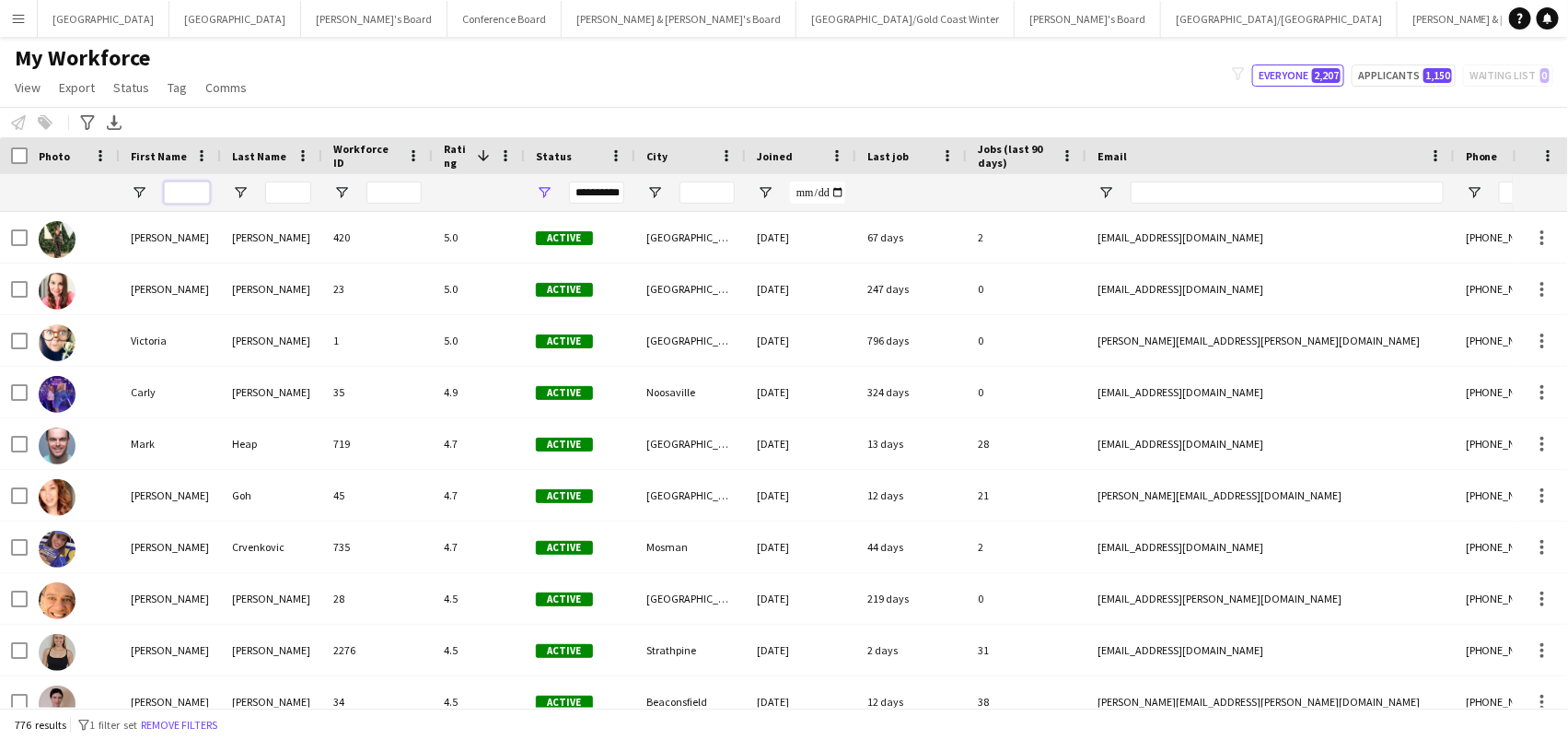
click at [195, 194] on input "First Name Filter Input" at bounding box center [188, 192] width 46 height 22
paste input "*********"
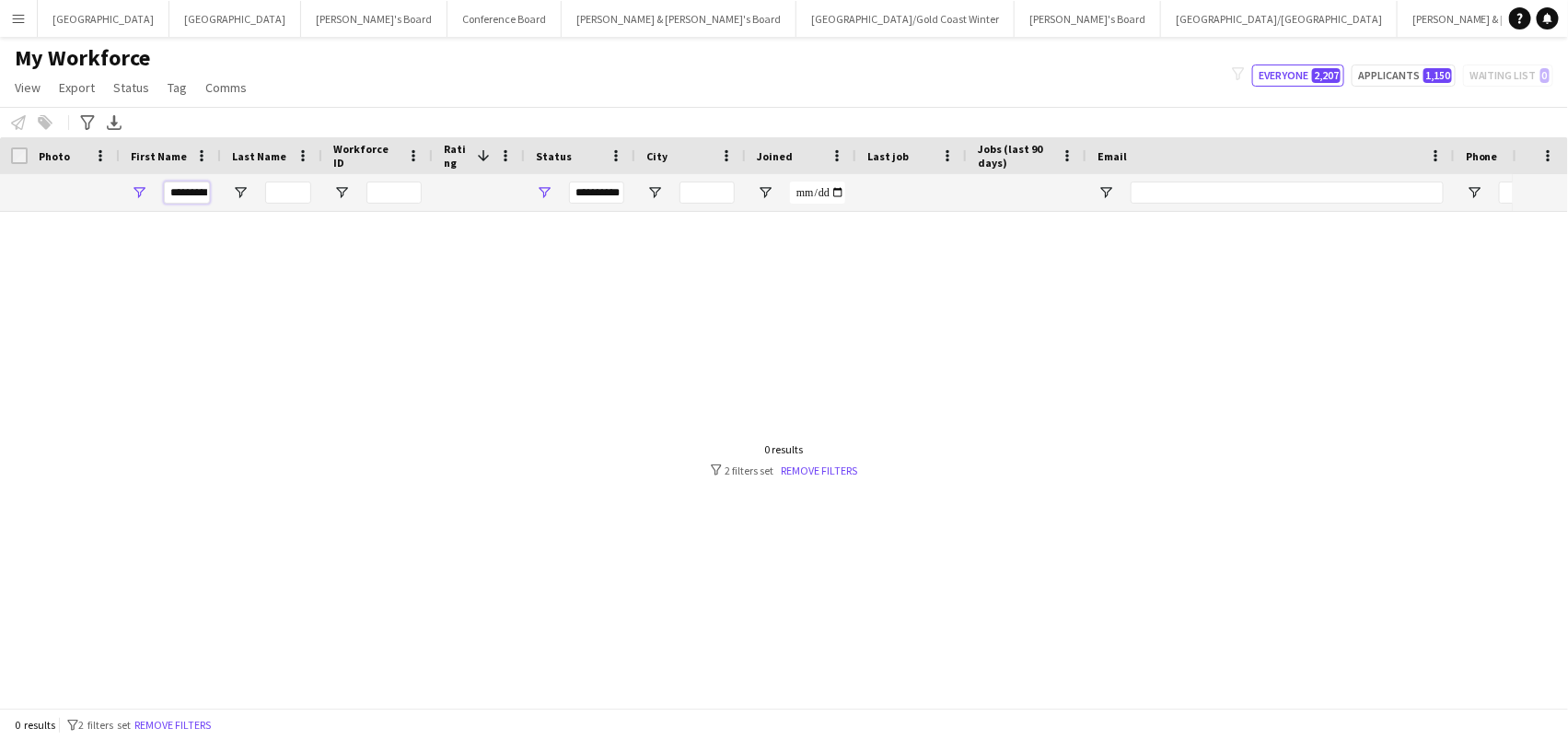
drag, startPoint x: 183, startPoint y: 193, endPoint x: 422, endPoint y: 252, distance: 246.2
click at [412, 247] on div "Workforce Details Photo First Name" at bounding box center [784, 423] width 1568 height 571
type input "*****"
click at [543, 191] on span "Open Filter Menu" at bounding box center [543, 192] width 16 height 16
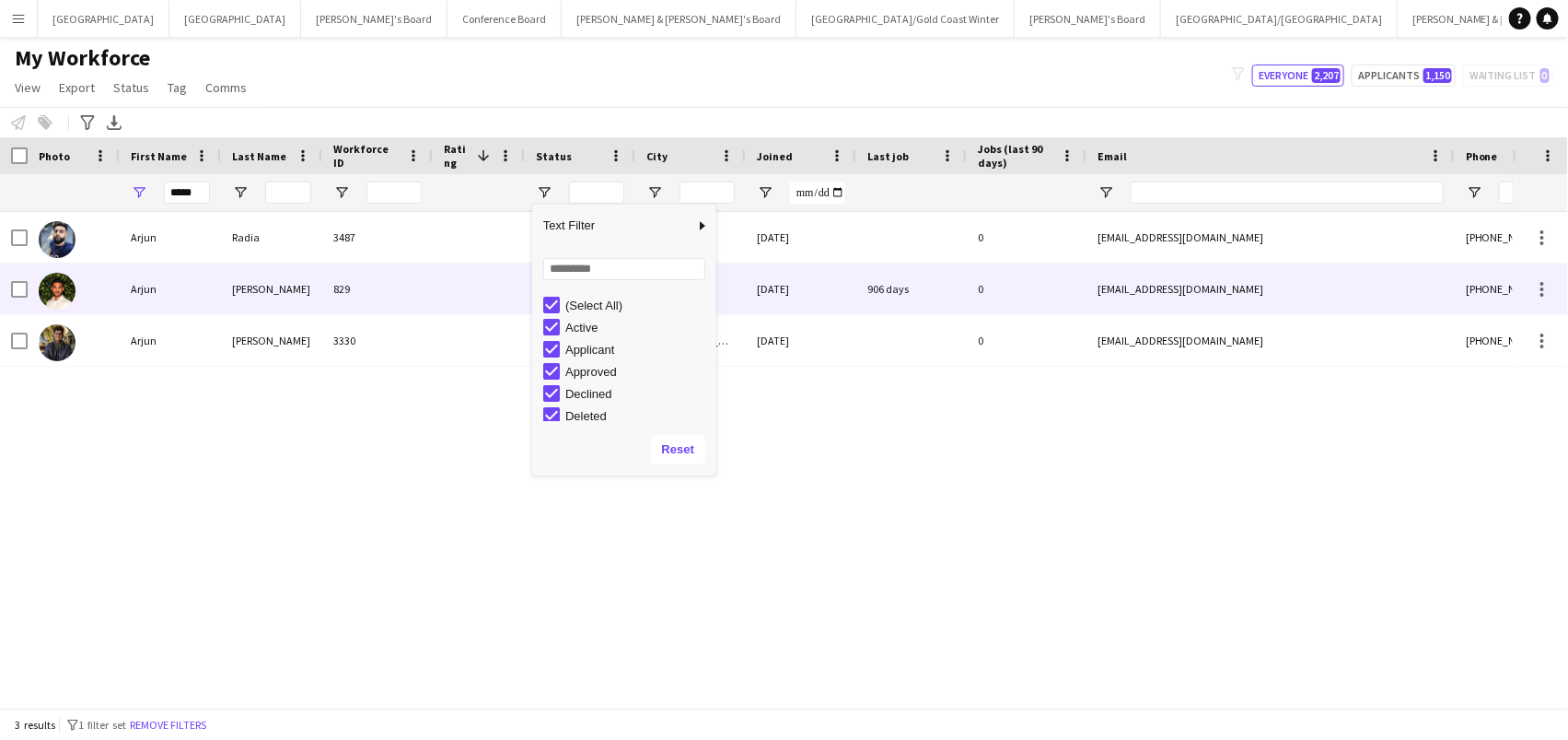
click at [262, 308] on div "Rajagopal" at bounding box center [272, 288] width 102 height 50
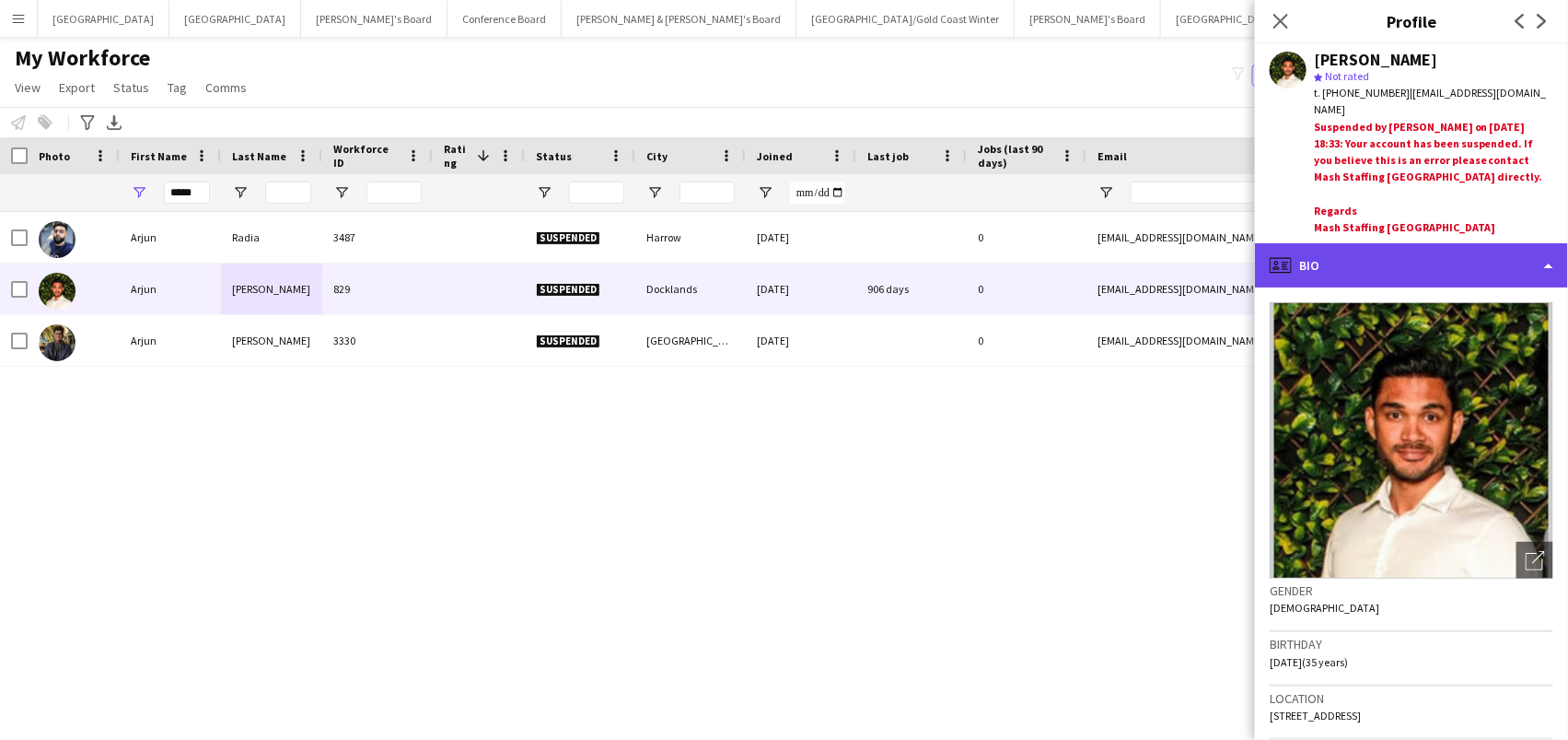
click at [1471, 243] on div "profile Bio" at bounding box center [1411, 265] width 313 height 44
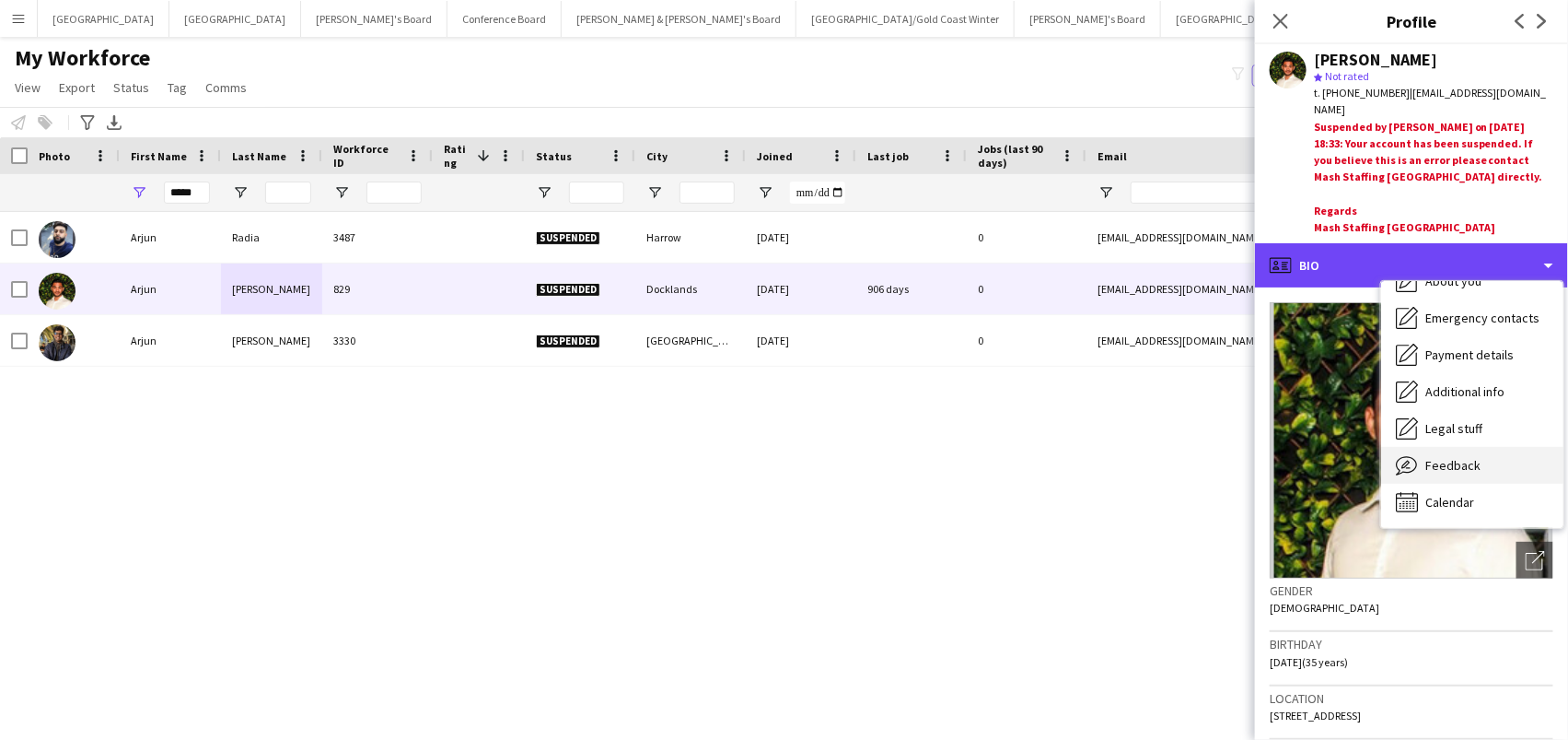
scroll to position [135, 0]
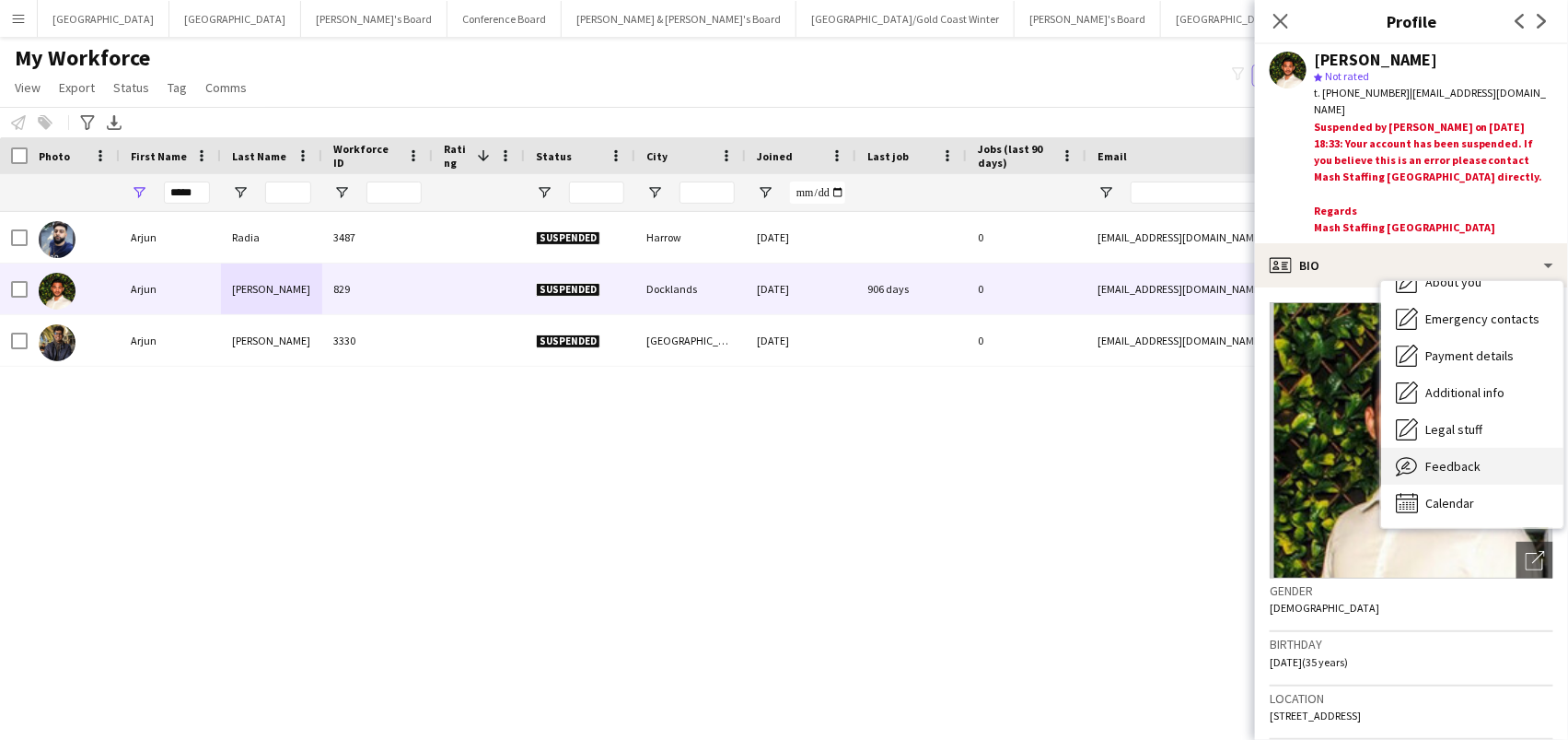
click at [1478, 452] on div "Feedback Feedback" at bounding box center [1472, 466] width 183 height 37
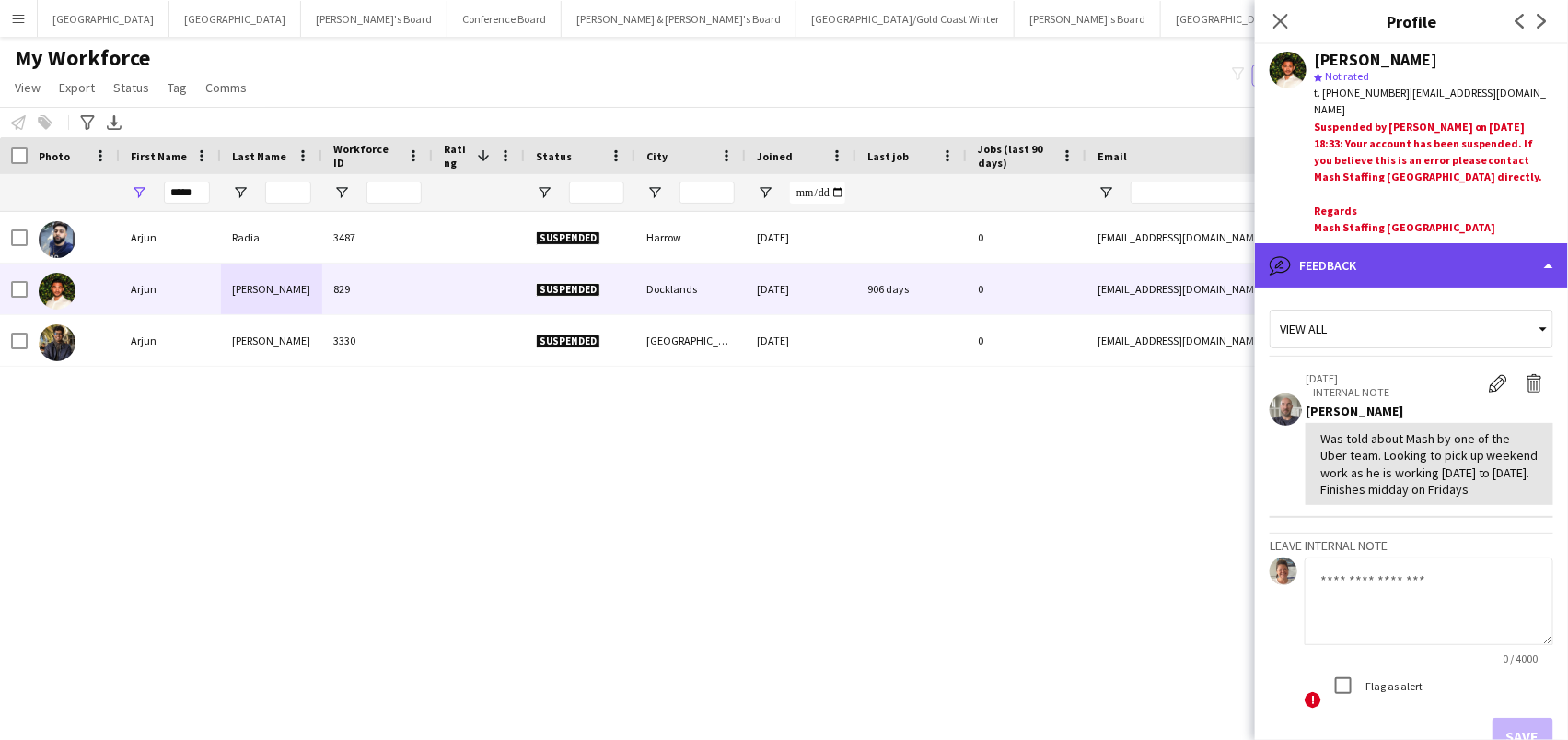
click at [1421, 265] on div "bubble-pencil Feedback" at bounding box center [1411, 265] width 313 height 44
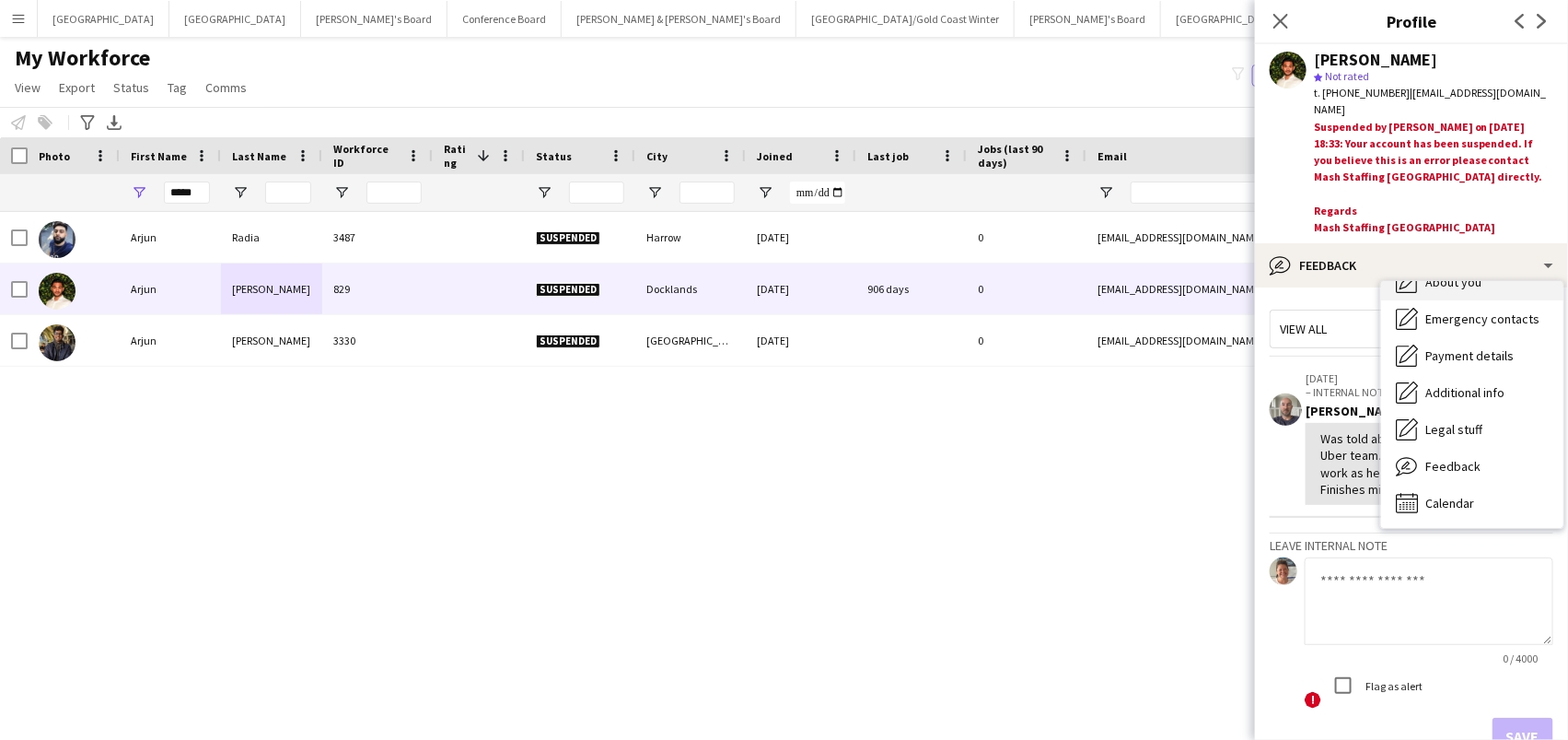
click at [1437, 274] on div "About you About you" at bounding box center [1472, 281] width 183 height 37
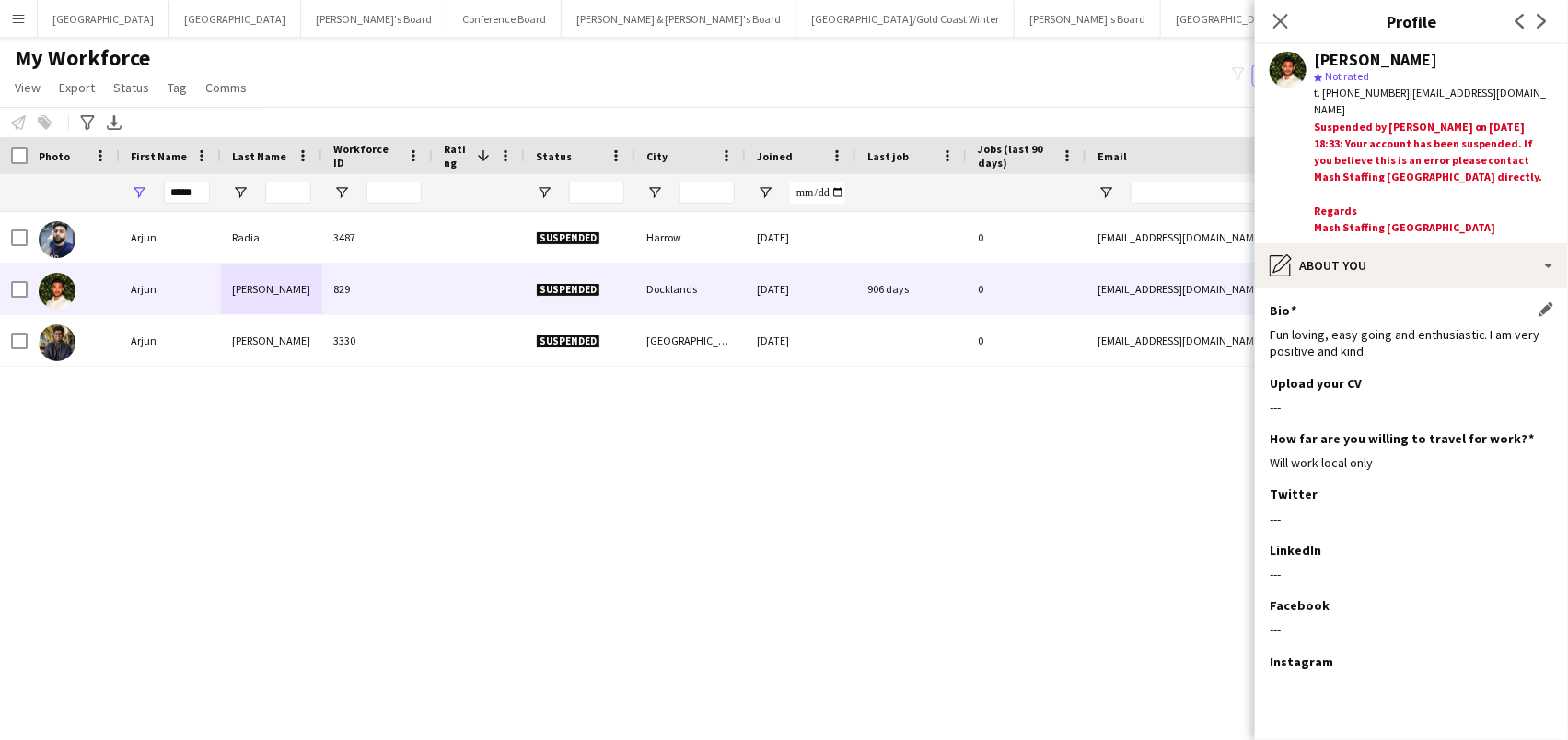
scroll to position [0, 0]
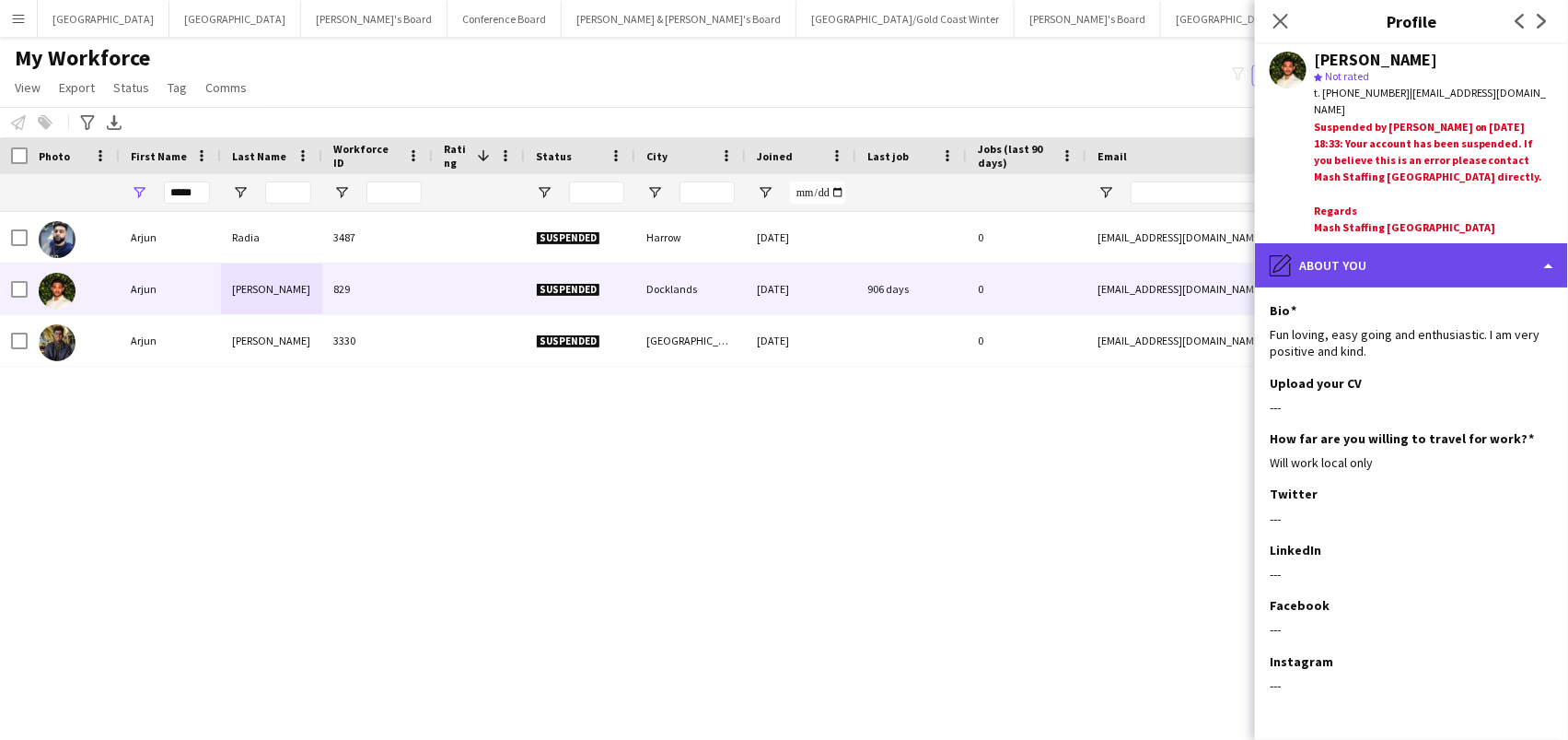
click at [1366, 243] on div "pencil4 About you" at bounding box center [1411, 265] width 313 height 44
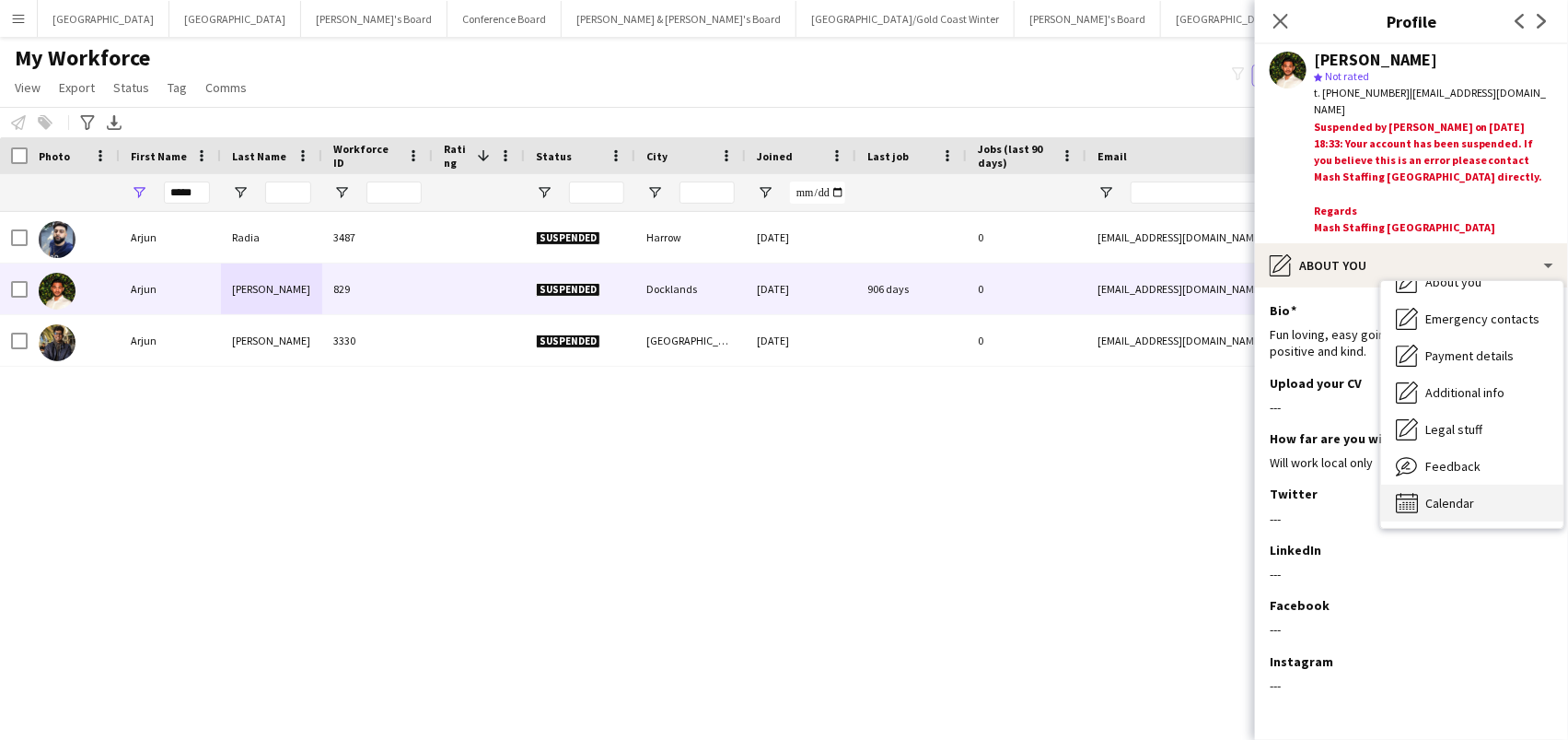
click at [1434, 494] on span "Calendar" at bounding box center [1449, 502] width 48 height 16
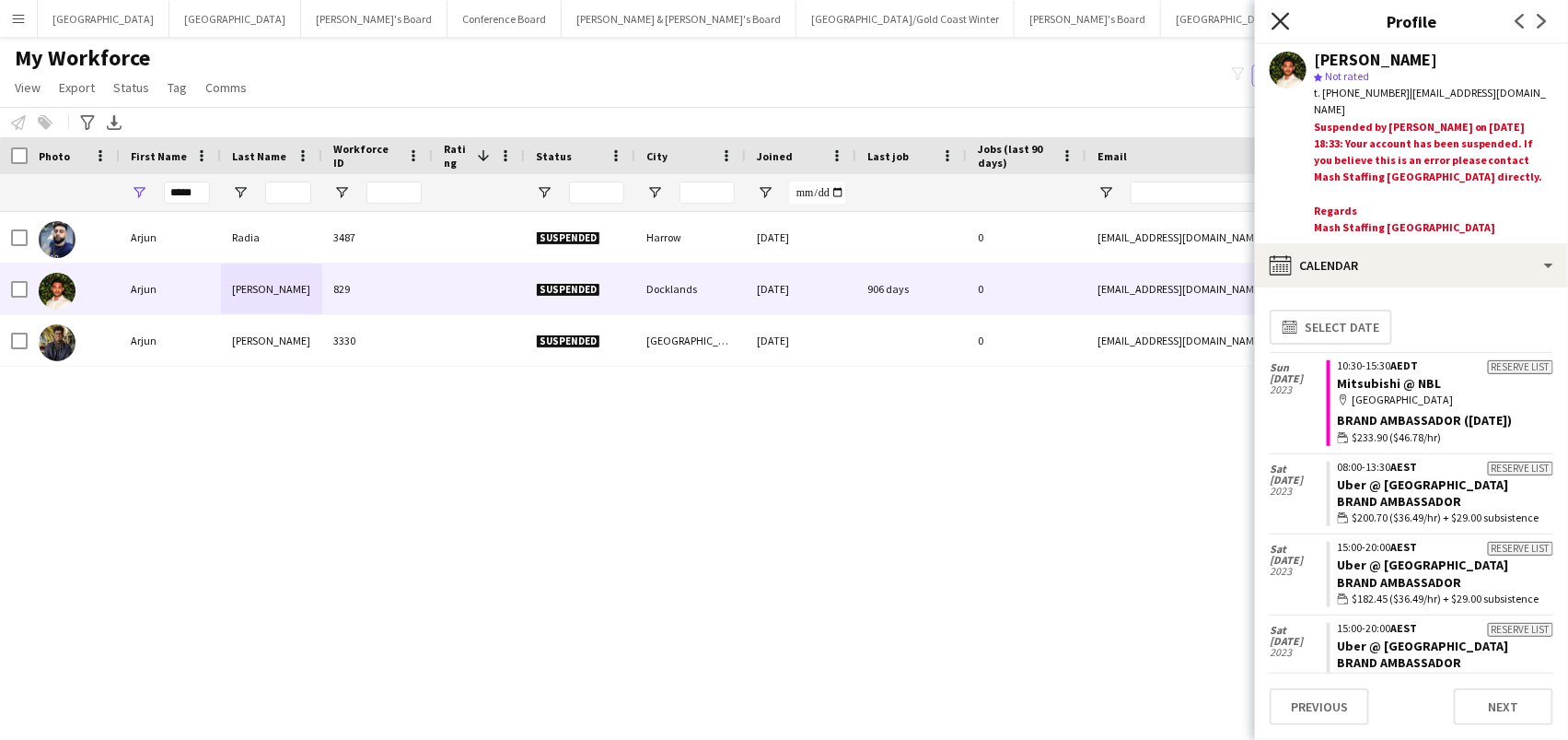
click at [1277, 15] on icon "Close pop-in" at bounding box center [1280, 20] width 17 height 17
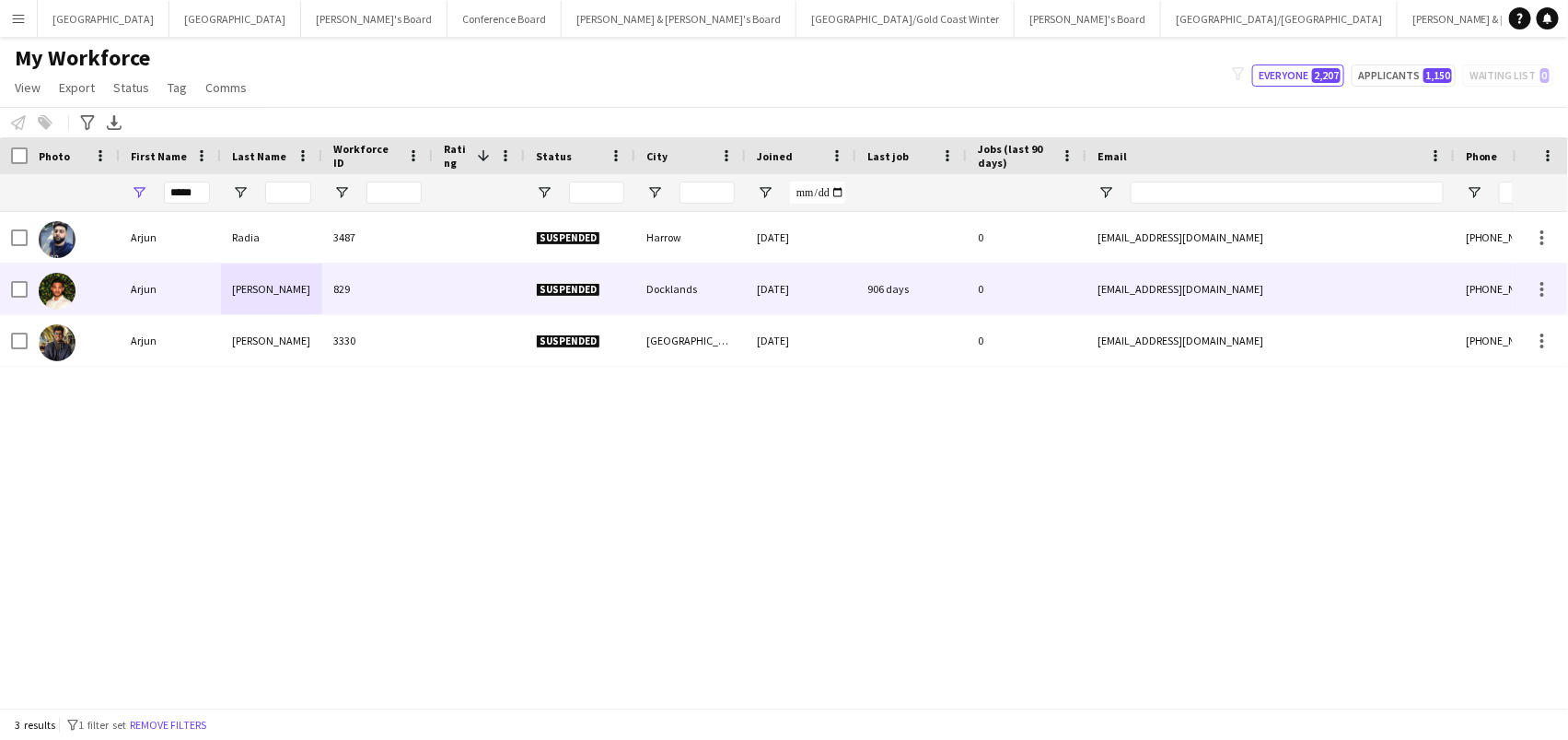
click at [347, 290] on div "829" at bounding box center [377, 288] width 110 height 50
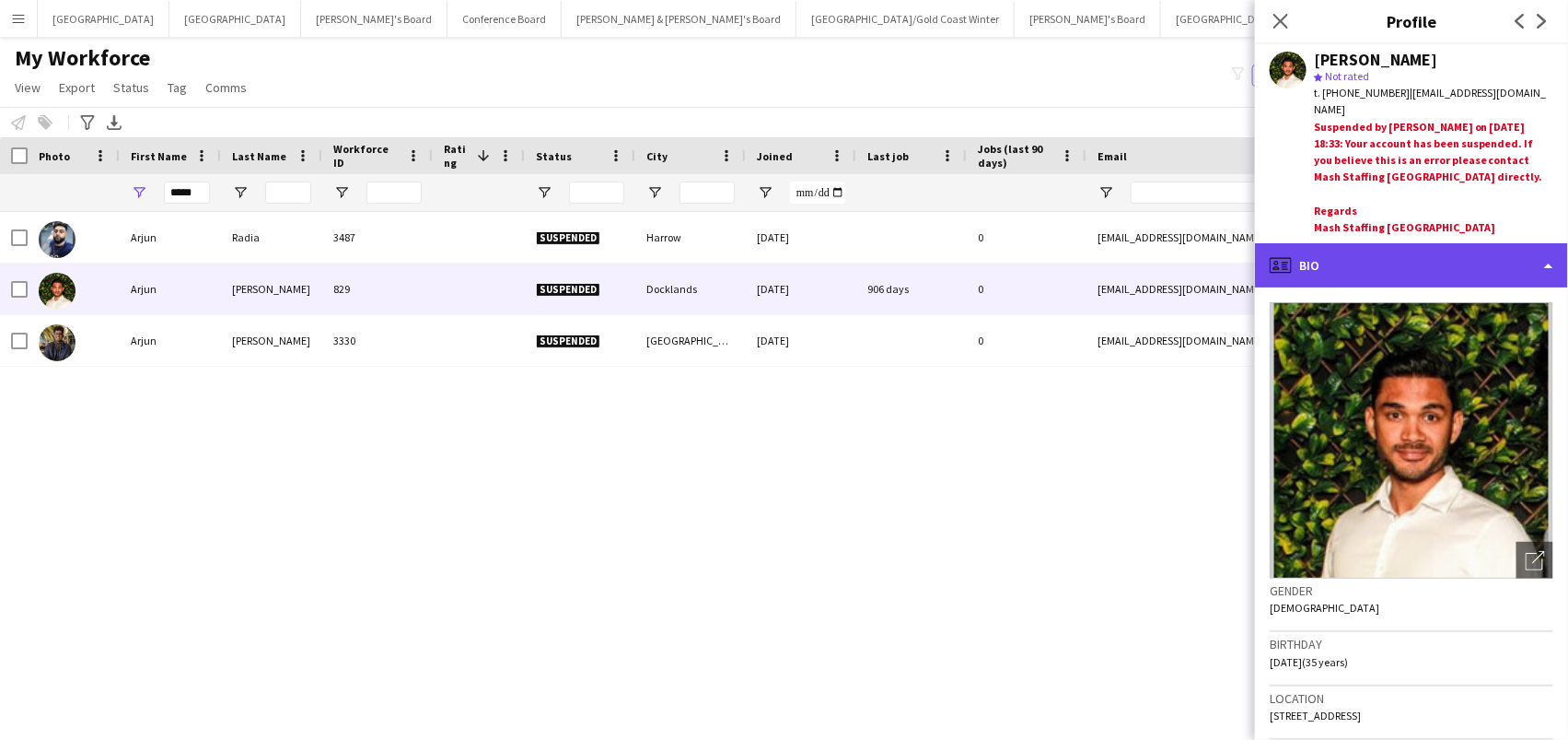
click at [1369, 253] on div "profile Bio" at bounding box center [1411, 265] width 313 height 44
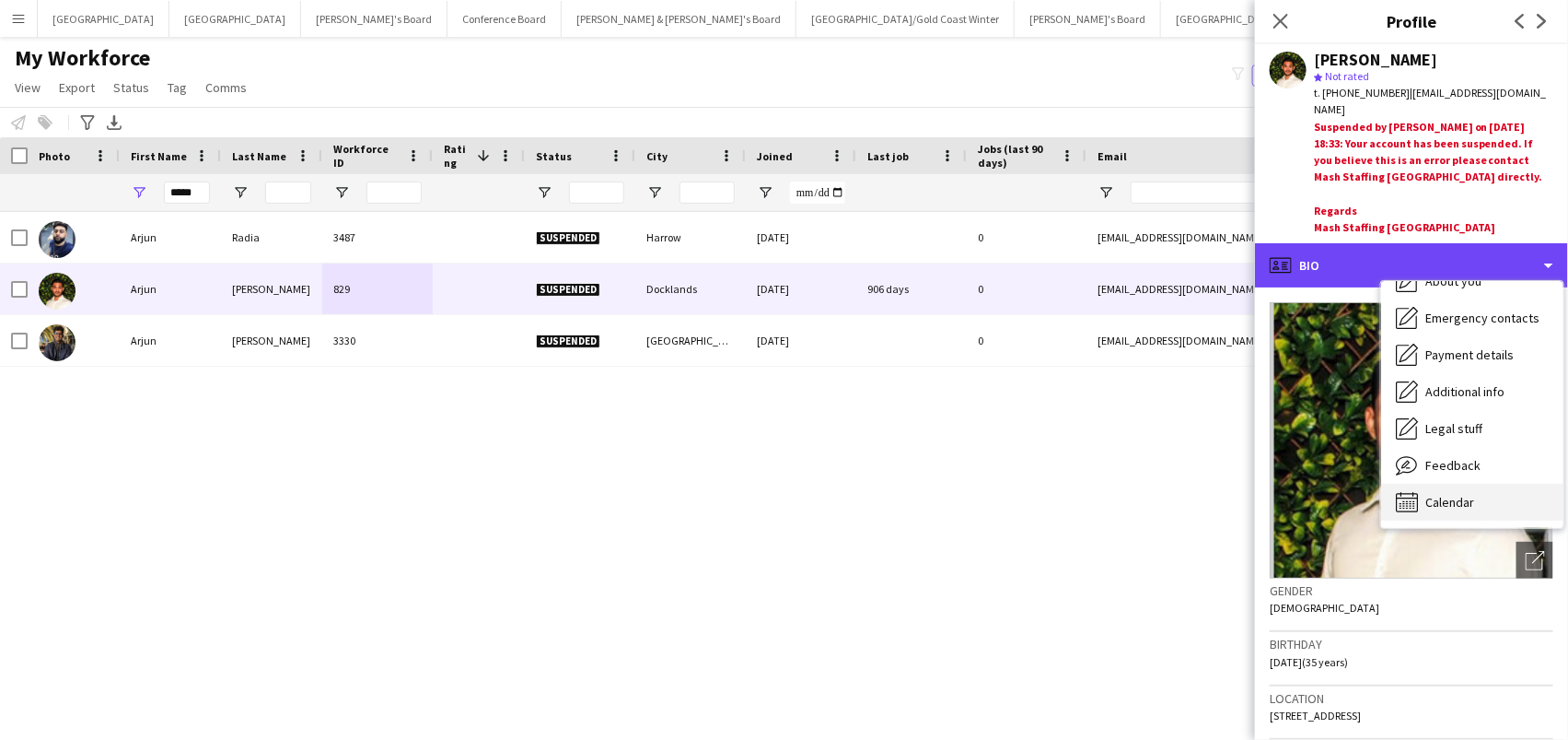
scroll to position [135, 0]
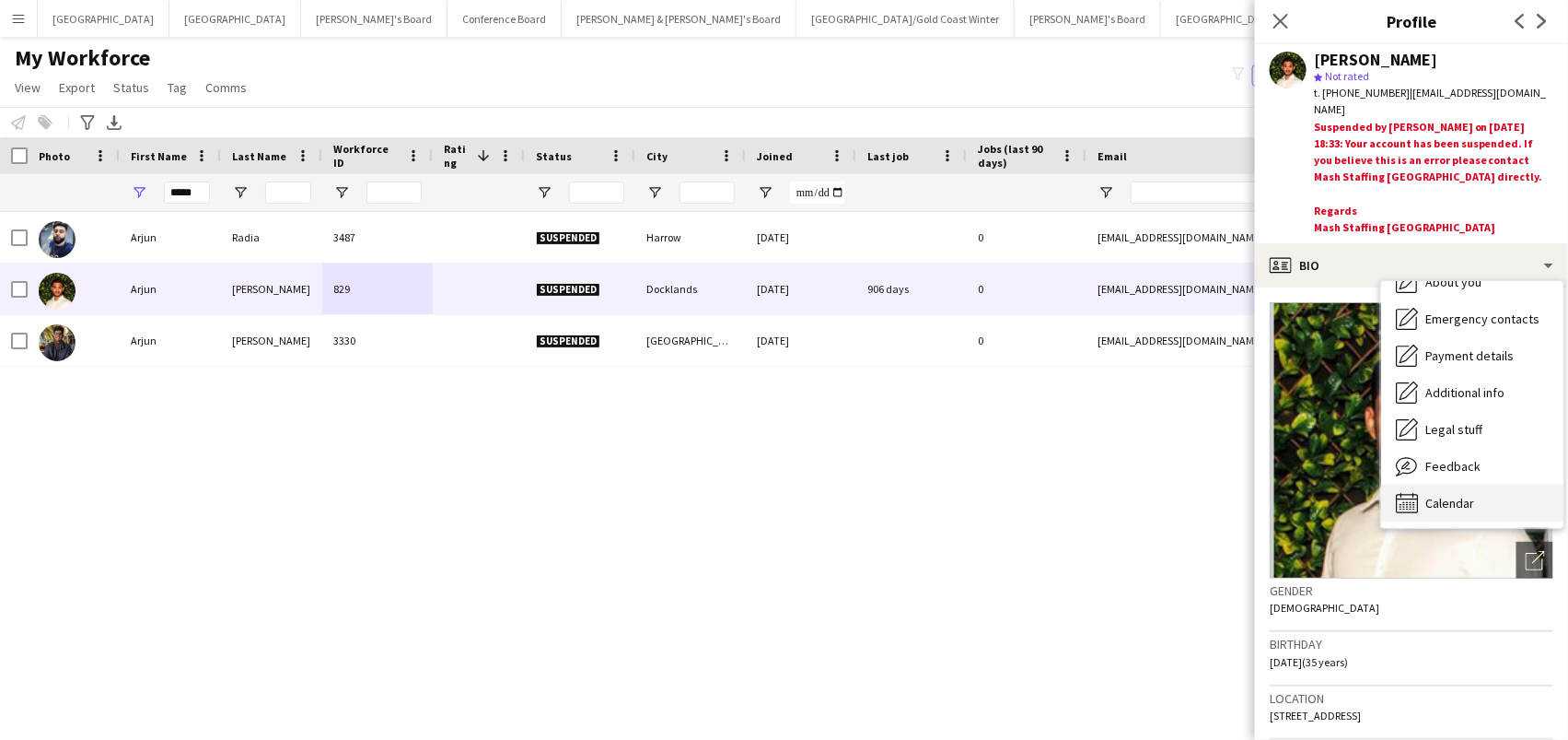
click at [1441, 494] on span "Calendar" at bounding box center [1449, 502] width 48 height 16
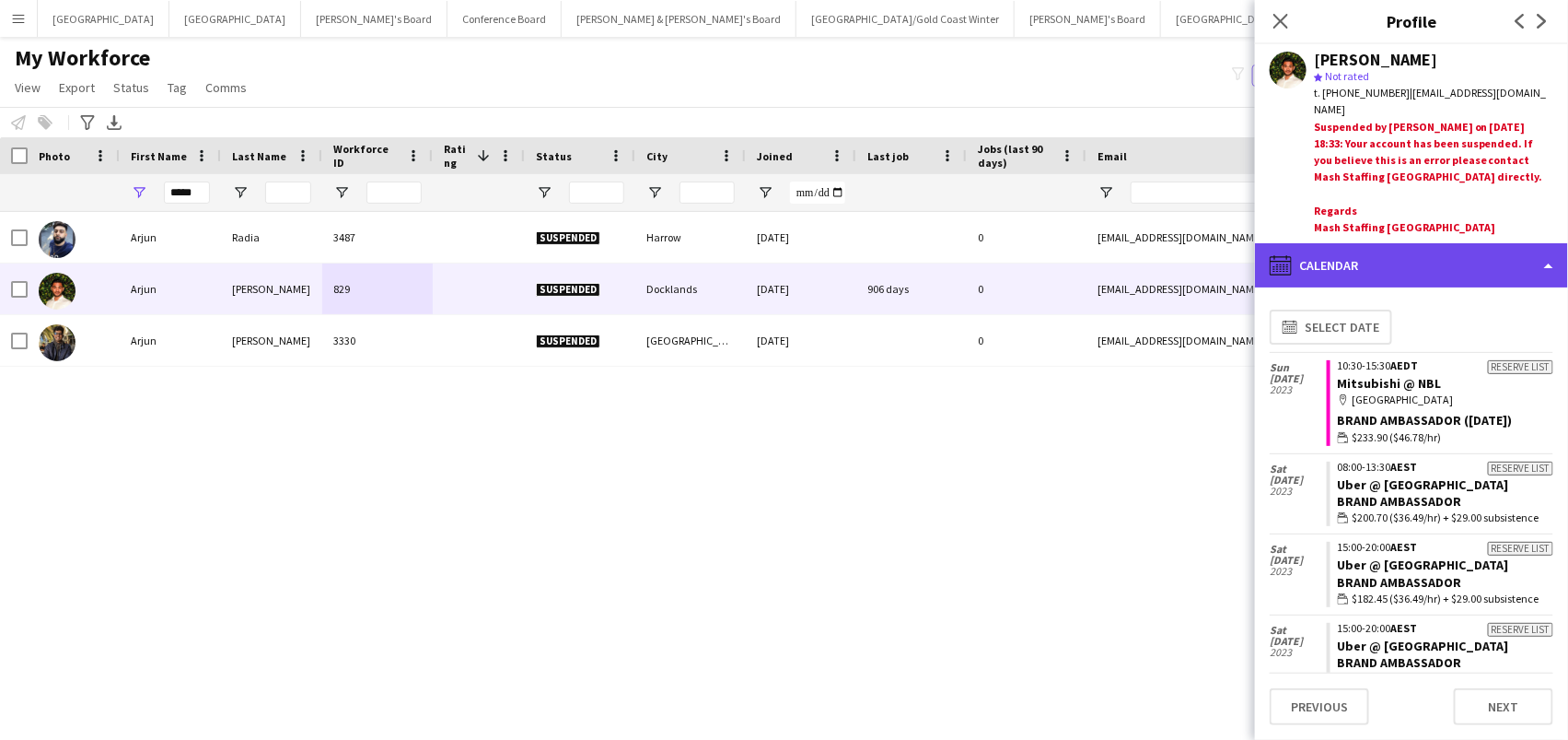
click at [1388, 243] on div "calendar-full Calendar" at bounding box center [1411, 265] width 313 height 44
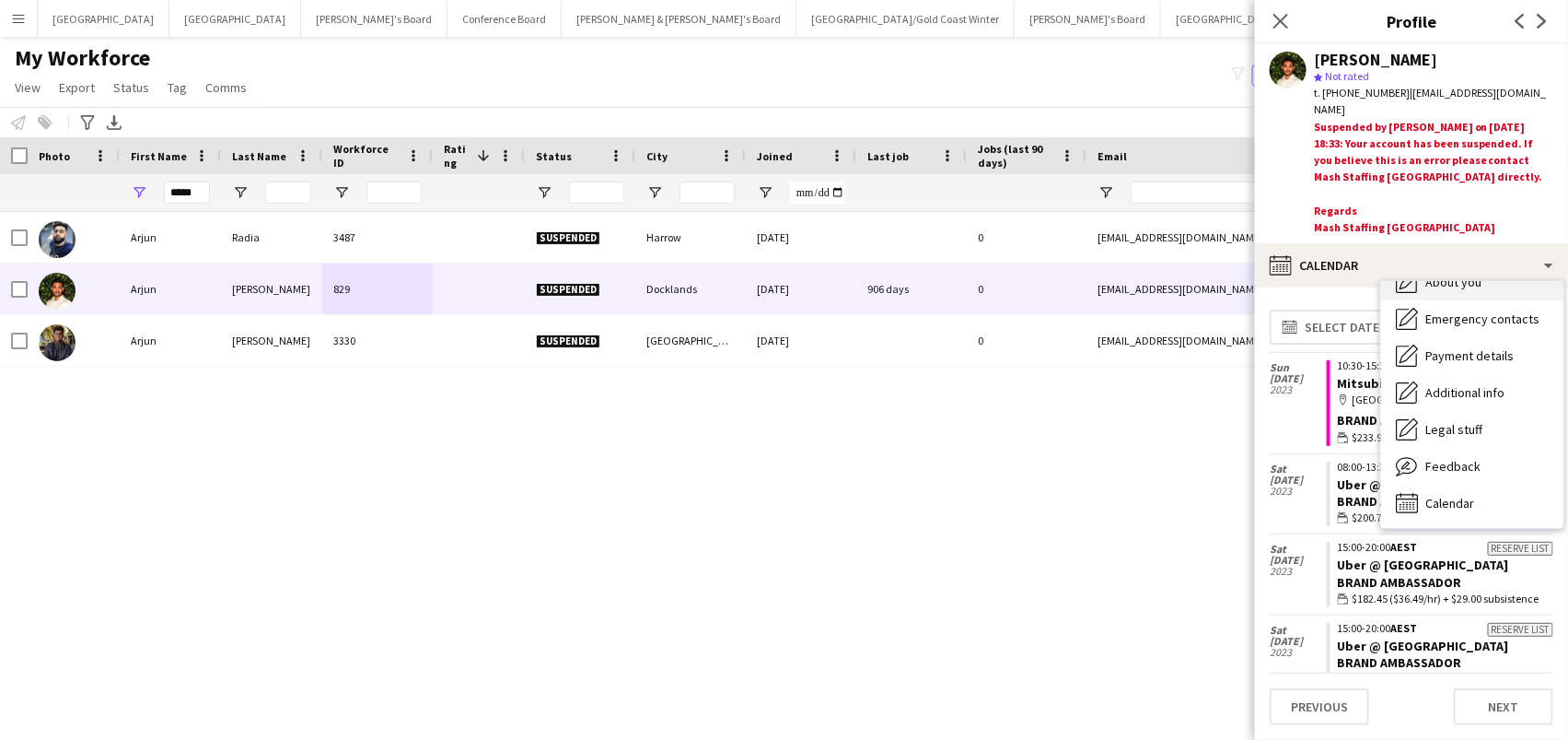
click at [1427, 274] on span "About you" at bounding box center [1453, 281] width 56 height 16
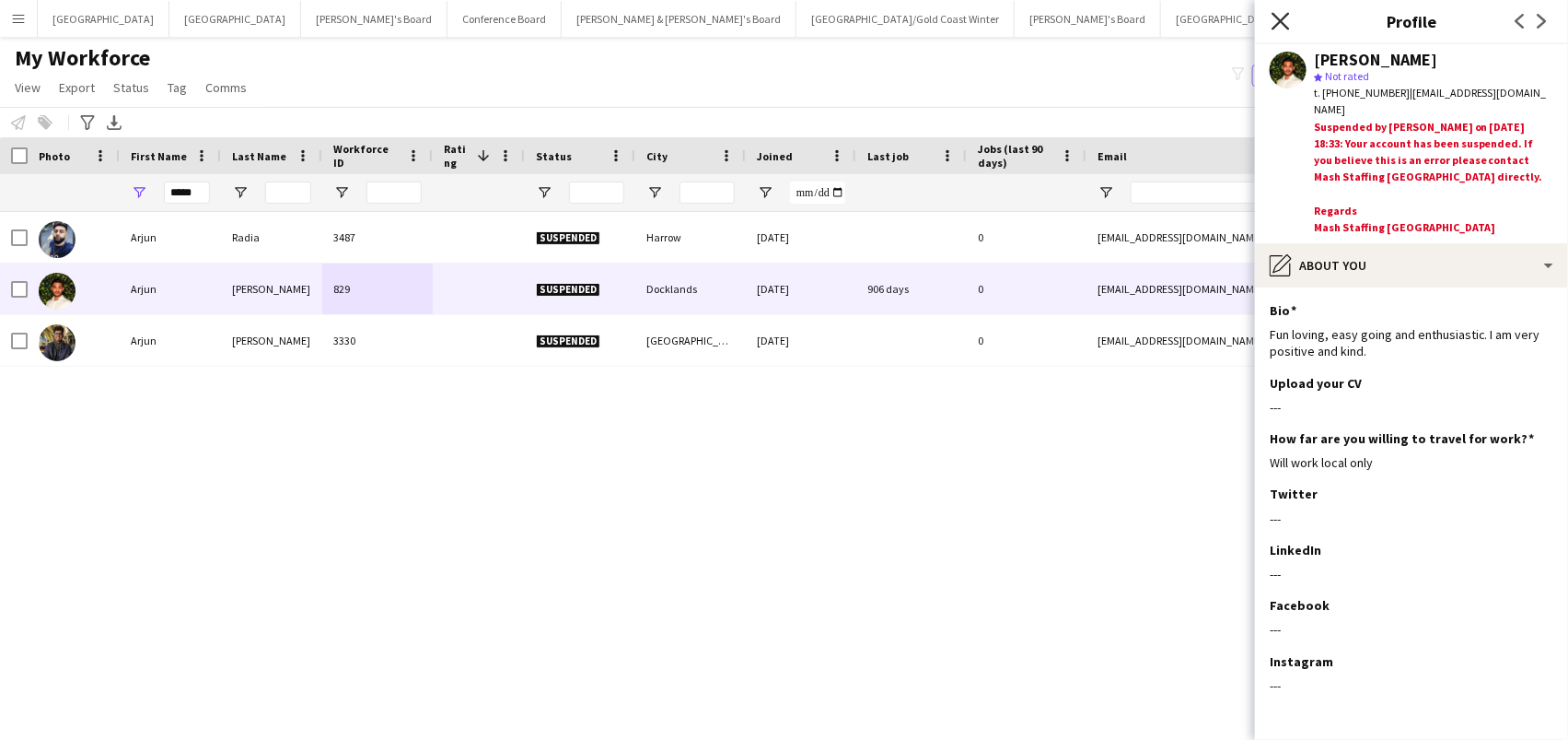
click at [1284, 15] on icon "Close pop-in" at bounding box center [1280, 20] width 17 height 17
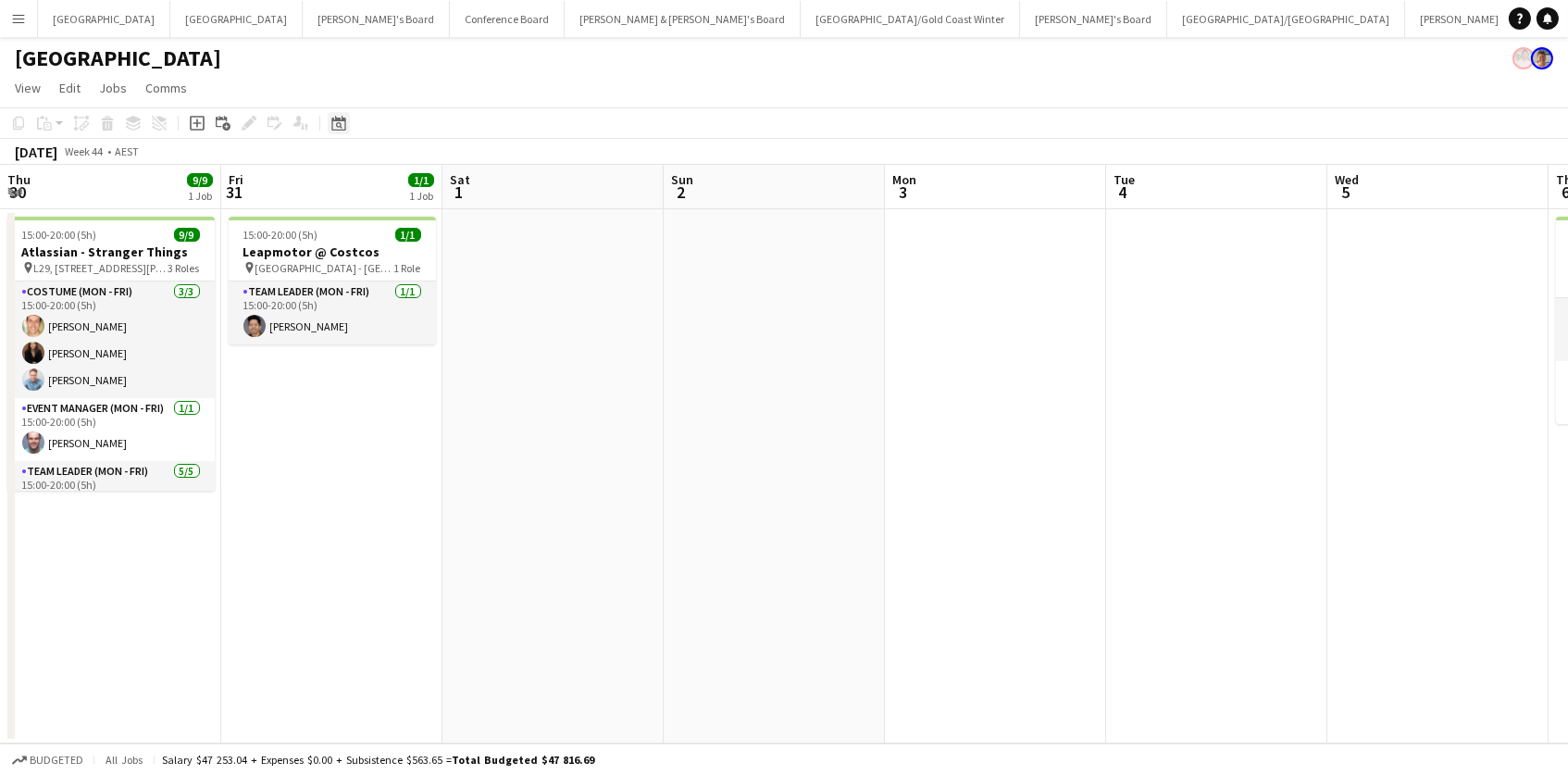
scroll to position [0, 772]
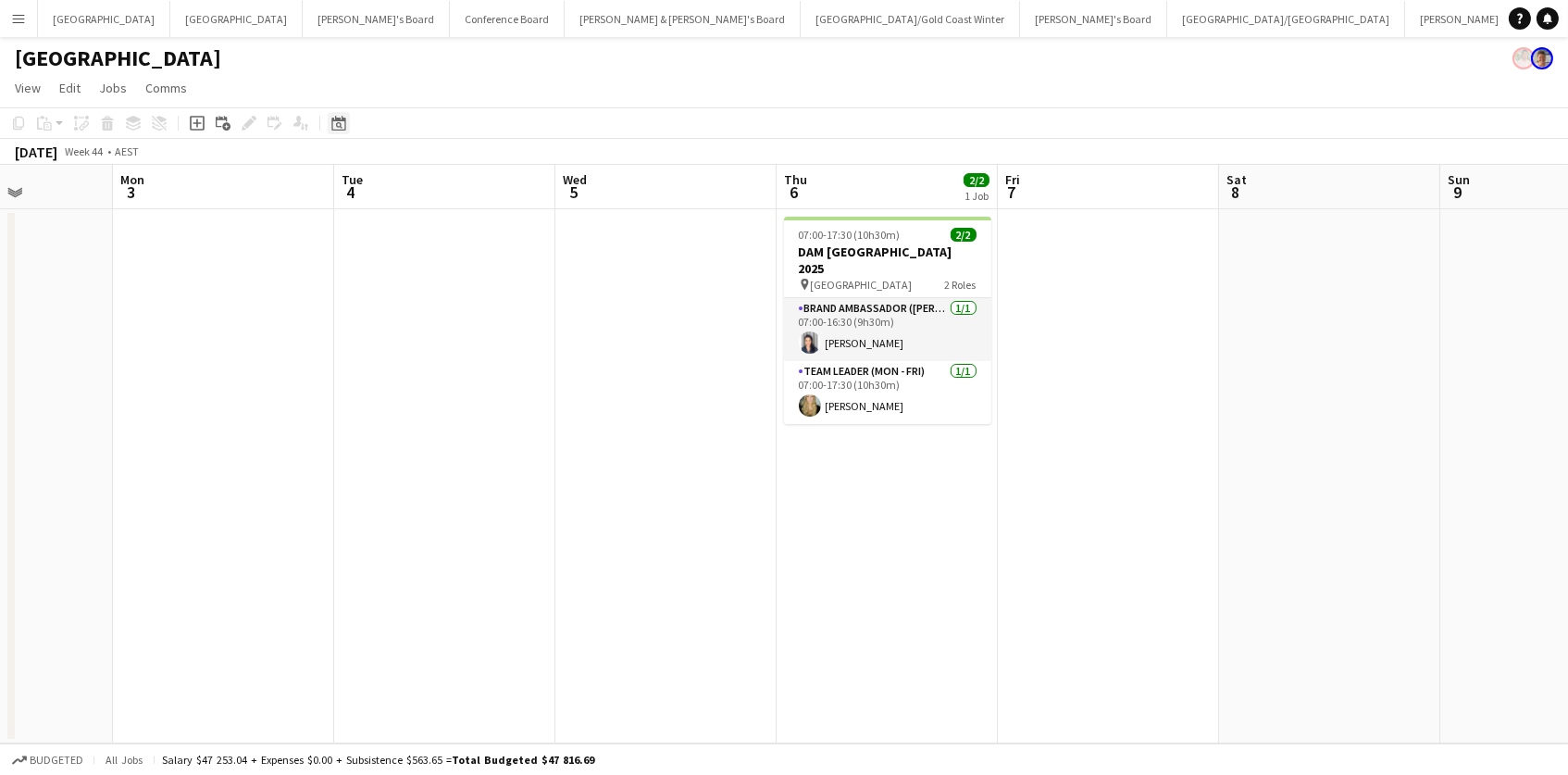
click at [335, 121] on icon "Date picker" at bounding box center [338, 123] width 15 height 15
click at [482, 415] on button "[DATE]" at bounding box center [469, 414] width 53 height 29
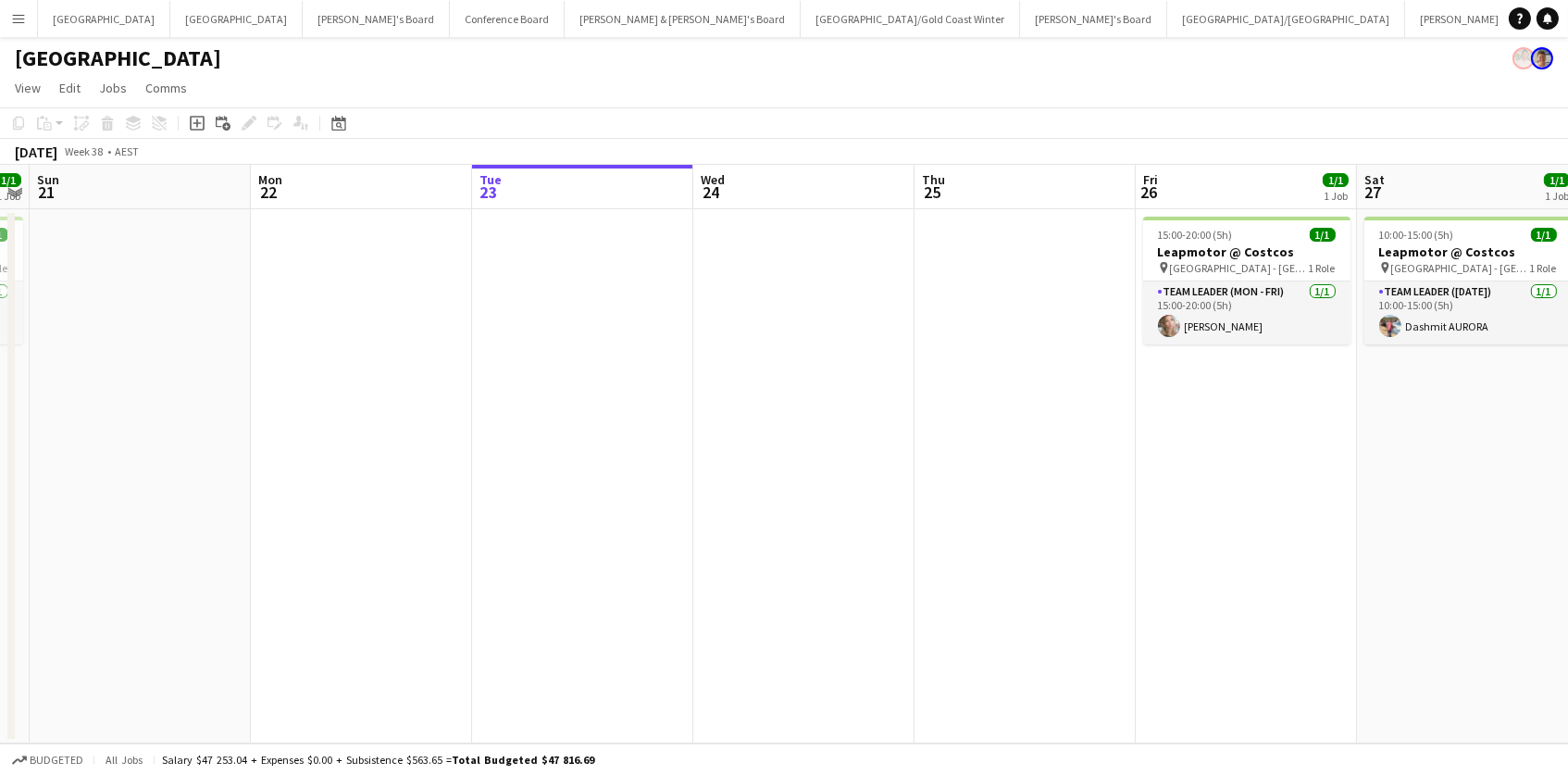
click at [16, 26] on button "Menu" at bounding box center [18, 18] width 37 height 37
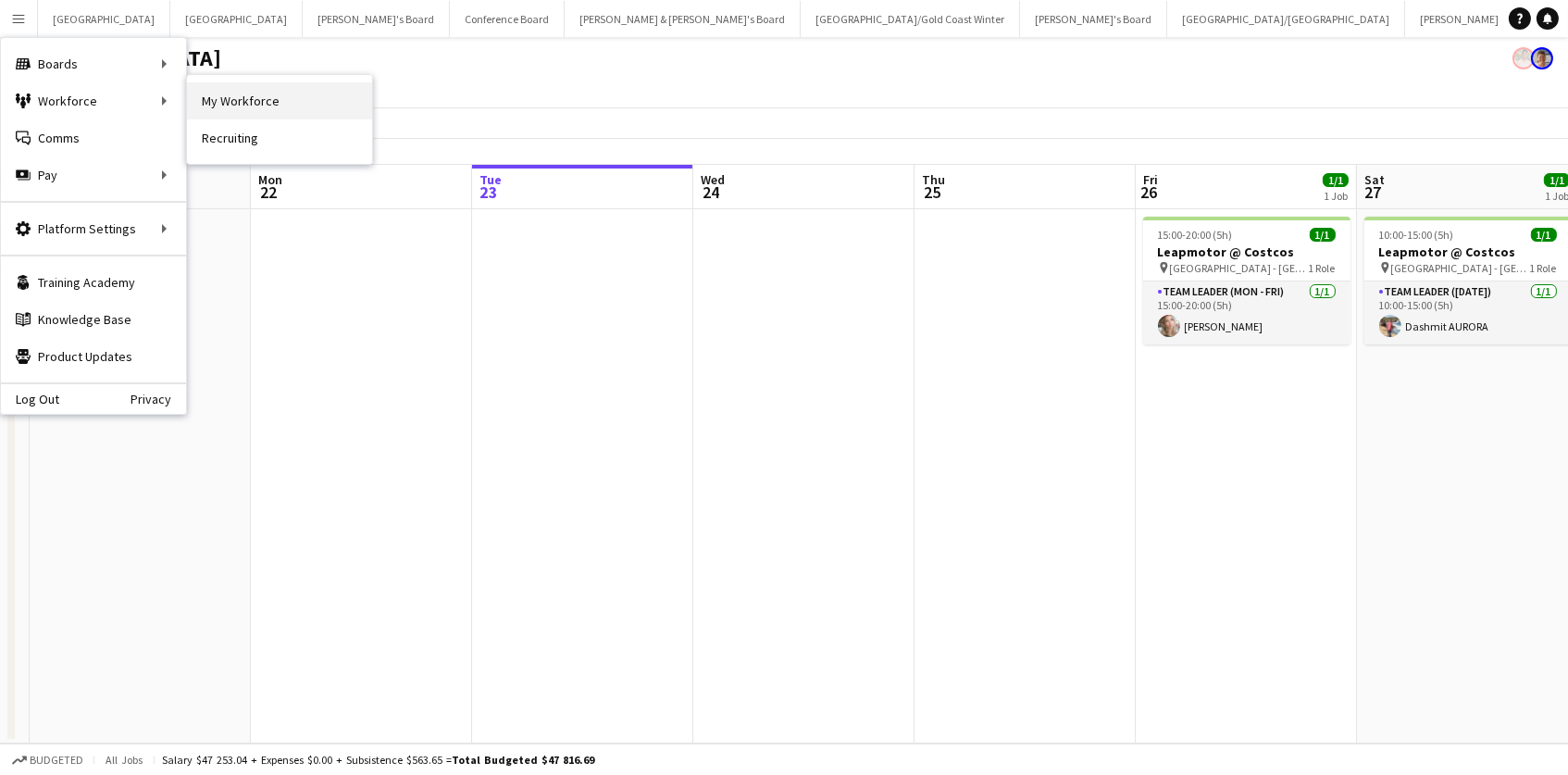
click at [235, 108] on link "My Workforce" at bounding box center [279, 101] width 185 height 37
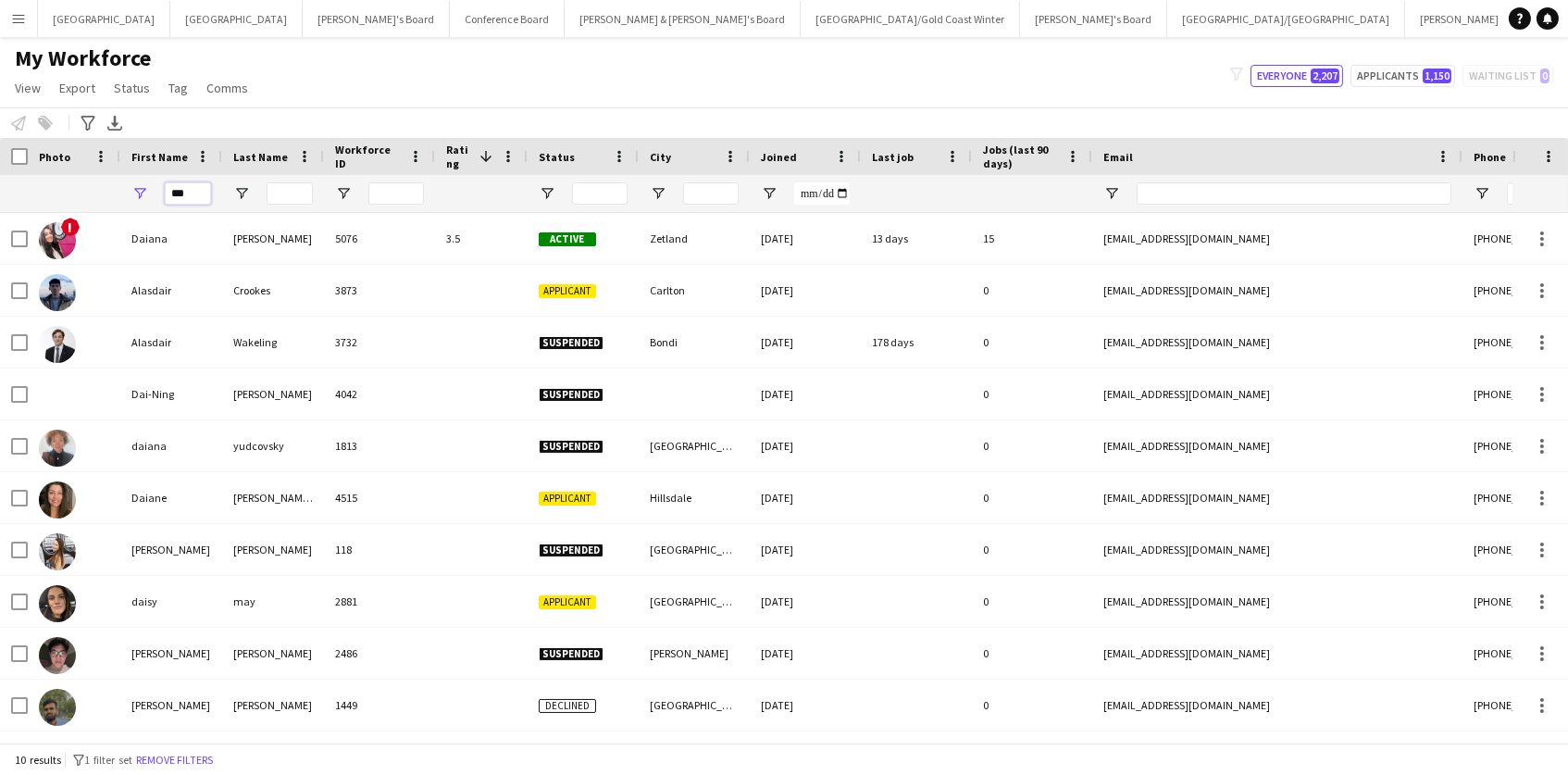
click at [201, 199] on input "***" at bounding box center [189, 194] width 47 height 22
drag, startPoint x: 201, startPoint y: 199, endPoint x: -328, endPoint y: 53, distance: 548.8
click at [0, 53] on html "Menu Boards Boards Boards All jobs Status Workforce Workforce My Workforce Recr…" at bounding box center [784, 387] width 1568 height 775
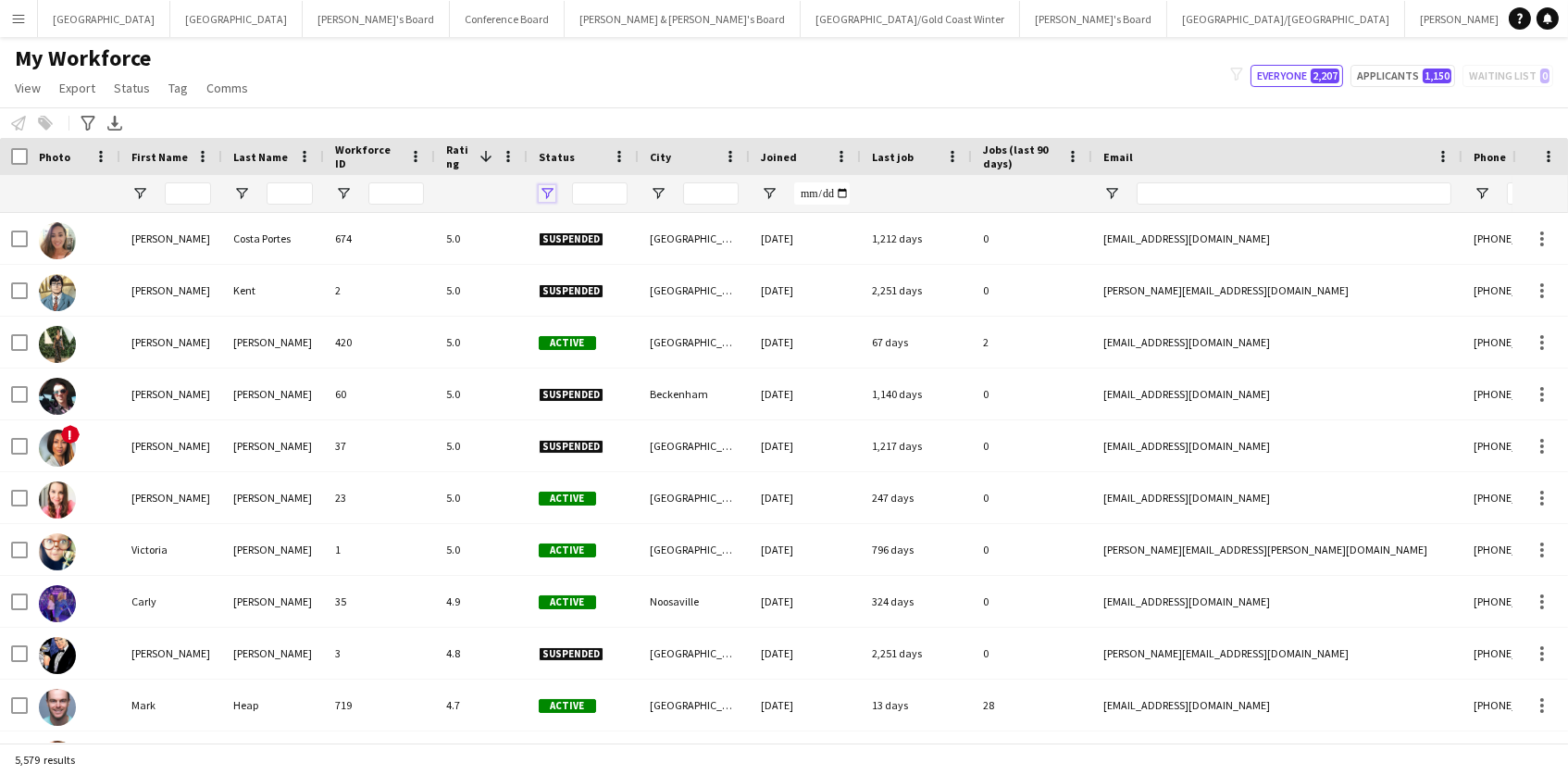
click at [540, 189] on span "Open Filter Menu" at bounding box center [546, 193] width 17 height 17
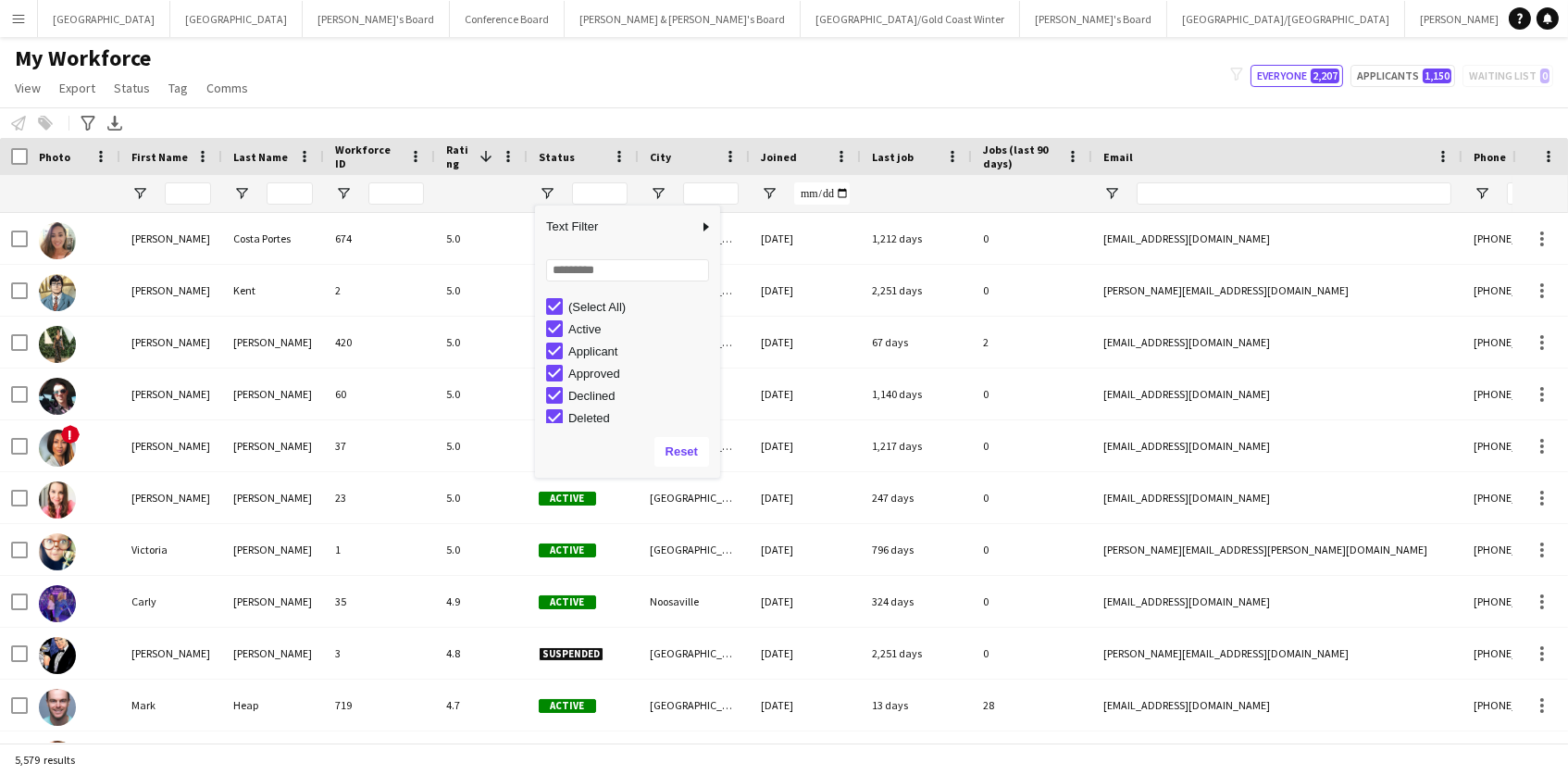
click at [563, 319] on div "Active" at bounding box center [633, 329] width 174 height 22
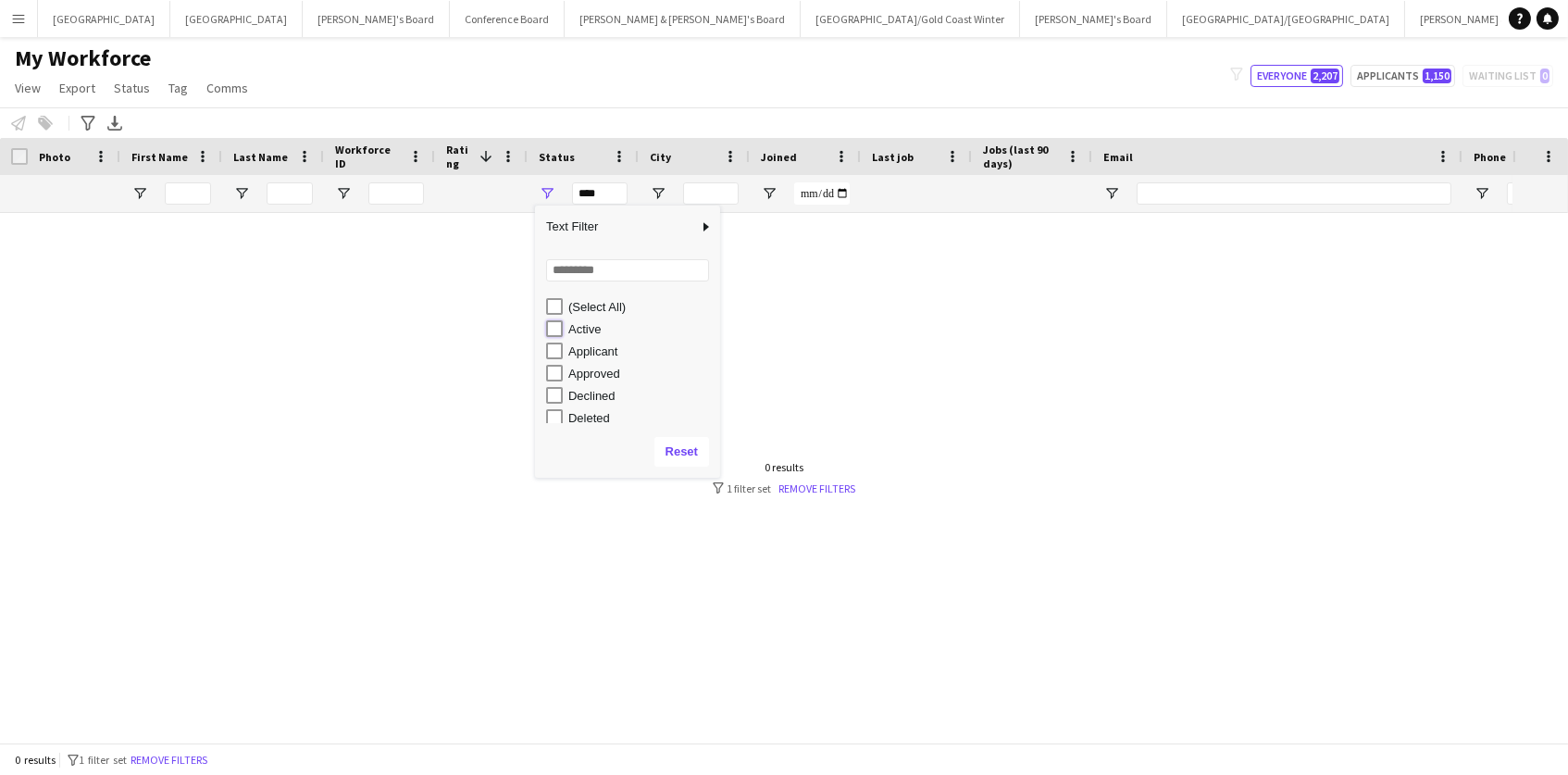
type input "**********"
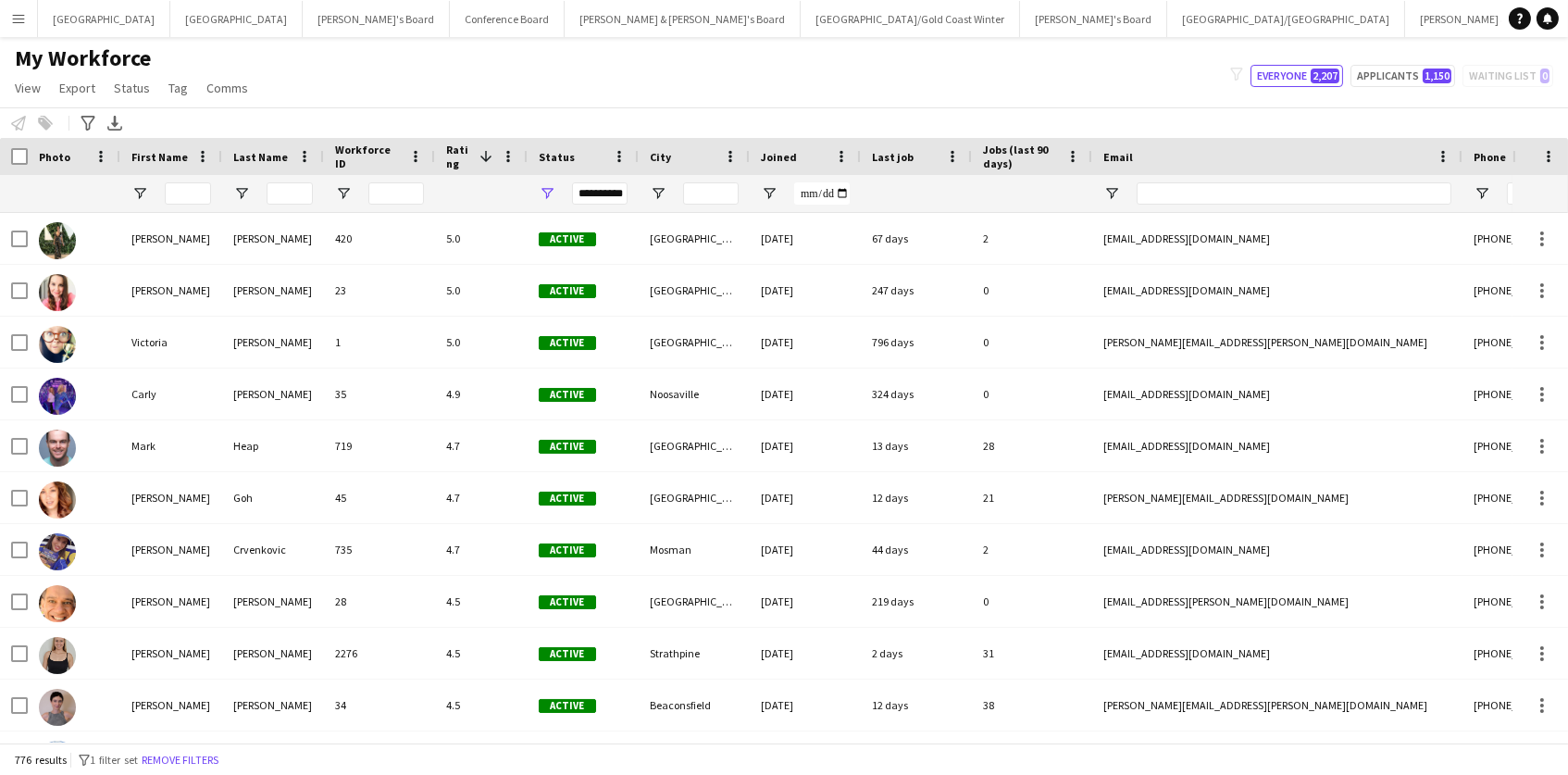
click at [665, 82] on div "My Workforce View Views Default view New view Update view Delete view Edit name…" at bounding box center [784, 76] width 1568 height 63
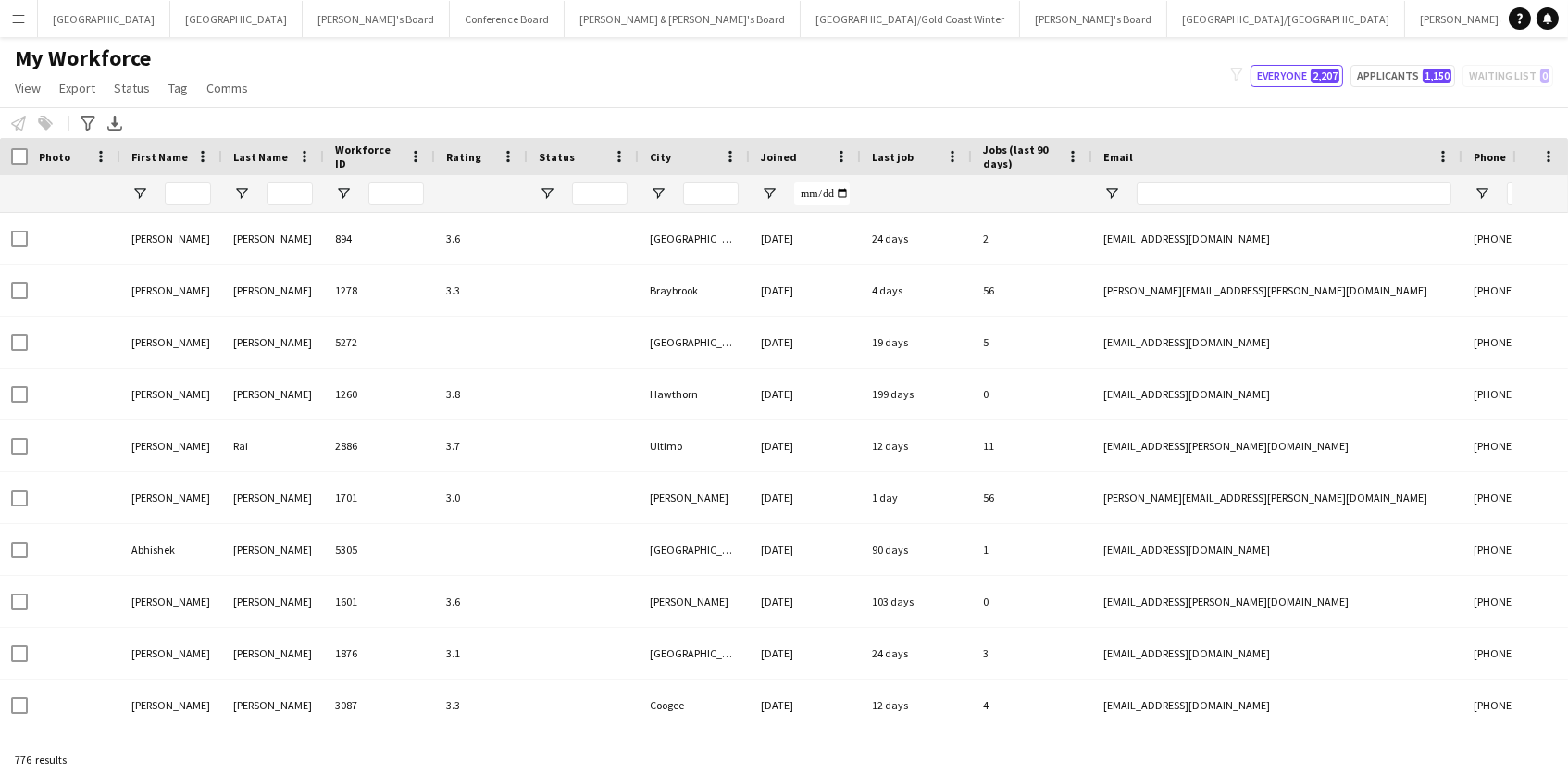
type input "**********"
